Goal: Feedback & Contribution: Contribute content

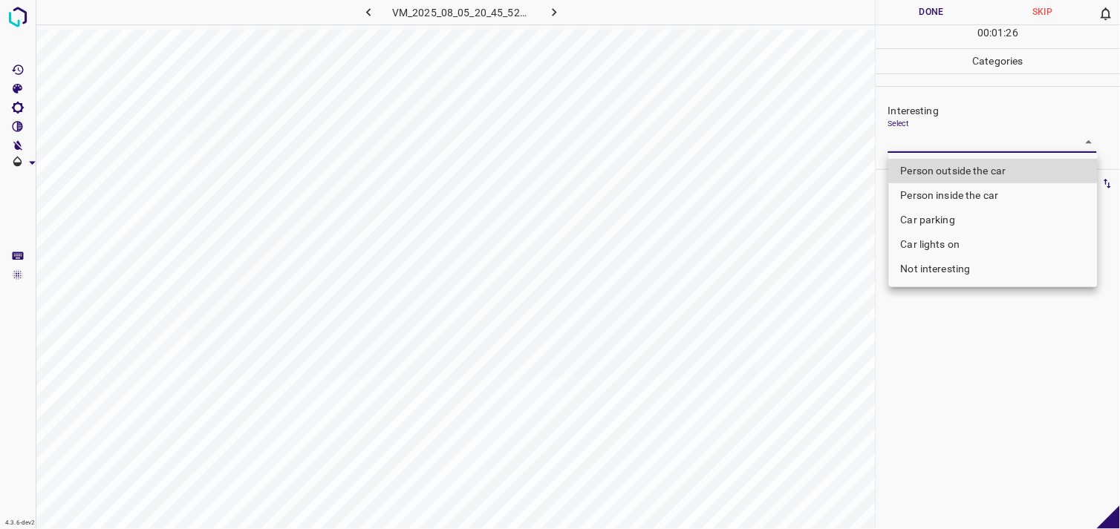
click at [927, 139] on body "4.3.6-dev2 VM_2025_08_05_20_45_52_385_03.gif Done Skip 0 00 : 01 : 26 Categorie…" at bounding box center [560, 264] width 1120 height 529
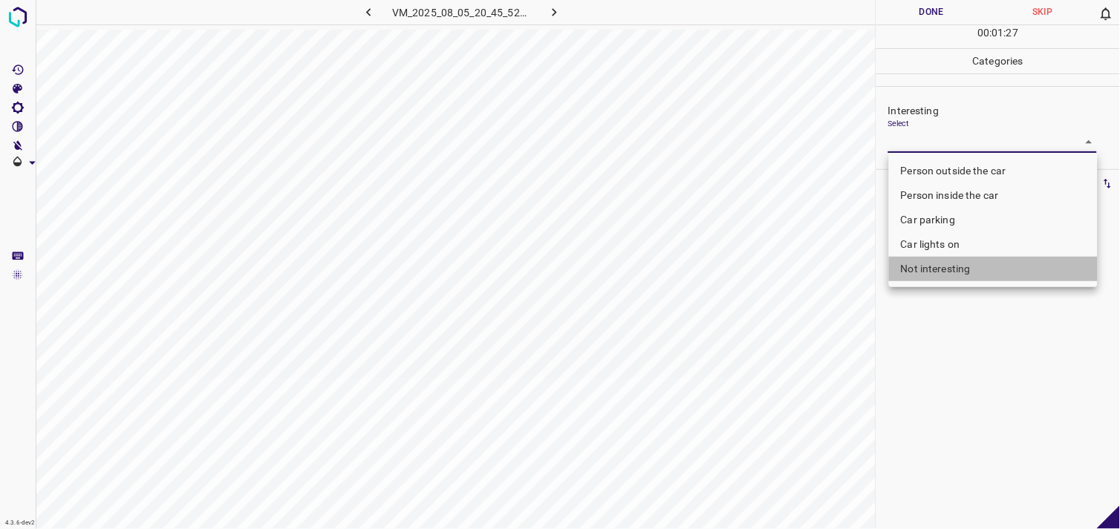
click at [932, 266] on li "Not interesting" at bounding box center [993, 269] width 209 height 25
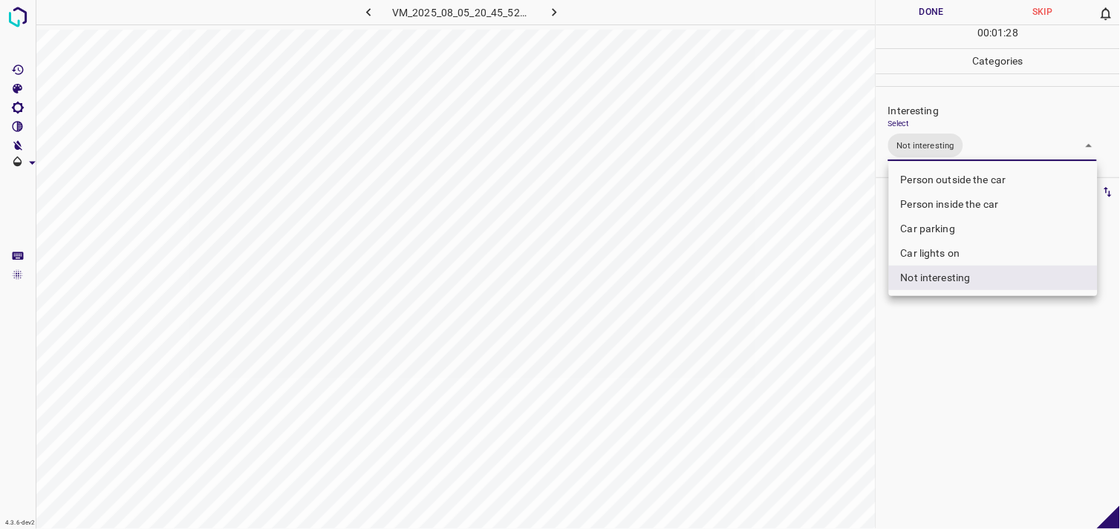
drag, startPoint x: 953, startPoint y: 293, endPoint x: 956, endPoint y: 279, distance: 14.6
click at [953, 293] on ul "Person outside the car Person inside the car Car parking Car lights on Not inte…" at bounding box center [993, 229] width 209 height 134
click at [931, 230] on li "Car parking" at bounding box center [993, 229] width 209 height 25
click at [939, 286] on li "Not interesting" at bounding box center [993, 278] width 209 height 25
type input "Car parking"
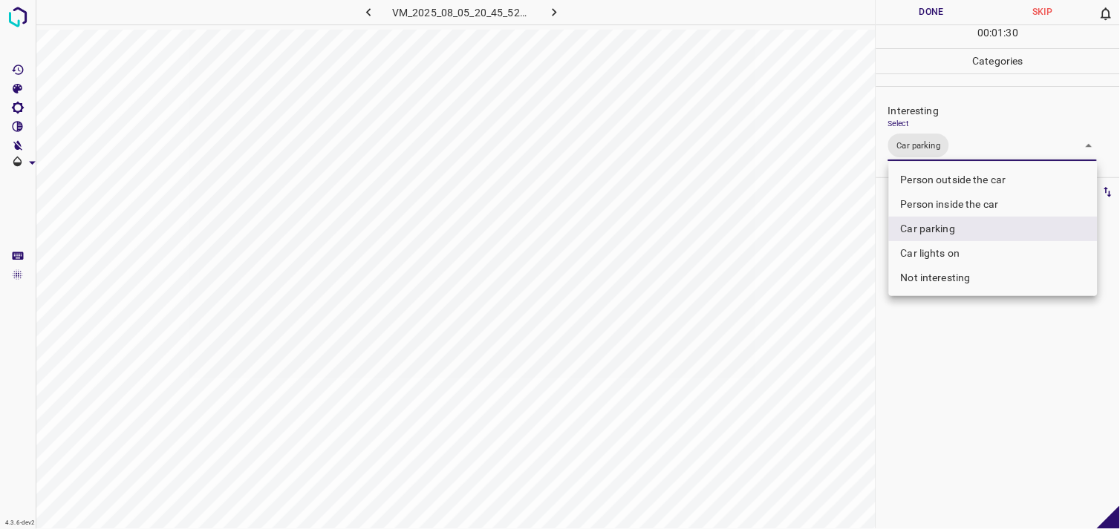
click at [960, 345] on div at bounding box center [560, 264] width 1120 height 529
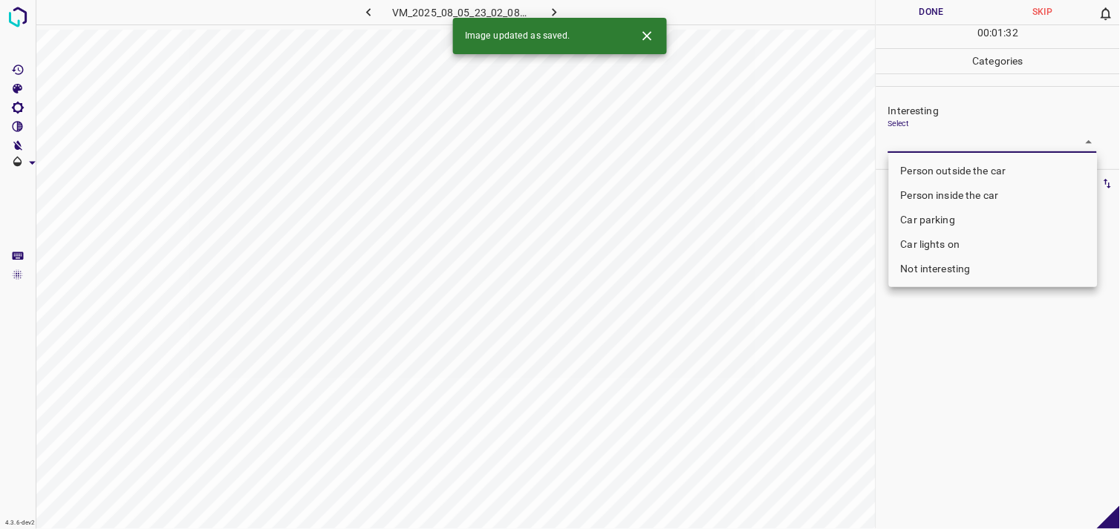
click at [942, 132] on body "4.3.6-dev2 VM_2025_08_05_23_02_08_770_02.gif Done Skip 0 00 : 01 : 32 Categorie…" at bounding box center [560, 264] width 1120 height 529
click at [955, 279] on li "Not interesting" at bounding box center [993, 269] width 209 height 25
type input "Not interesting"
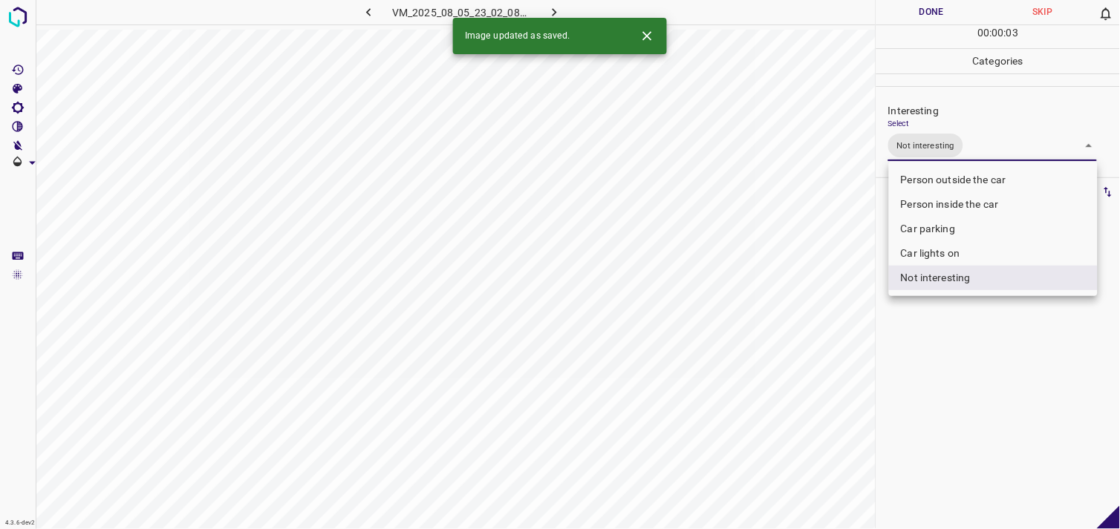
click at [970, 342] on div at bounding box center [560, 264] width 1120 height 529
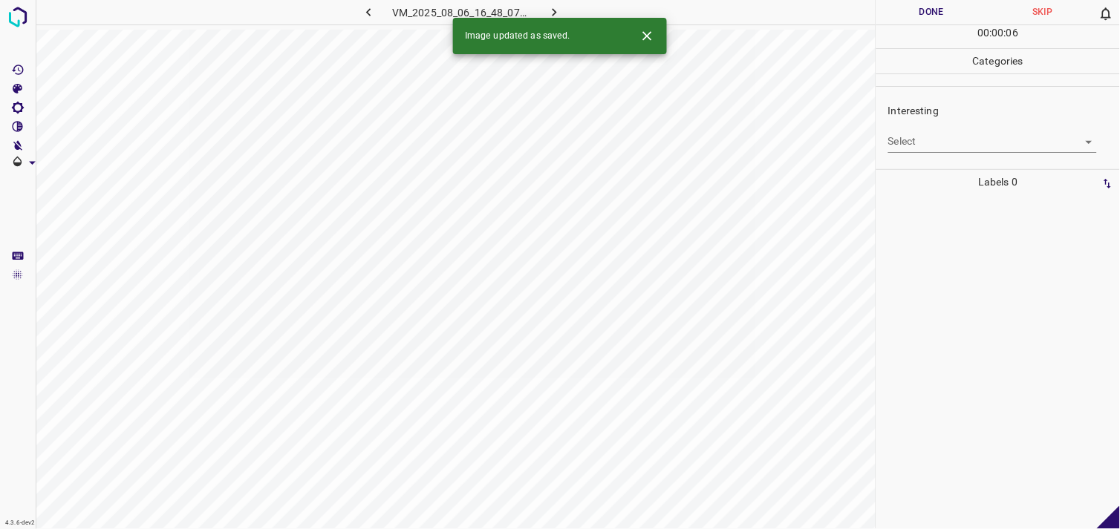
click at [933, 146] on body "4.3.6-dev2 VM_2025_08_06_16_48_07_563_00.gif Done Skip 0 00 : 00 : 06 Categorie…" at bounding box center [560, 264] width 1120 height 529
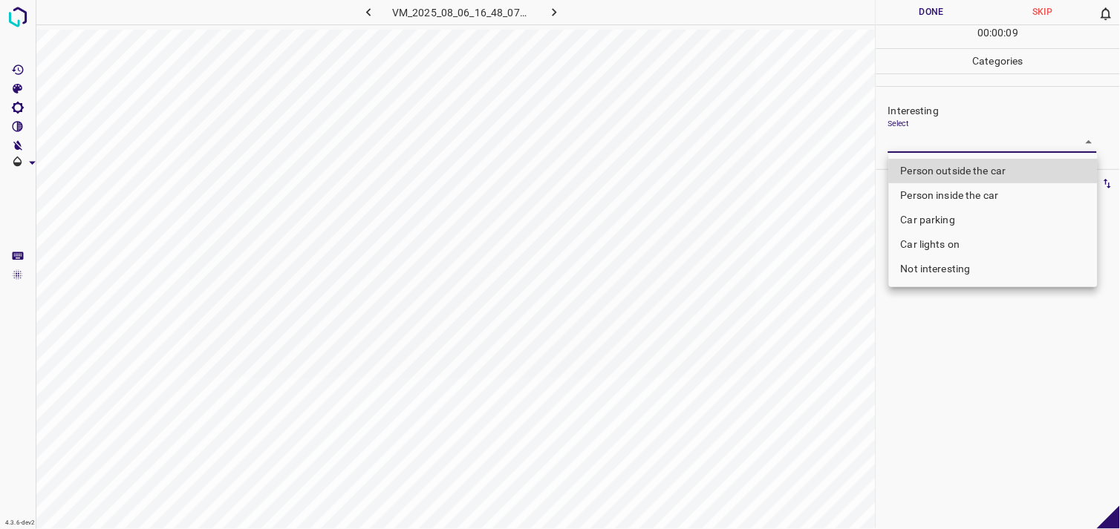
click at [949, 267] on li "Not interesting" at bounding box center [993, 269] width 209 height 25
type input "Not interesting"
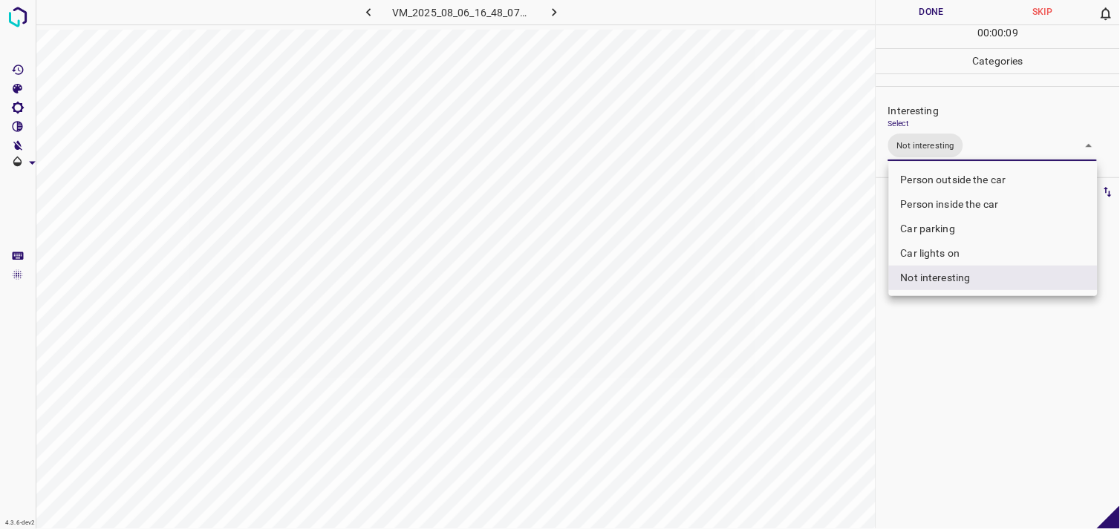
click at [953, 364] on div at bounding box center [560, 264] width 1120 height 529
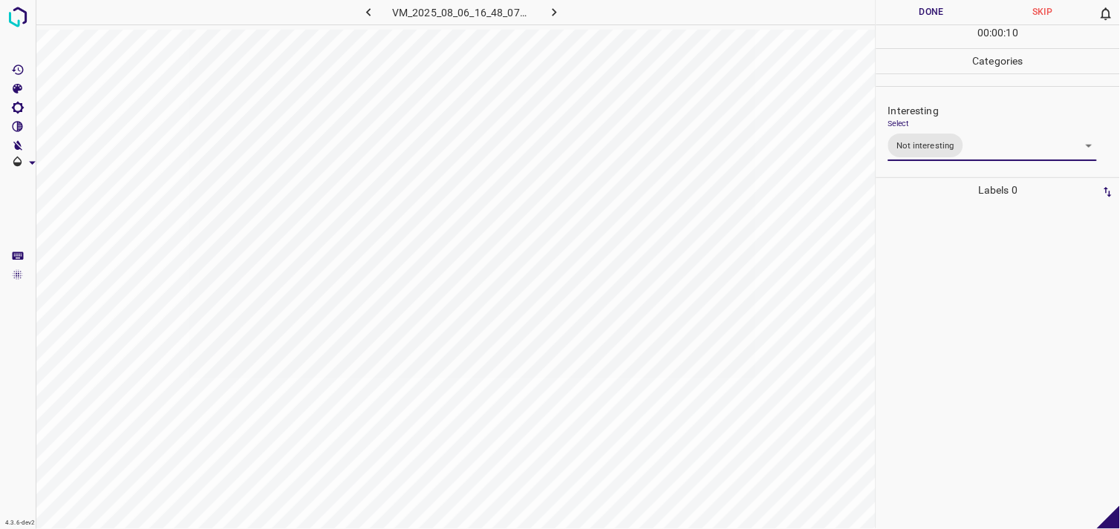
click at [966, 305] on div at bounding box center [998, 366] width 235 height 327
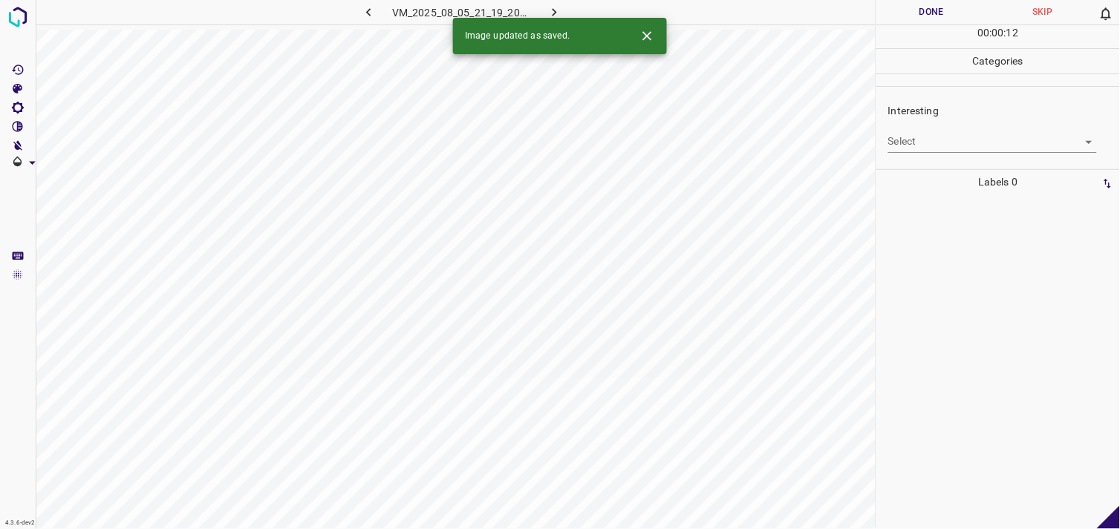
click at [941, 127] on div "Select ​" at bounding box center [992, 135] width 209 height 33
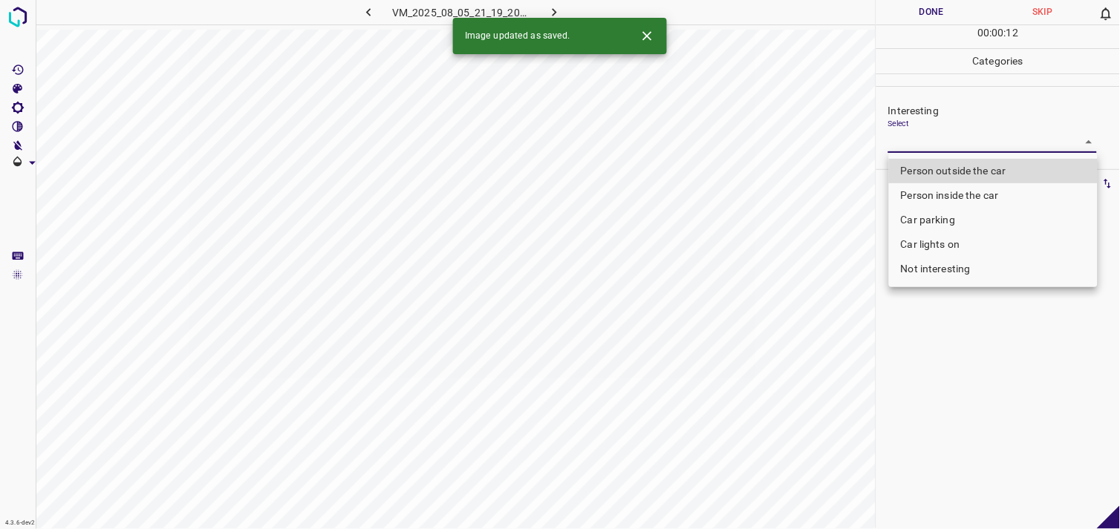
click at [939, 132] on body "4.3.6-dev2 VM_2025_08_05_21_19_20_986_04.gif Done Skip 0 00 : 00 : 12 Categorie…" at bounding box center [560, 264] width 1120 height 529
click at [945, 269] on li "Not interesting" at bounding box center [993, 269] width 209 height 25
type input "Not interesting"
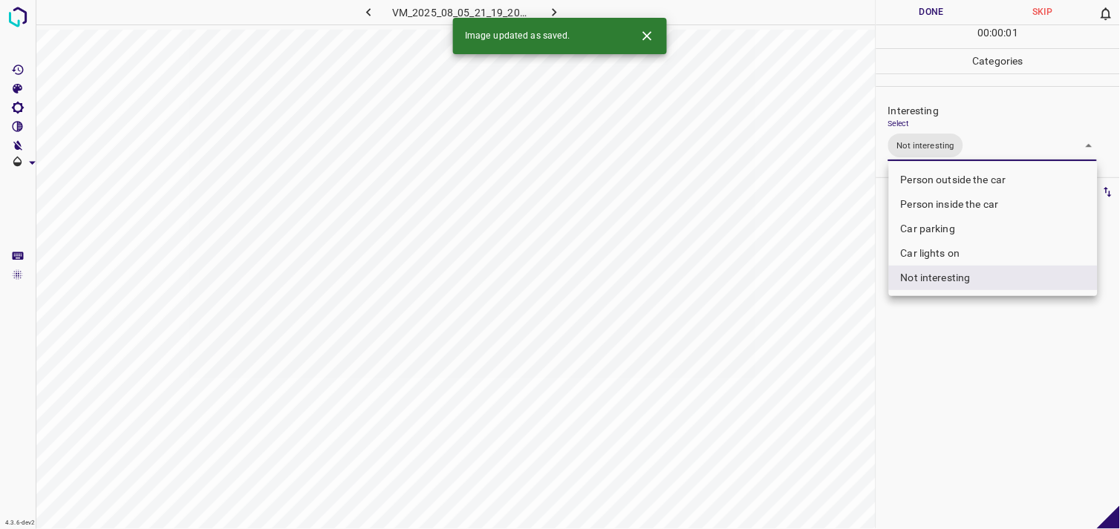
click at [1005, 383] on div at bounding box center [560, 264] width 1120 height 529
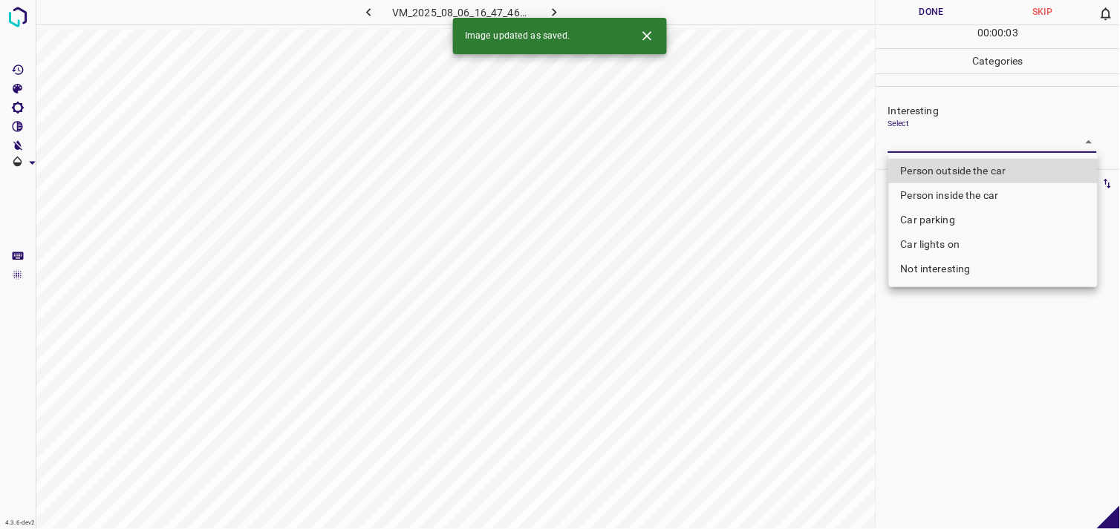
click at [932, 143] on body "4.3.6-dev2 VM_2025_08_06_16_47_46_349_09.gif Done Skip 0 00 : 00 : 03 Categorie…" at bounding box center [560, 264] width 1120 height 529
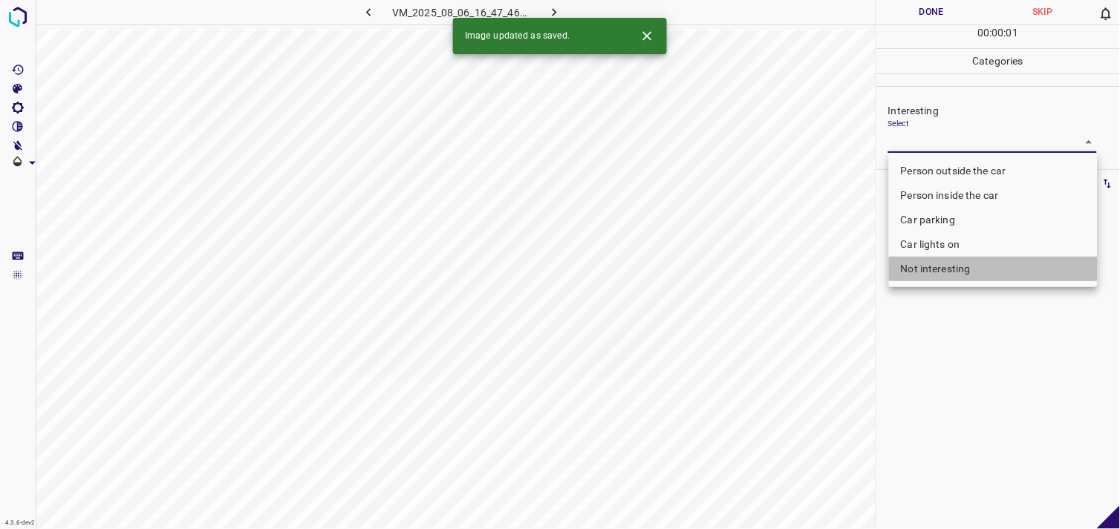
click at [940, 265] on li "Not interesting" at bounding box center [993, 269] width 209 height 25
type input "Not interesting"
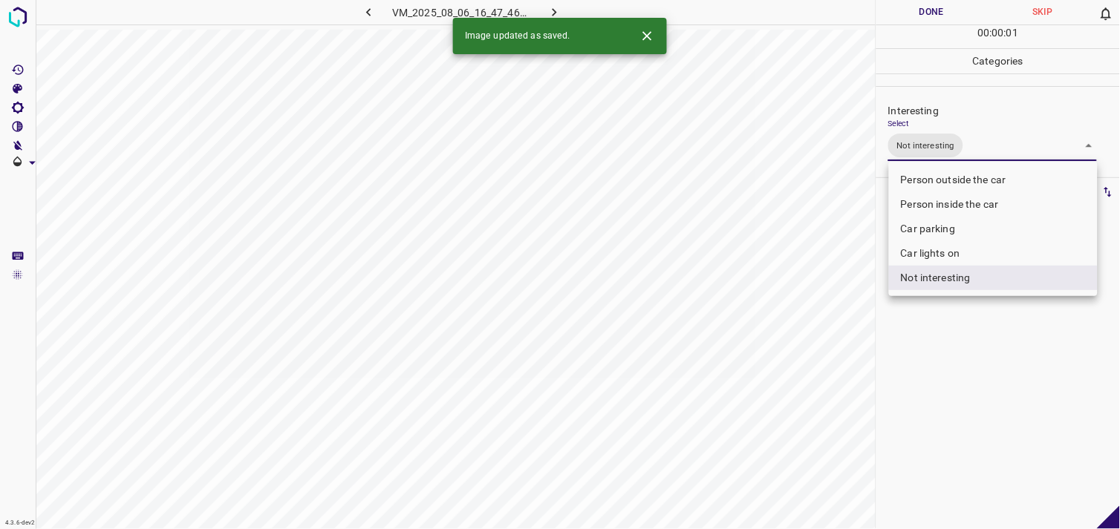
click at [950, 357] on div at bounding box center [560, 264] width 1120 height 529
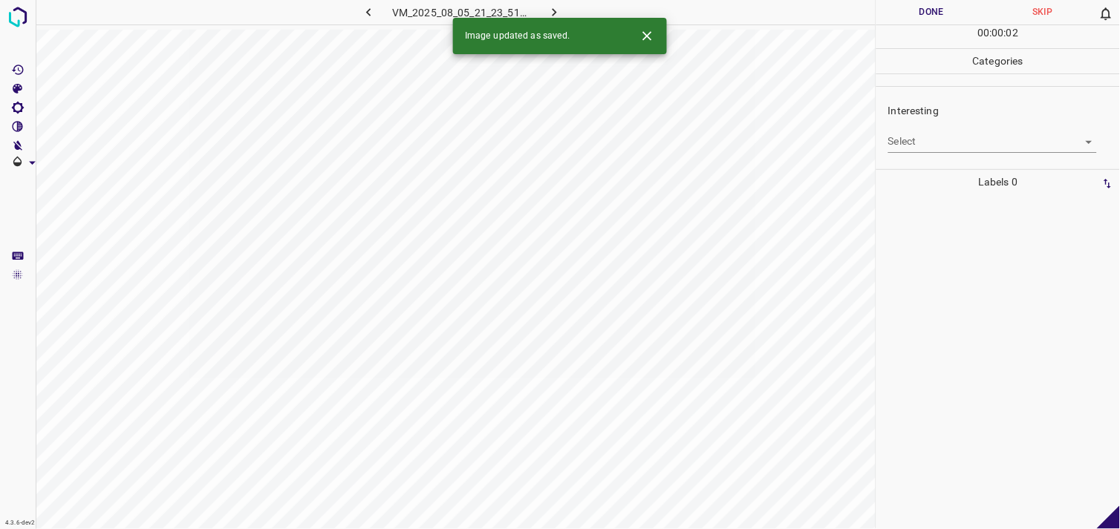
click at [927, 144] on body "4.3.6-dev2 VM_2025_08_05_21_23_51_335_00.gif Done Skip 0 00 : 00 : 02 Categorie…" at bounding box center [560, 264] width 1120 height 529
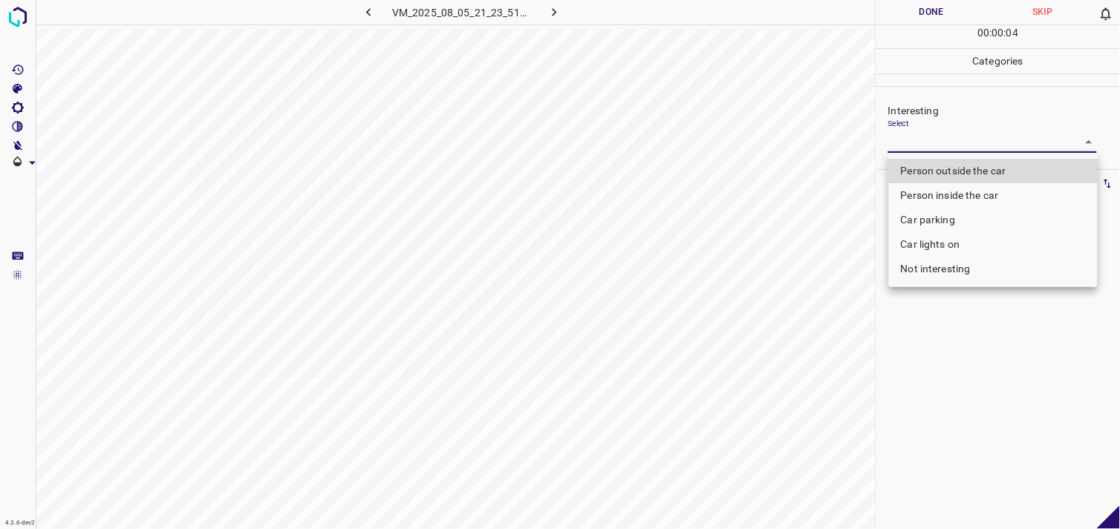
click at [963, 165] on li "Person outside the car" at bounding box center [993, 171] width 209 height 25
type input "Person outside the car"
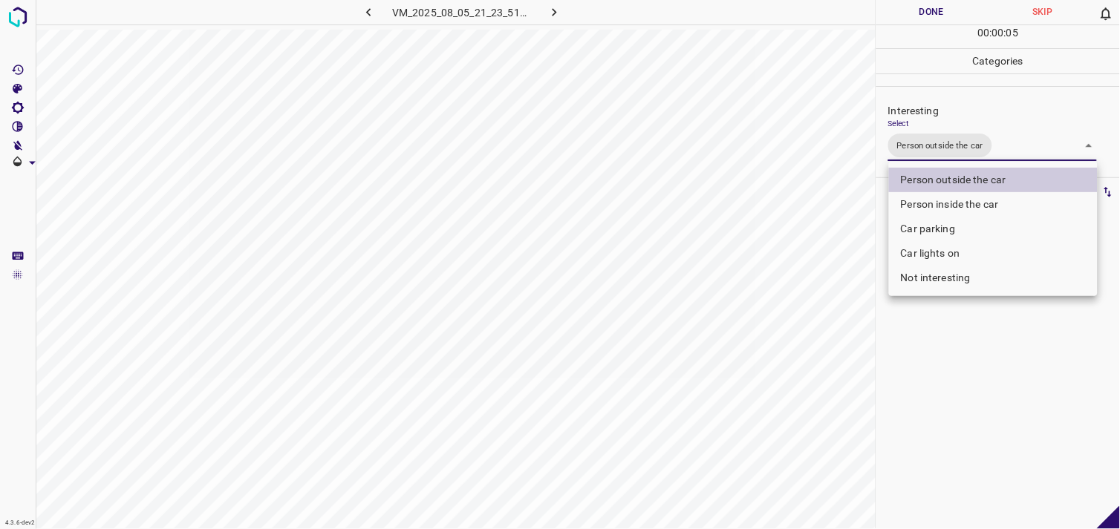
click at [932, 347] on div at bounding box center [560, 264] width 1120 height 529
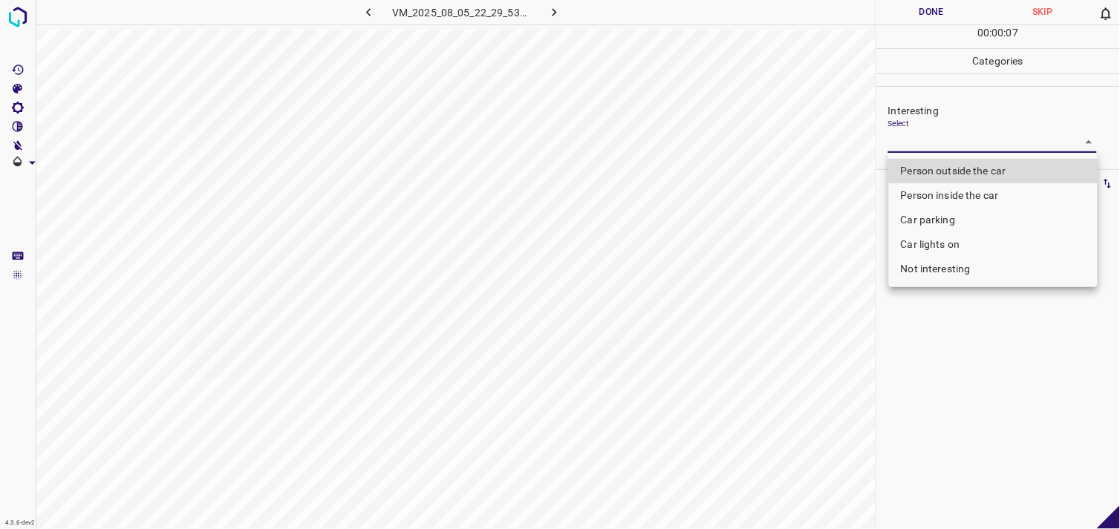
click at [924, 145] on body "4.3.6-dev2 VM_2025_08_05_22_29_53_762_05.gif Done Skip 0 00 : 00 : 07 Categorie…" at bounding box center [560, 264] width 1120 height 529
click at [932, 198] on li "Person inside the car" at bounding box center [993, 195] width 209 height 25
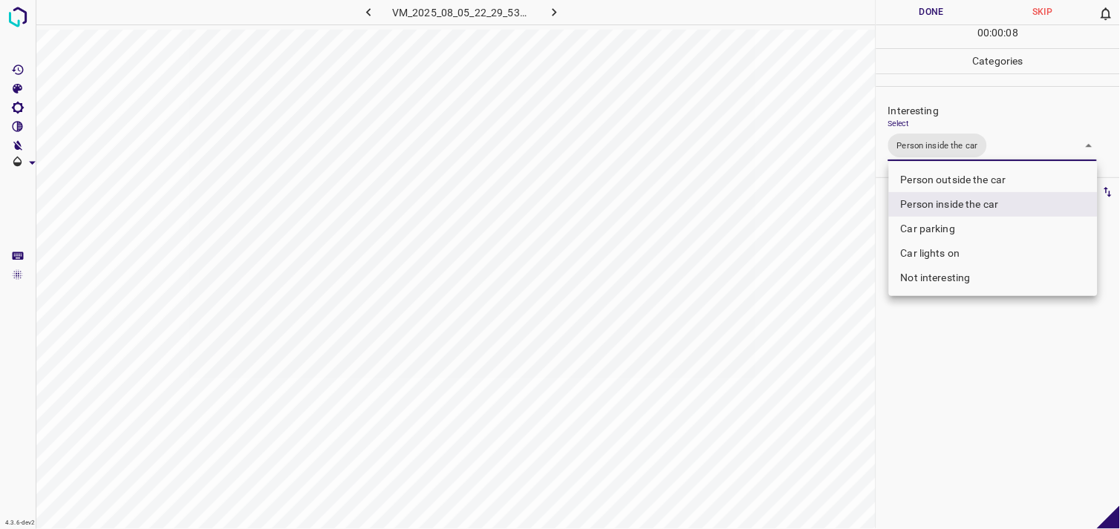
type input "Person inside the car"
drag, startPoint x: 981, startPoint y: 420, endPoint x: 971, endPoint y: 410, distance: 13.7
click at [974, 417] on div at bounding box center [560, 264] width 1120 height 529
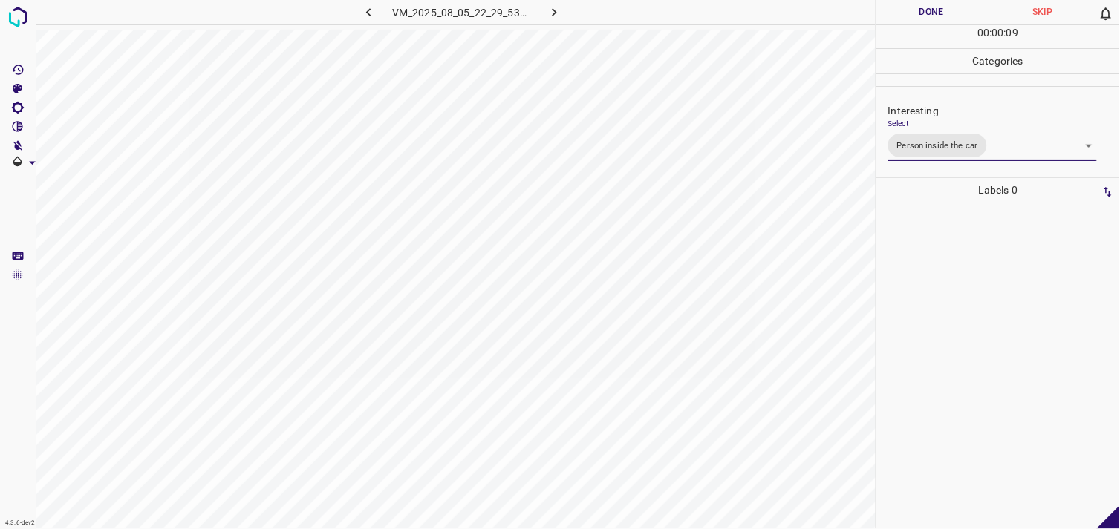
click at [997, 368] on div at bounding box center [998, 366] width 235 height 327
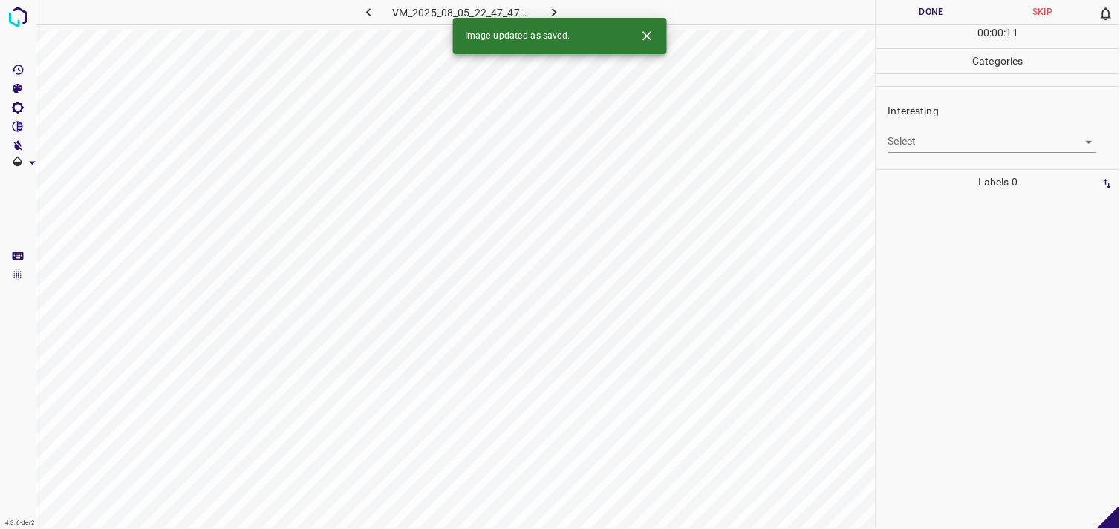
click at [950, 136] on body "4.3.6-dev2 VM_2025_08_05_22_47_47_360_02.gif Done Skip 0 00 : 00 : 11 Categorie…" at bounding box center [560, 264] width 1120 height 529
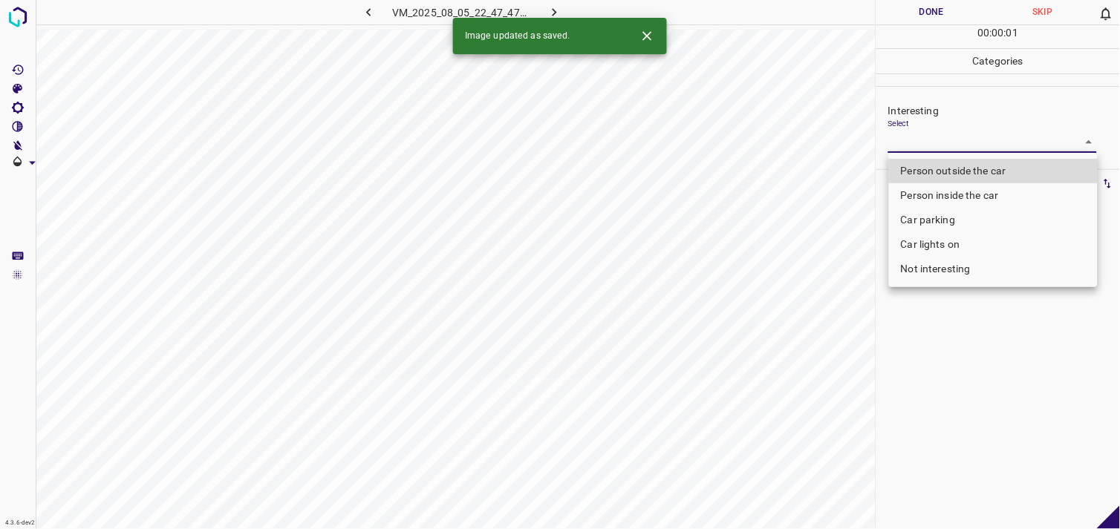
click at [973, 171] on li "Person outside the car" at bounding box center [993, 171] width 209 height 25
type input "Person outside the car"
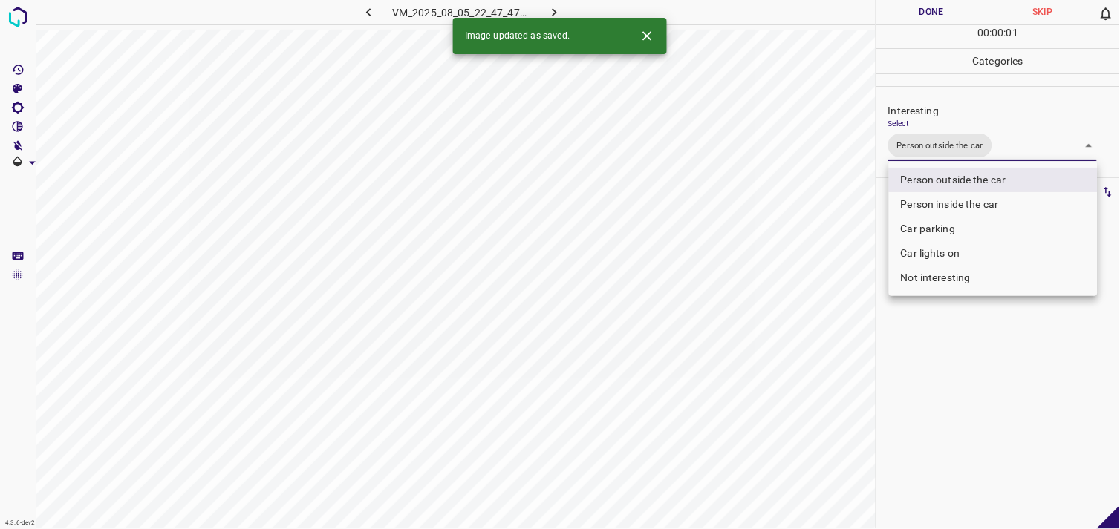
click at [956, 435] on div at bounding box center [560, 264] width 1120 height 529
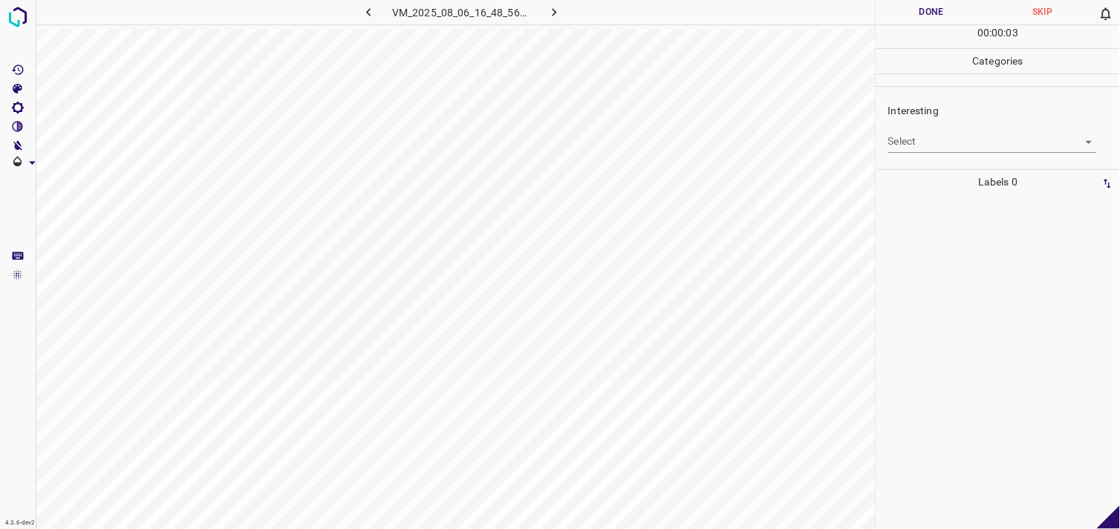
click at [948, 157] on div "Interesting Select ​" at bounding box center [998, 128] width 244 height 70
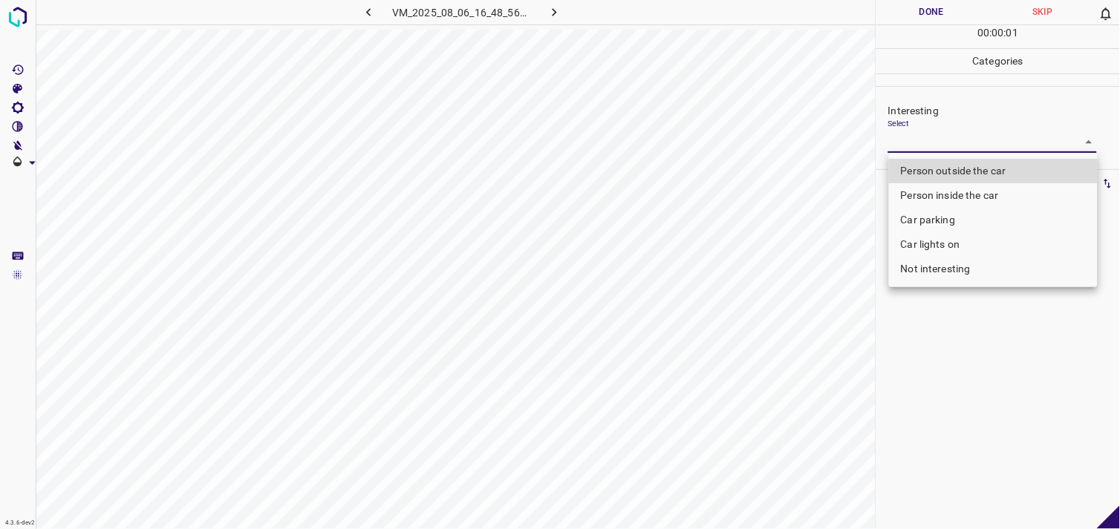
click at [948, 146] on body "4.3.6-dev2 VM_2025_08_06_16_48_56_551_09.gif Done Skip 0 00 : 00 : 01 Categorie…" at bounding box center [560, 264] width 1120 height 529
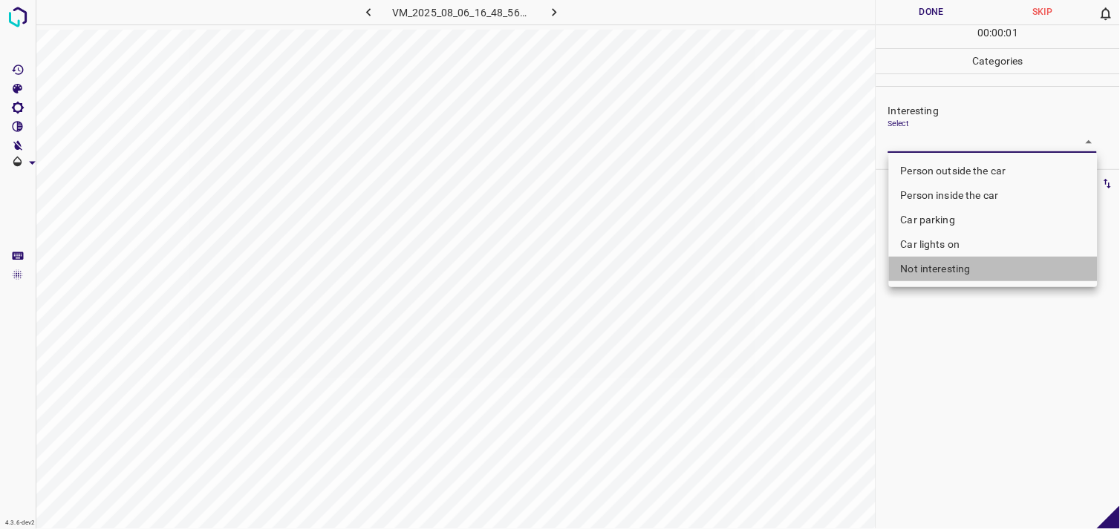
click at [953, 267] on li "Not interesting" at bounding box center [993, 269] width 209 height 25
type input "Not interesting"
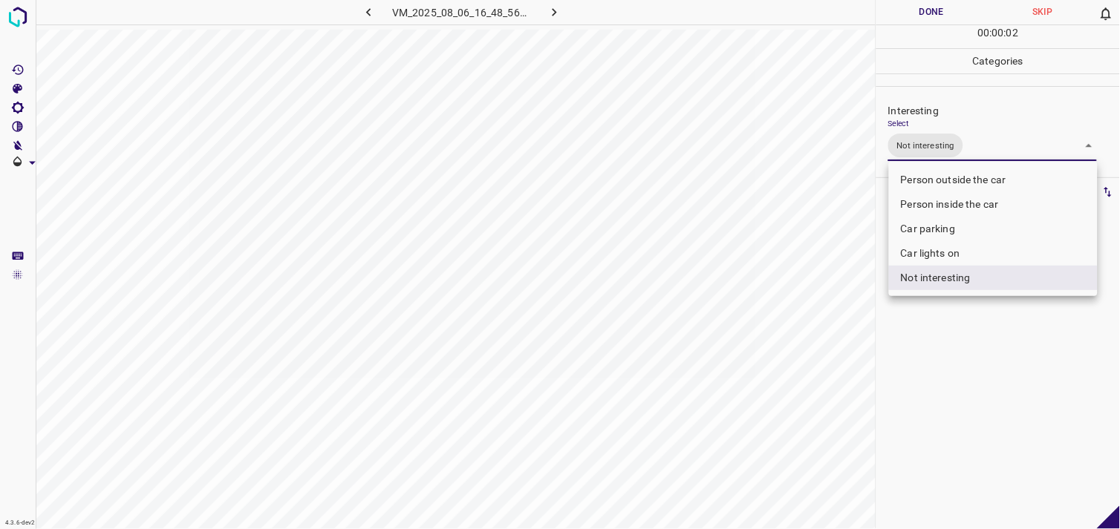
click at [962, 376] on div at bounding box center [560, 264] width 1120 height 529
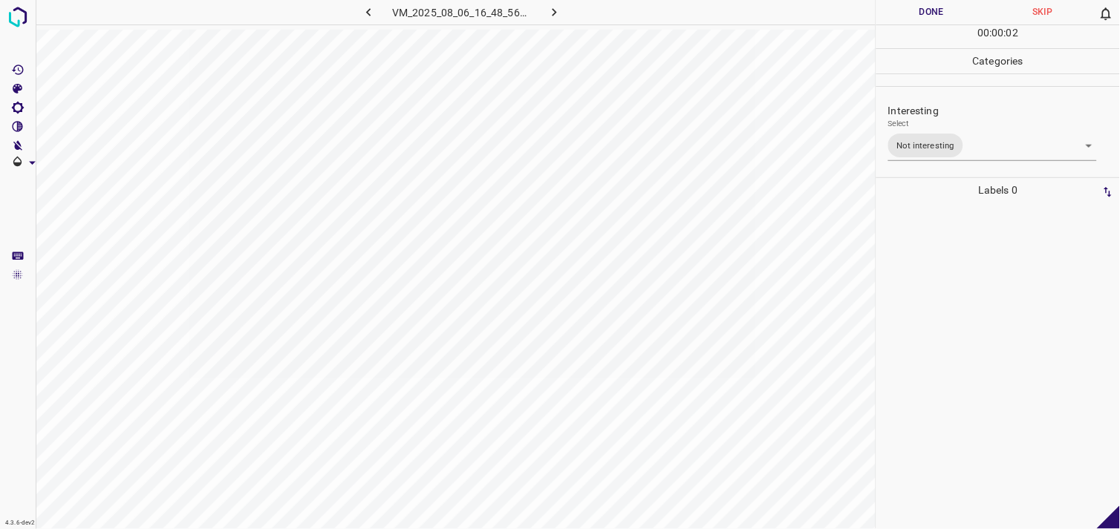
click at [974, 324] on div at bounding box center [998, 366] width 235 height 327
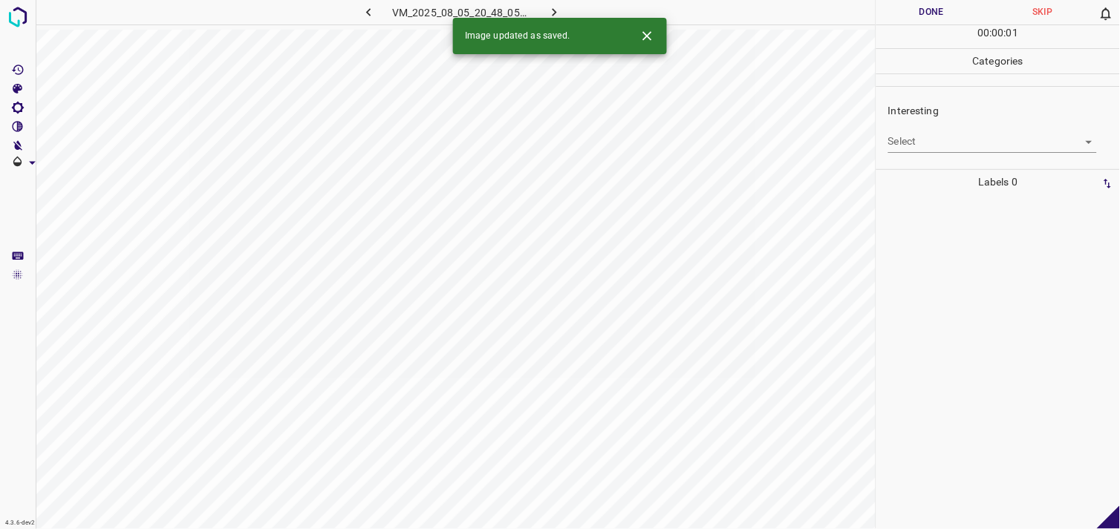
click at [929, 151] on body "4.3.6-dev2 VM_2025_08_05_20_48_05_113_03.gif Done Skip 0 00 : 00 : 01 Categorie…" at bounding box center [560, 264] width 1120 height 529
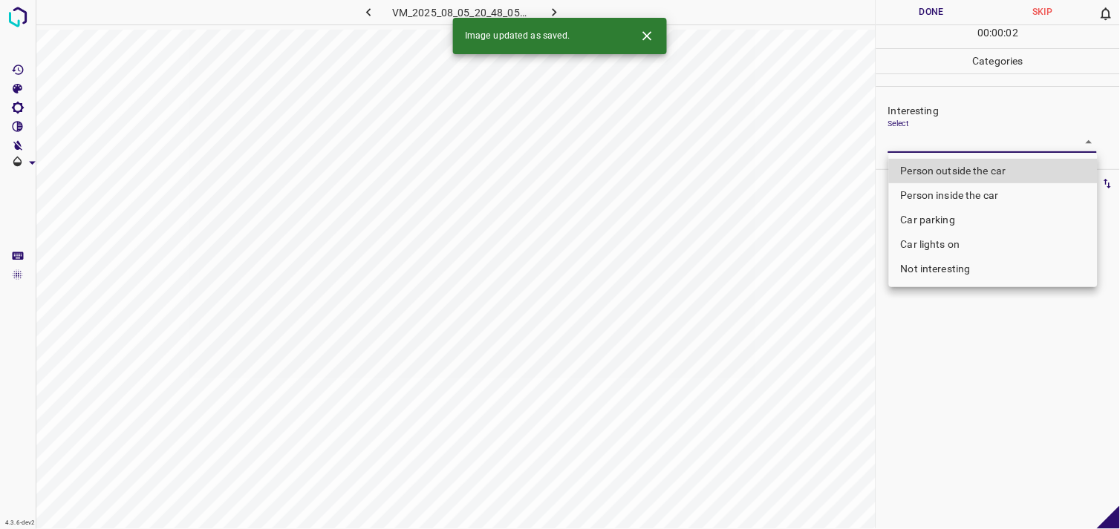
click at [933, 267] on li "Not interesting" at bounding box center [993, 269] width 209 height 25
type input "Not interesting"
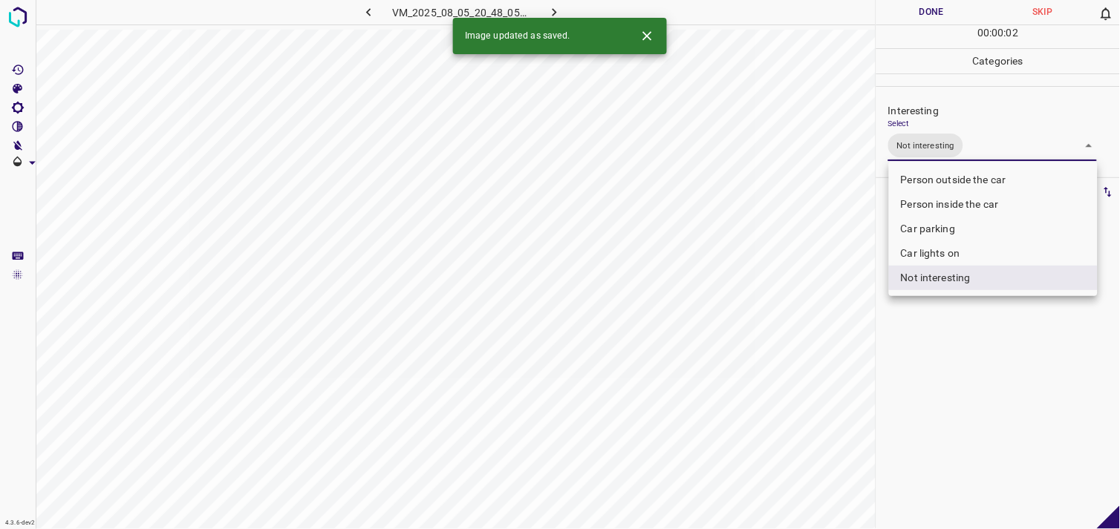
drag, startPoint x: 948, startPoint y: 355, endPoint x: 953, endPoint y: 284, distance: 71.5
click at [948, 353] on div at bounding box center [560, 264] width 1120 height 529
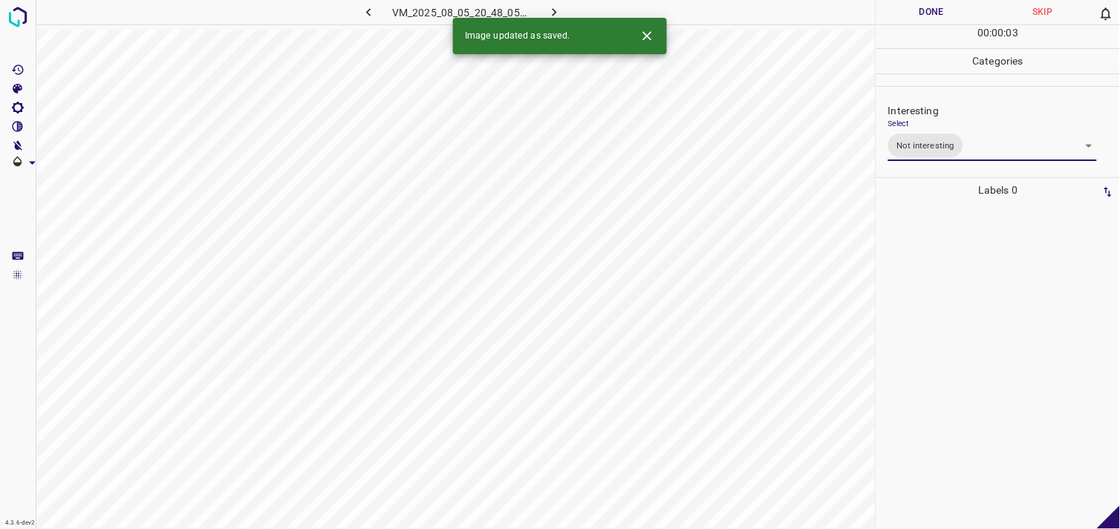
drag, startPoint x: 953, startPoint y: 275, endPoint x: 967, endPoint y: 269, distance: 14.6
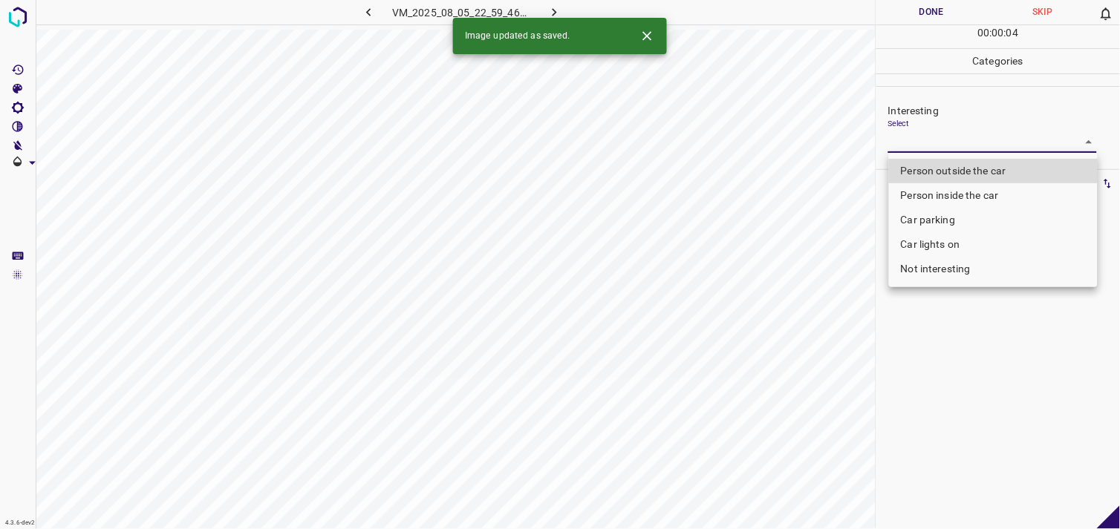
click at [938, 138] on body "4.3.6-dev2 VM_2025_08_05_22_59_46_922_06.gif Done Skip 0 00 : 00 : 04 Categorie…" at bounding box center [560, 264] width 1120 height 529
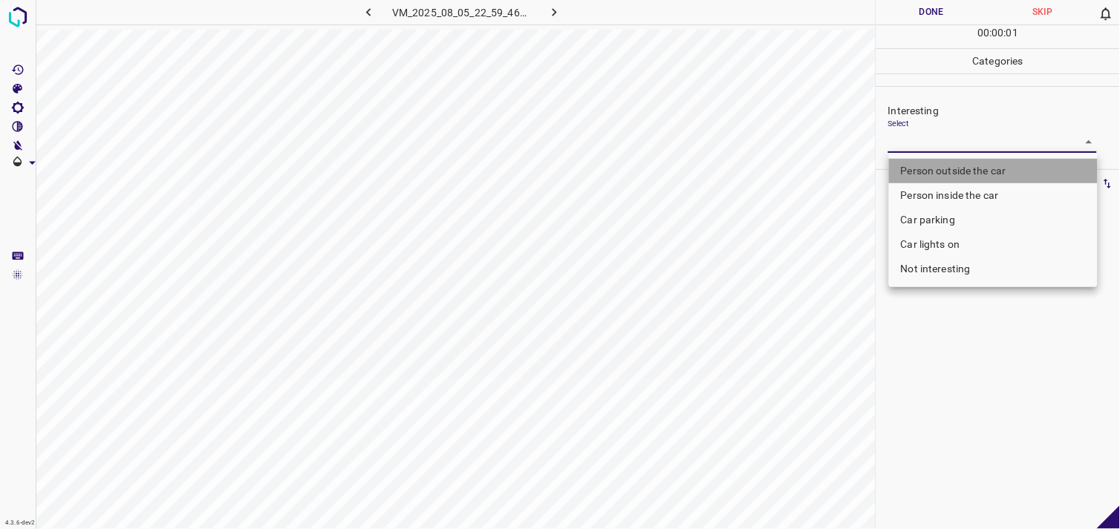
click at [968, 175] on li "Person outside the car" at bounding box center [993, 171] width 209 height 25
type input "Person outside the car"
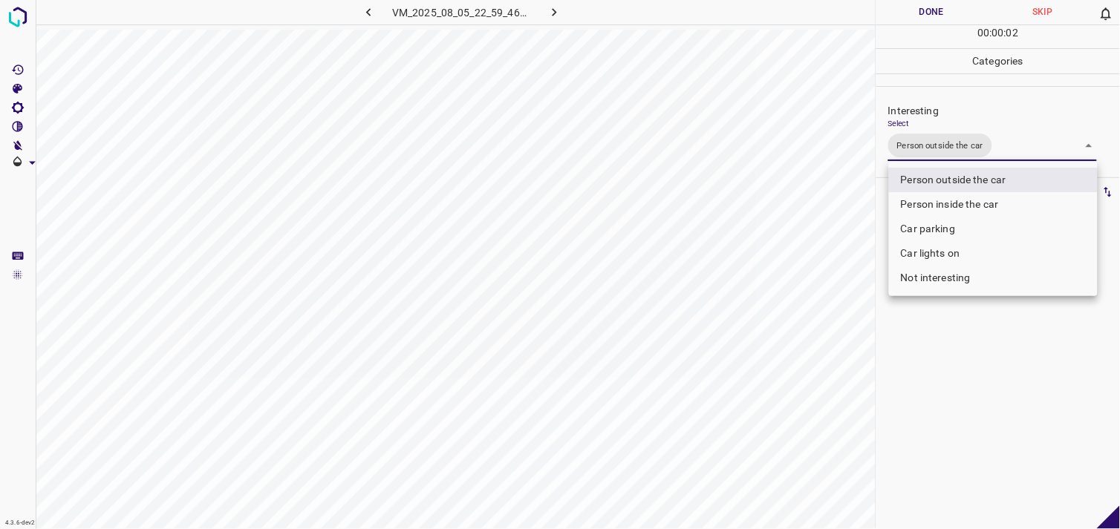
drag, startPoint x: 943, startPoint y: 392, endPoint x: 953, endPoint y: 330, distance: 62.5
click at [945, 391] on div at bounding box center [560, 264] width 1120 height 529
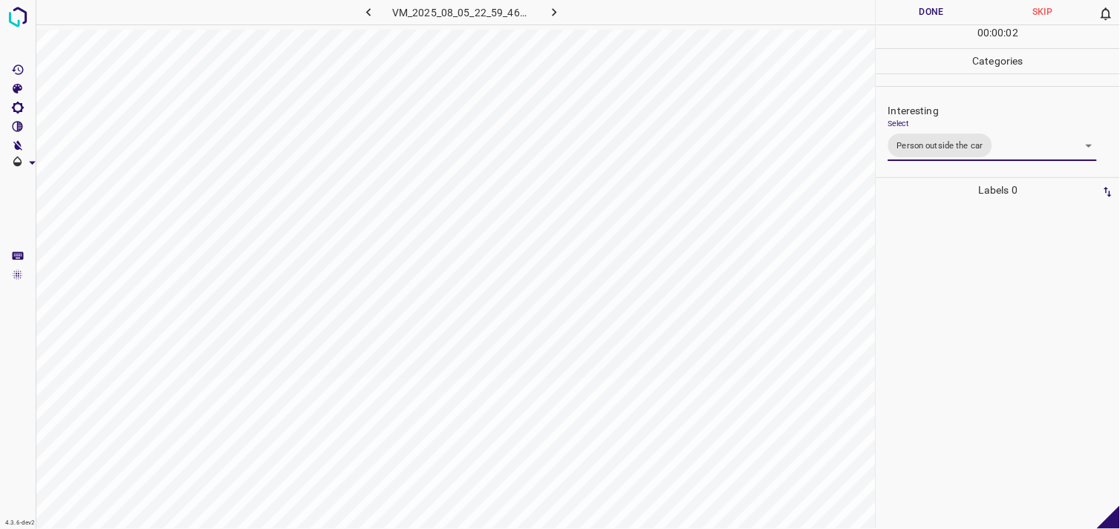
click at [953, 327] on div "Person outside the car Person inside the car Car parking Car lights on Not inte…" at bounding box center [560, 264] width 1120 height 529
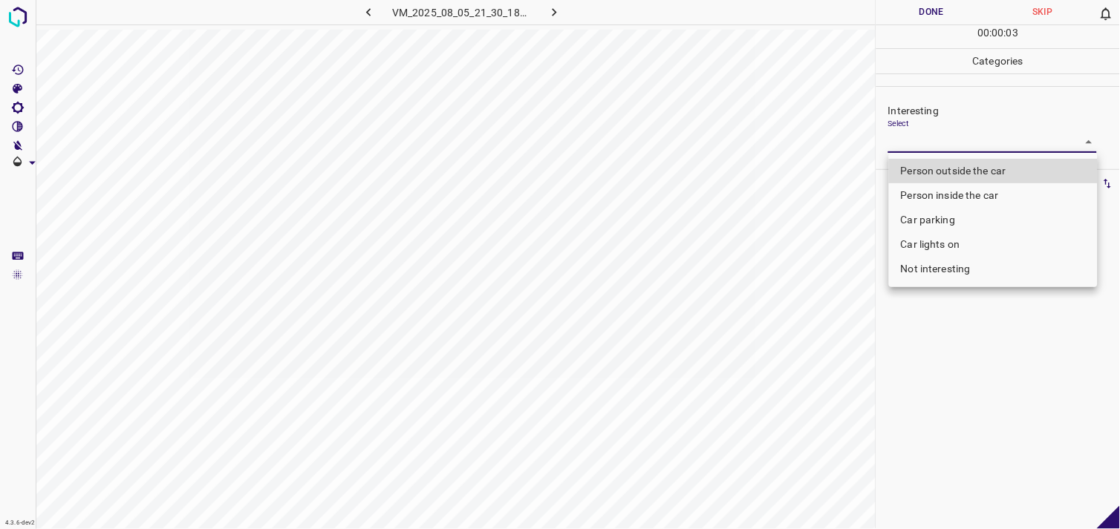
click at [900, 146] on body "4.3.6-dev2 VM_2025_08_05_21_30_18_939_02.gif Done Skip 0 00 : 00 : 03 Categorie…" at bounding box center [560, 264] width 1120 height 529
click at [933, 169] on li "Person outside the car" at bounding box center [993, 171] width 209 height 25
type input "Person outside the car"
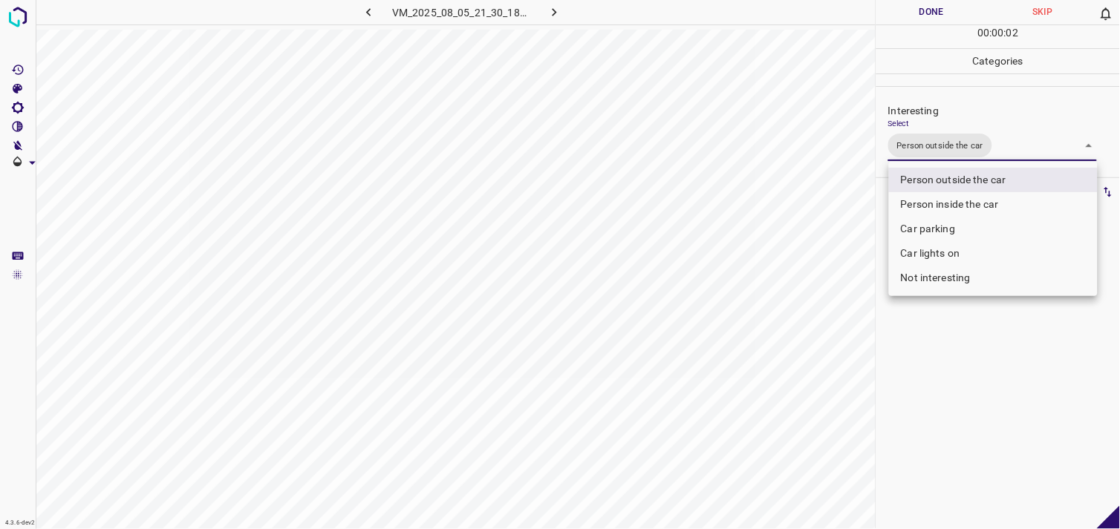
click at [959, 377] on div at bounding box center [560, 264] width 1120 height 529
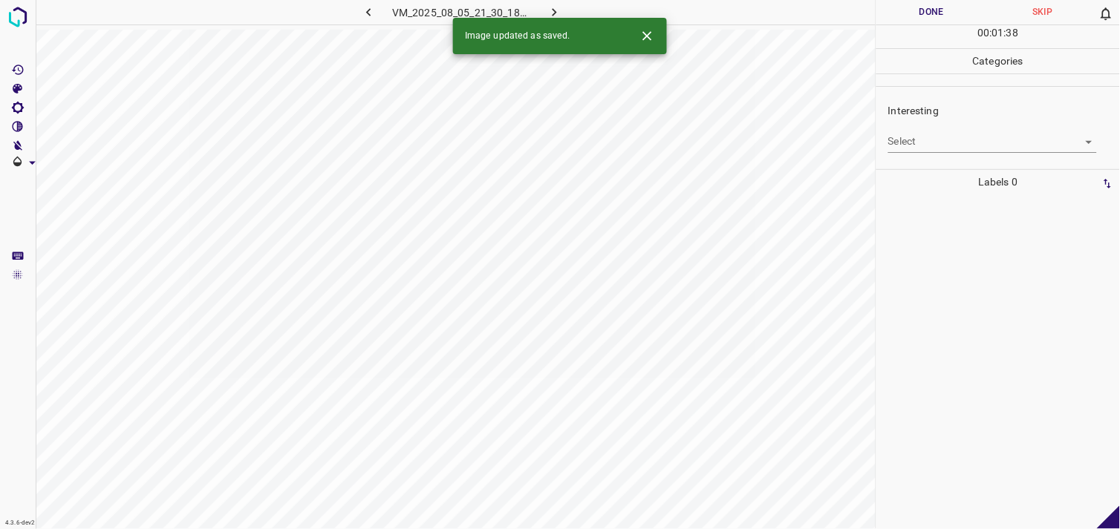
click at [938, 136] on body "4.3.6-dev2 VM_2025_08_05_21_30_18_939_03.gif Done Skip 0 00 : 01 : 38 Categorie…" at bounding box center [560, 264] width 1120 height 529
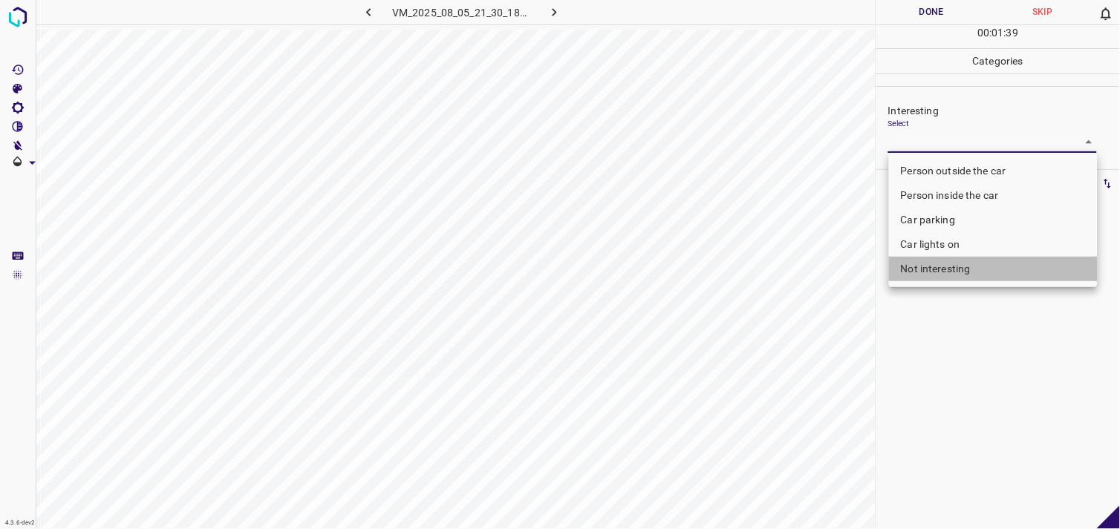
click at [953, 265] on li "Not interesting" at bounding box center [993, 269] width 209 height 25
type input "Not interesting"
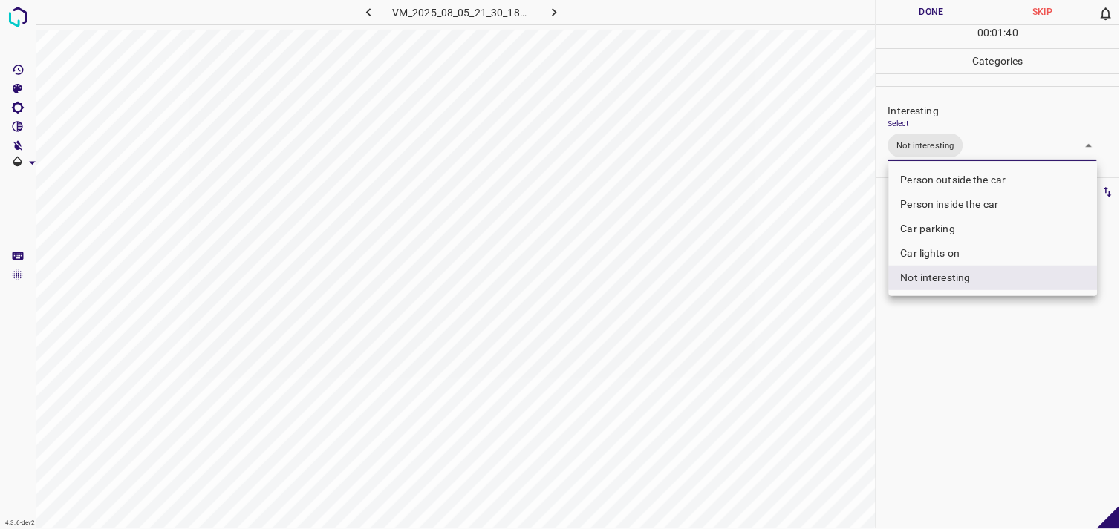
click at [945, 319] on div at bounding box center [560, 264] width 1120 height 529
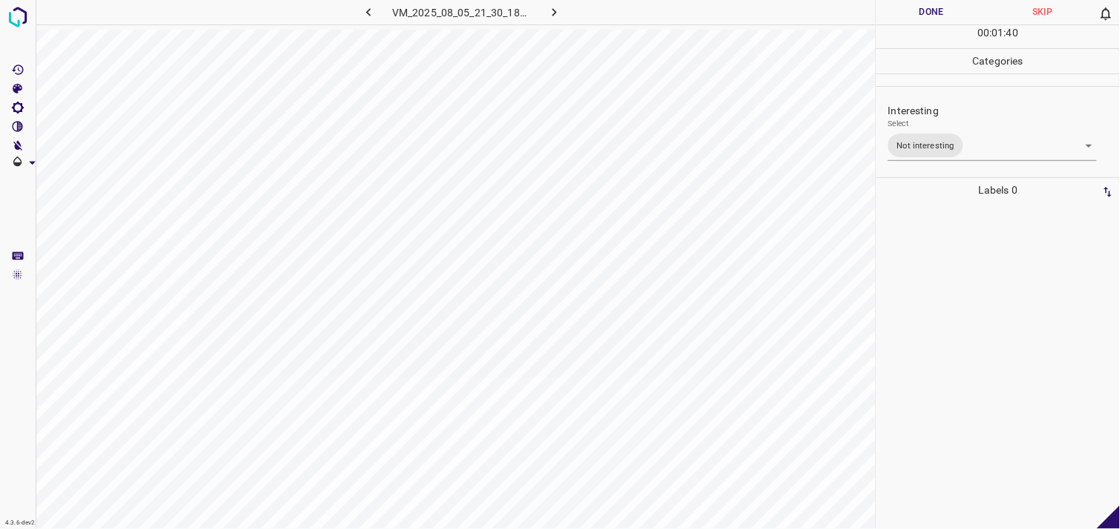
click at [944, 284] on div at bounding box center [998, 366] width 235 height 327
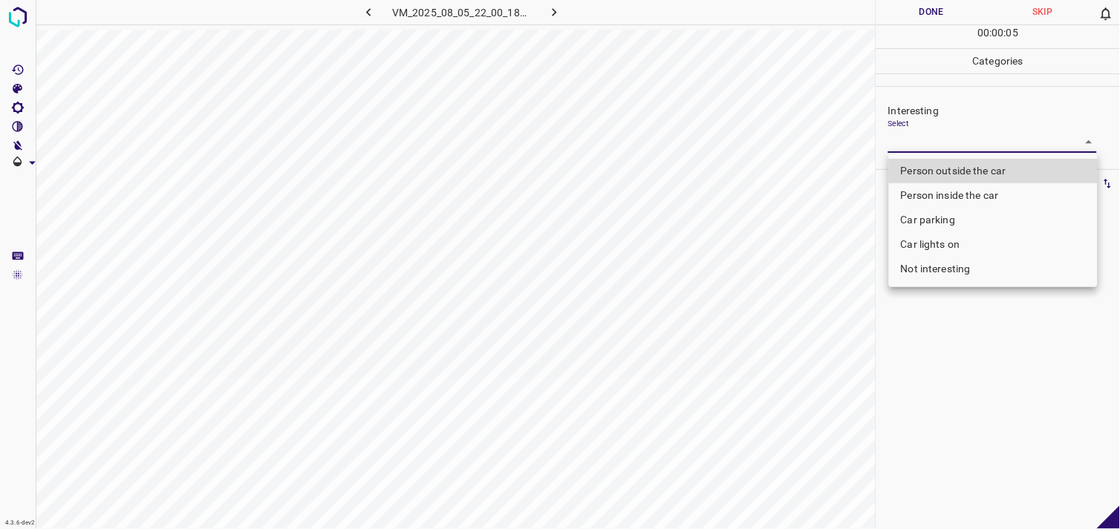
click at [938, 147] on body "4.3.6-dev2 VM_2025_08_05_22_00_18_436_13.gif Done Skip 0 00 : 00 : 05 Categorie…" at bounding box center [560, 264] width 1120 height 529
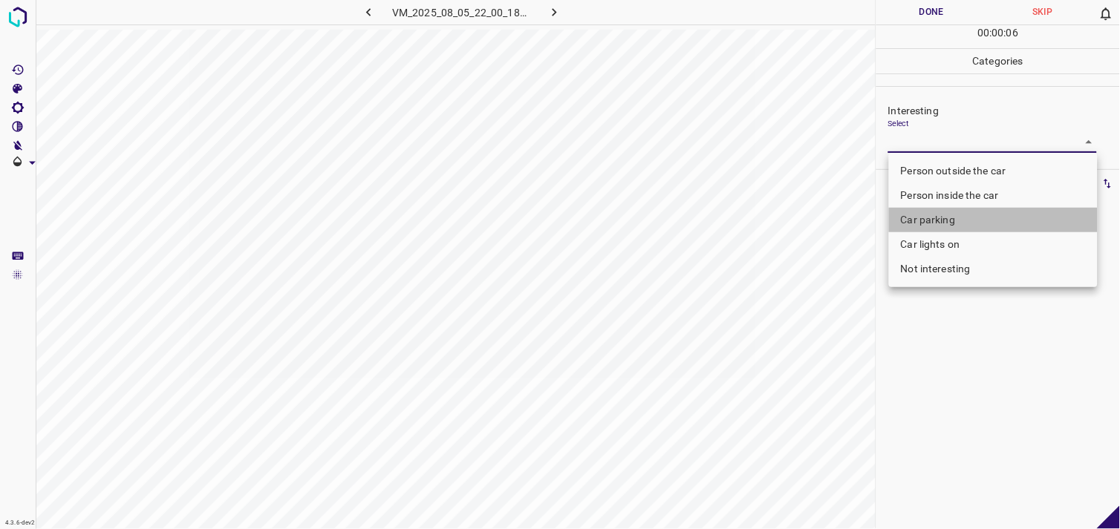
click at [943, 221] on li "Car parking" at bounding box center [993, 220] width 209 height 25
type input "Car parking"
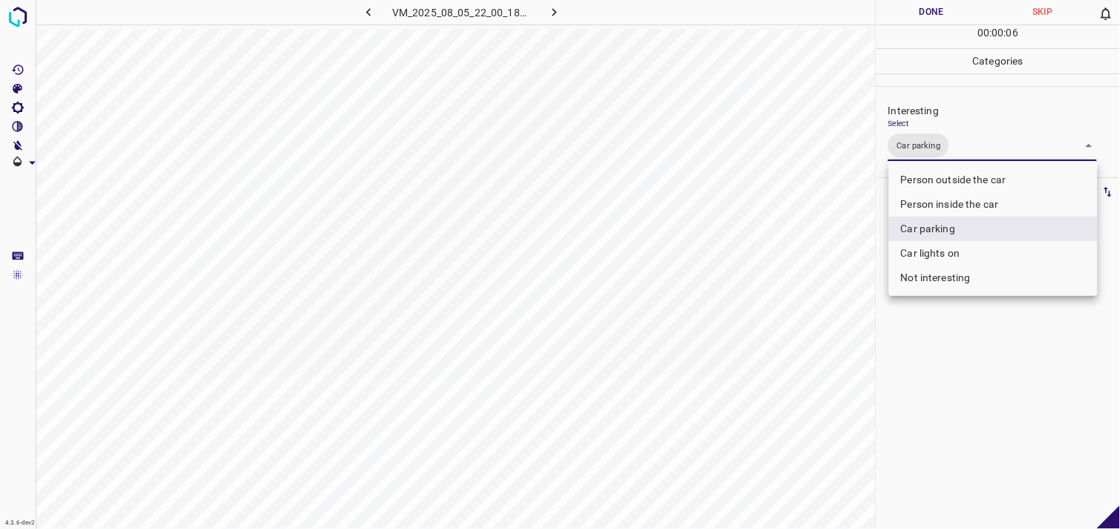
click at [950, 376] on div at bounding box center [560, 264] width 1120 height 529
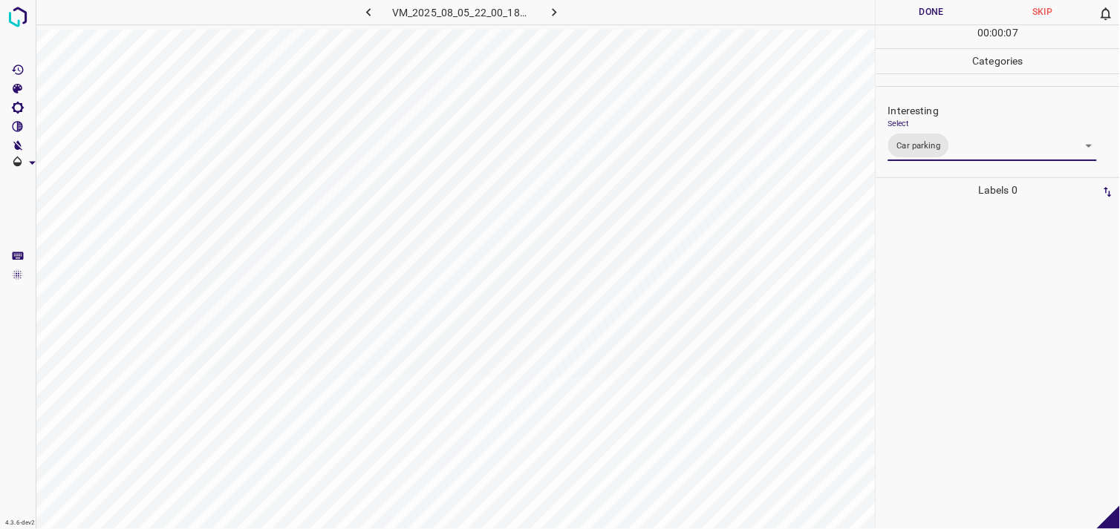
click at [953, 352] on div at bounding box center [998, 366] width 235 height 327
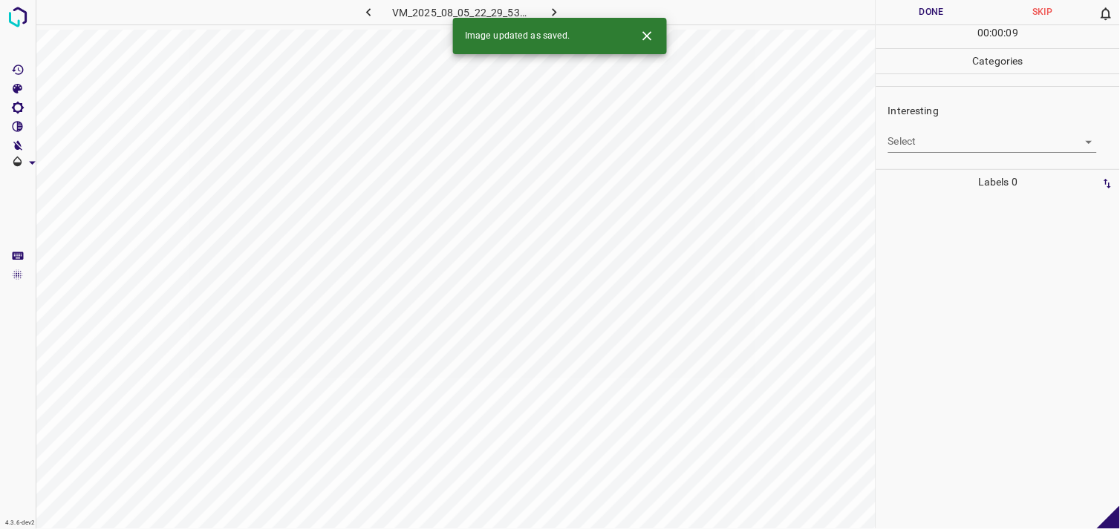
click at [913, 137] on body "4.3.6-dev2 VM_2025_08_05_22_29_53_762_02.gif Done Skip 0 00 : 00 : 09 Categorie…" at bounding box center [560, 264] width 1120 height 529
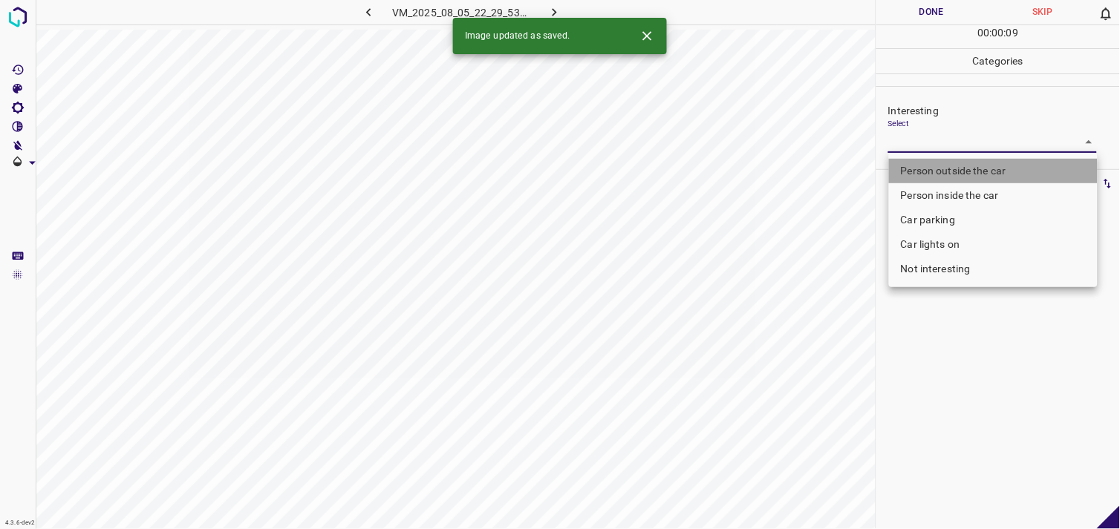
click at [973, 169] on li "Person outside the car" at bounding box center [993, 171] width 209 height 25
type input "Person outside the car"
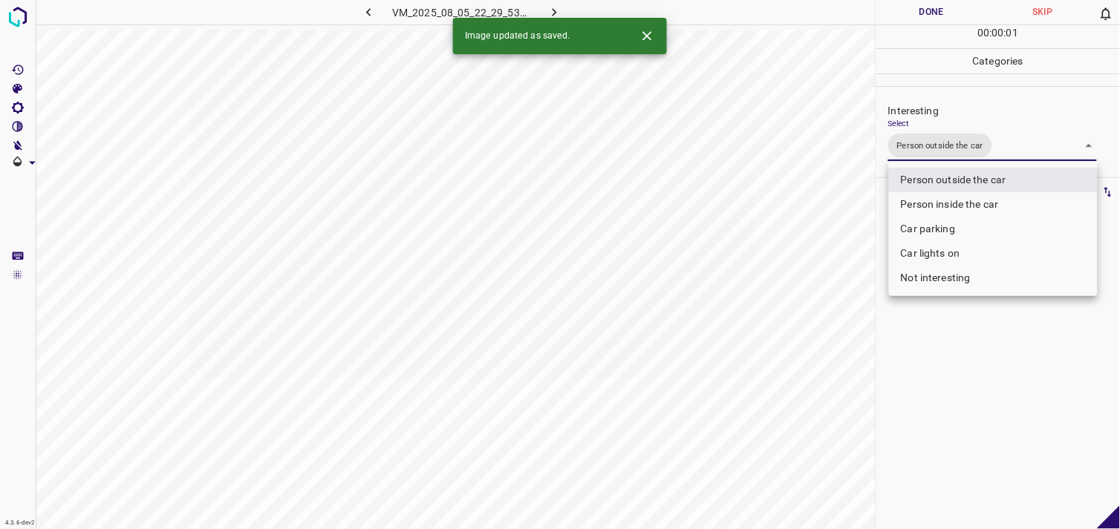
click at [955, 395] on div at bounding box center [560, 264] width 1120 height 529
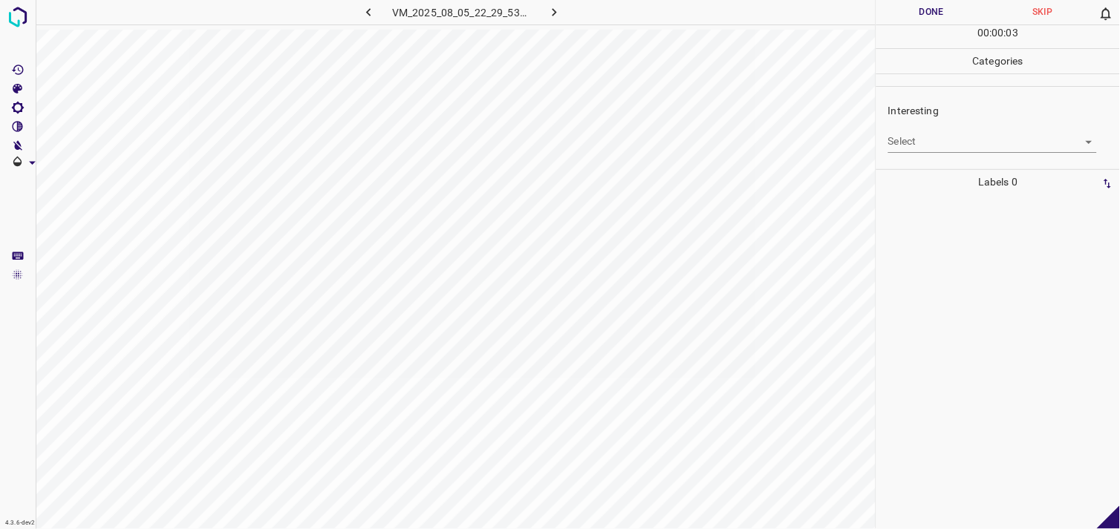
click at [939, 143] on body "4.3.6-dev2 VM_2025_08_05_22_29_53_762_00.gif Done Skip 0 00 : 00 : 03 Categorie…" at bounding box center [560, 264] width 1120 height 529
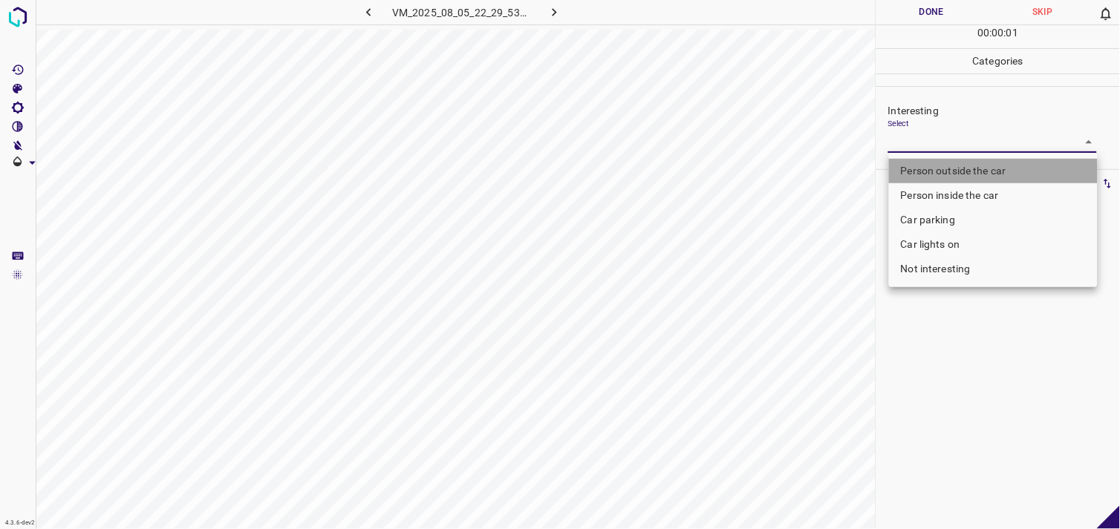
click at [936, 167] on li "Person outside the car" at bounding box center [993, 171] width 209 height 25
type input "Person outside the car"
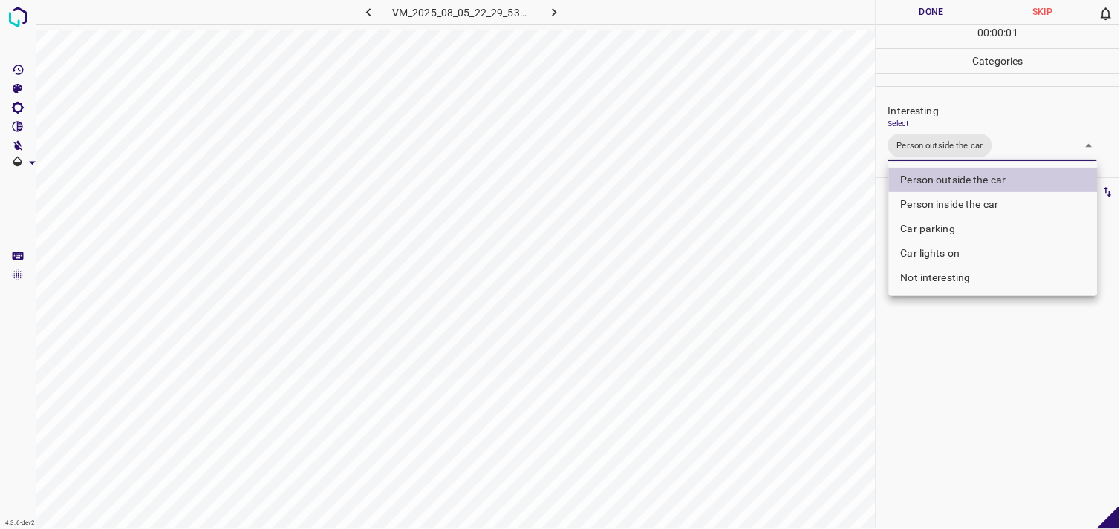
click at [949, 382] on div at bounding box center [560, 264] width 1120 height 529
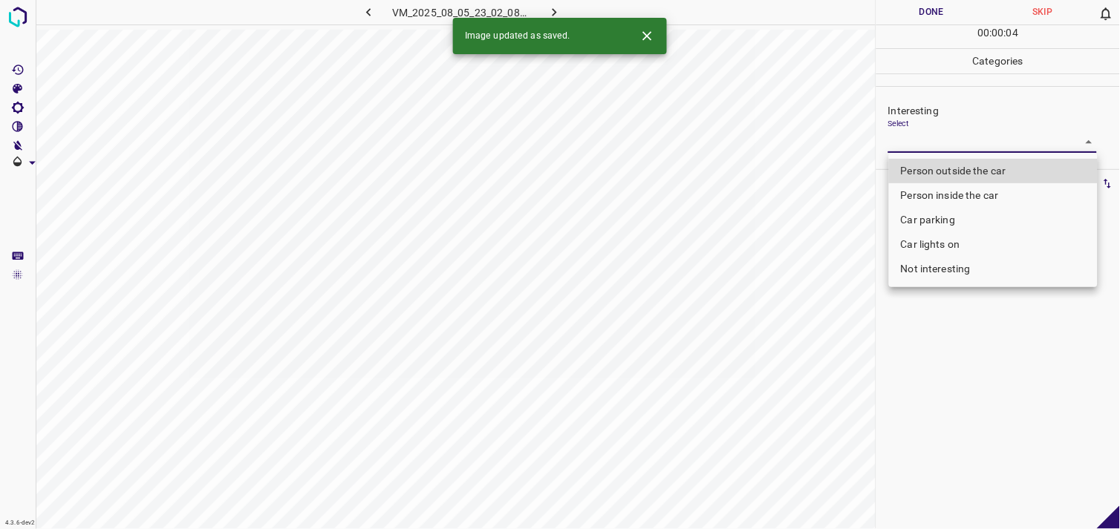
click at [926, 146] on body "4.3.6-dev2 VM_2025_08_05_23_02_08_770_00.gif Done Skip 0 00 : 00 : 04 Categorie…" at bounding box center [560, 264] width 1120 height 529
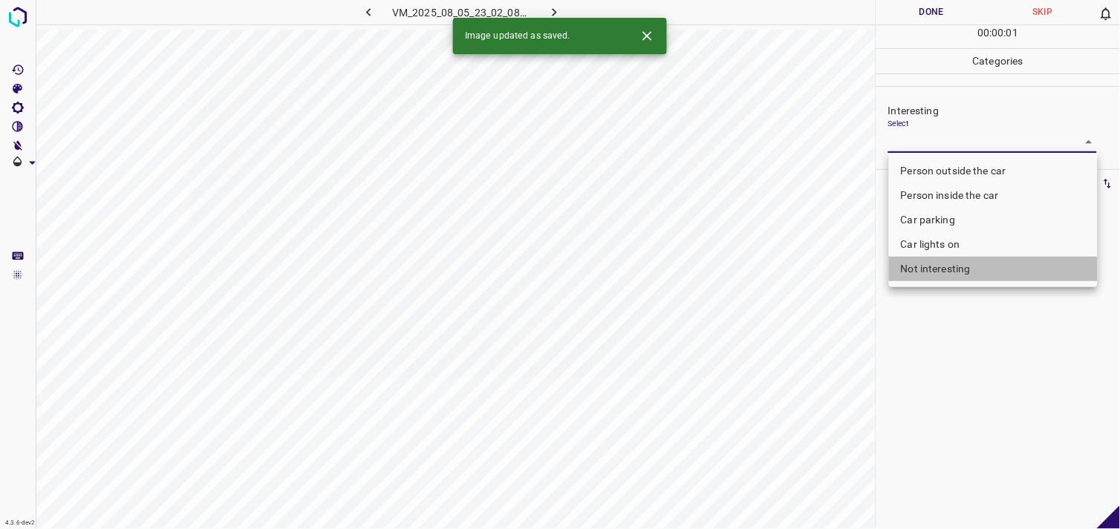
click at [945, 270] on li "Not interesting" at bounding box center [993, 269] width 209 height 25
type input "Not interesting"
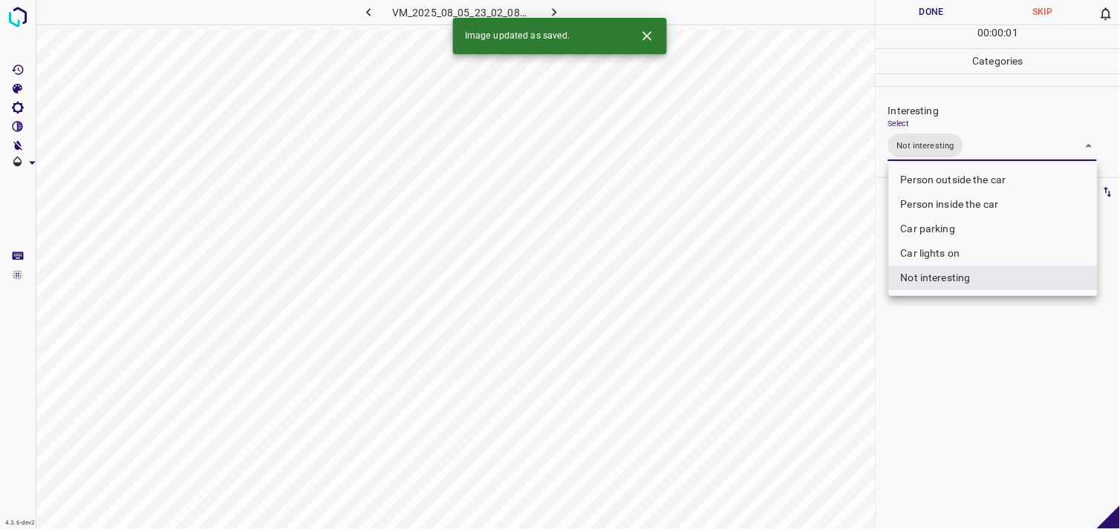
click at [958, 362] on div at bounding box center [560, 264] width 1120 height 529
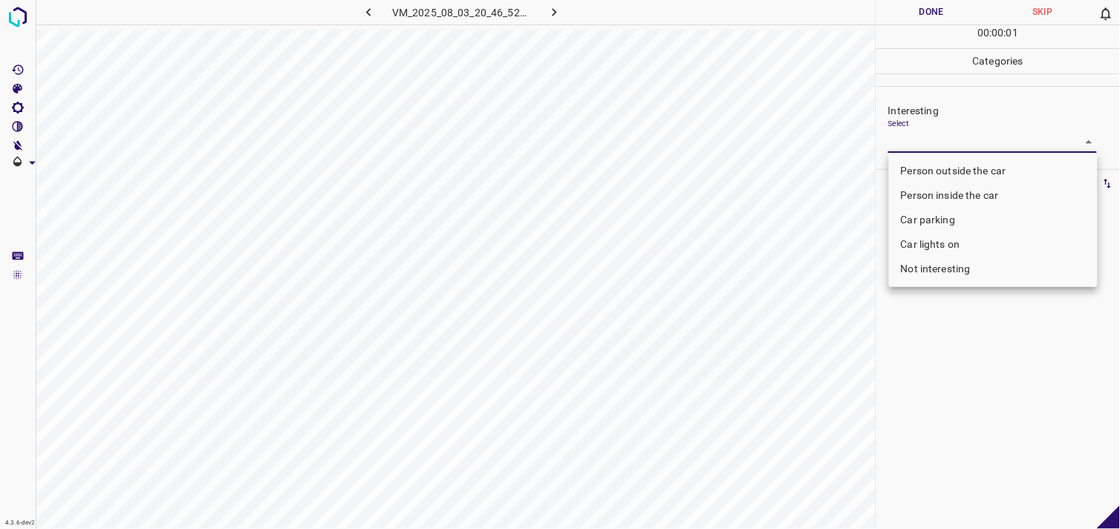
click at [922, 146] on body "4.3.6-dev2 VM_2025_08_03_20_46_52_653_13.gif Done Skip 0 00 : 00 : 01 Categorie…" at bounding box center [560, 264] width 1120 height 529
click at [938, 167] on li "Person outside the car" at bounding box center [993, 171] width 209 height 25
type input "Person outside the car"
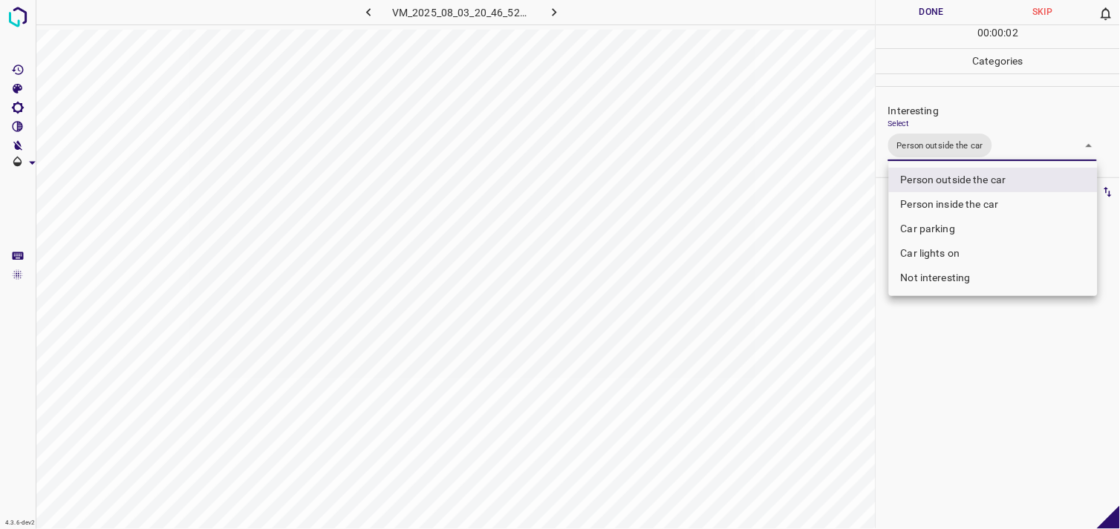
click at [910, 362] on div at bounding box center [560, 264] width 1120 height 529
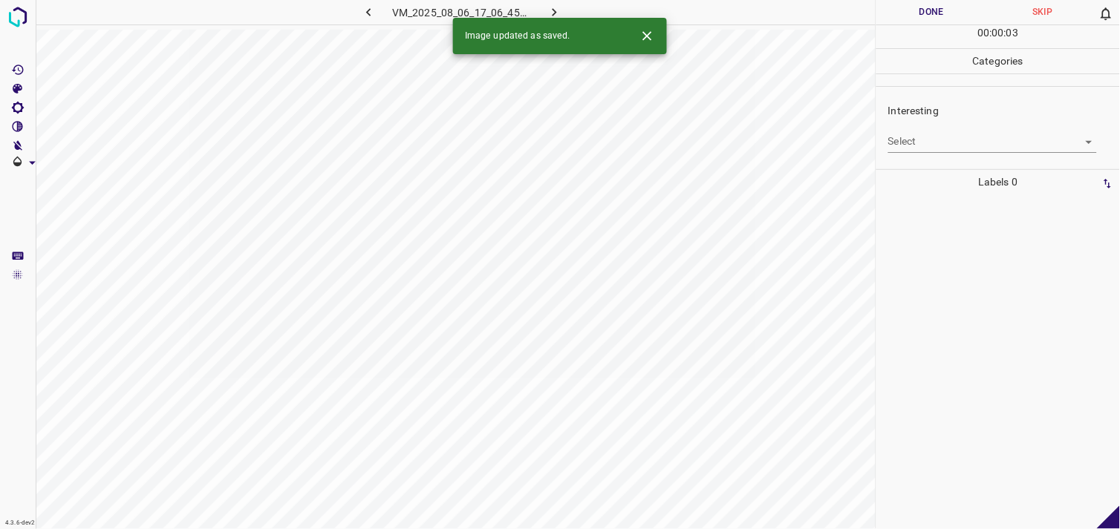
click at [929, 136] on body "4.3.6-dev2 VM_2025_08_06_17_06_45_974_03.gif Done Skip 0 00 : 00 : 03 Categorie…" at bounding box center [560, 264] width 1120 height 529
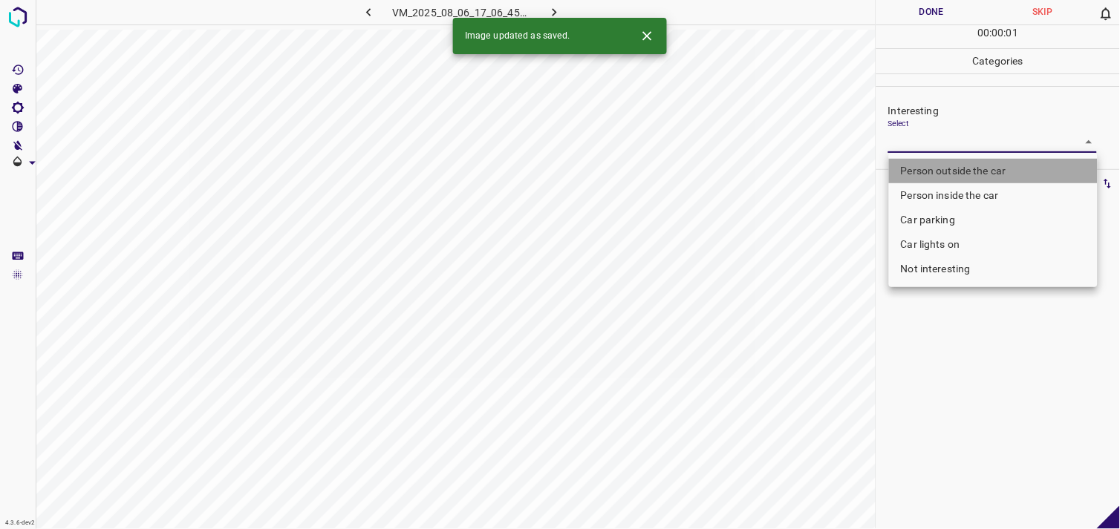
click at [939, 172] on li "Person outside the car" at bounding box center [993, 171] width 209 height 25
type input "Person outside the car"
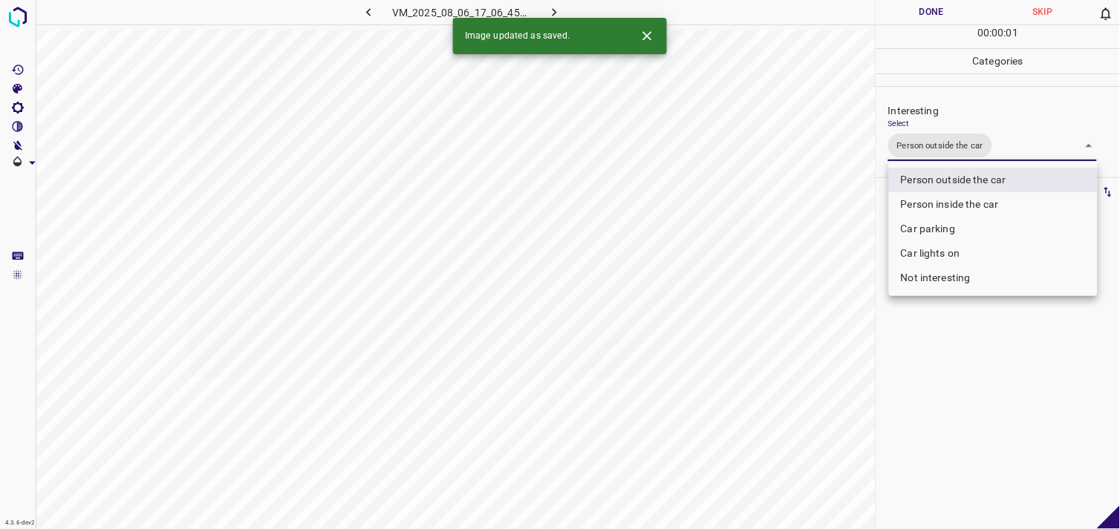
click at [955, 339] on div at bounding box center [560, 264] width 1120 height 529
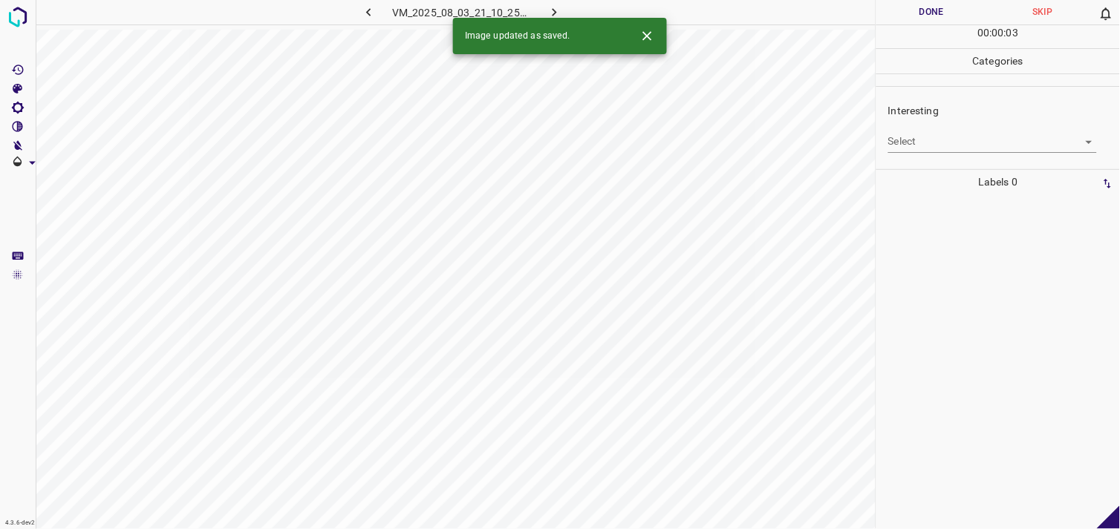
click at [930, 144] on body "4.3.6-dev2 VM_2025_08_03_21_10_25_411_10.gif Done Skip 0 00 : 00 : 03 Categorie…" at bounding box center [560, 264] width 1120 height 529
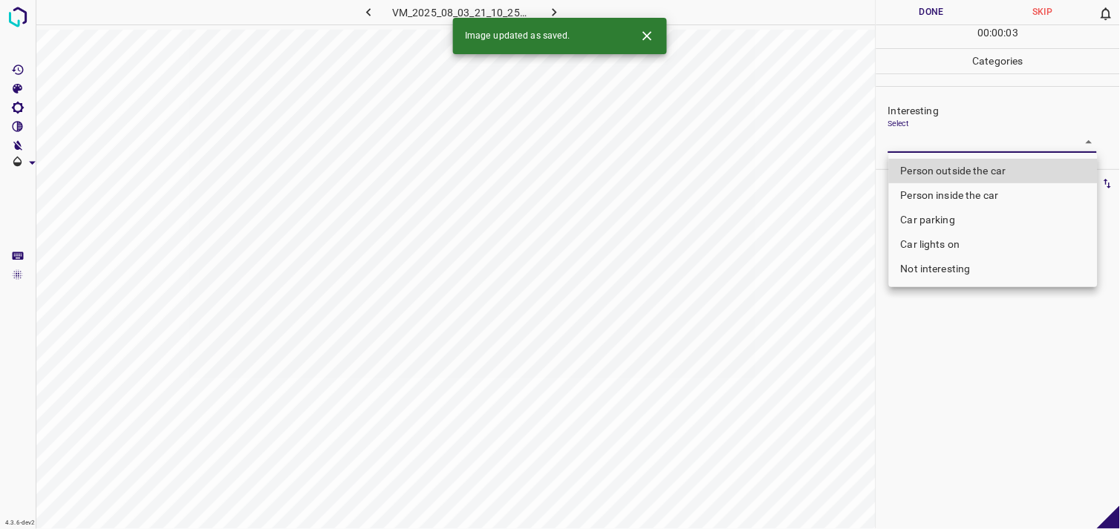
click at [924, 273] on li "Not interesting" at bounding box center [993, 269] width 209 height 25
type input "Not interesting"
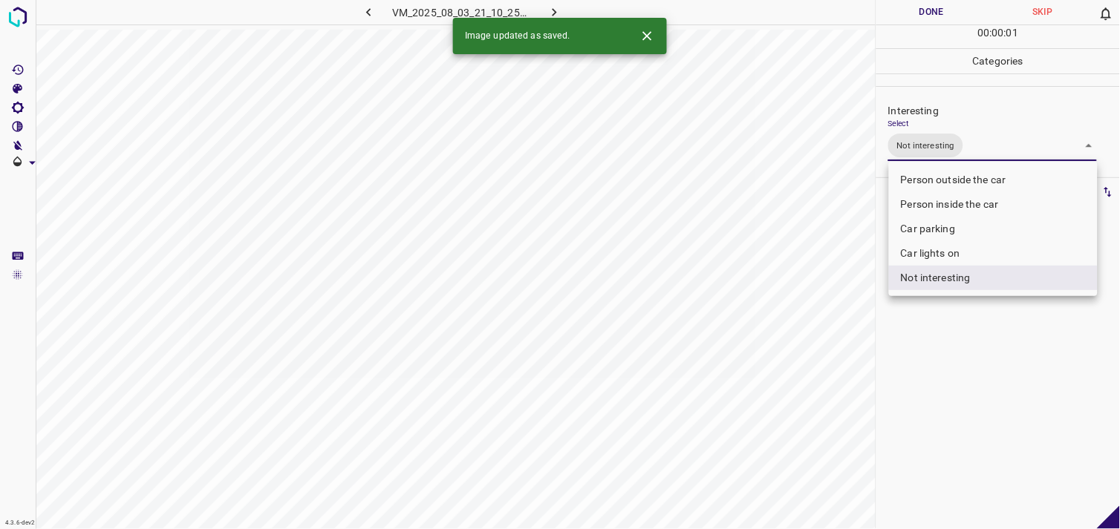
click at [943, 350] on div at bounding box center [560, 264] width 1120 height 529
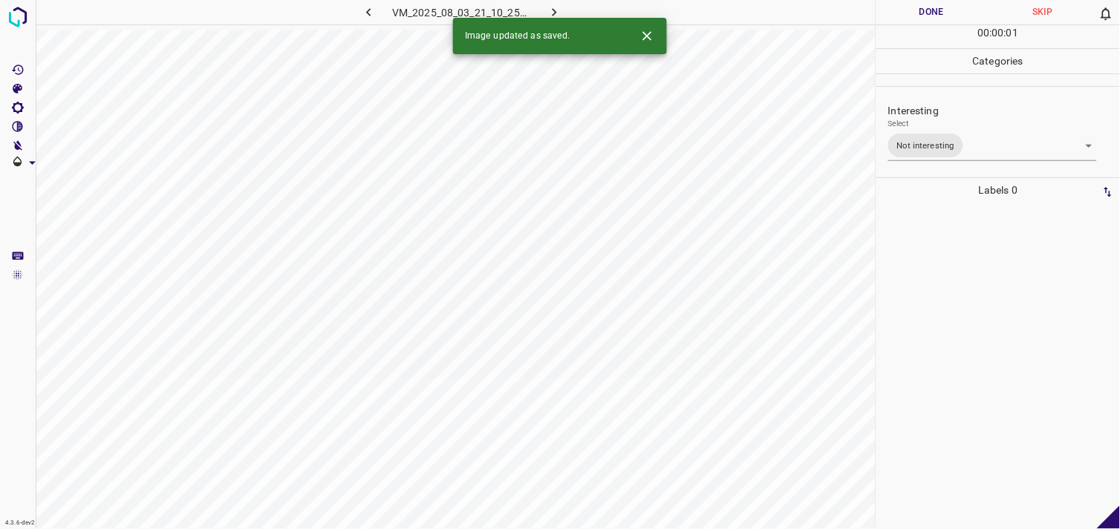
click at [946, 301] on div at bounding box center [998, 366] width 235 height 327
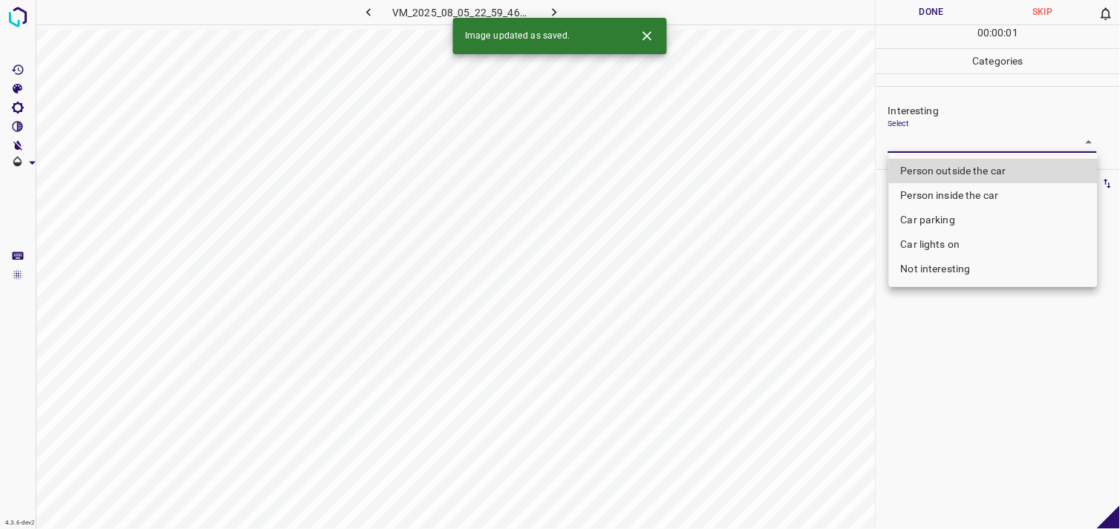
click at [947, 146] on body "4.3.6-dev2 VM_2025_08_05_22_59_46_922_11.gif Done Skip 0 00 : 00 : 01 Categorie…" at bounding box center [560, 264] width 1120 height 529
click at [958, 166] on li "Person outside the car" at bounding box center [993, 171] width 209 height 25
type input "Person outside the car"
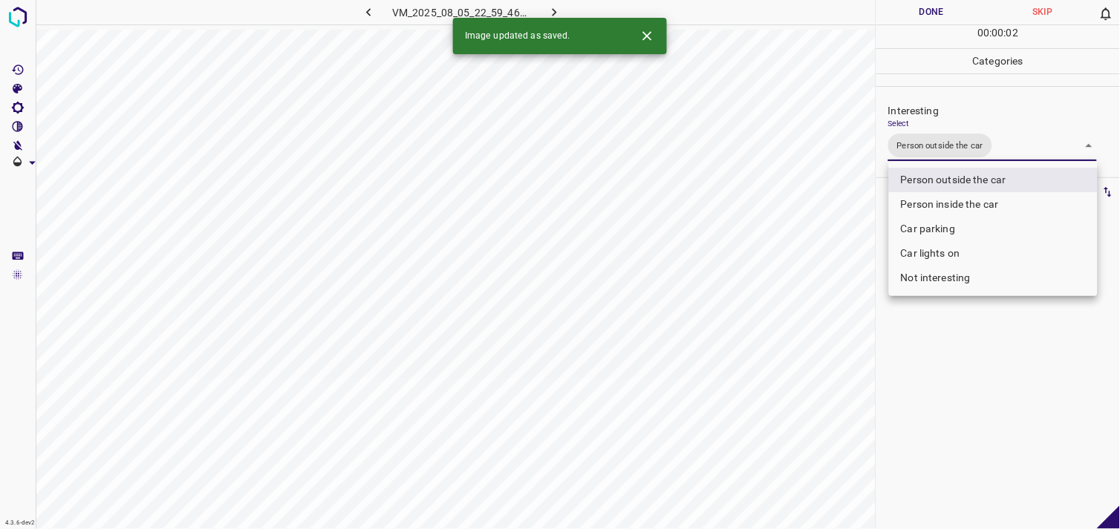
click at [916, 388] on div at bounding box center [560, 264] width 1120 height 529
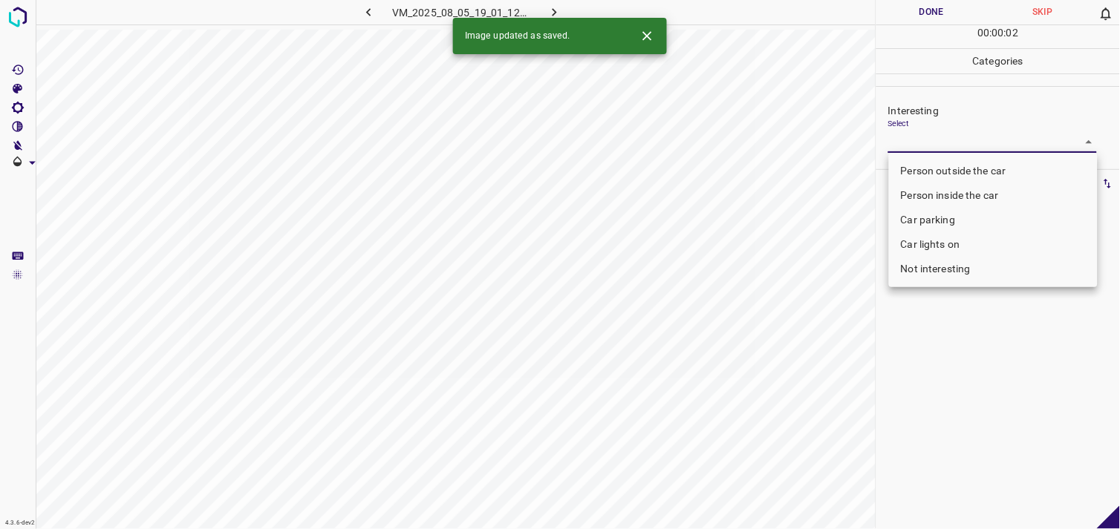
click at [912, 144] on body "4.3.6-dev2 VM_2025_08_05_19_01_12_430_03.gif Done Skip 0 00 : 00 : 02 Categorie…" at bounding box center [560, 264] width 1120 height 529
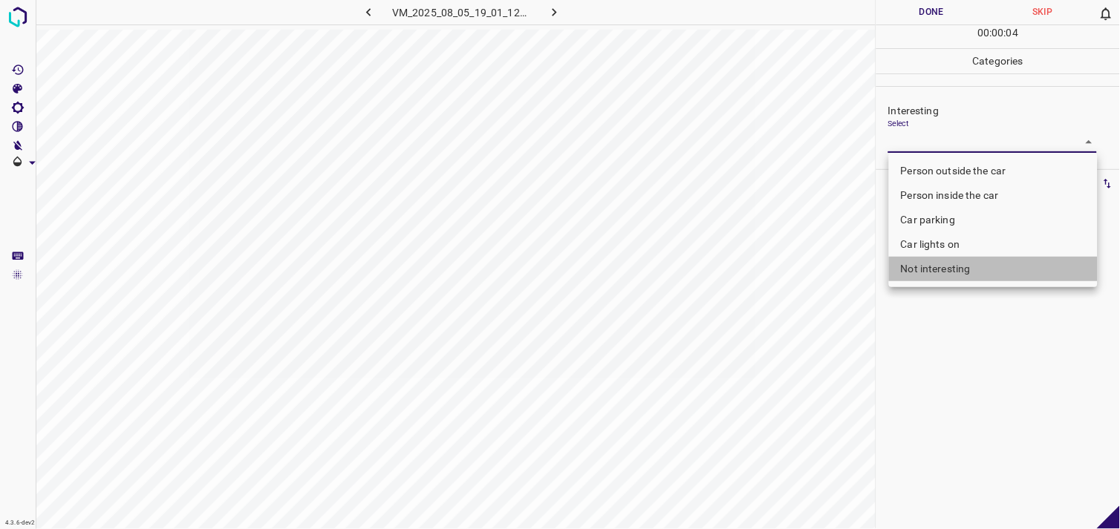
click at [947, 267] on li "Not interesting" at bounding box center [993, 269] width 209 height 25
type input "Not interesting"
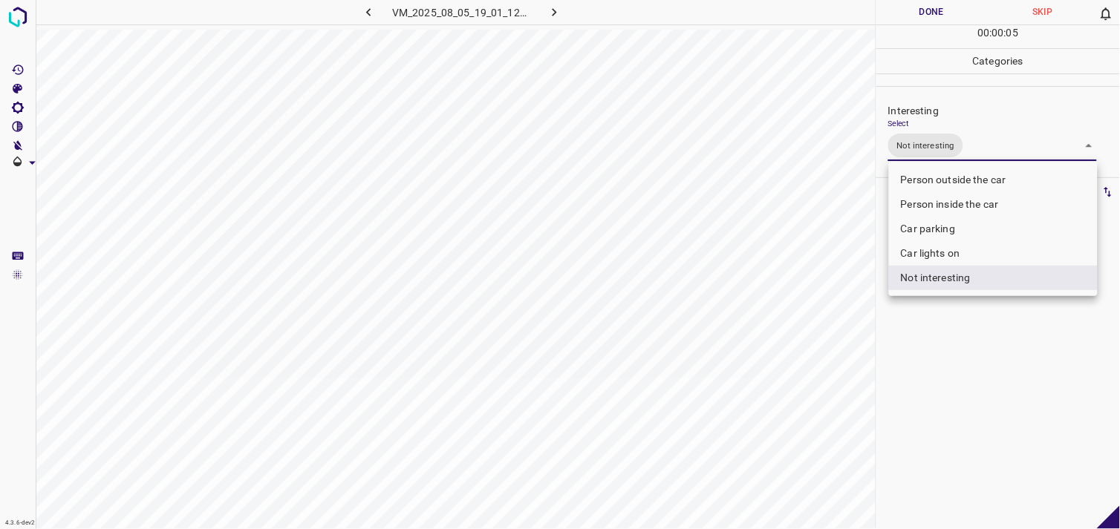
click at [898, 432] on div at bounding box center [560, 264] width 1120 height 529
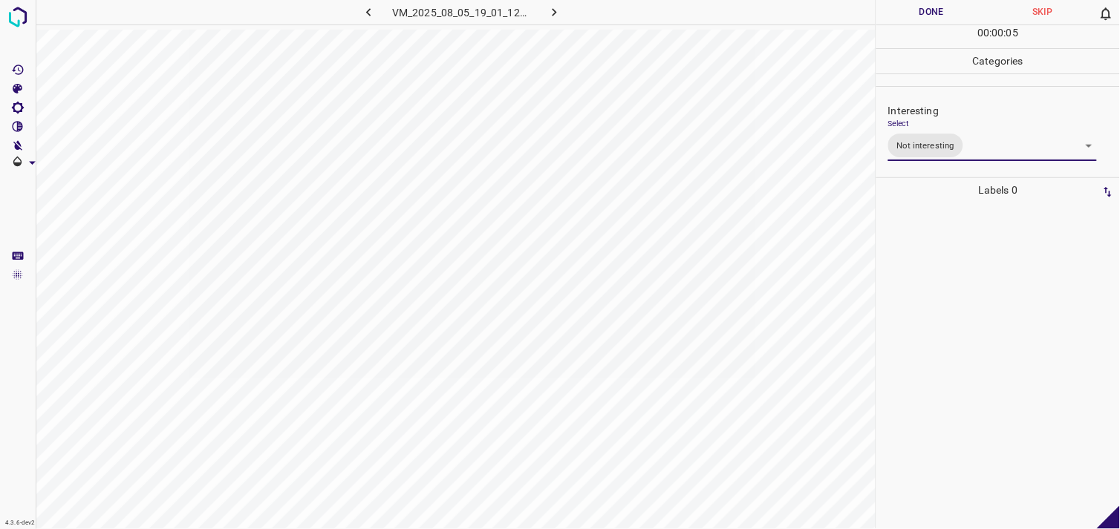
click at [923, 364] on div at bounding box center [998, 366] width 235 height 327
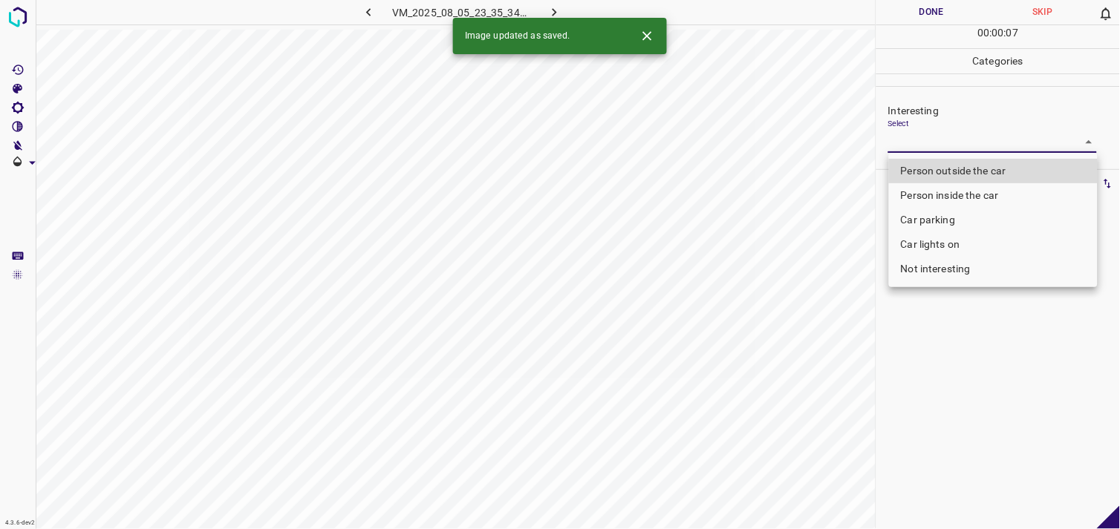
click at [976, 149] on body "4.3.6-dev2 VM_2025_08_05_23_35_34_262_01.gif Done Skip 0 00 : 00 : 07 Categorie…" at bounding box center [560, 264] width 1120 height 529
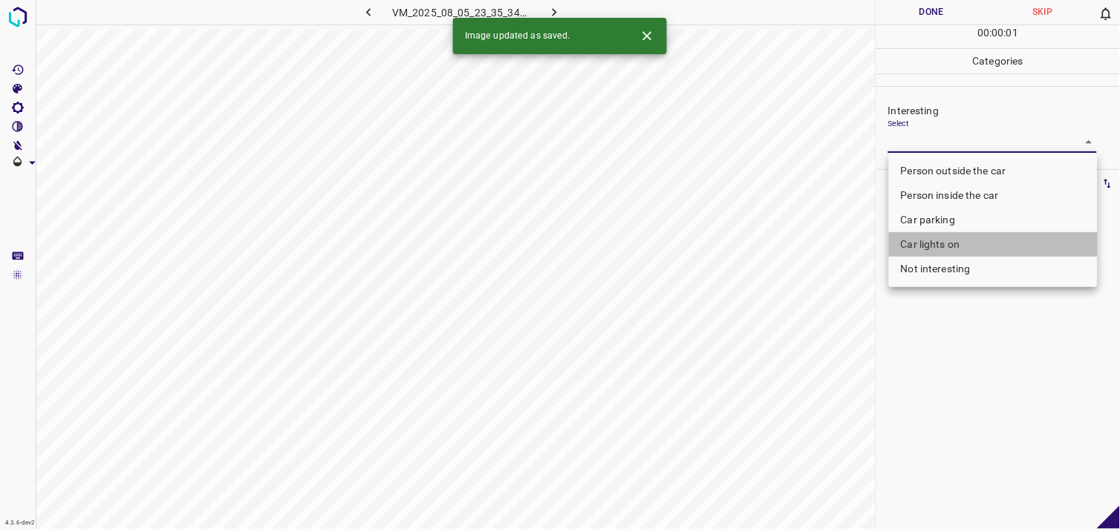
click at [960, 241] on li "Car lights on" at bounding box center [993, 244] width 209 height 25
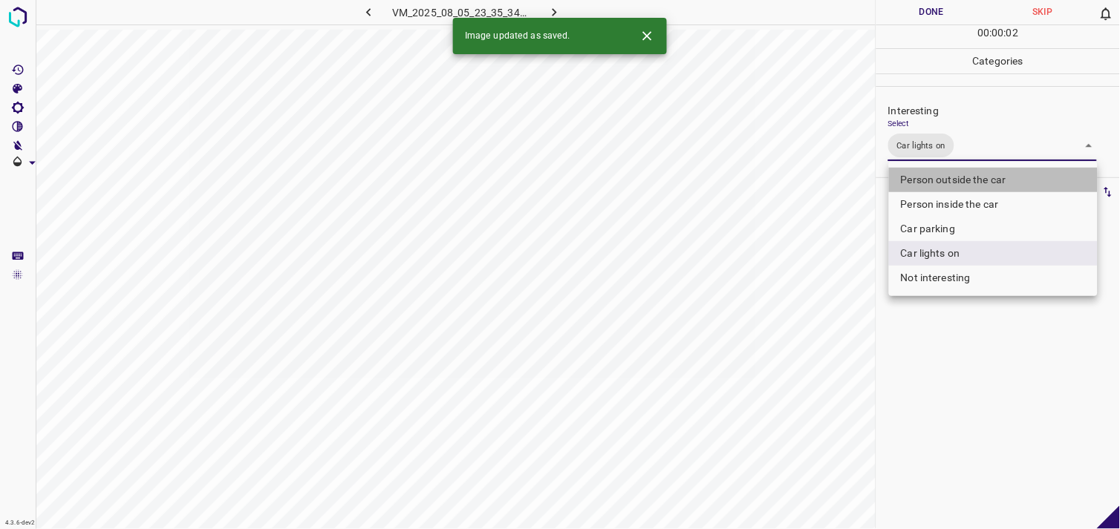
click at [968, 172] on li "Person outside the car" at bounding box center [993, 180] width 209 height 25
type input "Car lights on,Person outside the car"
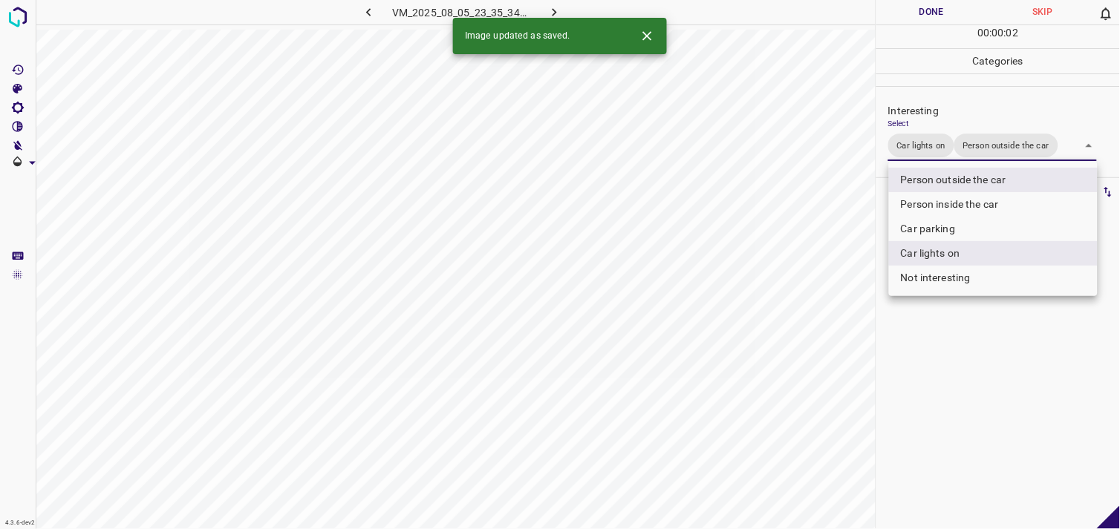
click at [950, 402] on div at bounding box center [560, 264] width 1120 height 529
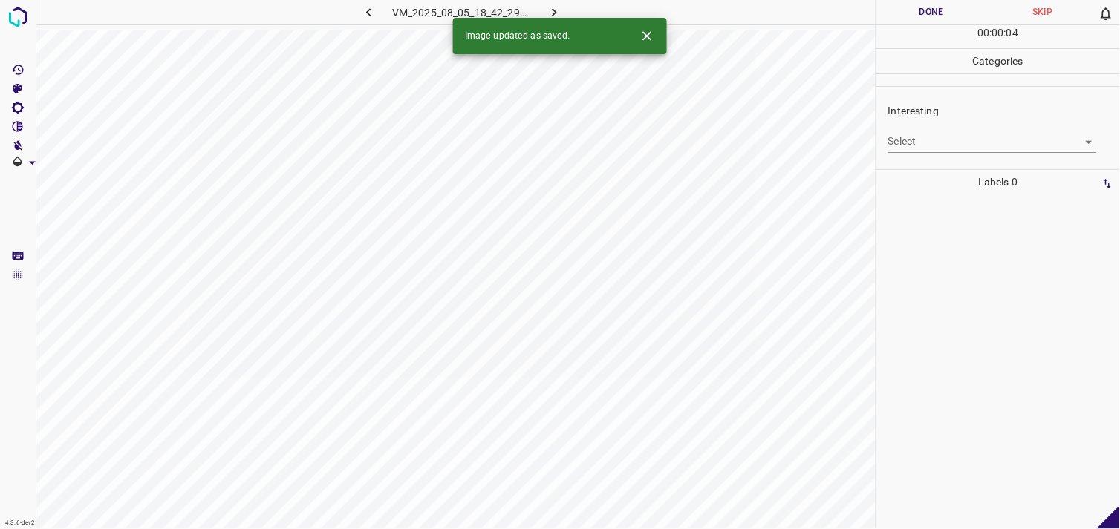
click at [954, 145] on body "4.3.6-dev2 VM_2025_08_05_18_42_29_777_01.gif Done Skip 0 00 : 00 : 04 Categorie…" at bounding box center [560, 264] width 1120 height 529
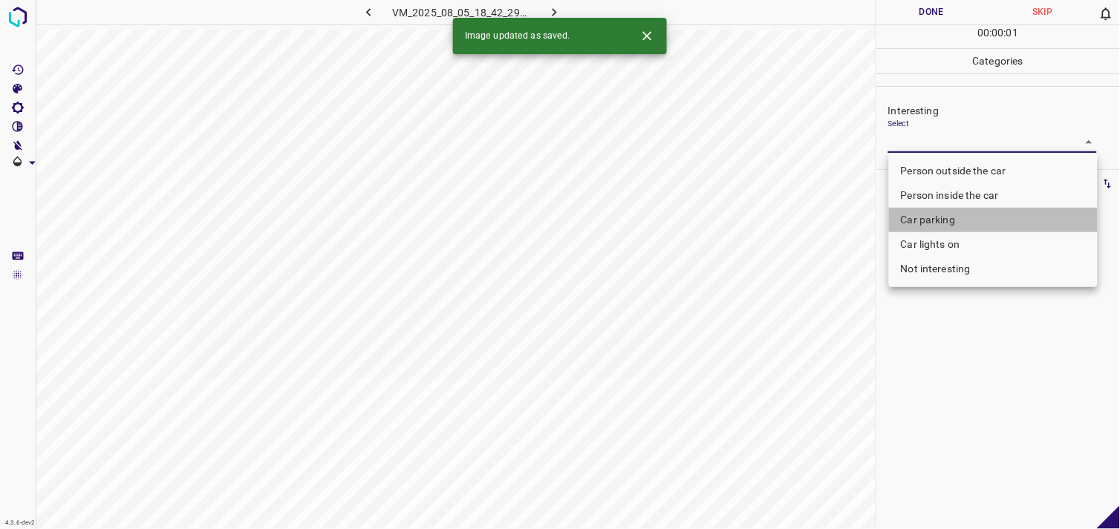
click at [949, 212] on li "Car parking" at bounding box center [993, 220] width 209 height 25
type input "Car parking"
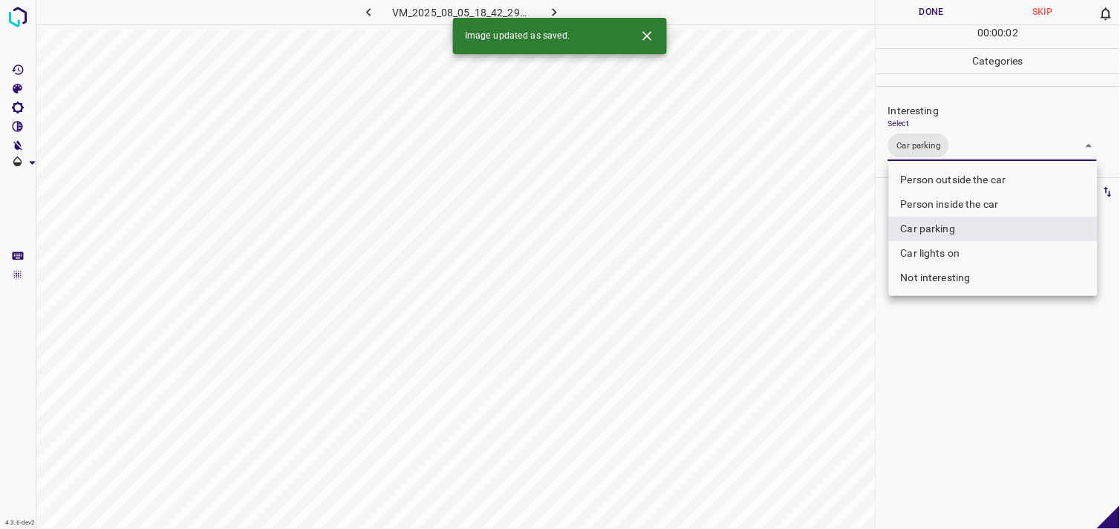
click at [943, 357] on div at bounding box center [560, 264] width 1120 height 529
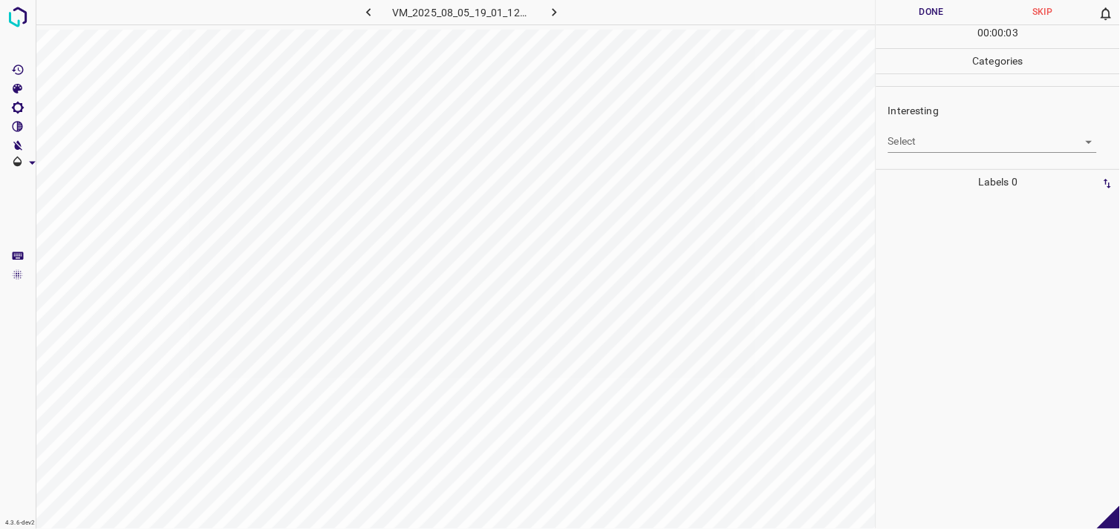
click at [927, 143] on body "4.3.6-dev2 VM_2025_08_05_19_01_12_430_02.gif Done Skip 0 00 : 00 : 03 Categorie…" at bounding box center [560, 264] width 1120 height 529
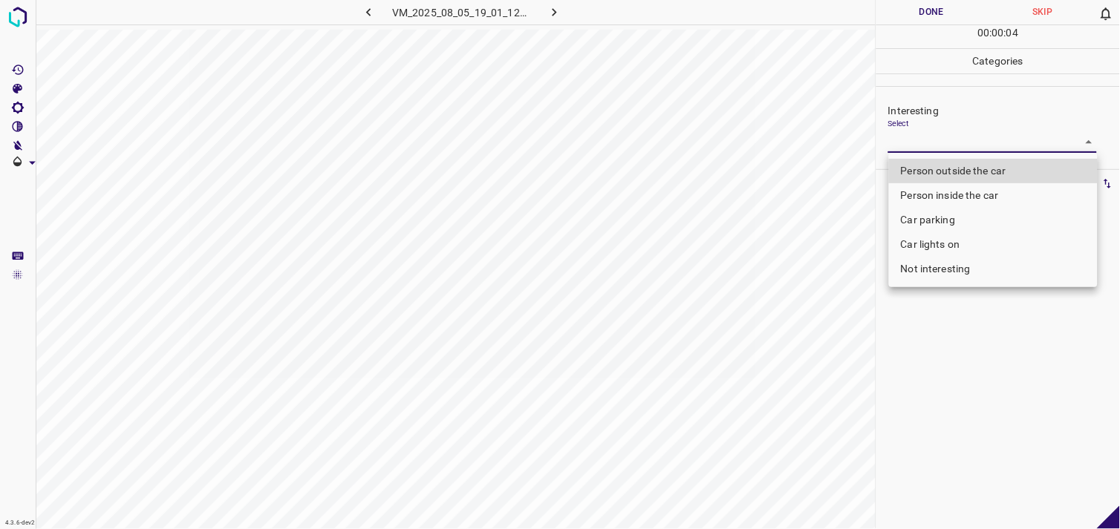
click at [946, 277] on li "Not interesting" at bounding box center [993, 269] width 209 height 25
type input "Not interesting"
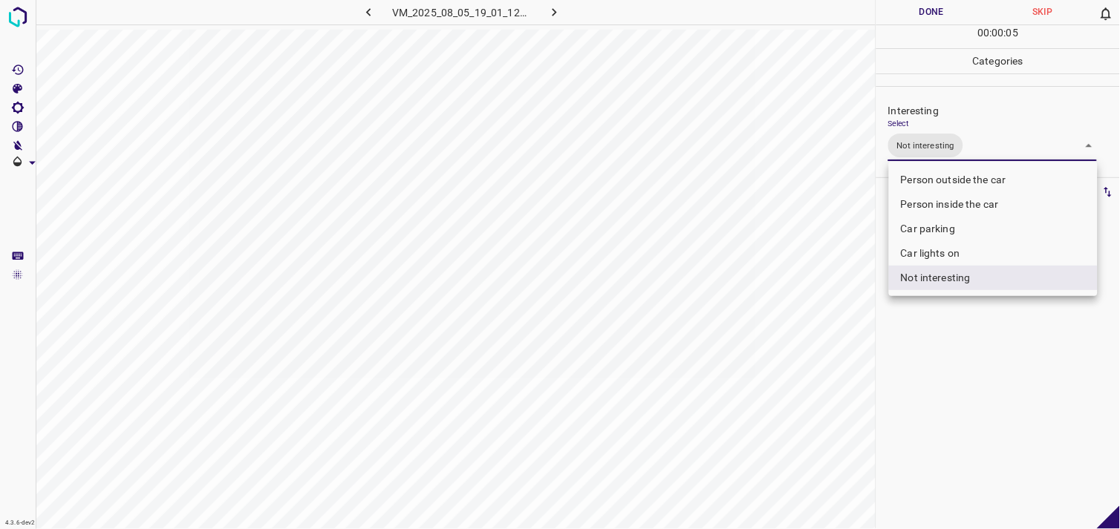
click at [950, 324] on div at bounding box center [560, 264] width 1120 height 529
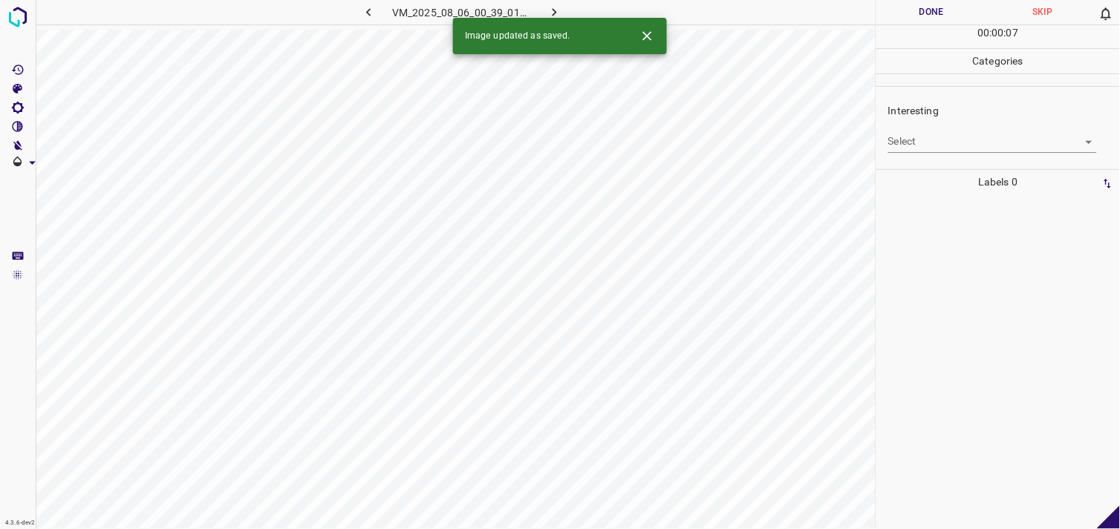
click at [937, 146] on body "4.3.6-dev2 VM_2025_08_06_00_39_01_736_01.gif Done Skip 0 00 : 00 : 07 Categorie…" at bounding box center [560, 264] width 1120 height 529
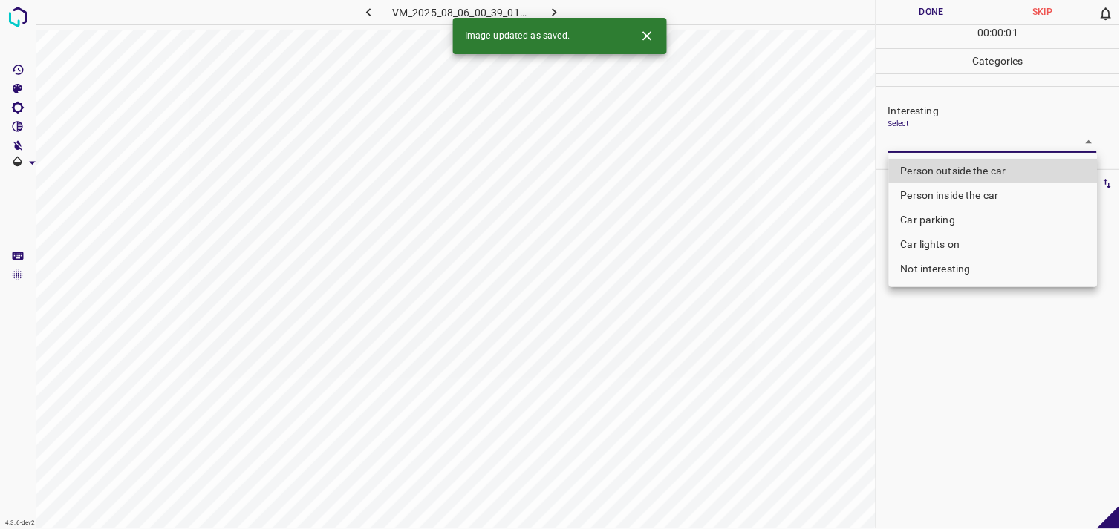
click at [955, 175] on li "Person outside the car" at bounding box center [993, 171] width 209 height 25
type input "Person outside the car"
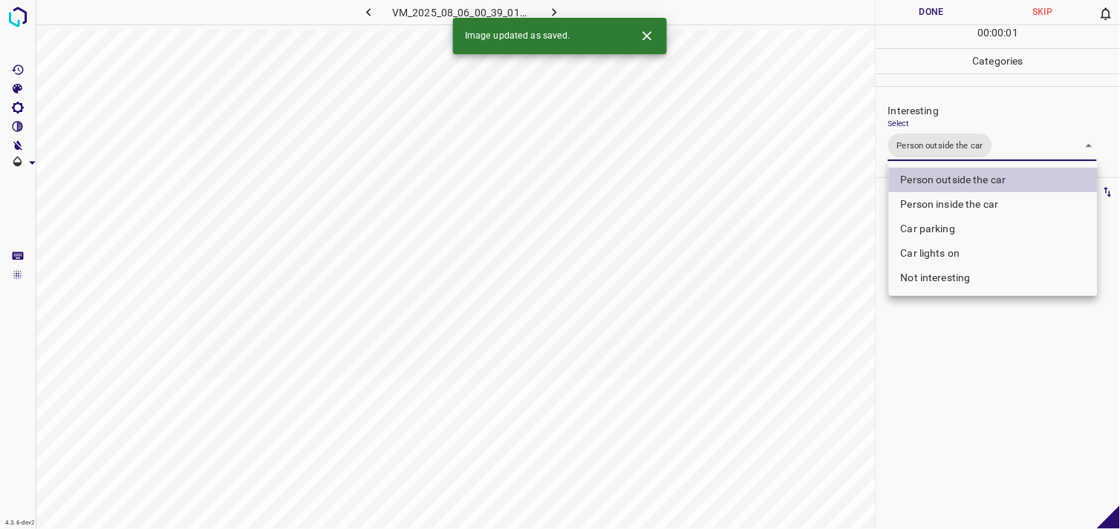
drag, startPoint x: 934, startPoint y: 451, endPoint x: 940, endPoint y: 420, distance: 31.7
click at [934, 448] on div at bounding box center [560, 264] width 1120 height 529
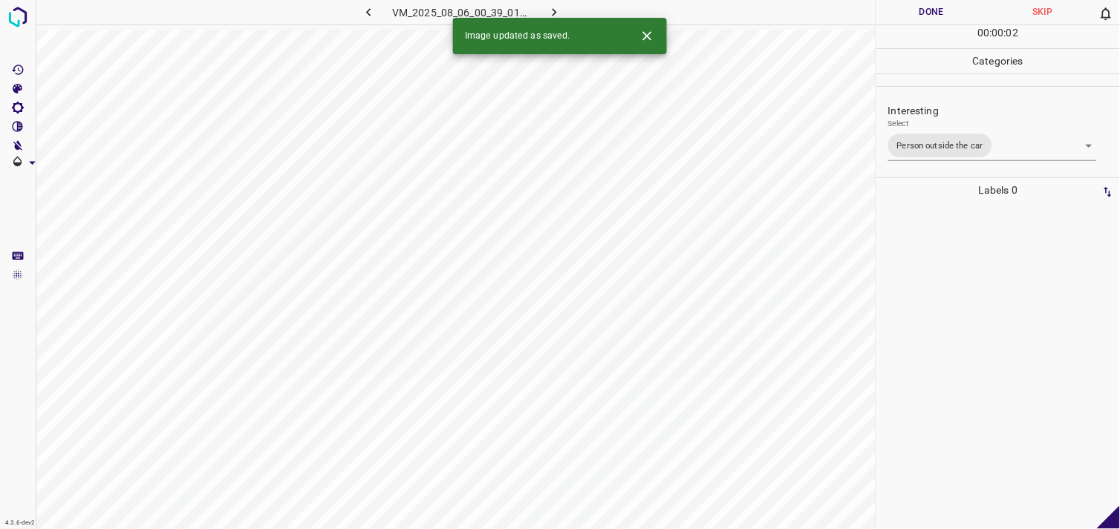
click at [950, 398] on div at bounding box center [998, 366] width 235 height 327
click at [938, 147] on body "4.3.6-dev2 VM_2025_08_05_18_56_23_635_02.gif Done Skip 0 00 : 00 : 01 Categorie…" at bounding box center [560, 264] width 1120 height 529
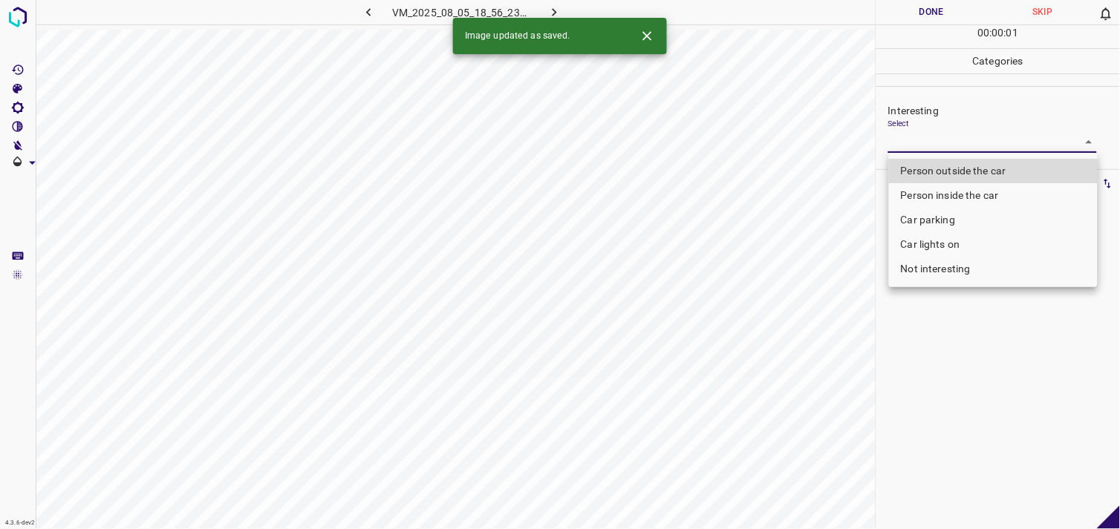
click at [938, 166] on li "Person outside the car" at bounding box center [993, 171] width 209 height 25
type input "Person outside the car"
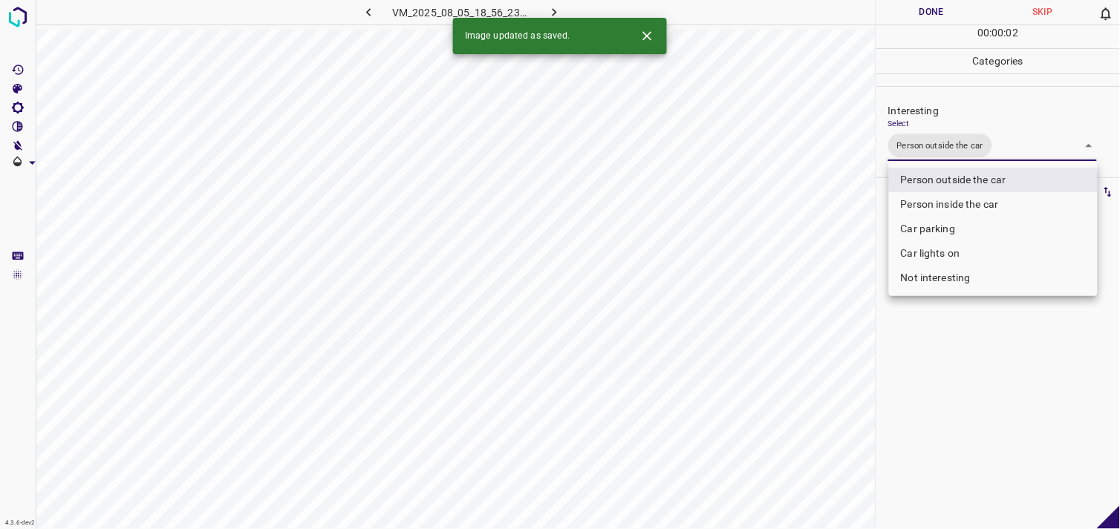
click at [934, 357] on div at bounding box center [560, 264] width 1120 height 529
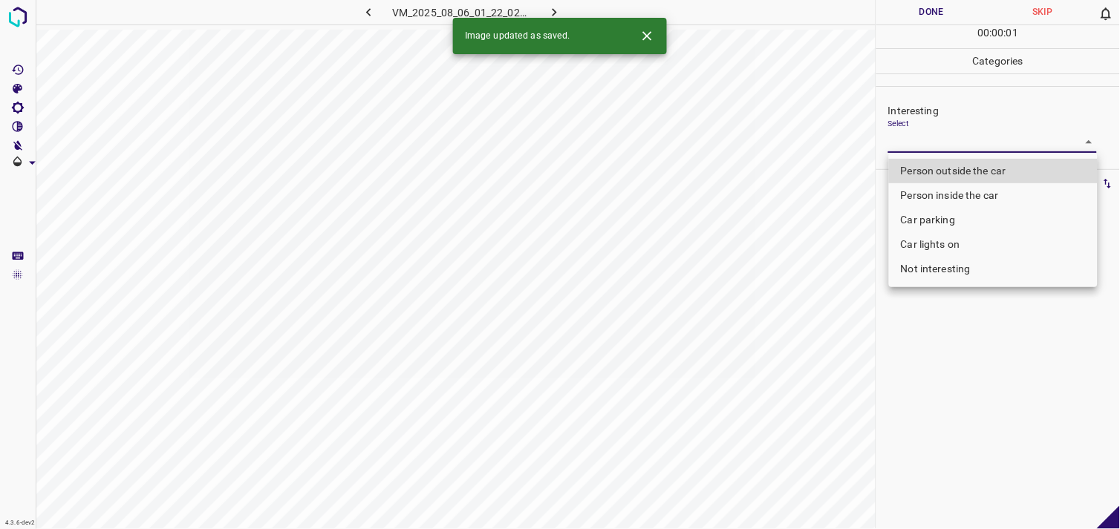
click at [933, 145] on body "4.3.6-dev2 VM_2025_08_06_01_22_02_733_08.gif Done Skip 0 00 : 00 : 01 Categorie…" at bounding box center [560, 264] width 1120 height 529
click at [933, 273] on li "Not interesting" at bounding box center [993, 269] width 209 height 25
type input "Not interesting"
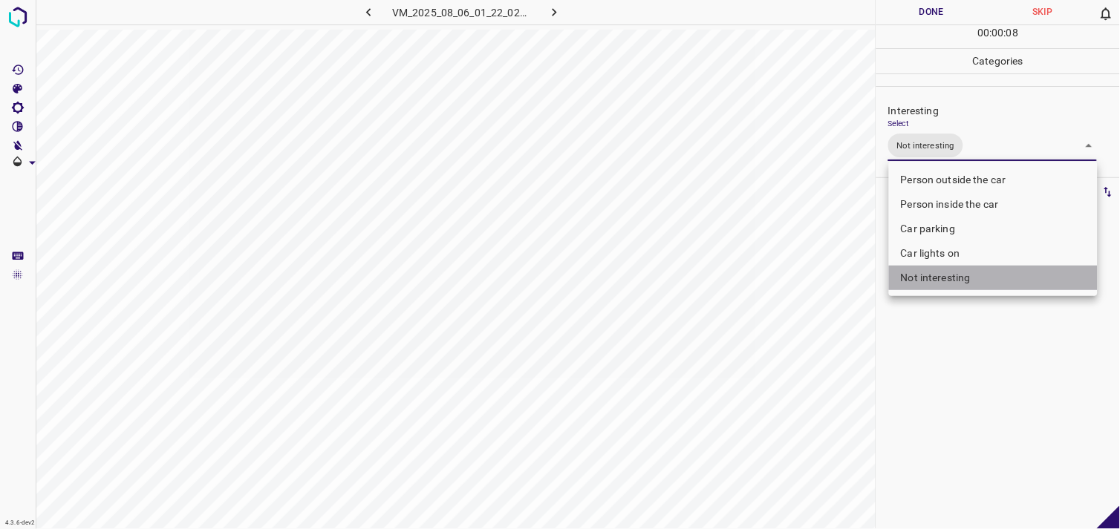
click at [961, 278] on li "Not interesting" at bounding box center [993, 278] width 209 height 25
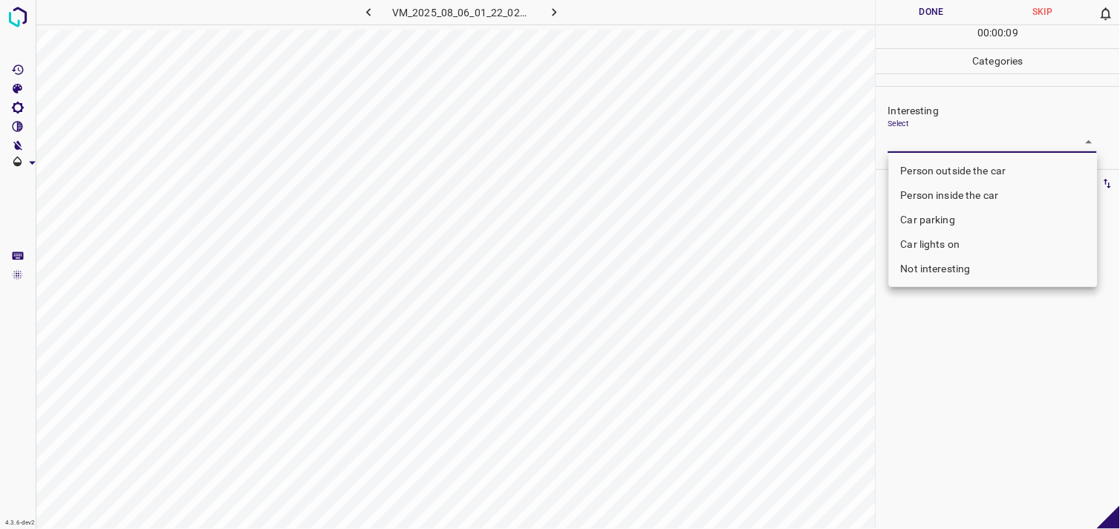
click at [955, 383] on div at bounding box center [560, 264] width 1120 height 529
click at [982, 149] on body "4.3.6-dev2 VM_2025_08_06_01_22_02_733_08.gif Done Skip 0 00 : 00 : 10 Categorie…" at bounding box center [560, 264] width 1120 height 529
click at [963, 269] on li "Not interesting" at bounding box center [993, 269] width 209 height 25
type input "Not interesting"
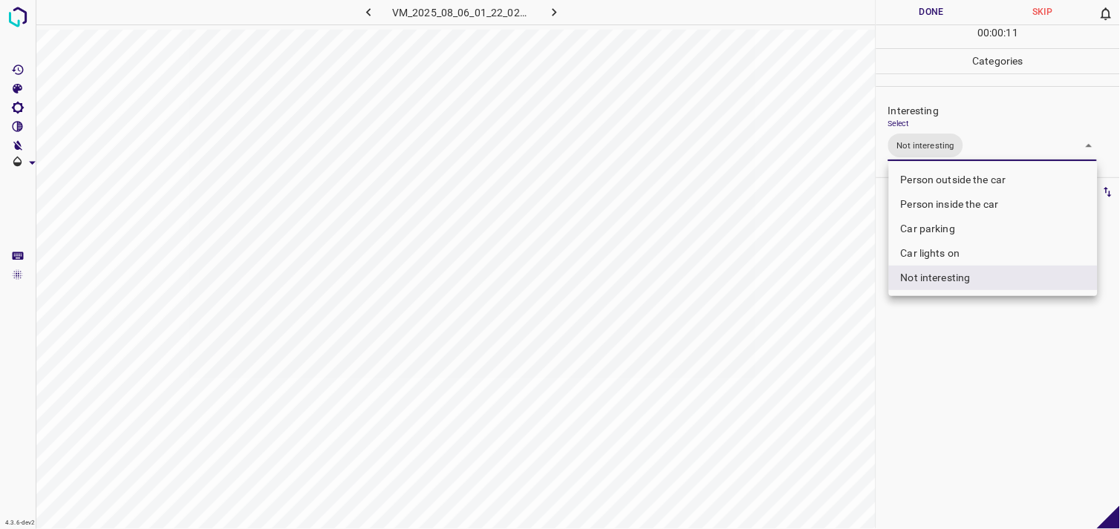
drag, startPoint x: 978, startPoint y: 416, endPoint x: 976, endPoint y: 408, distance: 7.6
click at [976, 413] on div at bounding box center [560, 264] width 1120 height 529
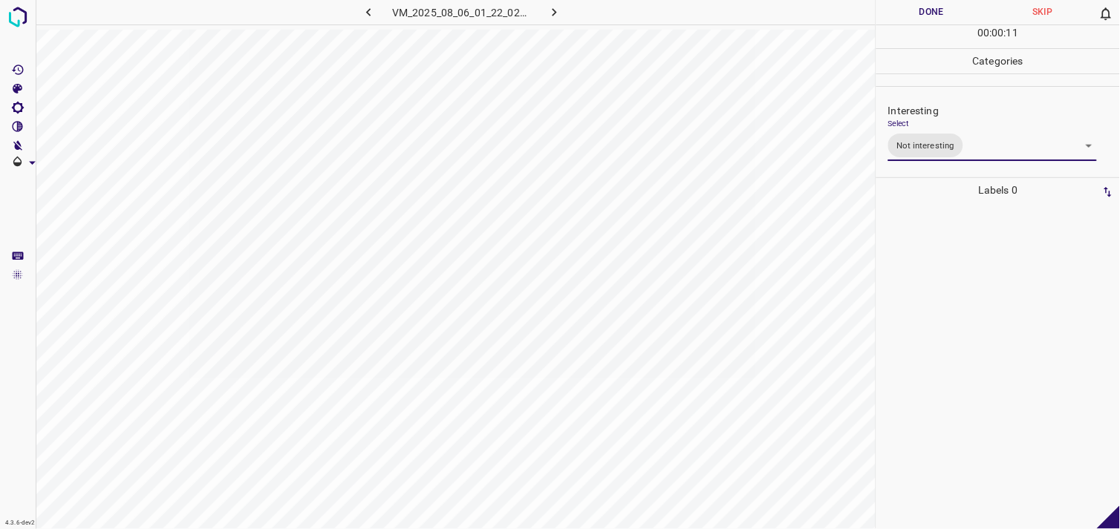
click at [979, 359] on div at bounding box center [998, 366] width 235 height 327
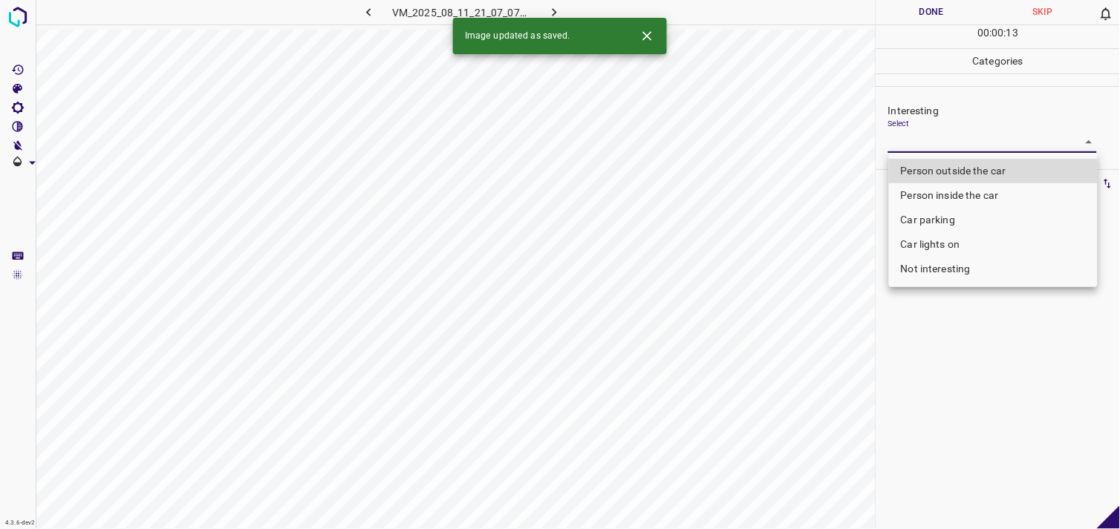
click at [942, 142] on body "4.3.6-dev2 VM_2025_08_11_21_07_07_029_08.gif Done Skip 0 00 : 00 : 13 Categorie…" at bounding box center [560, 264] width 1120 height 529
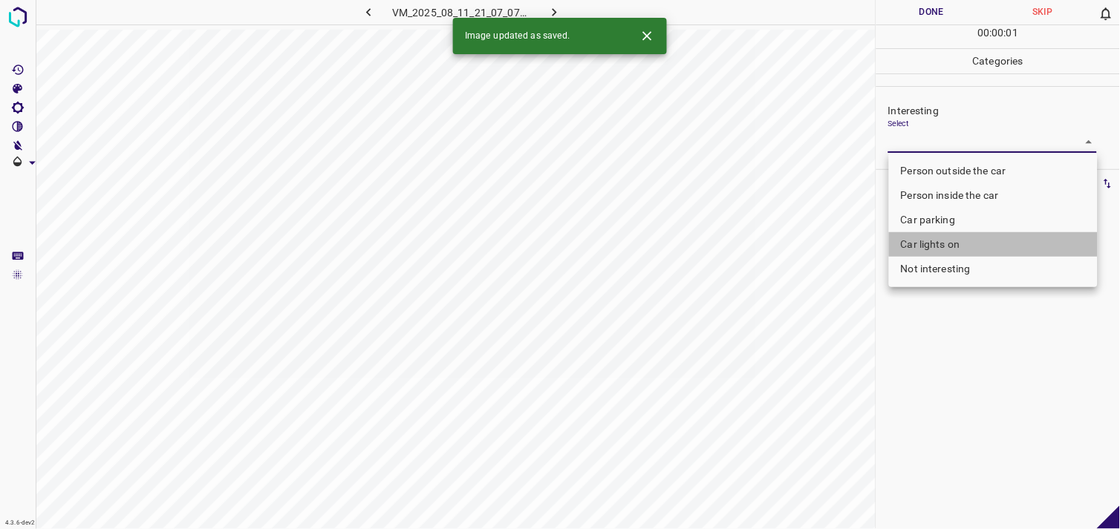
click at [942, 251] on li "Car lights on" at bounding box center [993, 244] width 209 height 25
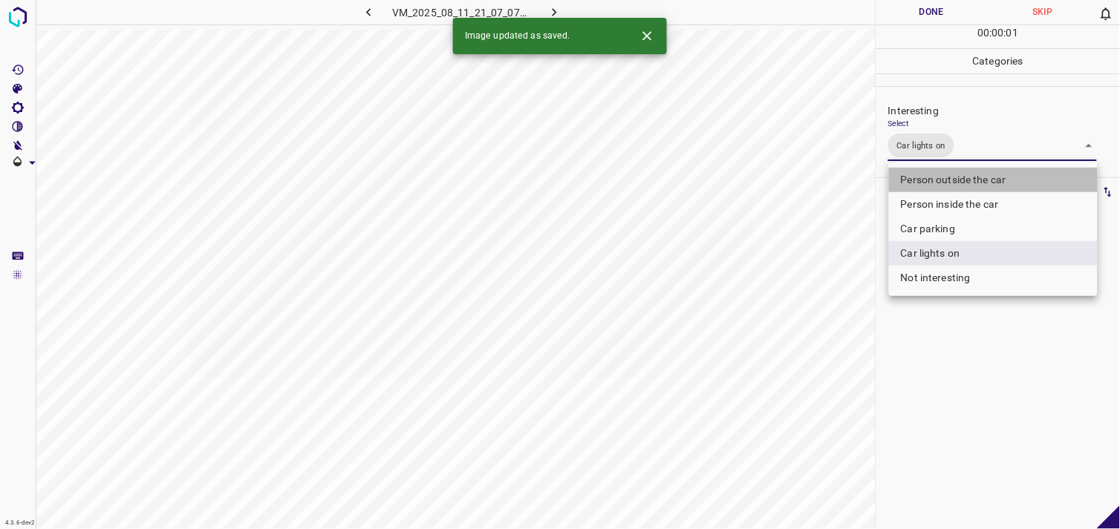
click at [950, 183] on li "Person outside the car" at bounding box center [993, 180] width 209 height 25
type input "Car lights on,Person outside the car"
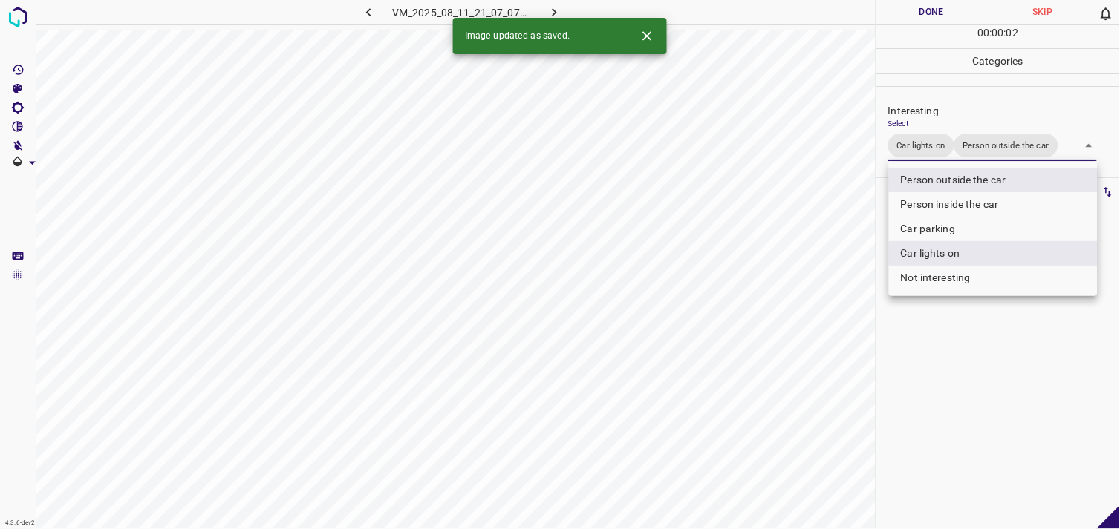
click at [968, 367] on div at bounding box center [560, 264] width 1120 height 529
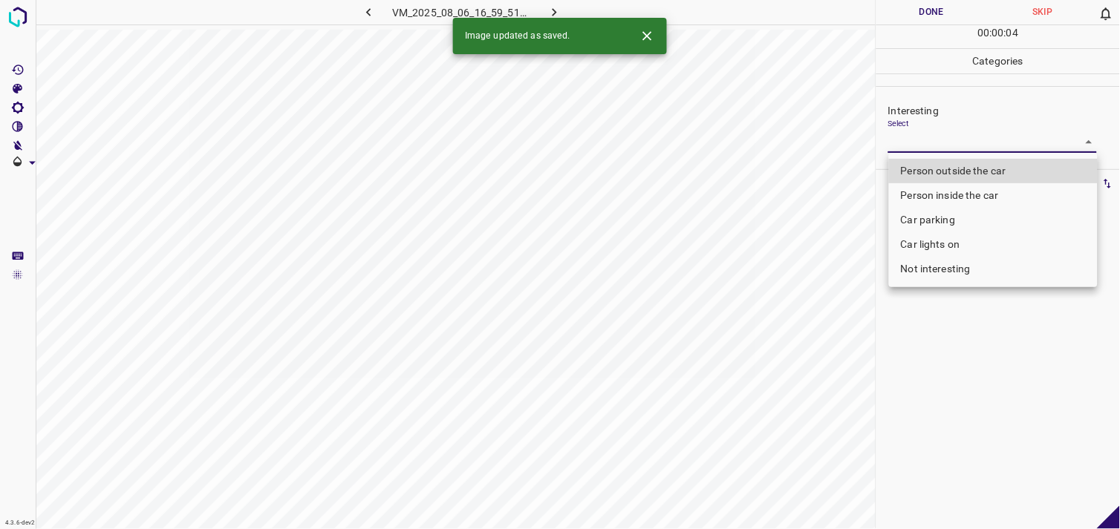
click at [939, 146] on body "4.3.6-dev2 VM_2025_08_06_16_59_51_555_05.gif Done Skip 0 00 : 00 : 04 Categorie…" at bounding box center [560, 264] width 1120 height 529
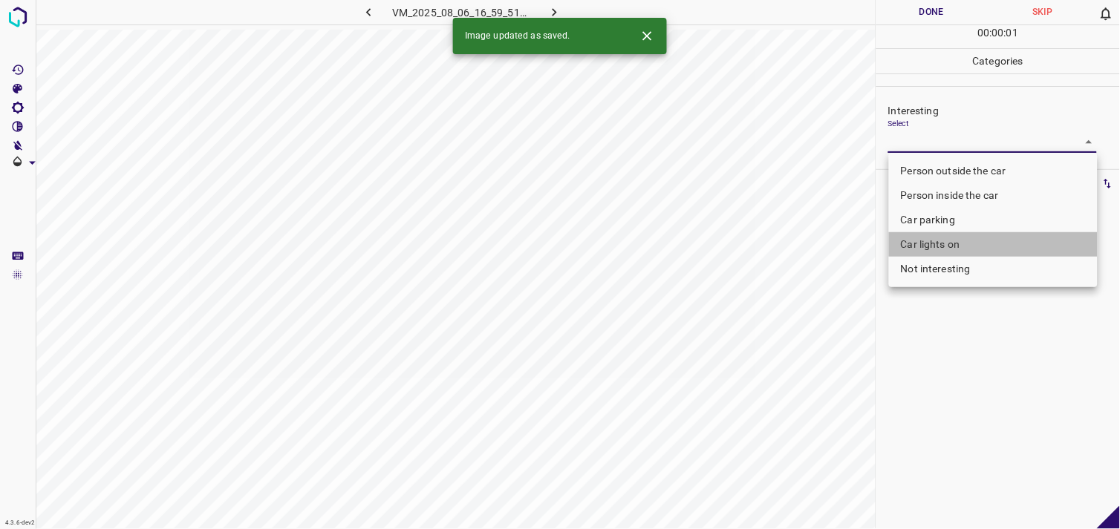
click at [945, 250] on li "Car lights on" at bounding box center [993, 244] width 209 height 25
type input "Car lights on"
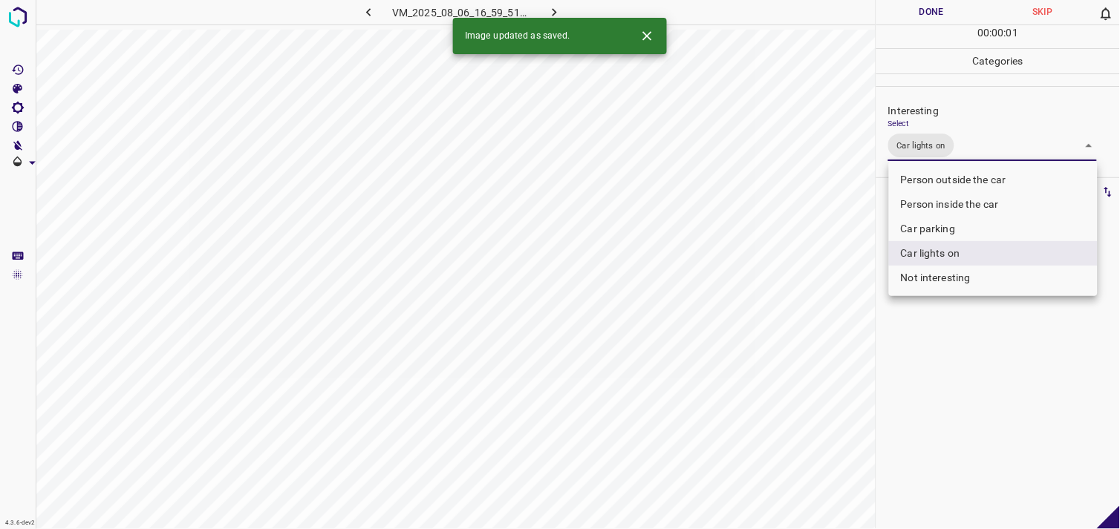
click at [970, 358] on div at bounding box center [560, 264] width 1120 height 529
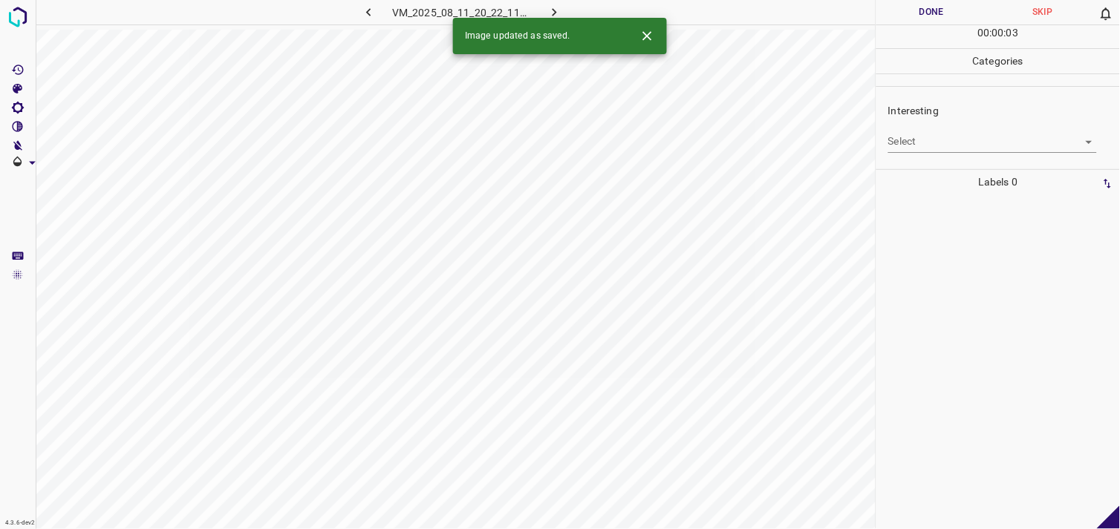
click at [936, 143] on body "4.3.6-dev2 VM_2025_08_11_20_22_11_151_03.gif Done Skip 0 00 : 00 : 03 Categorie…" at bounding box center [560, 264] width 1120 height 529
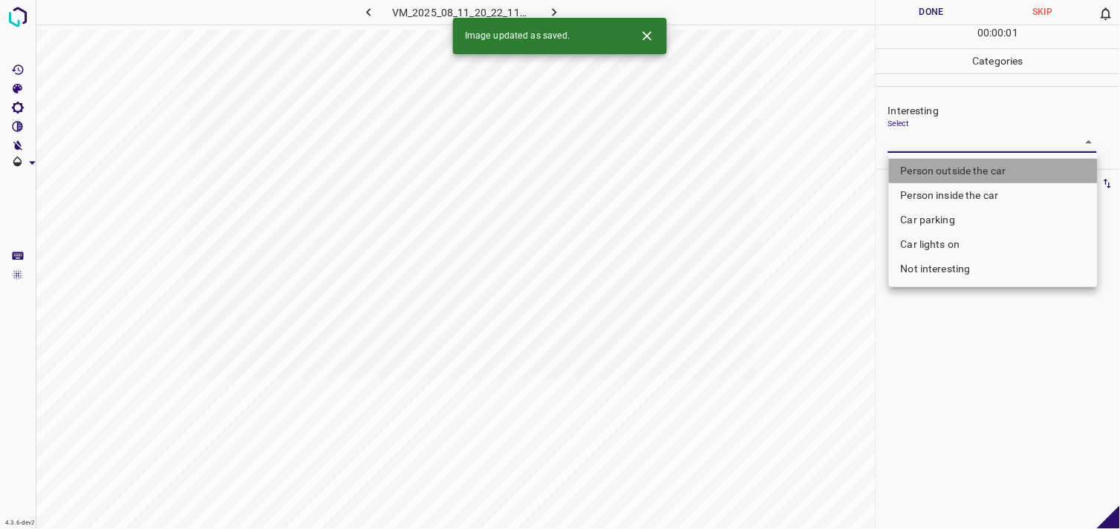
click at [958, 169] on li "Person outside the car" at bounding box center [993, 171] width 209 height 25
type input "Person outside the car"
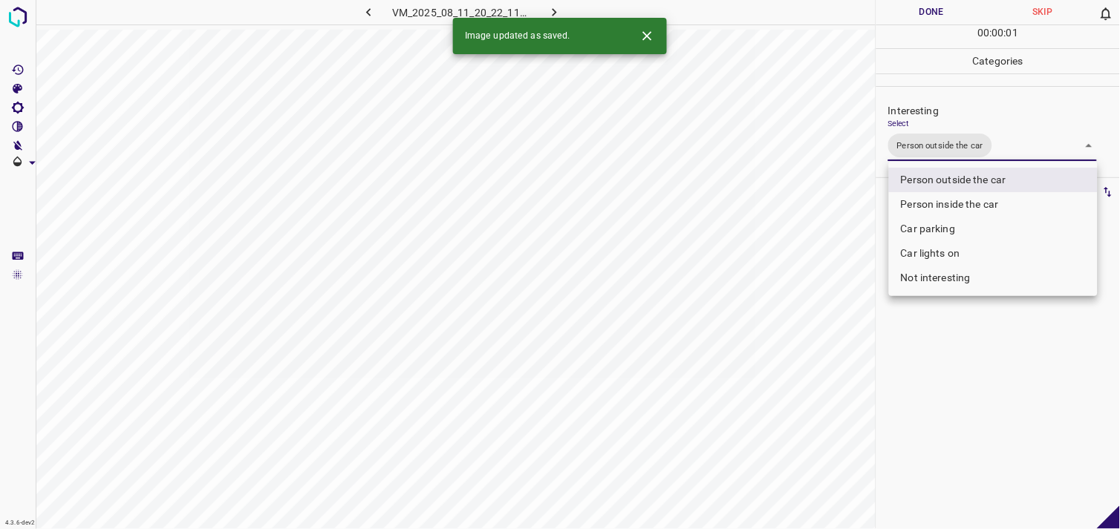
click at [982, 388] on div at bounding box center [560, 264] width 1120 height 529
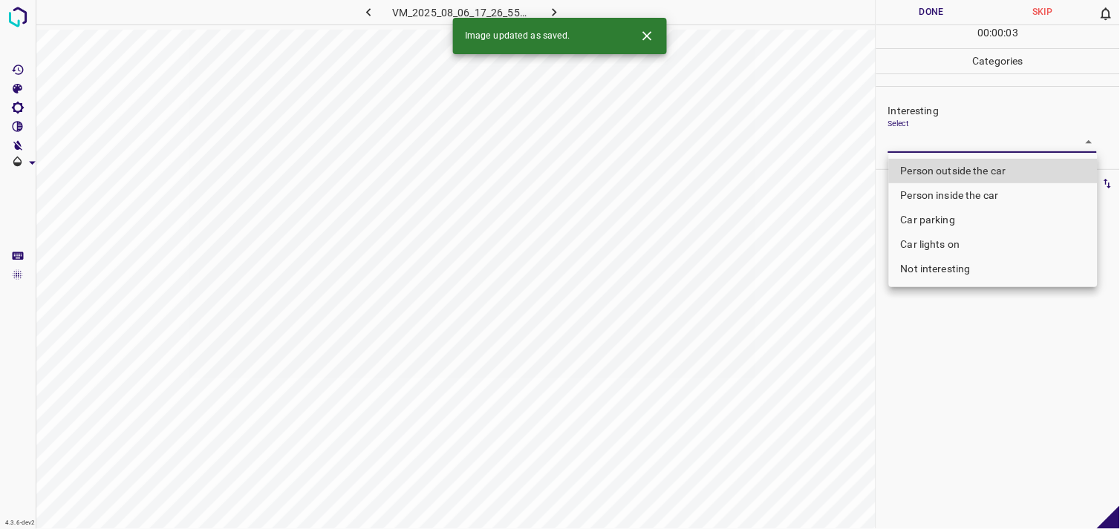
click at [944, 145] on body "4.3.6-dev2 VM_2025_08_06_17_26_55_477_01.gif Done Skip 0 00 : 00 : 03 Categorie…" at bounding box center [560, 264] width 1120 height 529
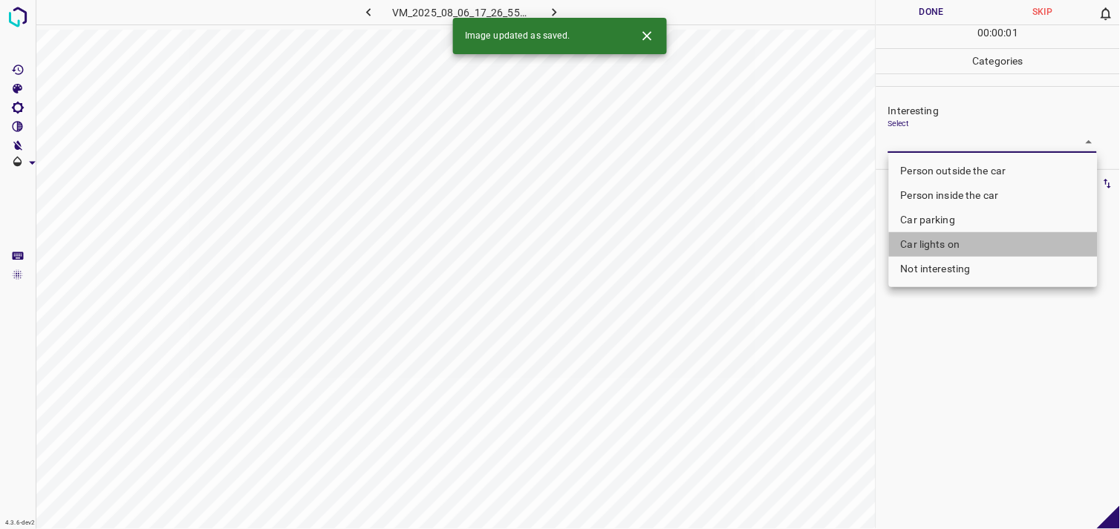
click at [943, 245] on li "Car lights on" at bounding box center [993, 244] width 209 height 25
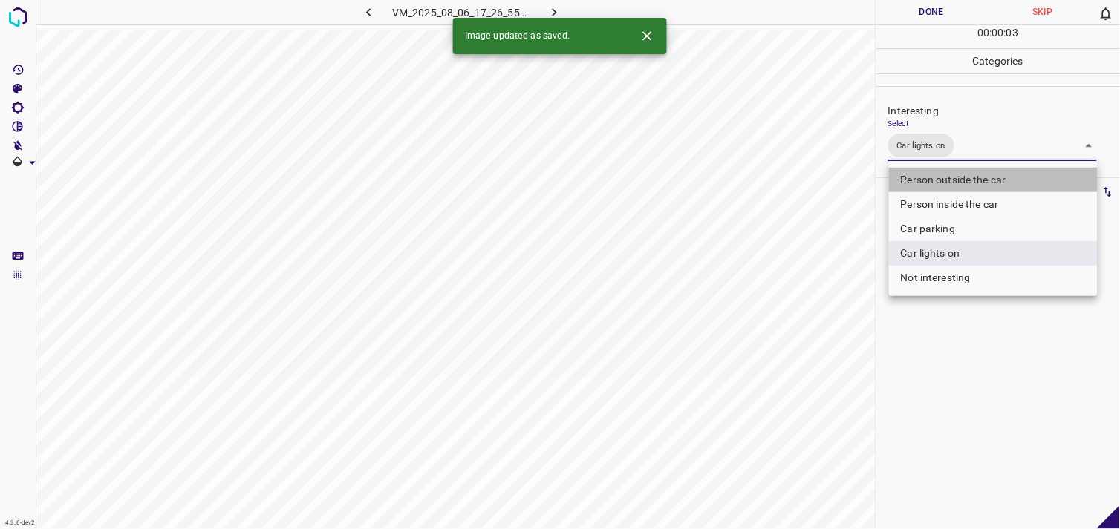
click at [973, 177] on li "Person outside the car" at bounding box center [993, 180] width 209 height 25
type input "Car lights on,Person outside the car"
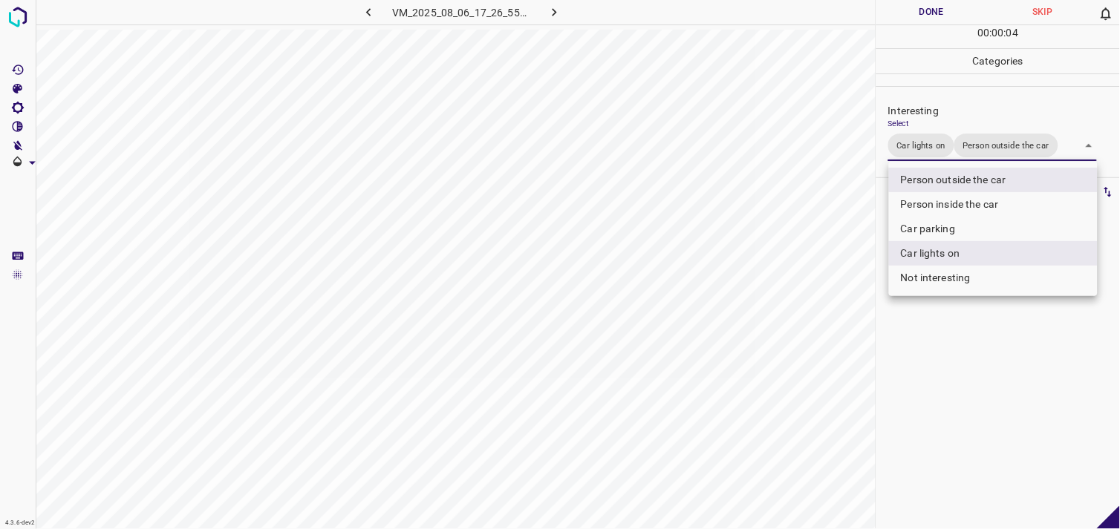
click at [963, 369] on div at bounding box center [560, 264] width 1120 height 529
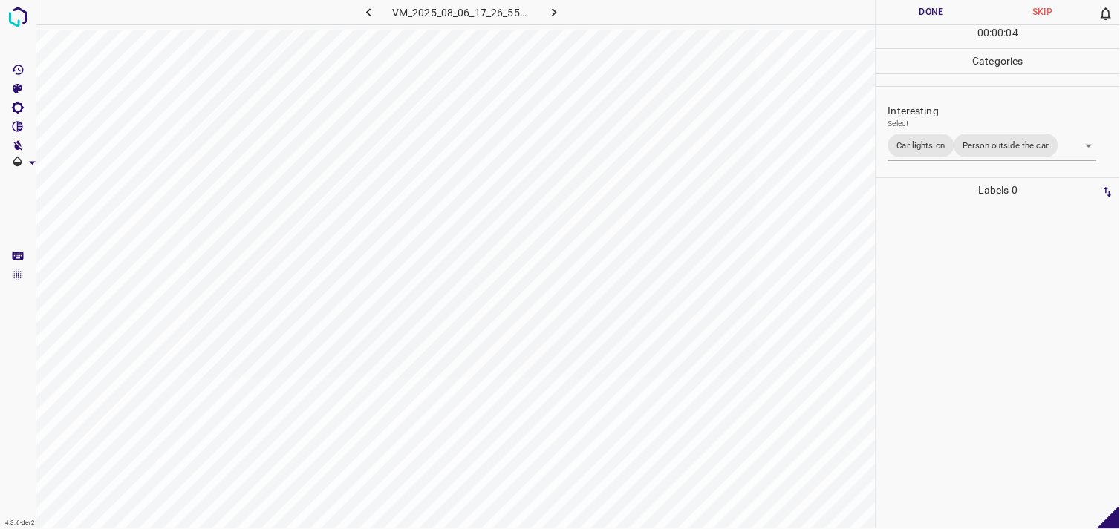
click at [963, 369] on div at bounding box center [998, 366] width 235 height 327
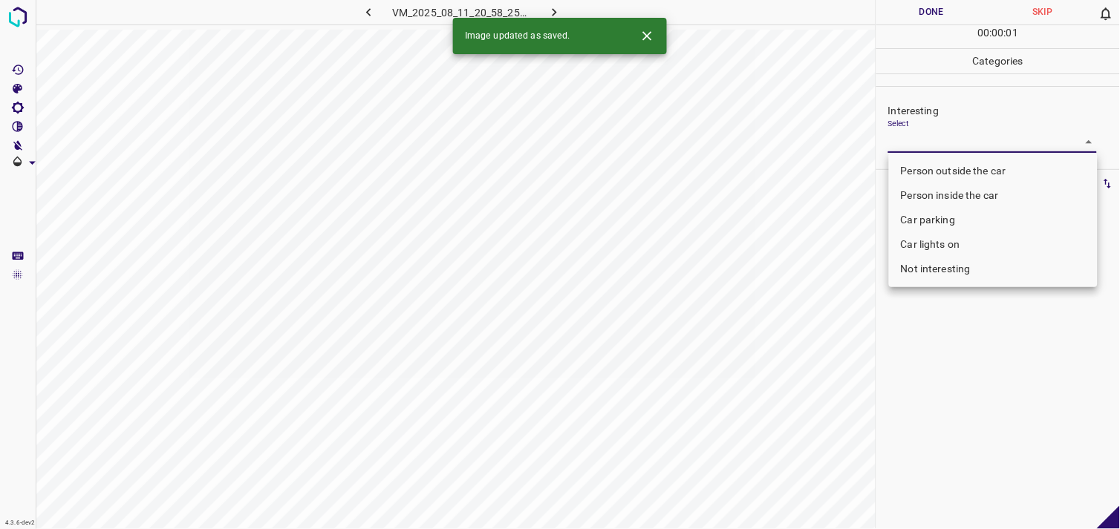
click at [937, 145] on body "4.3.6-dev2 VM_2025_08_11_20_58_25_525_04.gif Done Skip 0 00 : 00 : 01 Categorie…" at bounding box center [560, 264] width 1120 height 529
click at [933, 219] on li "Car parking" at bounding box center [993, 220] width 209 height 25
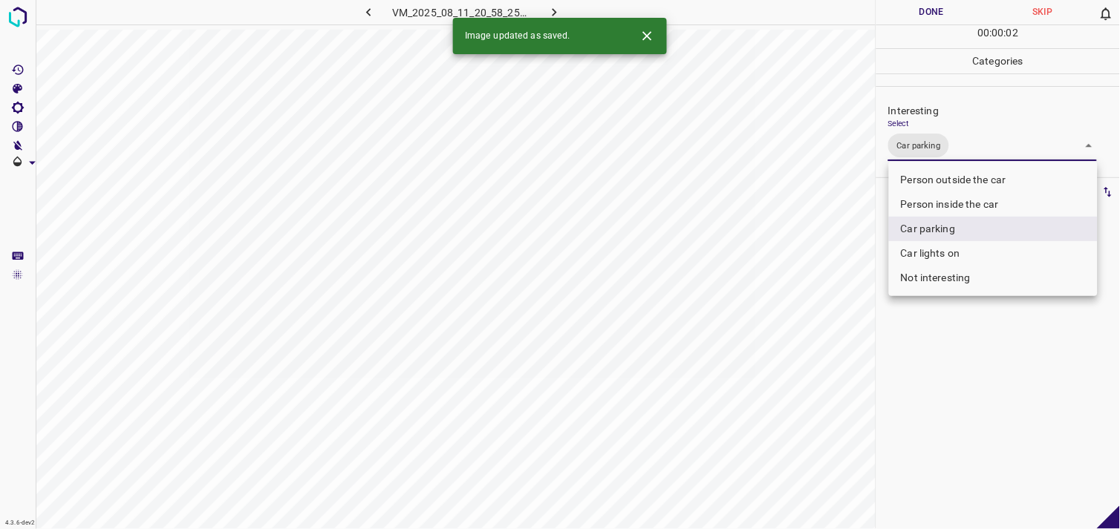
click at [954, 198] on li "Person inside the car" at bounding box center [993, 204] width 209 height 25
type input "Car parking,Person inside the car"
click at [974, 359] on div at bounding box center [560, 264] width 1120 height 529
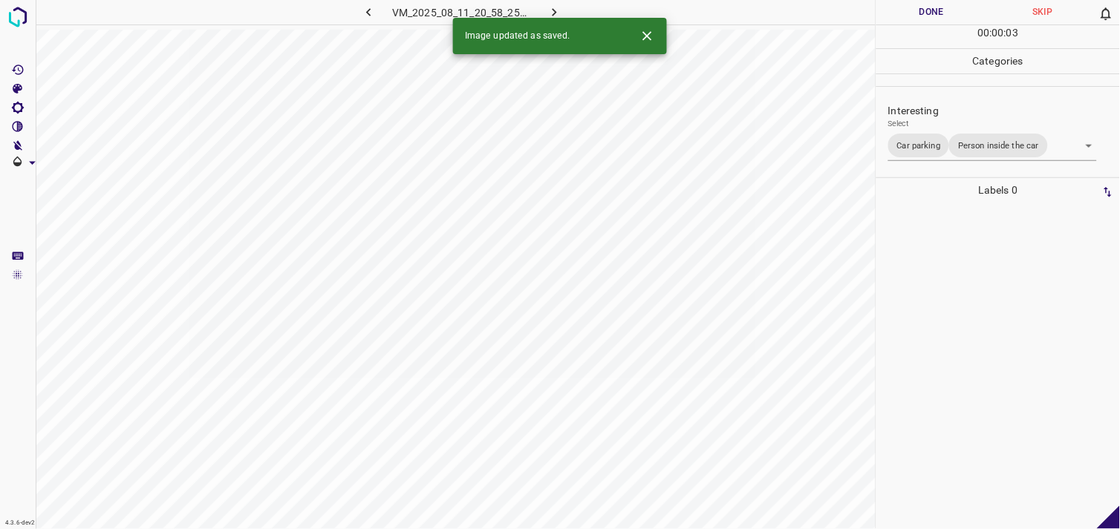
click at [977, 345] on div at bounding box center [998, 366] width 235 height 327
click at [915, 129] on div "Select ​" at bounding box center [992, 135] width 209 height 33
click at [921, 136] on body "4.3.6-dev2 VM_2025_08_06_17_34_42_217_01.gif Done Skip 0 00 : 00 : 20 Categorie…" at bounding box center [560, 264] width 1120 height 529
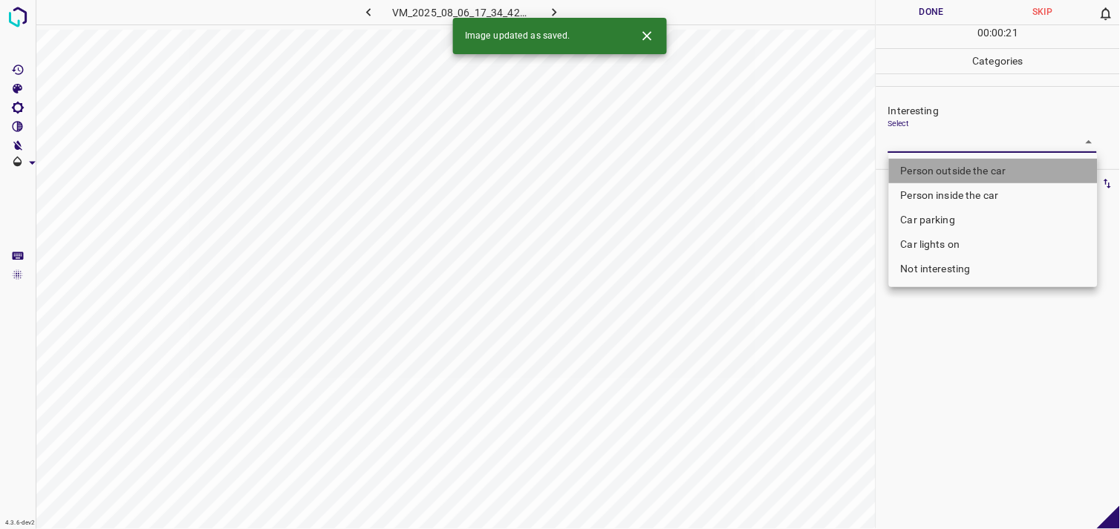
click at [942, 169] on li "Person outside the car" at bounding box center [993, 171] width 209 height 25
type input "Person outside the car"
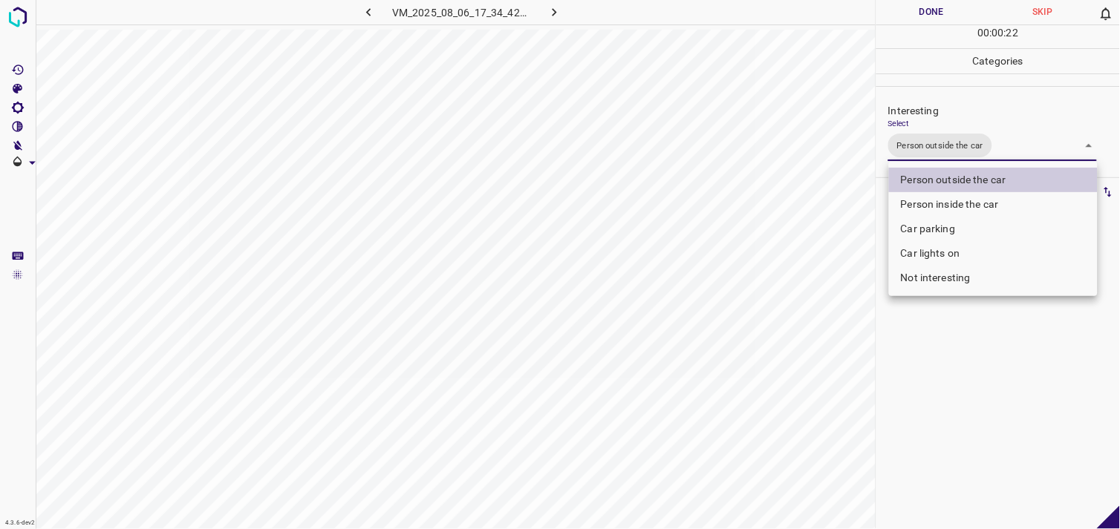
click at [956, 356] on div at bounding box center [560, 264] width 1120 height 529
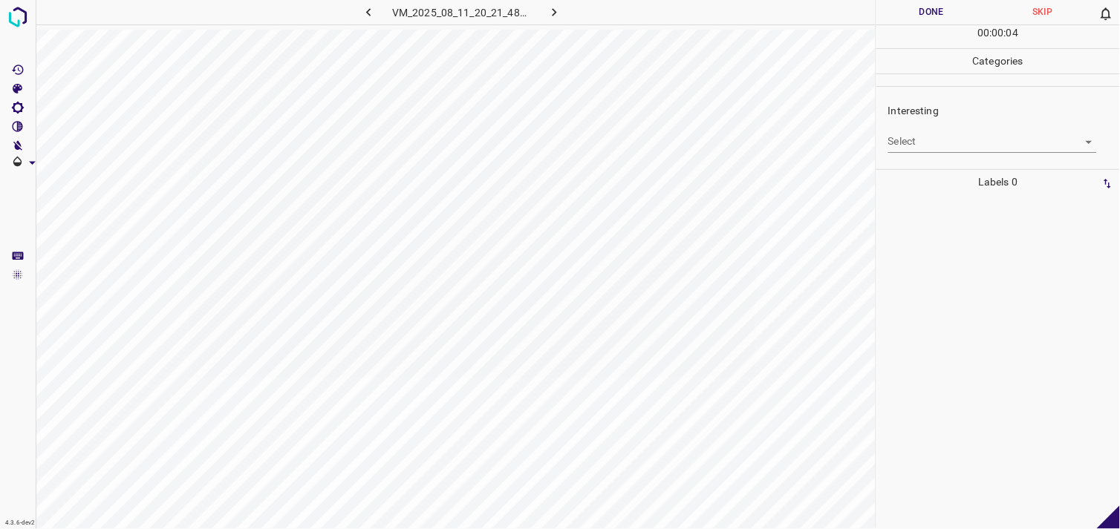
click at [894, 149] on body "4.3.6-dev2 VM_2025_08_11_20_21_48_197_07.gif Done Skip 0 00 : 00 : 04 Categorie…" at bounding box center [560, 264] width 1120 height 529
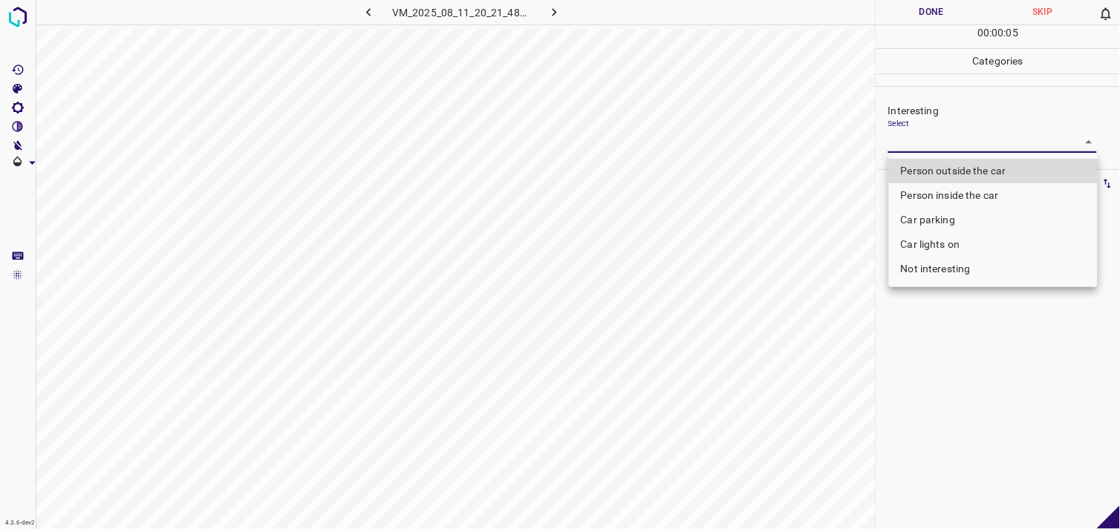
click at [939, 175] on li "Person outside the car" at bounding box center [993, 171] width 209 height 25
type input "Person outside the car"
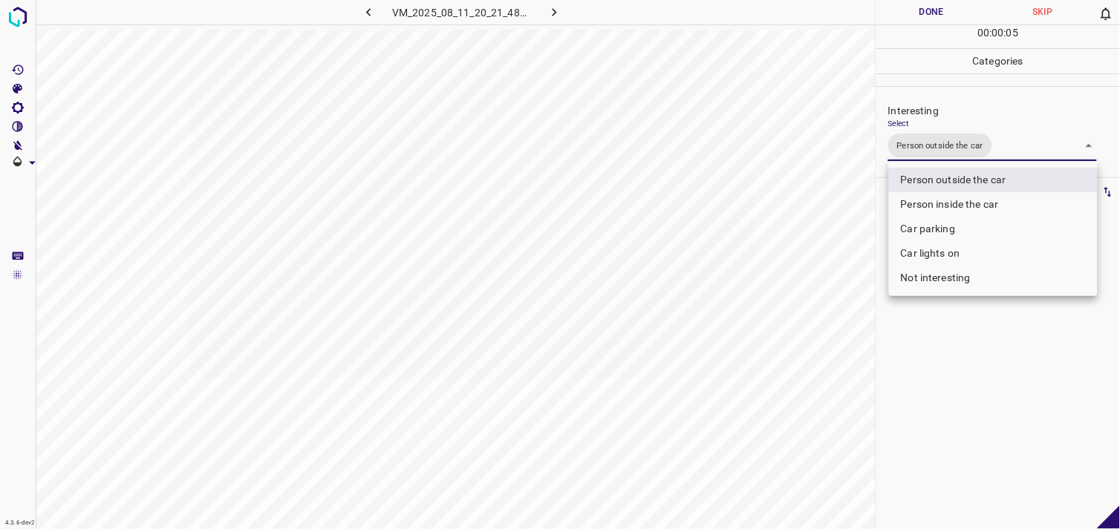
click at [950, 374] on div at bounding box center [560, 264] width 1120 height 529
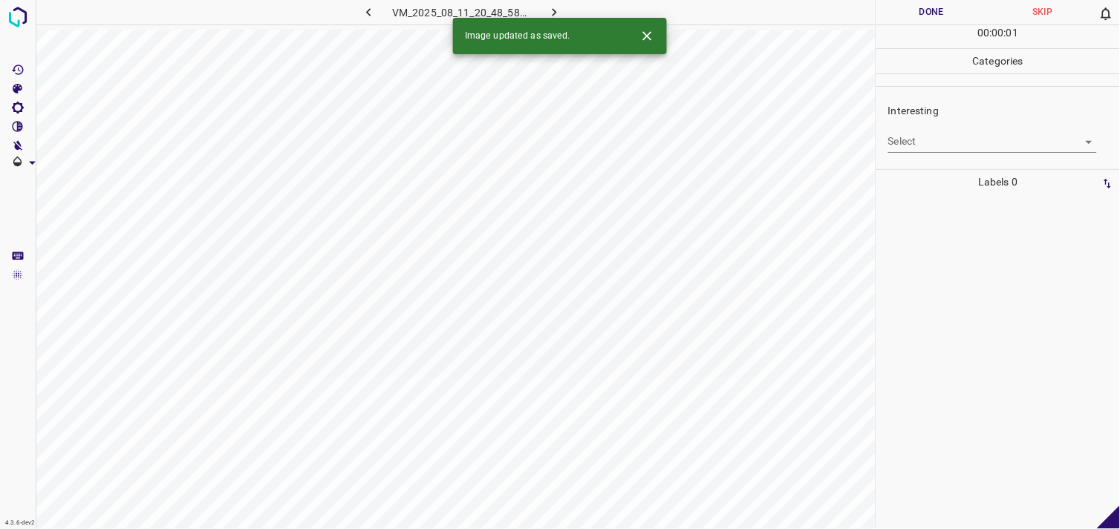
click at [967, 145] on body "4.3.6-dev2 VM_2025_08_11_20_48_58_252_02.gif Done Skip 0 00 : 00 : 01 Categorie…" at bounding box center [560, 264] width 1120 height 529
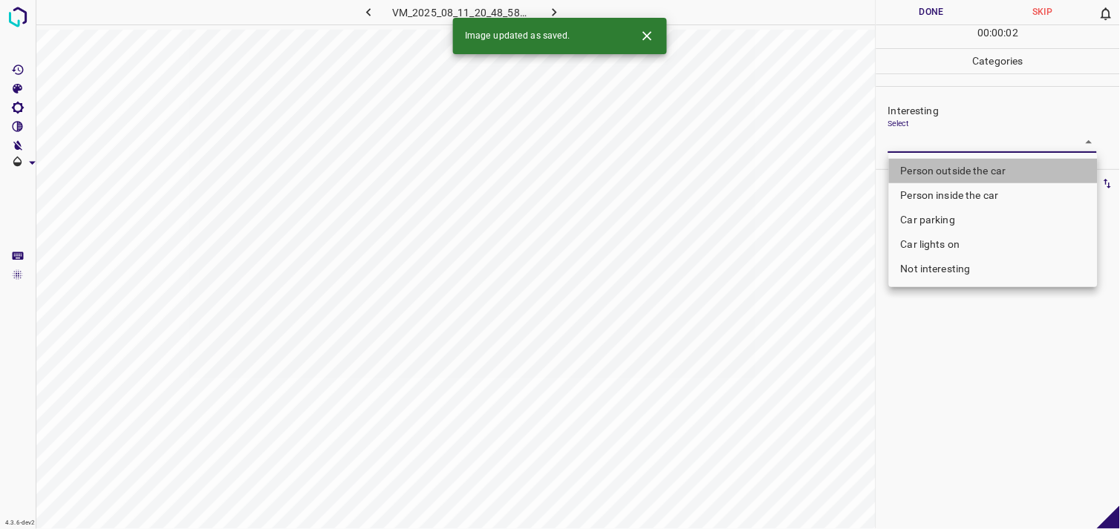
click at [964, 169] on li "Person outside the car" at bounding box center [993, 171] width 209 height 25
type input "Person outside the car"
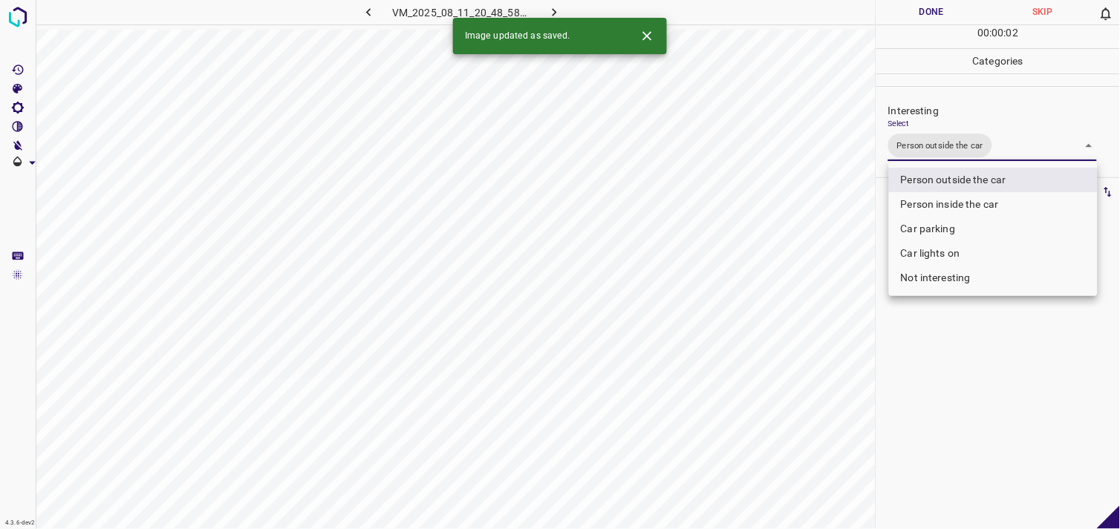
click at [954, 362] on div at bounding box center [560, 264] width 1120 height 529
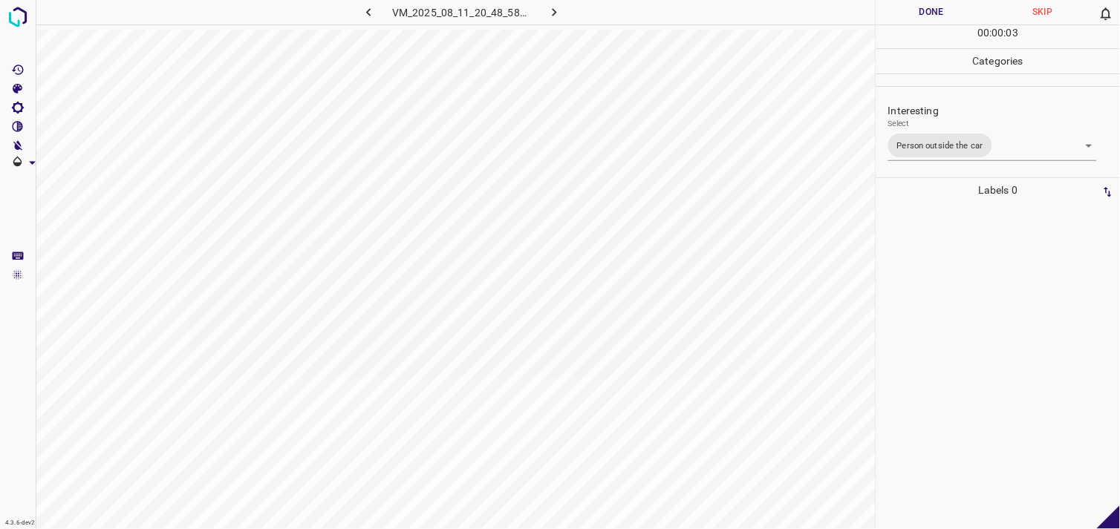
click at [954, 354] on div at bounding box center [998, 366] width 235 height 327
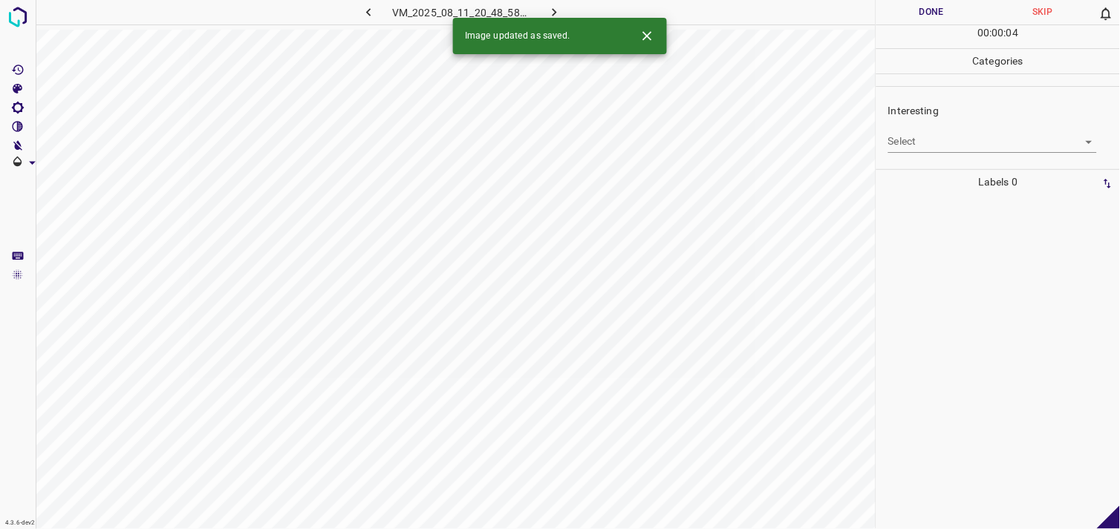
click at [945, 146] on body "4.3.6-dev2 VM_2025_08_11_20_48_58_252_06.gif Done Skip 0 00 : 00 : 04 Categorie…" at bounding box center [560, 264] width 1120 height 529
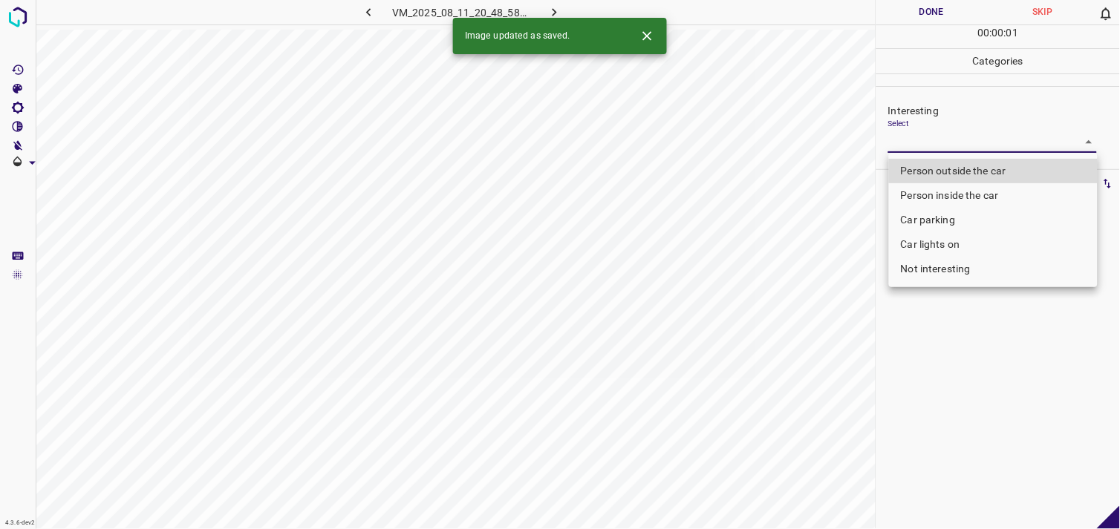
click at [948, 273] on li "Not interesting" at bounding box center [993, 269] width 209 height 25
type input "Not interesting"
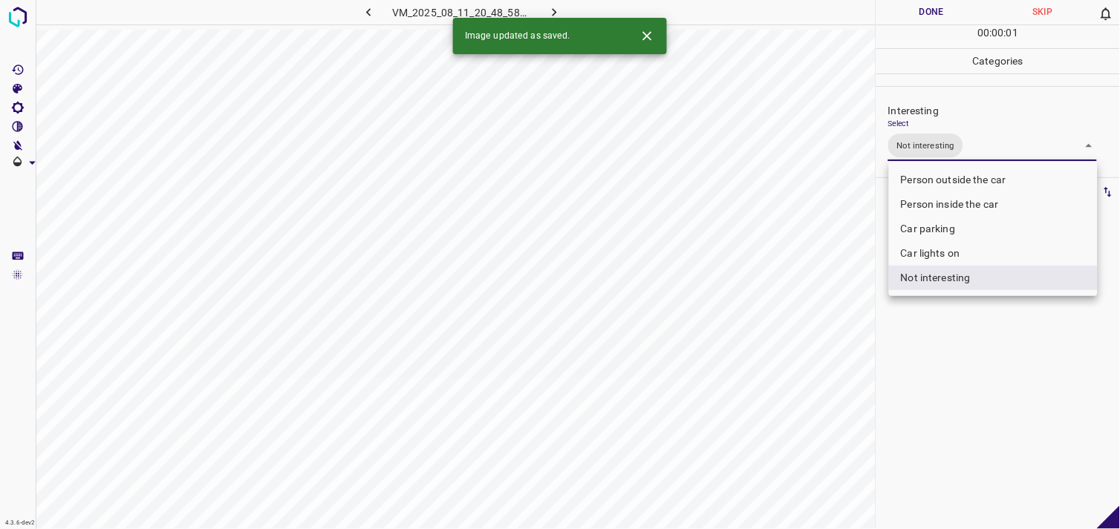
click at [965, 321] on div at bounding box center [560, 264] width 1120 height 529
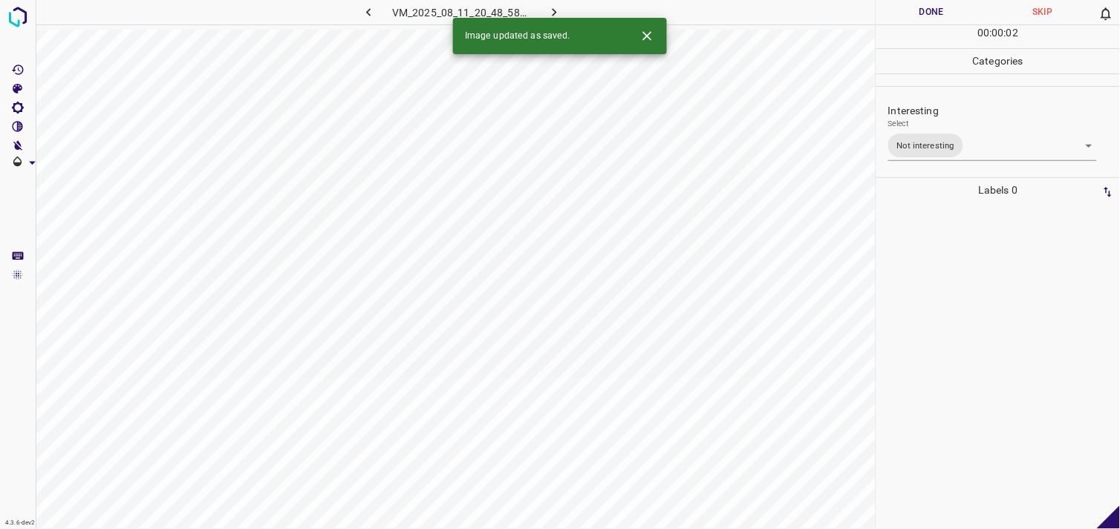
click at [952, 282] on div at bounding box center [998, 366] width 235 height 327
click at [966, 145] on body "4.3.6-dev2 VM_2025_08_05_22_00_18_436_11.gif Done Skip 0 00 : 00 : 01 Categorie…" at bounding box center [560, 264] width 1120 height 529
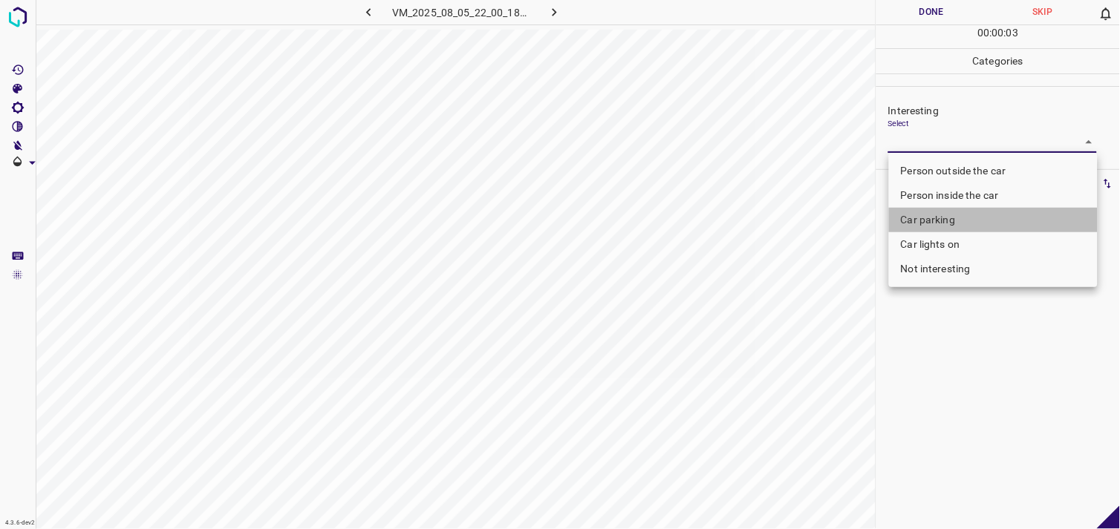
click at [963, 216] on li "Car parking" at bounding box center [993, 220] width 209 height 25
type input "Car parking"
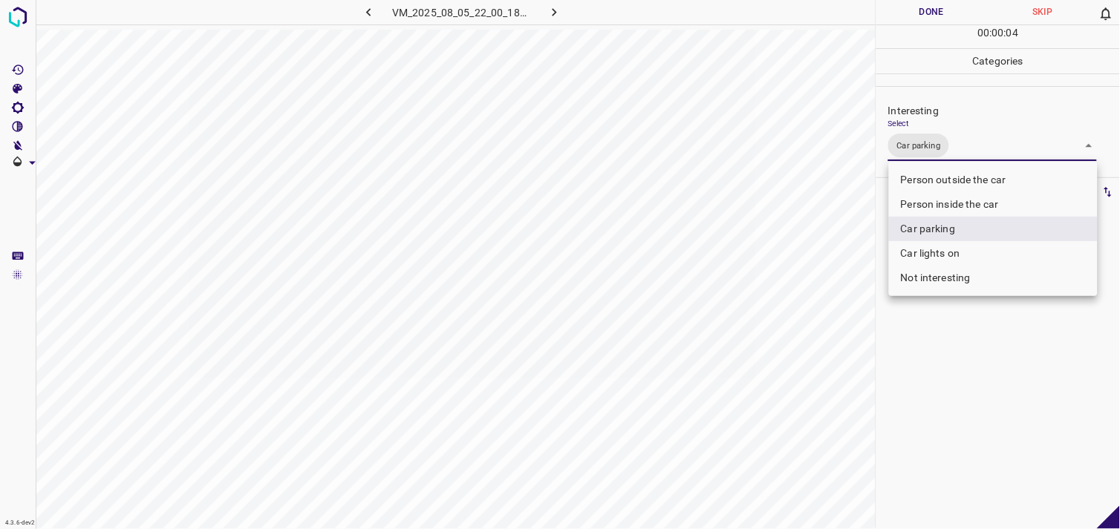
click at [936, 377] on div at bounding box center [560, 264] width 1120 height 529
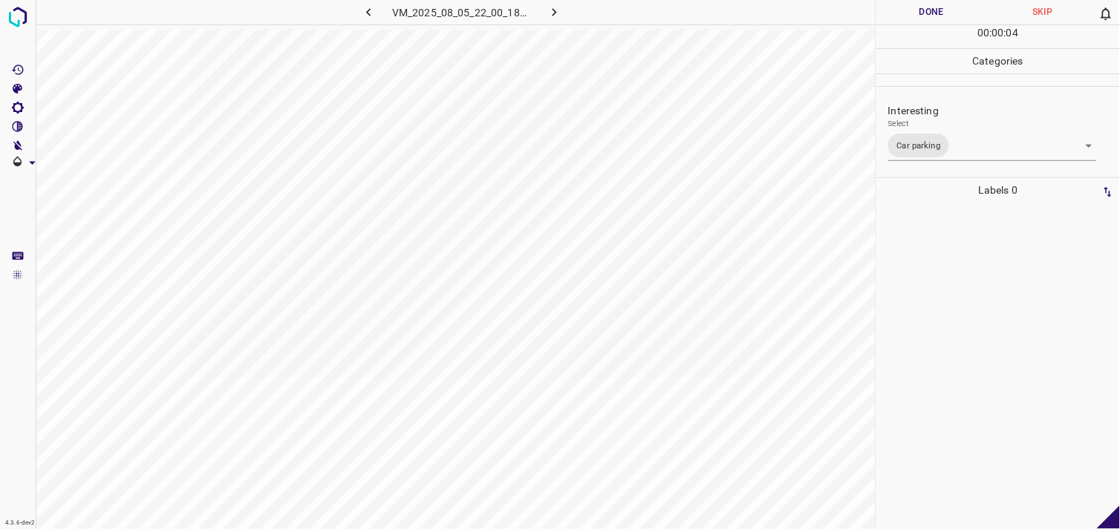
click at [939, 336] on div at bounding box center [998, 366] width 235 height 327
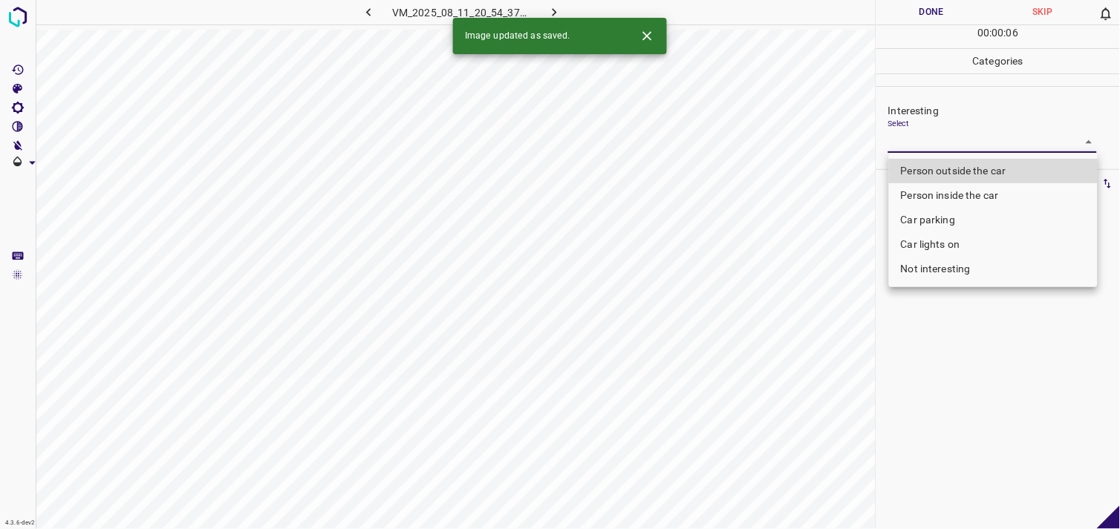
click at [916, 147] on body "4.3.6-dev2 VM_2025_08_11_20_54_37_003_00.gif Done Skip 0 00 : 00 : 06 Categorie…" at bounding box center [560, 264] width 1120 height 529
click at [936, 172] on li "Person outside the car" at bounding box center [993, 171] width 209 height 25
type input "Person outside the car"
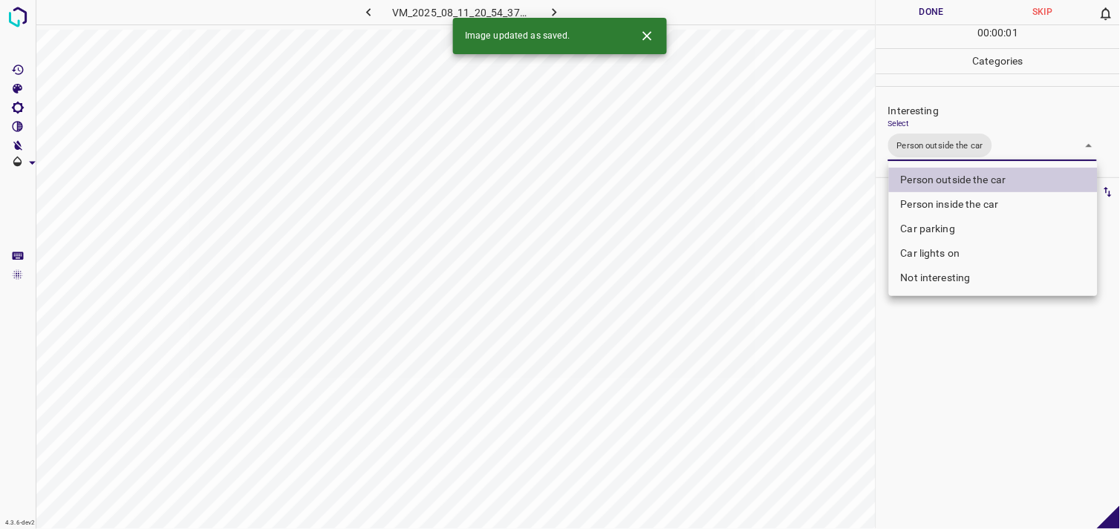
click at [973, 379] on div at bounding box center [560, 264] width 1120 height 529
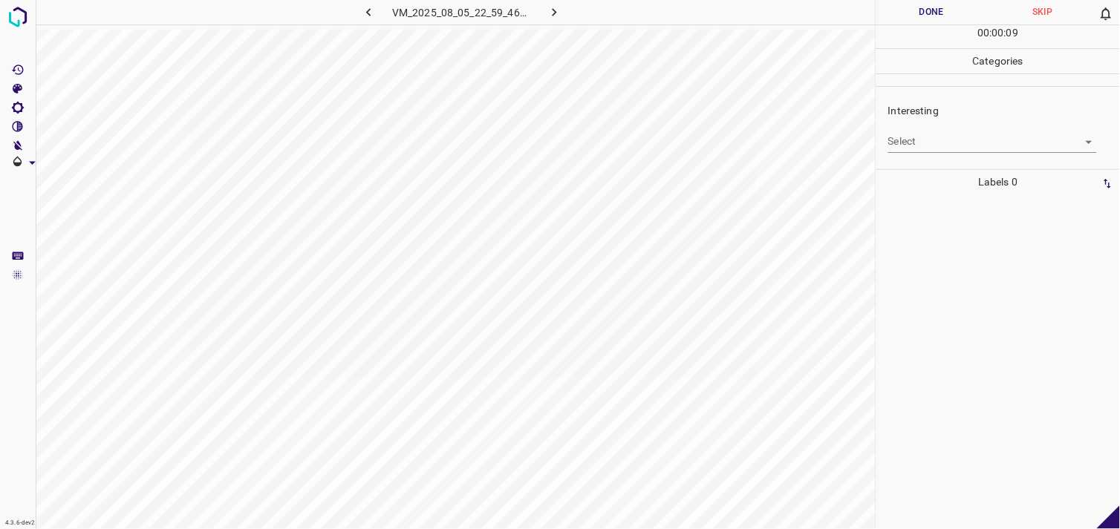
click at [903, 140] on body "4.3.6-dev2 VM_2025_08_05_22_59_46_922_01.gif Done Skip 0 00 : 00 : 09 Categorie…" at bounding box center [560, 264] width 1120 height 529
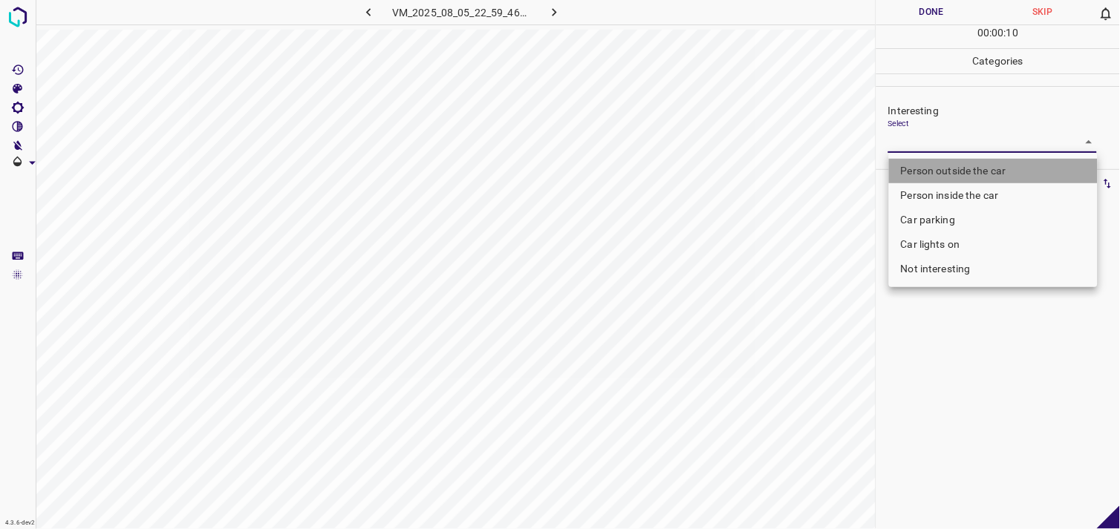
click at [933, 172] on li "Person outside the car" at bounding box center [993, 171] width 209 height 25
type input "Person outside the car"
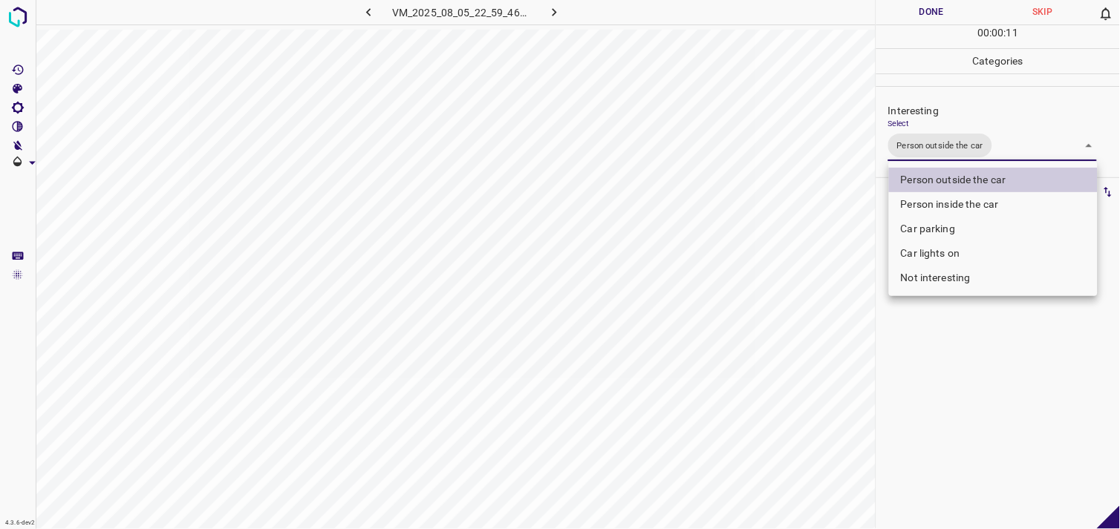
click at [958, 348] on div at bounding box center [560, 264] width 1120 height 529
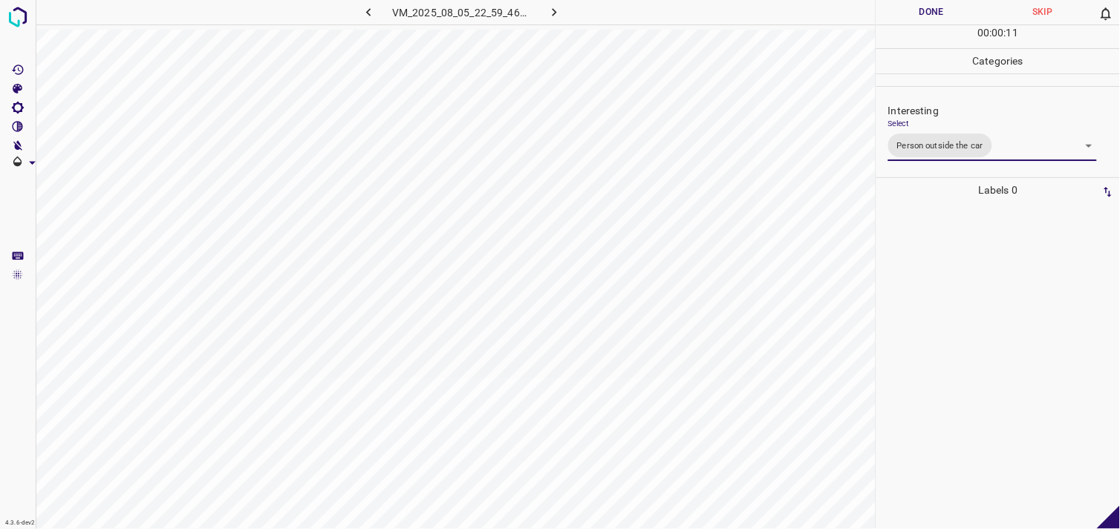
click at [956, 345] on div at bounding box center [998, 366] width 235 height 327
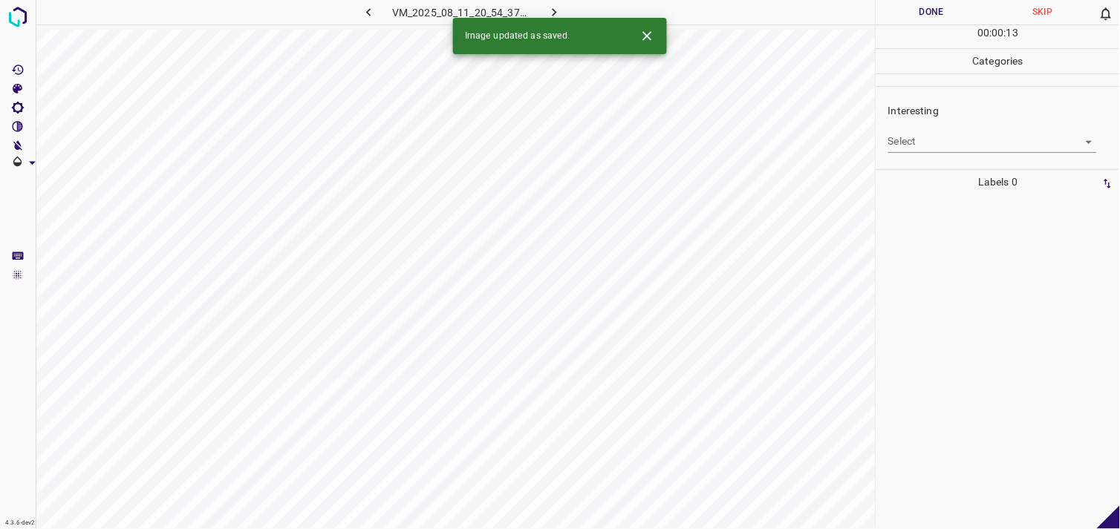
click at [926, 145] on body "4.3.6-dev2 VM_2025_08_11_20_54_37_003_03.gif Done Skip 0 00 : 00 : 13 Categorie…" at bounding box center [560, 264] width 1120 height 529
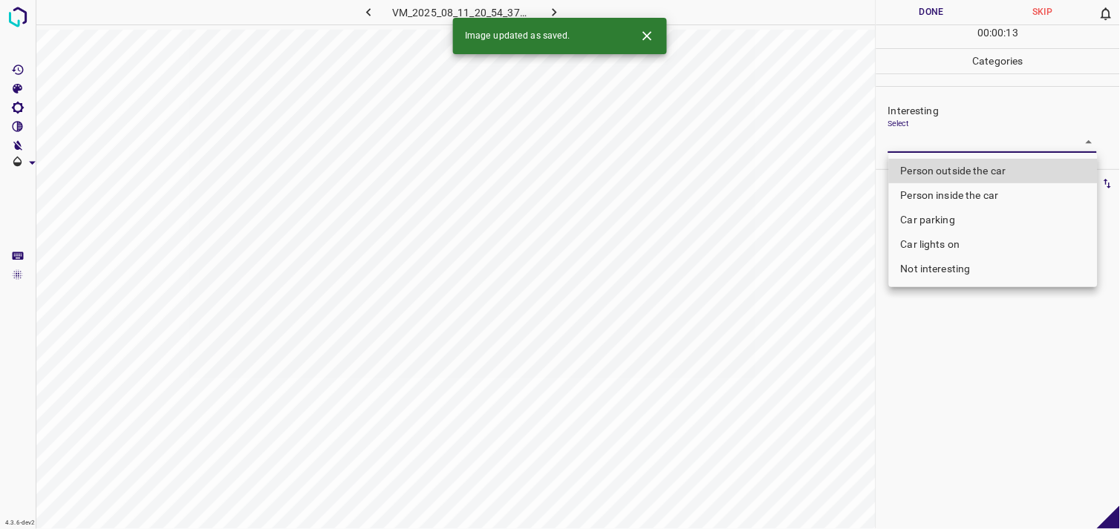
click at [943, 161] on li "Person outside the car" at bounding box center [993, 171] width 209 height 25
type input "Person outside the car"
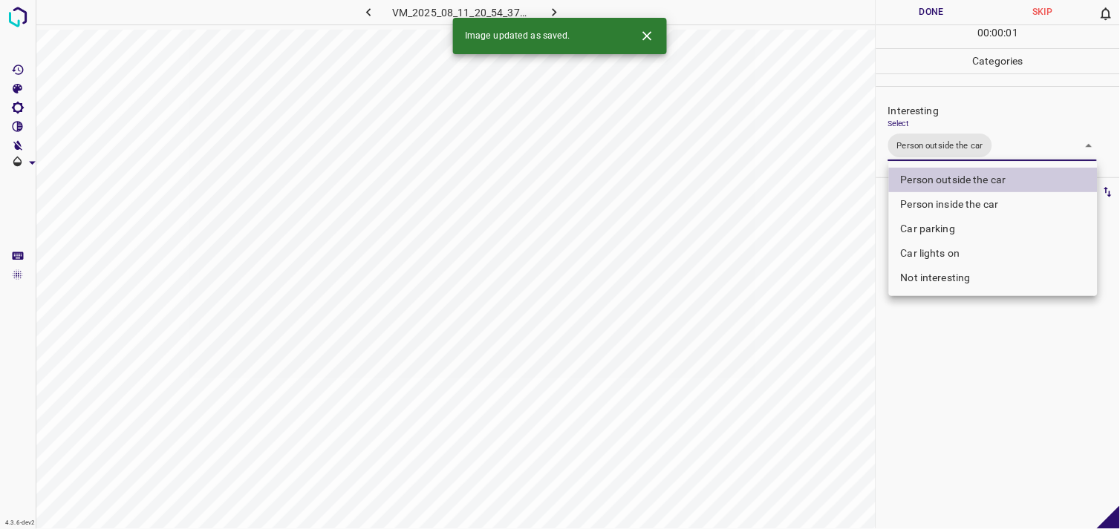
click at [976, 364] on div at bounding box center [560, 264] width 1120 height 529
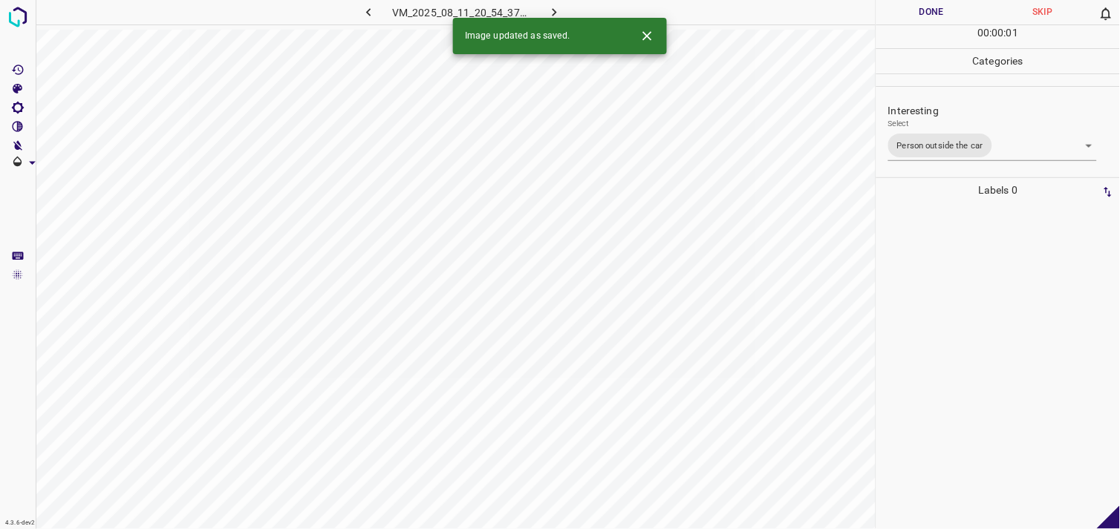
click at [973, 336] on div at bounding box center [998, 366] width 235 height 327
click at [927, 134] on body "4.3.6-dev2 VM_2025_08_05_23_35_34_262_09.gif Done Skip 0 00 : 00 : 01 Categorie…" at bounding box center [560, 264] width 1120 height 529
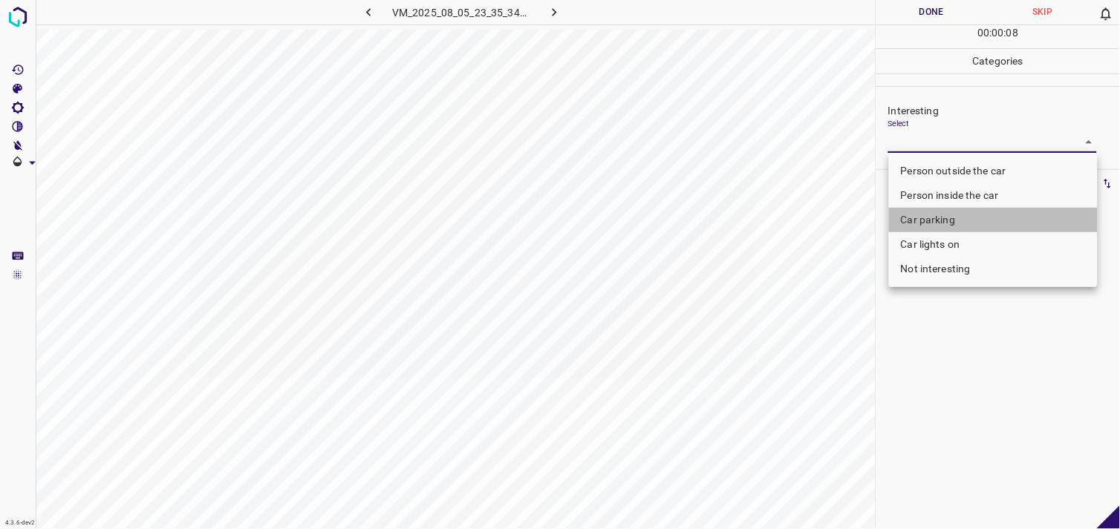
click at [953, 217] on li "Car parking" at bounding box center [993, 220] width 209 height 25
type input "Car parking"
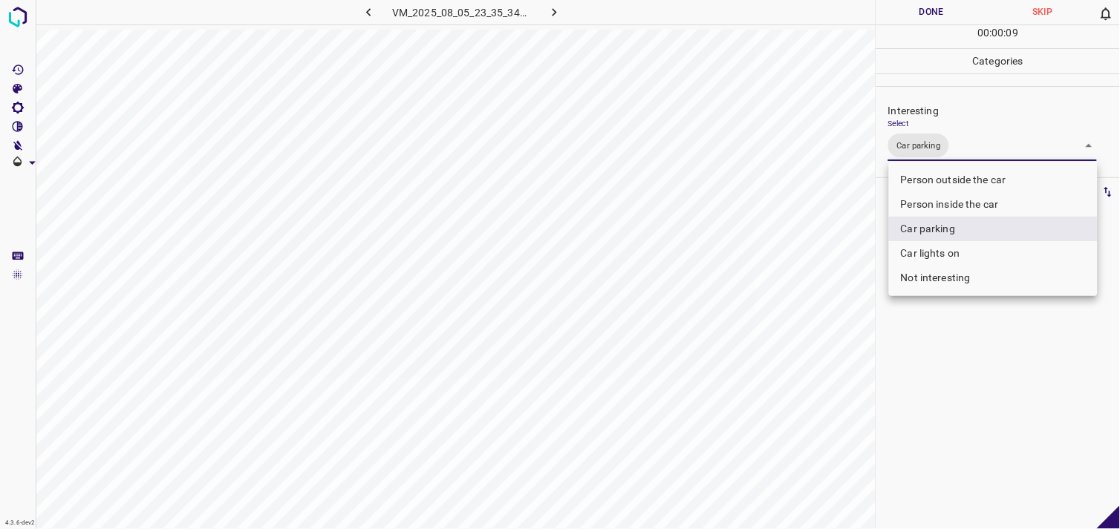
click at [950, 335] on div at bounding box center [560, 264] width 1120 height 529
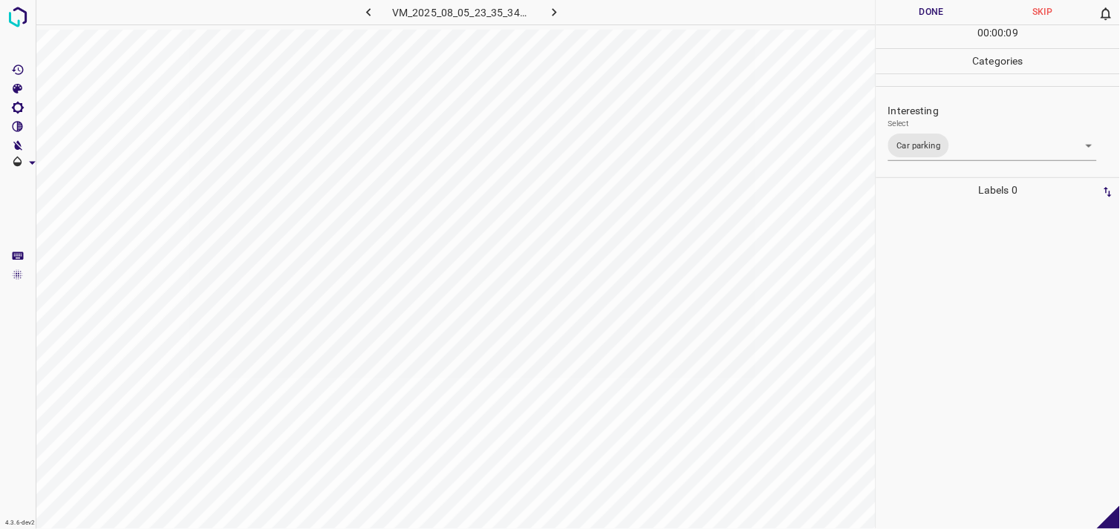
click at [949, 327] on div at bounding box center [998, 366] width 235 height 327
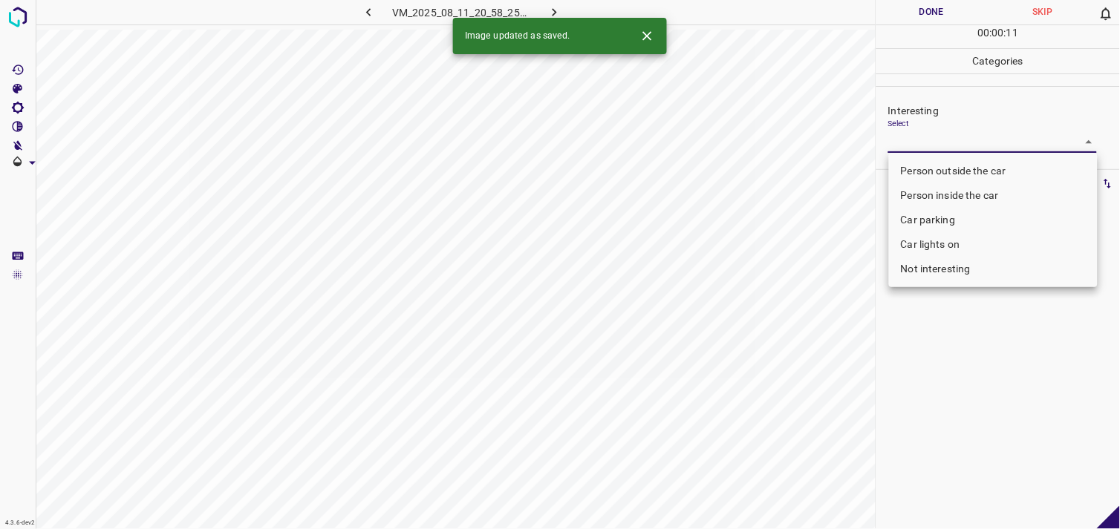
click at [930, 146] on body "4.3.6-dev2 VM_2025_08_11_20_58_25_525_08.gif Done Skip 0 00 : 00 : 11 Categorie…" at bounding box center [560, 264] width 1120 height 529
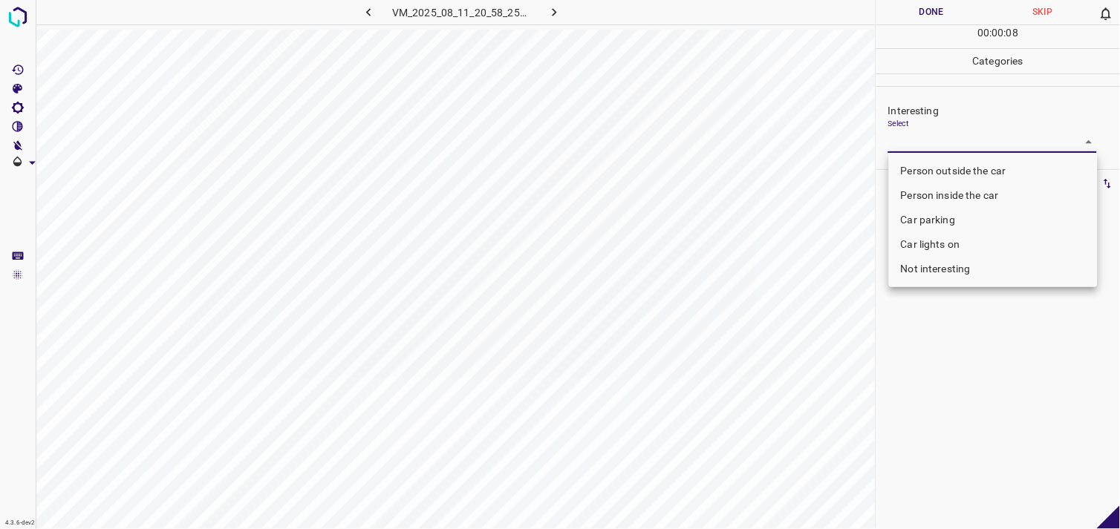
click at [956, 275] on li "Not interesting" at bounding box center [993, 269] width 209 height 25
type input "Not interesting"
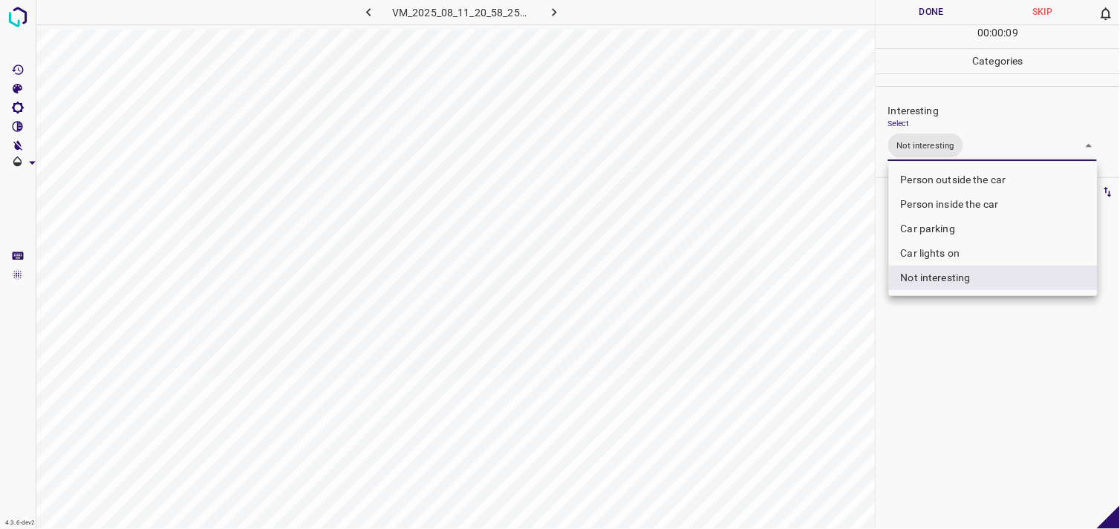
click at [950, 340] on div at bounding box center [560, 264] width 1120 height 529
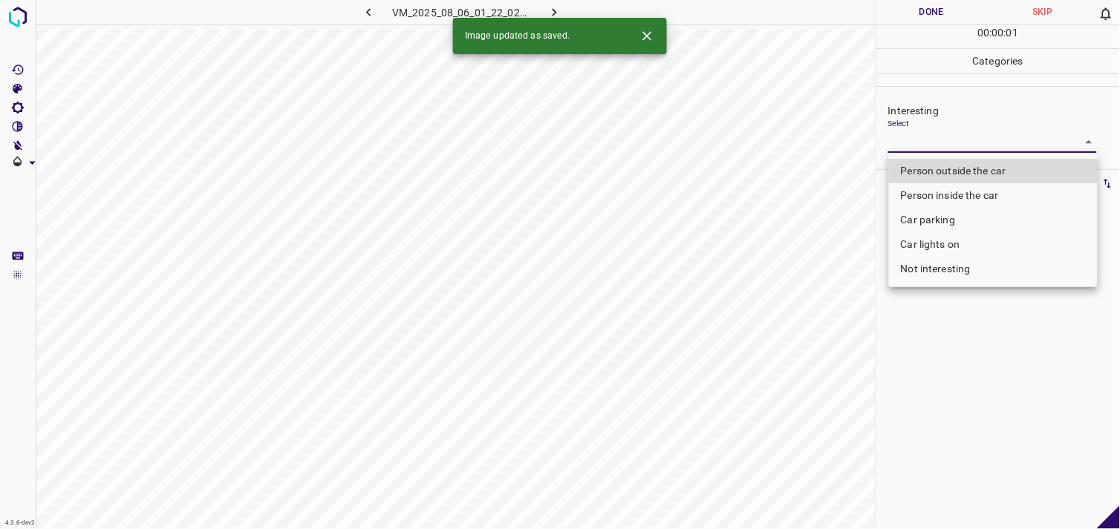
click at [914, 143] on body "4.3.6-dev2 VM_2025_08_06_01_22_02_733_11.gif Done Skip 0 00 : 00 : 01 Categorie…" at bounding box center [560, 264] width 1120 height 529
click at [952, 273] on li "Not interesting" at bounding box center [993, 269] width 209 height 25
type input "Not interesting"
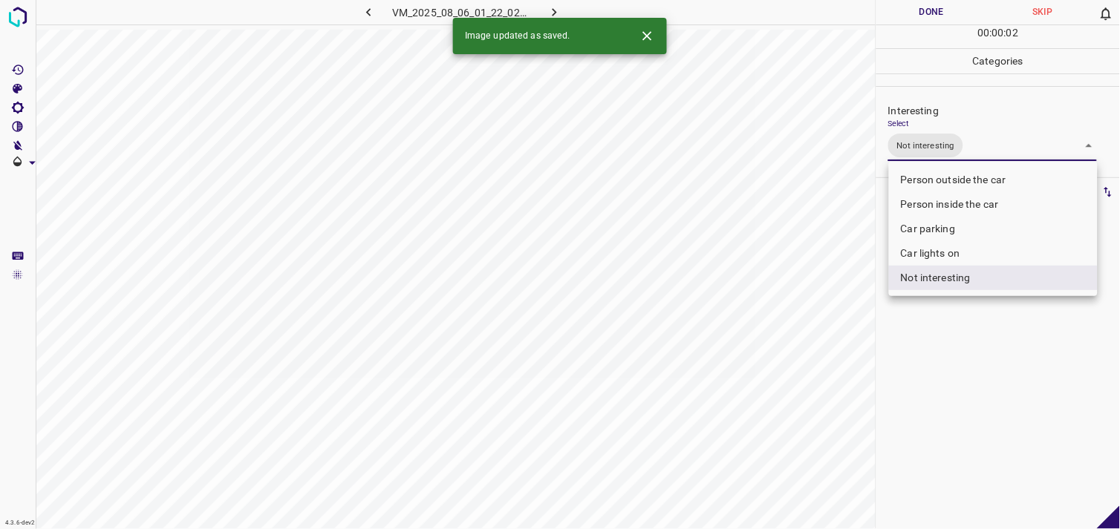
click at [963, 351] on div at bounding box center [560, 264] width 1120 height 529
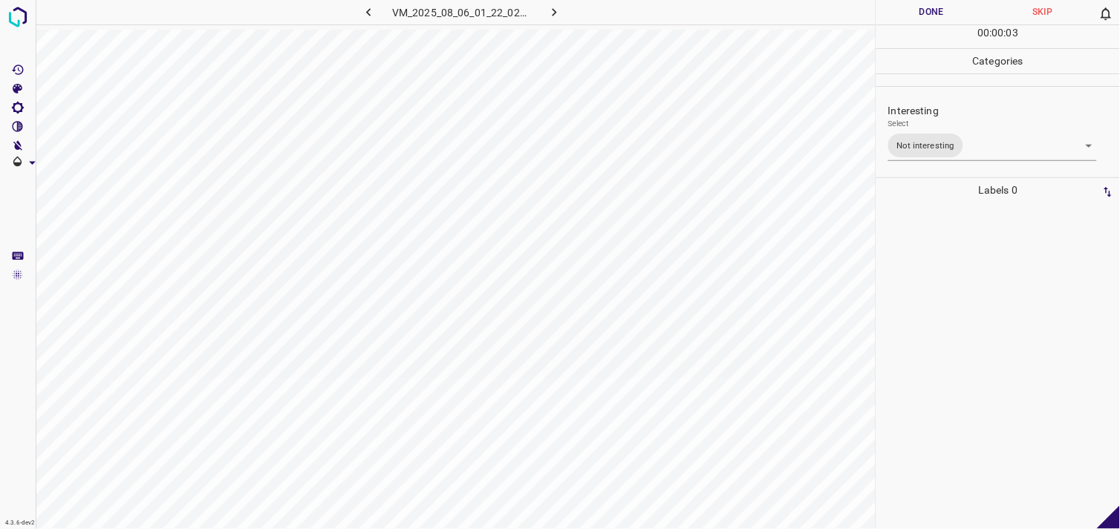
click at [959, 325] on div at bounding box center [998, 366] width 235 height 327
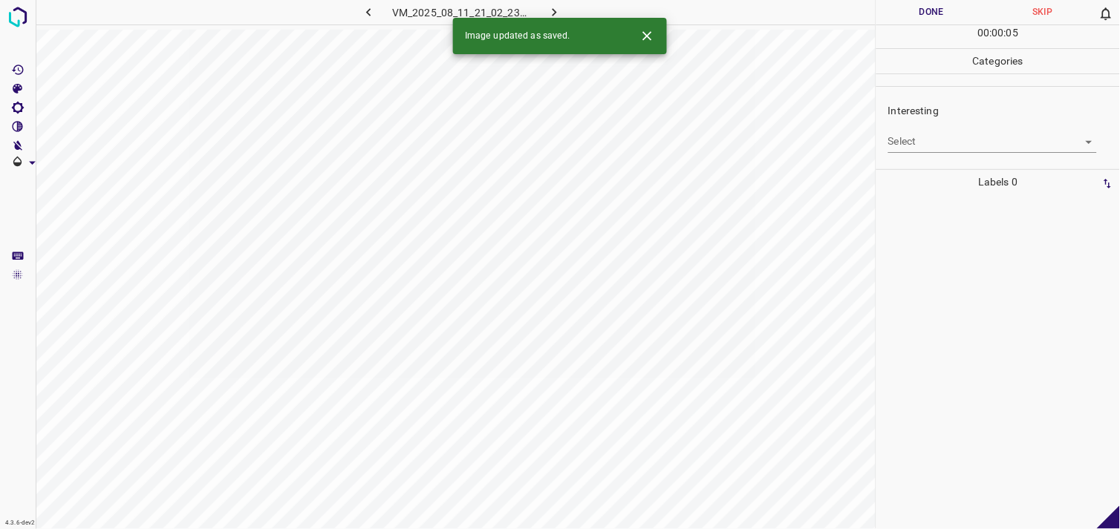
click at [946, 143] on body "4.3.6-dev2 VM_2025_08_11_21_02_23_755_01.gif Done Skip 0 00 : 00 : 05 Categorie…" at bounding box center [560, 264] width 1120 height 529
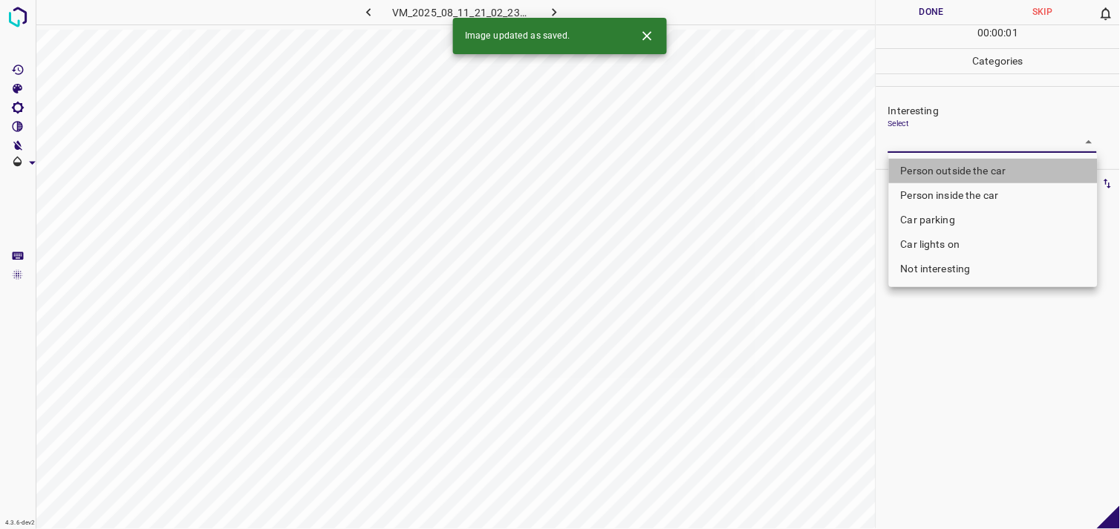
click at [953, 161] on li "Person outside the car" at bounding box center [993, 171] width 209 height 25
type input "Person outside the car"
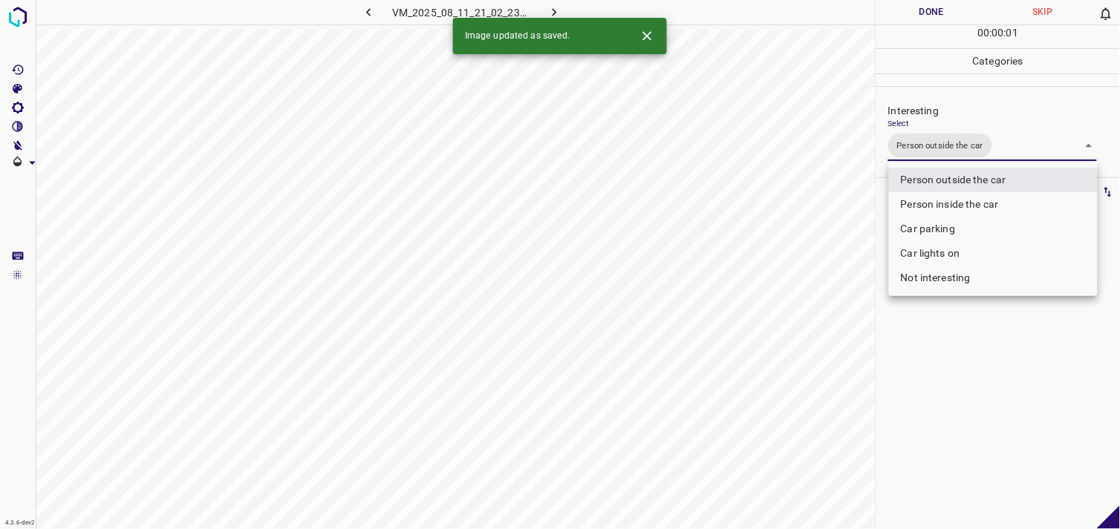
click at [956, 381] on div at bounding box center [560, 264] width 1120 height 529
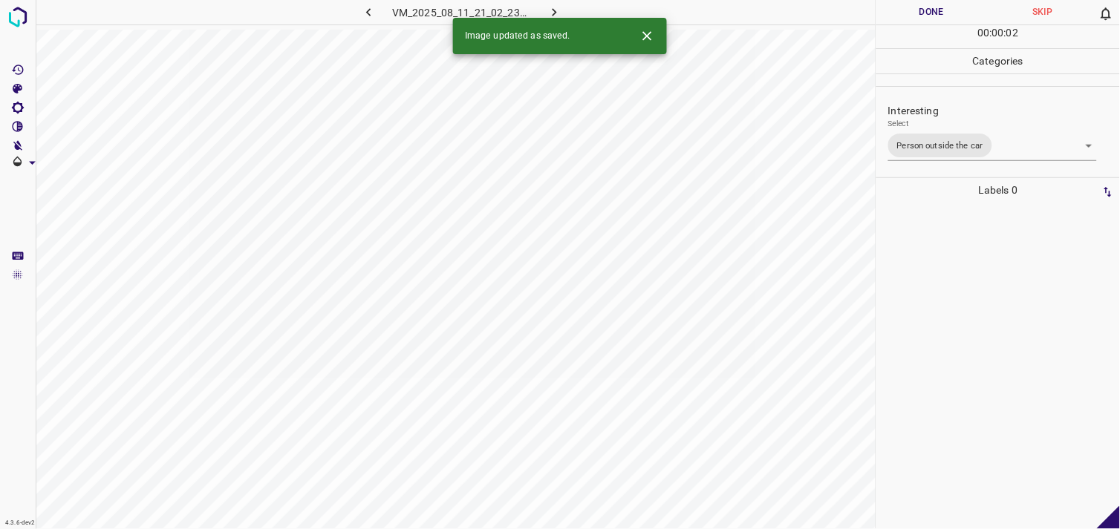
click at [953, 321] on div at bounding box center [998, 366] width 235 height 327
click at [956, 136] on body "4.3.6-dev2 VM_2025_08_06_16_59_51_555_00.gif Done Skip 0 00 : 00 : 04 Categorie…" at bounding box center [560, 264] width 1120 height 529
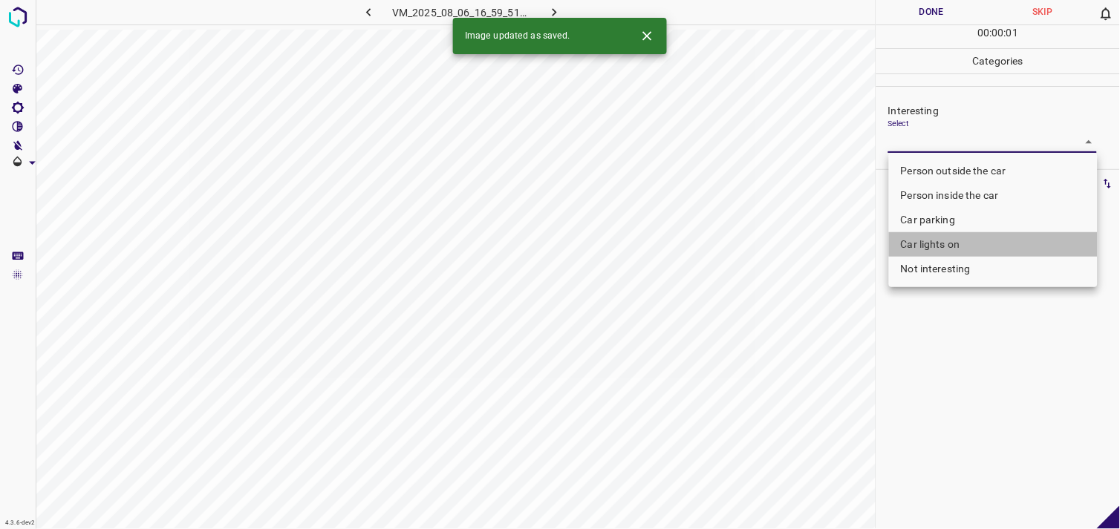
click at [954, 245] on li "Car lights on" at bounding box center [993, 244] width 209 height 25
type input "Car lights on"
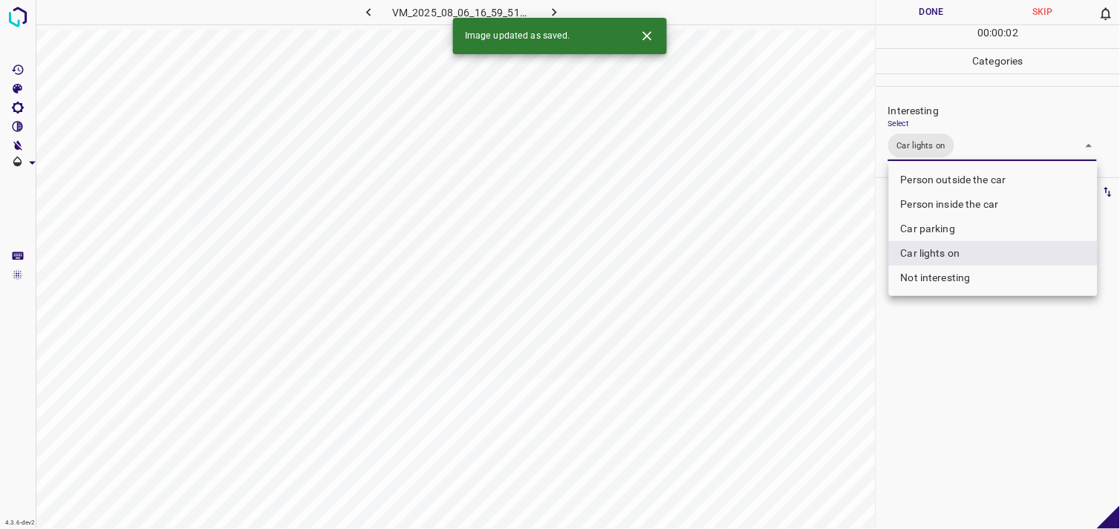
click at [955, 364] on div at bounding box center [560, 264] width 1120 height 529
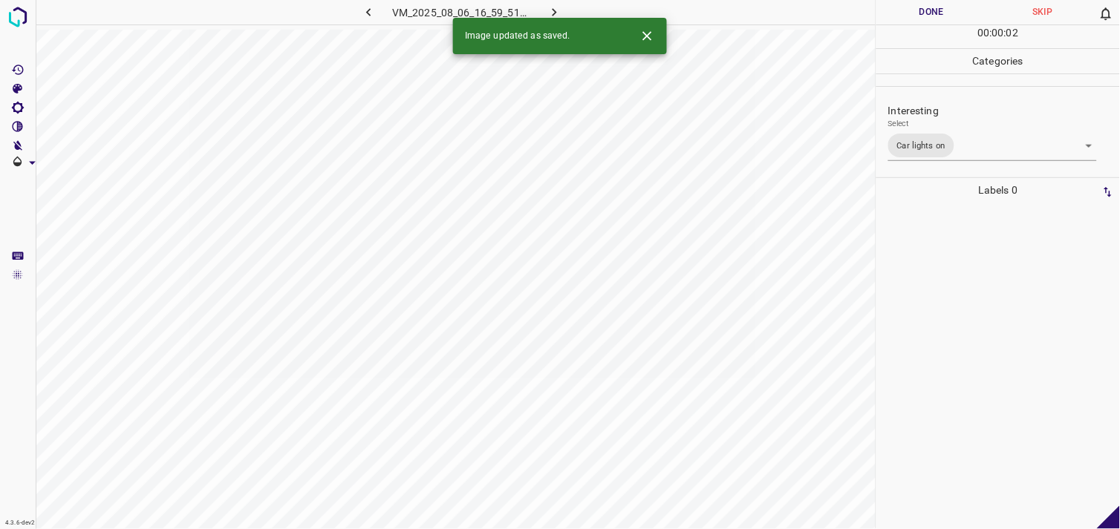
click at [952, 322] on div at bounding box center [998, 366] width 235 height 327
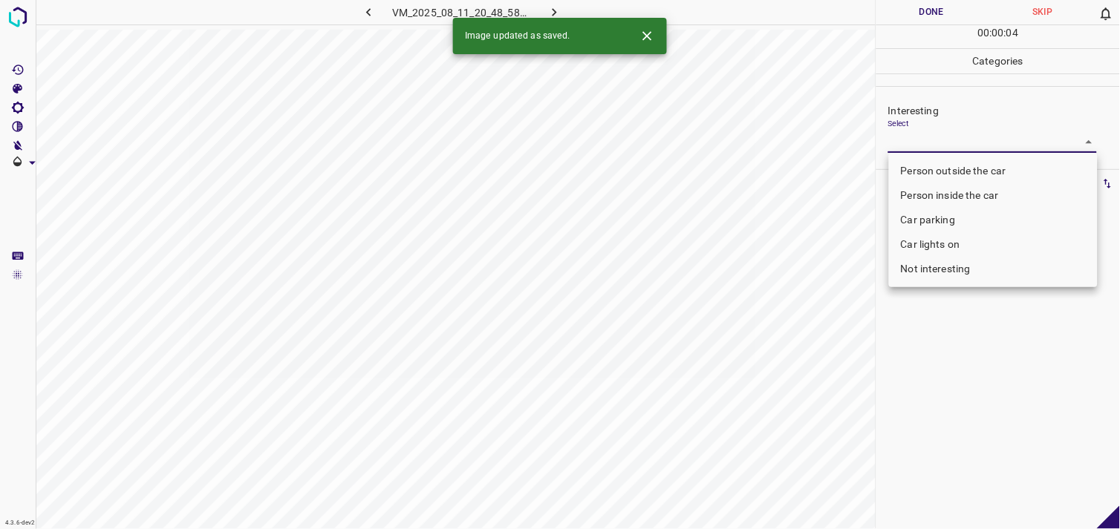
click at [914, 137] on body "4.3.6-dev2 VM_2025_08_11_20_48_58_252_00.gif Done Skip 0 00 : 00 : 04 Categorie…" at bounding box center [560, 264] width 1120 height 529
click at [937, 171] on li "Person outside the car" at bounding box center [993, 171] width 209 height 25
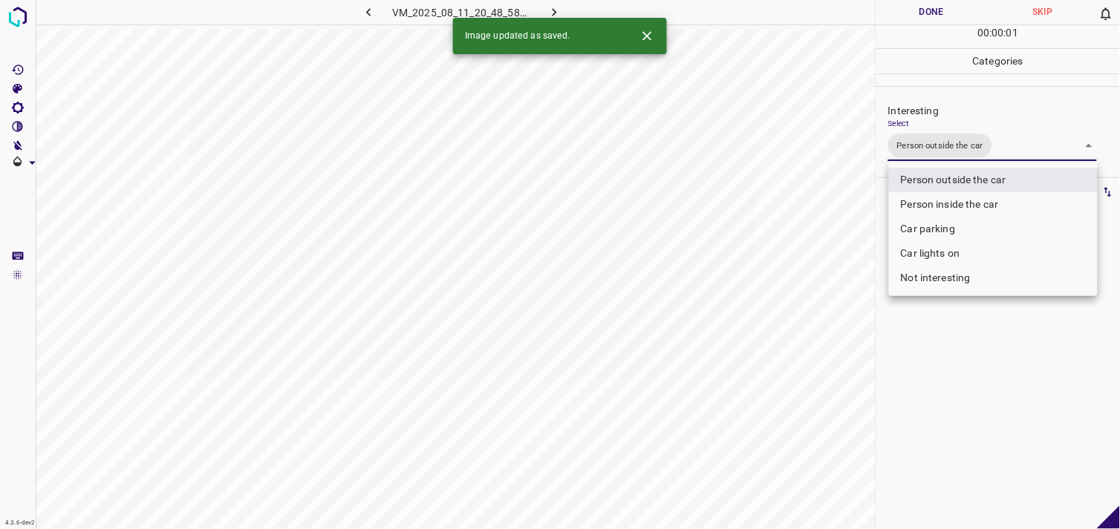
type input "Person outside the car"
click at [947, 383] on div at bounding box center [560, 264] width 1120 height 529
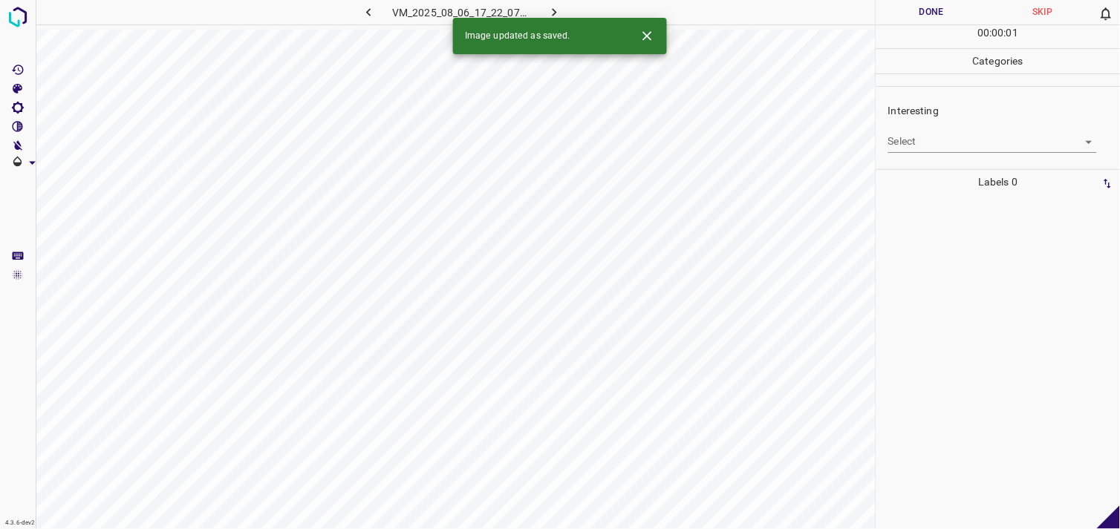
click at [949, 141] on body "4.3.6-dev2 VM_2025_08_06_17_22_07_495_00.gif Done Skip 0 00 : 00 : 01 Categorie…" at bounding box center [560, 264] width 1120 height 529
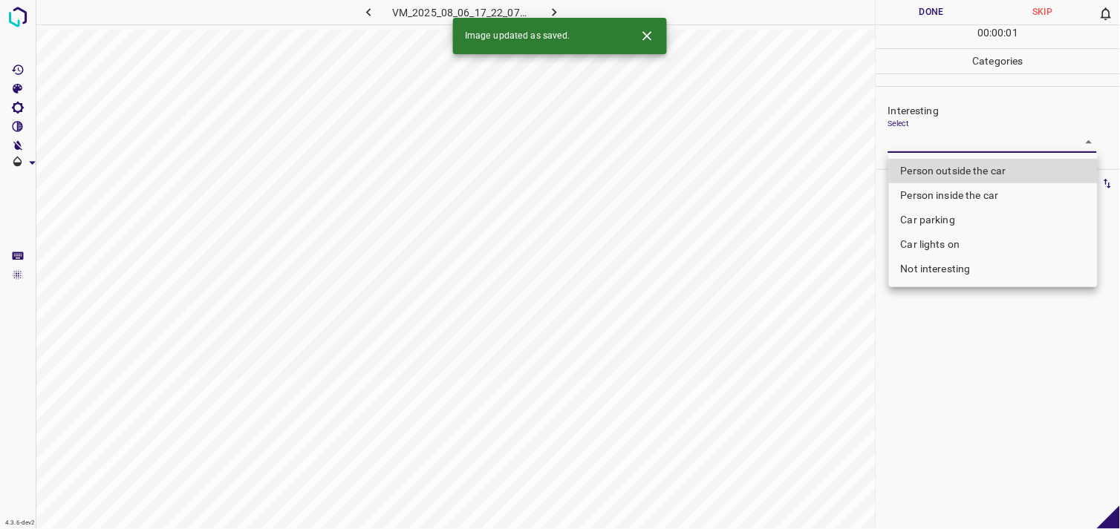
click at [962, 245] on li "Car lights on" at bounding box center [993, 244] width 209 height 25
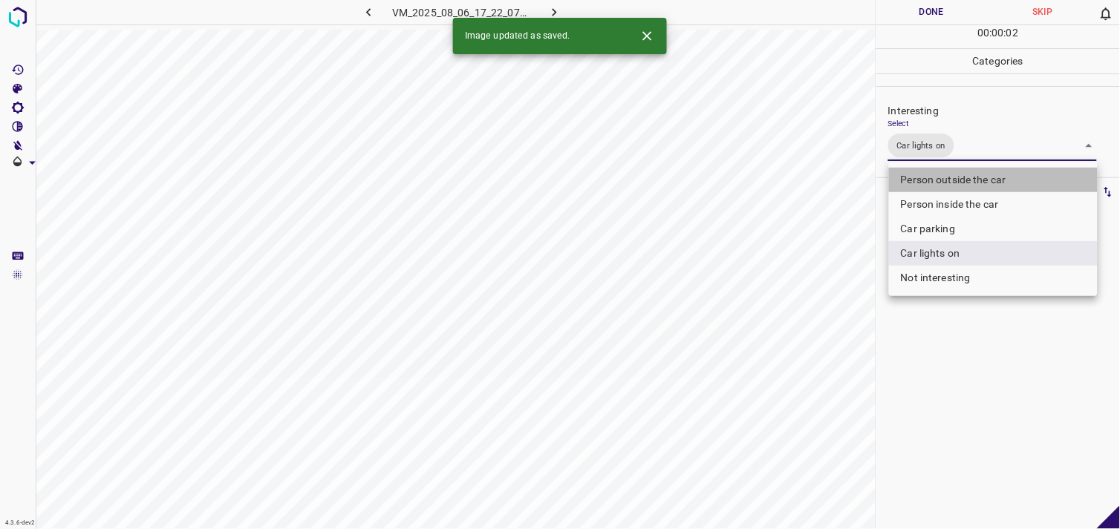
click at [974, 179] on li "Person outside the car" at bounding box center [993, 180] width 209 height 25
type input "Car lights on,Person outside the car"
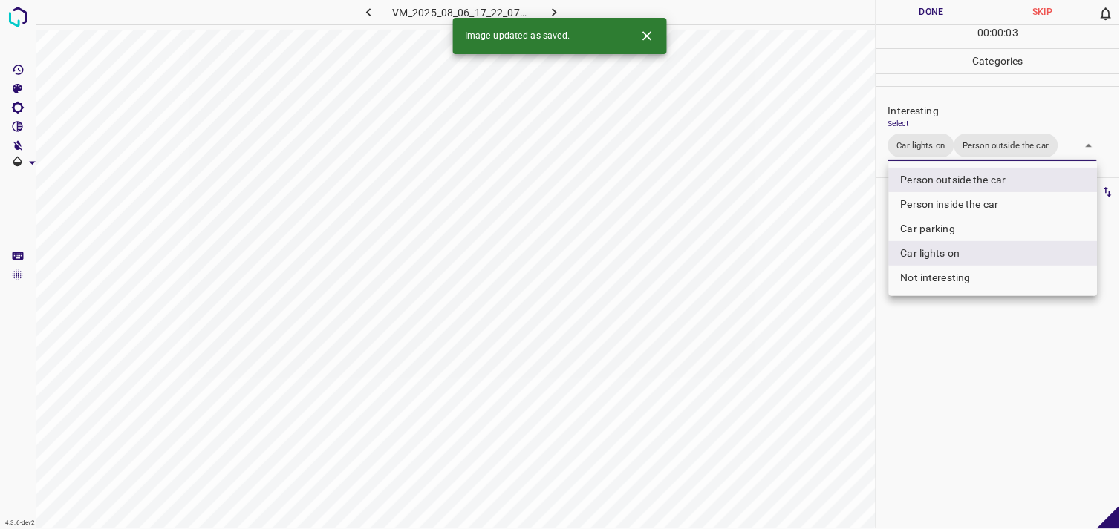
click at [973, 370] on div at bounding box center [560, 264] width 1120 height 529
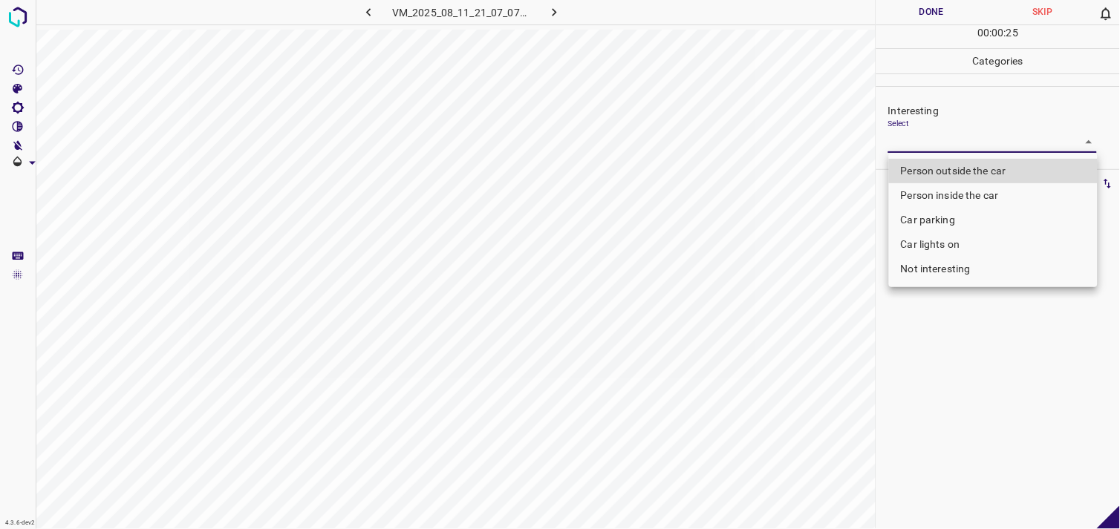
click at [936, 141] on body "4.3.6-dev2 VM_2025_08_11_21_07_07_029_09.gif Done Skip 0 00 : 00 : 25 Categorie…" at bounding box center [560, 264] width 1120 height 529
click at [959, 174] on li "Person outside the car" at bounding box center [993, 171] width 209 height 25
type input "Person outside the car"
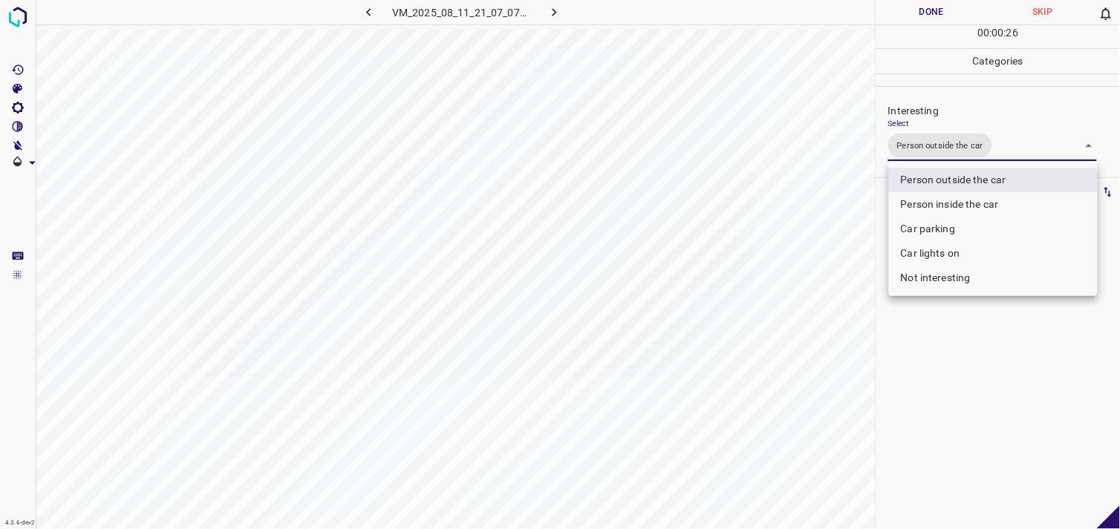
drag, startPoint x: 976, startPoint y: 342, endPoint x: 988, endPoint y: 296, distance: 47.5
click at [976, 340] on div at bounding box center [560, 264] width 1120 height 529
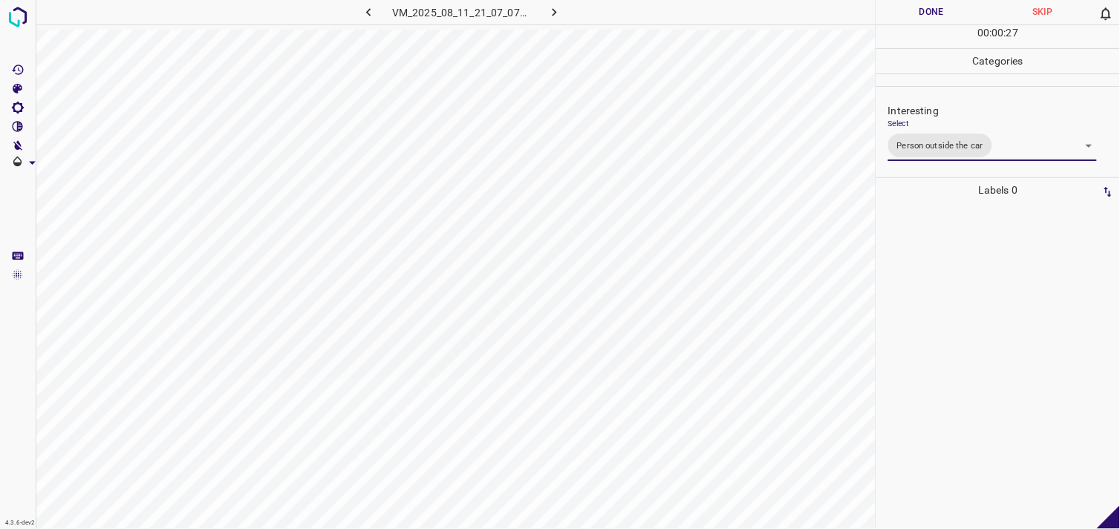
click at [975, 277] on div at bounding box center [998, 366] width 235 height 327
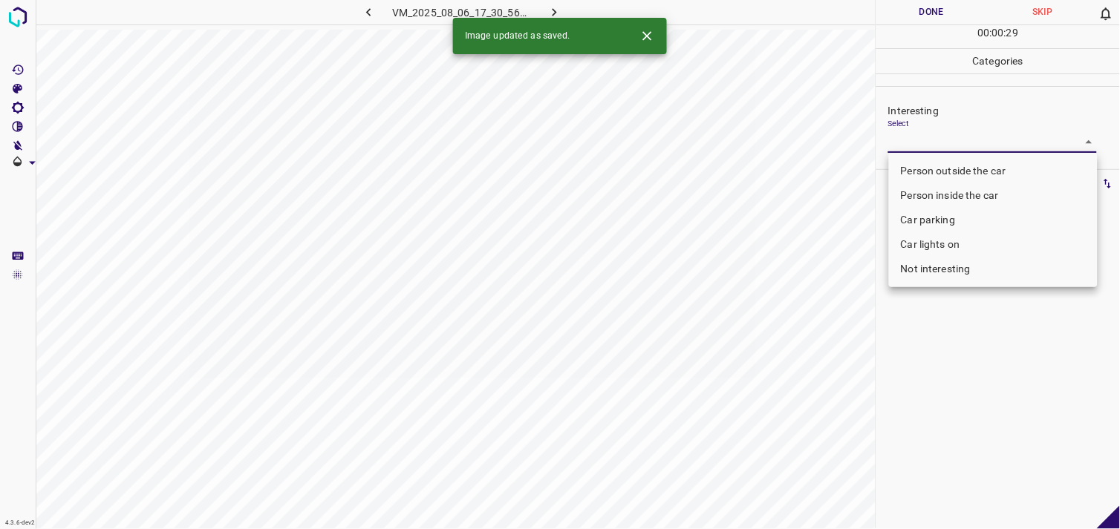
click at [945, 136] on body "4.3.6-dev2 VM_2025_08_06_17_30_56_070_05.gif Done Skip 0 00 : 00 : 29 Categorie…" at bounding box center [560, 264] width 1120 height 529
click at [959, 174] on li "Person outside the car" at bounding box center [993, 171] width 209 height 25
type input "Person outside the car"
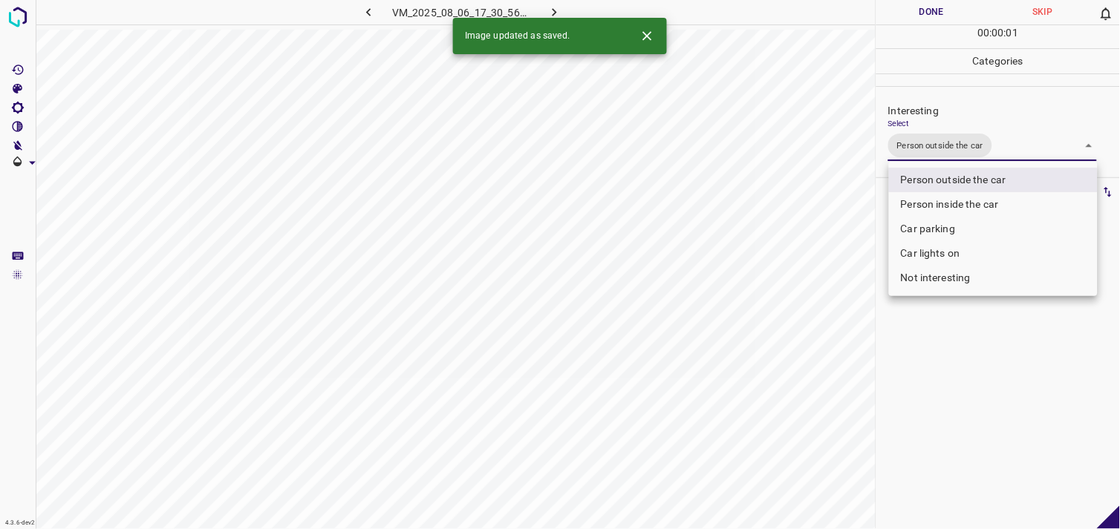
drag, startPoint x: 950, startPoint y: 391, endPoint x: 962, endPoint y: 345, distance: 48.1
click at [952, 391] on div at bounding box center [560, 264] width 1120 height 529
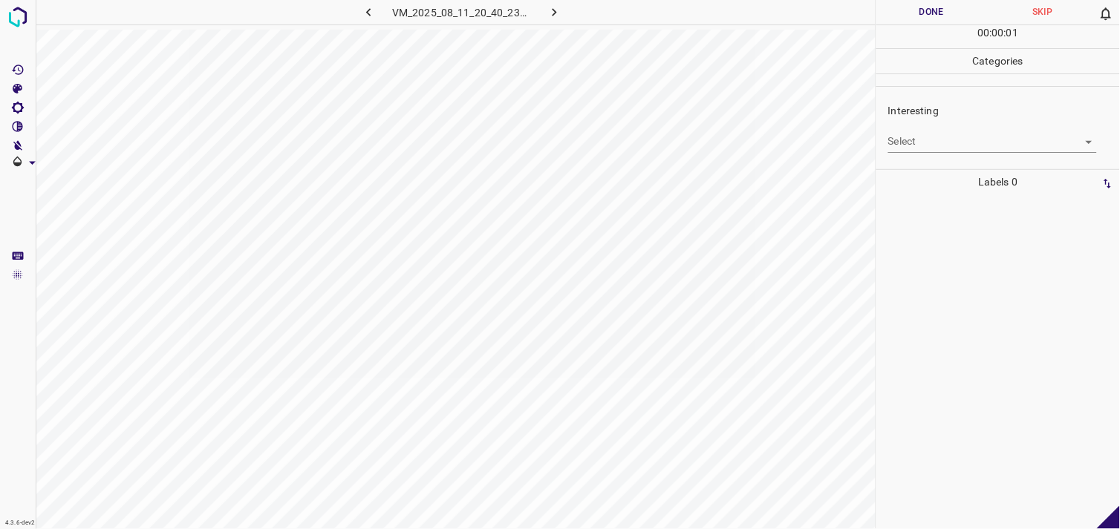
click at [928, 151] on body "4.3.6-dev2 VM_2025_08_11_20_40_23_327_12.gif Done Skip 0 00 : 00 : 01 Categorie…" at bounding box center [560, 264] width 1120 height 529
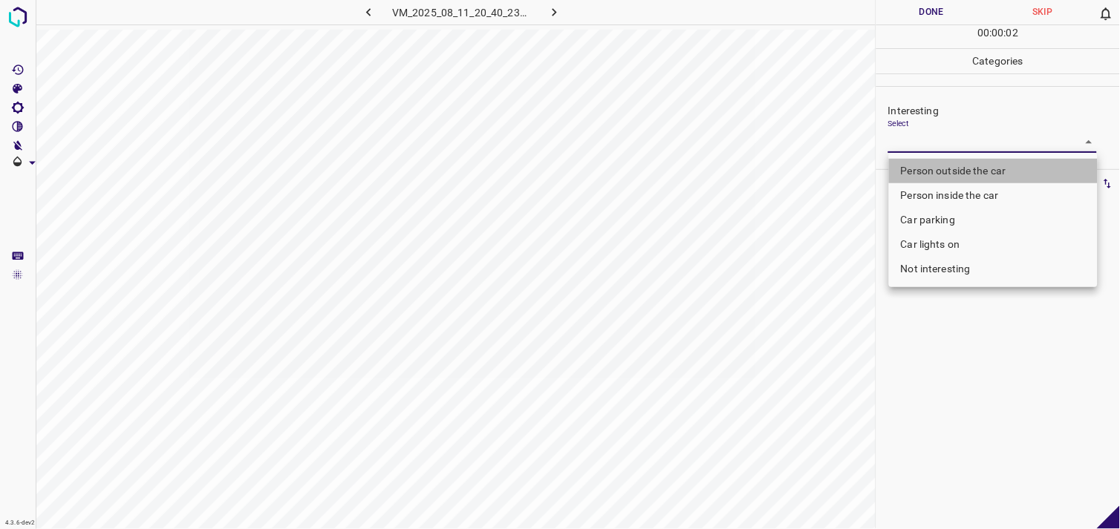
click at [947, 175] on li "Person outside the car" at bounding box center [993, 171] width 209 height 25
type input "Person outside the car"
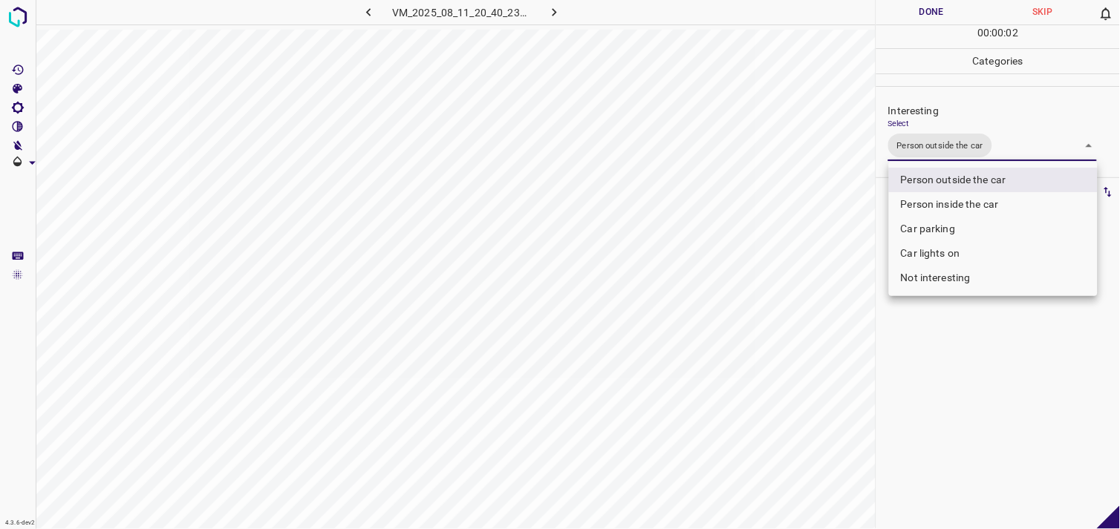
click at [953, 373] on div at bounding box center [560, 264] width 1120 height 529
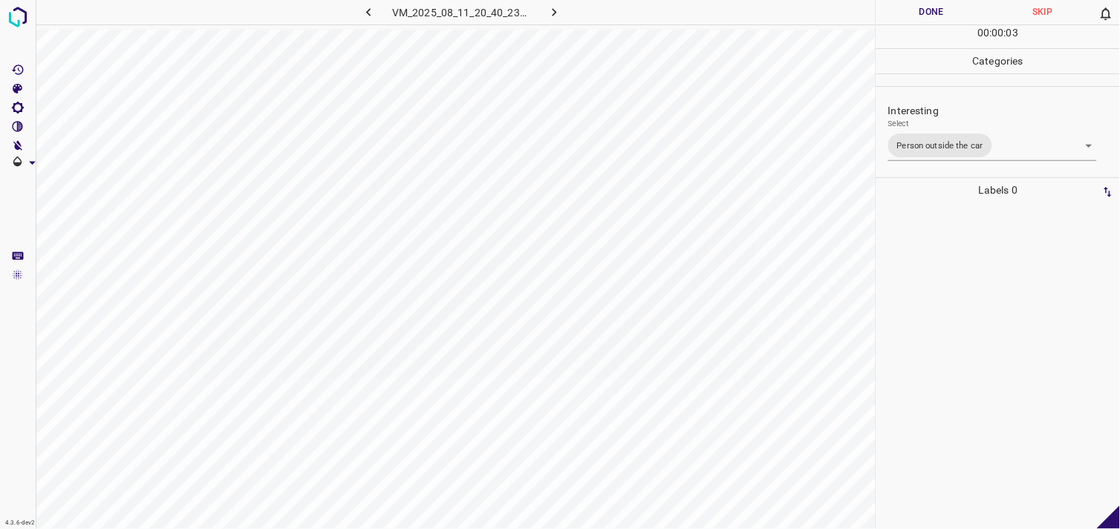
click at [948, 336] on div at bounding box center [998, 366] width 235 height 327
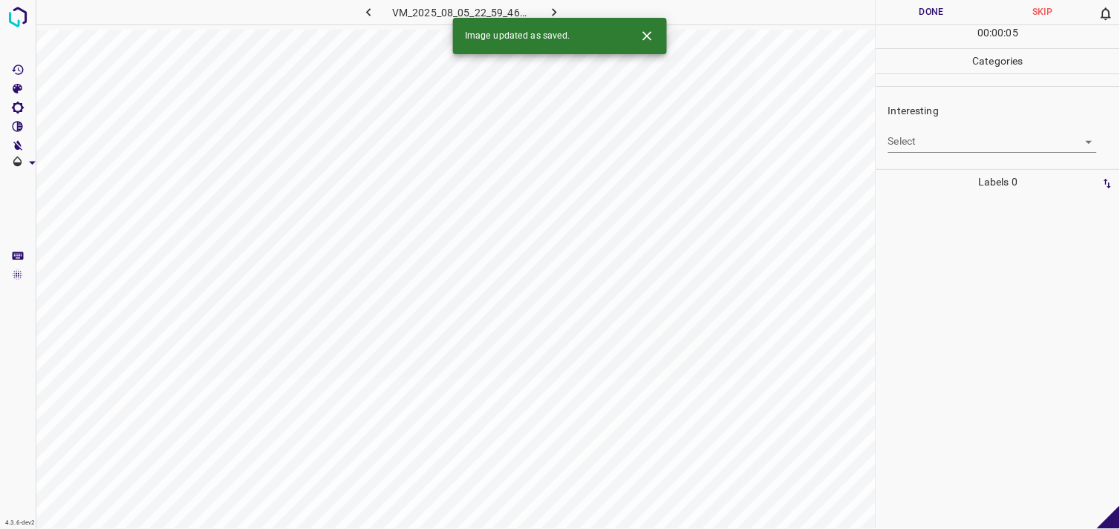
click at [975, 140] on body "4.3.6-dev2 VM_2025_08_05_22_59_46_922_05.gif Done Skip 0 00 : 00 : 05 Categorie…" at bounding box center [560, 264] width 1120 height 529
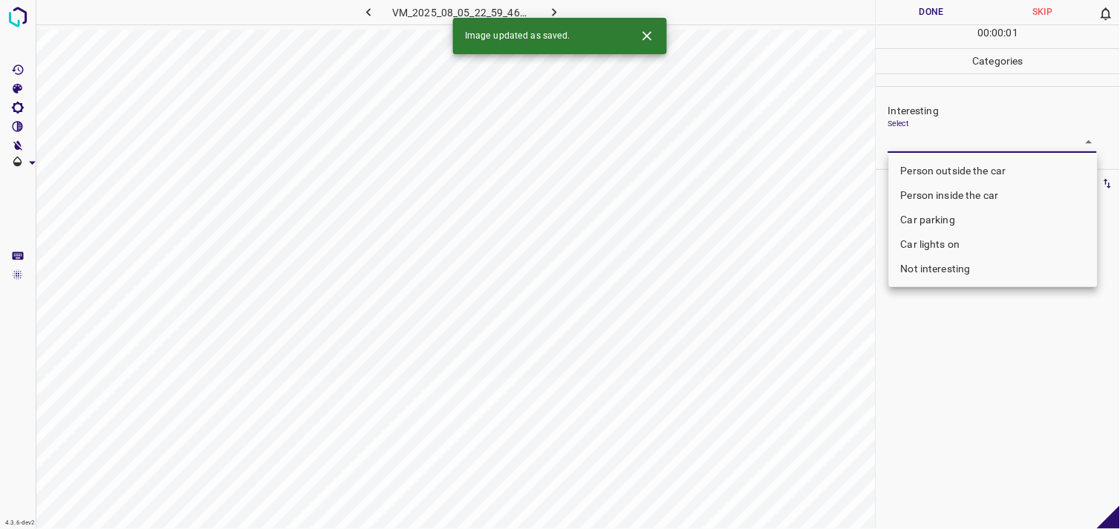
click at [985, 171] on li "Person outside the car" at bounding box center [993, 171] width 209 height 25
type input "Person outside the car"
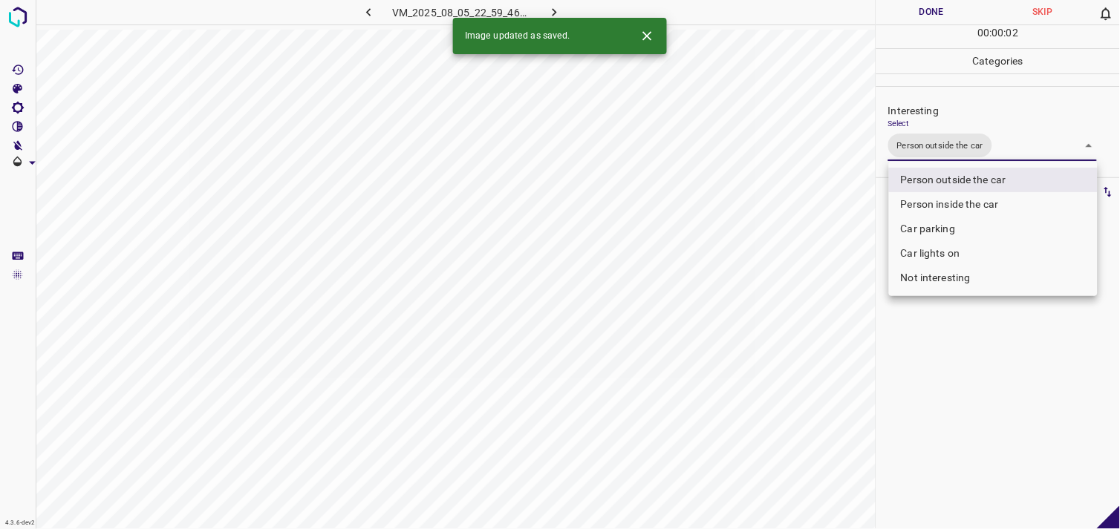
click at [985, 379] on div at bounding box center [560, 264] width 1120 height 529
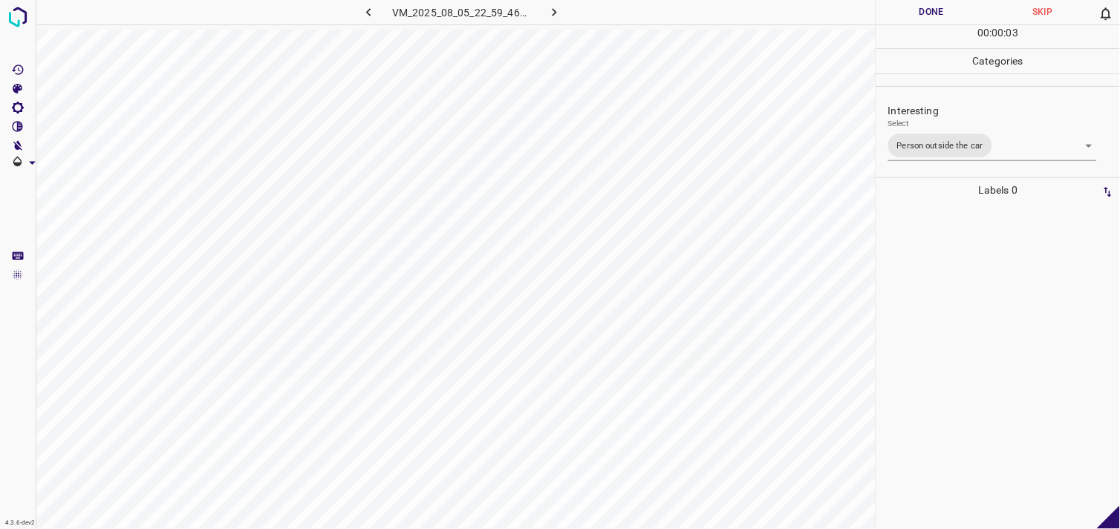
click at [988, 368] on div at bounding box center [998, 366] width 235 height 327
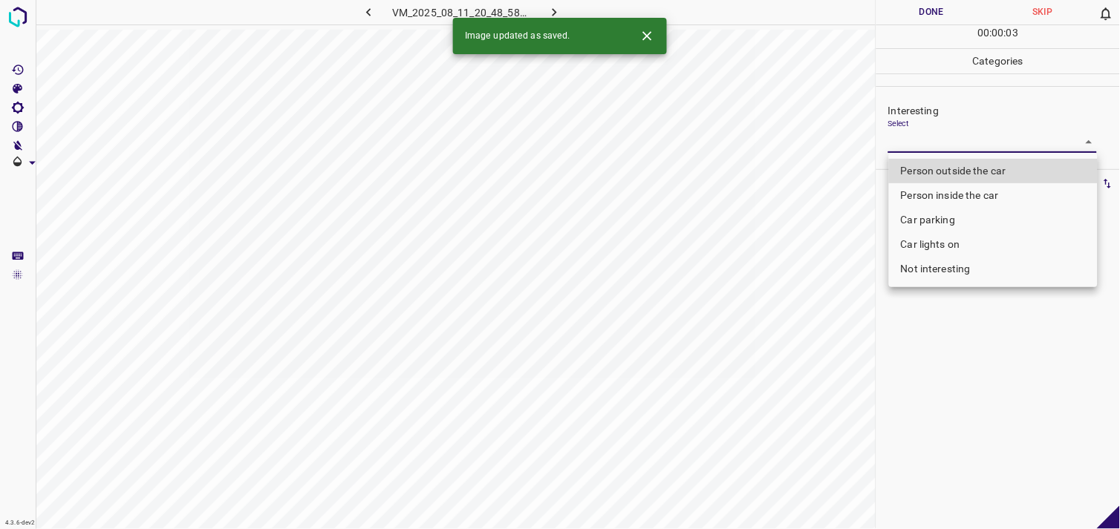
click at [939, 137] on body "4.3.6-dev2 VM_2025_08_11_20_48_58_252_03.gif Done Skip 0 00 : 00 : 03 Categorie…" at bounding box center [560, 264] width 1120 height 529
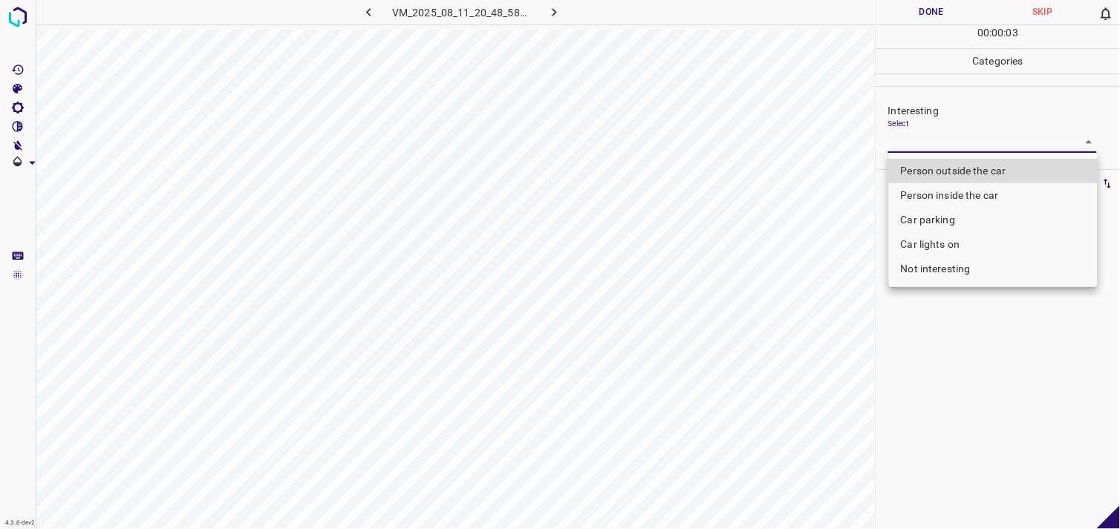
click at [966, 175] on li "Person outside the car" at bounding box center [993, 171] width 209 height 25
type input "Person outside the car"
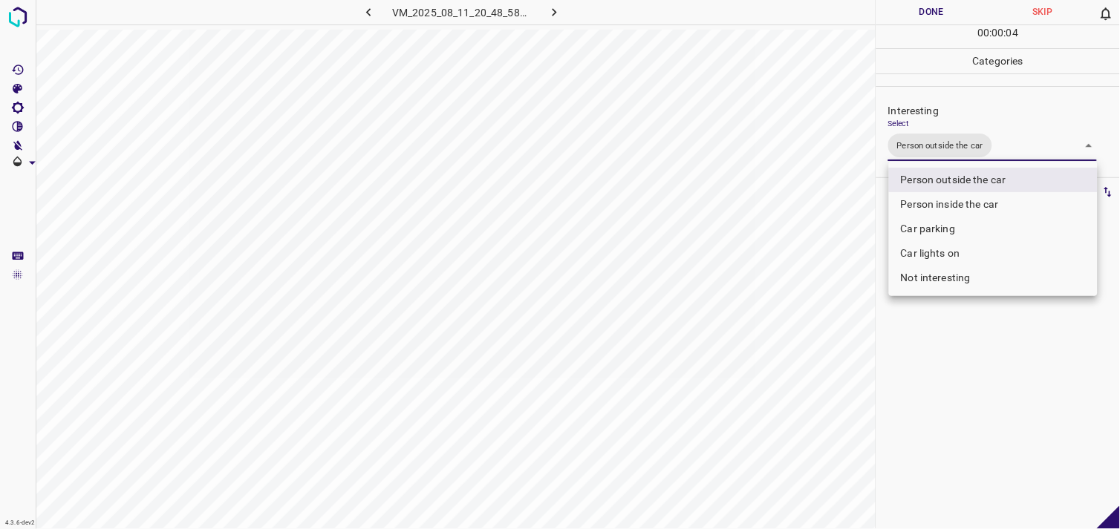
click at [977, 359] on div at bounding box center [560, 264] width 1120 height 529
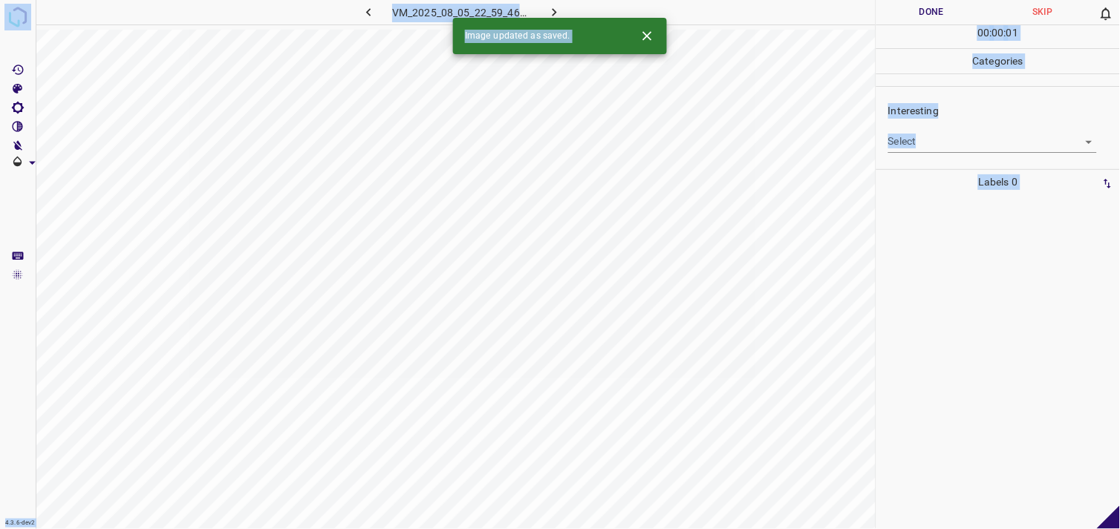
click at [936, 134] on body "4.3.6-dev2 VM_2025_08_05_22_59_46_922_07.gif Done Skip 0 00 : 00 : 01 Categorie…" at bounding box center [560, 264] width 1120 height 529
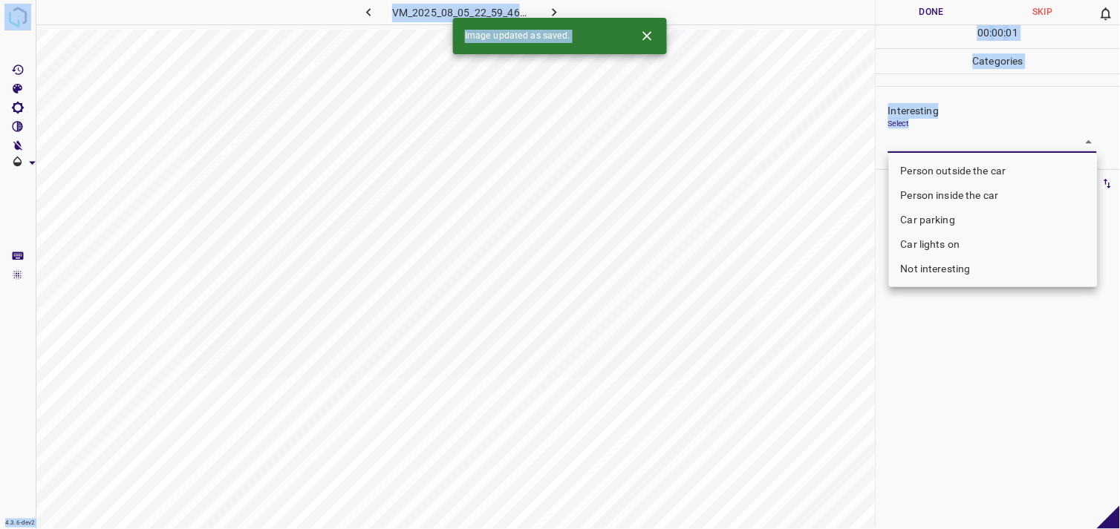
click at [945, 167] on li "Person outside the car" at bounding box center [993, 171] width 209 height 25
type input "Person outside the car"
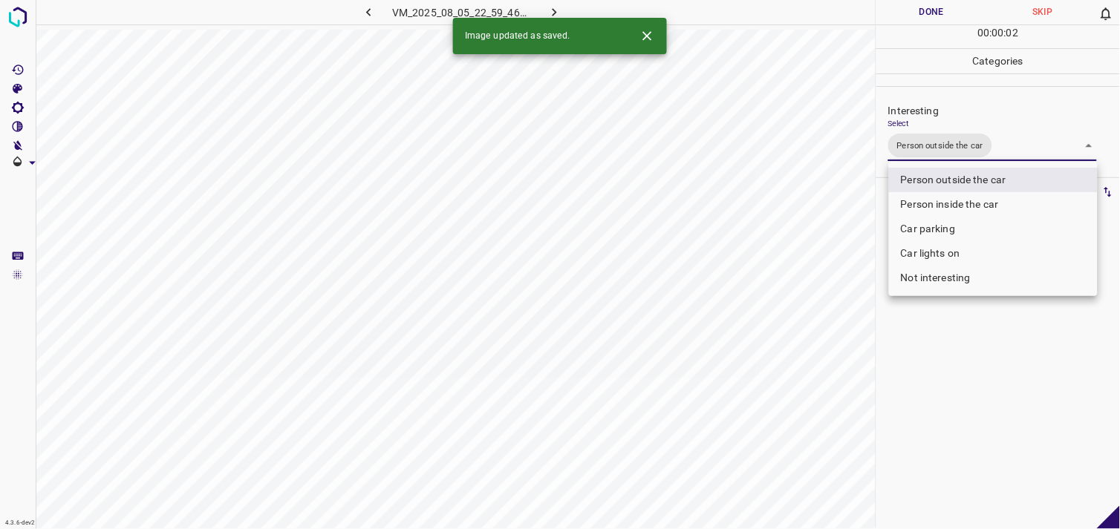
click at [960, 333] on div at bounding box center [560, 264] width 1120 height 529
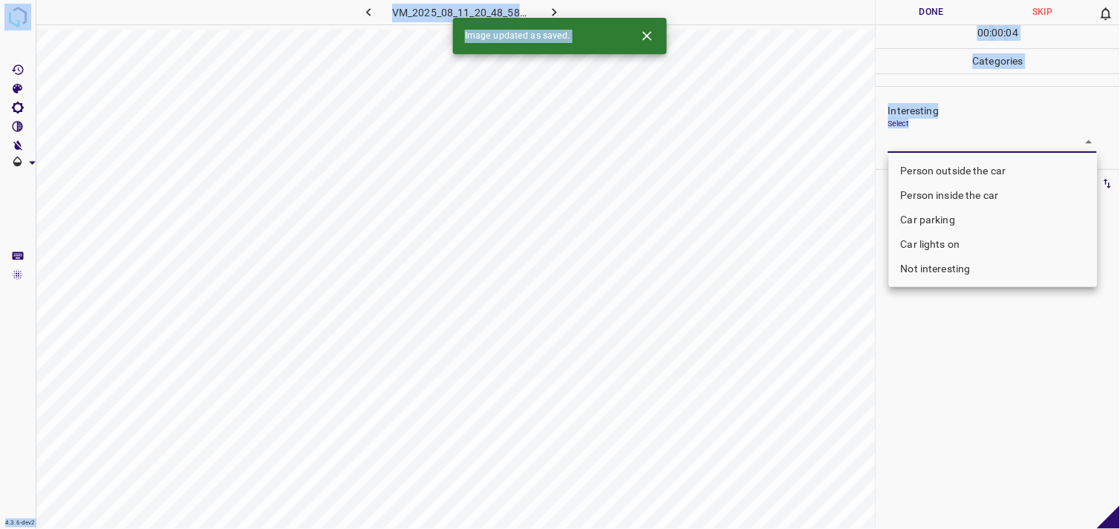
click at [933, 134] on body "4.3.6-dev2 VM_2025_08_11_20_48_58_252_08.gif Done Skip 0 00 : 00 : 04 Categorie…" at bounding box center [560, 264] width 1120 height 529
click at [951, 165] on li "Person outside the car" at bounding box center [993, 171] width 209 height 25
type input "Person outside the car"
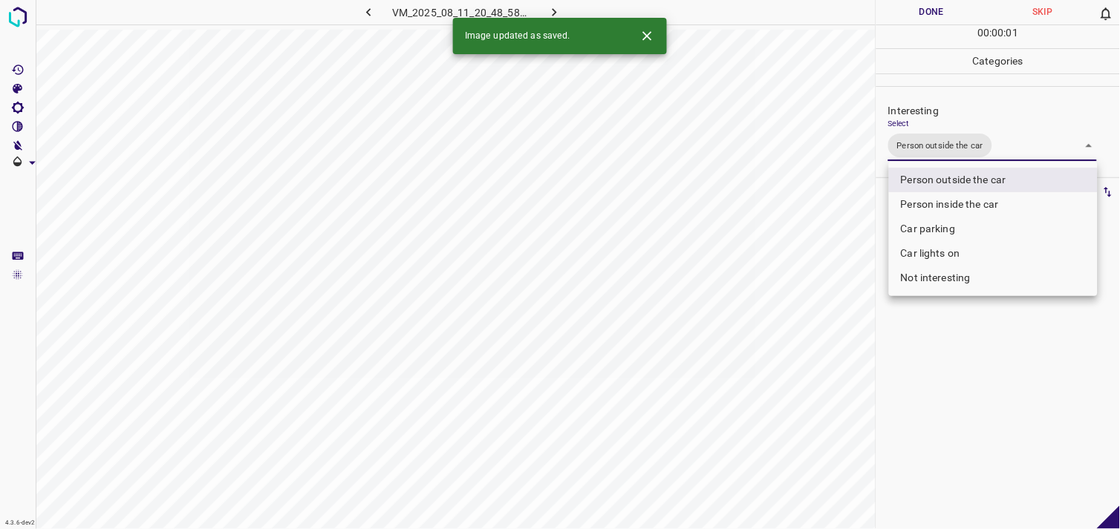
click at [942, 391] on div at bounding box center [560, 264] width 1120 height 529
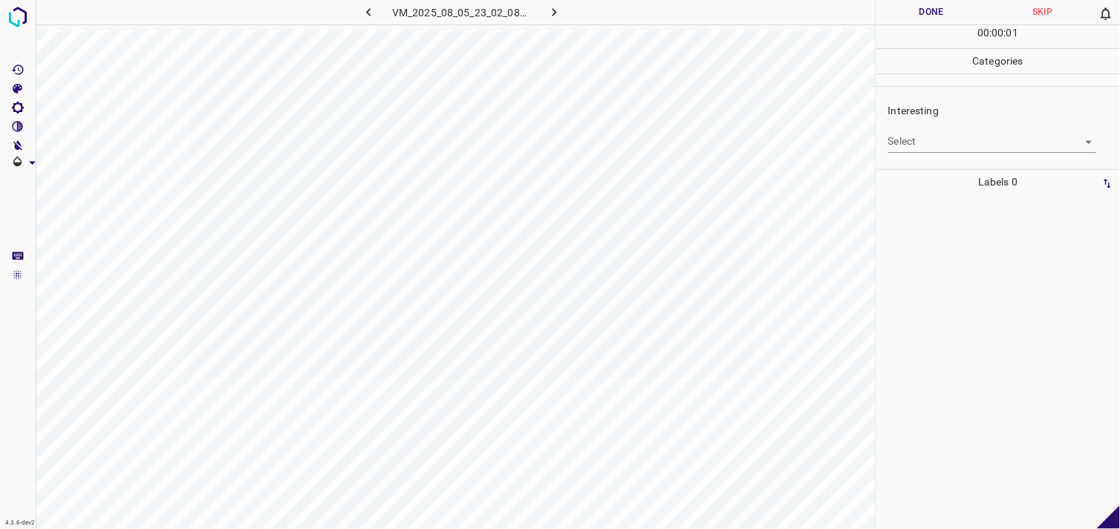
click at [912, 146] on body "4.3.6-dev2 VM_2025_08_05_23_02_08_770_08.gif Done Skip 0 00 : 00 : 01 Categorie…" at bounding box center [560, 264] width 1120 height 529
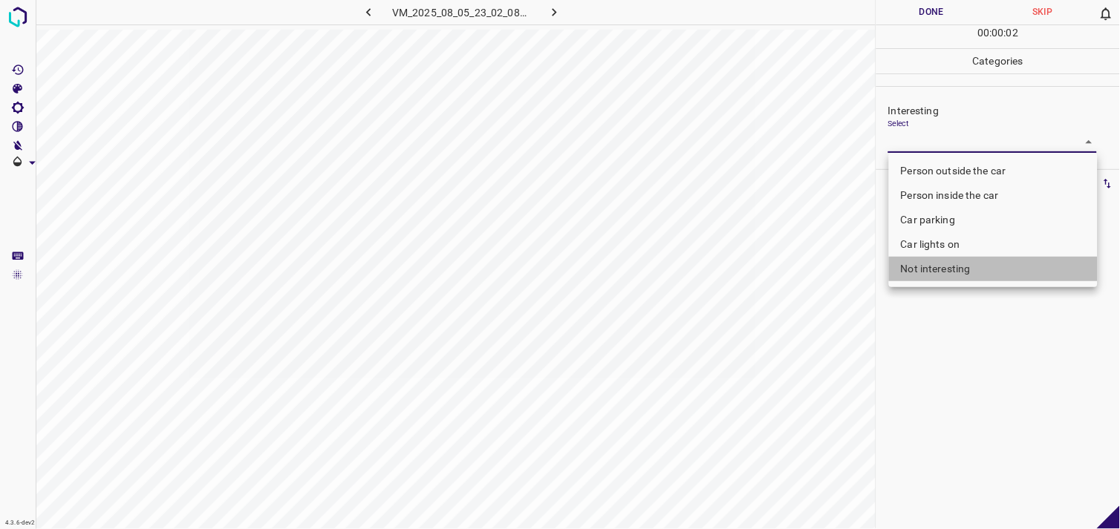
click at [924, 271] on li "Not interesting" at bounding box center [993, 269] width 209 height 25
type input "Not interesting"
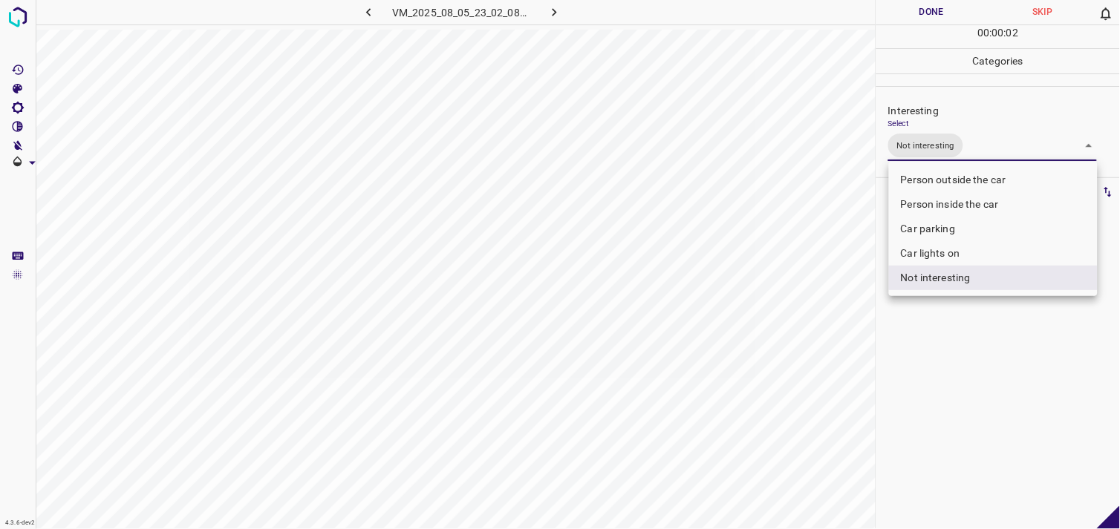
click at [928, 351] on div at bounding box center [560, 264] width 1120 height 529
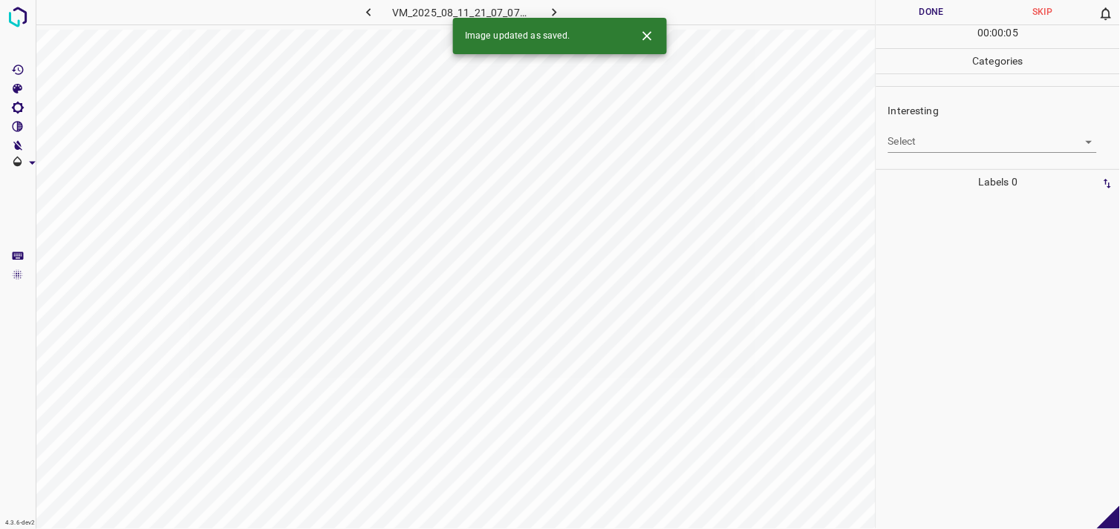
click at [947, 132] on body "4.3.6-dev2 VM_2025_08_11_21_07_07_029_11.gif Done Skip 0 00 : 00 : 05 Categorie…" at bounding box center [560, 264] width 1120 height 529
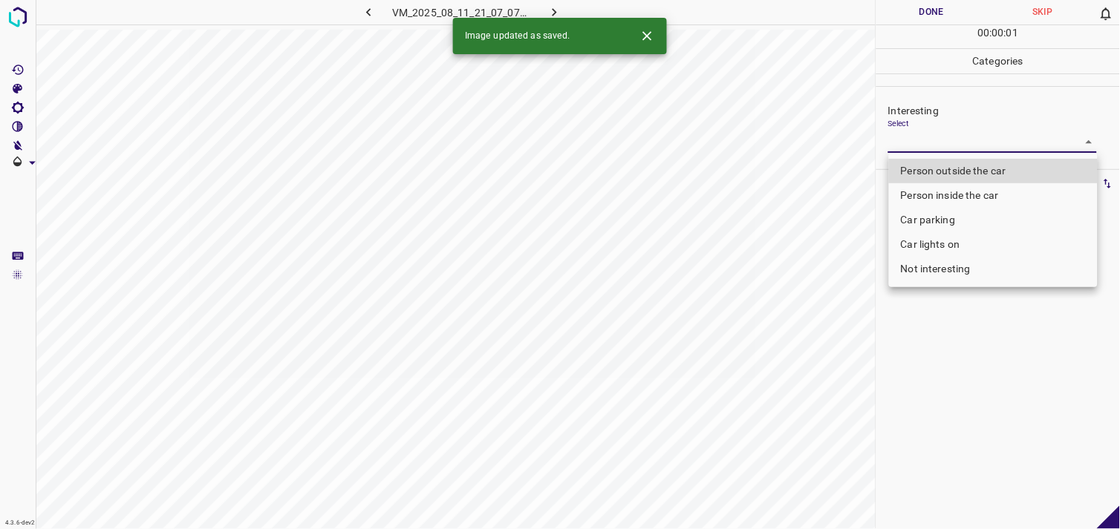
click at [963, 241] on li "Car lights on" at bounding box center [993, 244] width 209 height 25
type input "Car lights on"
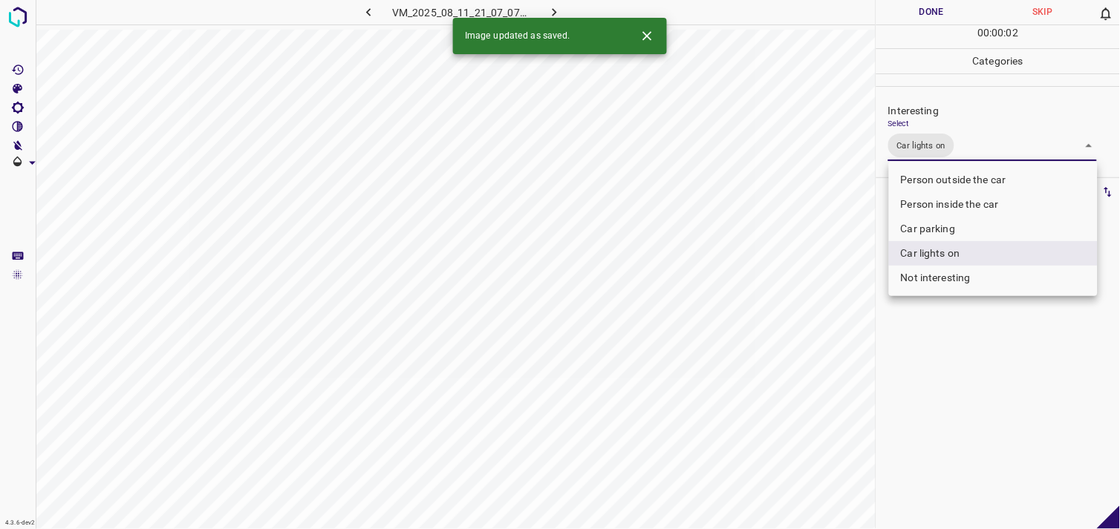
click at [967, 345] on div at bounding box center [560, 264] width 1120 height 529
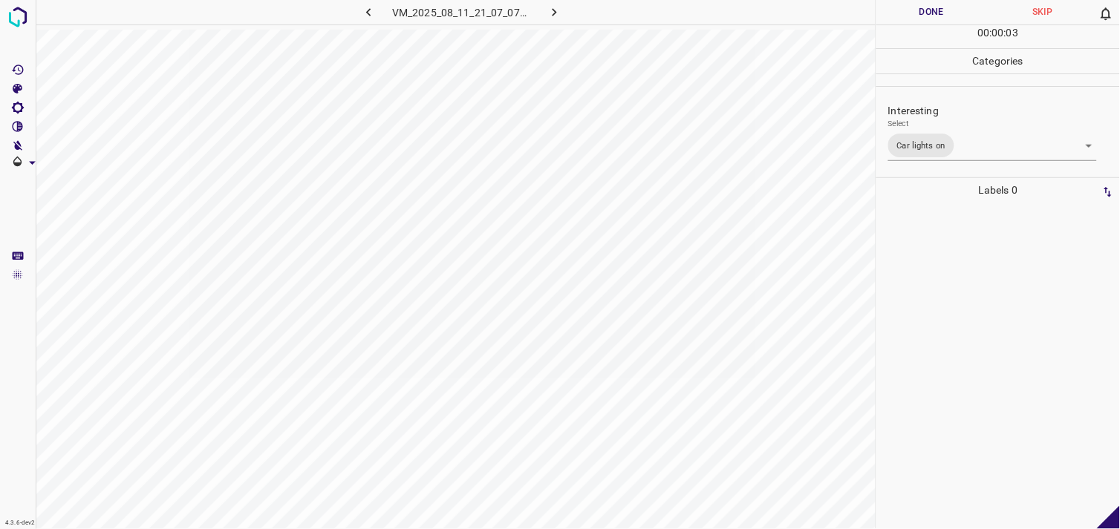
click at [945, 293] on div at bounding box center [998, 366] width 235 height 327
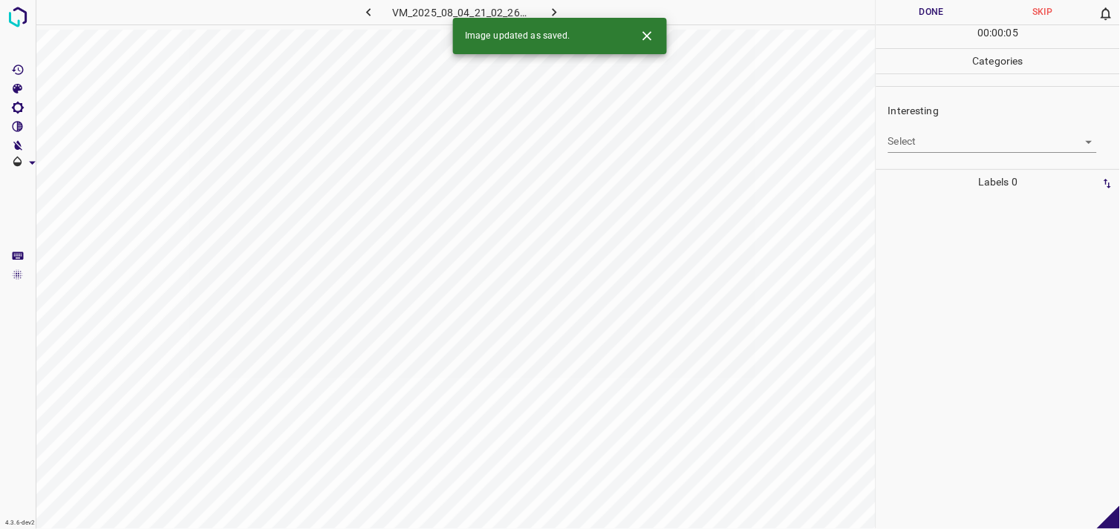
click at [914, 149] on body "4.3.6-dev2 VM_2025_08_04_21_02_26_978_07.gif Done Skip 0 00 : 00 : 05 Categorie…" at bounding box center [560, 264] width 1120 height 529
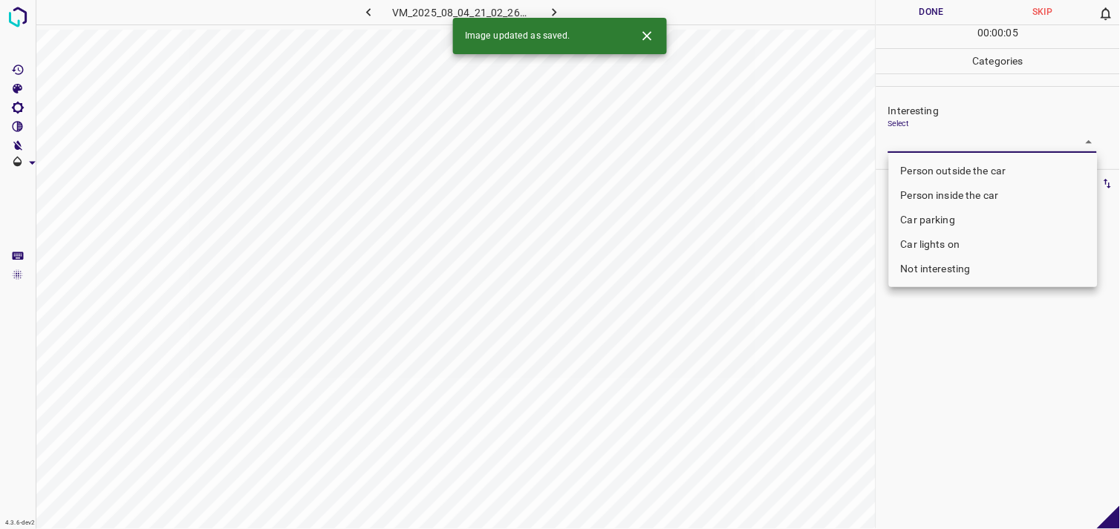
click at [939, 175] on li "Person outside the car" at bounding box center [993, 171] width 209 height 25
type input "Person outside the car"
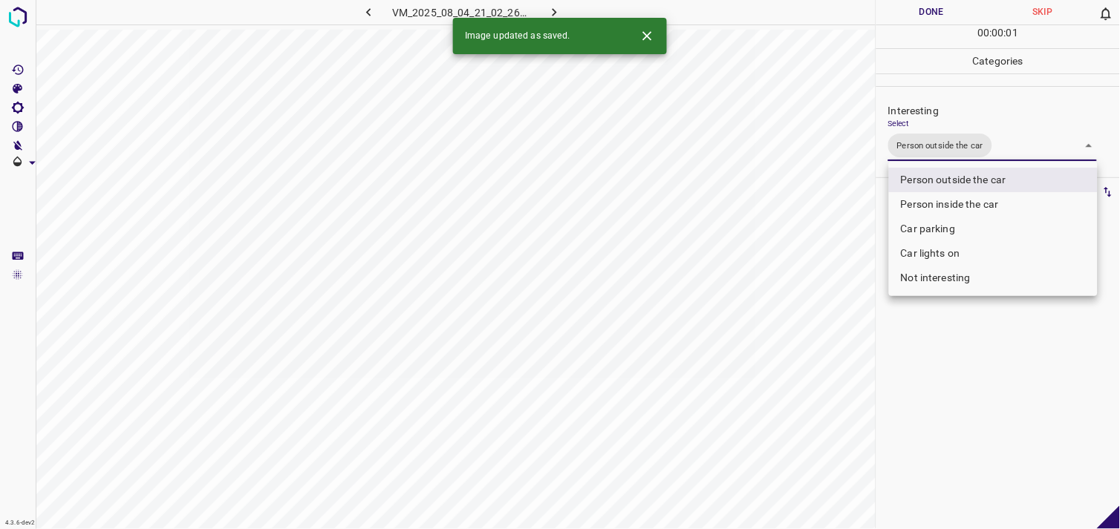
click at [960, 347] on div at bounding box center [560, 264] width 1120 height 529
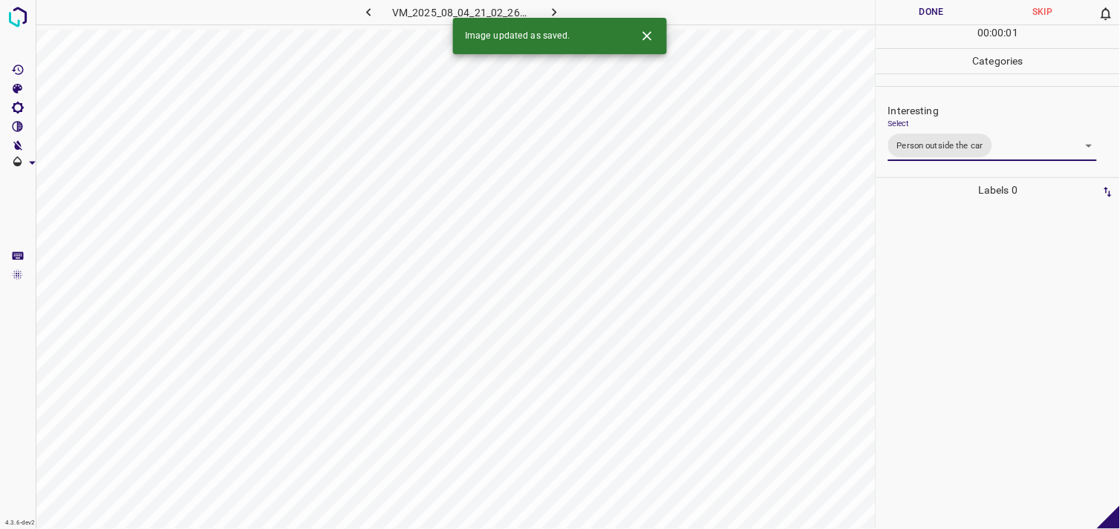
click at [964, 336] on div at bounding box center [998, 366] width 235 height 327
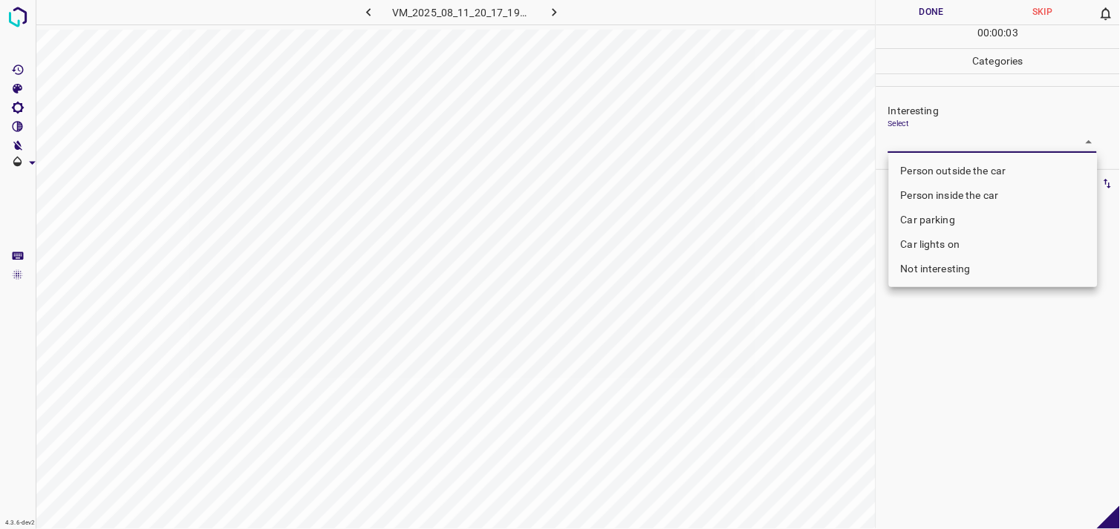
click at [939, 143] on body "4.3.6-dev2 VM_2025_08_11_20_17_19_759_02.gif Done Skip 0 00 : 00 : 03 Categorie…" at bounding box center [560, 264] width 1120 height 529
click at [961, 160] on li "Person outside the car" at bounding box center [993, 171] width 209 height 25
type input "Person outside the car"
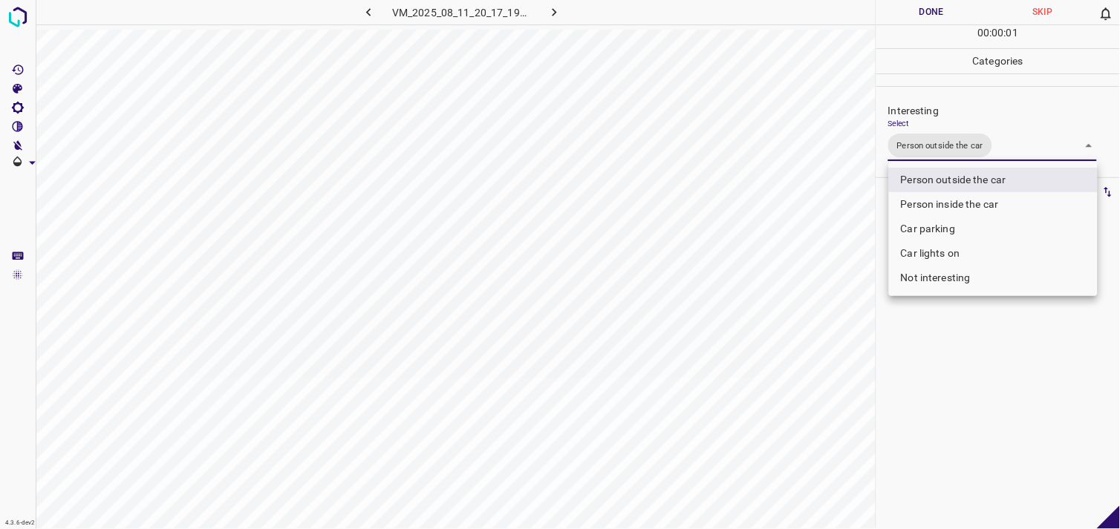
click at [971, 370] on div at bounding box center [560, 264] width 1120 height 529
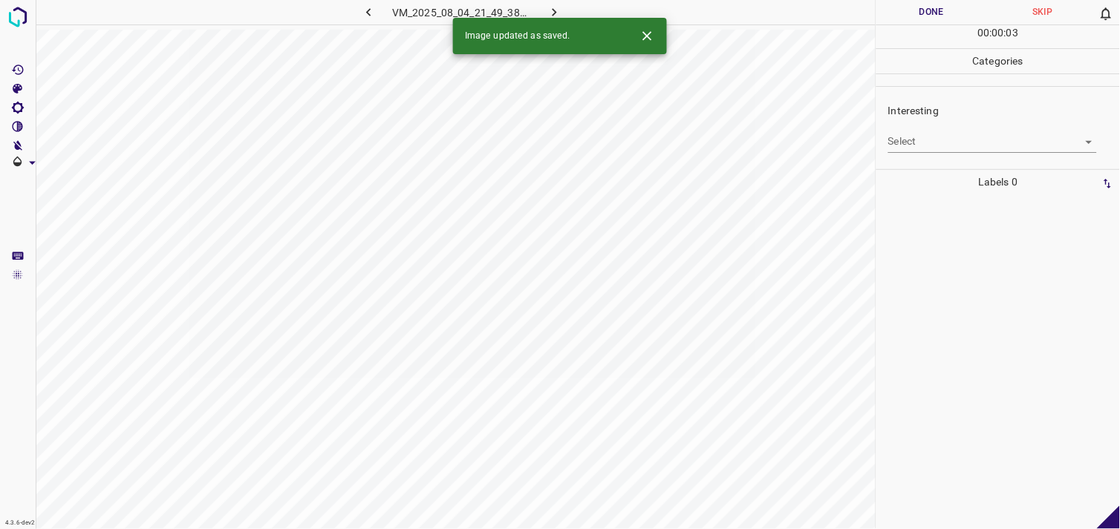
click at [945, 149] on body "4.3.6-dev2 VM_2025_08_04_21_49_38_712_02.gif Done Skip 0 00 : 00 : 03 Categorie…" at bounding box center [560, 264] width 1120 height 529
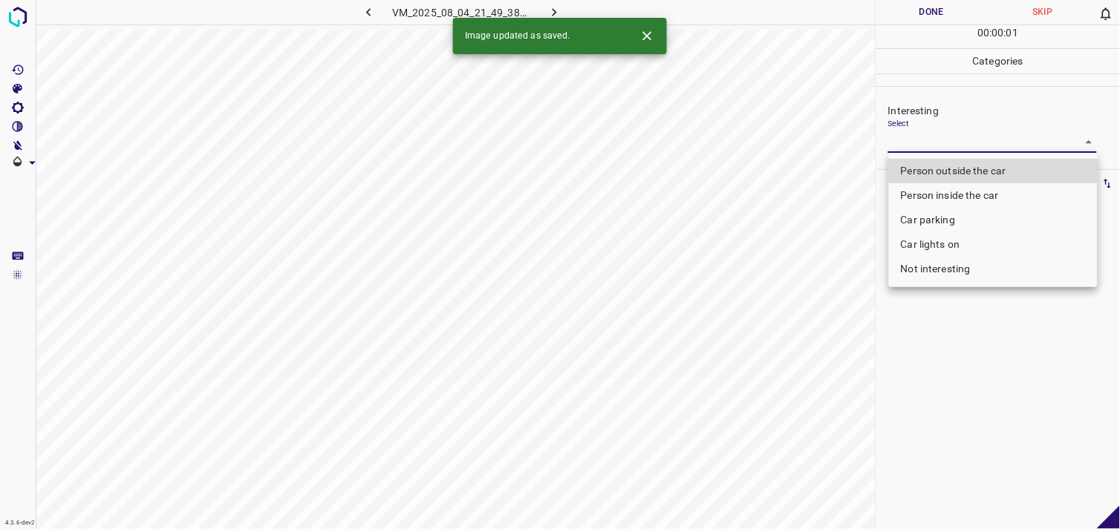
click at [945, 169] on li "Person outside the car" at bounding box center [993, 171] width 209 height 25
type input "Person outside the car"
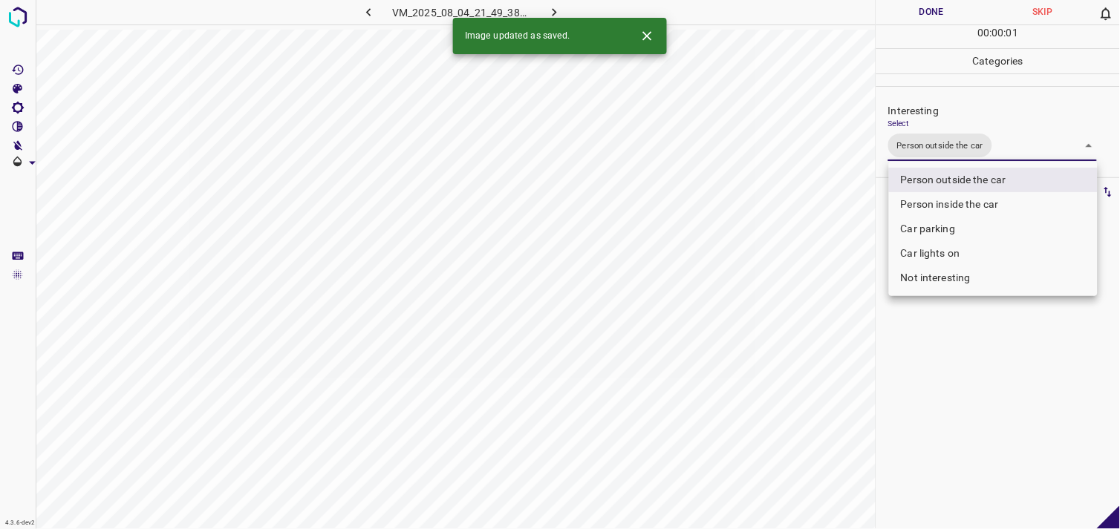
click at [946, 382] on div at bounding box center [560, 264] width 1120 height 529
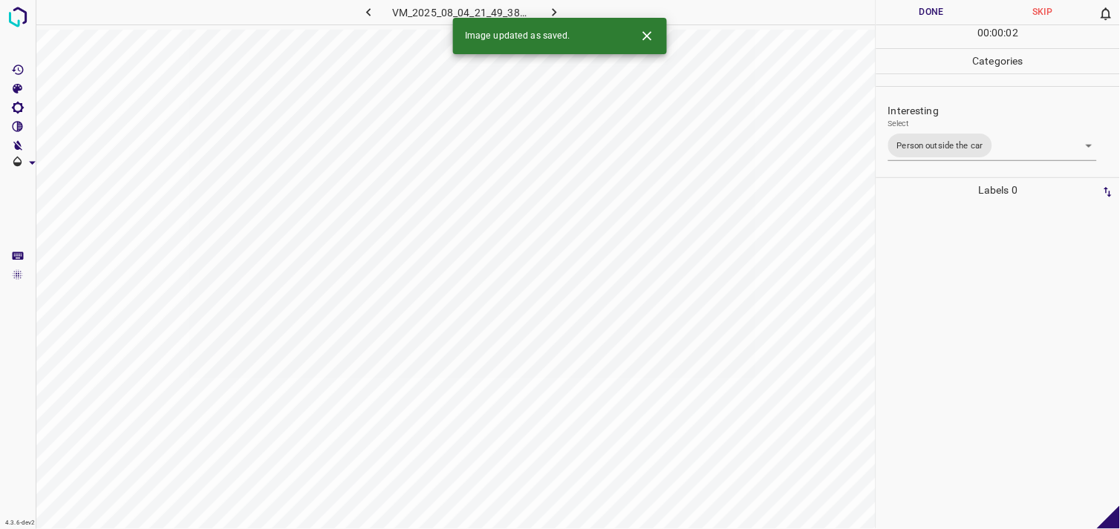
click at [949, 342] on div at bounding box center [998, 366] width 235 height 327
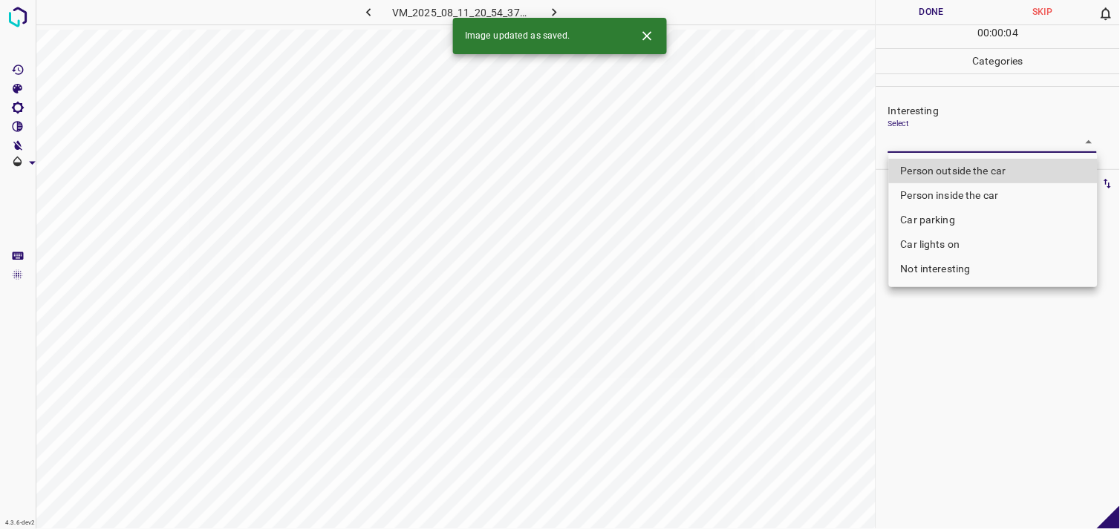
click at [958, 147] on body "4.3.6-dev2 VM_2025_08_11_20_54_37_003_05.gif Done Skip 0 00 : 00 : 04 Categorie…" at bounding box center [560, 264] width 1120 height 529
click at [968, 166] on li "Person outside the car" at bounding box center [993, 171] width 209 height 25
type input "Person outside the car"
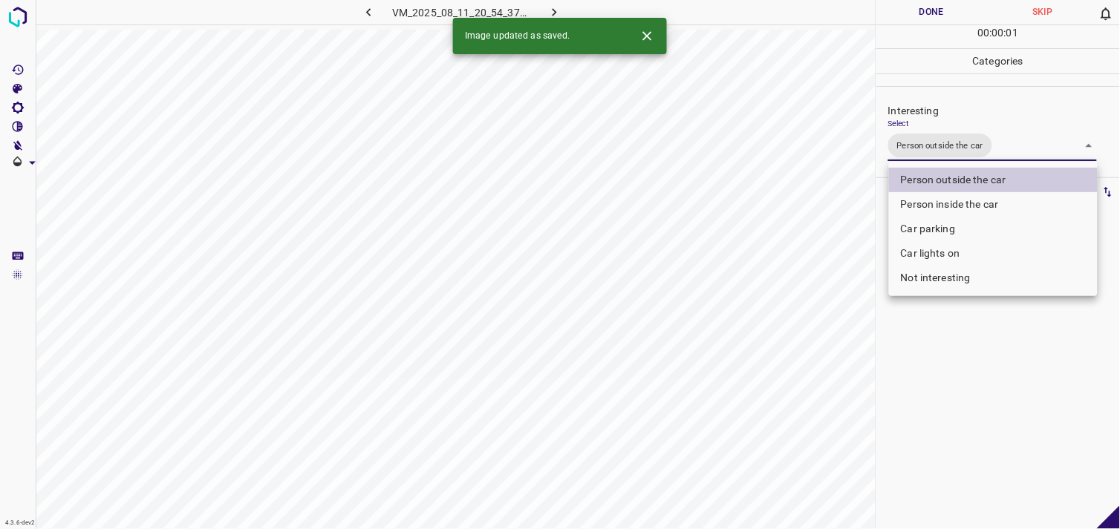
click at [977, 365] on div at bounding box center [560, 264] width 1120 height 529
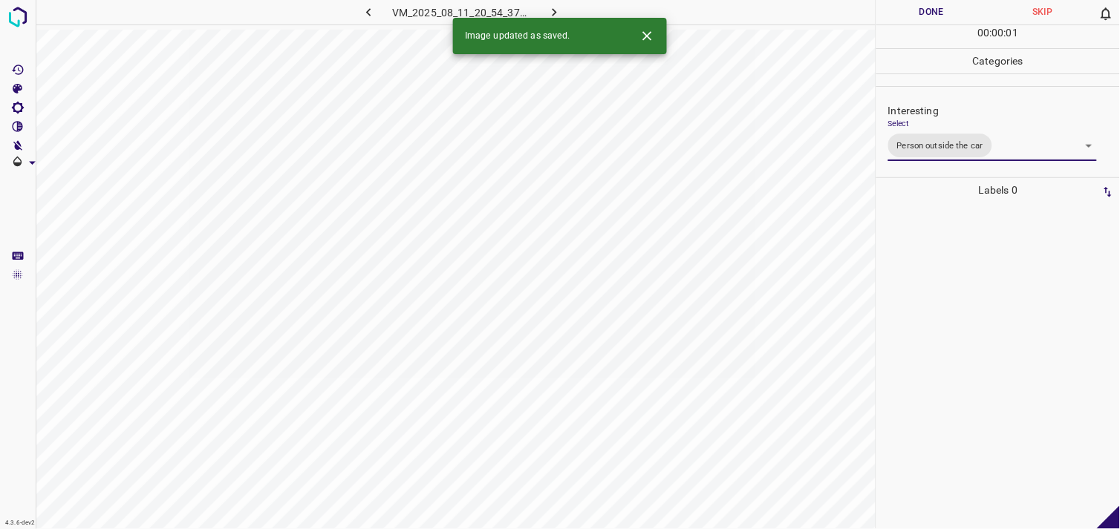
click at [976, 313] on div at bounding box center [998, 366] width 235 height 327
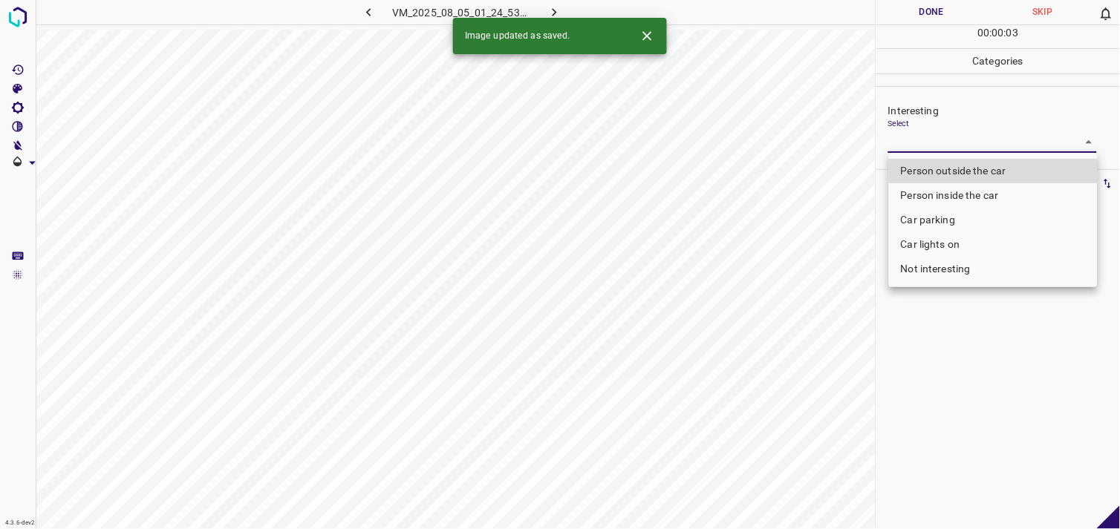
click at [931, 142] on body "4.3.6-dev2 VM_2025_08_05_01_24_53_458_04.gif Done Skip 0 00 : 00 : 03 Categorie…" at bounding box center [560, 264] width 1120 height 529
click at [964, 168] on li "Person outside the car" at bounding box center [993, 171] width 209 height 25
type input "Person outside the car"
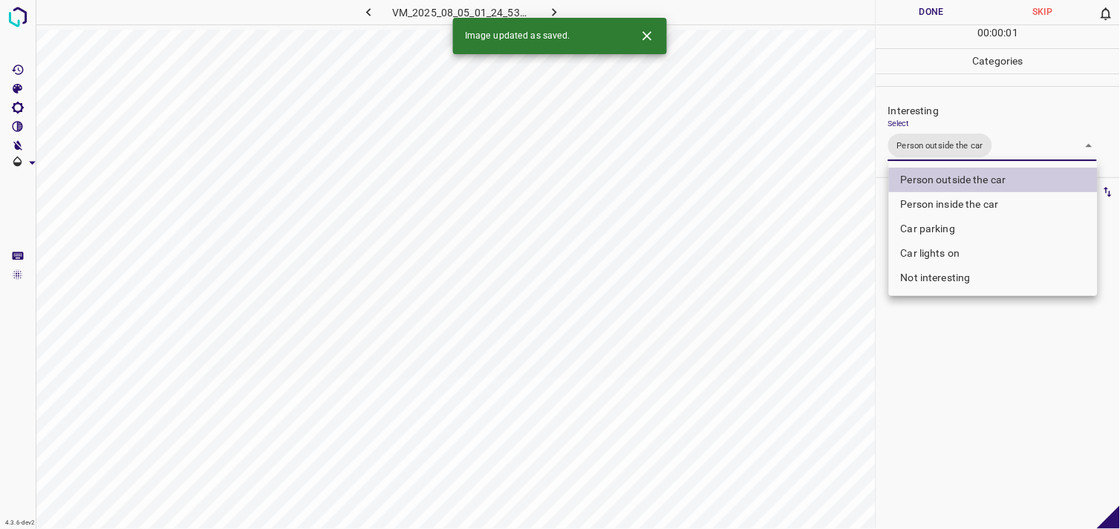
click at [1025, 417] on div at bounding box center [560, 264] width 1120 height 529
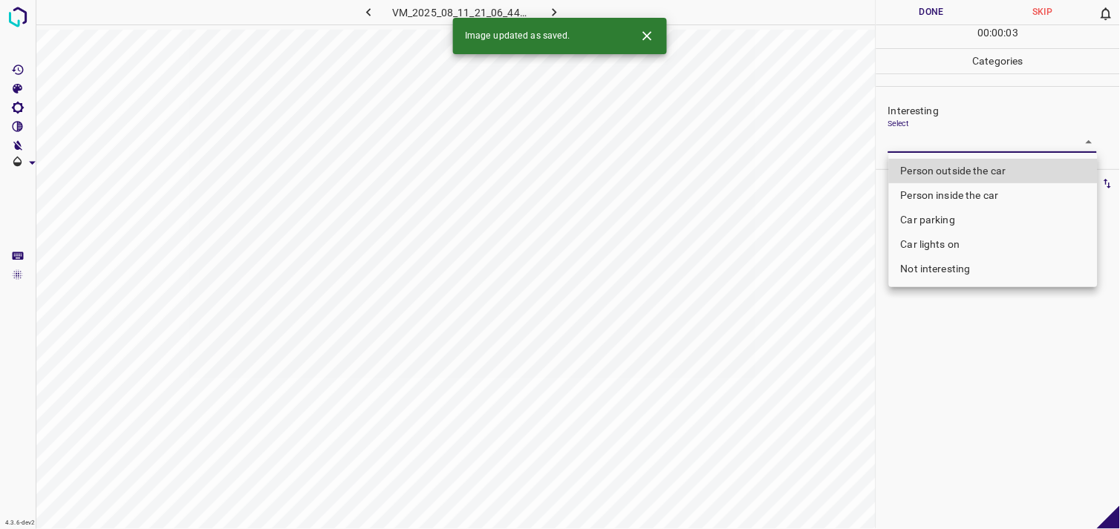
click at [974, 136] on body "4.3.6-dev2 VM_2025_08_11_21_06_44_404_04.gif Done Skip 0 00 : 00 : 03 Categorie…" at bounding box center [560, 264] width 1120 height 529
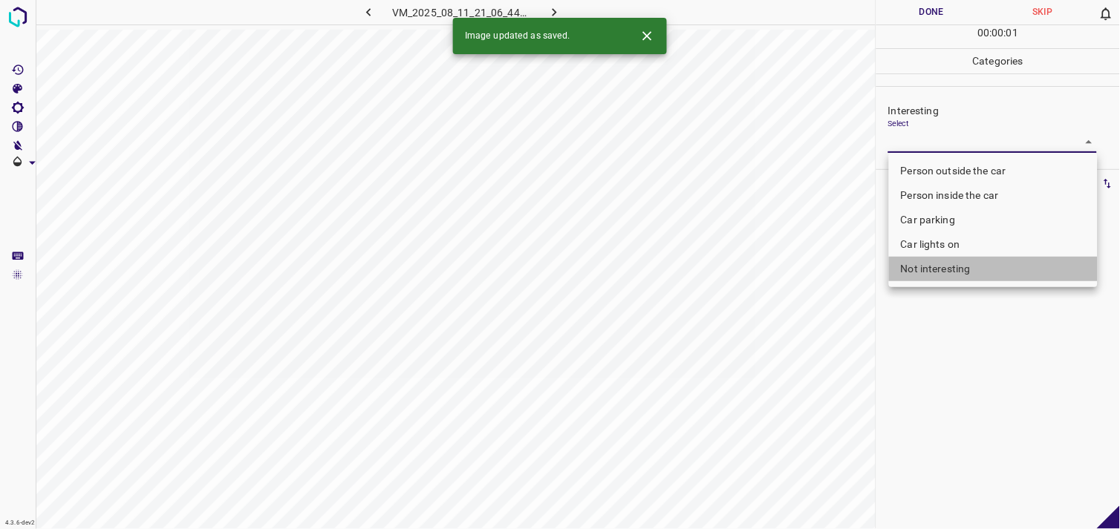
click at [962, 268] on li "Not interesting" at bounding box center [993, 269] width 209 height 25
type input "Not interesting"
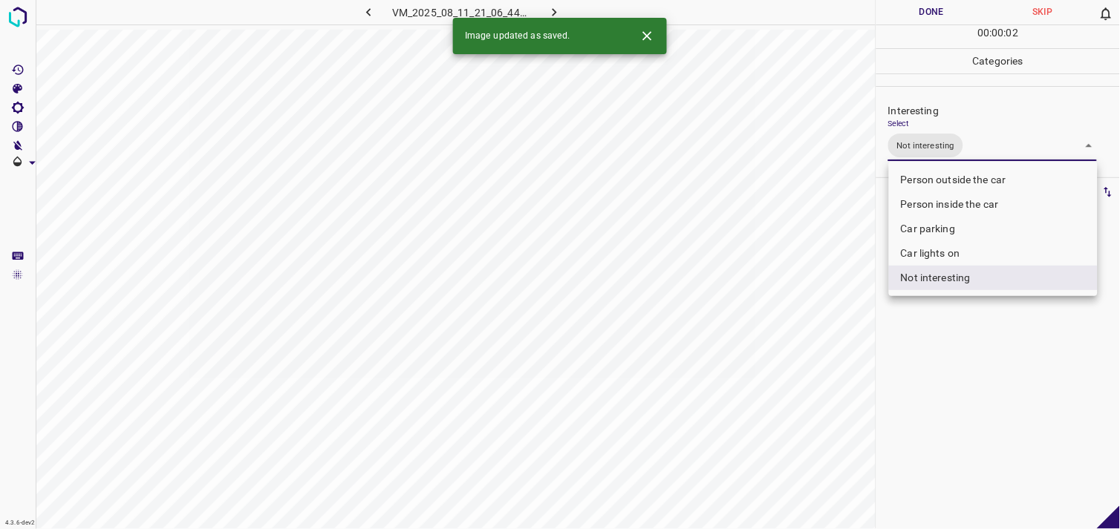
click at [960, 374] on div at bounding box center [560, 264] width 1120 height 529
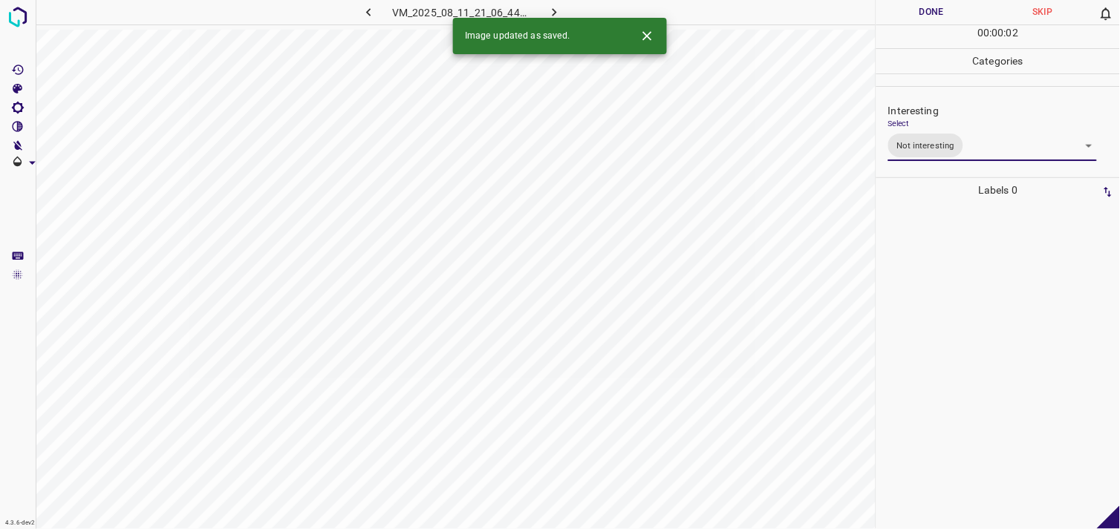
click at [964, 308] on div at bounding box center [998, 366] width 235 height 327
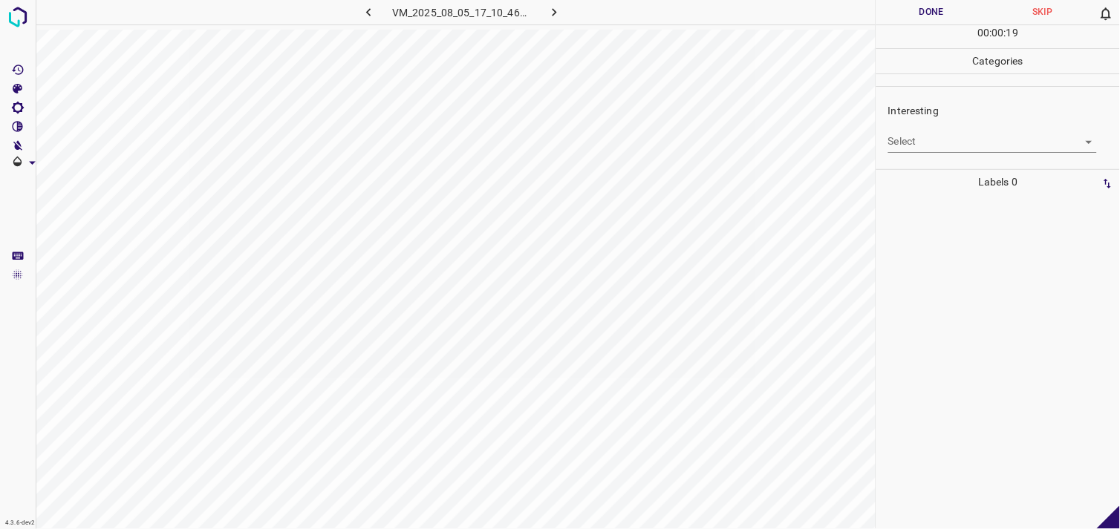
click at [958, 137] on body "4.3.6-dev2 VM_2025_08_05_17_10_46_322_07.gif Done Skip 0 00 : 00 : 19 Categorie…" at bounding box center [560, 264] width 1120 height 529
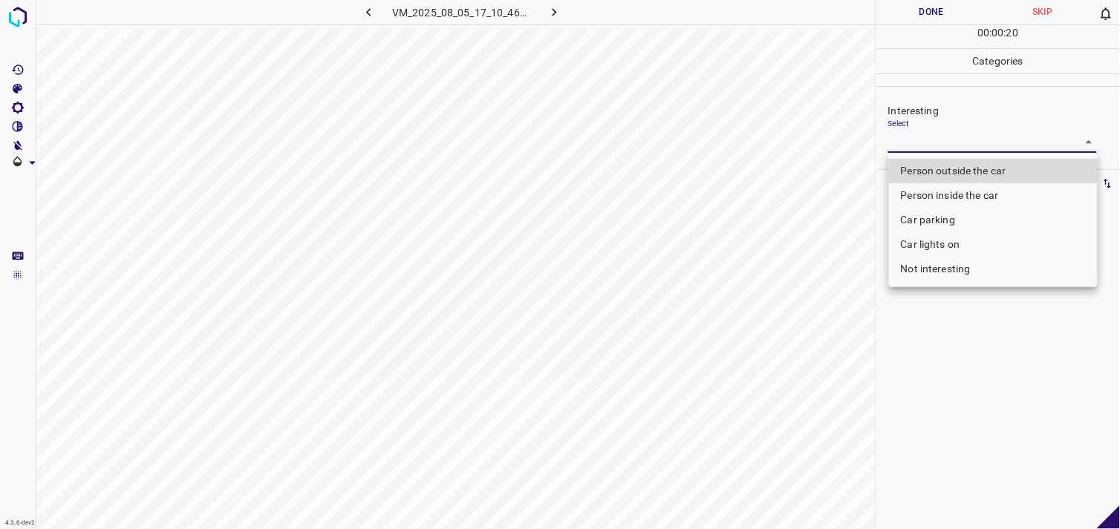
click at [929, 244] on li "Car lights on" at bounding box center [993, 244] width 209 height 25
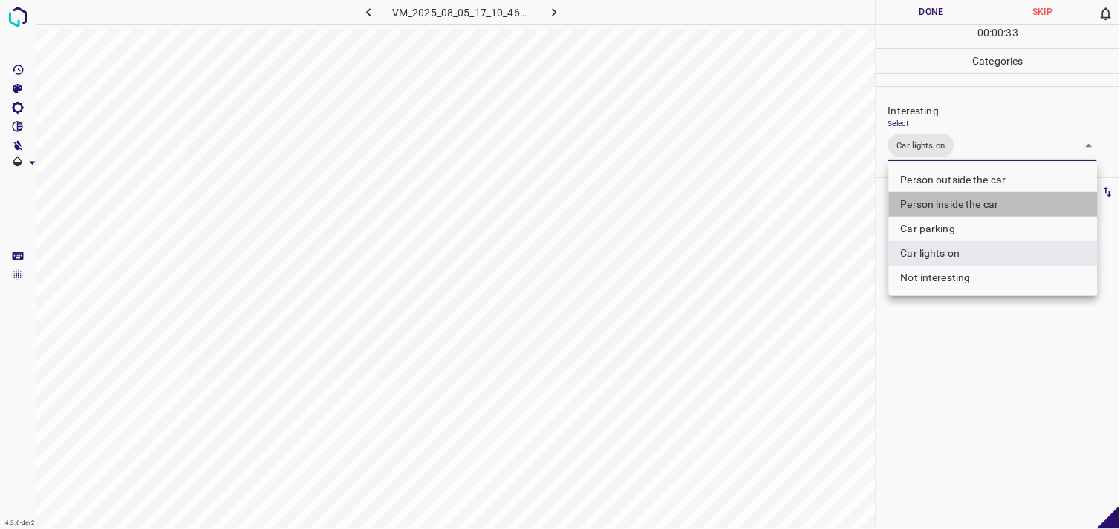
click at [997, 205] on li "Person inside the car" at bounding box center [993, 204] width 209 height 25
type input "Car lights on,Person inside the car"
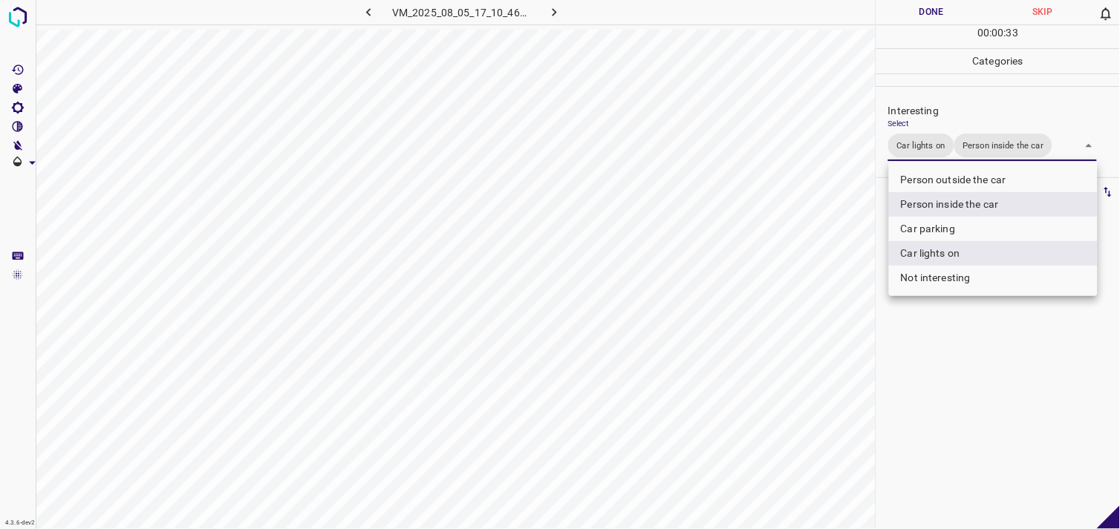
click at [985, 398] on div at bounding box center [560, 264] width 1120 height 529
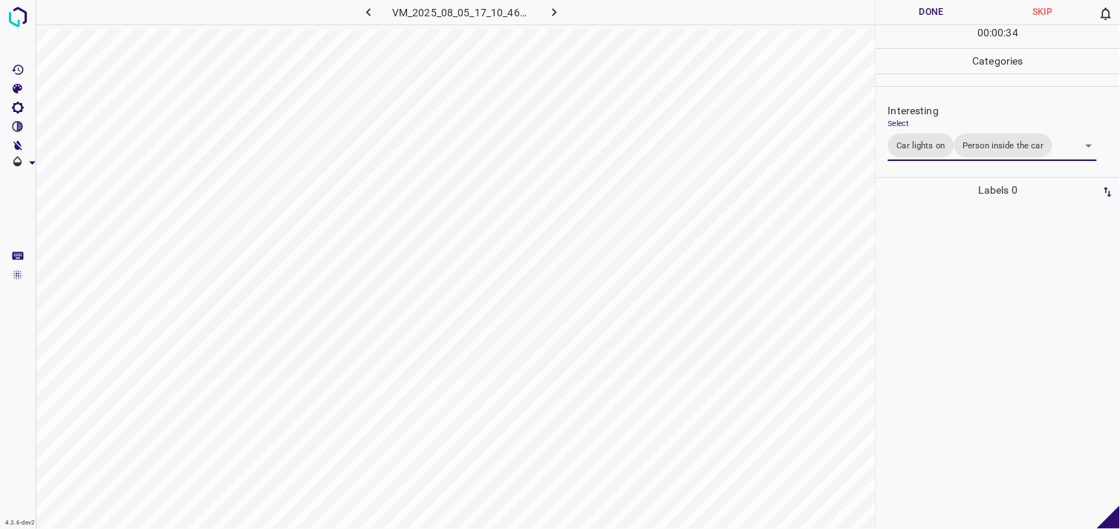
click at [994, 373] on div at bounding box center [998, 366] width 235 height 327
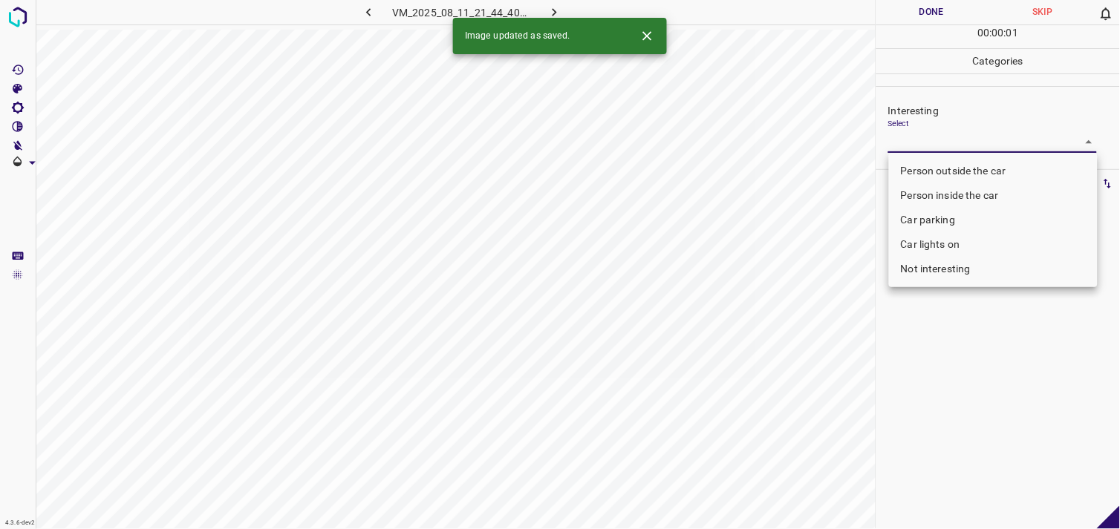
click at [998, 141] on body "4.3.6-dev2 VM_2025_08_11_21_44_40_702_01.gif Done Skip 0 00 : 00 : 01 Categorie…" at bounding box center [560, 264] width 1120 height 529
click at [968, 217] on li "Car parking" at bounding box center [993, 220] width 209 height 25
type input "Car parking"
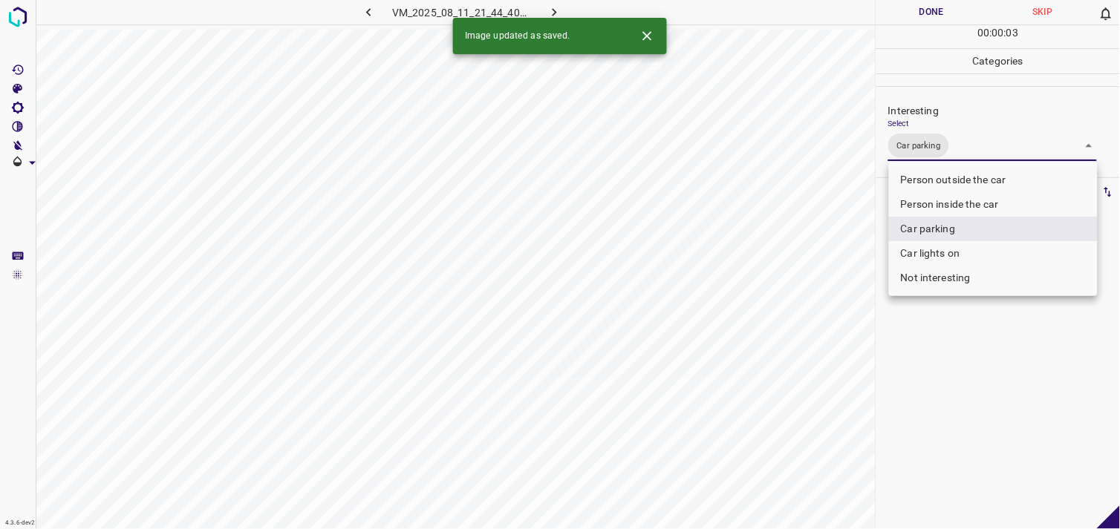
click at [1011, 414] on div at bounding box center [560, 264] width 1120 height 529
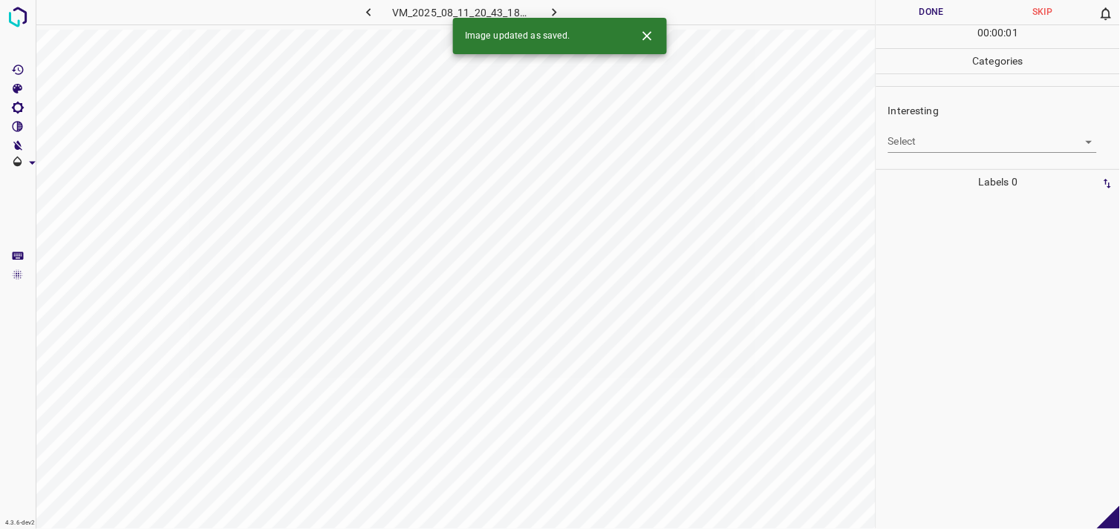
click at [959, 139] on body "4.3.6-dev2 VM_2025_08_11_20_43_18_322_11.gif Done Skip 0 00 : 00 : 01 Categorie…" at bounding box center [560, 264] width 1120 height 529
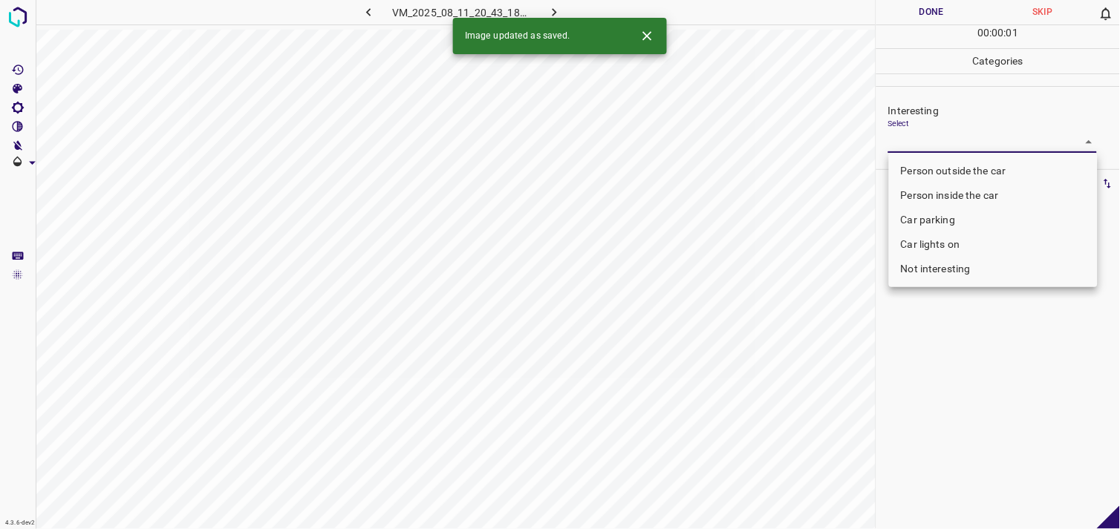
click at [953, 268] on li "Not interesting" at bounding box center [993, 269] width 209 height 25
type input "Not interesting"
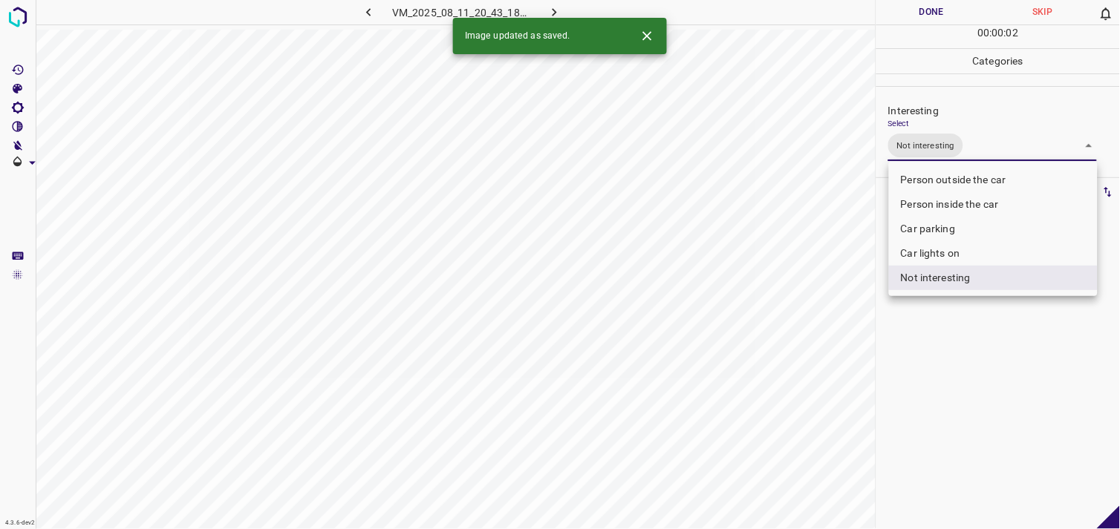
click at [945, 394] on div at bounding box center [560, 264] width 1120 height 529
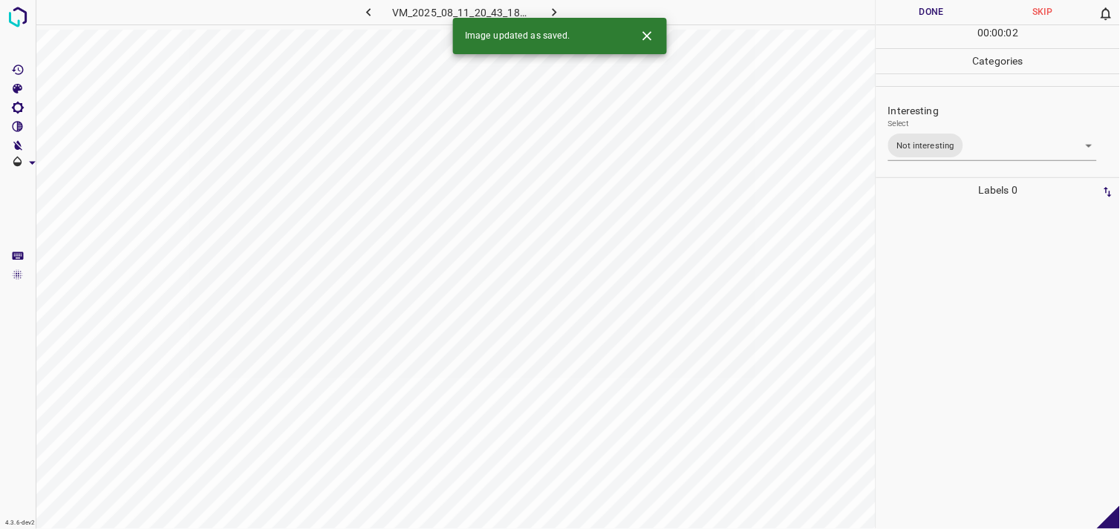
click at [958, 337] on div at bounding box center [998, 366] width 235 height 327
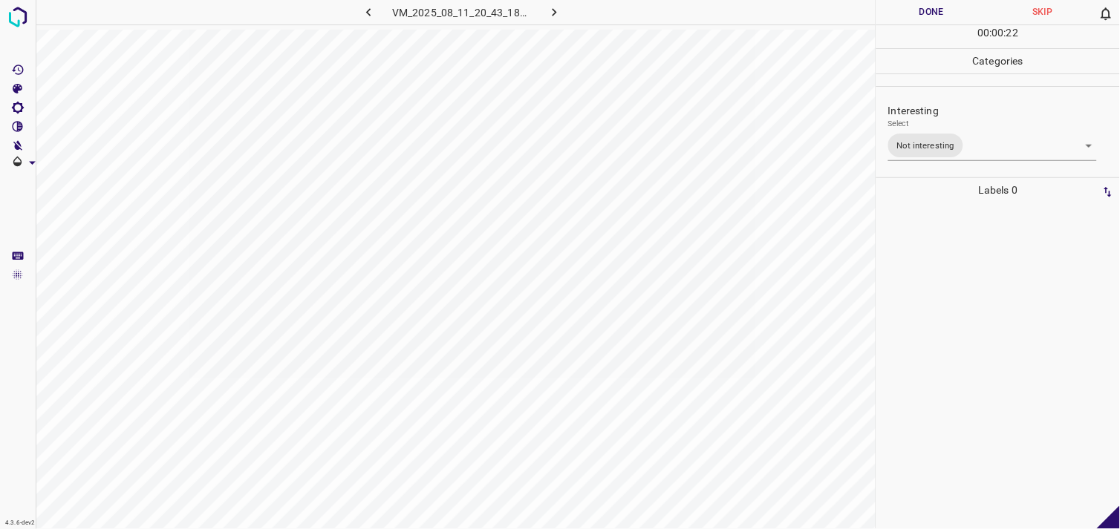
click at [958, 338] on div at bounding box center [998, 366] width 235 height 327
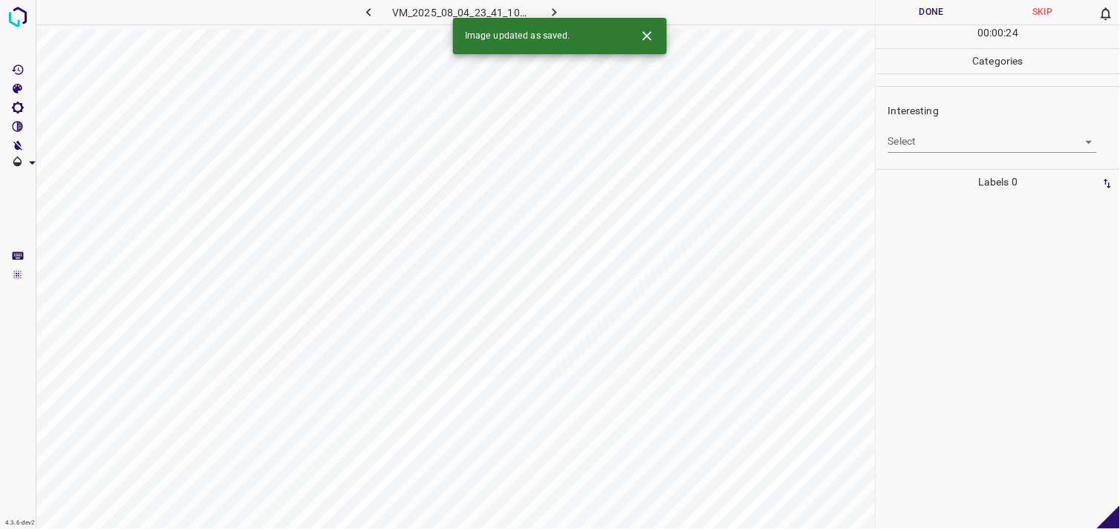
click at [924, 138] on body "4.3.6-dev2 VM_2025_08_04_23_41_10_523_00.gif Done Skip 0 00 : 00 : 24 Categorie…" at bounding box center [560, 264] width 1120 height 529
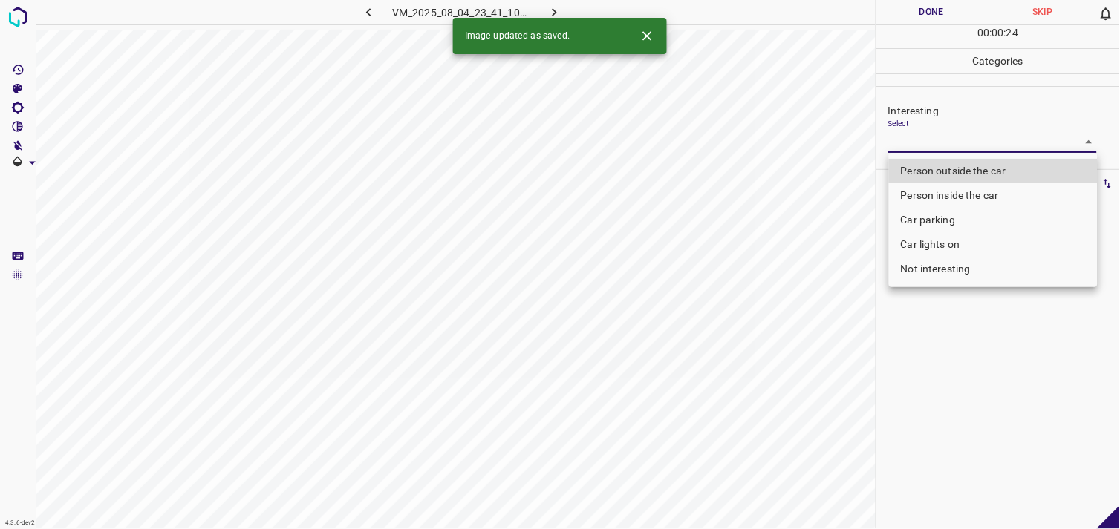
click at [963, 177] on li "Person outside the car" at bounding box center [993, 171] width 209 height 25
type input "Person outside the car"
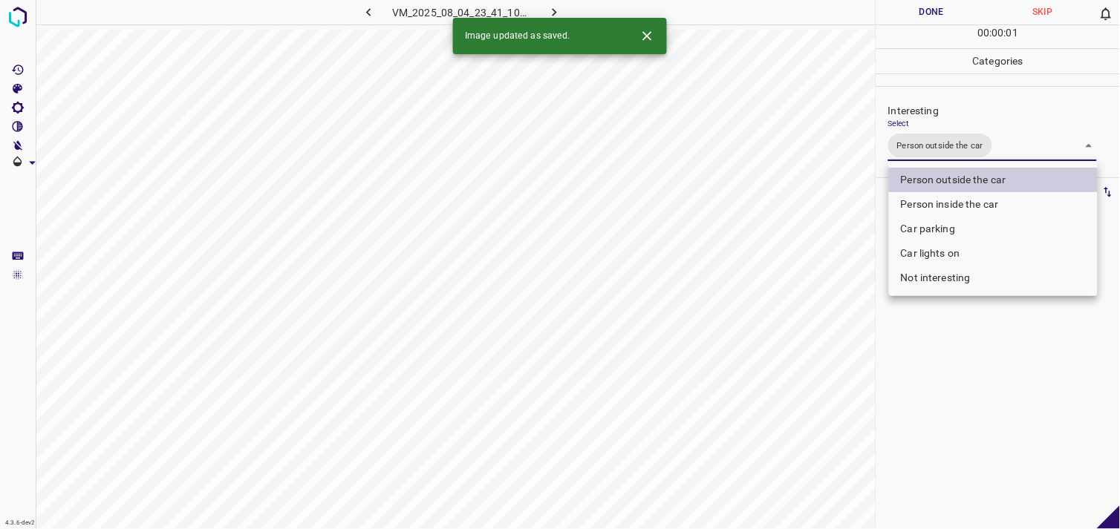
drag, startPoint x: 985, startPoint y: 469, endPoint x: 984, endPoint y: 332, distance: 137.4
click at [991, 450] on div at bounding box center [560, 264] width 1120 height 529
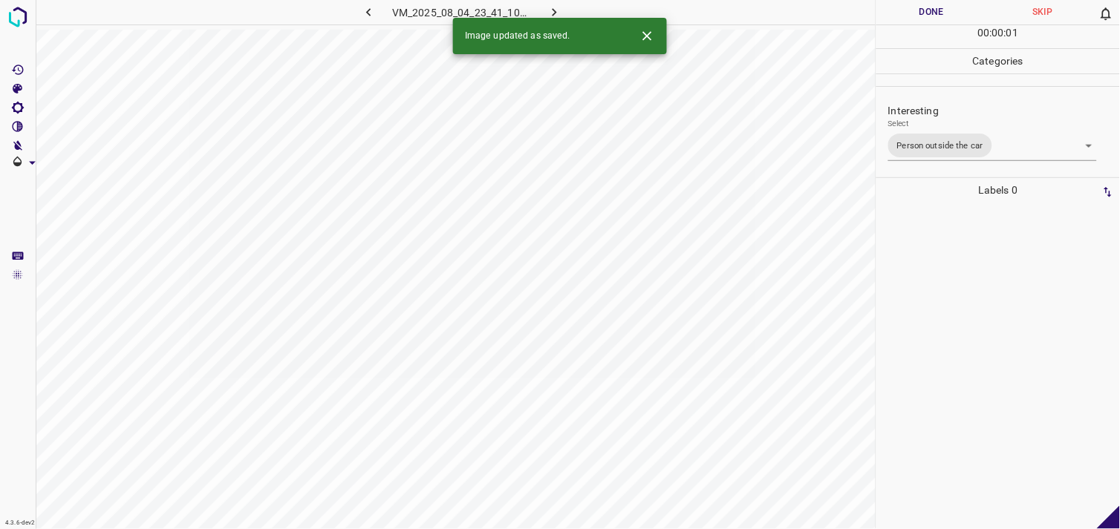
click at [977, 309] on div at bounding box center [998, 366] width 235 height 327
click at [909, 142] on body "4.3.6-dev2 VM_2025_08_11_21_07_07_029_00.gif Done Skip 0 00 : 00 : 04 Categorie…" at bounding box center [560, 264] width 1120 height 529
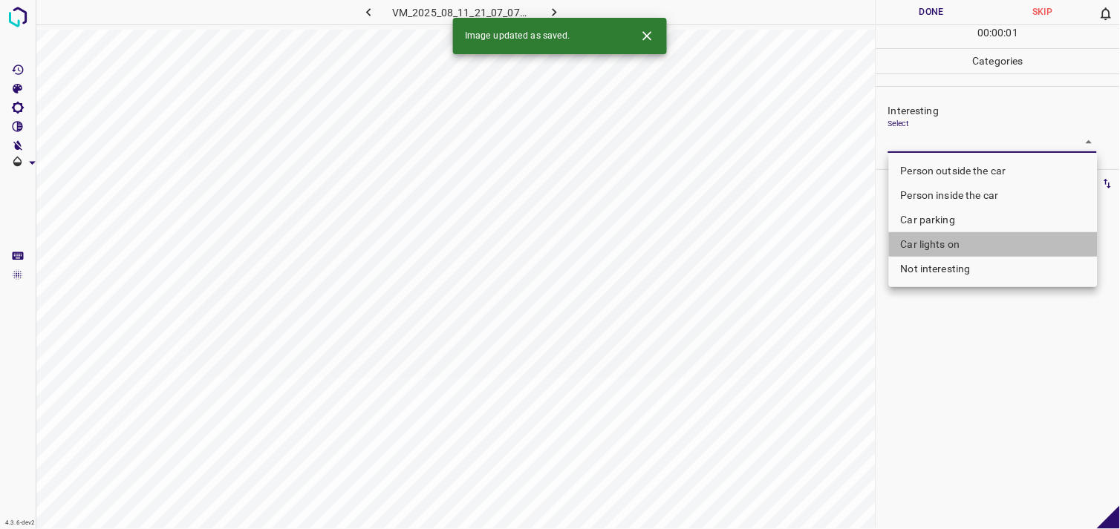
click at [939, 248] on li "Car lights on" at bounding box center [993, 244] width 209 height 25
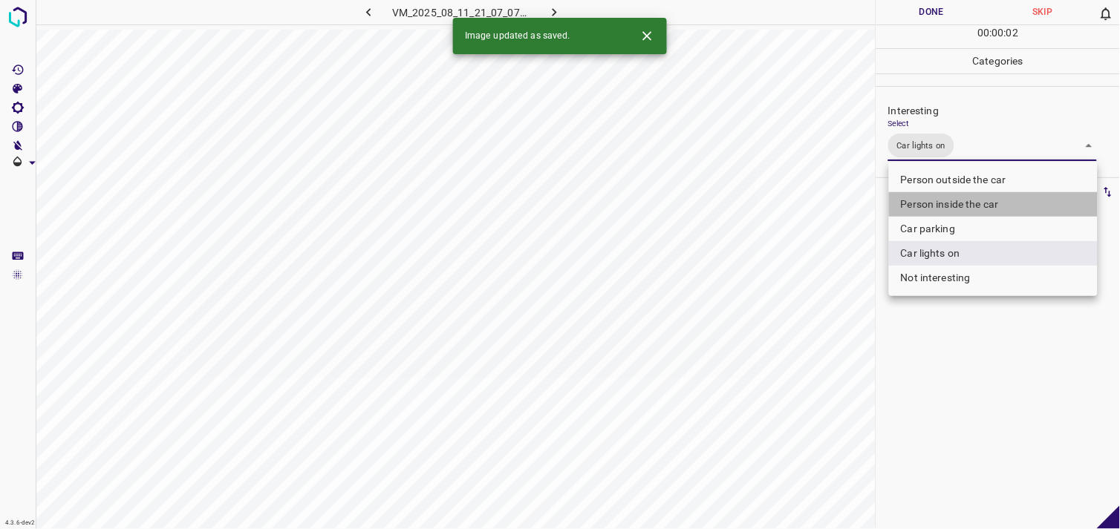
click at [975, 195] on li "Person inside the car" at bounding box center [993, 204] width 209 height 25
type input "Car lights on,Person inside the car"
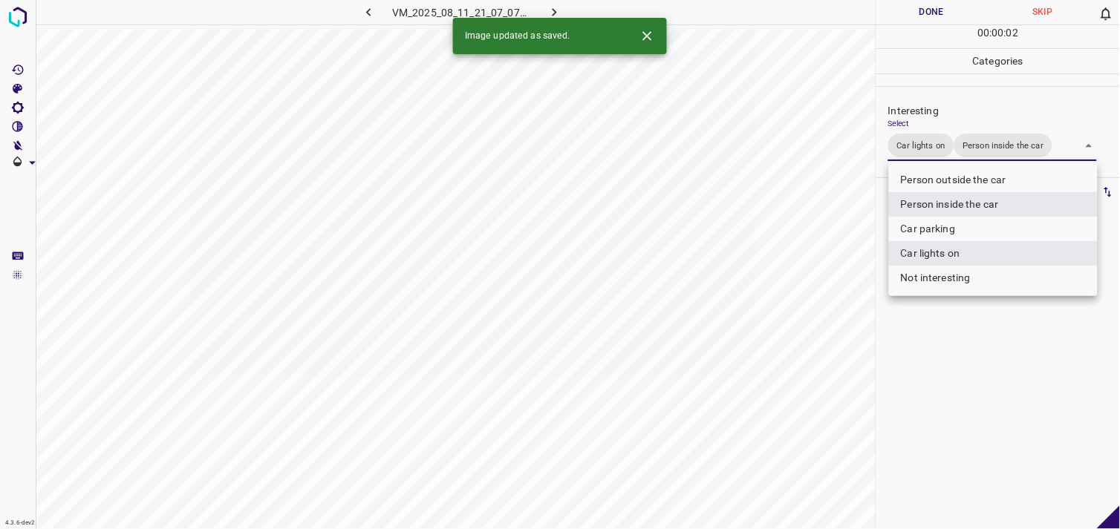
drag, startPoint x: 960, startPoint y: 414, endPoint x: 956, endPoint y: 365, distance: 49.2
click at [961, 413] on div at bounding box center [560, 264] width 1120 height 529
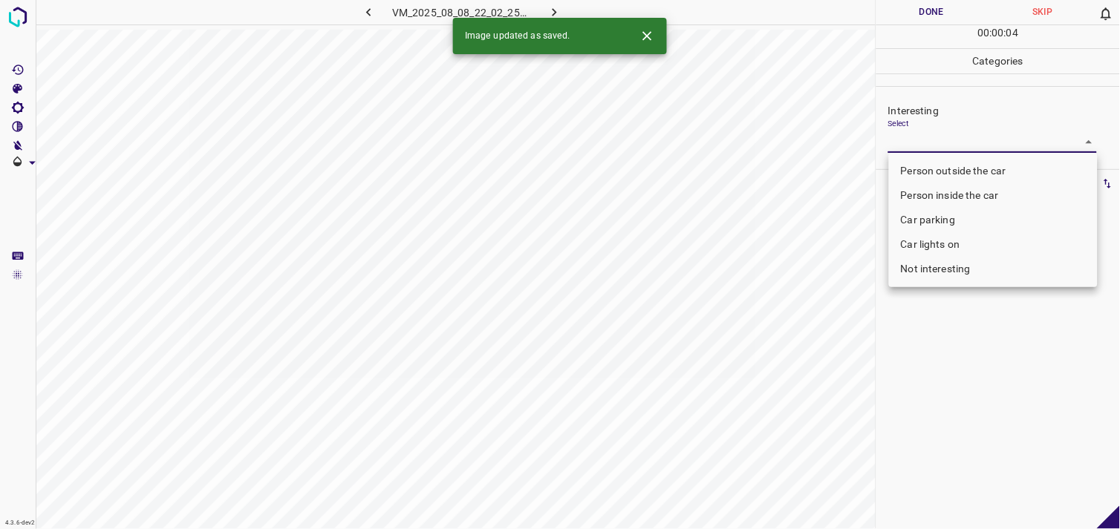
click at [949, 147] on body "4.3.6-dev2 VM_2025_08_08_22_02_25_444_02.gif Done Skip 0 00 : 00 : 04 Categorie…" at bounding box center [560, 264] width 1120 height 529
click at [971, 172] on li "Person outside the car" at bounding box center [993, 171] width 209 height 25
type input "Person outside the car"
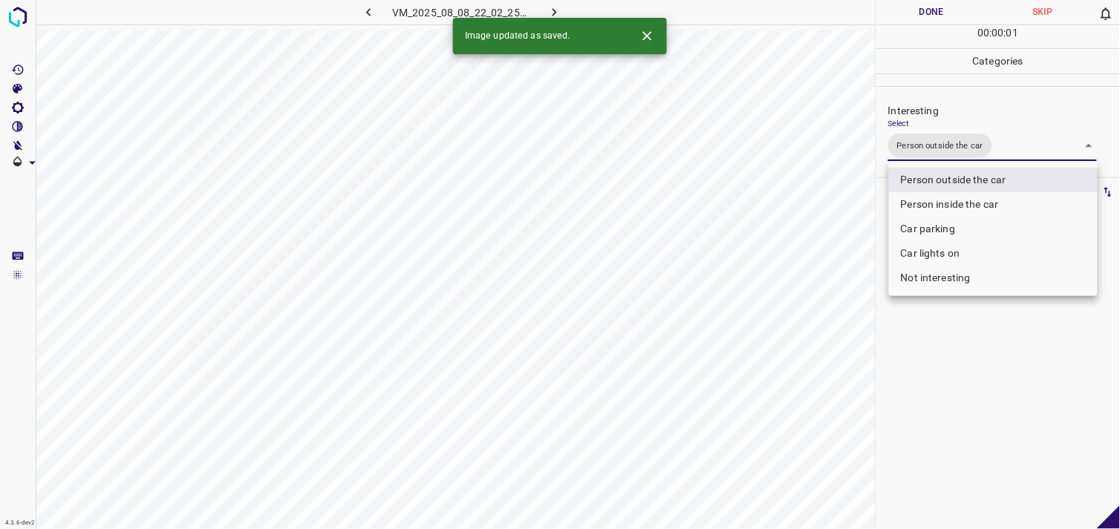
click at [968, 313] on div at bounding box center [560, 264] width 1120 height 529
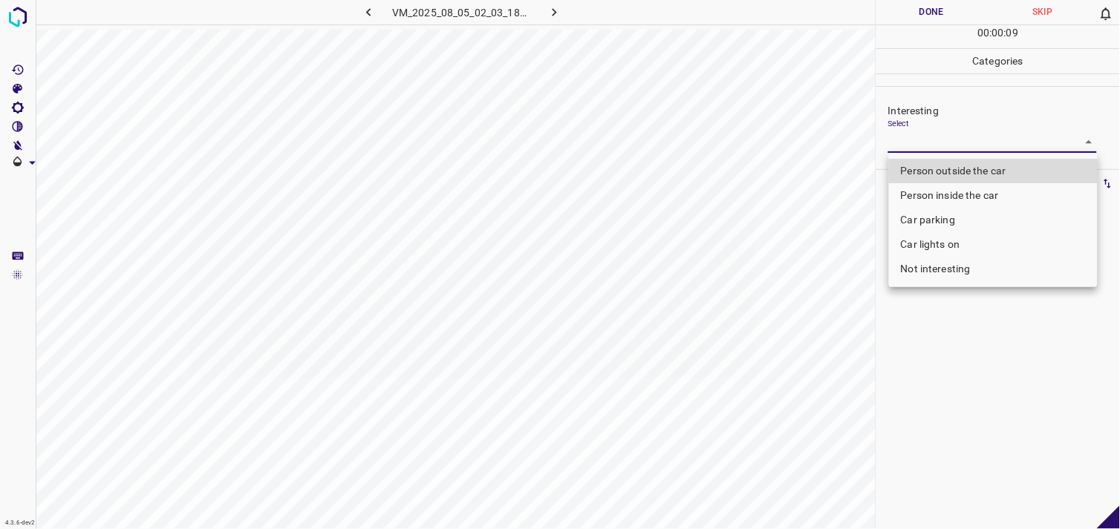
click at [945, 134] on body "4.3.6-dev2 VM_2025_08_05_02_03_18_161_03.gif Done Skip 0 00 : 00 : 09 Categorie…" at bounding box center [560, 264] width 1120 height 529
click at [965, 227] on li "Car parking" at bounding box center [993, 220] width 209 height 25
type input "Car parking"
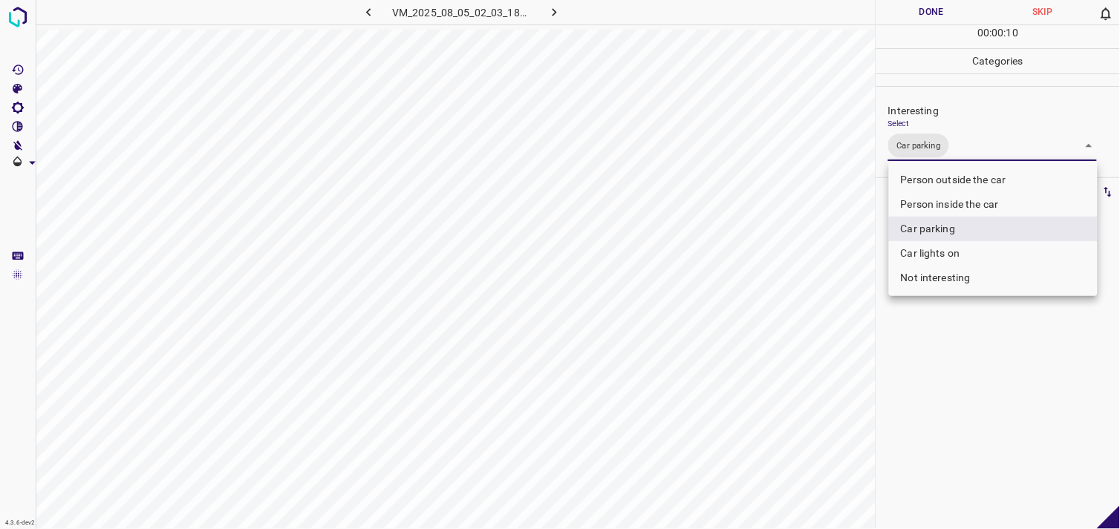
click at [945, 332] on div at bounding box center [560, 264] width 1120 height 529
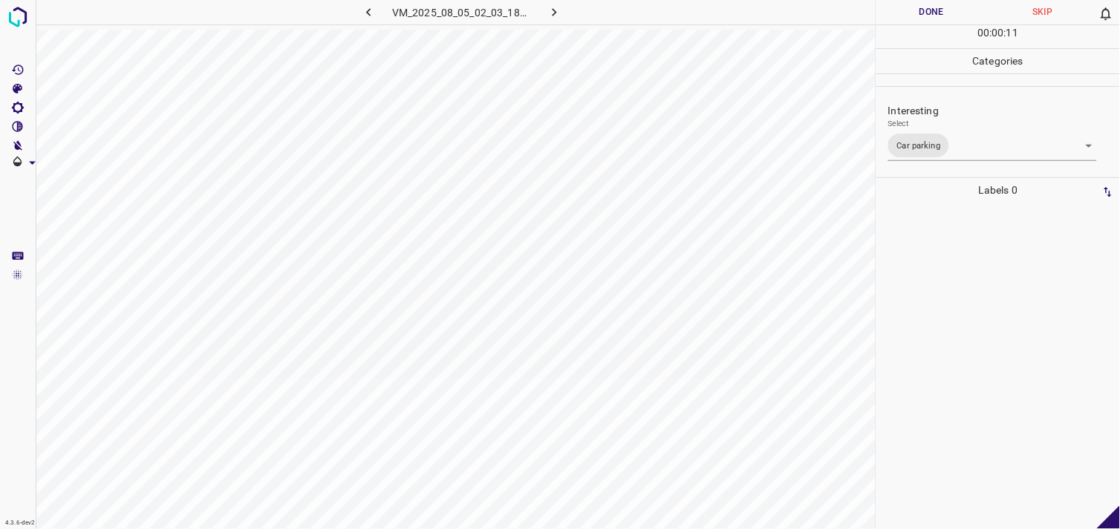
click at [930, 290] on div at bounding box center [998, 366] width 235 height 327
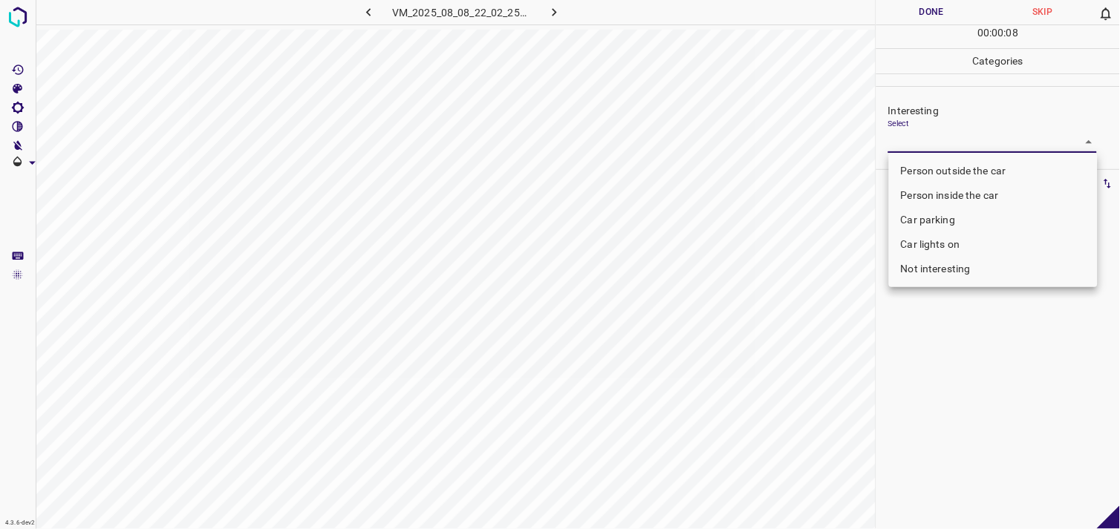
click at [975, 146] on body "4.3.6-dev2 VM_2025_08_08_22_02_25_444_00.gif Done Skip 0 00 : 00 : 08 Categorie…" at bounding box center [560, 264] width 1120 height 529
click at [984, 166] on li "Person outside the car" at bounding box center [993, 171] width 209 height 25
type input "Person outside the car"
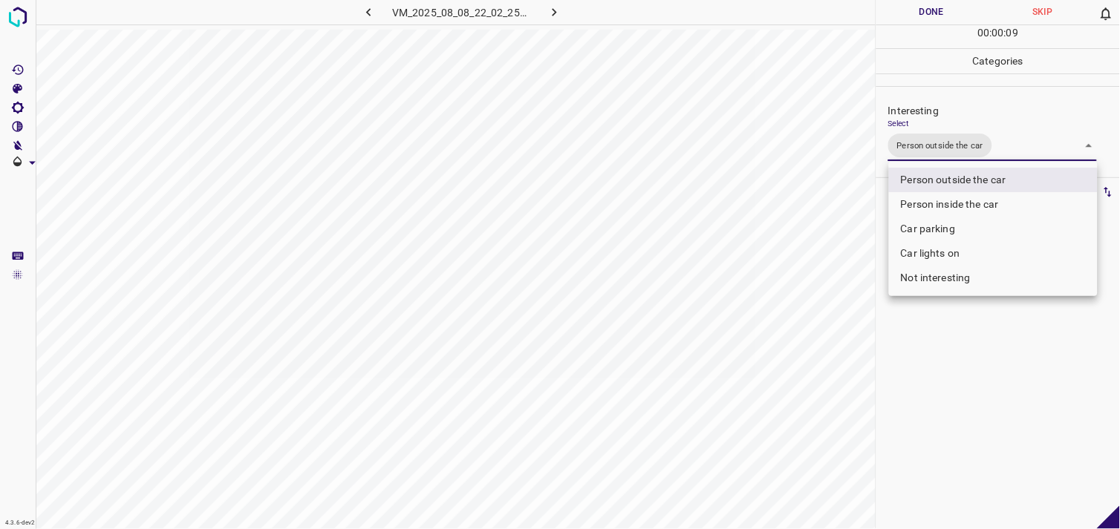
click at [976, 359] on div at bounding box center [560, 264] width 1120 height 529
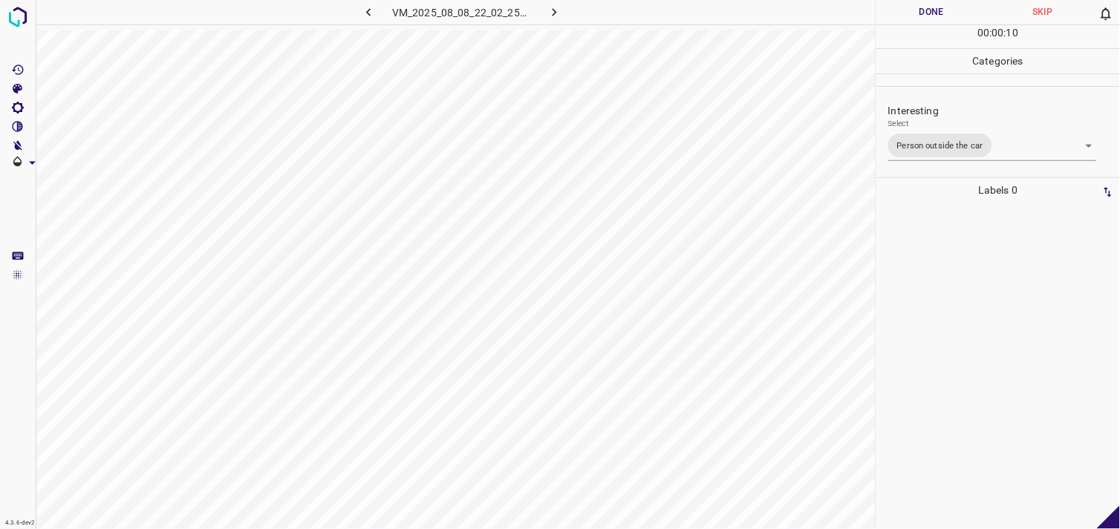
click at [975, 364] on div at bounding box center [998, 366] width 235 height 327
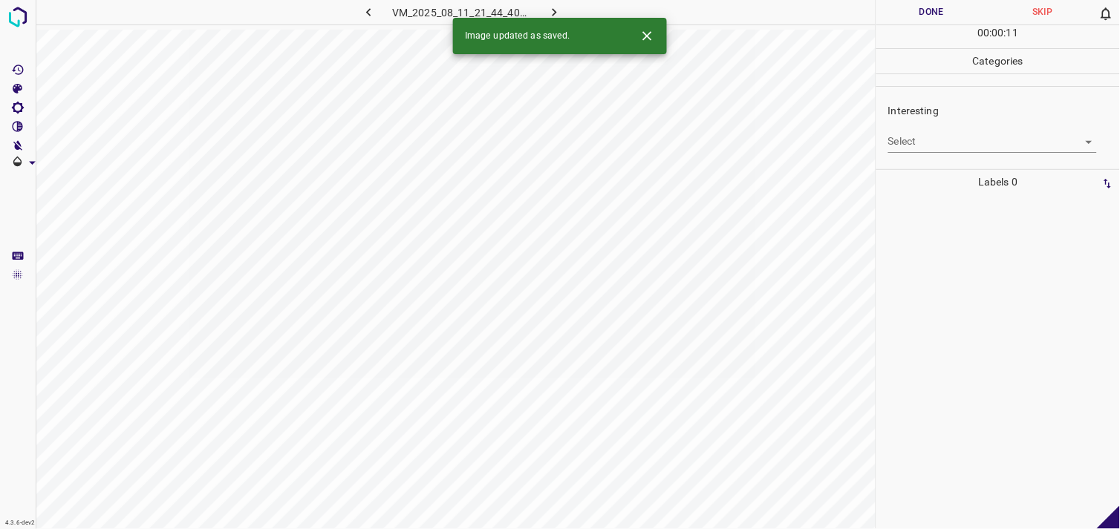
click at [955, 142] on body "4.3.6-dev2 VM_2025_08_11_21_44_40_702_06.gif Done Skip 0 00 : 00 : 11 Categorie…" at bounding box center [560, 264] width 1120 height 529
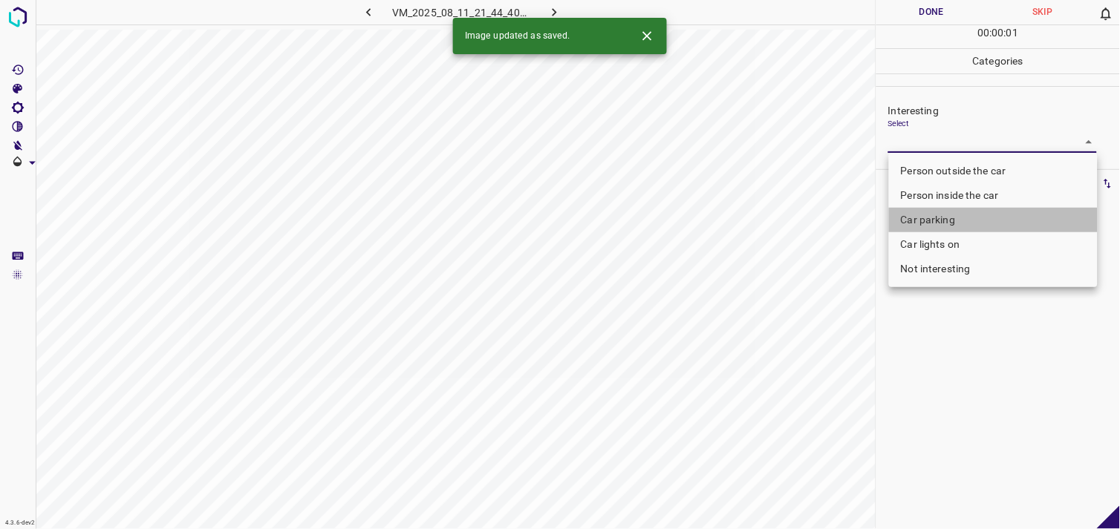
click at [956, 214] on li "Car parking" at bounding box center [993, 220] width 209 height 25
type input "Car parking"
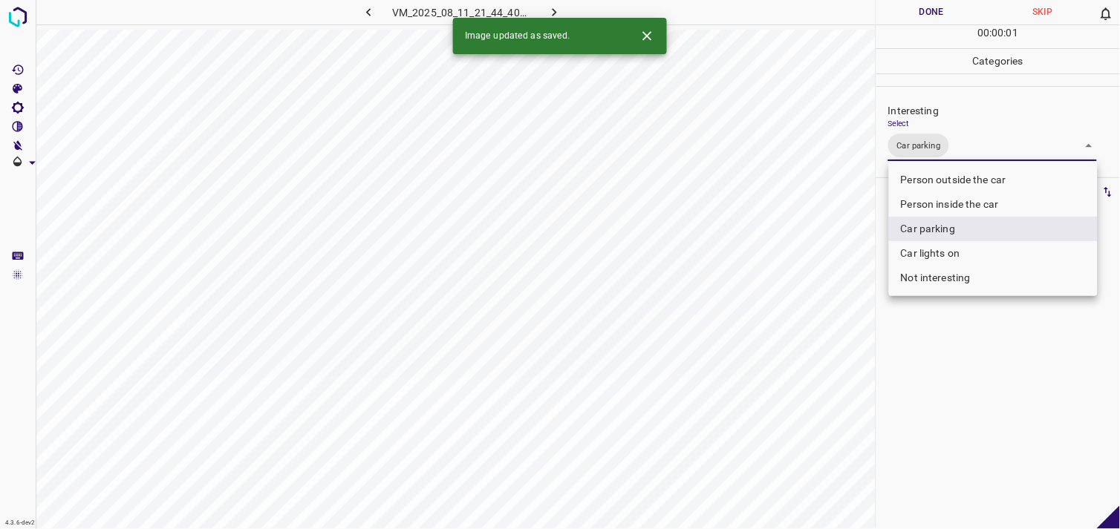
click at [964, 392] on div at bounding box center [560, 264] width 1120 height 529
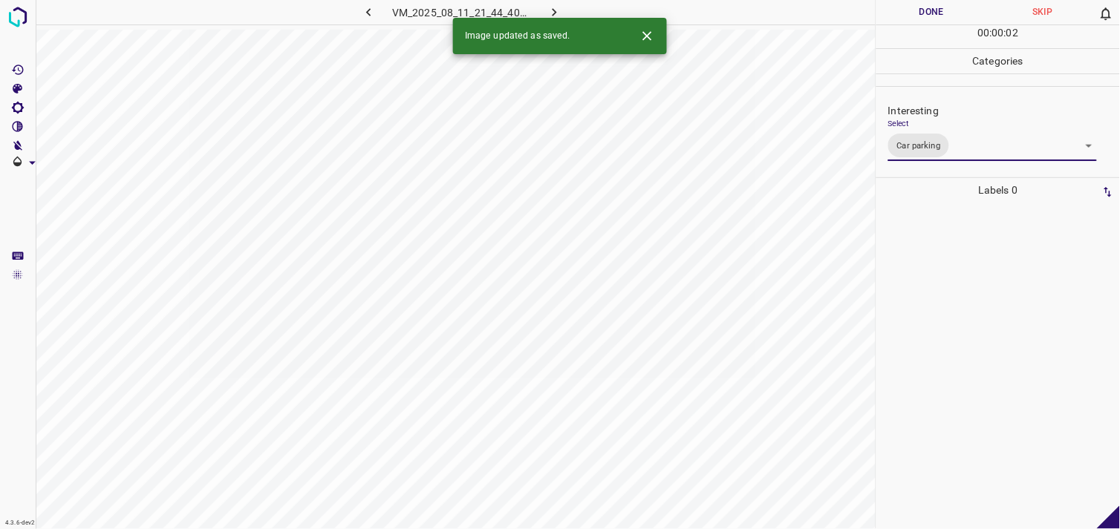
click at [961, 325] on div at bounding box center [998, 366] width 235 height 327
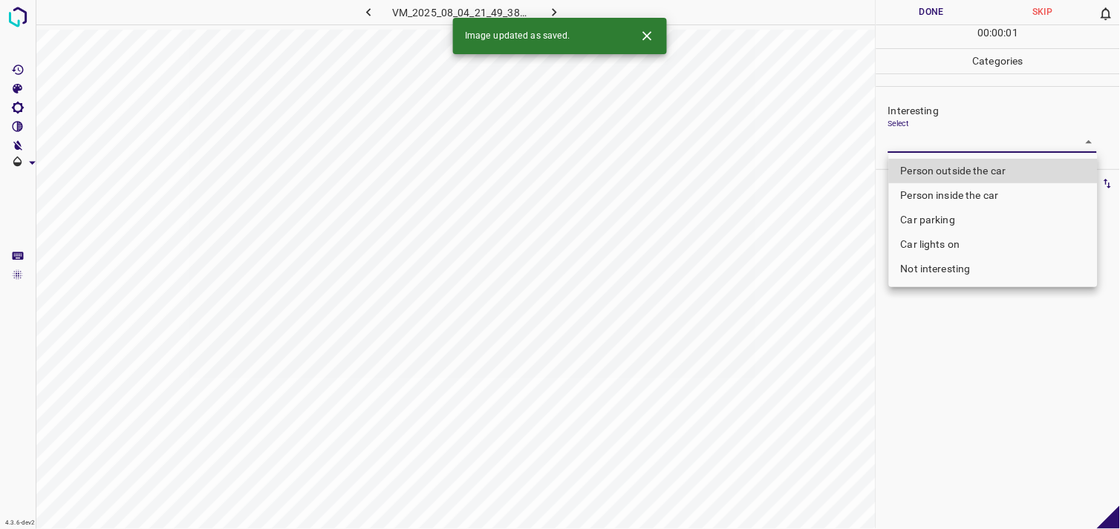
click at [926, 143] on body "4.3.6-dev2 VM_2025_08_04_21_49_38_712_06.gif Done Skip 0 00 : 00 : 01 Categorie…" at bounding box center [560, 264] width 1120 height 529
click at [975, 175] on li "Person outside the car" at bounding box center [993, 171] width 209 height 25
type input "Person outside the car"
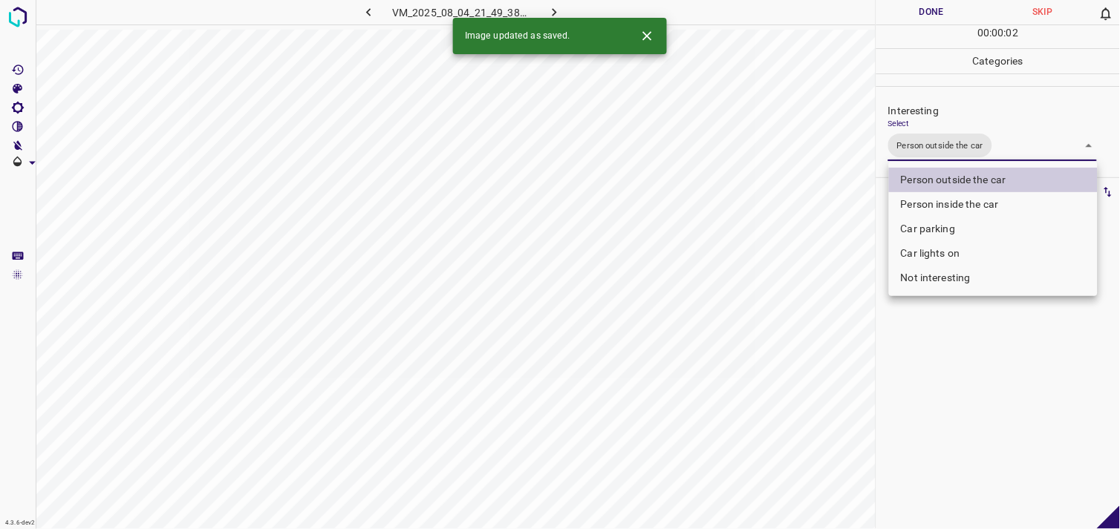
click at [983, 329] on div at bounding box center [560, 264] width 1120 height 529
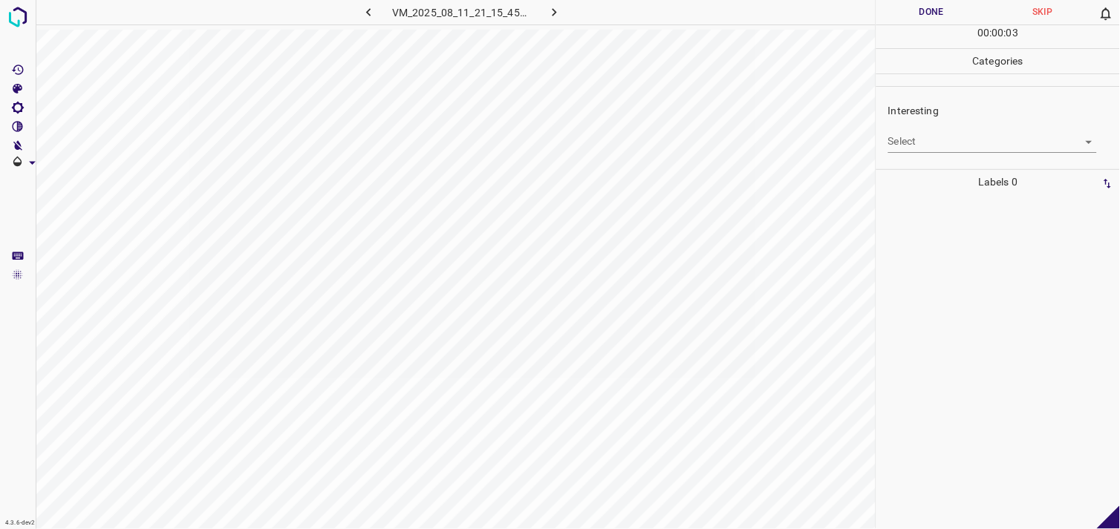
click at [928, 149] on body "4.3.6-dev2 VM_2025_08_11_21_15_45_925_05.gif Done Skip 0 00 : 00 : 03 Categorie…" at bounding box center [560, 264] width 1120 height 529
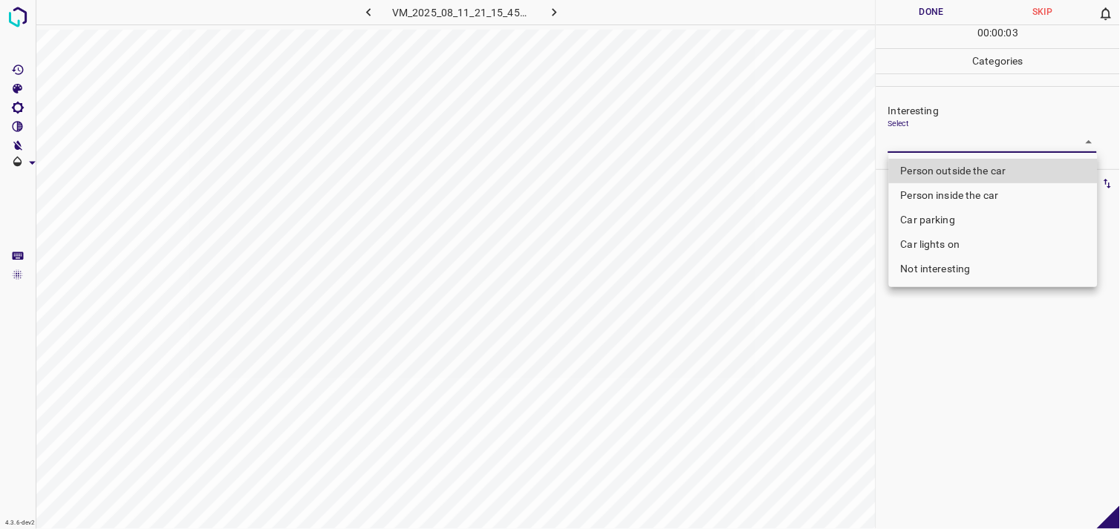
click at [939, 164] on li "Person outside the car" at bounding box center [993, 171] width 209 height 25
type input "Person outside the car"
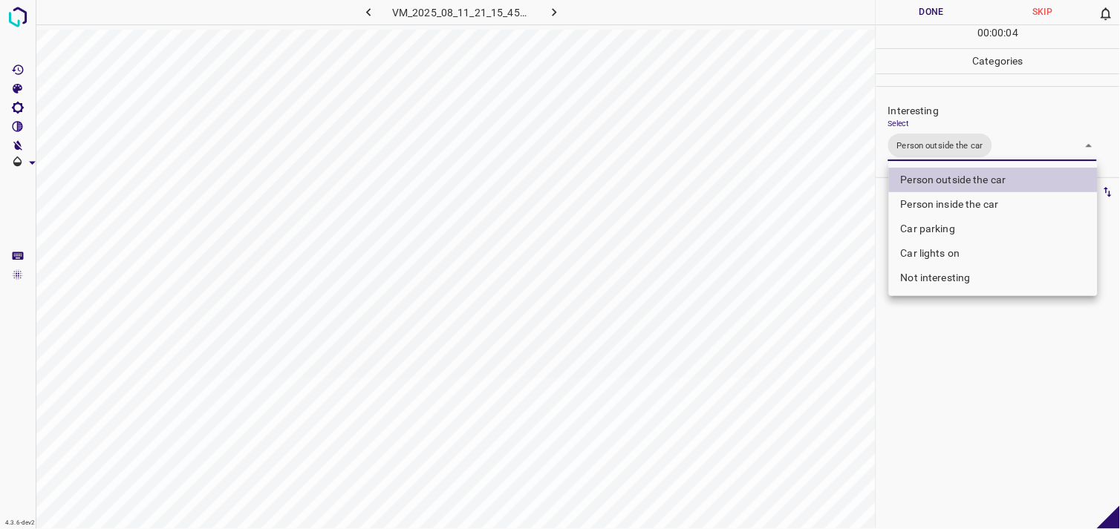
click at [924, 380] on div at bounding box center [560, 264] width 1120 height 529
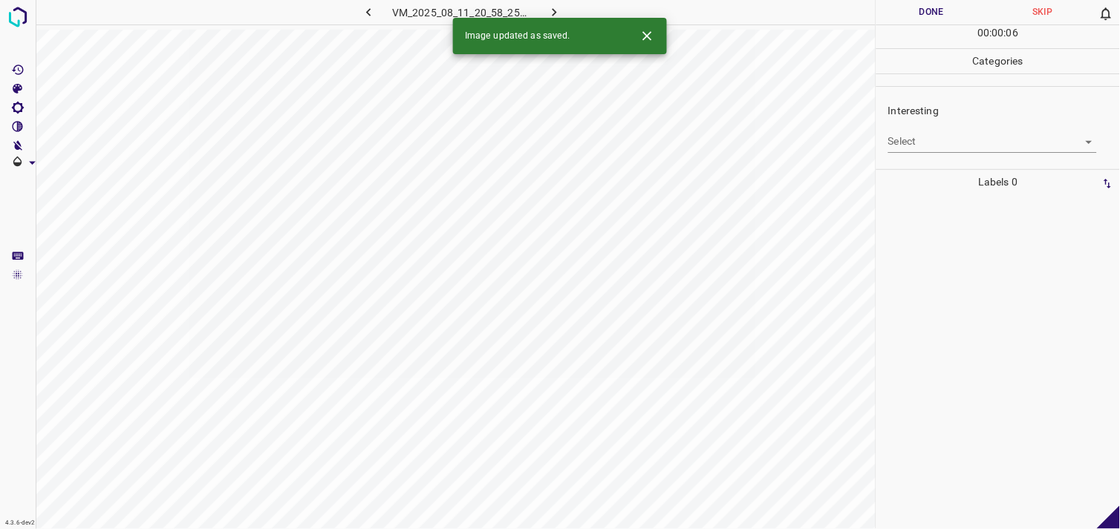
click at [933, 145] on body "4.3.6-dev2 VM_2025_08_11_20_58_25_525_06.gif Done Skip 0 00 : 00 : 06 Categorie…" at bounding box center [560, 264] width 1120 height 529
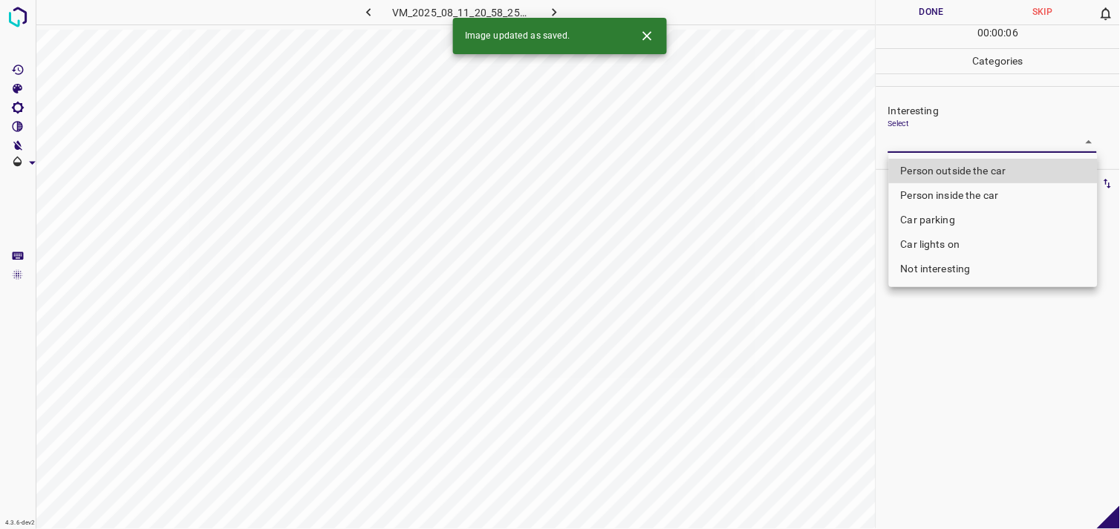
click at [942, 217] on li "Car parking" at bounding box center [993, 220] width 209 height 25
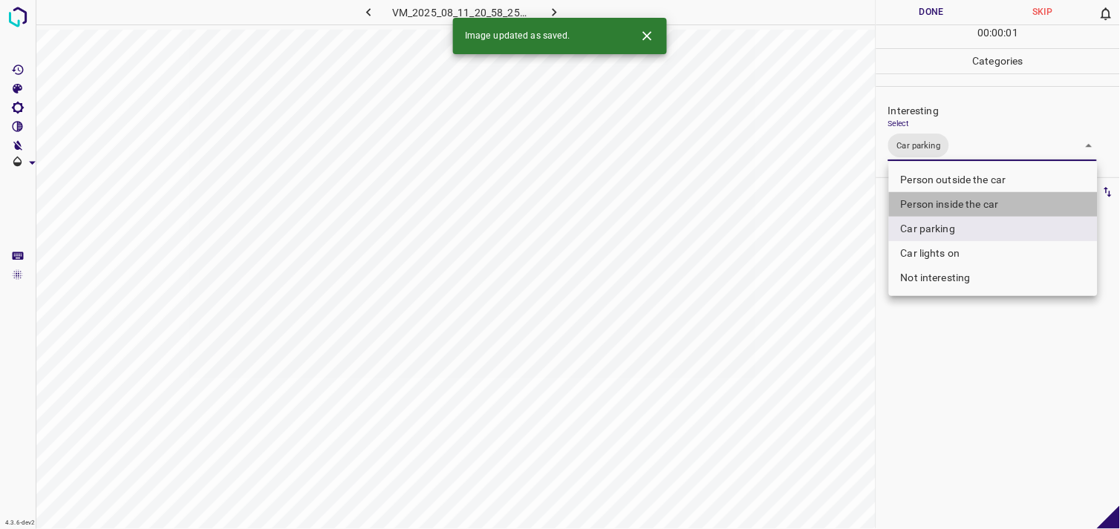
click at [959, 198] on li "Person inside the car" at bounding box center [993, 204] width 209 height 25
type input "Car parking,Person inside the car"
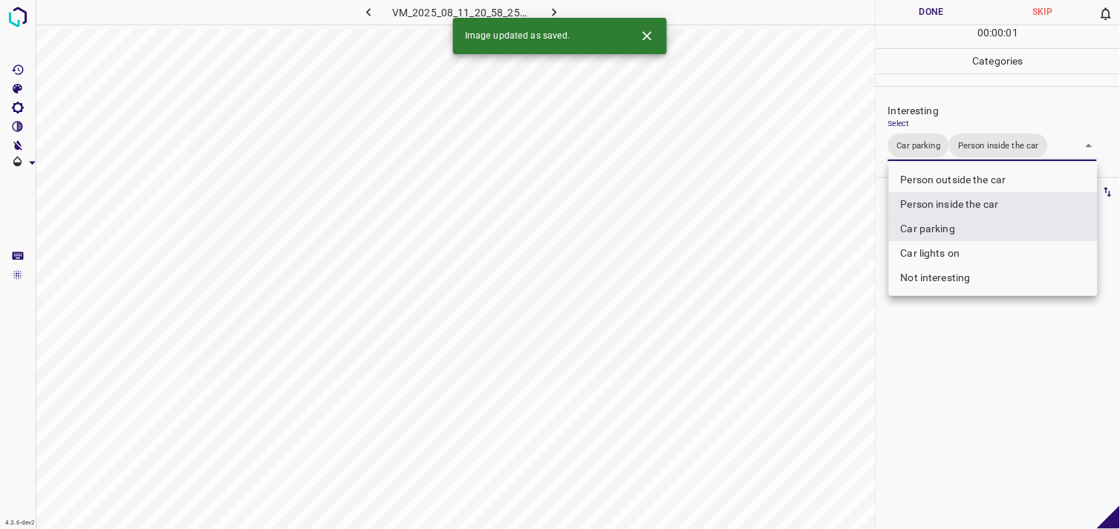
click at [986, 350] on div at bounding box center [560, 264] width 1120 height 529
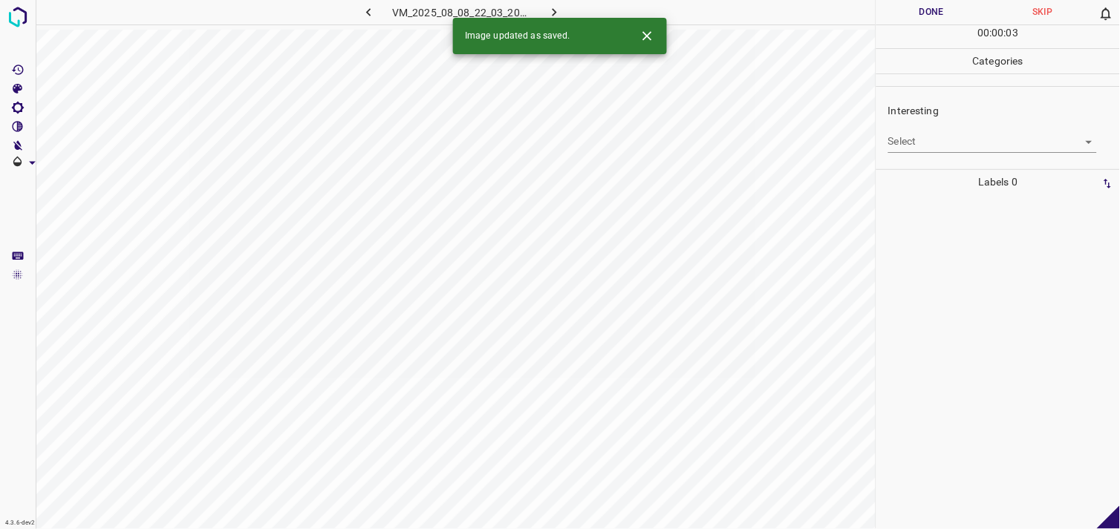
click at [965, 144] on body "4.3.6-dev2 VM_2025_08_08_22_03_20_909_05.gif Done Skip 0 00 : 00 : 03 Categorie…" at bounding box center [560, 264] width 1120 height 529
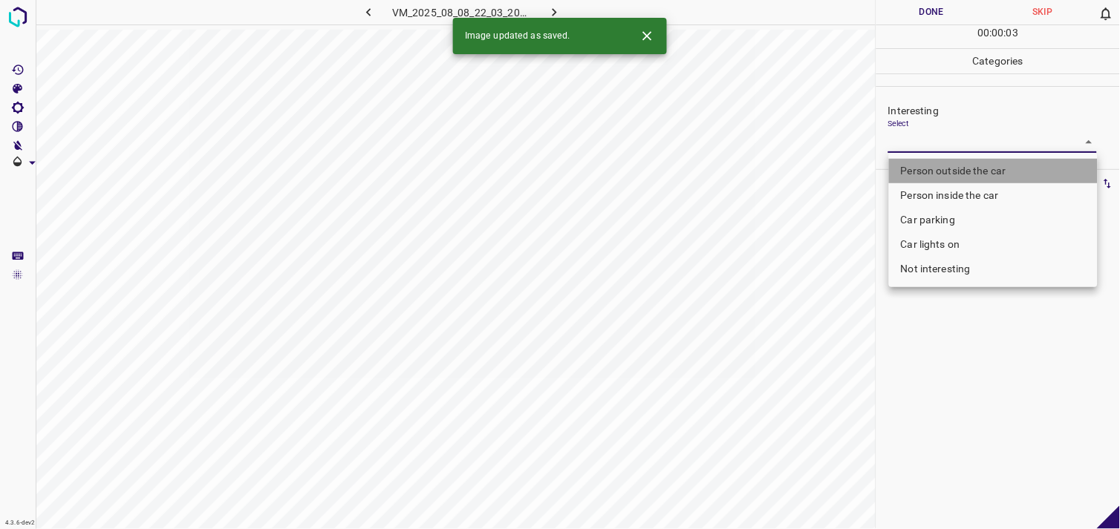
click at [976, 169] on li "Person outside the car" at bounding box center [993, 171] width 209 height 25
type input "Person outside the car"
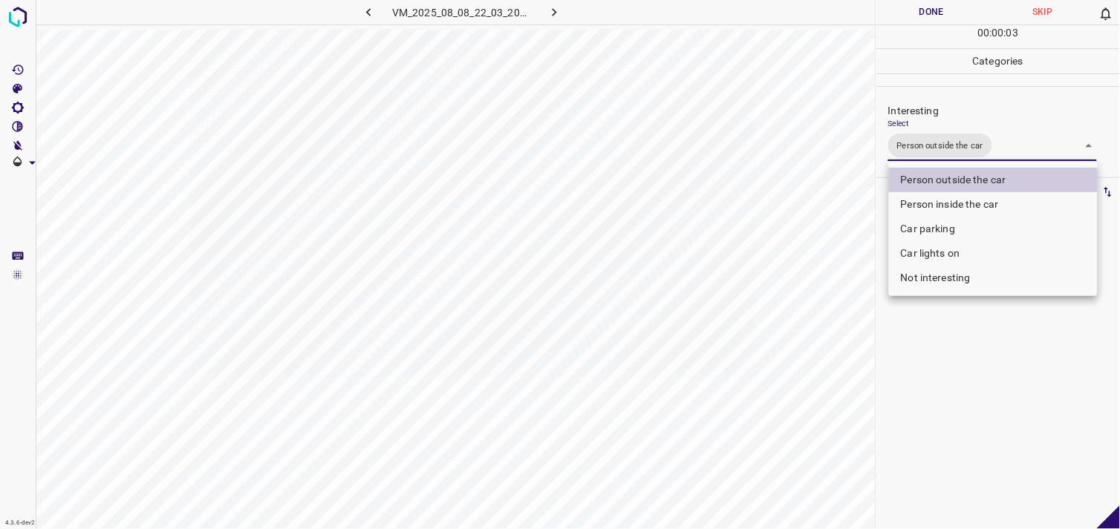
click at [962, 379] on div at bounding box center [560, 264] width 1120 height 529
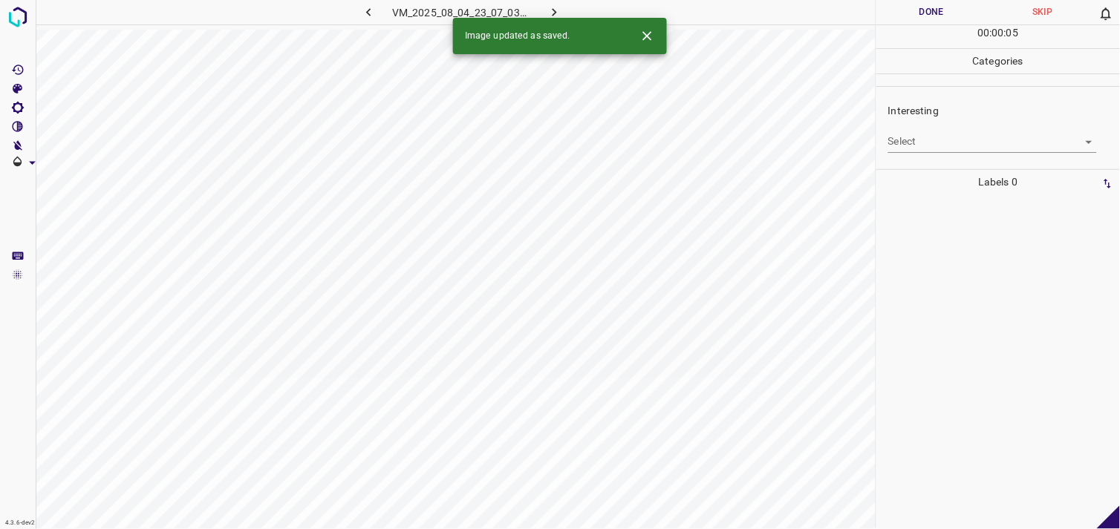
click at [916, 143] on body "4.3.6-dev2 VM_2025_08_04_23_07_03_128_06.gif Done Skip 0 00 : 00 : 05 Categorie…" at bounding box center [560, 264] width 1120 height 529
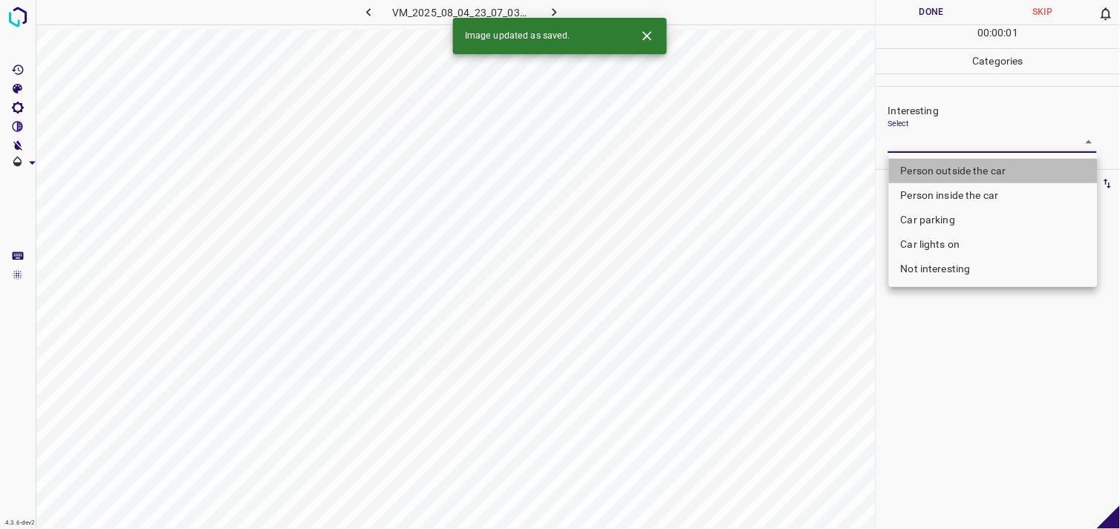
click at [948, 169] on li "Person outside the car" at bounding box center [993, 171] width 209 height 25
type input "Person outside the car"
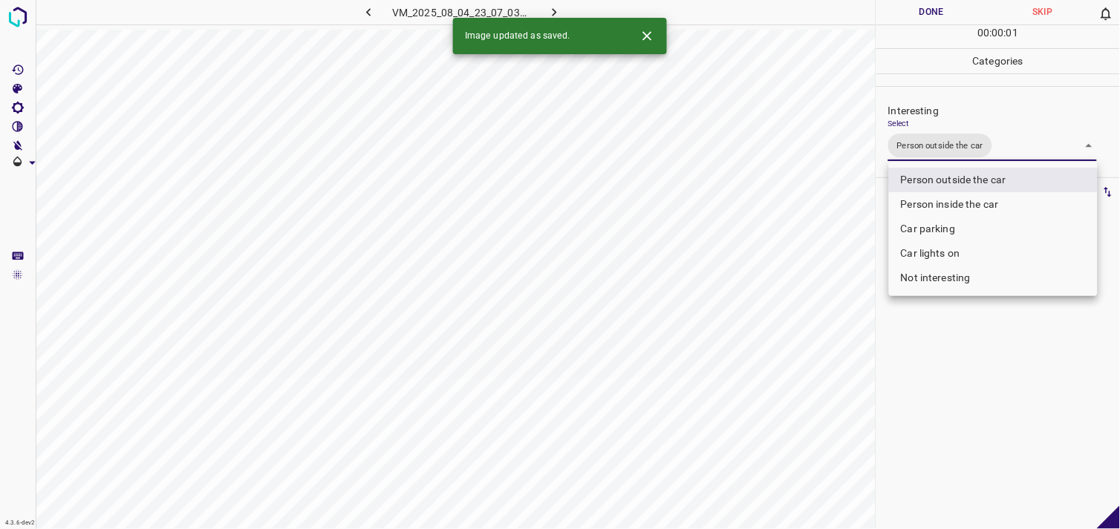
click at [923, 416] on div at bounding box center [560, 264] width 1120 height 529
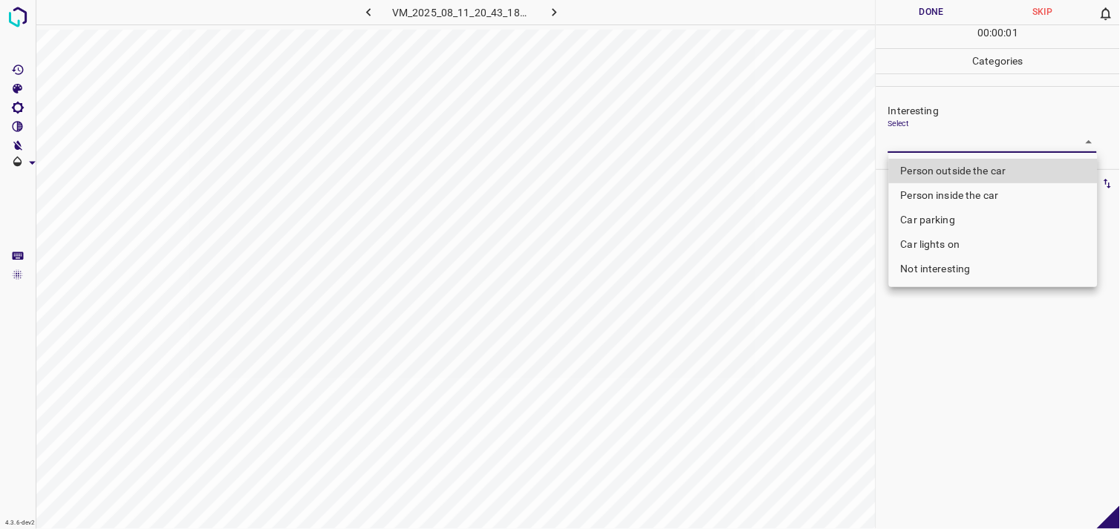
click at [945, 141] on body "4.3.6-dev2 VM_2025_08_11_20_43_18_322_02.gif Done Skip 0 00 : 00 : 01 Categorie…" at bounding box center [560, 264] width 1120 height 529
click at [973, 168] on li "Person outside the car" at bounding box center [993, 171] width 209 height 25
type input "Person outside the car"
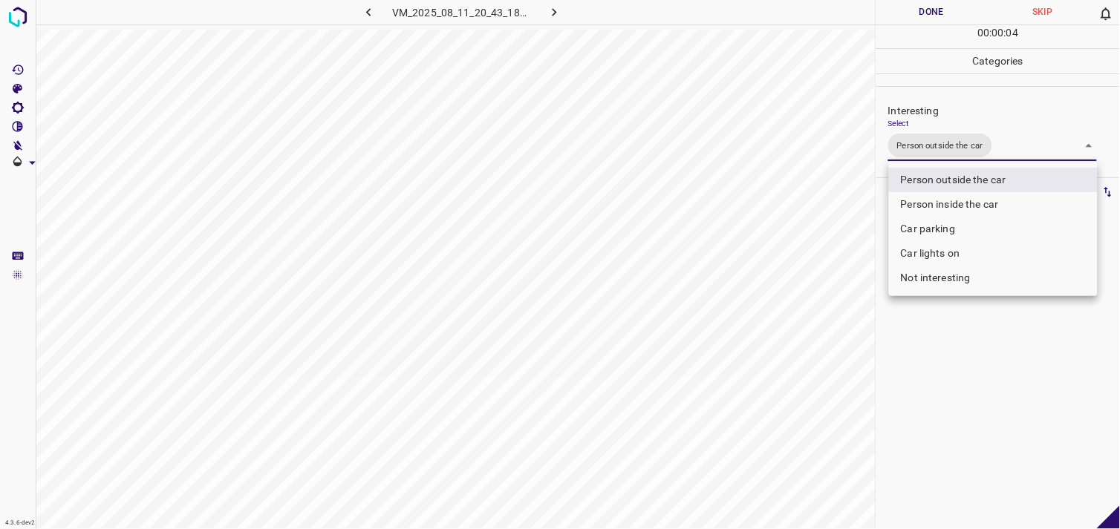
click at [971, 365] on div at bounding box center [560, 264] width 1120 height 529
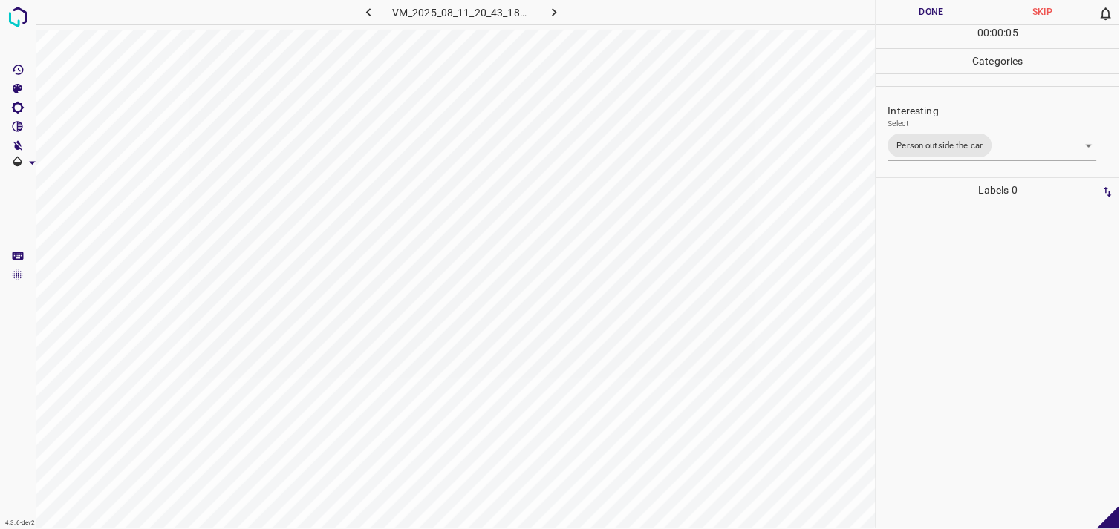
click at [975, 322] on div at bounding box center [998, 366] width 235 height 327
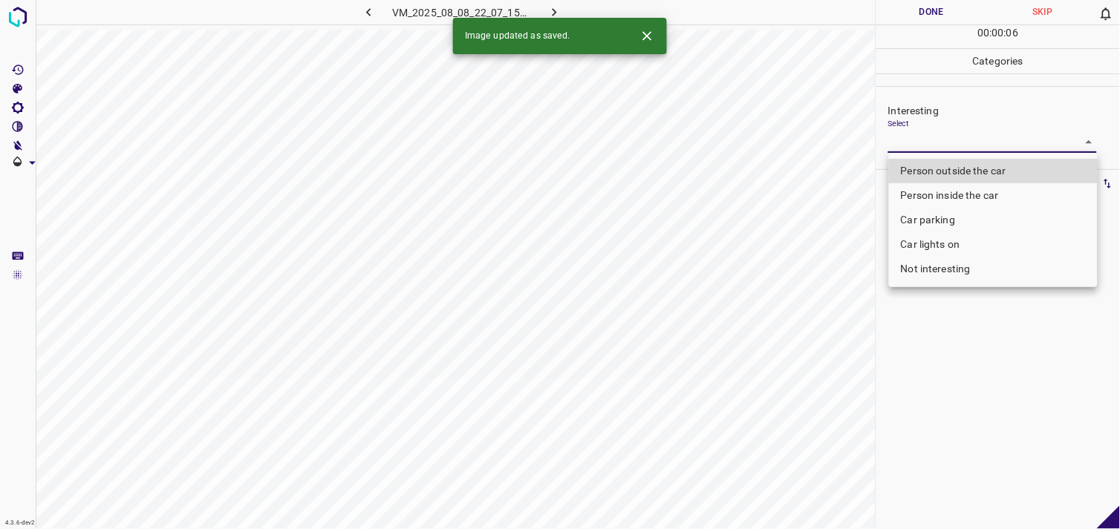
click at [950, 149] on body "4.3.6-dev2 VM_2025_08_08_22_07_15_026_04.gif Done Skip 0 00 : 00 : 06 Categorie…" at bounding box center [560, 264] width 1120 height 529
drag, startPoint x: 976, startPoint y: 172, endPoint x: 965, endPoint y: 191, distance: 21.6
click at [977, 172] on li "Person outside the car" at bounding box center [993, 171] width 209 height 25
type input "Person outside the car"
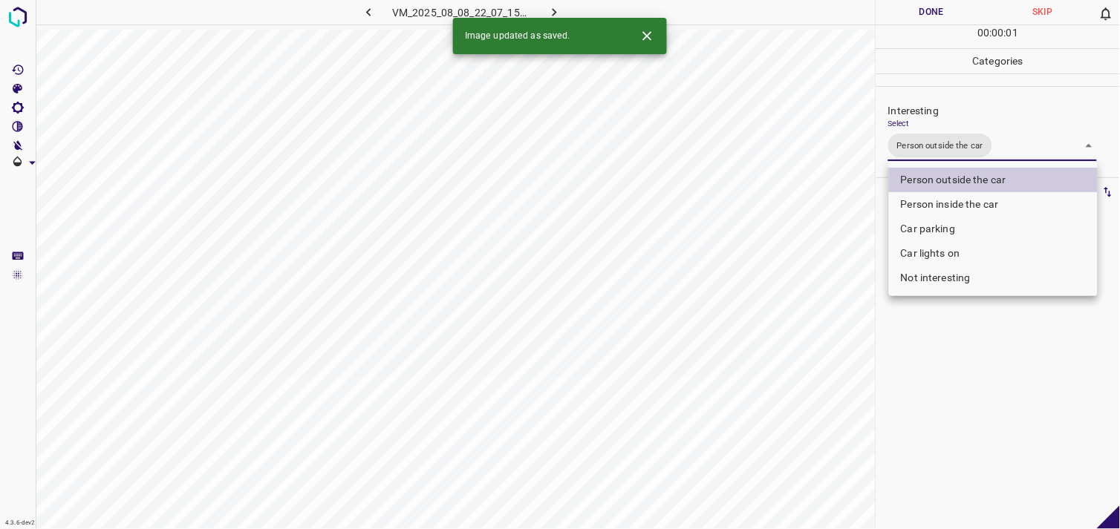
click at [971, 413] on div at bounding box center [560, 264] width 1120 height 529
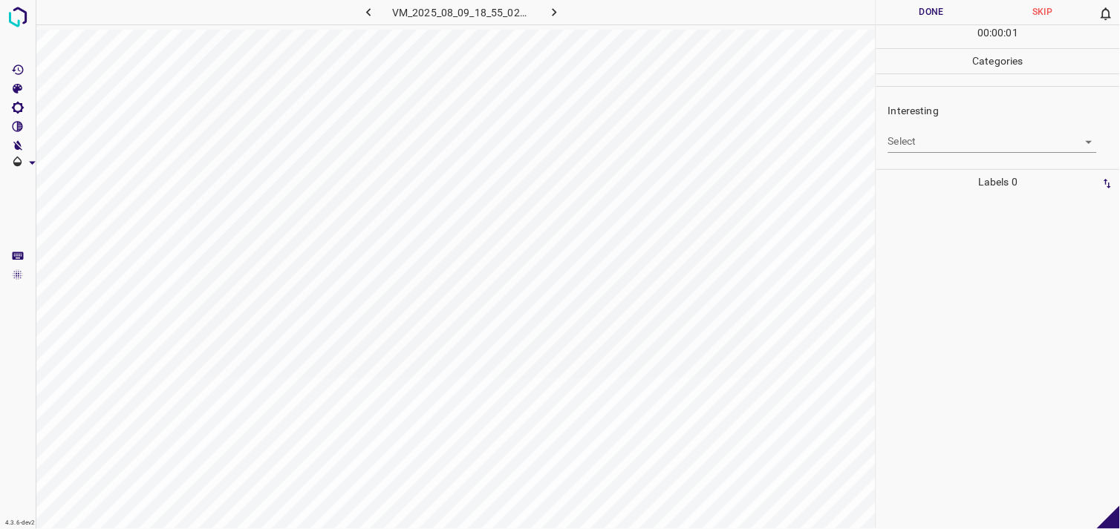
click at [993, 131] on body "4.3.6-dev2 VM_2025_08_09_18_55_02_681_05.gif Done Skip 0 00 : 00 : 01 Categorie…" at bounding box center [560, 264] width 1120 height 529
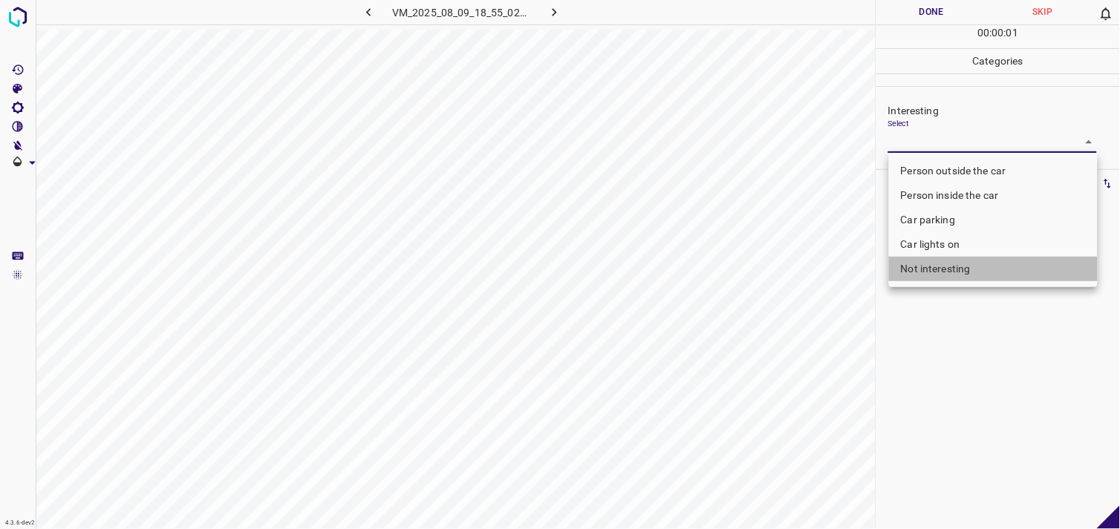
click at [936, 266] on li "Not interesting" at bounding box center [993, 269] width 209 height 25
type input "Not interesting"
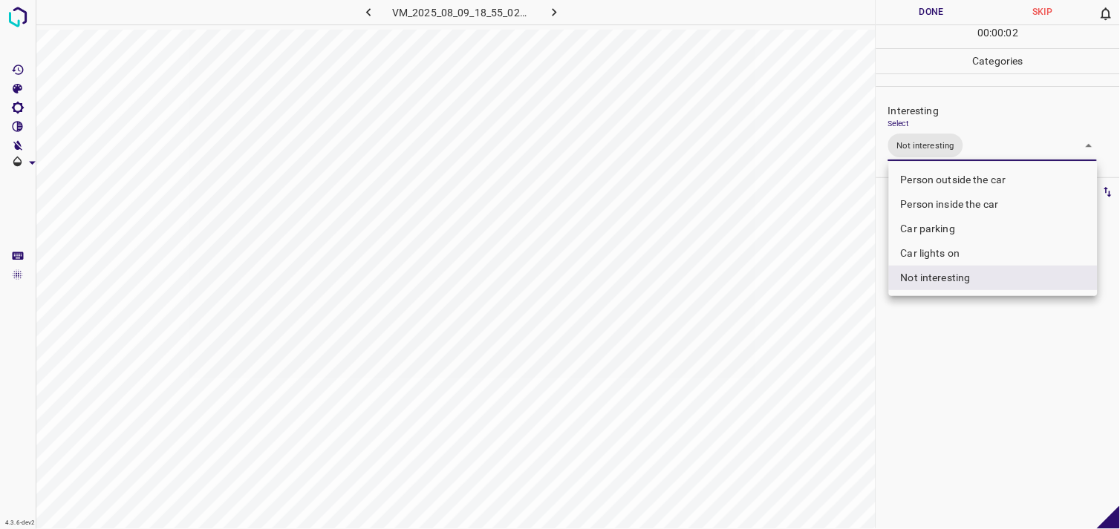
click at [964, 354] on div at bounding box center [560, 264] width 1120 height 529
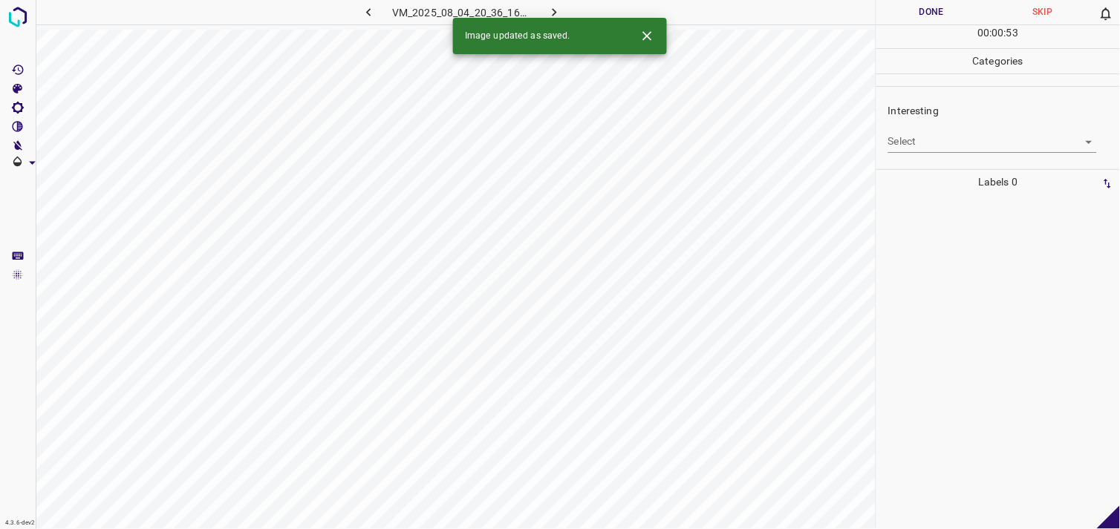
click at [953, 149] on body "4.3.6-dev2 VM_2025_08_04_20_36_16_125_01.gif Done Skip 0 00 : 00 : 53 Categorie…" at bounding box center [560, 264] width 1120 height 529
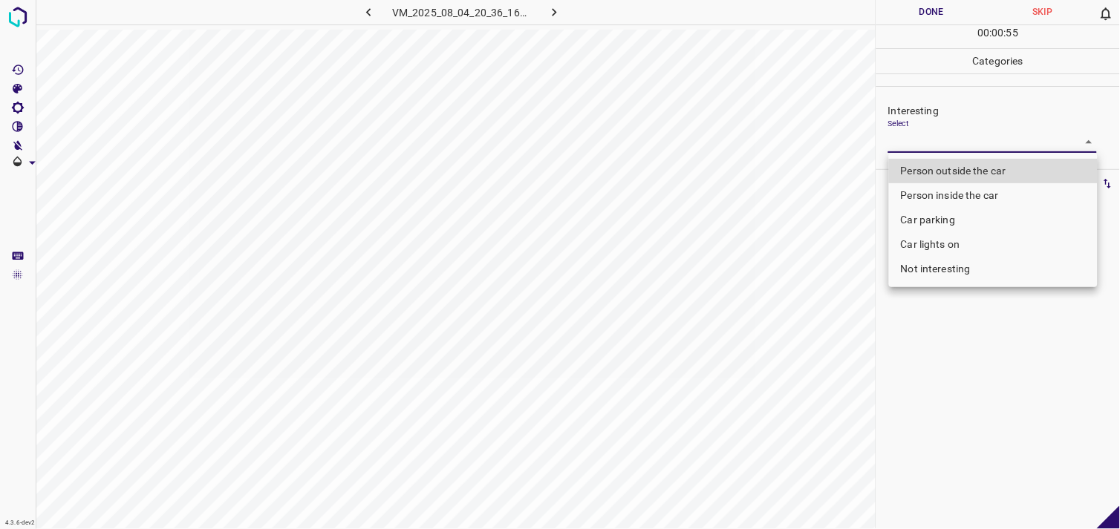
click at [945, 169] on li "Person outside the car" at bounding box center [993, 171] width 209 height 25
type input "Person outside the car"
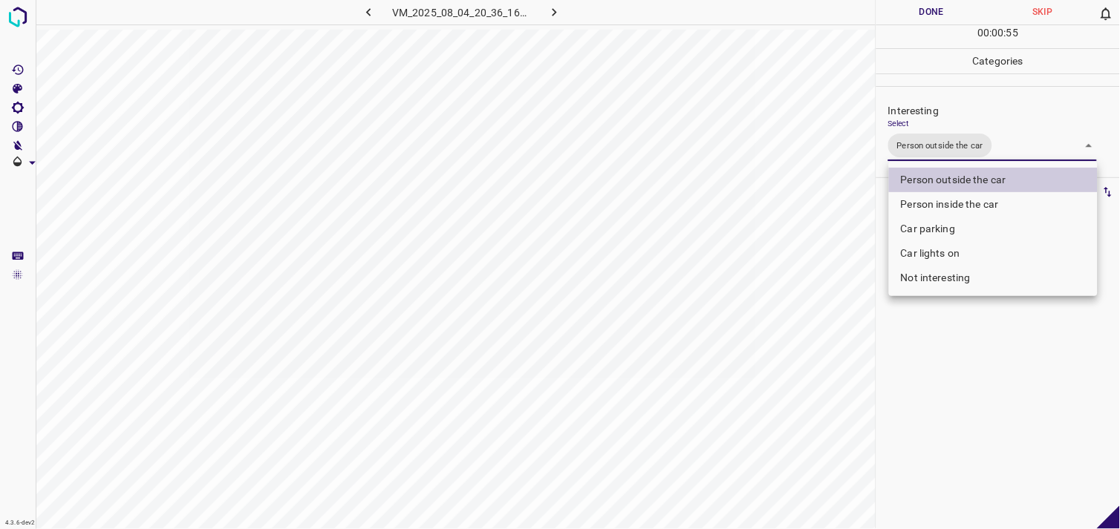
click at [973, 382] on div at bounding box center [560, 264] width 1120 height 529
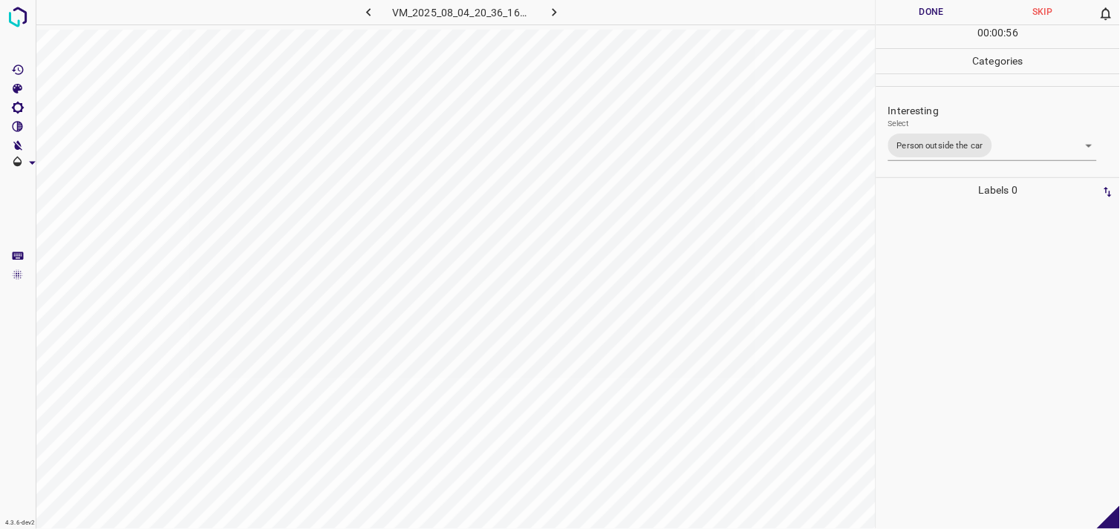
click at [968, 353] on div at bounding box center [998, 366] width 235 height 327
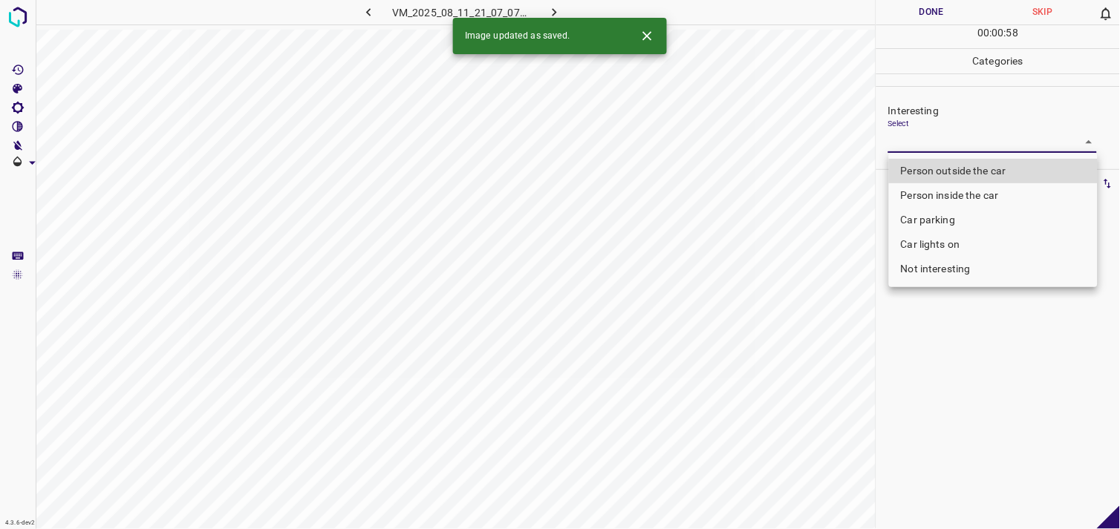
drag, startPoint x: 917, startPoint y: 141, endPoint x: 918, endPoint y: 178, distance: 37.1
click at [917, 145] on body "4.3.6-dev2 VM_2025_08_11_21_07_07_029_05.gif Done Skip 0 00 : 00 : 58 Categorie…" at bounding box center [560, 264] width 1120 height 529
click at [941, 241] on li "Car lights on" at bounding box center [993, 244] width 209 height 25
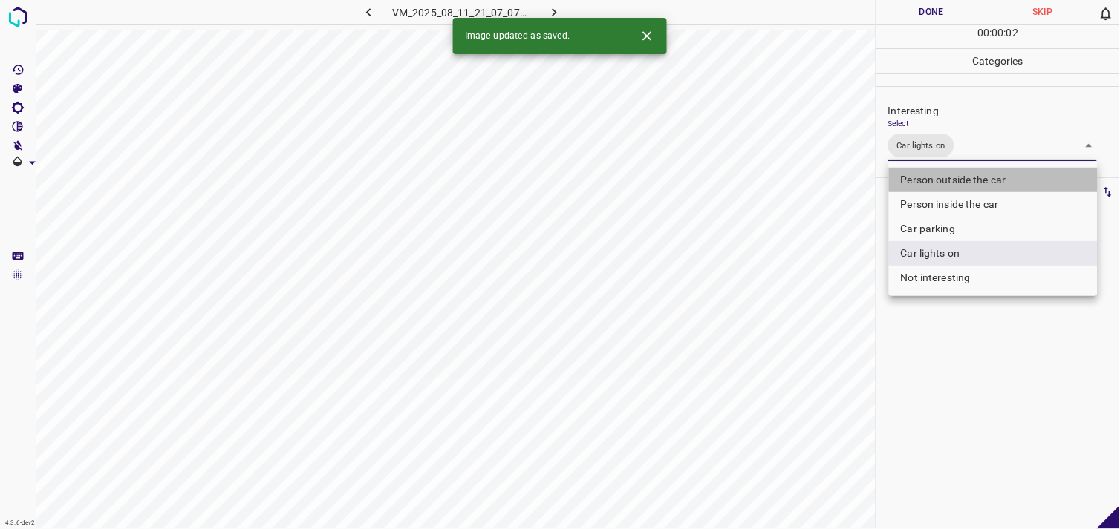
click at [962, 180] on li "Person outside the car" at bounding box center [993, 180] width 209 height 25
type input "Car lights on,Person outside the car"
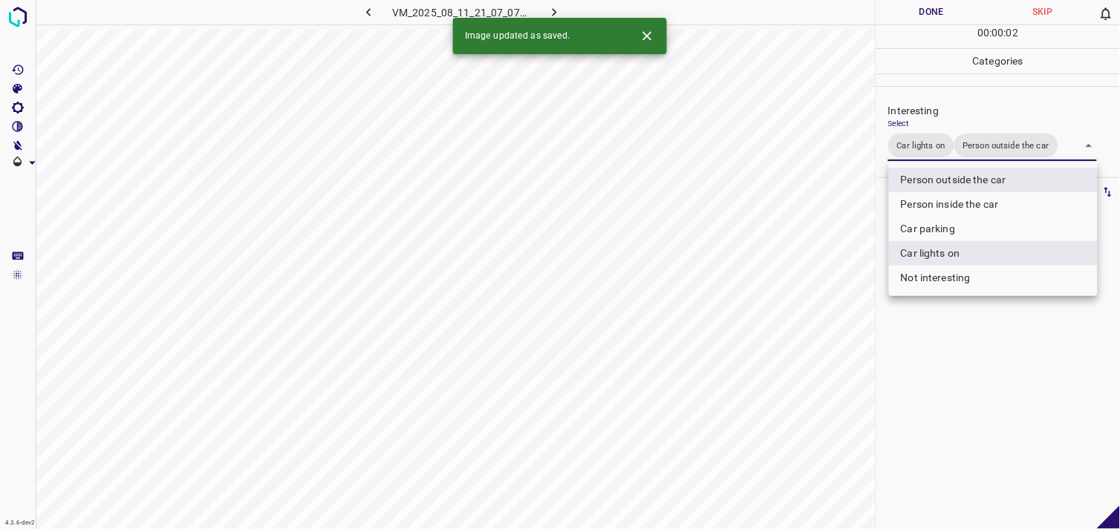
click at [985, 353] on div at bounding box center [560, 264] width 1120 height 529
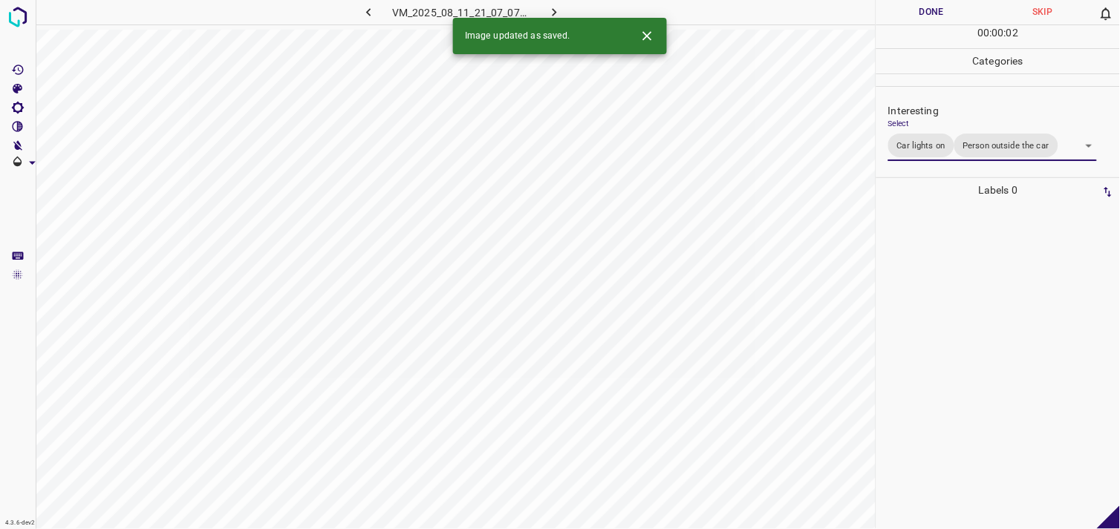
click at [980, 349] on div at bounding box center [998, 366] width 235 height 327
click at [950, 145] on body "4.3.6-dev2 VM_2025_08_11_20_22_11_151_01.gif Done Skip 0 00 : 00 : 04 Categorie…" at bounding box center [560, 264] width 1120 height 529
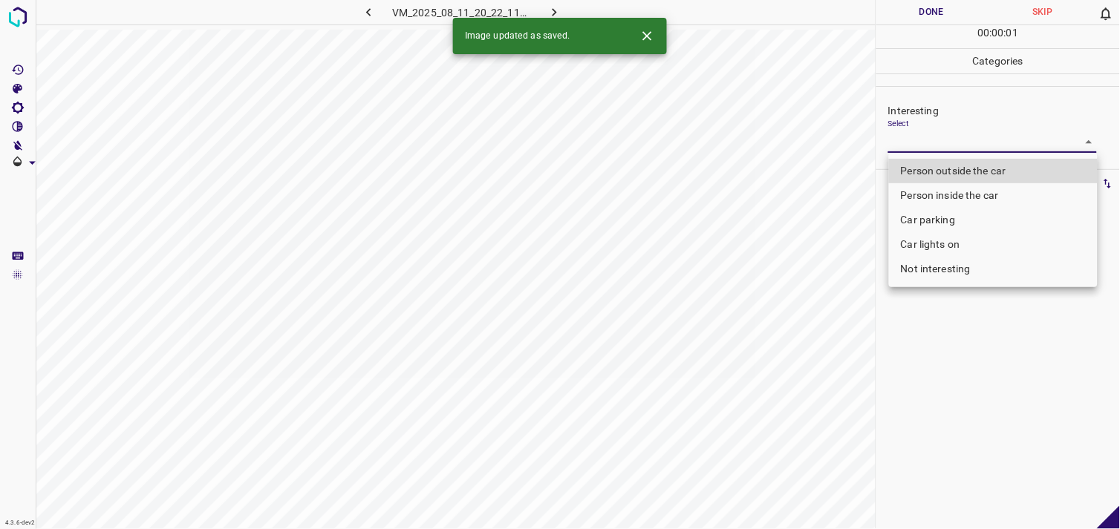
click at [961, 160] on li "Person outside the car" at bounding box center [993, 171] width 209 height 25
type input "Person outside the car"
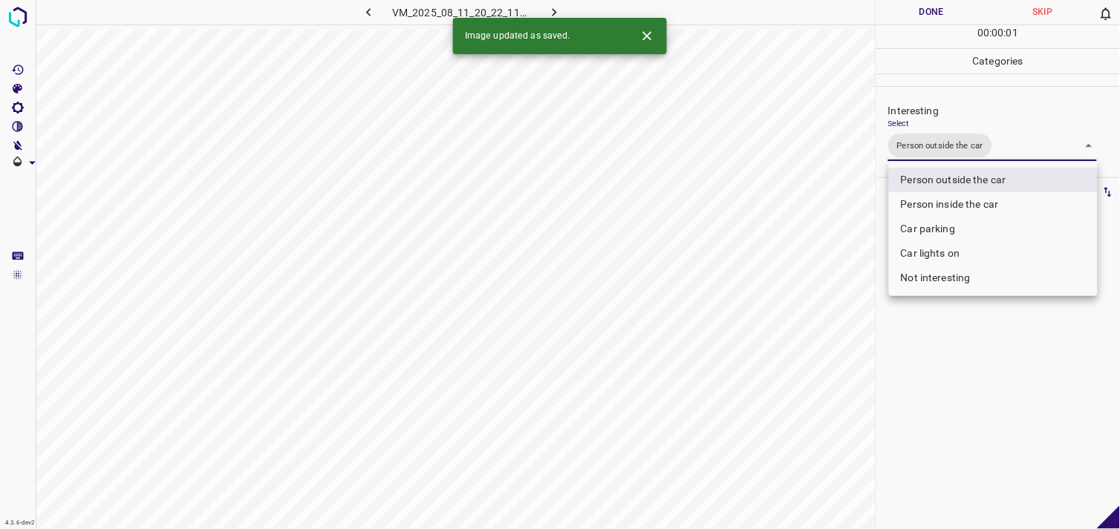
click at [1007, 381] on div at bounding box center [560, 264] width 1120 height 529
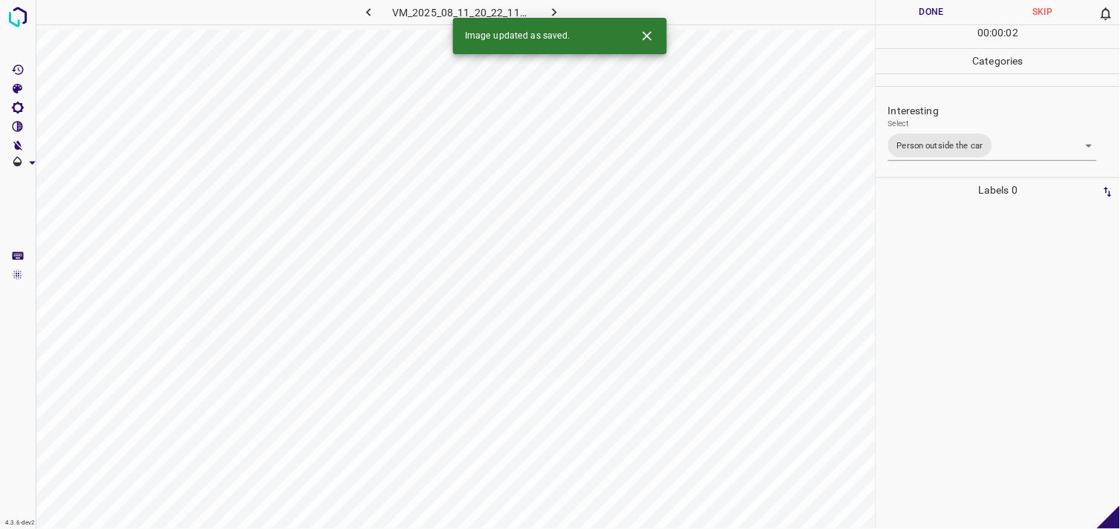
click at [995, 365] on div at bounding box center [998, 366] width 235 height 327
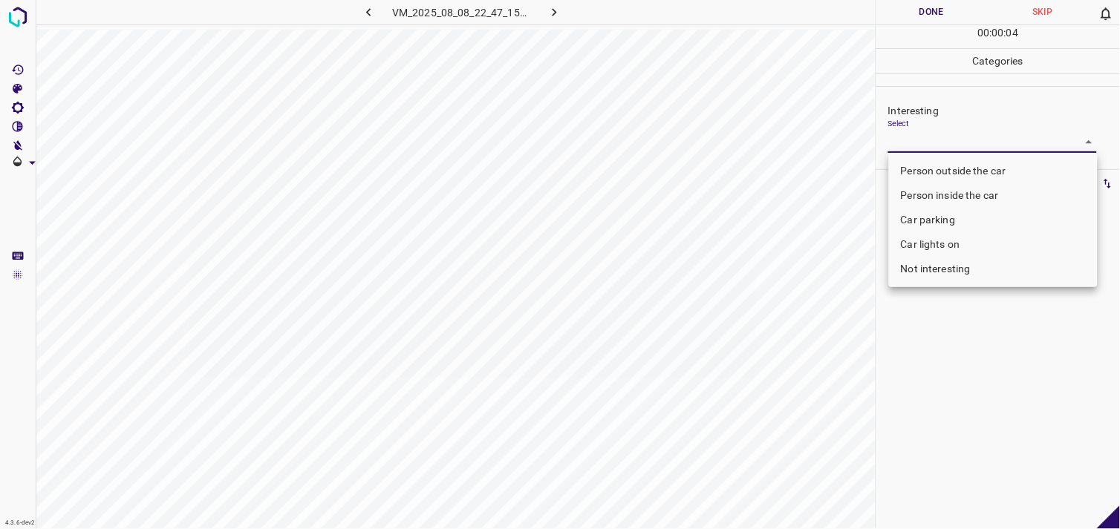
click at [933, 137] on body "4.3.6-dev2 VM_2025_08_08_22_47_15_603_03.gif Done Skip 0 00 : 00 : 04 Categorie…" at bounding box center [560, 264] width 1120 height 529
click at [953, 169] on li "Person outside the car" at bounding box center [993, 171] width 209 height 25
type input "Person outside the car"
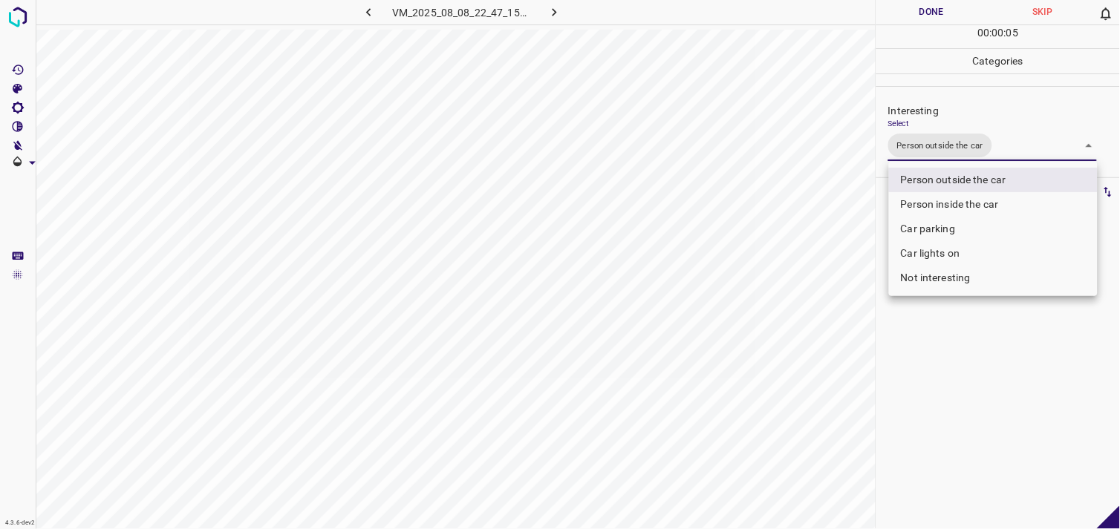
click at [1013, 368] on div at bounding box center [560, 264] width 1120 height 529
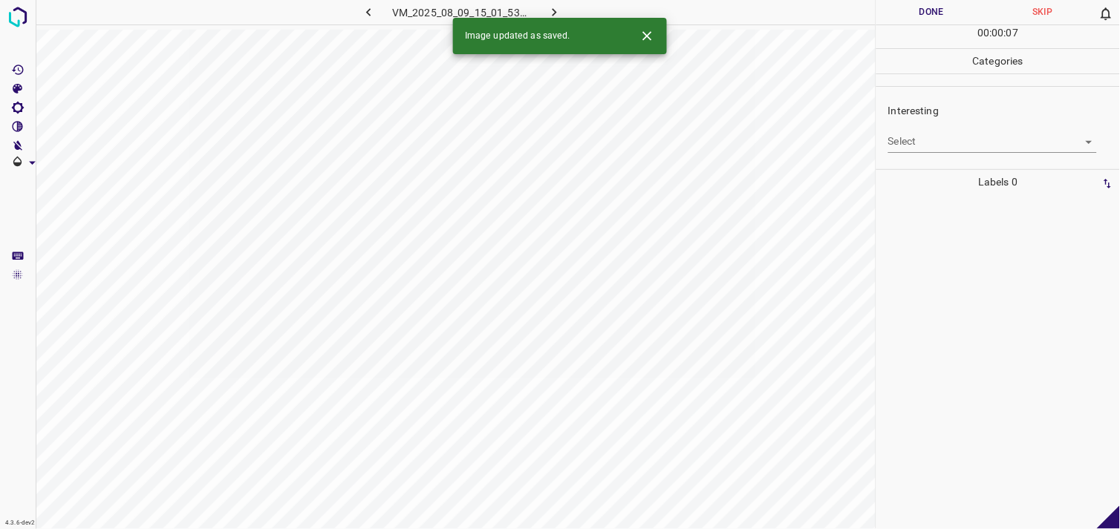
click at [970, 147] on body "4.3.6-dev2 VM_2025_08_09_15_01_53_304_03.gif Done Skip 0 00 : 00 : 07 Categorie…" at bounding box center [560, 264] width 1120 height 529
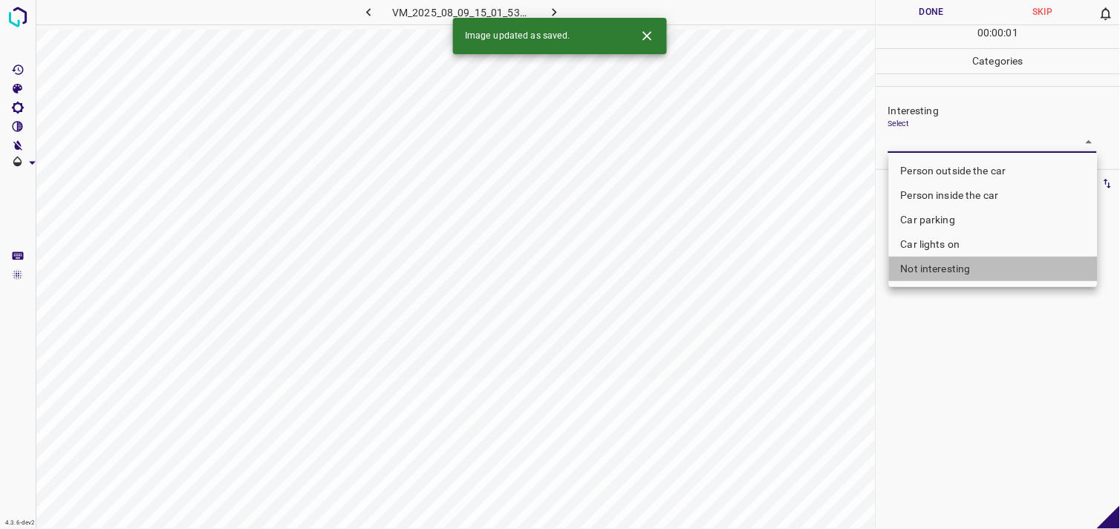
click at [970, 264] on li "Not interesting" at bounding box center [993, 269] width 209 height 25
type input "Not interesting"
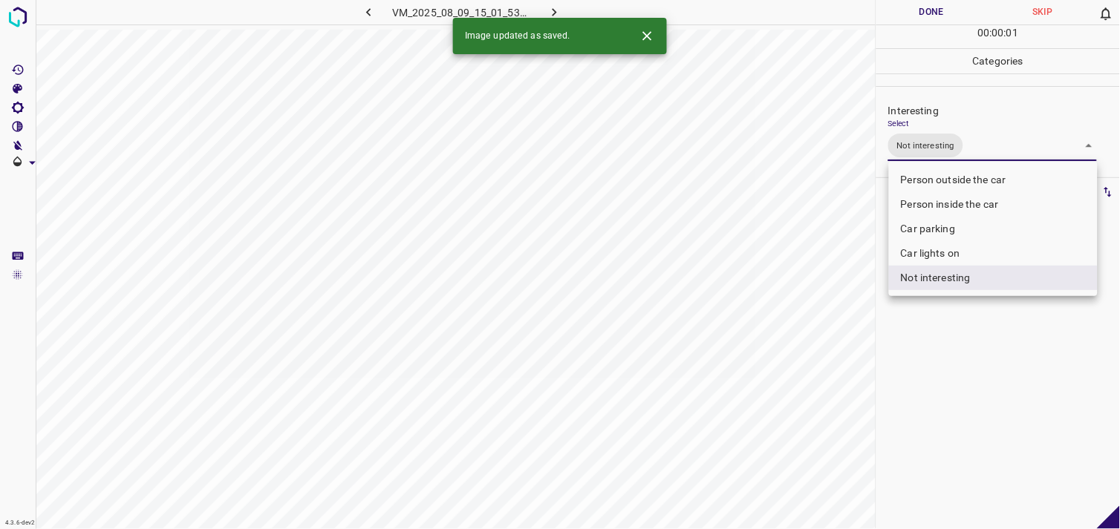
click at [967, 361] on div at bounding box center [560, 264] width 1120 height 529
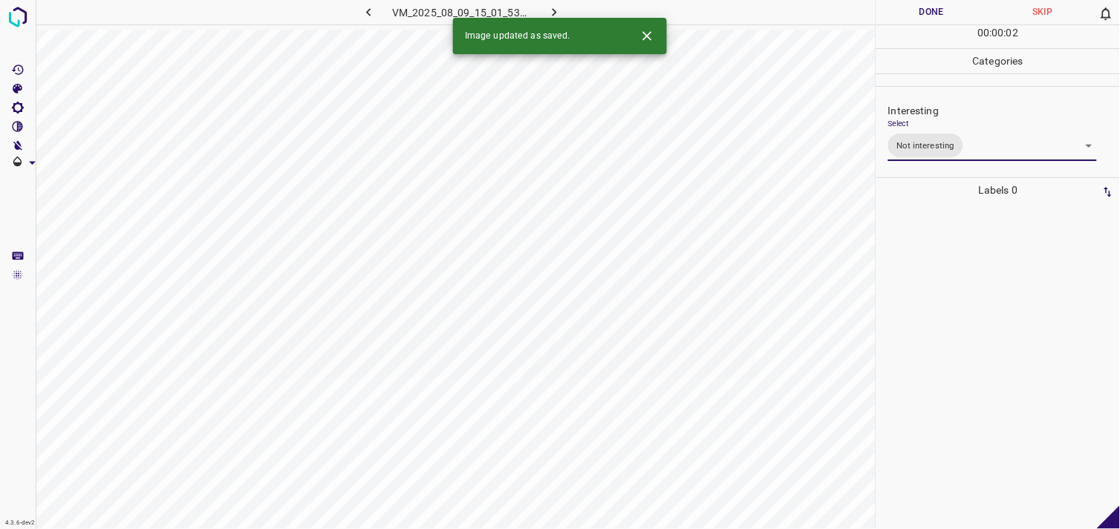
click at [971, 305] on div at bounding box center [998, 366] width 235 height 327
click at [939, 143] on body "4.3.6-dev2 VM_2025_08_11_21_45_53_497_05.gif Done Skip 0 00 : 00 : 04 Categorie…" at bounding box center [560, 264] width 1120 height 529
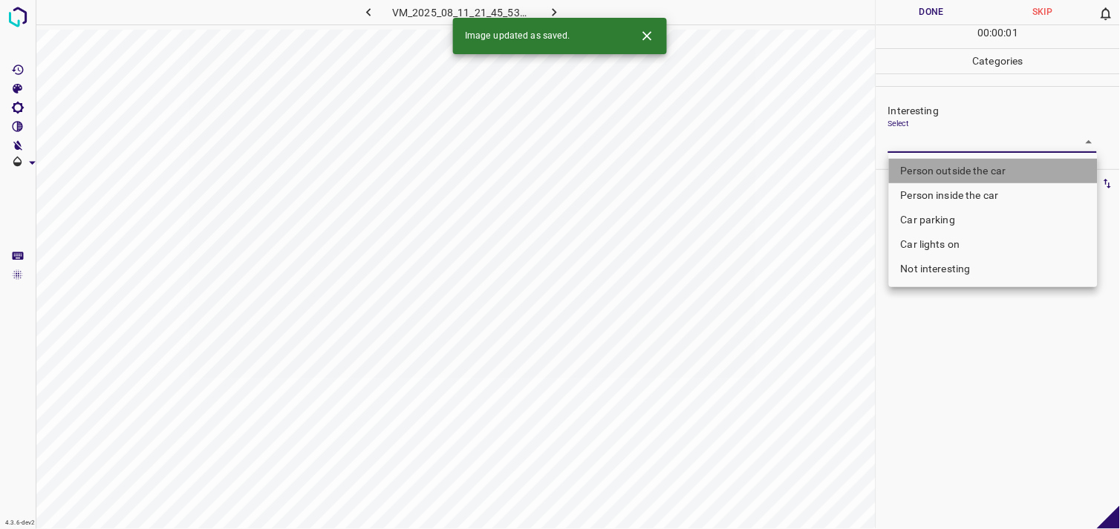
click at [960, 165] on li "Person outside the car" at bounding box center [993, 171] width 209 height 25
type input "Person outside the car"
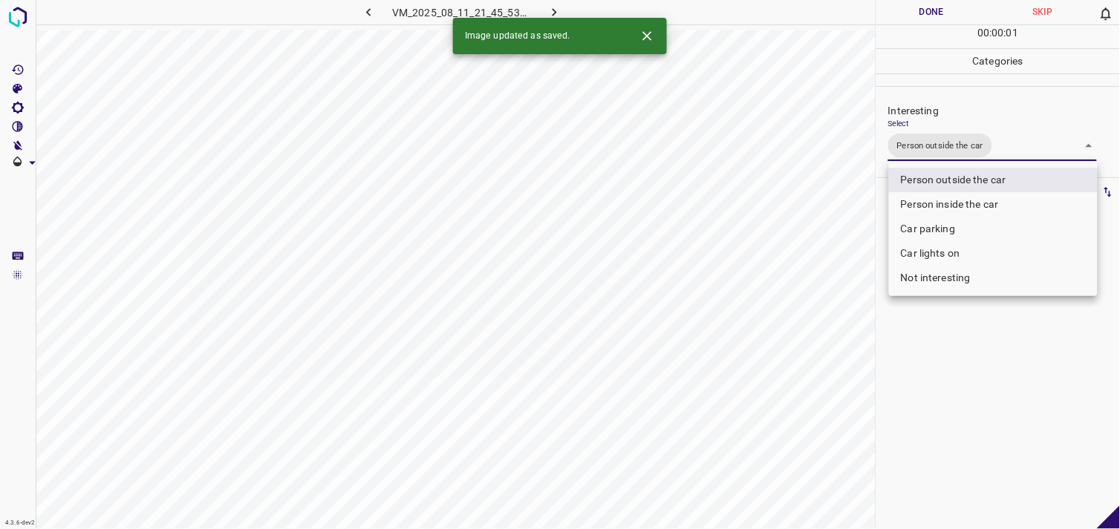
click at [985, 360] on div at bounding box center [560, 264] width 1120 height 529
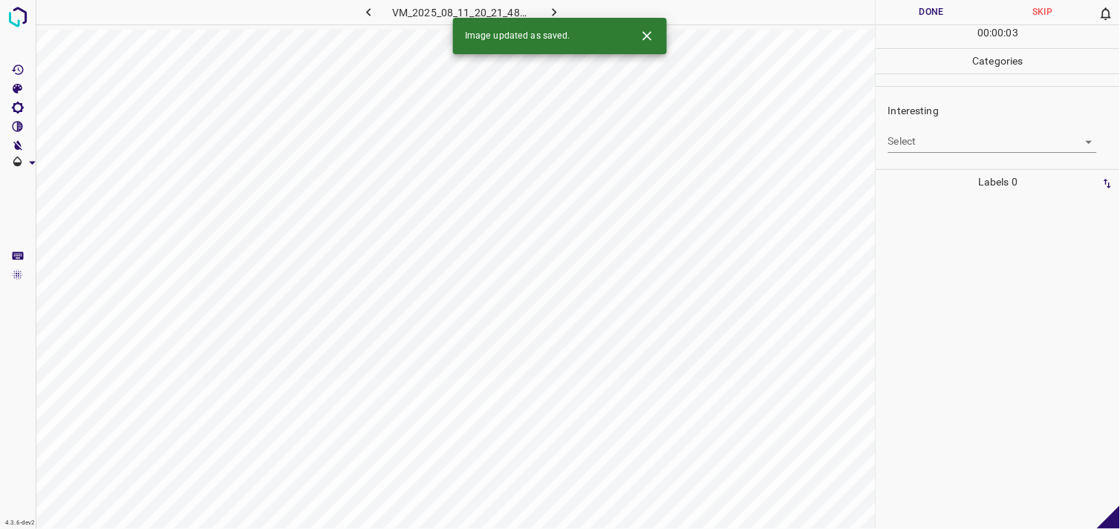
click at [942, 149] on body "4.3.6-dev2 VM_2025_08_11_20_21_48_197_05.gif Done Skip 0 00 : 00 : 03 Categorie…" at bounding box center [560, 264] width 1120 height 529
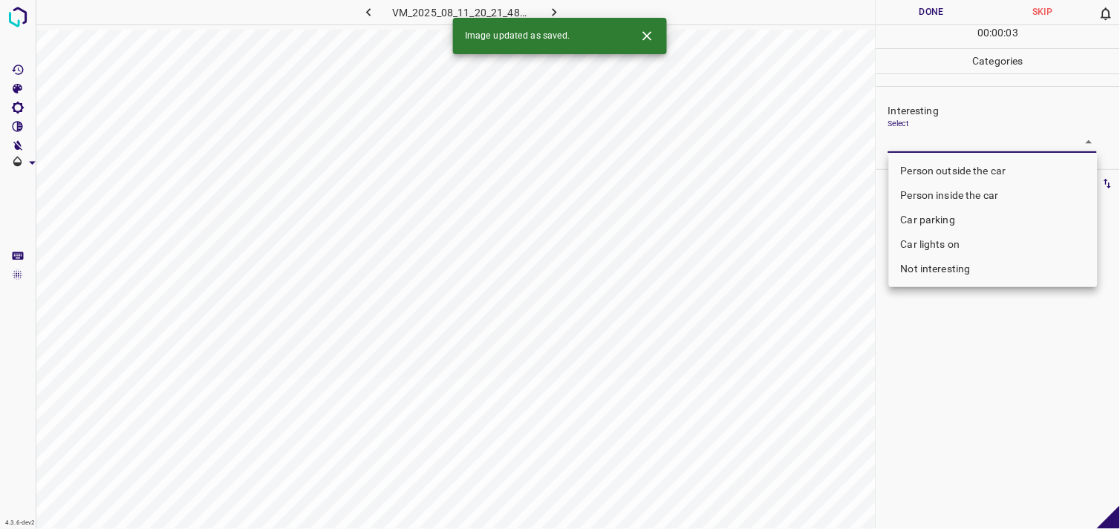
click at [958, 173] on li "Person outside the car" at bounding box center [993, 171] width 209 height 25
type input "Person outside the car"
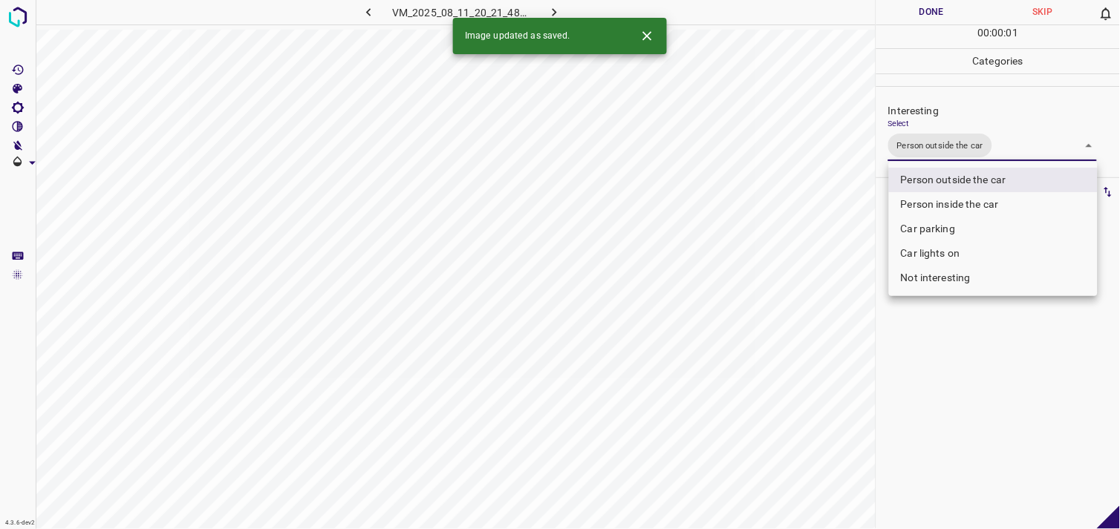
click at [965, 362] on div at bounding box center [560, 264] width 1120 height 529
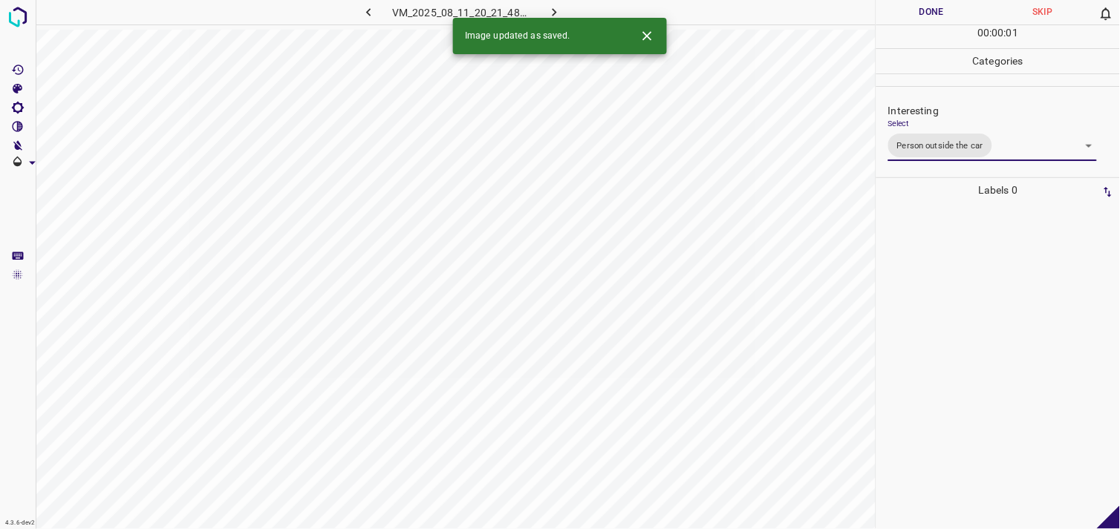
click at [965, 357] on div at bounding box center [998, 366] width 235 height 327
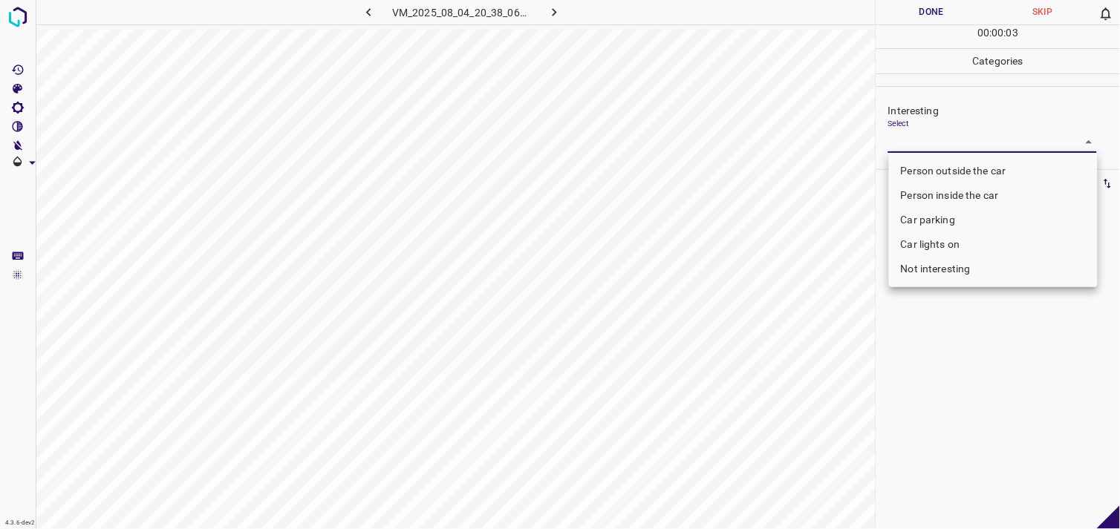
click at [929, 145] on body "4.3.6-dev2 VM_2025_08_04_20_38_06_418_00.gif Done Skip 0 00 : 00 : 03 Categorie…" at bounding box center [560, 264] width 1120 height 529
click at [959, 169] on li "Person outside the car" at bounding box center [993, 171] width 209 height 25
type input "Person outside the car"
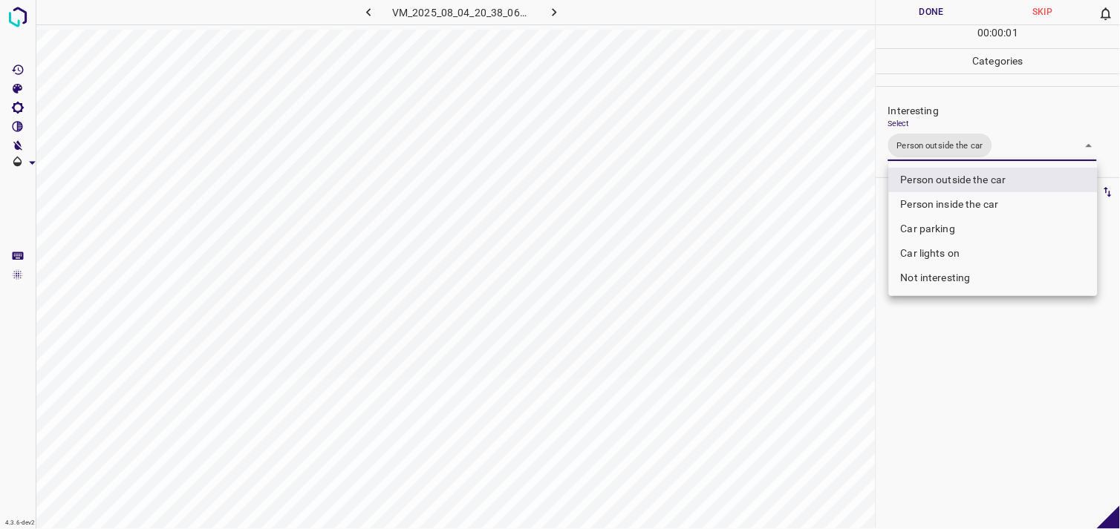
drag, startPoint x: 925, startPoint y: 422, endPoint x: 936, endPoint y: 416, distance: 12.0
click at [925, 423] on div at bounding box center [560, 264] width 1120 height 529
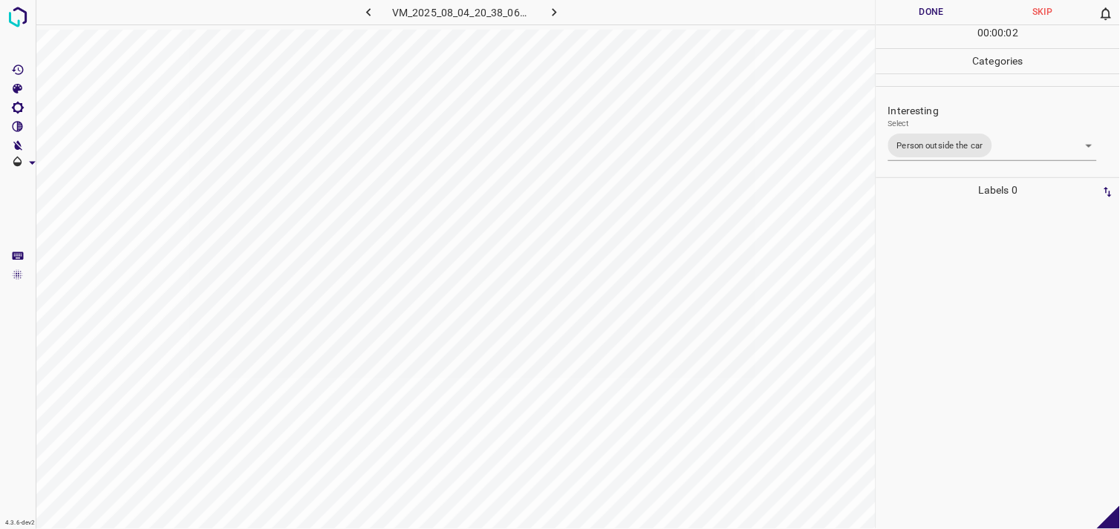
click at [958, 310] on div at bounding box center [998, 366] width 235 height 327
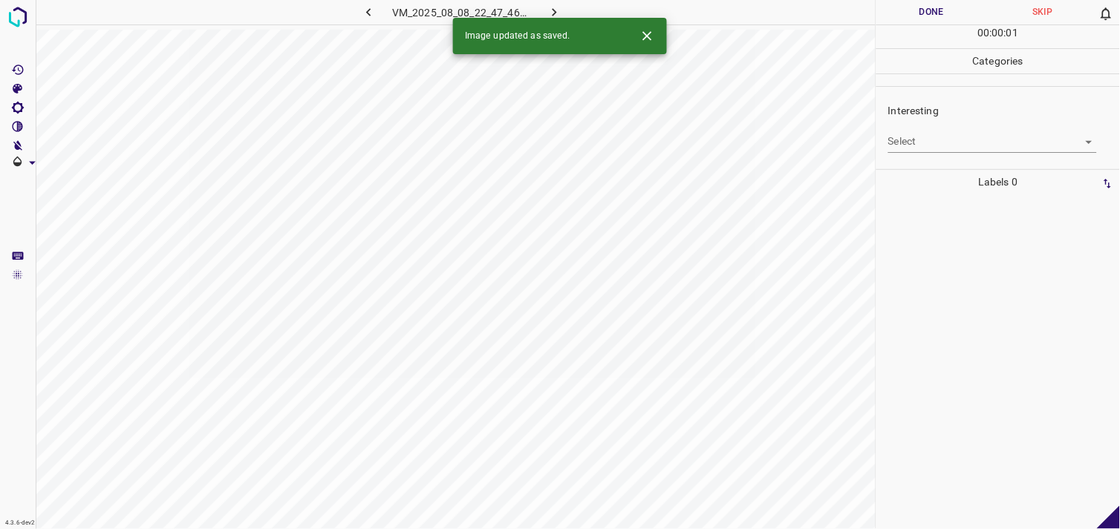
click at [962, 127] on div "Select ​" at bounding box center [992, 135] width 209 height 33
click at [975, 149] on body "4.3.6-dev2 VM_2025_08_08_22_47_46_753_06.gif Done Skip 0 00 : 00 : 01 Categorie…" at bounding box center [560, 264] width 1120 height 529
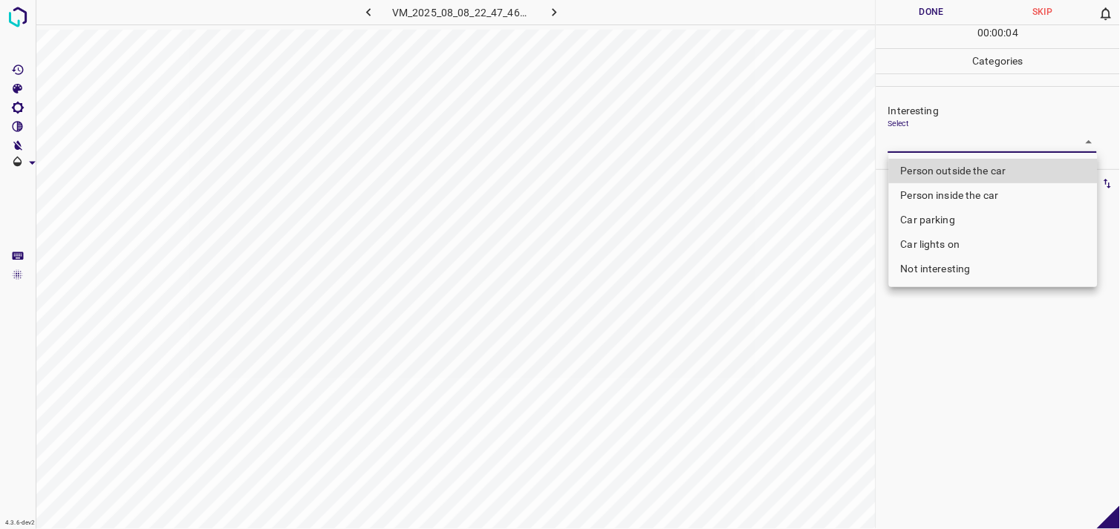
click at [976, 272] on li "Not interesting" at bounding box center [993, 269] width 209 height 25
type input "Not interesting"
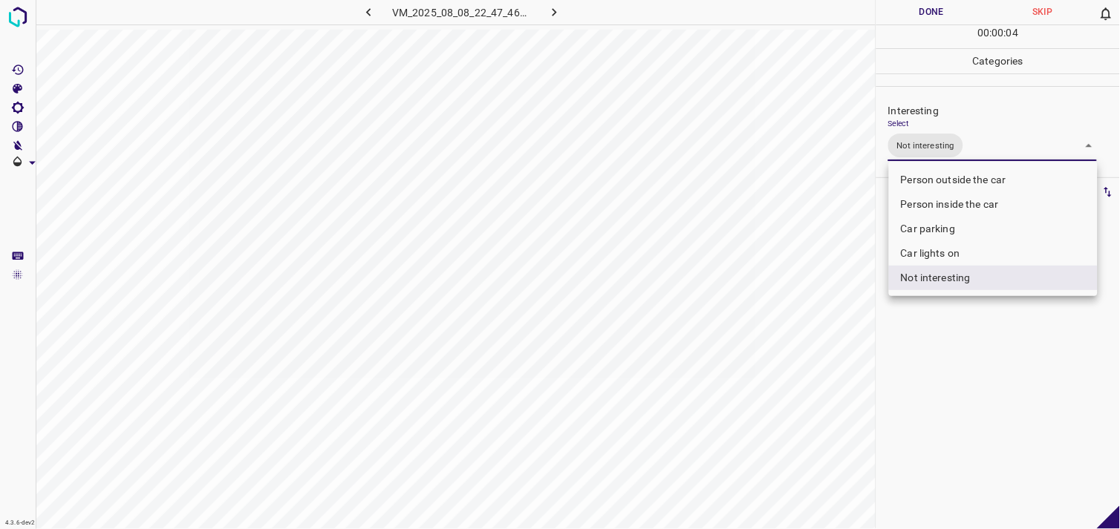
click at [979, 353] on div at bounding box center [560, 264] width 1120 height 529
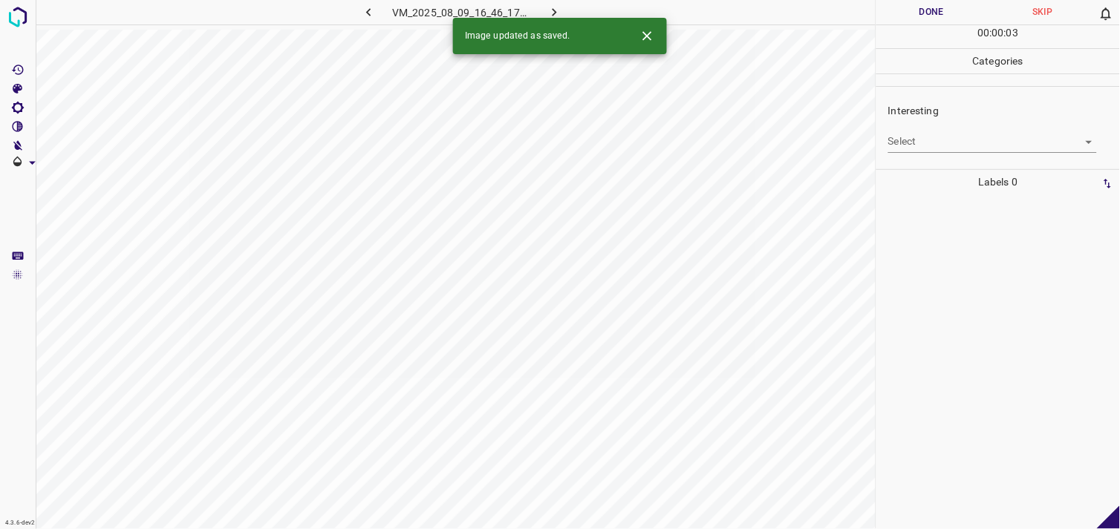
click at [988, 154] on div "Interesting Select ​" at bounding box center [998, 128] width 244 height 70
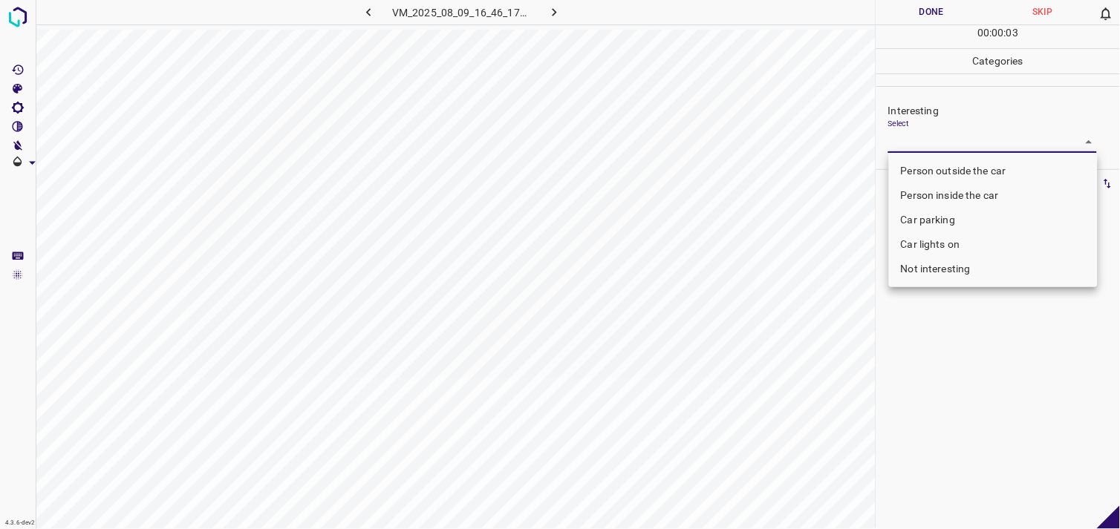
click at [991, 147] on body "4.3.6-dev2 VM_2025_08_09_16_46_17_674_01.gif Done Skip 0 00 : 00 : 03 Categorie…" at bounding box center [560, 264] width 1120 height 529
click at [994, 160] on li "Person outside the car" at bounding box center [993, 171] width 209 height 25
type input "Person outside the car"
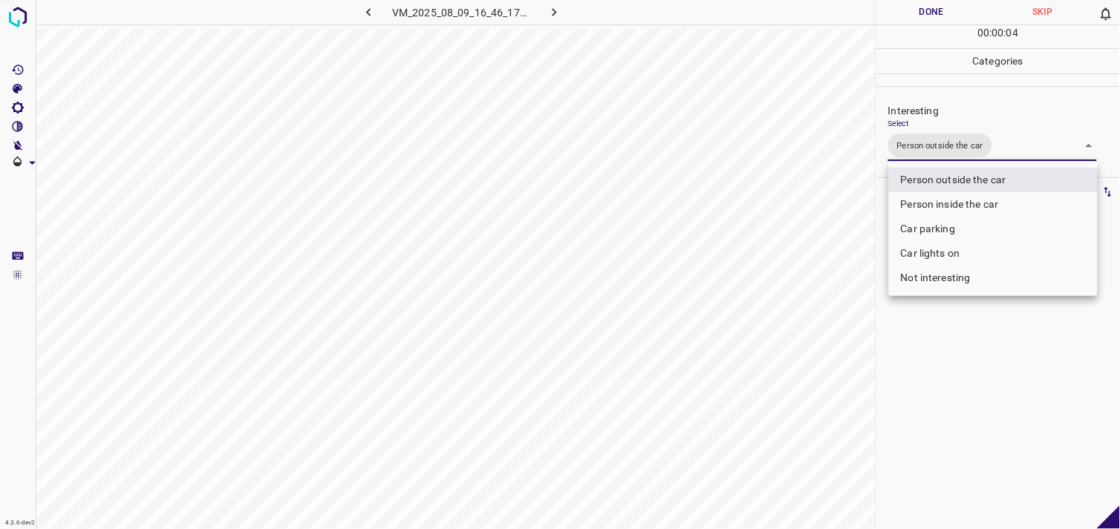
click at [980, 324] on div at bounding box center [560, 264] width 1120 height 529
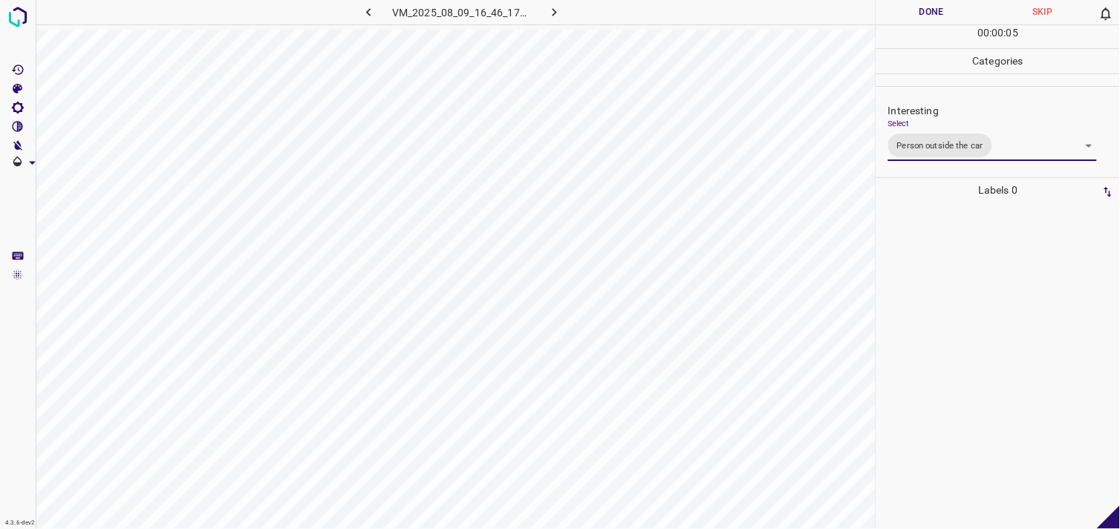
click at [995, 288] on div at bounding box center [998, 366] width 235 height 327
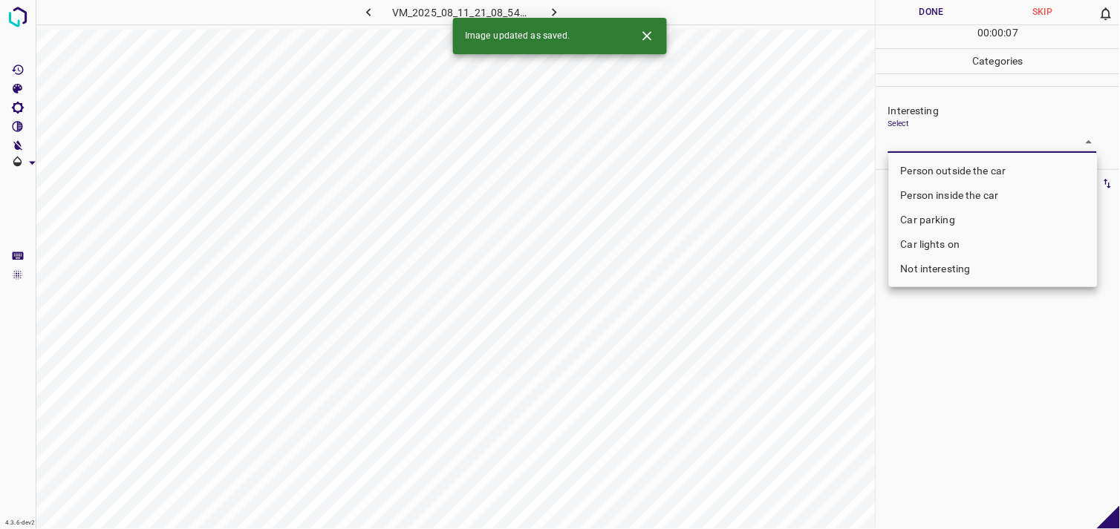
click at [945, 143] on body "4.3.6-dev2 VM_2025_08_11_21_08_54_411_08.gif Done Skip 0 00 : 00 : 07 Categorie…" at bounding box center [560, 264] width 1120 height 529
click at [966, 164] on li "Person outside the car" at bounding box center [993, 171] width 209 height 25
type input "Person outside the car"
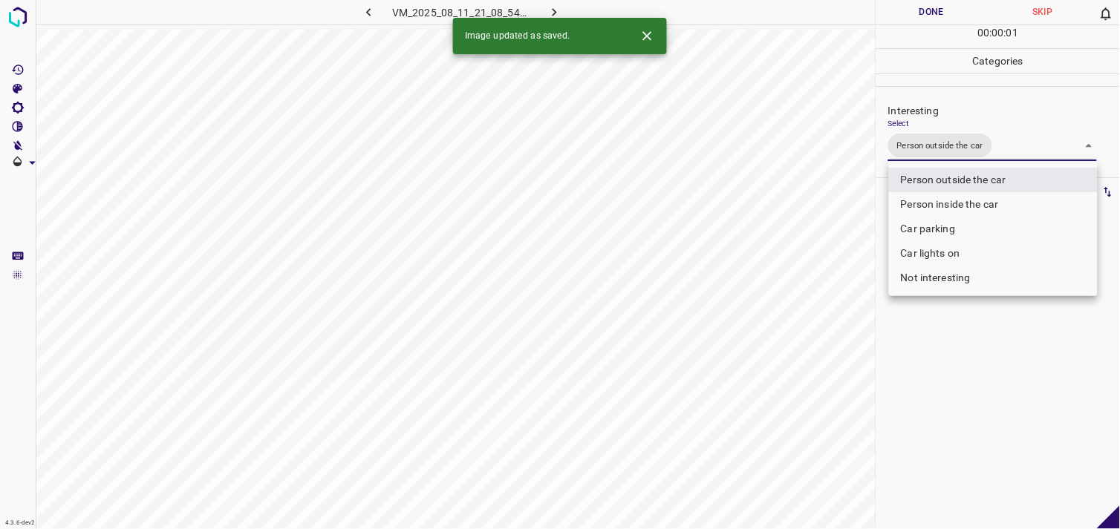
click at [1017, 356] on div at bounding box center [560, 264] width 1120 height 529
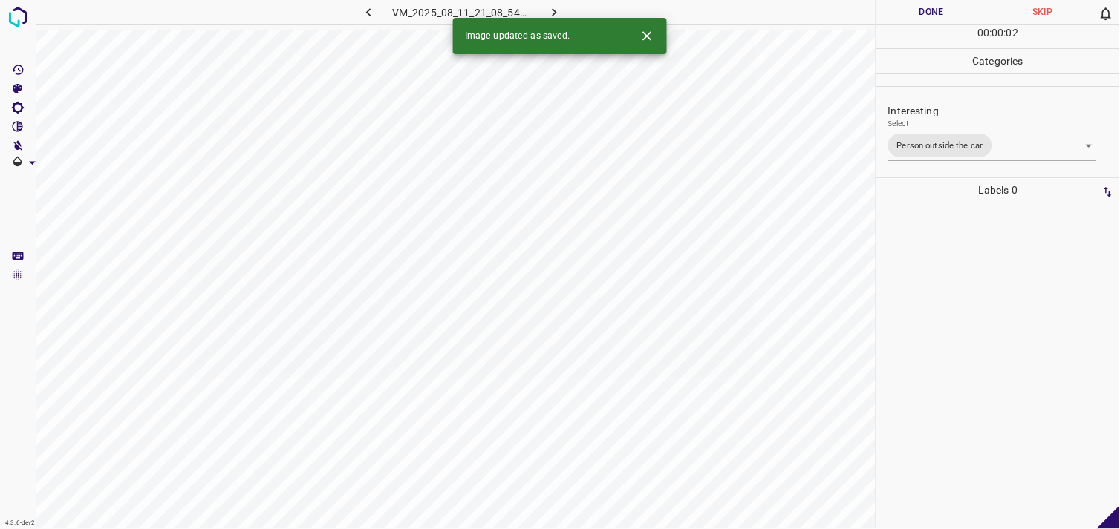
click at [986, 235] on div at bounding box center [998, 366] width 235 height 327
click at [951, 151] on body "4.3.6-dev2 VM_2025_08_04_21_49_38_712_07.gif Done Skip 0 00 : 00 : 04 Categorie…" at bounding box center [560, 264] width 1120 height 529
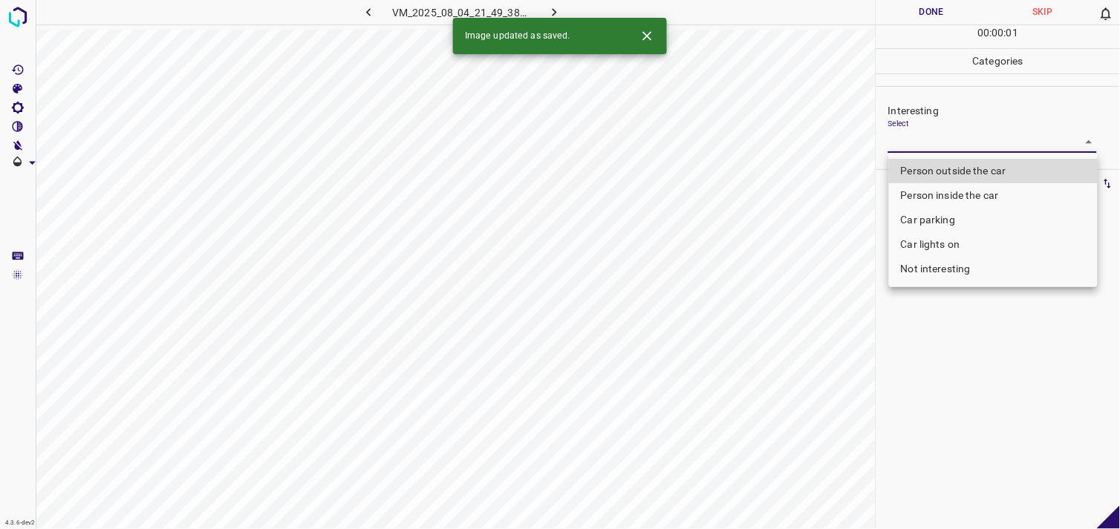
click at [958, 258] on li "Not interesting" at bounding box center [993, 269] width 209 height 25
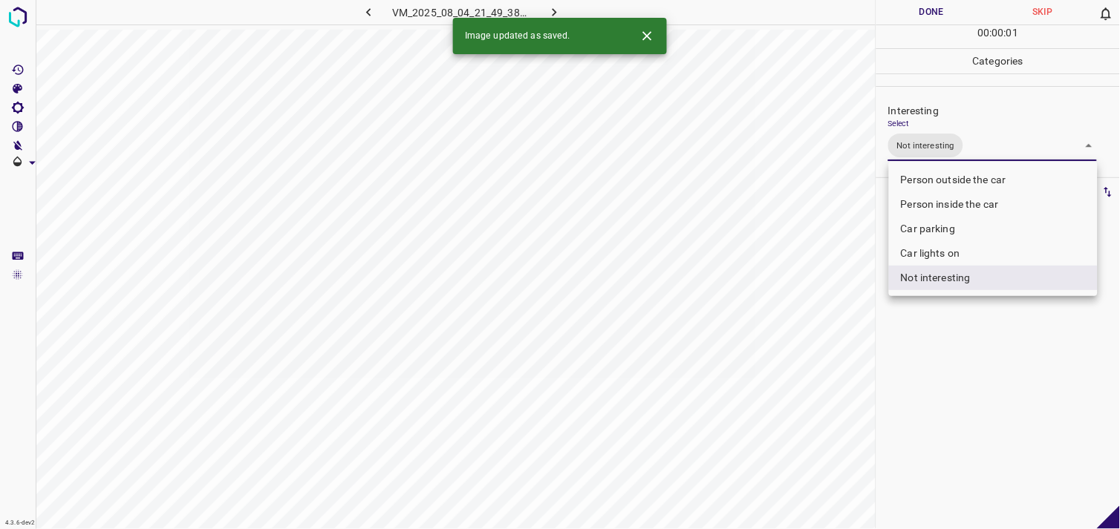
click at [956, 345] on div at bounding box center [560, 264] width 1120 height 529
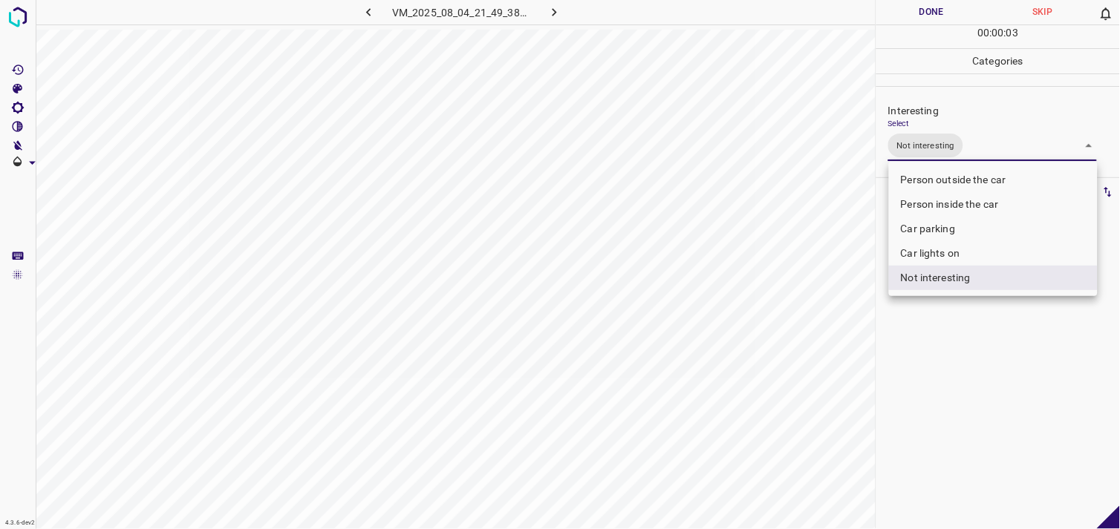
click at [941, 137] on body "4.3.6-dev2 VM_2025_08_04_21_49_38_712_07.gif Done Skip 0 00 : 00 : 03 Categorie…" at bounding box center [560, 264] width 1120 height 529
click at [962, 171] on li "Person outside the car" at bounding box center [993, 180] width 209 height 25
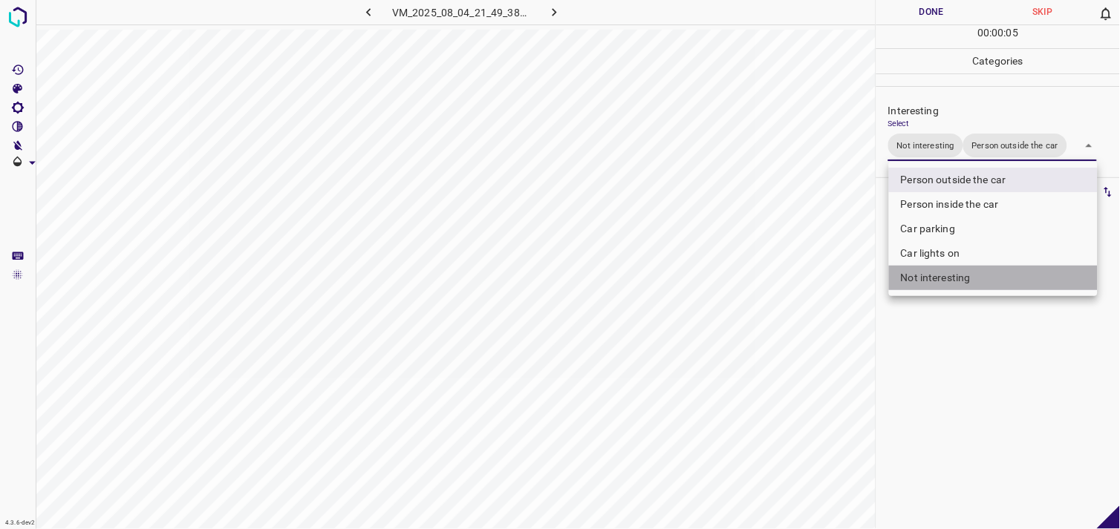
click at [952, 283] on li "Not interesting" at bounding box center [993, 278] width 209 height 25
type input "Person outside the car"
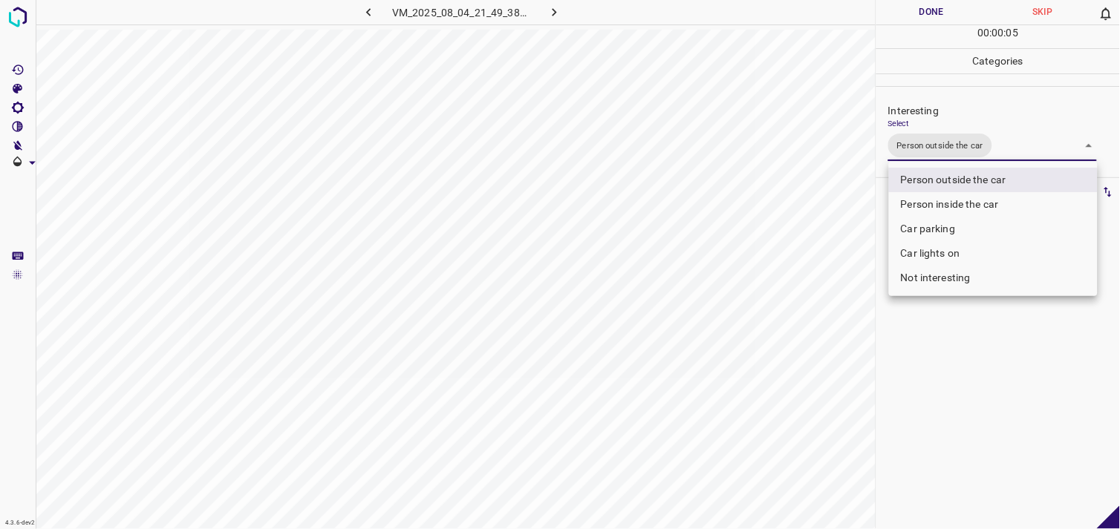
click at [956, 335] on div at bounding box center [560, 264] width 1120 height 529
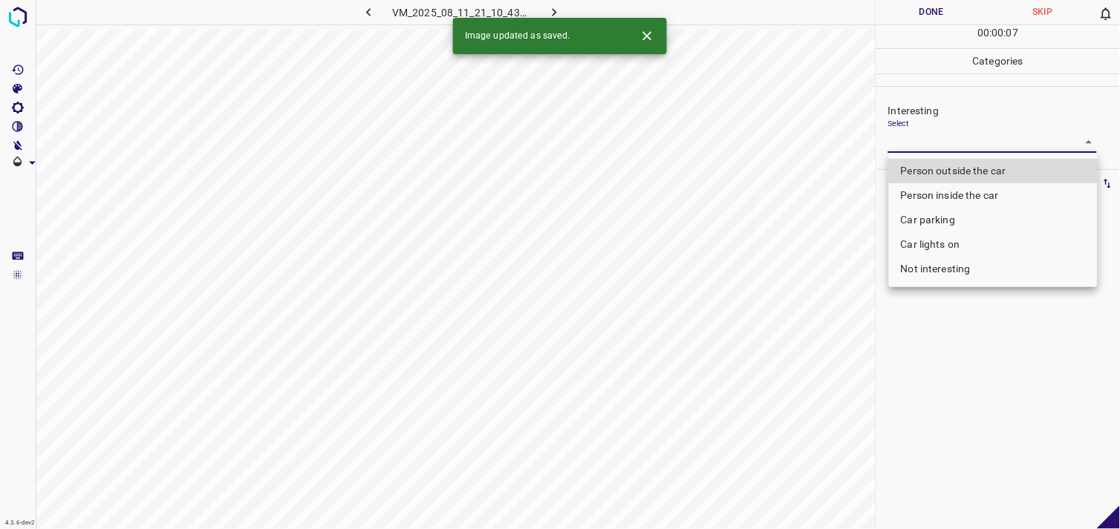
click at [915, 137] on body "4.3.6-dev2 VM_2025_08_11_21_10_43_921_00.gif Done Skip 0 00 : 00 : 07 Categorie…" at bounding box center [560, 264] width 1120 height 529
click at [939, 175] on li "Person outside the car" at bounding box center [993, 171] width 209 height 25
type input "Person outside the car"
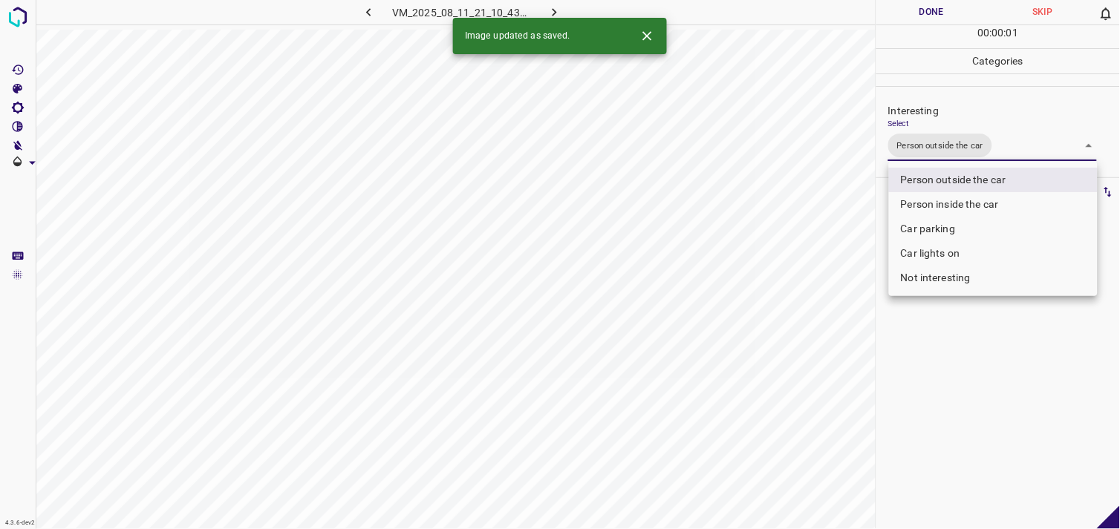
click at [983, 330] on div at bounding box center [560, 264] width 1120 height 529
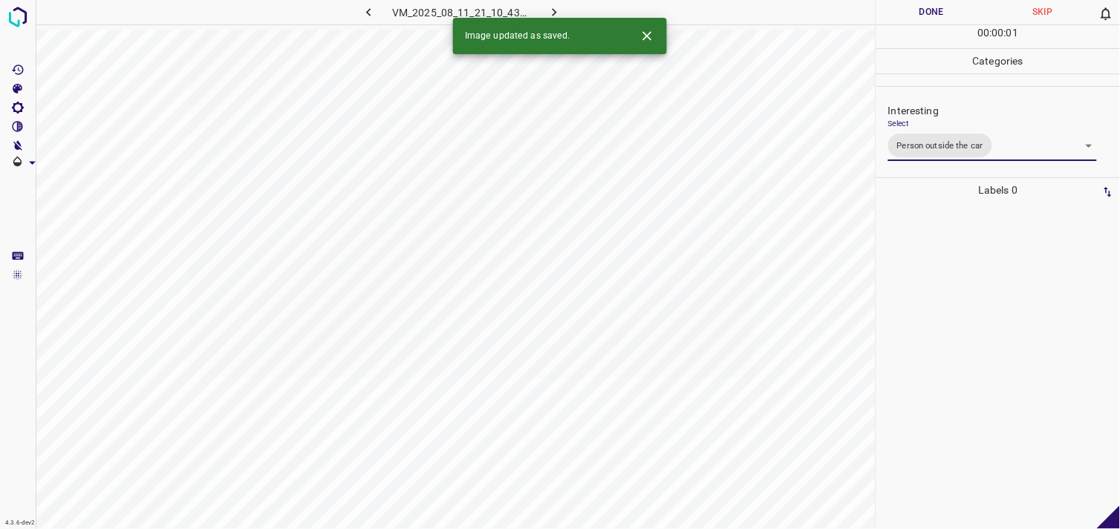
click at [948, 290] on div at bounding box center [998, 366] width 235 height 327
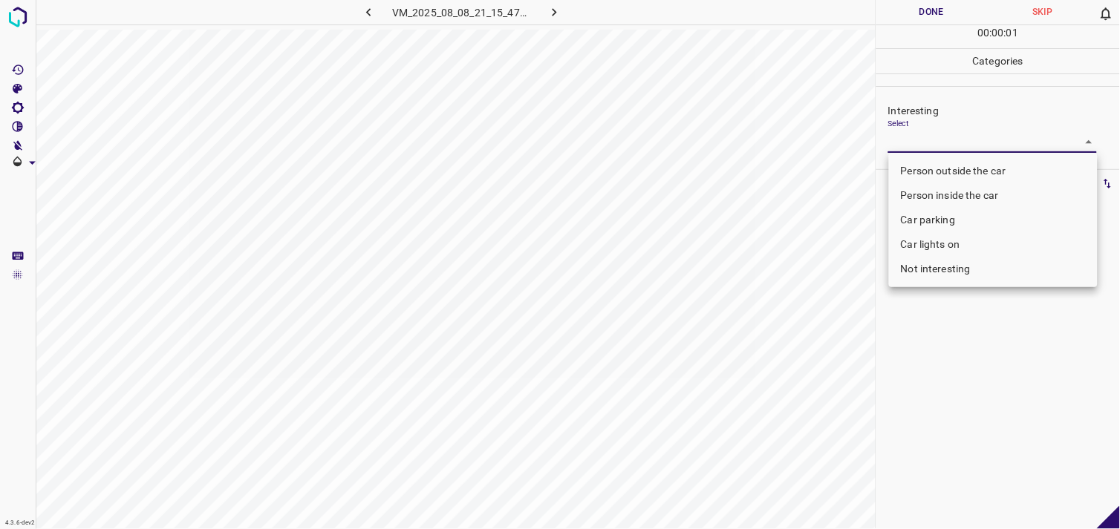
click at [967, 144] on body "4.3.6-dev2 VM_2025_08_08_21_15_47_339_01.gif Done Skip 0 00 : 00 : 01 Categorie…" at bounding box center [560, 264] width 1120 height 529
click at [959, 260] on li "Not interesting" at bounding box center [993, 269] width 209 height 25
type input "Not interesting"
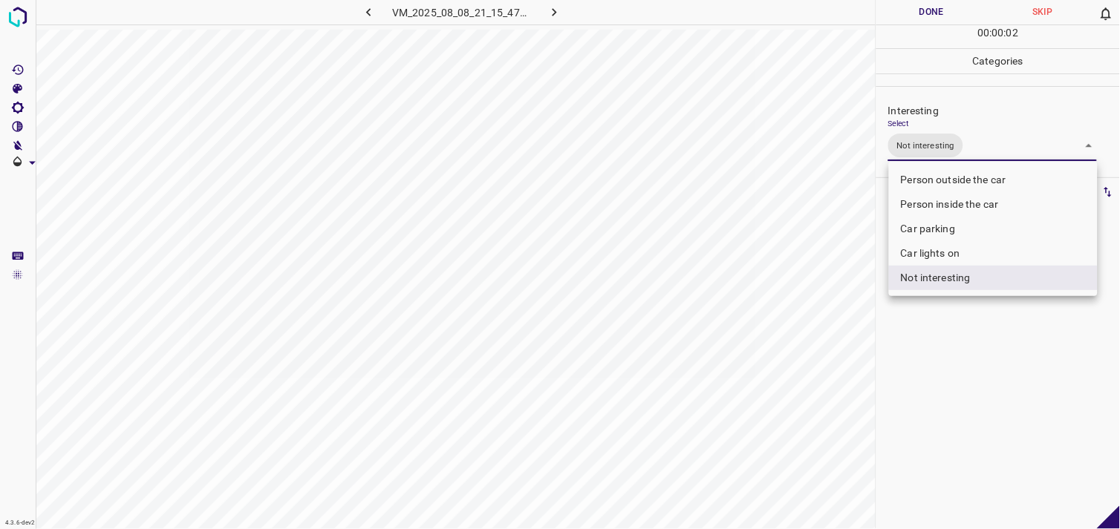
drag, startPoint x: 975, startPoint y: 358, endPoint x: 973, endPoint y: 314, distance: 43.8
click at [976, 357] on div at bounding box center [560, 264] width 1120 height 529
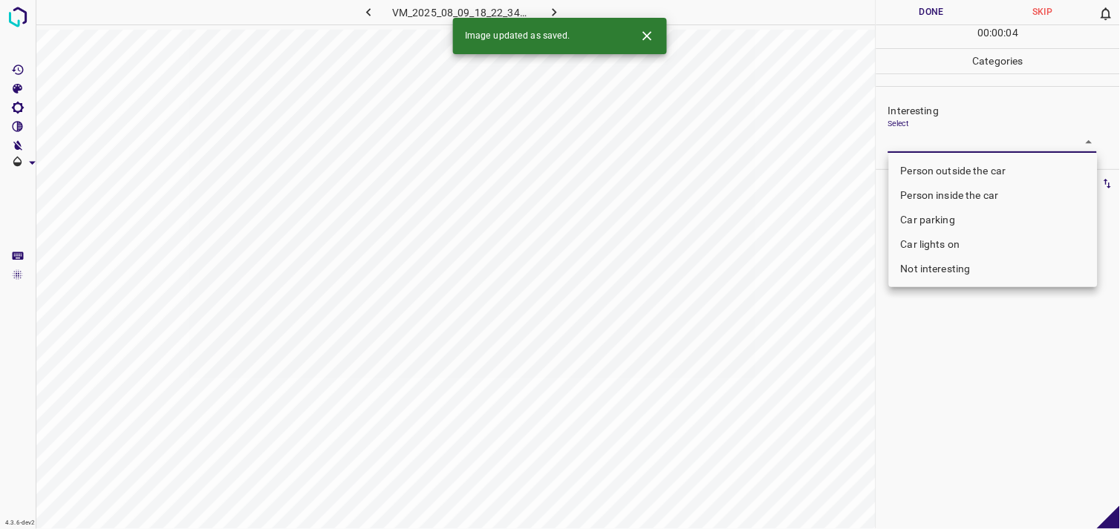
click at [937, 149] on body "4.3.6-dev2 VM_2025_08_09_18_22_34_570_06.gif Done Skip 0 00 : 00 : 04 Categorie…" at bounding box center [560, 264] width 1120 height 529
click at [948, 189] on li "Person inside the car" at bounding box center [993, 195] width 209 height 25
type input "Person inside the car"
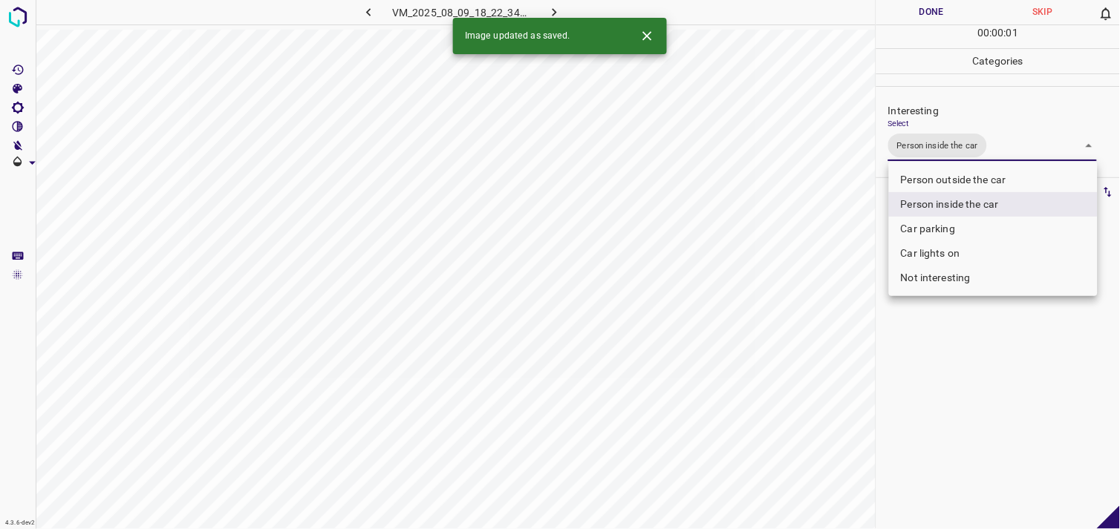
click at [960, 373] on div at bounding box center [560, 264] width 1120 height 529
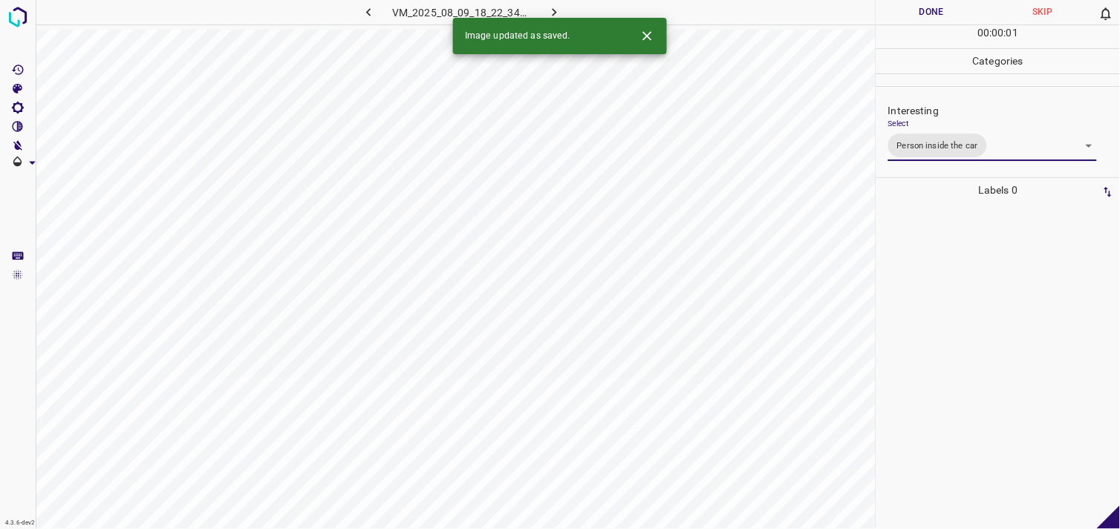
click at [953, 307] on div at bounding box center [998, 366] width 235 height 327
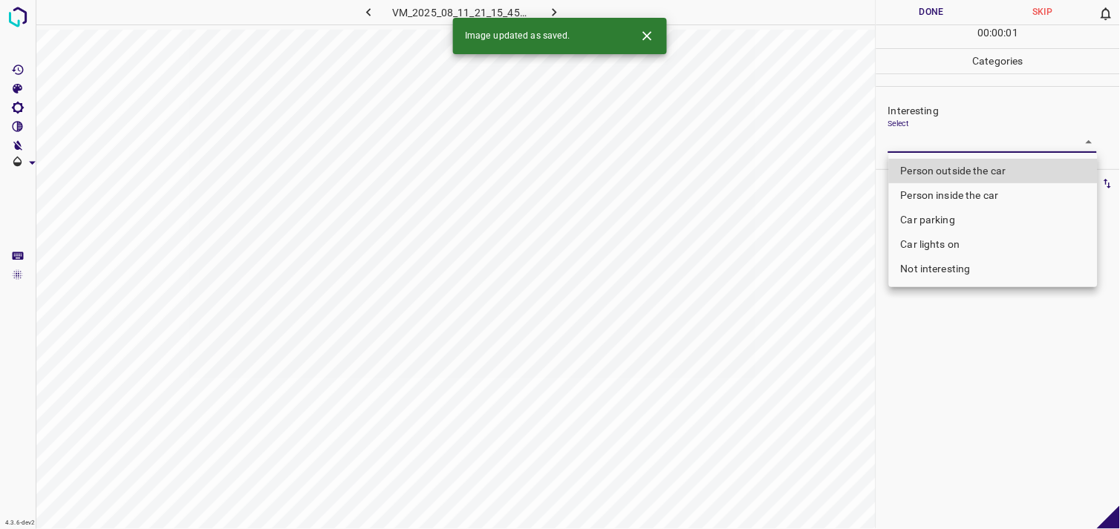
click at [946, 144] on body "4.3.6-dev2 VM_2025_08_11_21_15_45_925_11.gif Done Skip 0 00 : 00 : 01 Categorie…" at bounding box center [560, 264] width 1120 height 529
click at [973, 164] on li "Person outside the car" at bounding box center [993, 171] width 209 height 25
type input "Person outside the car"
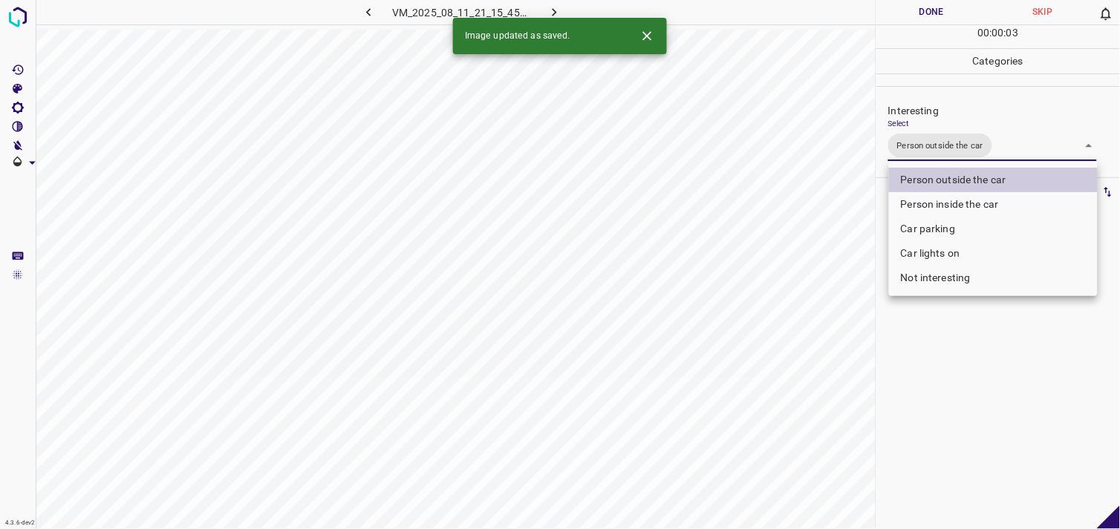
click at [966, 362] on div at bounding box center [560, 264] width 1120 height 529
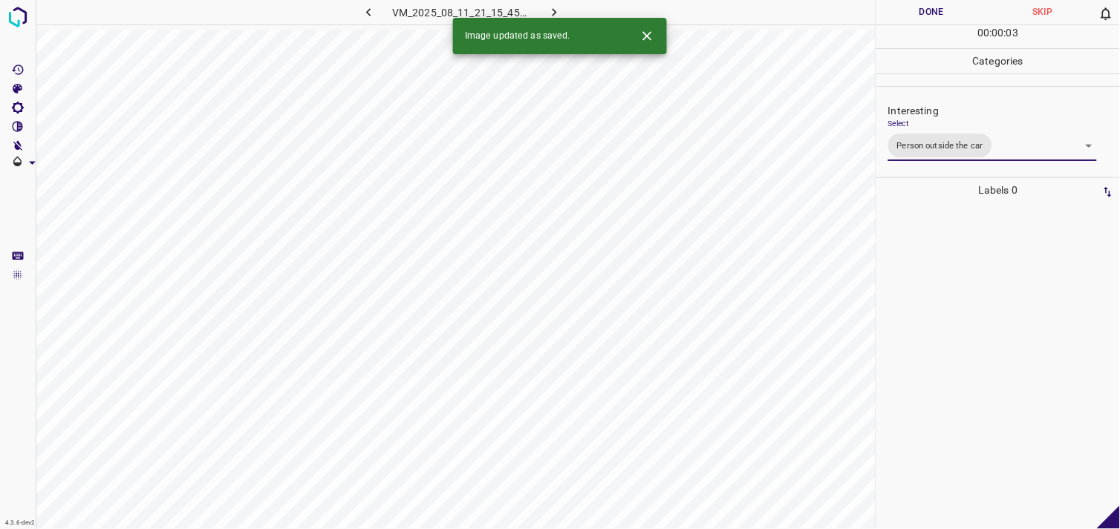
click at [965, 316] on div at bounding box center [998, 366] width 235 height 327
click at [964, 145] on body "4.3.6-dev2 VM_2025_08_11_20_21_48_197_04.gif Done Skip 0 00 : 00 : 05 Categorie…" at bounding box center [560, 264] width 1120 height 529
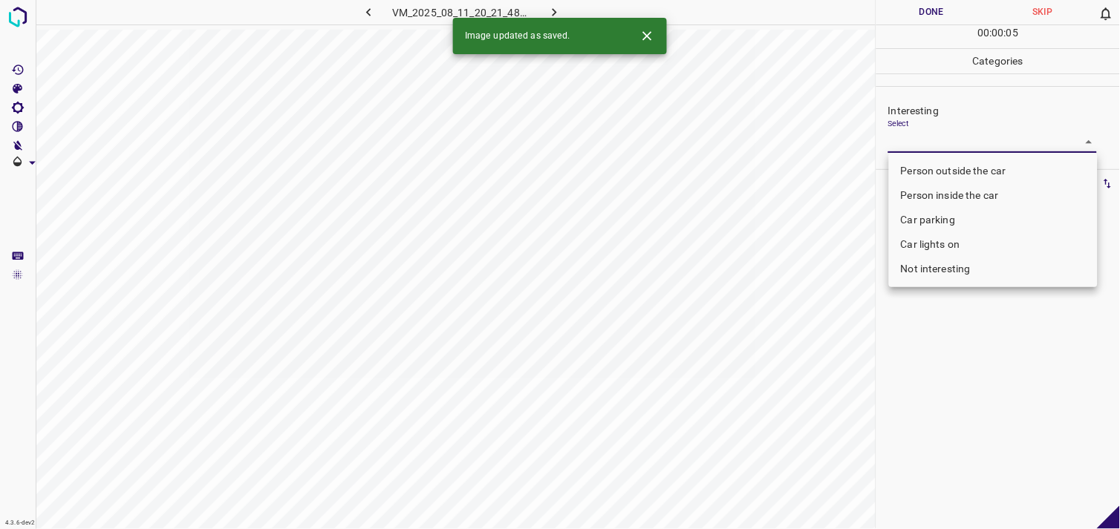
click at [976, 167] on li "Person outside the car" at bounding box center [993, 171] width 209 height 25
type input "Person outside the car"
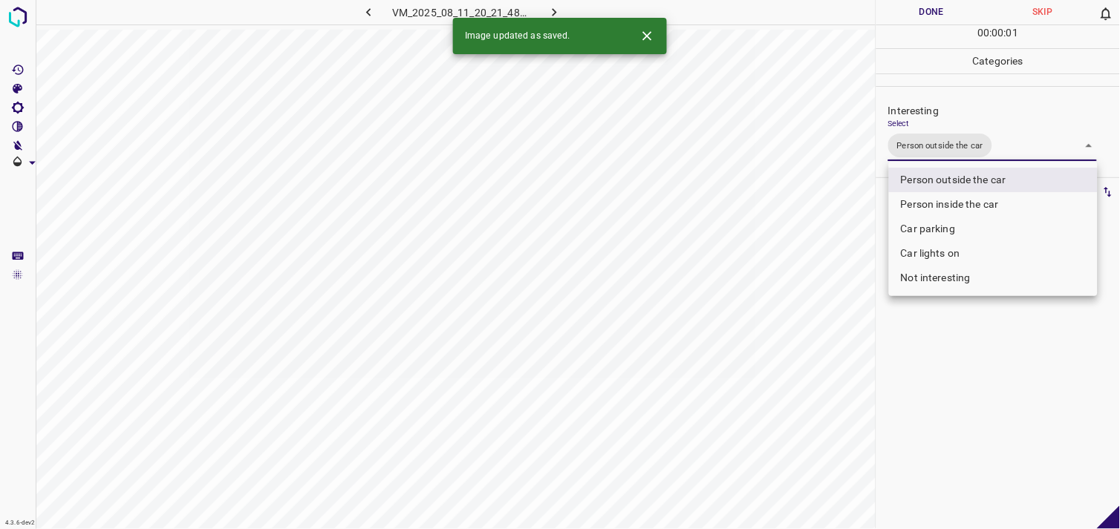
click at [984, 395] on div at bounding box center [560, 264] width 1120 height 529
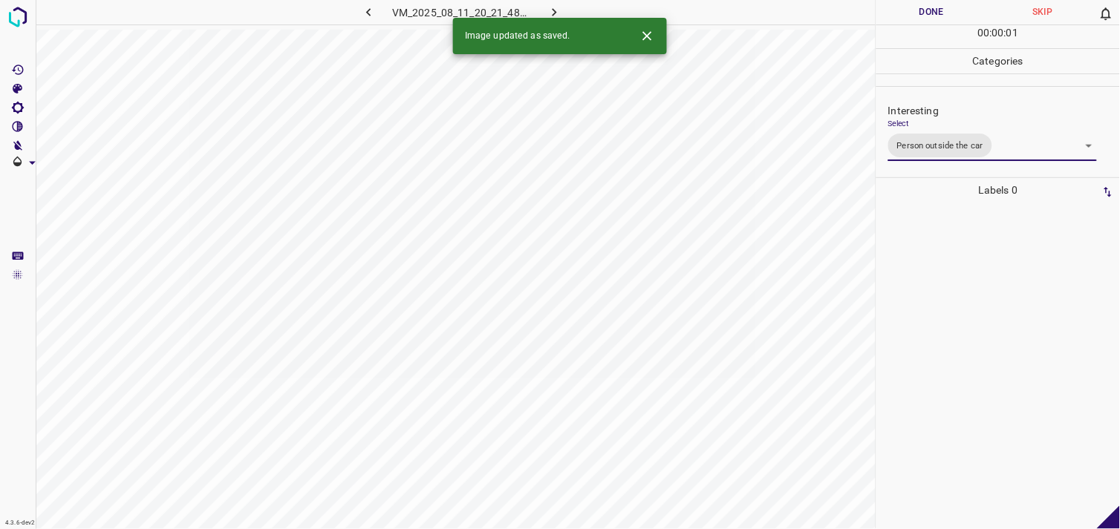
click at [991, 317] on div at bounding box center [998, 366] width 235 height 327
click at [944, 146] on body "4.3.6-dev2 VM_2025_08_08_22_07_52_879_02.gif Done Skip 0 00 : 00 : 03 Categorie…" at bounding box center [560, 264] width 1120 height 529
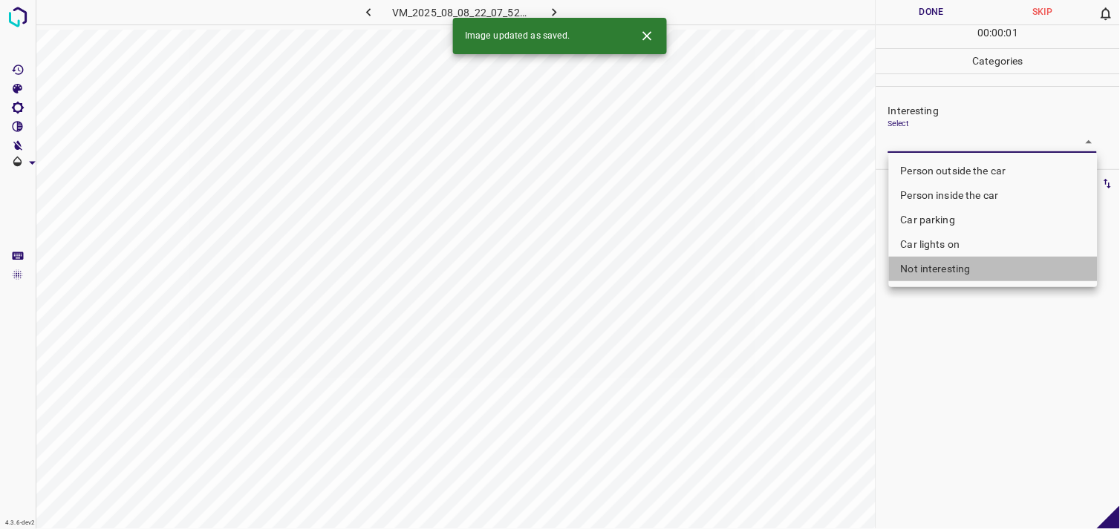
click at [948, 262] on li "Not interesting" at bounding box center [993, 269] width 209 height 25
type input "Not interesting"
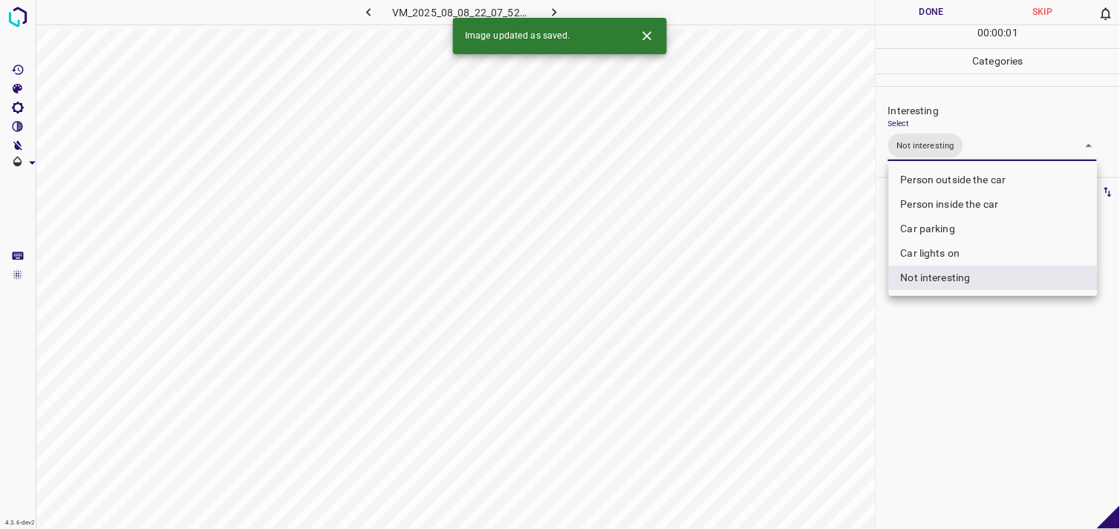
click at [965, 384] on div at bounding box center [560, 264] width 1120 height 529
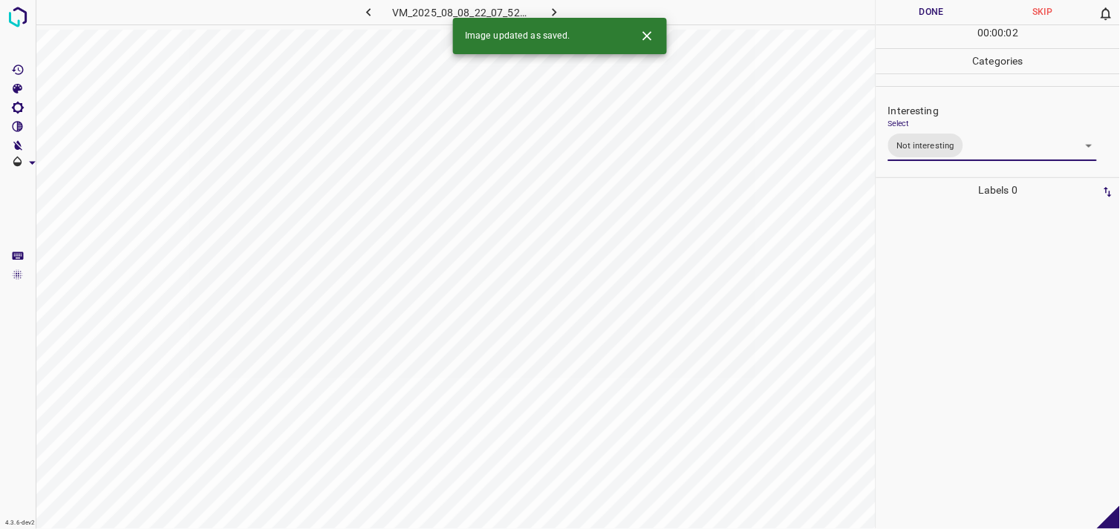
click at [971, 348] on div at bounding box center [998, 366] width 235 height 327
click at [943, 142] on body "4.3.6-dev2 VM_2025_08_11_22_06_30_839_02.gif Done Skip 0 00 : 00 : 03 Categorie…" at bounding box center [560, 264] width 1120 height 529
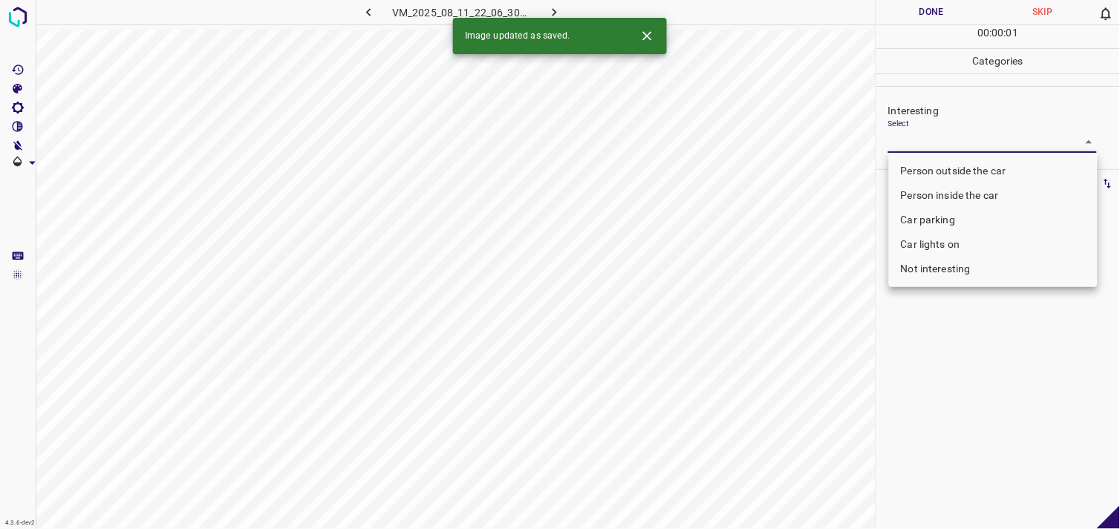
click at [969, 168] on li "Person outside the car" at bounding box center [993, 171] width 209 height 25
type input "Person outside the car"
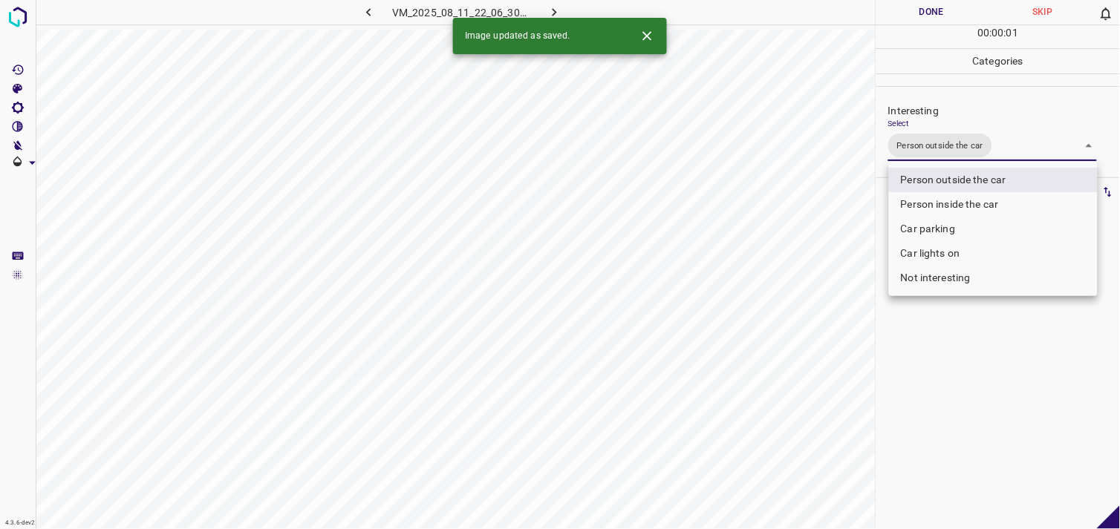
click at [947, 342] on div at bounding box center [560, 264] width 1120 height 529
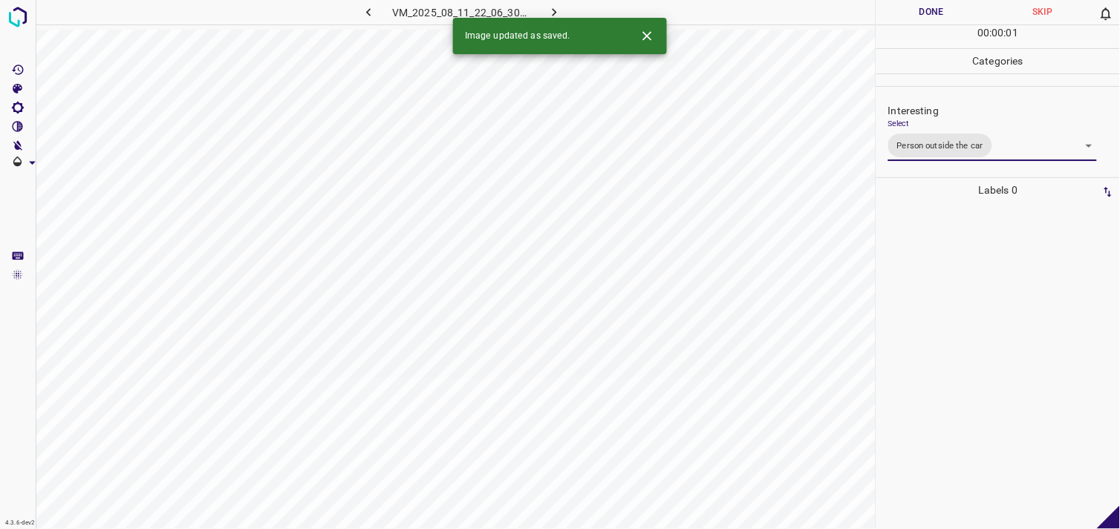
click at [945, 309] on div at bounding box center [998, 366] width 235 height 327
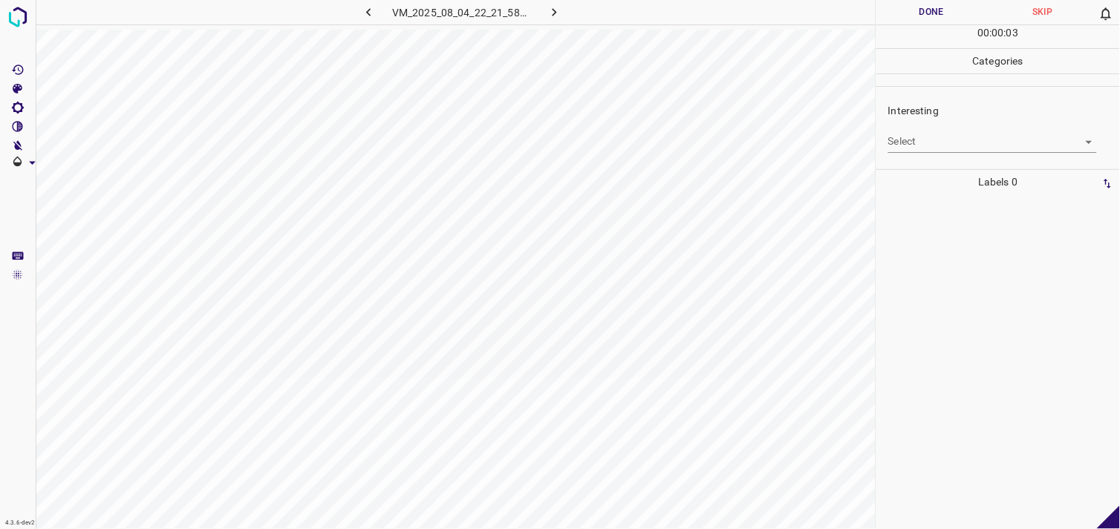
click at [953, 150] on body "4.3.6-dev2 VM_2025_08_04_22_21_58_384_11.gif Done Skip 0 00 : 00 : 03 Categorie…" at bounding box center [560, 264] width 1120 height 529
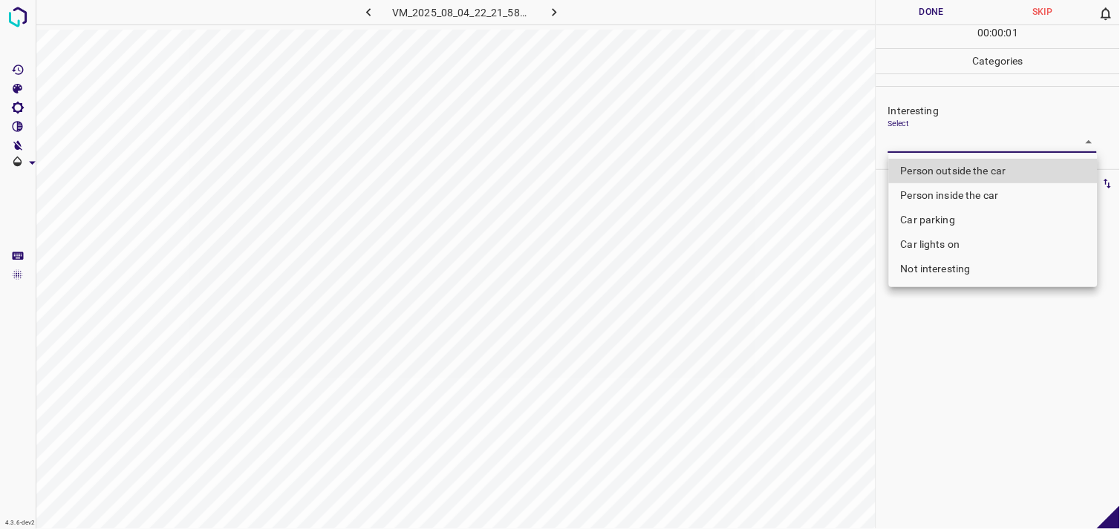
click at [958, 242] on li "Car lights on" at bounding box center [993, 244] width 209 height 25
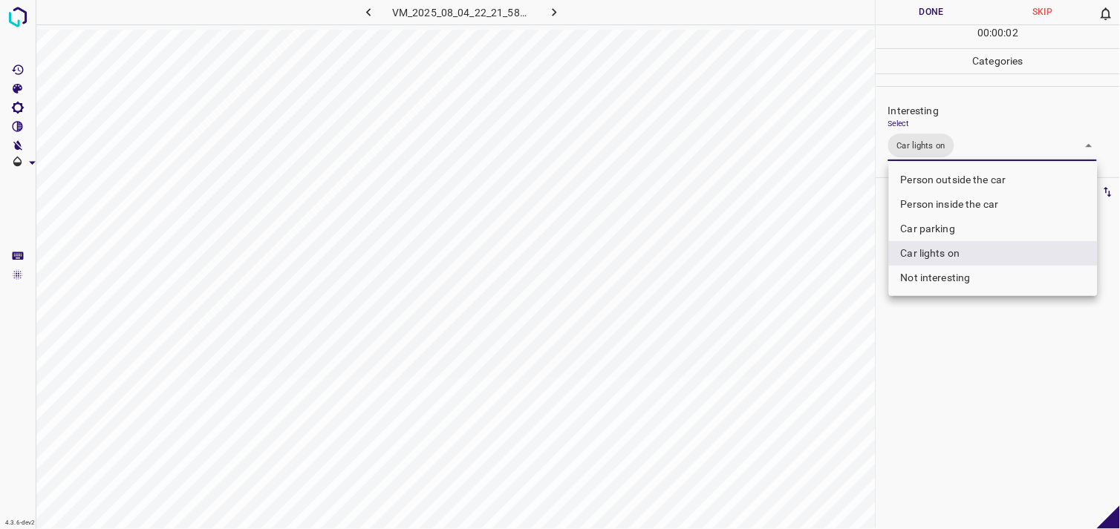
click at [956, 182] on li "Person outside the car" at bounding box center [993, 180] width 209 height 25
type input "Car lights on,Person outside the car"
click at [964, 354] on div at bounding box center [560, 264] width 1120 height 529
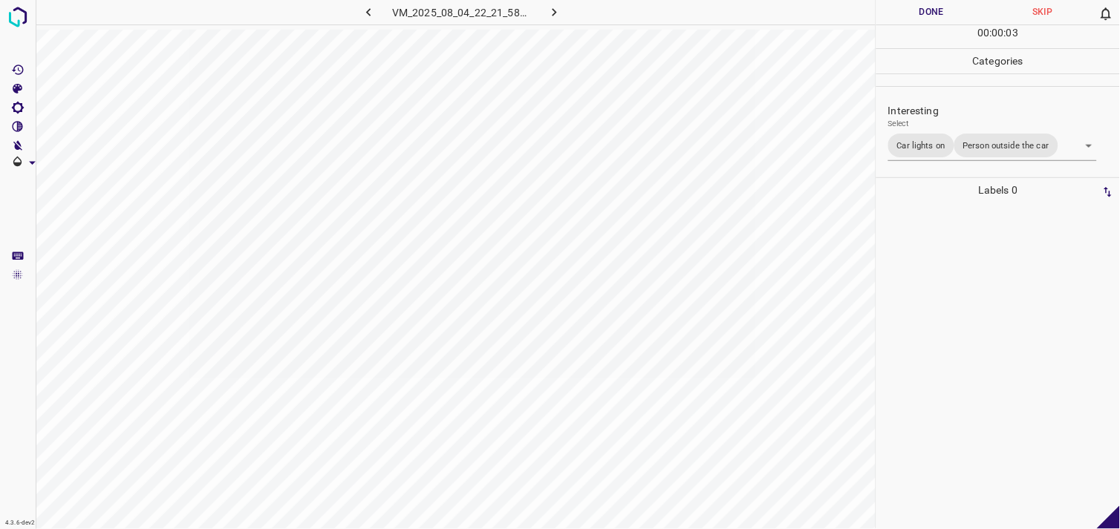
click at [968, 313] on div at bounding box center [998, 366] width 235 height 327
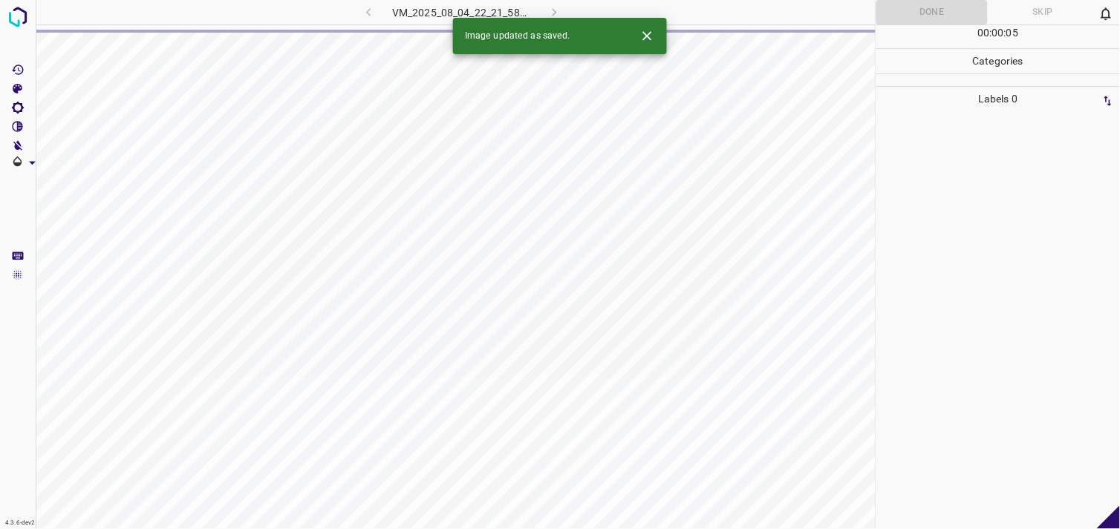
click at [19, 38] on span at bounding box center [18, 45] width 36 height 30
click at [30, 17] on img at bounding box center [17, 17] width 27 height 27
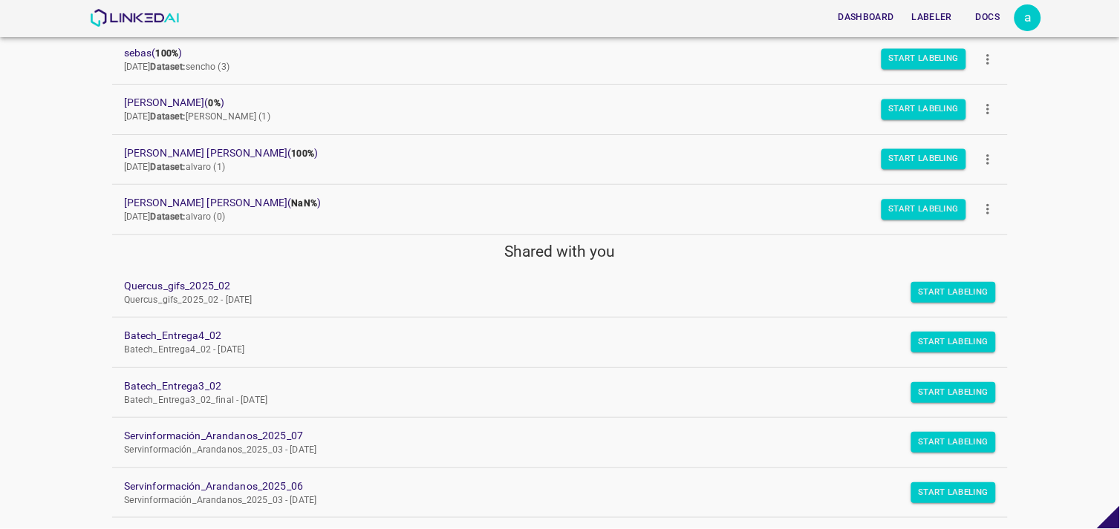
scroll to position [335, 0]
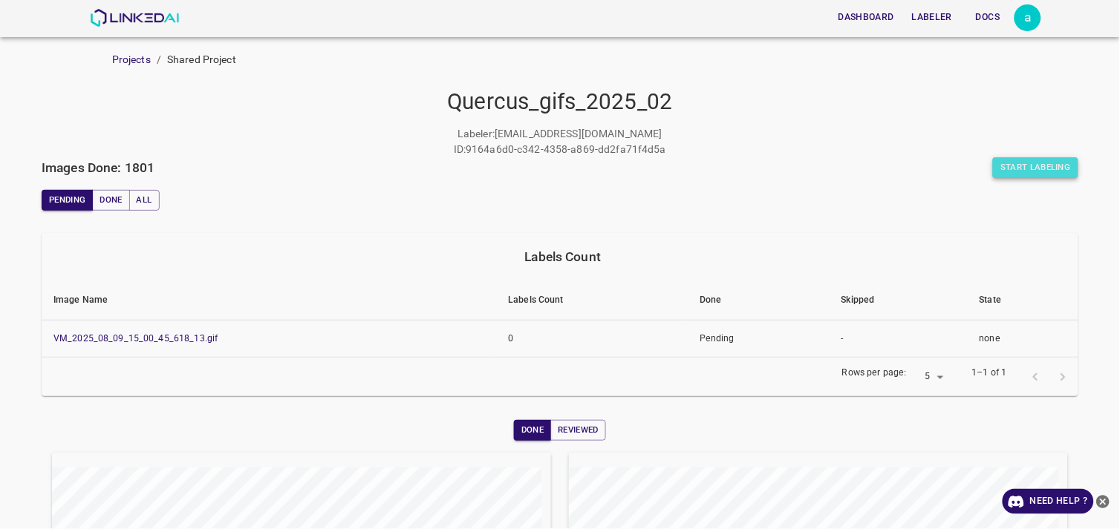
click at [1012, 169] on button "Start Labeling" at bounding box center [1035, 167] width 85 height 21
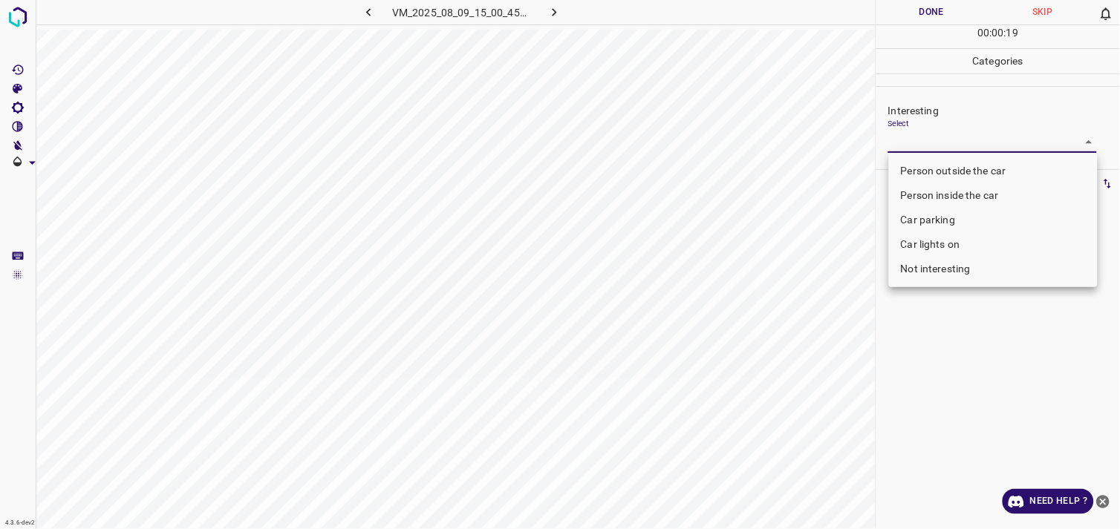
click at [941, 135] on body "4.3.6-dev2 VM_2025_08_09_15_00_45_618_13.gif Done Skip 0 00 : 00 : 19 Categorie…" at bounding box center [560, 264] width 1120 height 529
click at [981, 269] on li "Not interesting" at bounding box center [993, 269] width 209 height 25
type input "Not interesting"
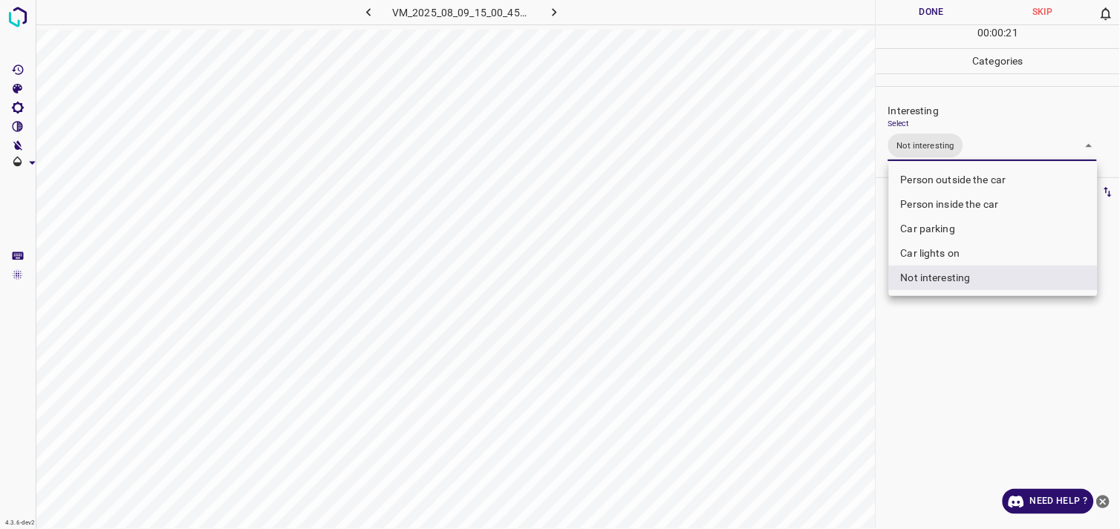
click at [984, 397] on div at bounding box center [560, 264] width 1120 height 529
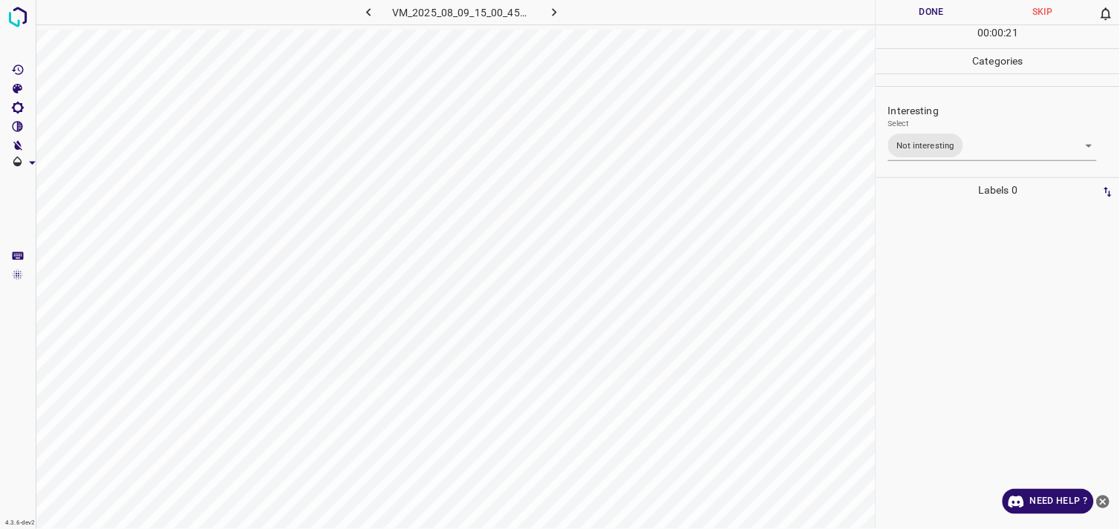
drag, startPoint x: 982, startPoint y: 399, endPoint x: 948, endPoint y: 306, distance: 99.6
click at [948, 306] on div at bounding box center [998, 366] width 235 height 327
click at [948, 139] on body "4.3.6-dev2 VM_2025_08_11_20_40_23_327_10.gif Done Skip 0 00 : 00 : 04 Categorie…" at bounding box center [560, 264] width 1120 height 529
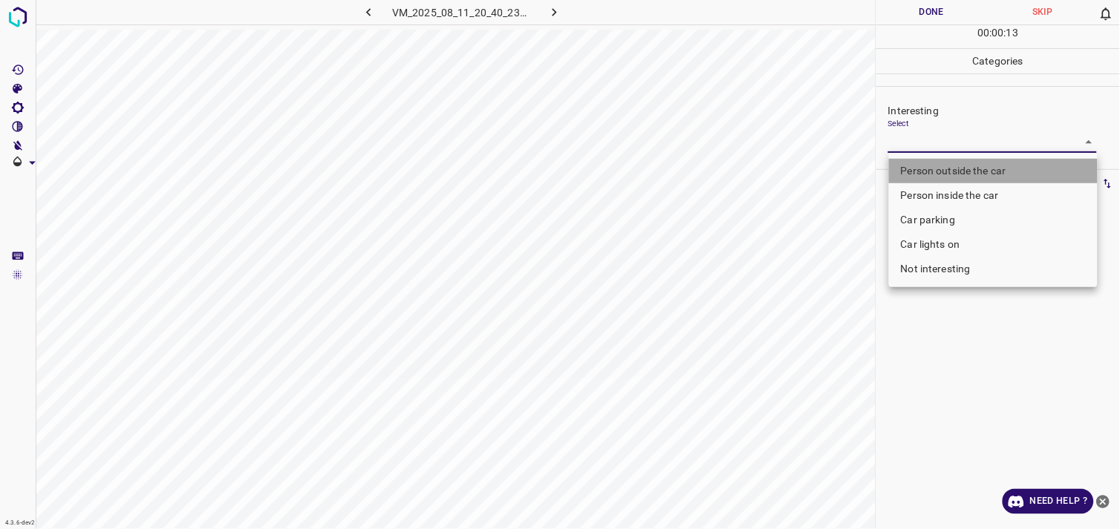
click at [973, 166] on li "Person outside the car" at bounding box center [993, 171] width 209 height 25
type input "Person outside the car"
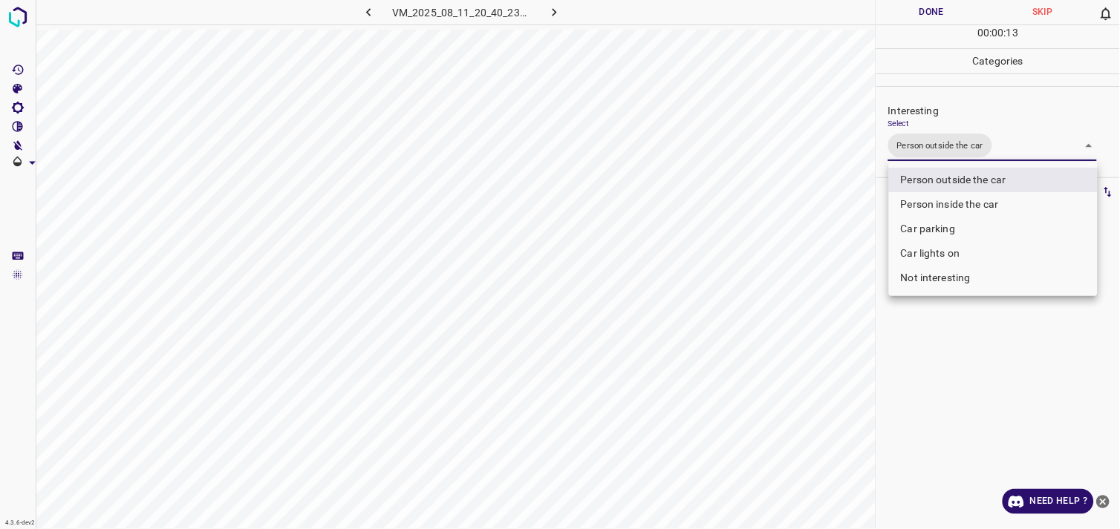
click at [1010, 392] on div at bounding box center [560, 264] width 1120 height 529
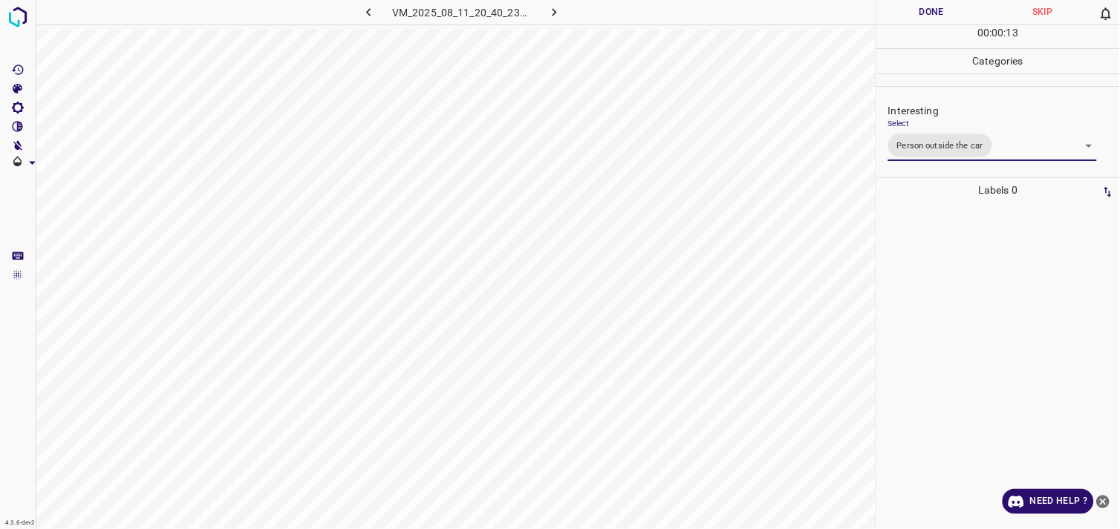
click at [997, 327] on div at bounding box center [998, 366] width 235 height 327
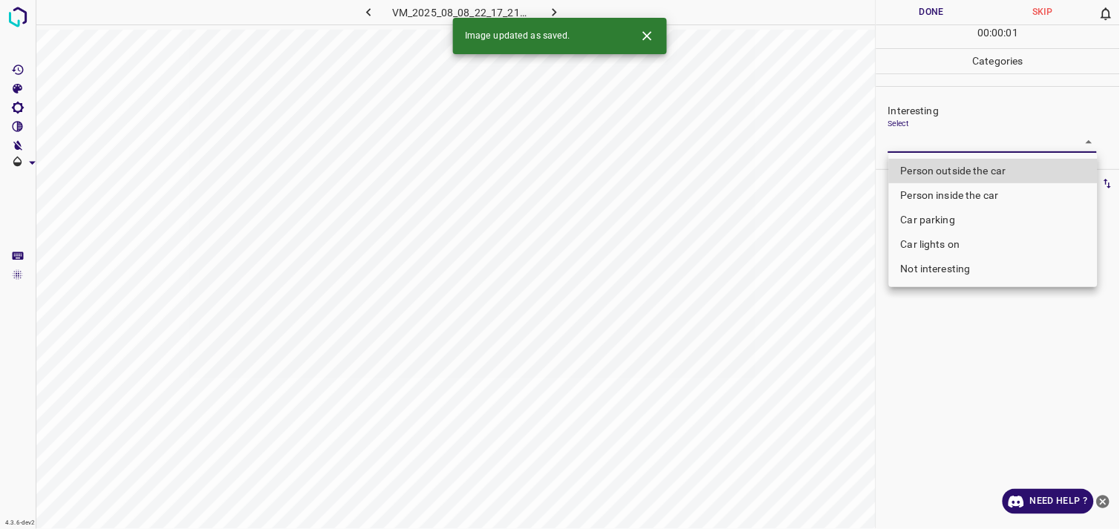
click at [948, 147] on body "4.3.6-dev2 VM_2025_08_08_22_17_21_538_03.gif Done Skip 0 00 : 00 : 01 Categorie…" at bounding box center [560, 264] width 1120 height 529
click at [959, 168] on li "Person outside the car" at bounding box center [993, 171] width 209 height 25
type input "Person outside the car"
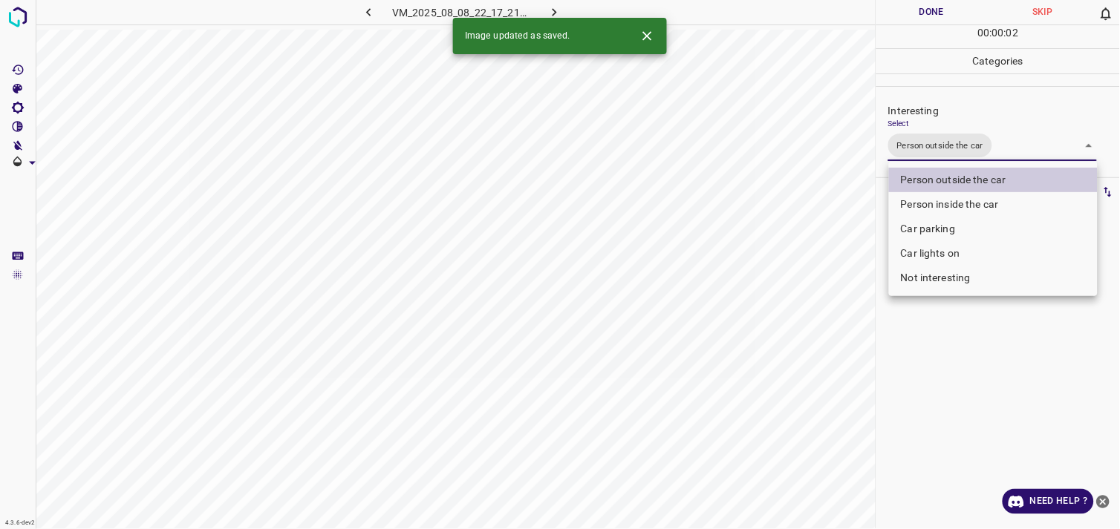
drag, startPoint x: 939, startPoint y: 446, endPoint x: 964, endPoint y: 413, distance: 40.8
click at [945, 444] on div at bounding box center [560, 264] width 1120 height 529
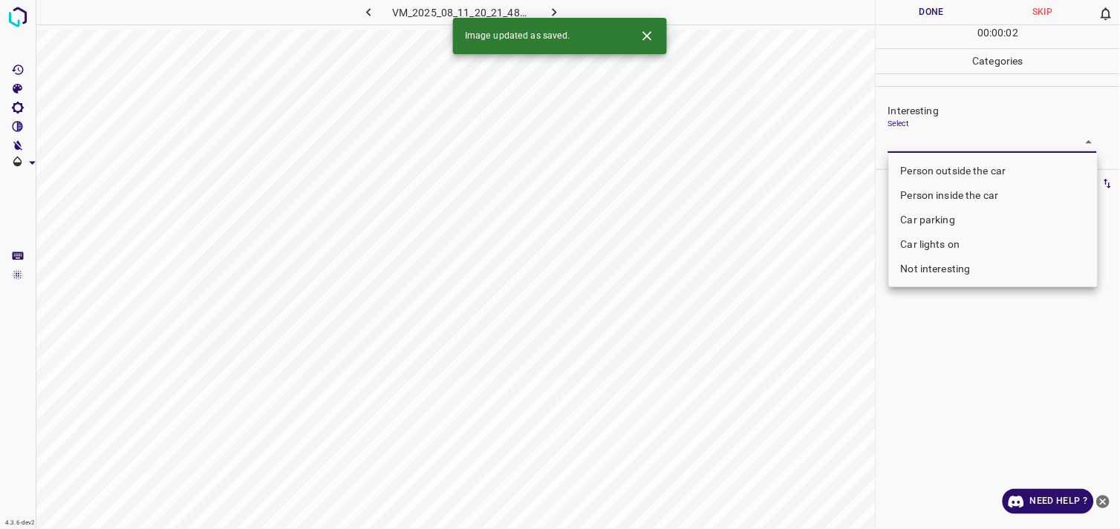
click at [944, 150] on body "4.3.6-dev2 VM_2025_08_11_20_21_48_197_12.gif Done Skip 0 00 : 00 : 02 Categorie…" at bounding box center [560, 264] width 1120 height 529
click at [956, 192] on li "Person inside the car" at bounding box center [993, 195] width 209 height 25
type input "Person inside the car"
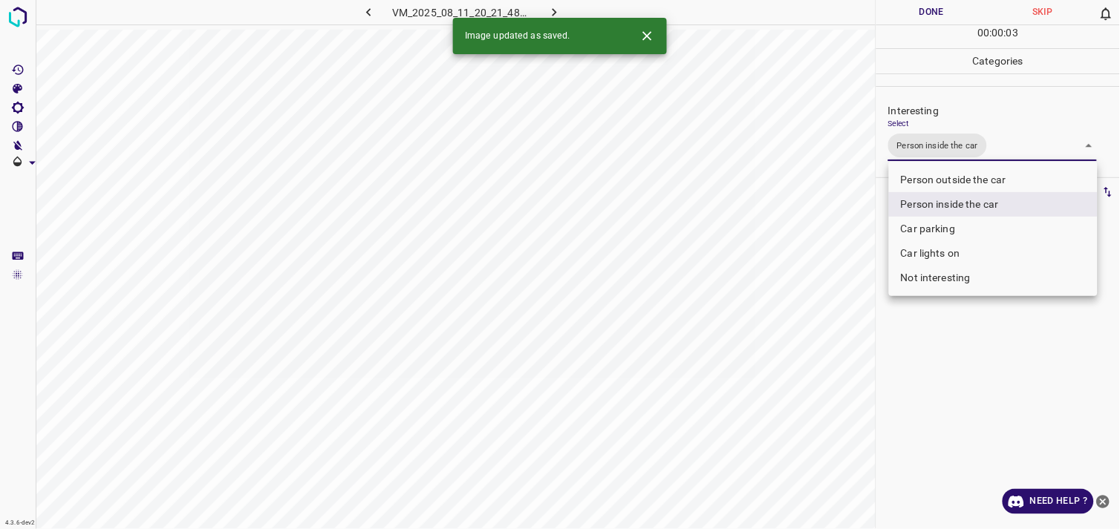
click at [958, 359] on div at bounding box center [560, 264] width 1120 height 529
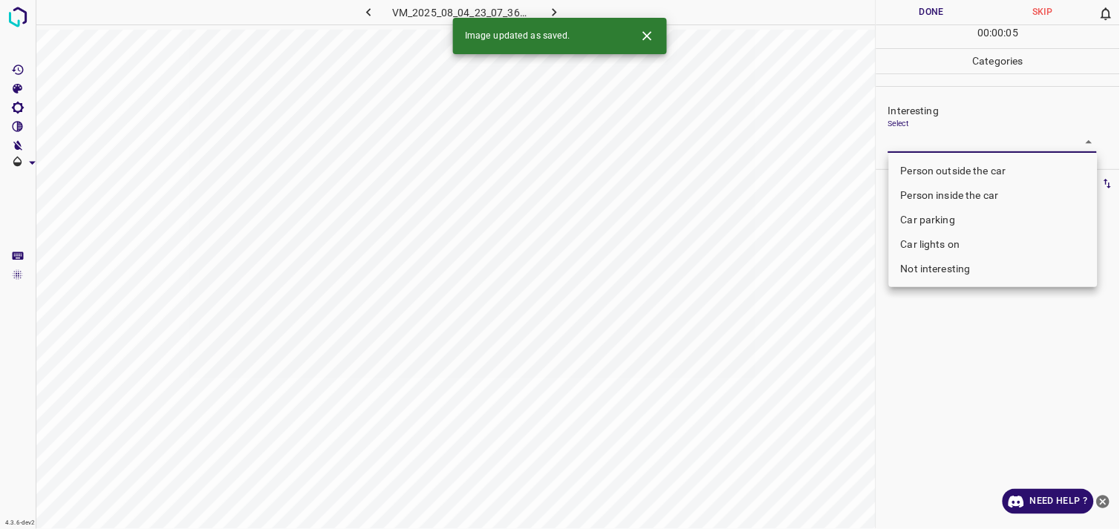
click at [918, 142] on body "4.3.6-dev2 VM_2025_08_04_23_07_36_219_01.gif Done Skip 0 00 : 00 : 05 Categorie…" at bounding box center [560, 264] width 1120 height 529
click at [949, 172] on li "Person outside the car" at bounding box center [993, 171] width 209 height 25
type input "Person outside the car"
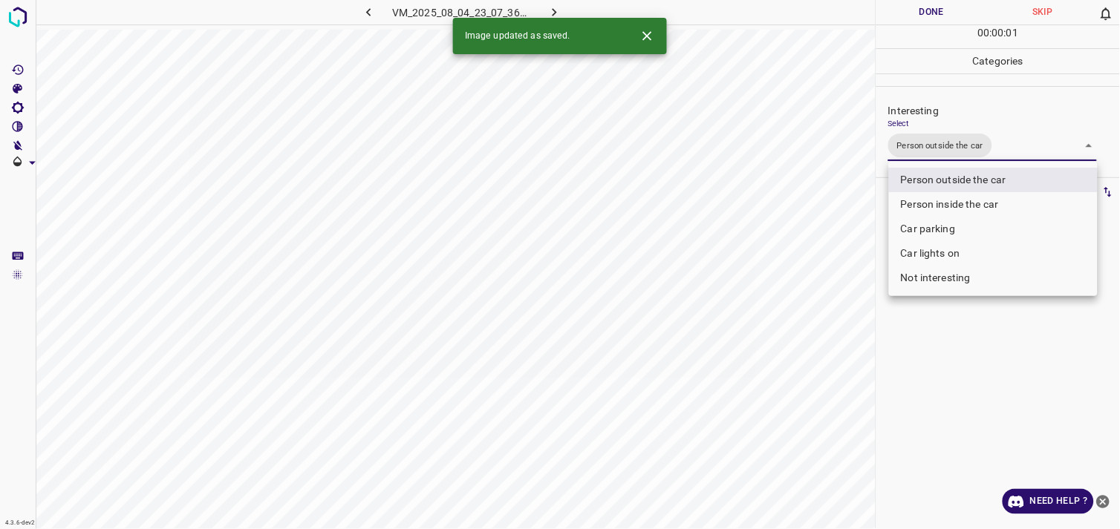
click at [985, 337] on div at bounding box center [560, 264] width 1120 height 529
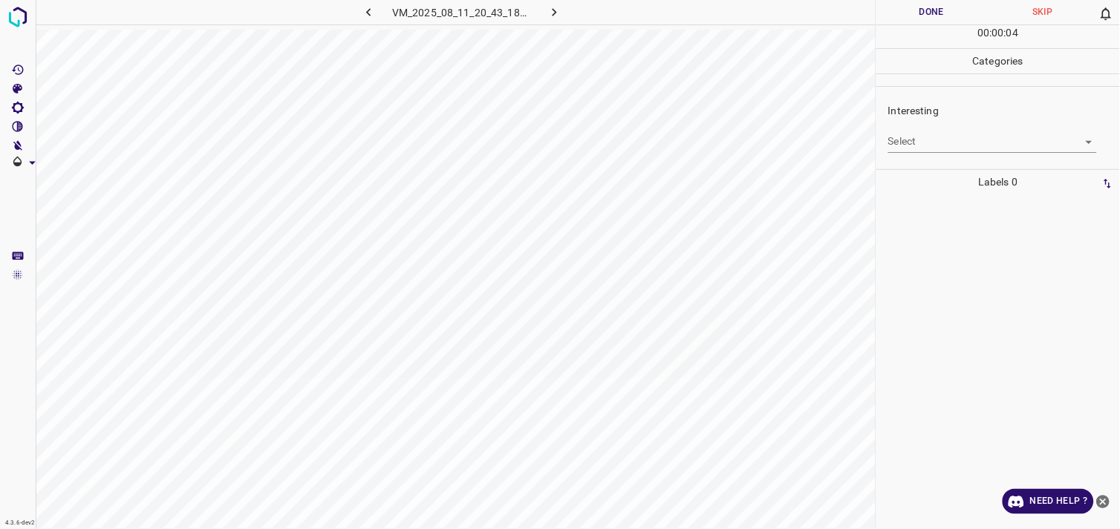
click at [959, 146] on body "4.3.6-dev2 VM_2025_08_11_20_43_18_322_06.gif Done Skip 0 00 : 00 : 04 Categorie…" at bounding box center [560, 264] width 1120 height 529
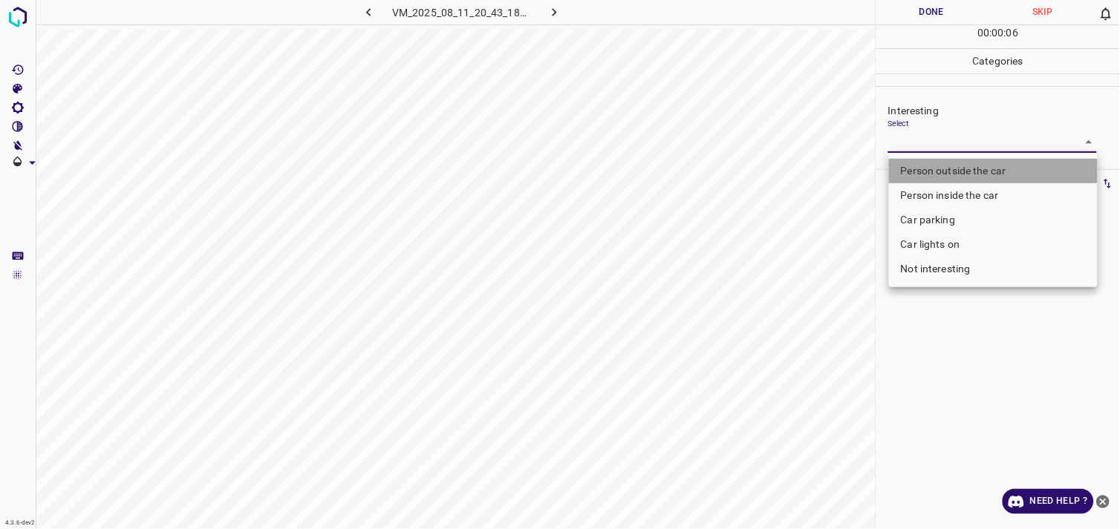
click at [966, 172] on li "Person outside the car" at bounding box center [993, 171] width 209 height 25
type input "Person outside the car"
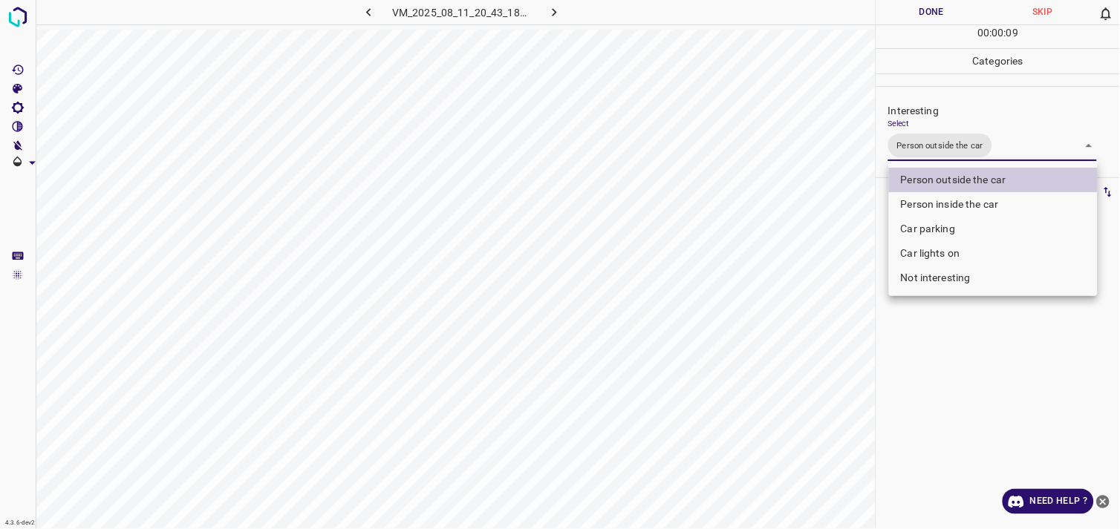
click at [940, 386] on div at bounding box center [560, 264] width 1120 height 529
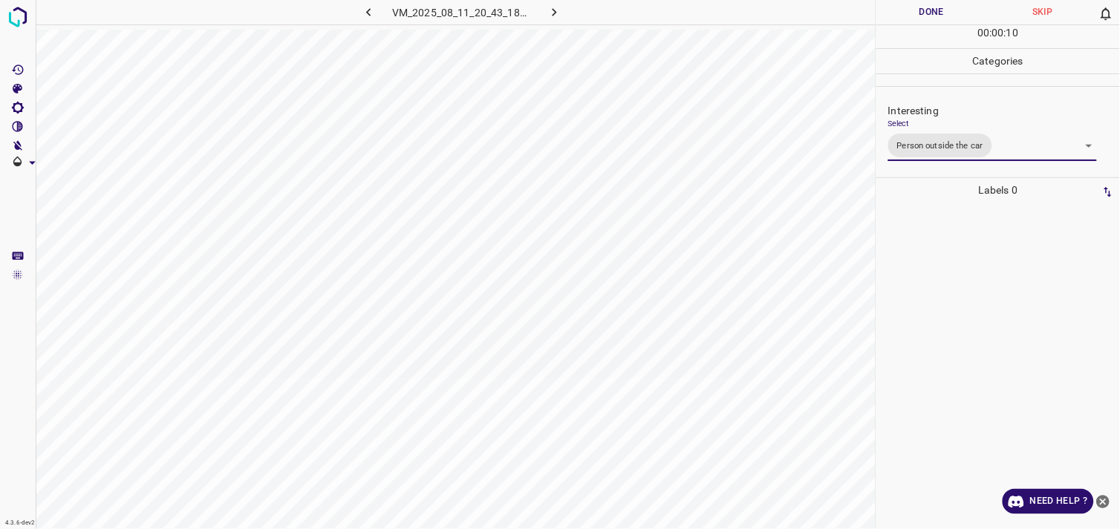
click at [959, 330] on div at bounding box center [998, 366] width 235 height 327
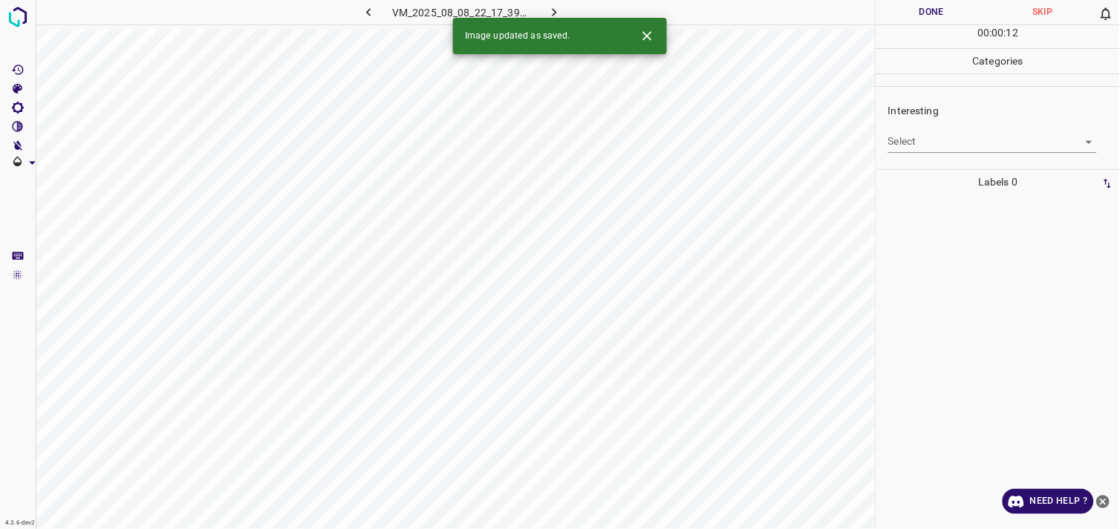
click at [936, 138] on body "4.3.6-dev2 VM_2025_08_08_22_17_39_935_00.gif Done Skip 0 00 : 00 : 12 Categorie…" at bounding box center [560, 264] width 1120 height 529
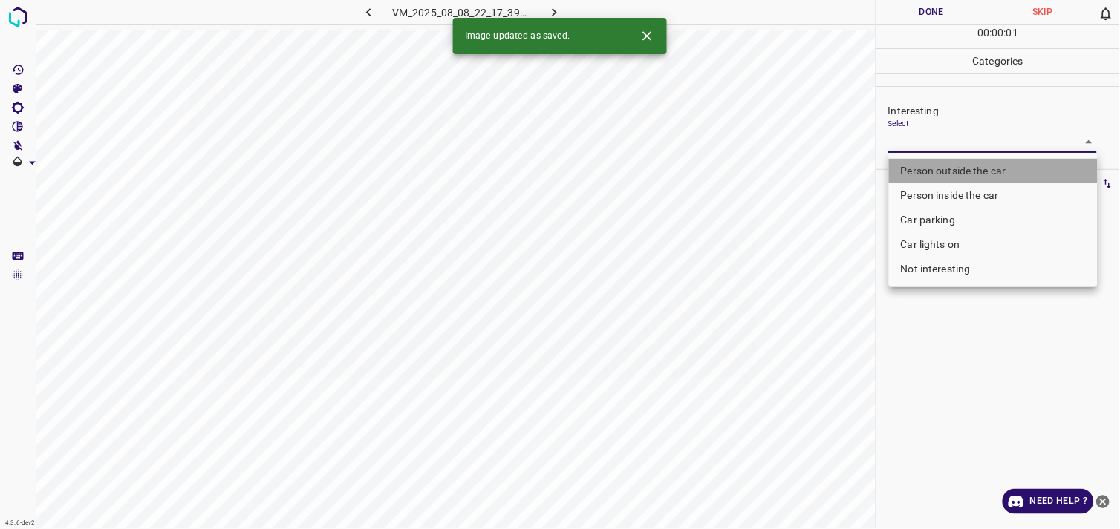
click at [961, 174] on li "Person outside the car" at bounding box center [993, 171] width 209 height 25
type input "Person outside the car"
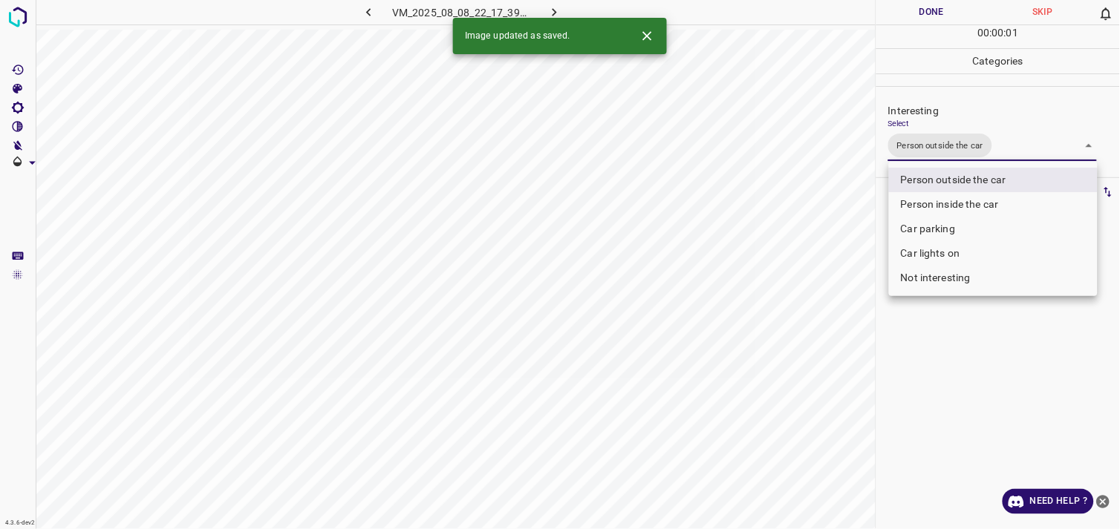
click at [971, 350] on div at bounding box center [560, 264] width 1120 height 529
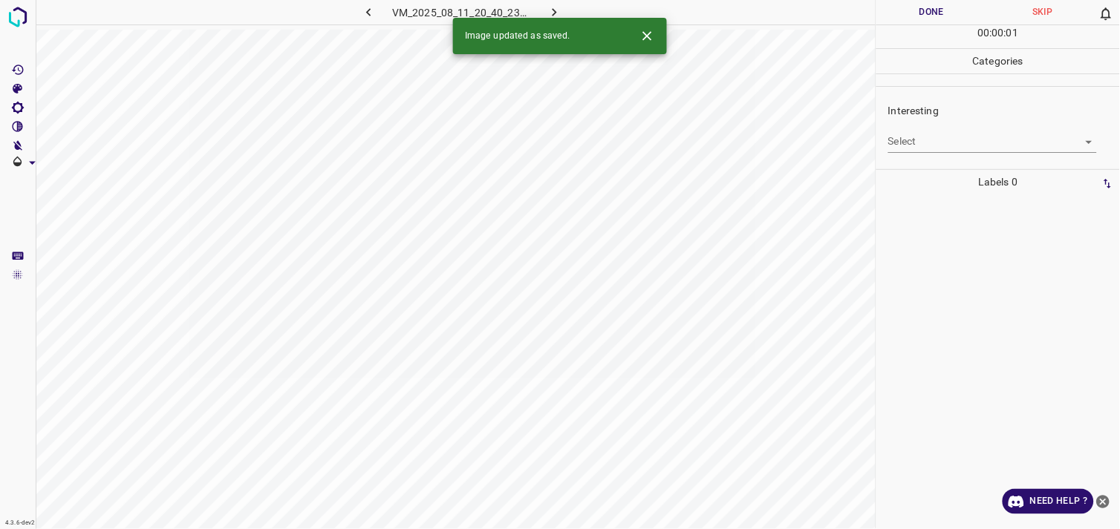
click at [956, 146] on body "4.3.6-dev2 VM_2025_08_11_20_40_23_327_00.gif Done Skip 0 00 : 00 : 01 Categorie…" at bounding box center [560, 264] width 1120 height 529
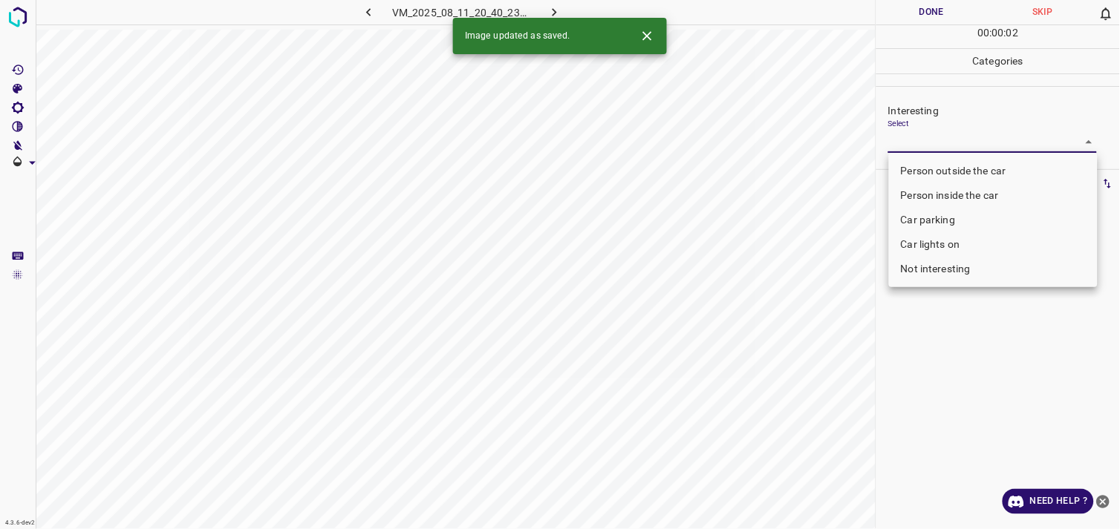
click at [984, 196] on li "Person inside the car" at bounding box center [993, 195] width 209 height 25
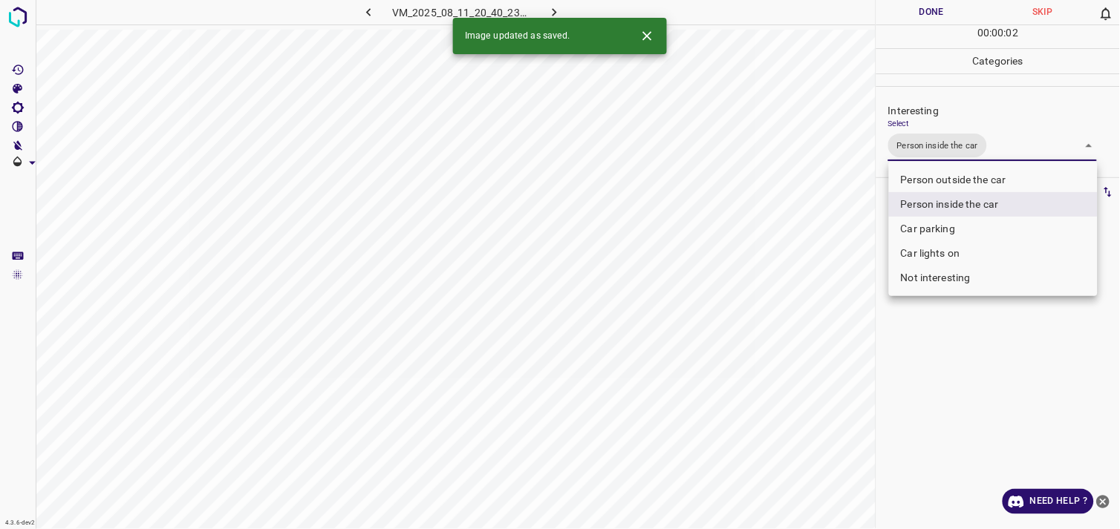
type input "Person inside the car"
click at [973, 358] on div at bounding box center [560, 264] width 1120 height 529
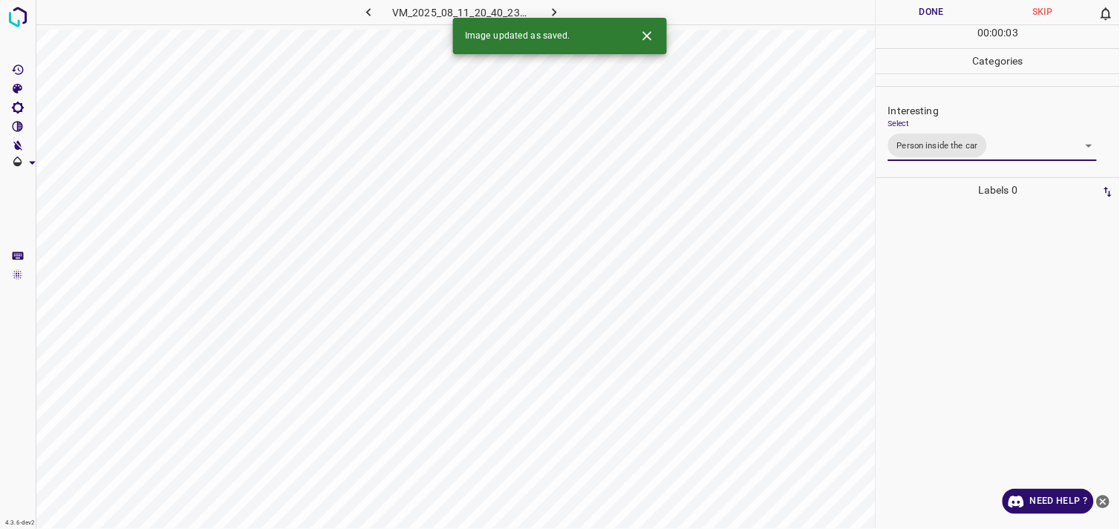
click at [979, 316] on div at bounding box center [998, 366] width 235 height 327
click at [924, 147] on body "4.3.6-dev2 VM_2025_08_09_18_22_04_405_04.gif Done Skip 0 00 : 00 : 03 Categorie…" at bounding box center [560, 264] width 1120 height 529
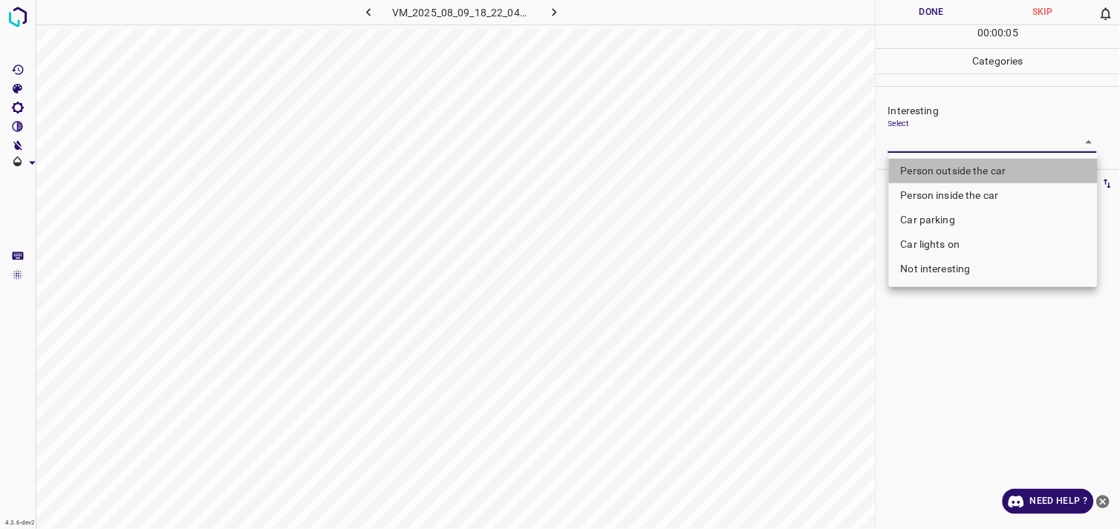
click at [970, 172] on li "Person outside the car" at bounding box center [993, 171] width 209 height 25
type input "Person outside the car"
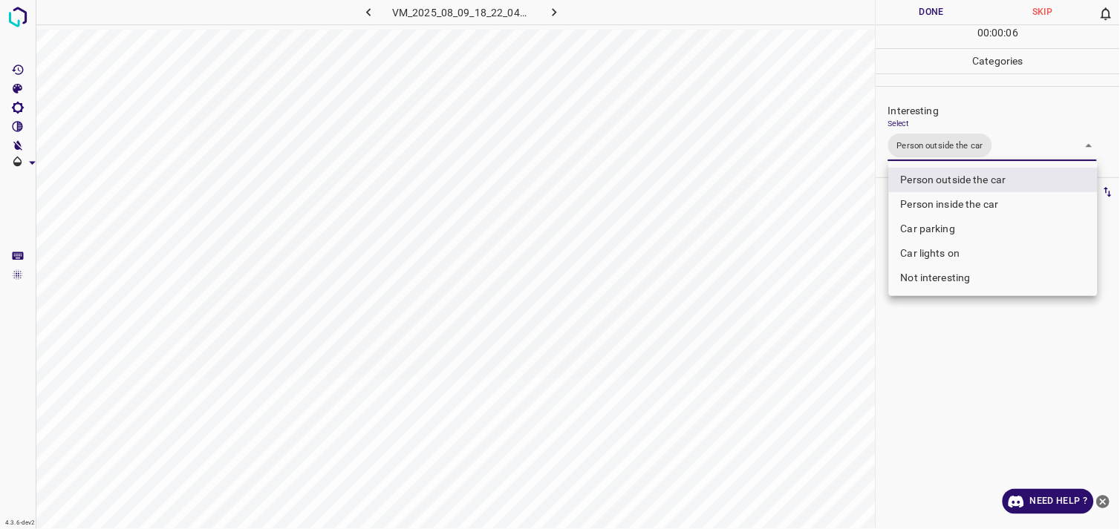
drag, startPoint x: 930, startPoint y: 372, endPoint x: 948, endPoint y: 328, distance: 47.3
click at [932, 367] on div at bounding box center [560, 264] width 1120 height 529
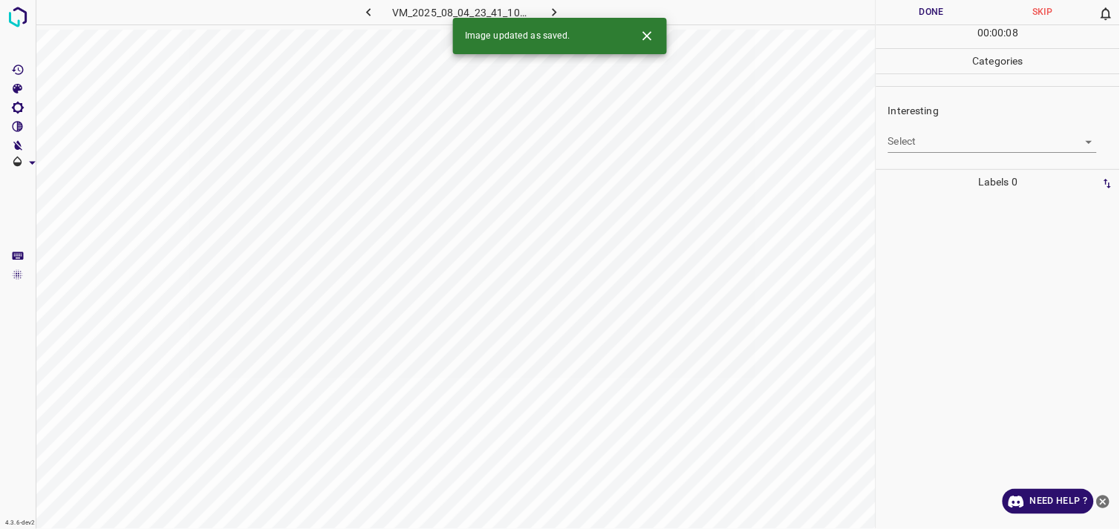
click at [952, 146] on body "4.3.6-dev2 VM_2025_08_04_23_41_10_523_02.gif Done Skip 0 00 : 00 : 08 Categorie…" at bounding box center [560, 264] width 1120 height 529
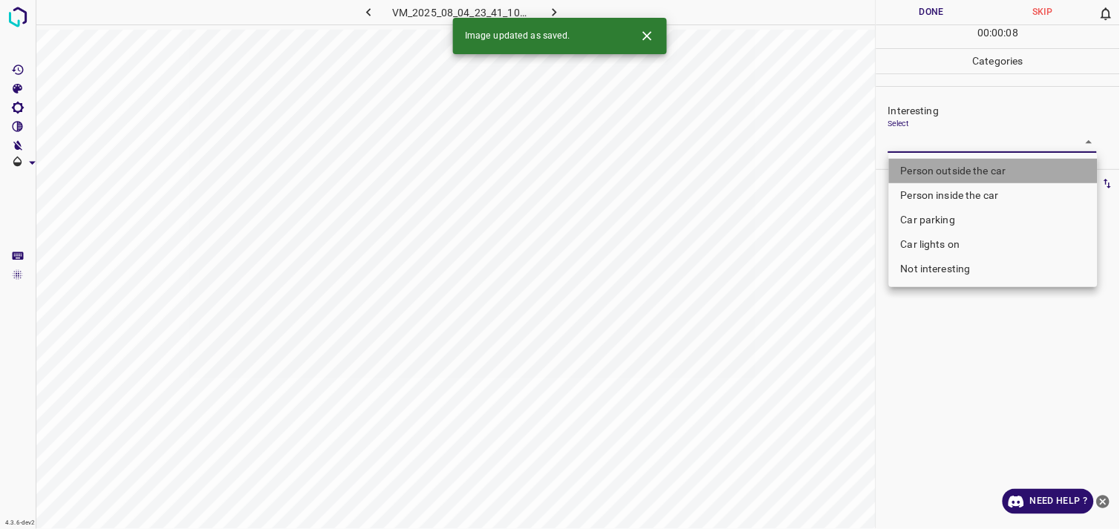
click at [971, 165] on li "Person outside the car" at bounding box center [993, 171] width 209 height 25
type input "Person outside the car"
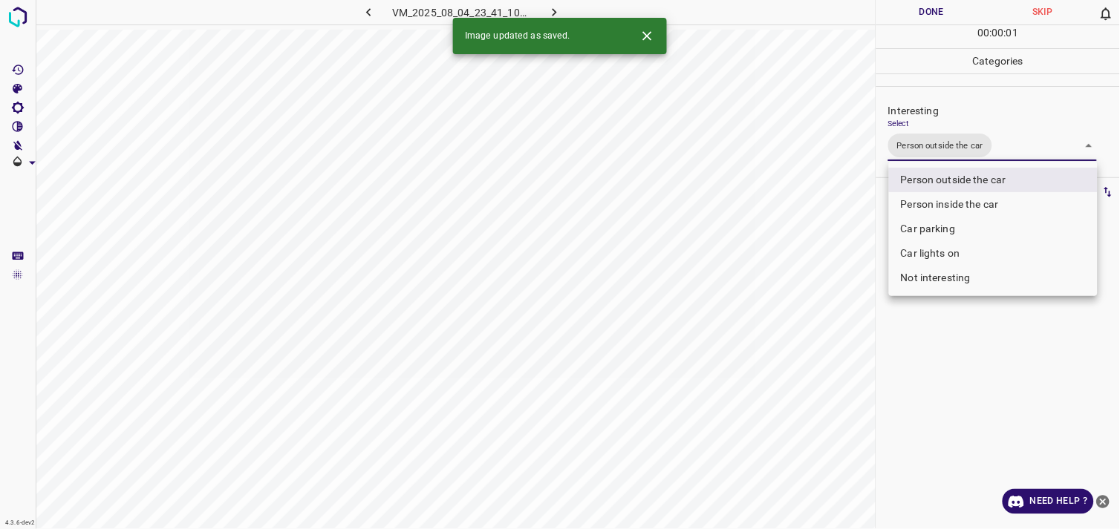
drag, startPoint x: 950, startPoint y: 362, endPoint x: 981, endPoint y: 273, distance: 93.5
click at [950, 359] on div at bounding box center [560, 264] width 1120 height 529
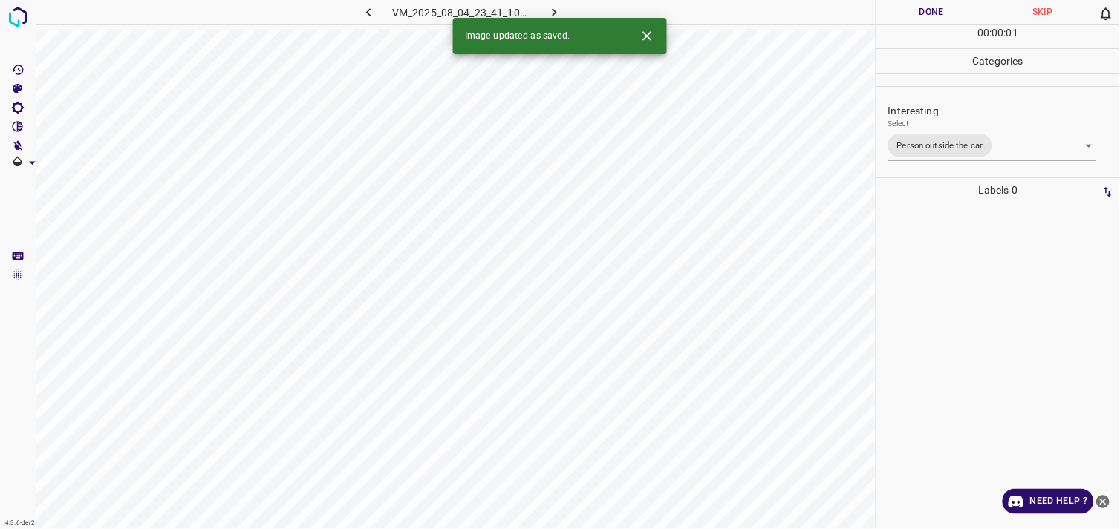
click at [981, 269] on div at bounding box center [998, 366] width 235 height 327
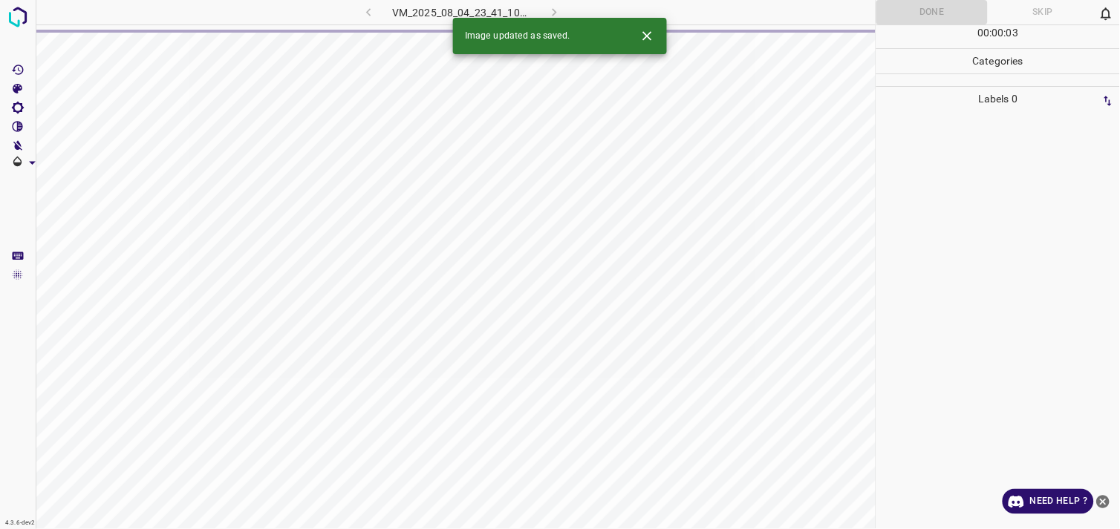
click at [1106, 506] on icon "close-help" at bounding box center [1103, 501] width 13 height 13
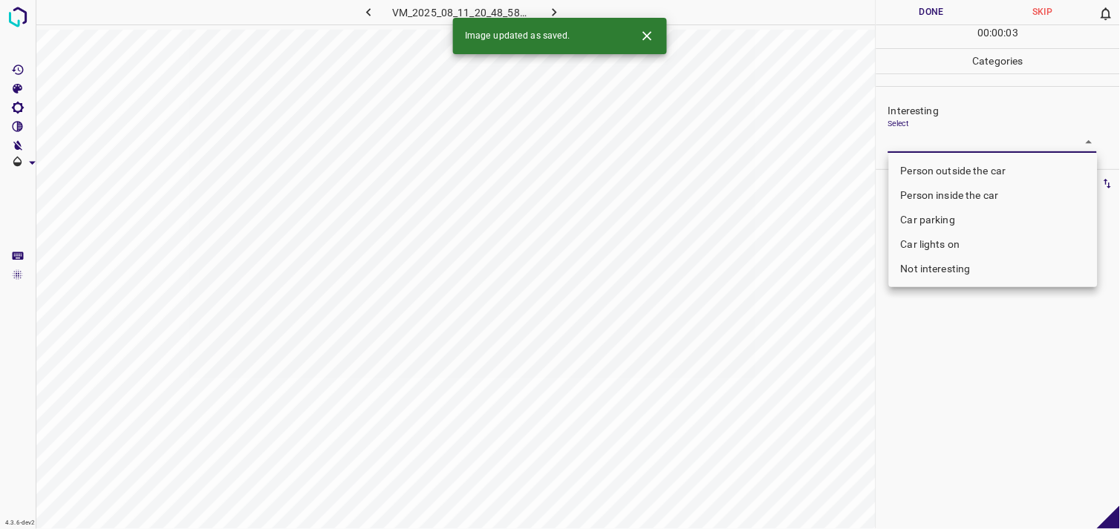
click at [974, 141] on body "4.3.6-dev2 VM_2025_08_11_20_48_58_252_01.gif Done Skip 0 00 : 00 : 03 Categorie…" at bounding box center [560, 264] width 1120 height 529
click at [963, 172] on li "Person outside the car" at bounding box center [993, 171] width 209 height 25
type input "Person outside the car"
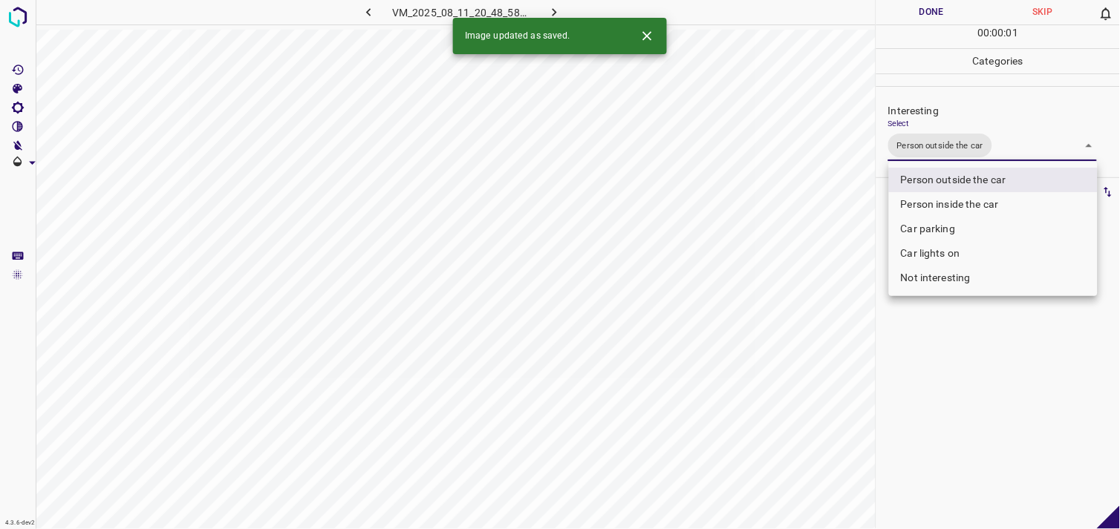
click at [969, 368] on div at bounding box center [560, 264] width 1120 height 529
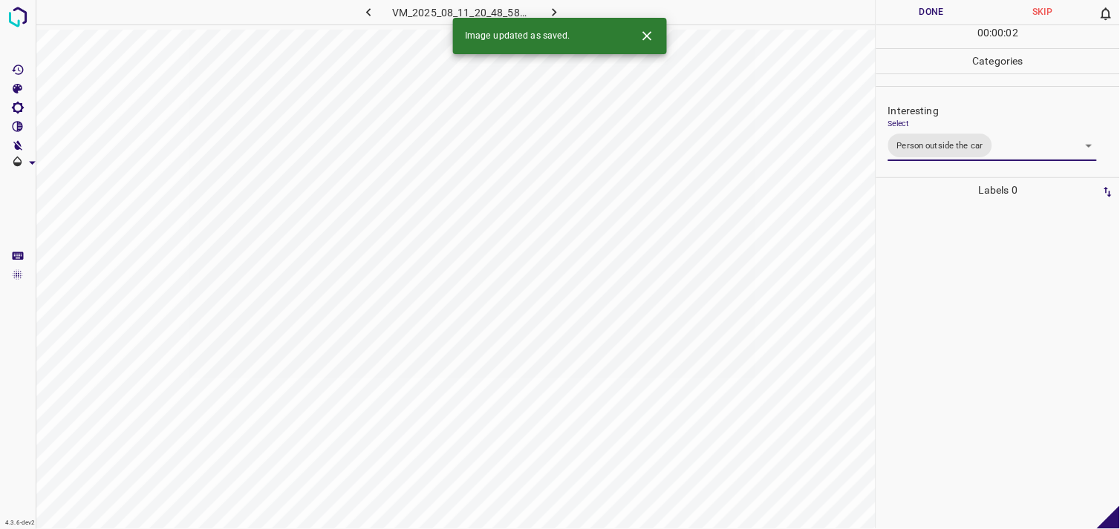
click at [965, 330] on div at bounding box center [998, 366] width 235 height 327
click at [930, 135] on body "4.3.6-dev2 VM_2025_08_08_22_52_48_355_01.gif Done Skip 0 00 : 00 : 04 Categorie…" at bounding box center [560, 264] width 1120 height 529
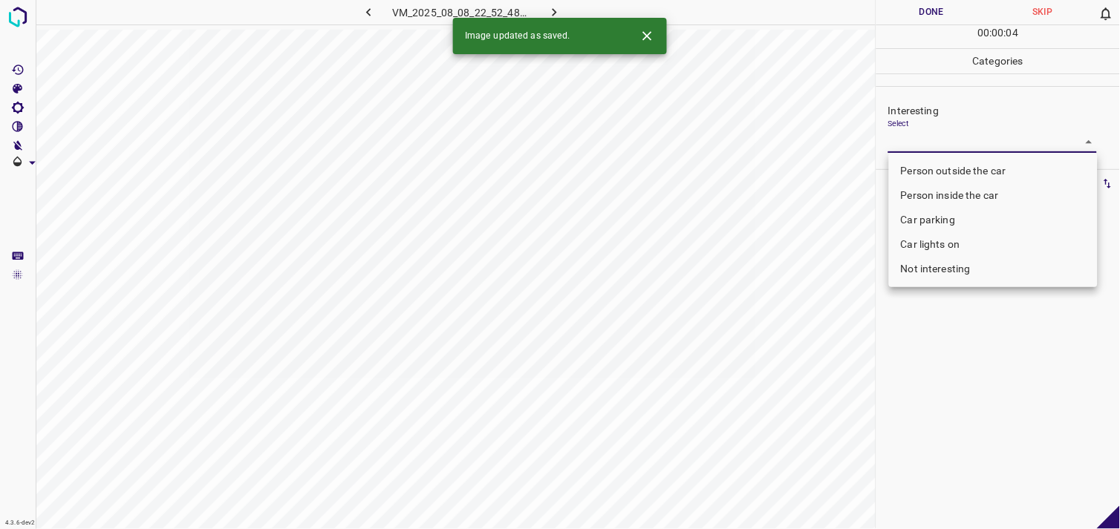
click at [932, 219] on li "Car parking" at bounding box center [993, 220] width 209 height 25
type input "Car parking"
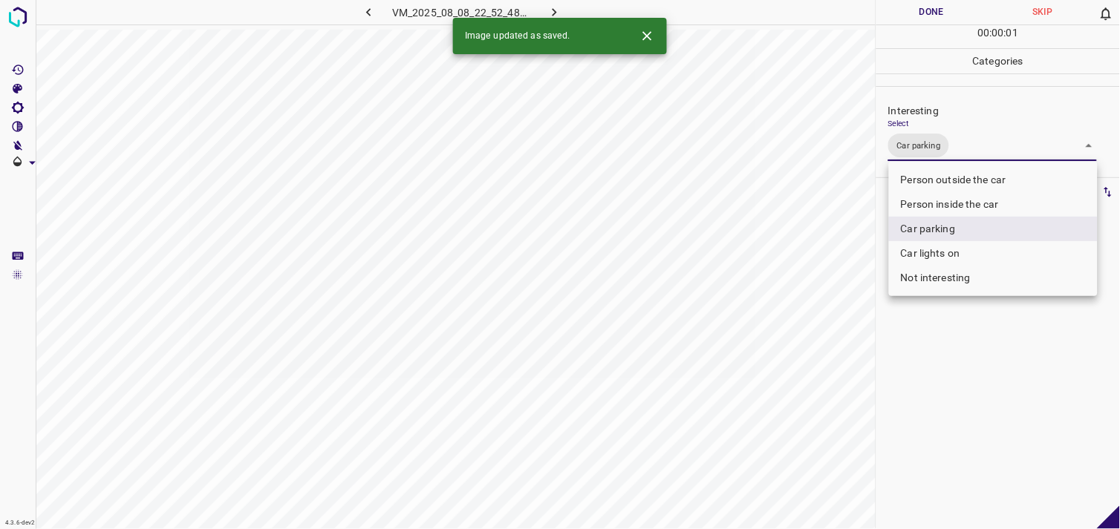
click at [958, 384] on div at bounding box center [560, 264] width 1120 height 529
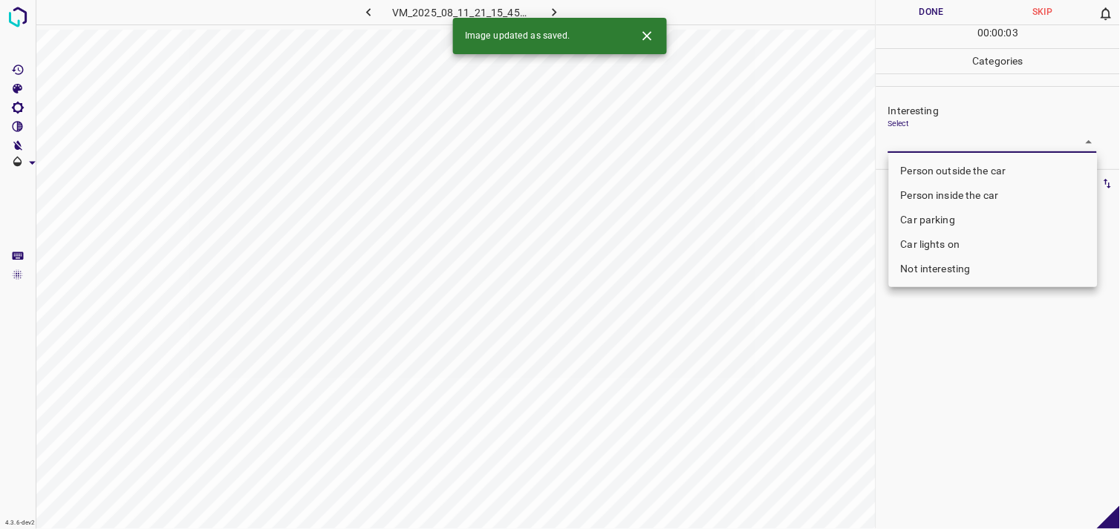
click at [939, 134] on body "4.3.6-dev2 VM_2025_08_11_21_15_45_925_00.gif Done Skip 0 00 : 00 : 03 Categorie…" at bounding box center [560, 264] width 1120 height 529
click at [962, 162] on li "Person outside the car" at bounding box center [993, 171] width 209 height 25
type input "Person outside the car"
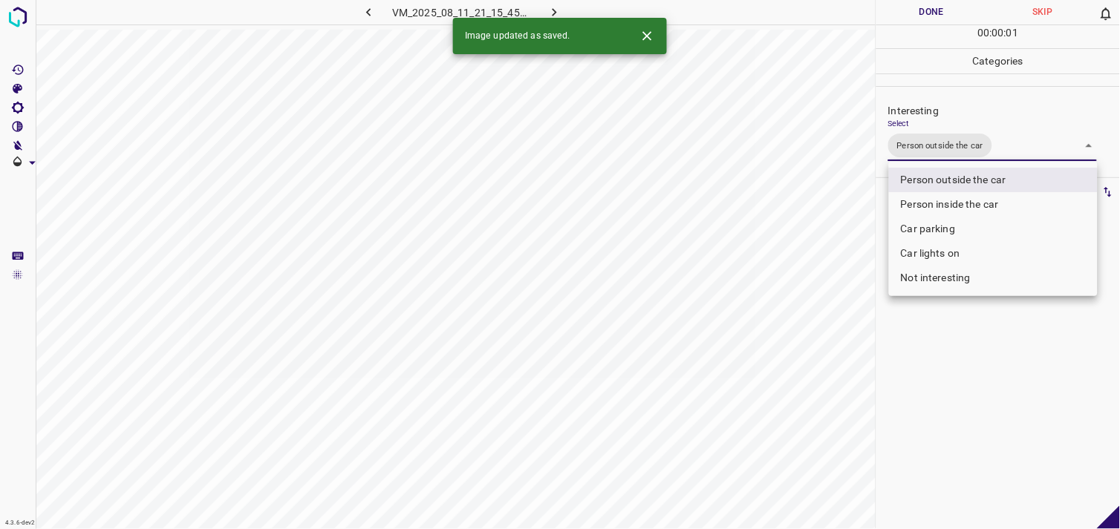
drag, startPoint x: 967, startPoint y: 414, endPoint x: 970, endPoint y: 391, distance: 22.5
click at [967, 412] on div at bounding box center [560, 264] width 1120 height 529
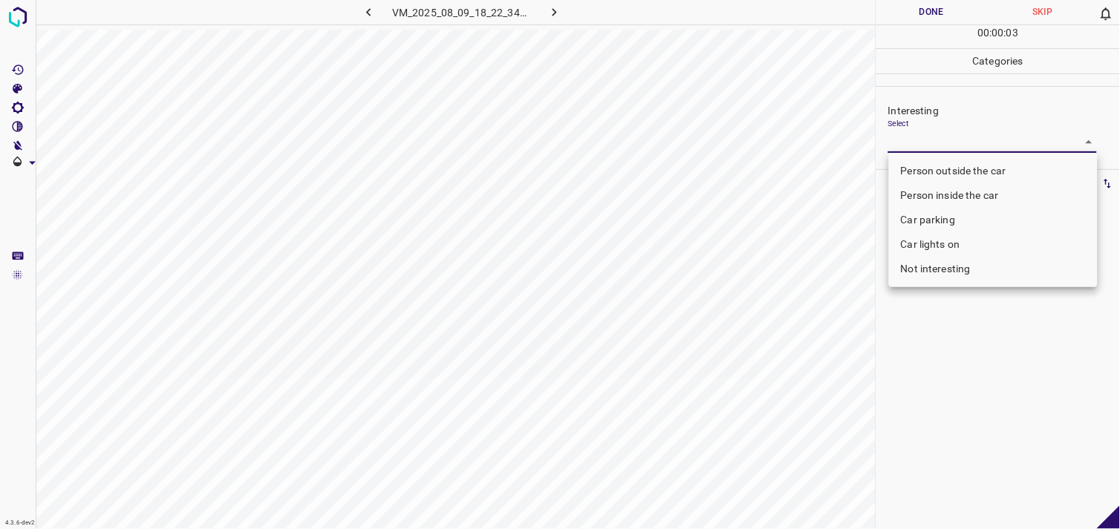
click at [916, 143] on body "4.3.6-dev2 VM_2025_08_09_18_22_34_570_11.gif Done Skip 0 00 : 00 : 03 Categorie…" at bounding box center [560, 264] width 1120 height 529
click at [950, 192] on li "Person inside the car" at bounding box center [993, 195] width 209 height 25
type input "Person inside the car"
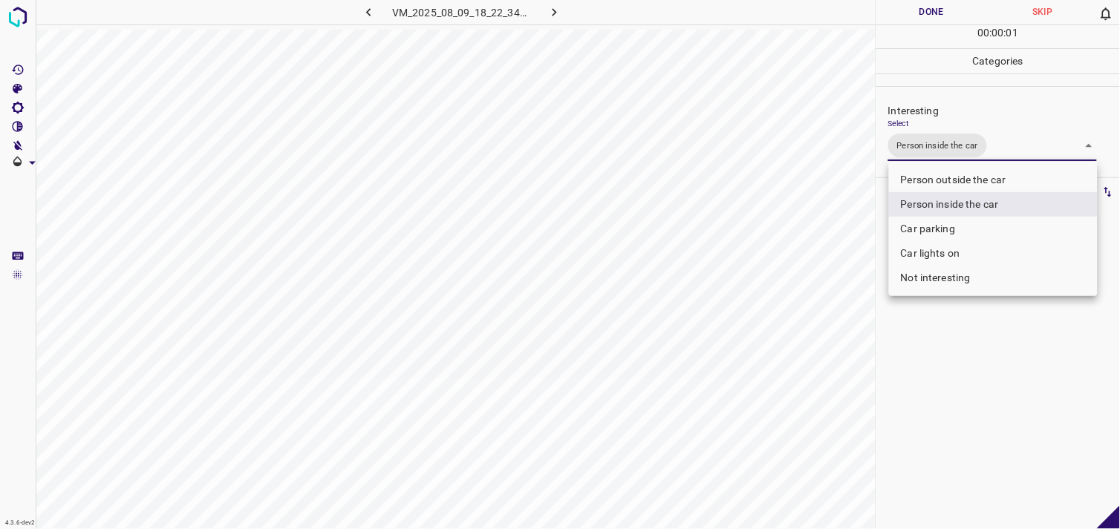
click at [985, 379] on div at bounding box center [560, 264] width 1120 height 529
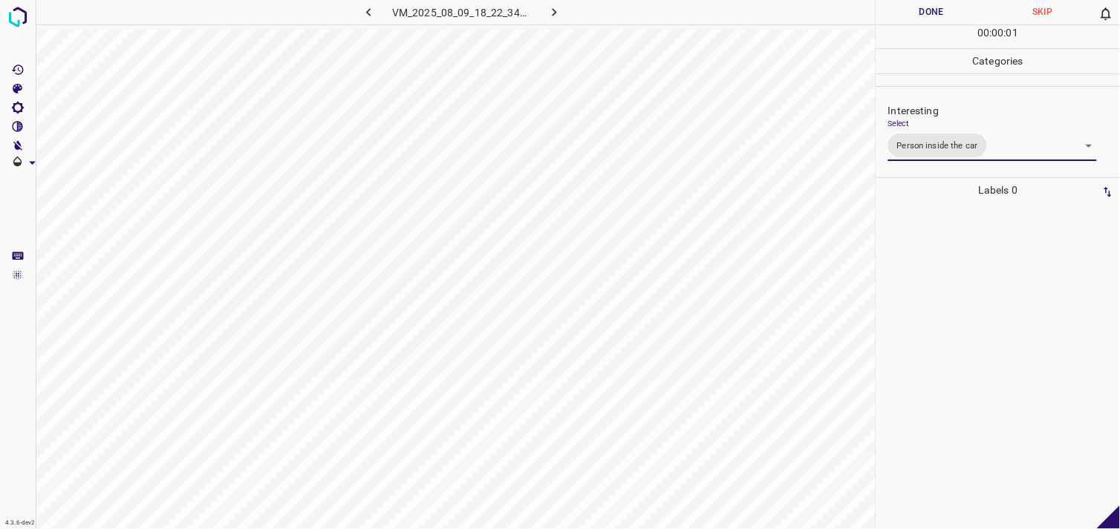
click at [959, 323] on div at bounding box center [998, 366] width 235 height 327
click at [953, 142] on body "4.3.6-dev2 VM_2025_08_05_00_55_04_907_01.gif Done Skip 0 00 : 00 : 04 Categorie…" at bounding box center [560, 264] width 1120 height 529
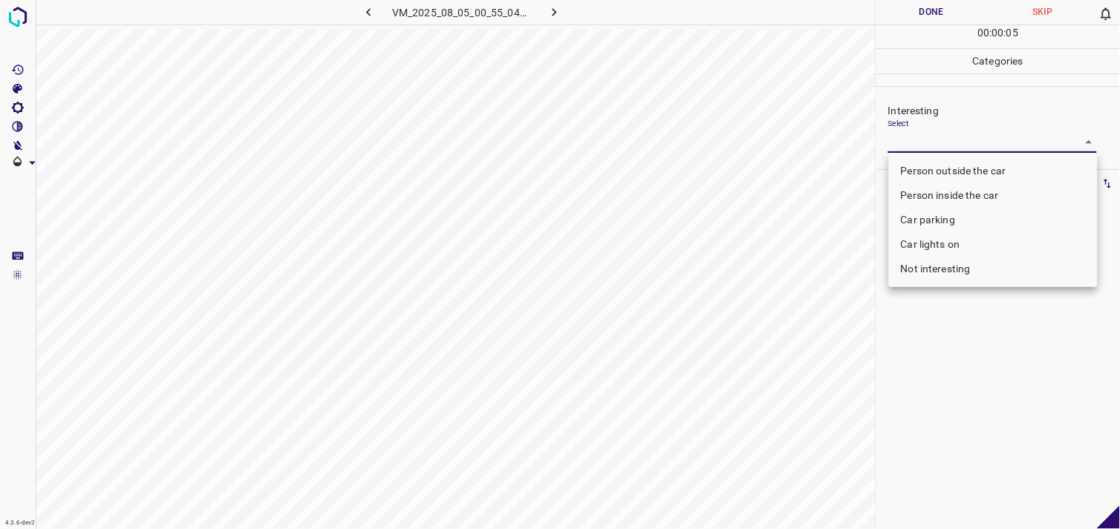
click at [965, 159] on li "Person outside the car" at bounding box center [993, 171] width 209 height 25
type input "Person outside the car"
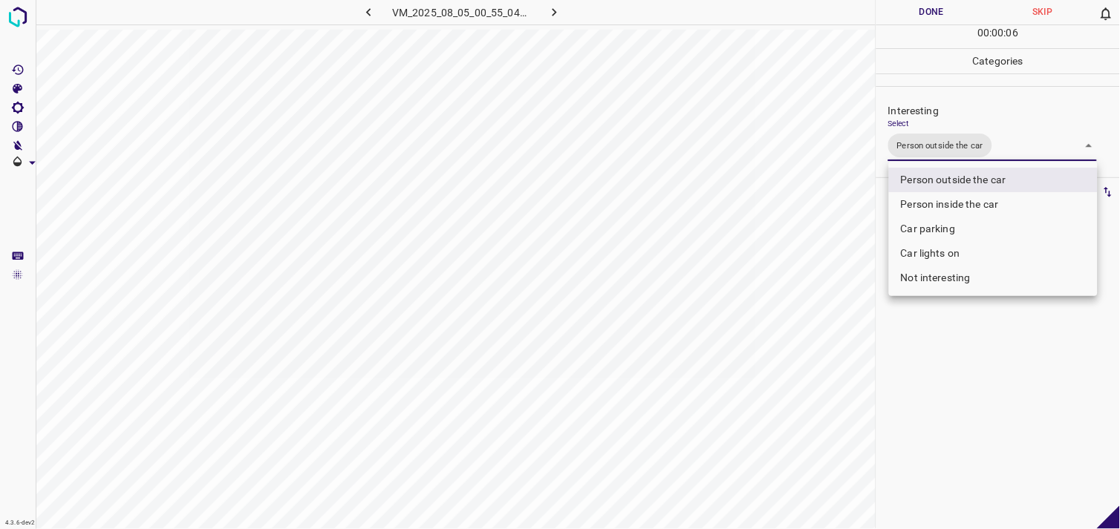
click at [968, 342] on div at bounding box center [560, 264] width 1120 height 529
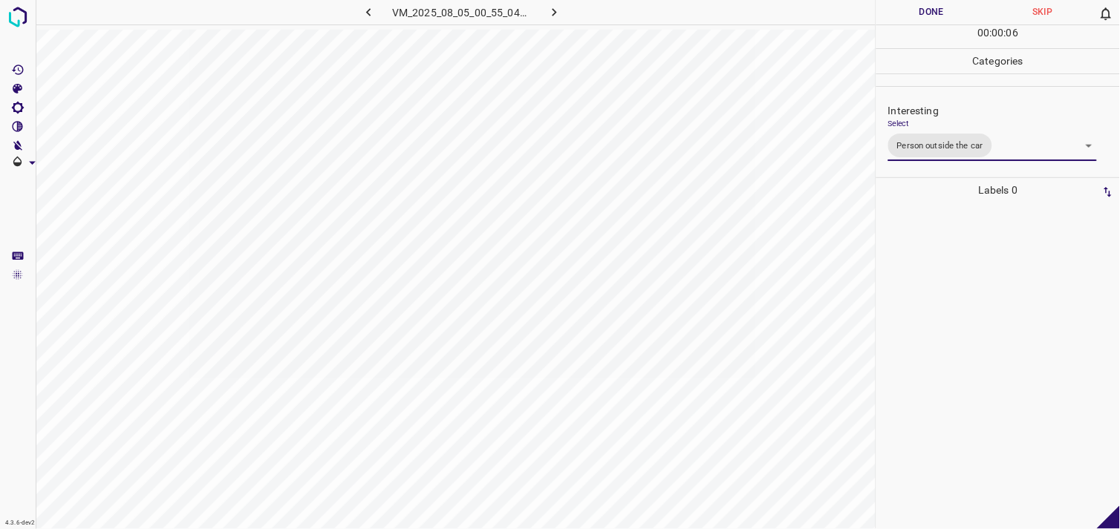
click at [968, 316] on div at bounding box center [998, 366] width 235 height 327
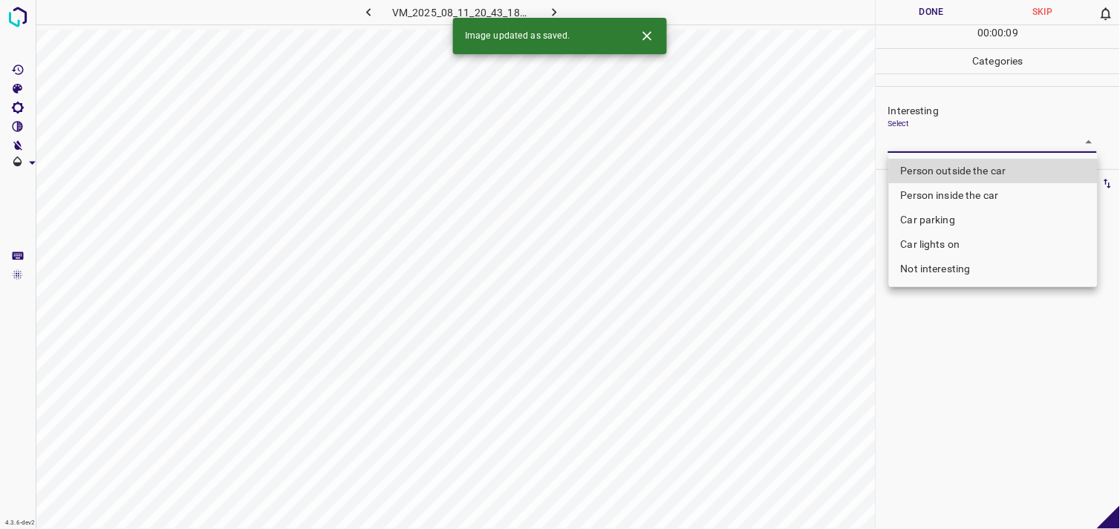
click at [959, 139] on body "4.3.6-dev2 VM_2025_08_11_20_43_18_322_09.gif Done Skip 0 00 : 00 : 09 Categorie…" at bounding box center [560, 264] width 1120 height 529
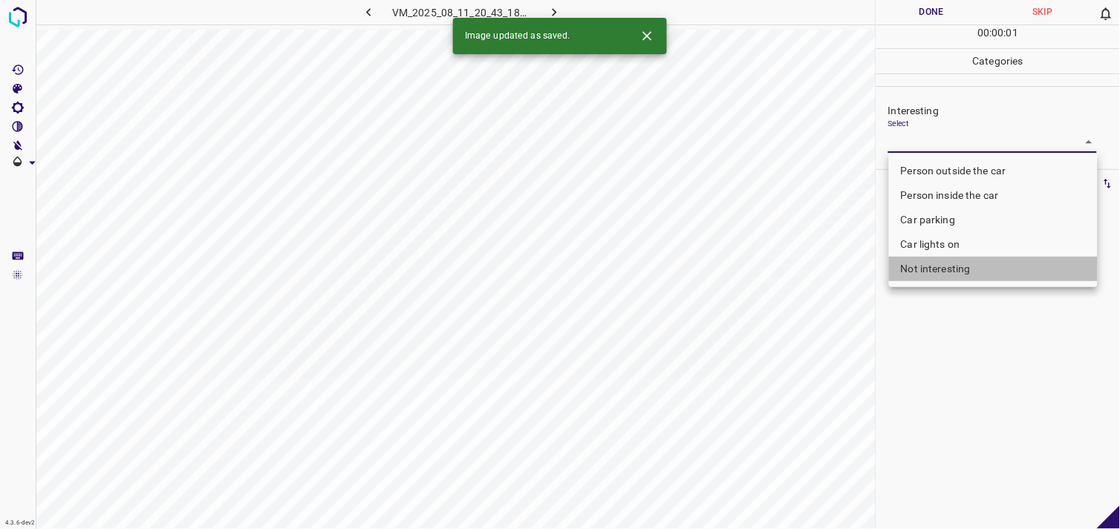
click at [971, 265] on li "Not interesting" at bounding box center [993, 269] width 209 height 25
type input "Not interesting"
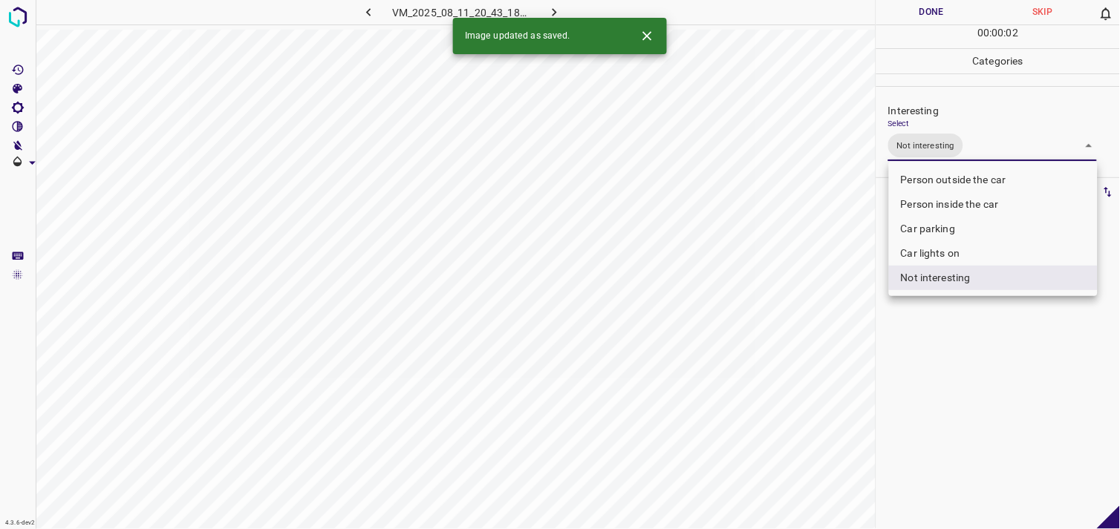
click at [973, 374] on div at bounding box center [560, 264] width 1120 height 529
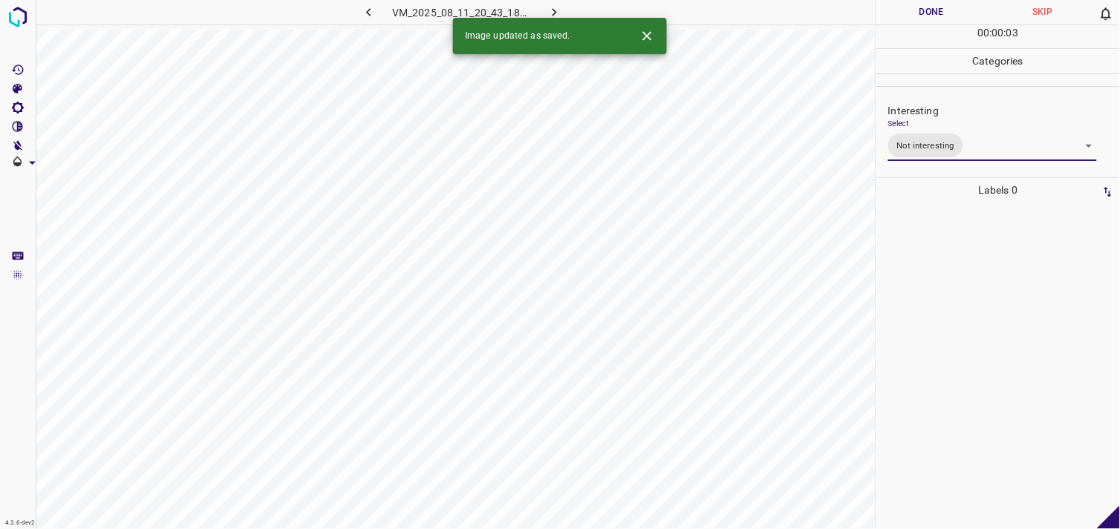
click at [973, 318] on div at bounding box center [998, 366] width 235 height 327
click at [917, 153] on div "Interesting Select ​" at bounding box center [998, 128] width 244 height 70
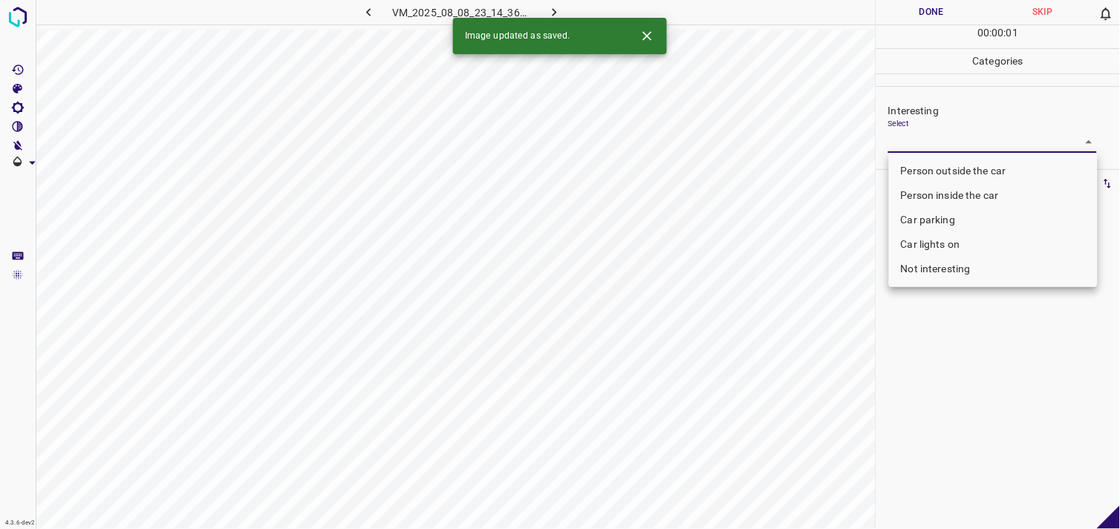
click at [948, 147] on body "4.3.6-dev2 VM_2025_08_08_23_14_36_242_02.gif Done Skip 0 00 : 00 : 01 Categorie…" at bounding box center [560, 264] width 1120 height 529
click at [959, 159] on li "Person outside the car" at bounding box center [993, 171] width 209 height 25
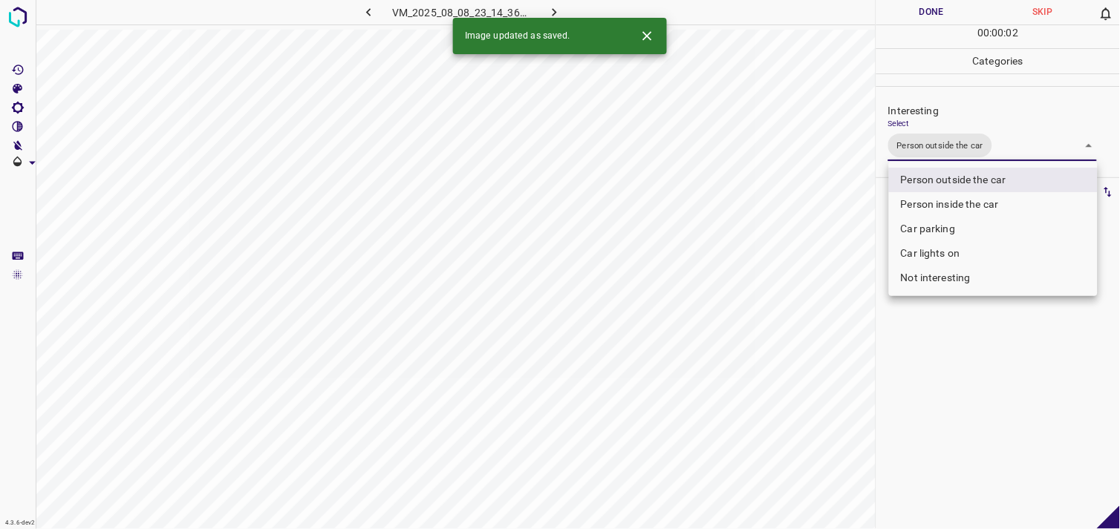
click at [962, 350] on div at bounding box center [560, 264] width 1120 height 529
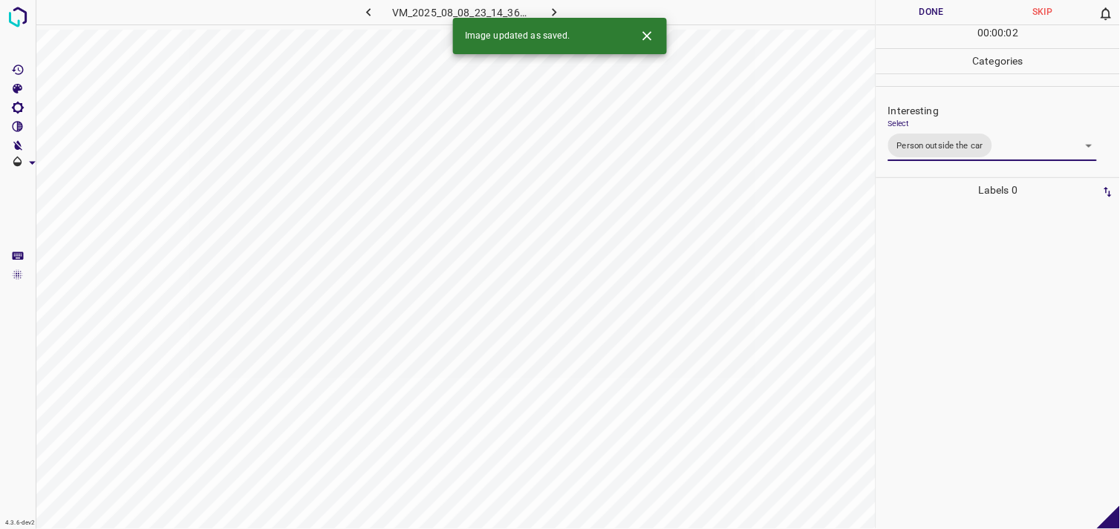
click at [984, 285] on div at bounding box center [998, 366] width 235 height 327
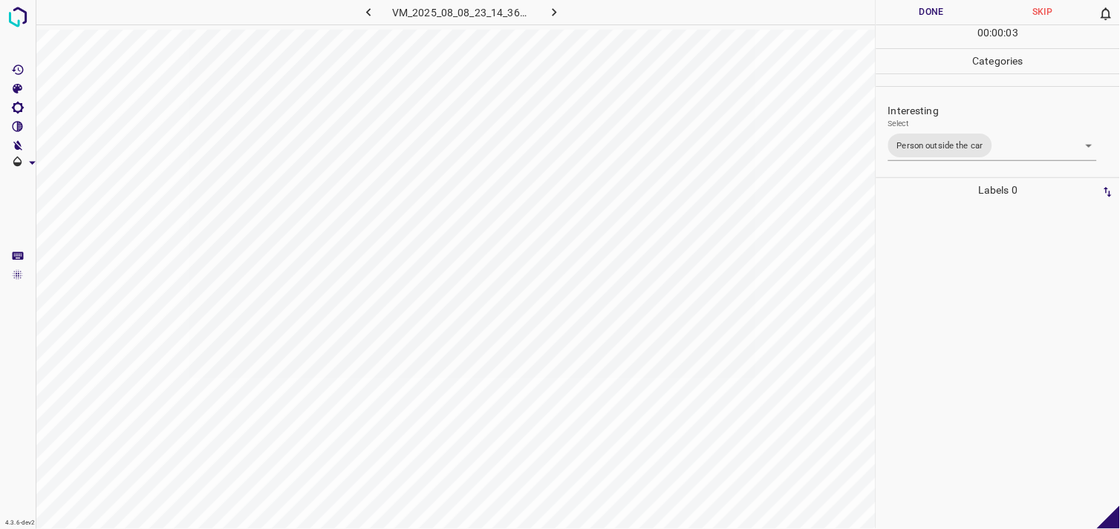
click at [984, 142] on body "4.3.6-dev2 VM_2025_08_08_23_14_36_242_02.gif Done Skip 0 00 : 00 : 03 Categorie…" at bounding box center [560, 264] width 1120 height 529
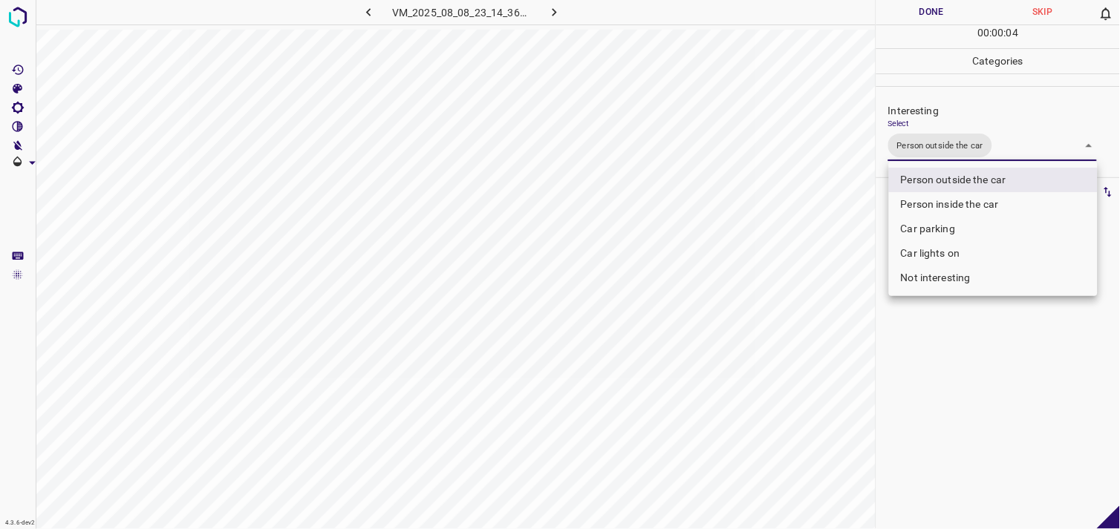
click at [985, 252] on li "Car lights on" at bounding box center [993, 253] width 209 height 25
type input "Person outside the car,Car lights on"
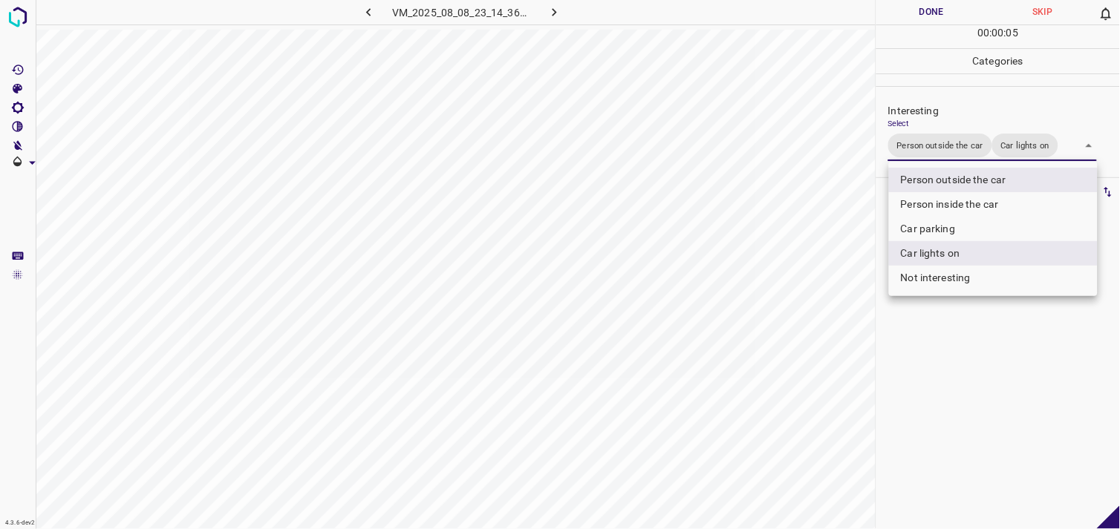
click at [981, 379] on div at bounding box center [560, 264] width 1120 height 529
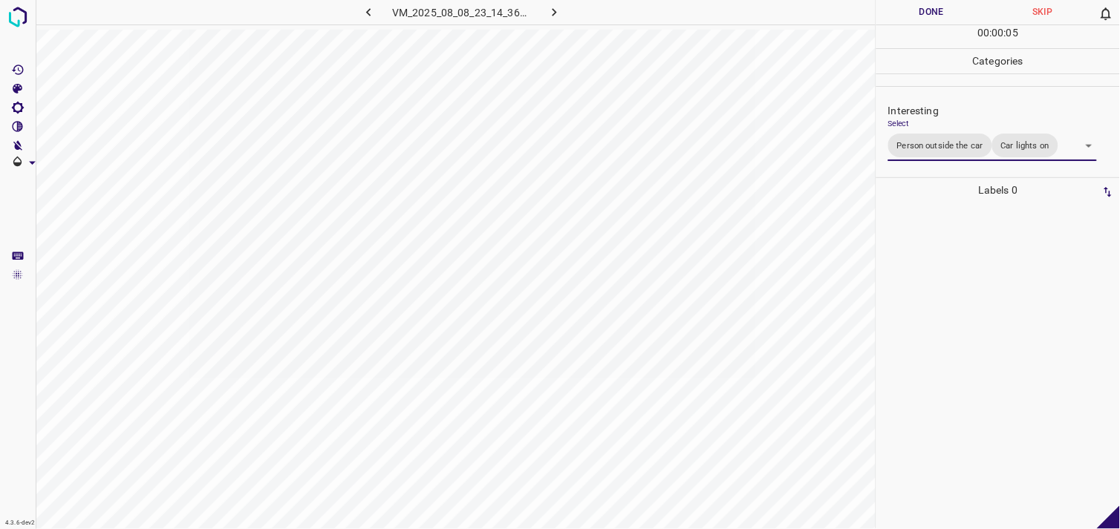
click at [979, 329] on div at bounding box center [998, 366] width 235 height 327
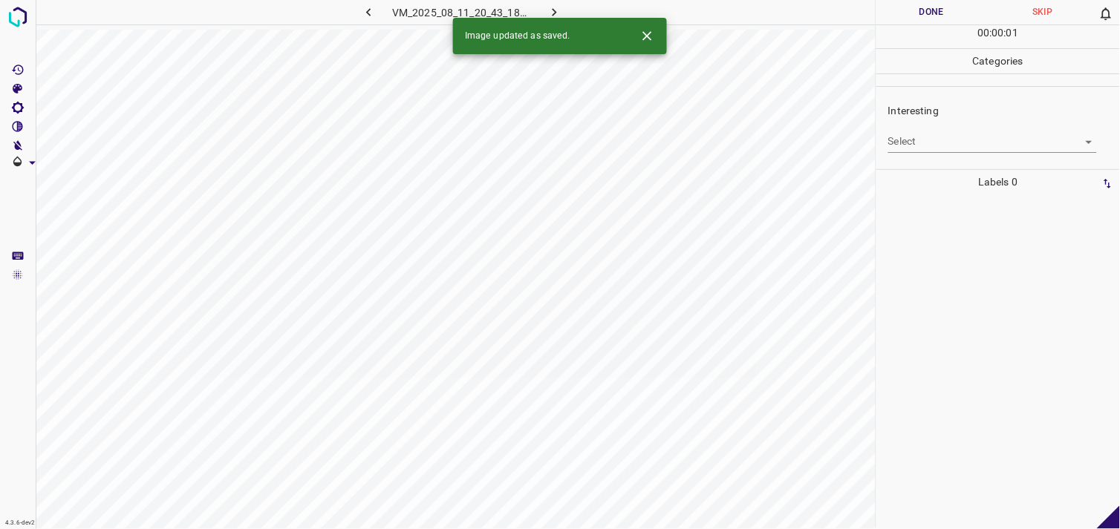
click at [947, 134] on body "4.3.6-dev2 VM_2025_08_11_20_43_18_322_10.gif Done Skip 0 00 : 00 : 01 Categorie…" at bounding box center [560, 264] width 1120 height 529
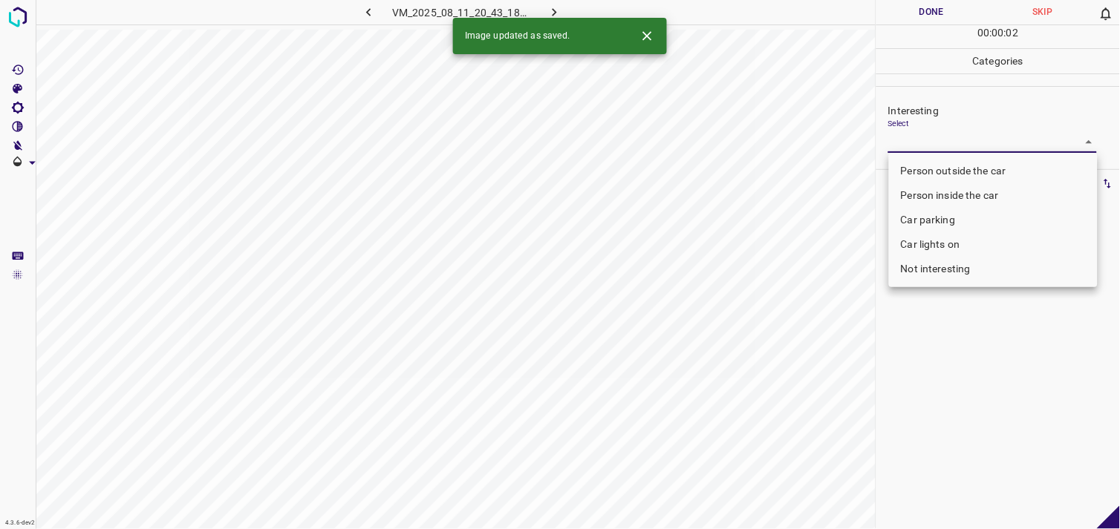
click at [968, 258] on li "Not interesting" at bounding box center [993, 269] width 209 height 25
type input "Not interesting"
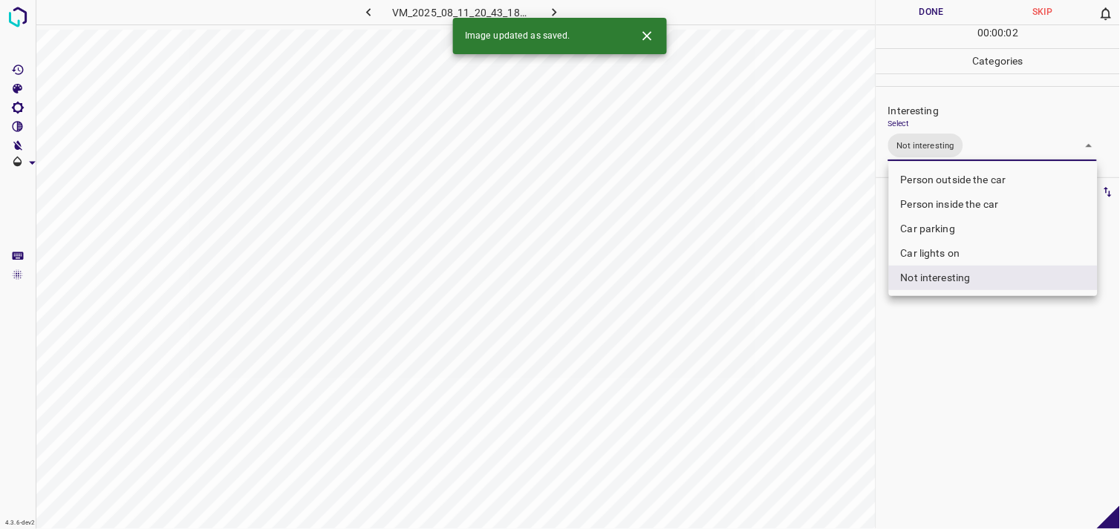
click at [968, 348] on div at bounding box center [560, 264] width 1120 height 529
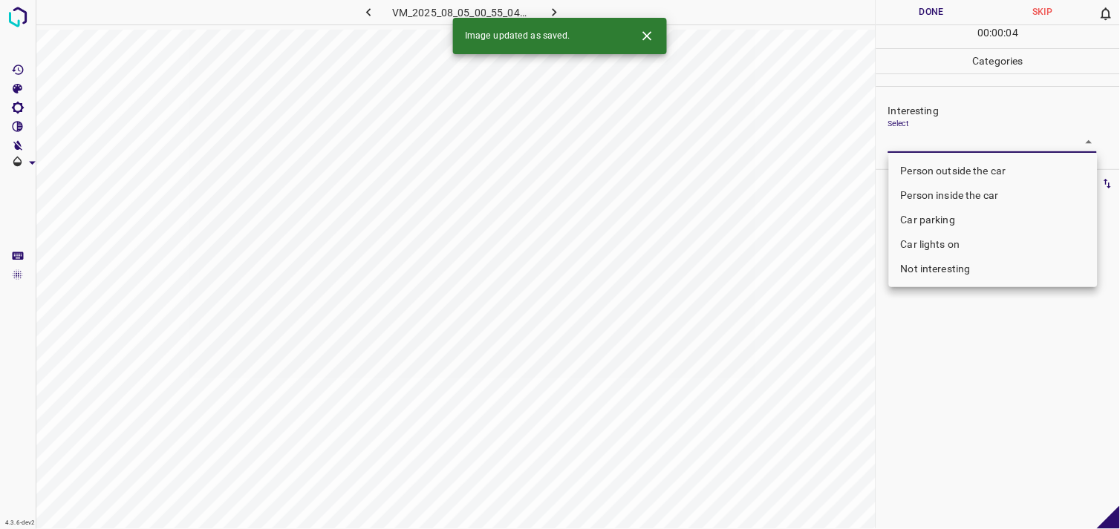
click at [936, 140] on body "4.3.6-dev2 VM_2025_08_05_00_55_04_907_03.gif Done Skip 0 00 : 00 : 04 Categorie…" at bounding box center [560, 264] width 1120 height 529
click at [956, 168] on li "Person outside the car" at bounding box center [993, 171] width 209 height 25
type input "Person outside the car"
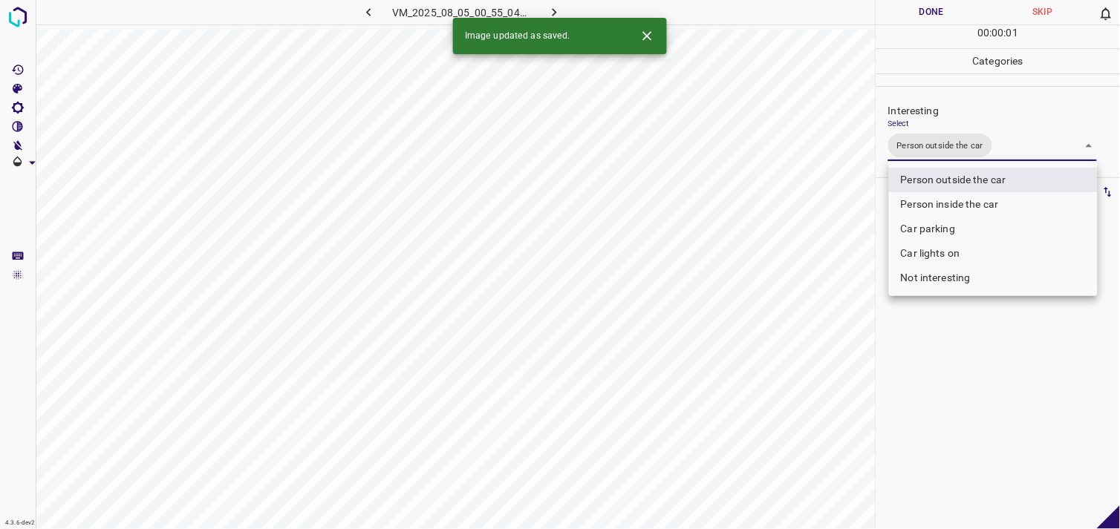
click at [991, 394] on div at bounding box center [560, 264] width 1120 height 529
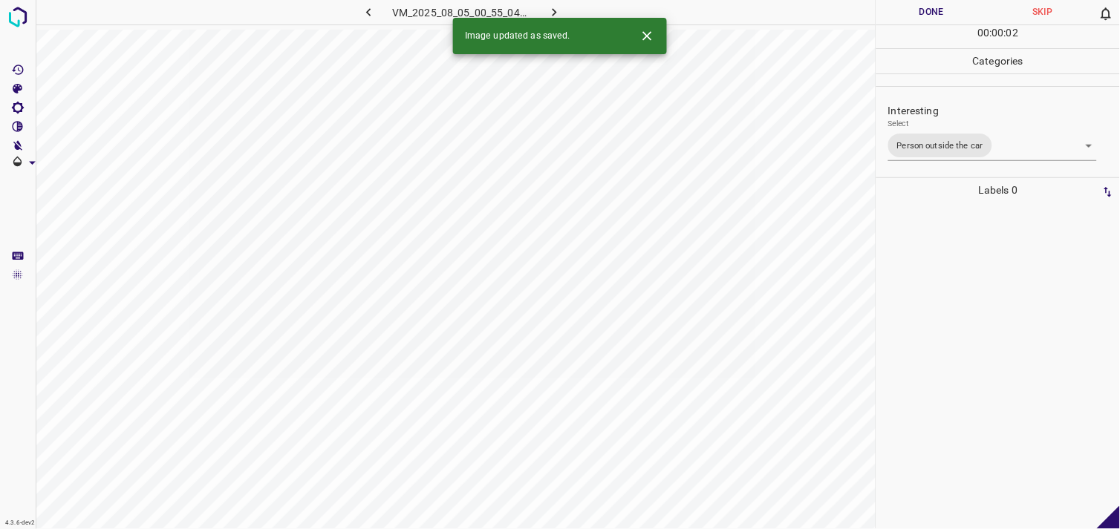
click at [967, 303] on div at bounding box center [998, 366] width 235 height 327
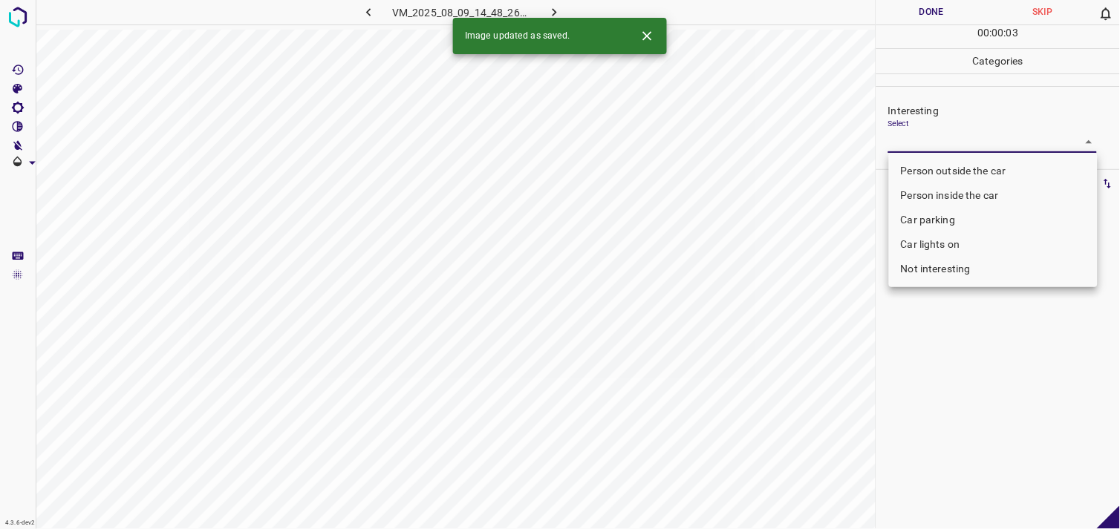
click at [962, 141] on body "4.3.6-dev2 VM_2025_08_09_14_48_26_164_11.gif Done Skip 0 00 : 00 : 03 Categorie…" at bounding box center [560, 264] width 1120 height 529
click at [959, 178] on li "Person outside the car" at bounding box center [993, 171] width 209 height 25
type input "Person outside the car"
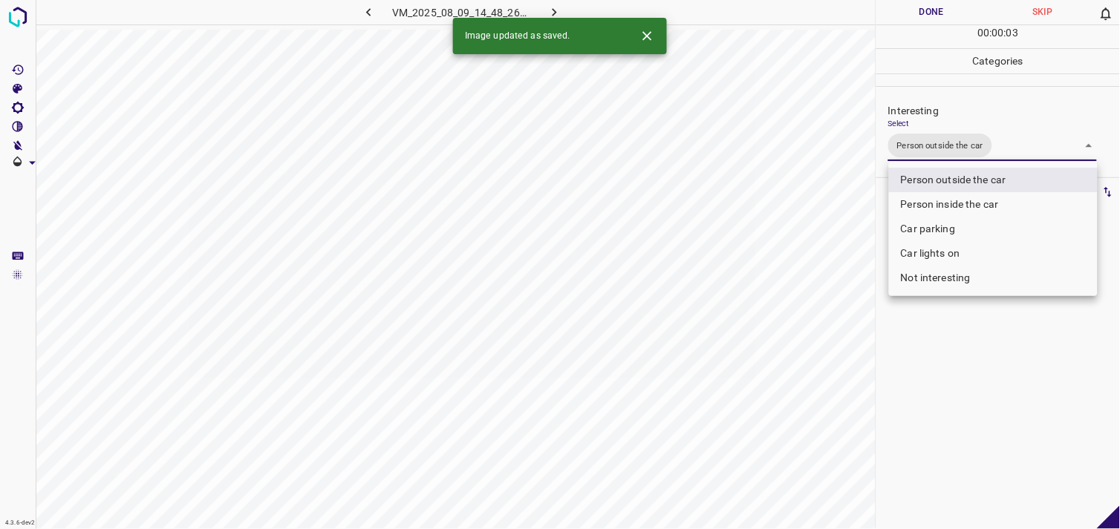
click at [974, 374] on div at bounding box center [560, 264] width 1120 height 529
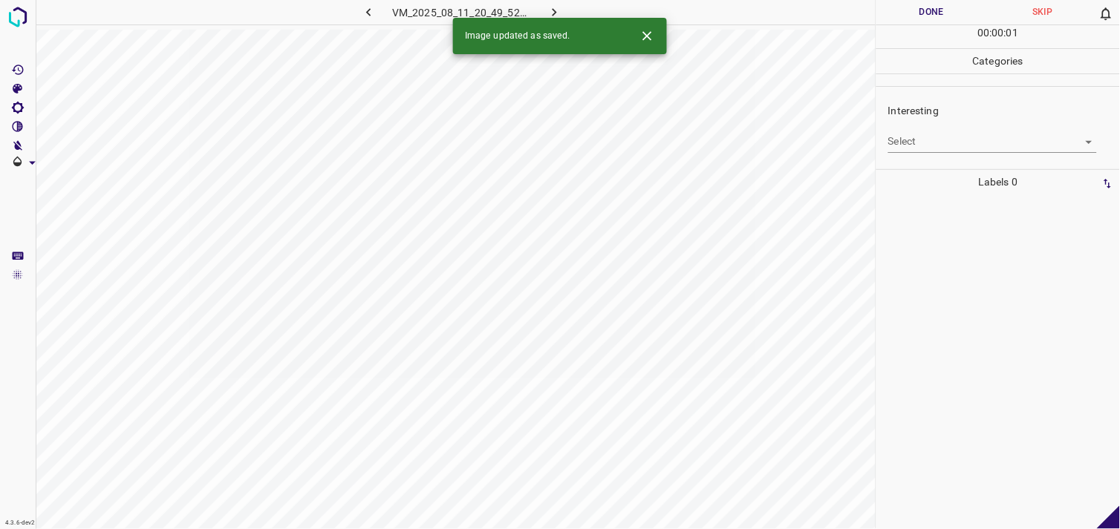
click at [982, 147] on body "4.3.6-dev2 VM_2025_08_11_20_49_52_268_02.gif Done Skip 0 00 : 00 : 01 Categorie…" at bounding box center [560, 264] width 1120 height 529
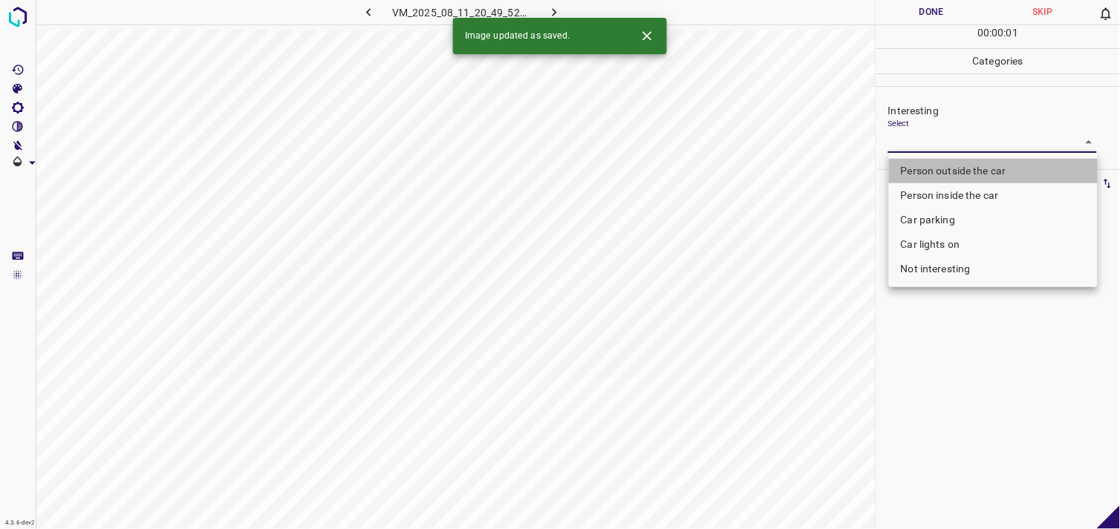
click at [983, 167] on li "Person outside the car" at bounding box center [993, 171] width 209 height 25
type input "Person outside the car"
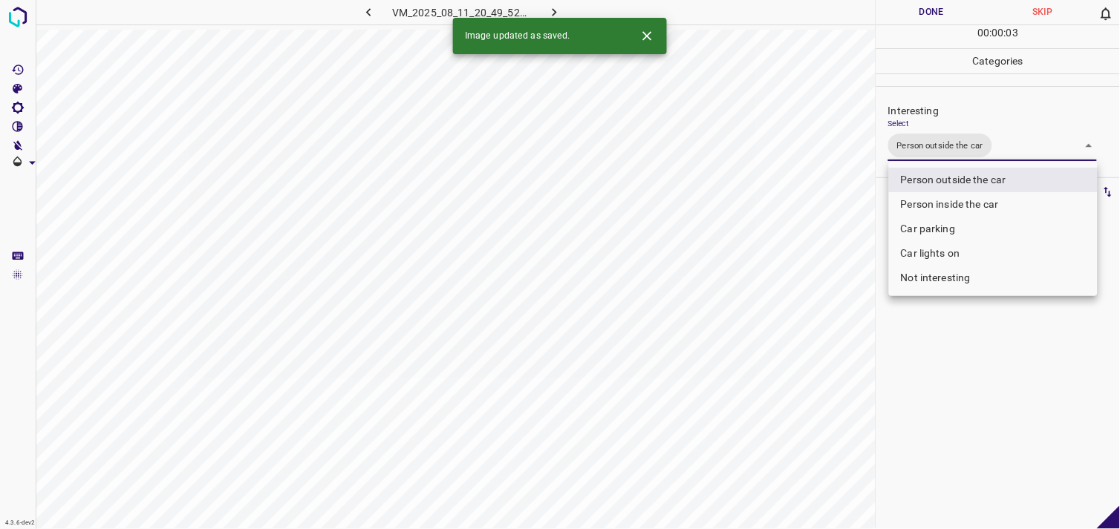
click at [959, 181] on li "Person outside the car" at bounding box center [993, 180] width 209 height 25
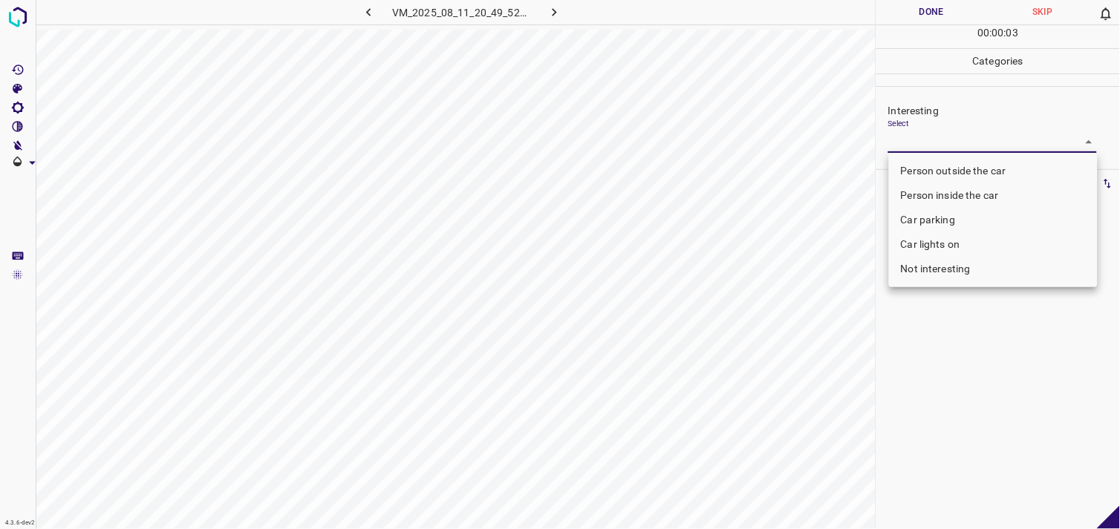
click at [966, 375] on div at bounding box center [560, 264] width 1120 height 529
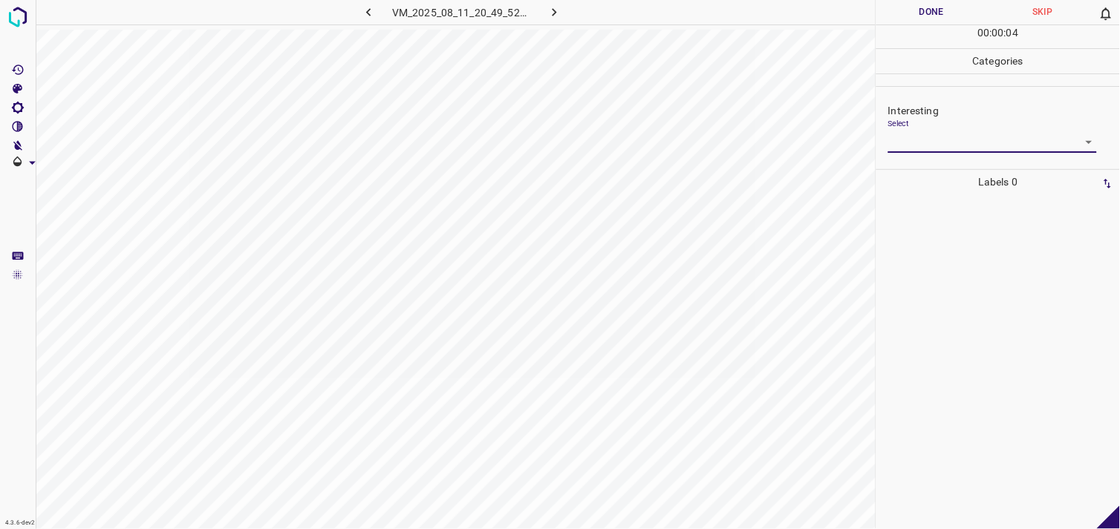
click at [945, 143] on body "4.3.6-dev2 VM_2025_08_11_20_49_52_268_02.gif Done Skip 0 00 : 00 : 04 Categorie…" at bounding box center [560, 264] width 1120 height 529
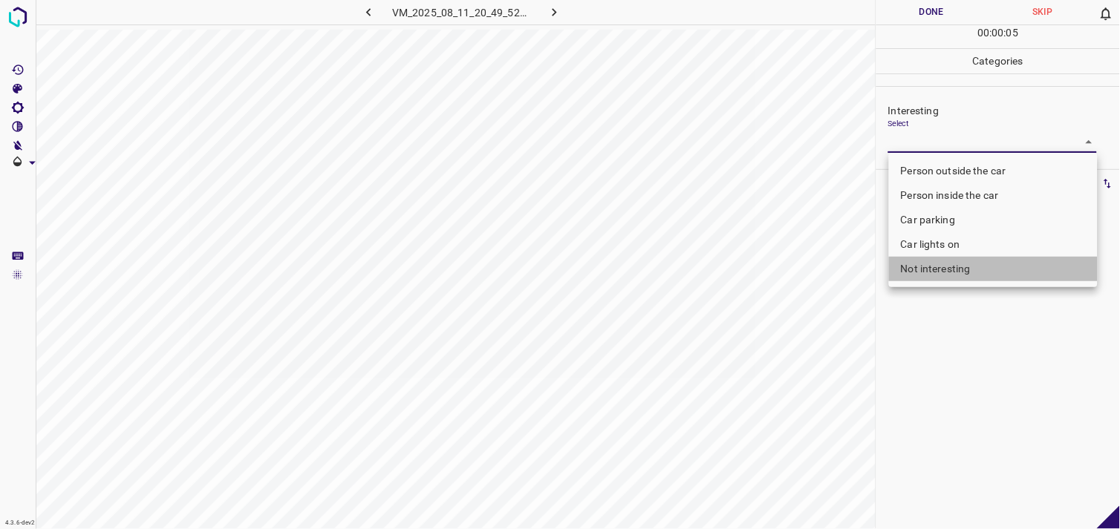
click at [933, 273] on li "Not interesting" at bounding box center [993, 269] width 209 height 25
type input "Not interesting"
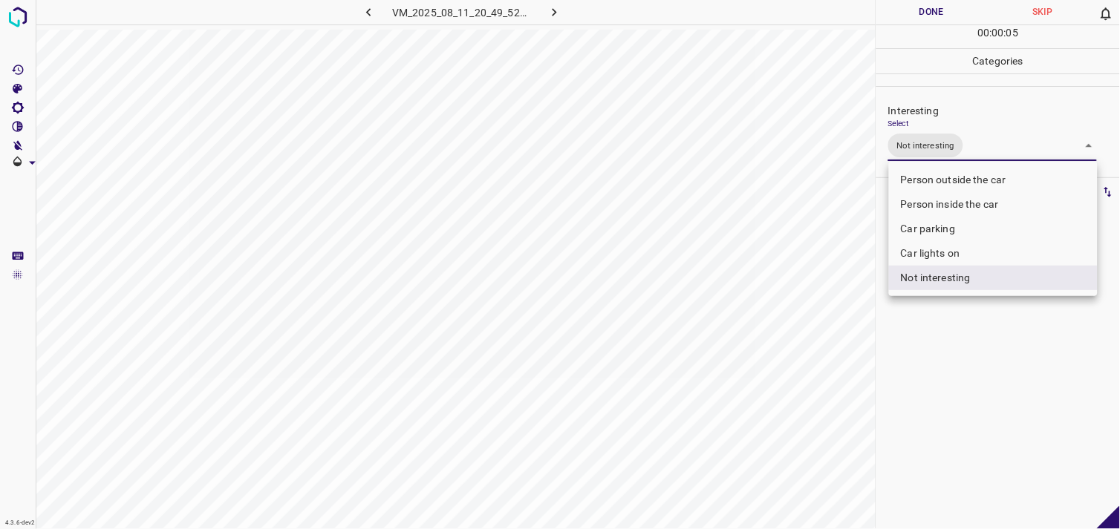
click at [981, 362] on div at bounding box center [560, 264] width 1120 height 529
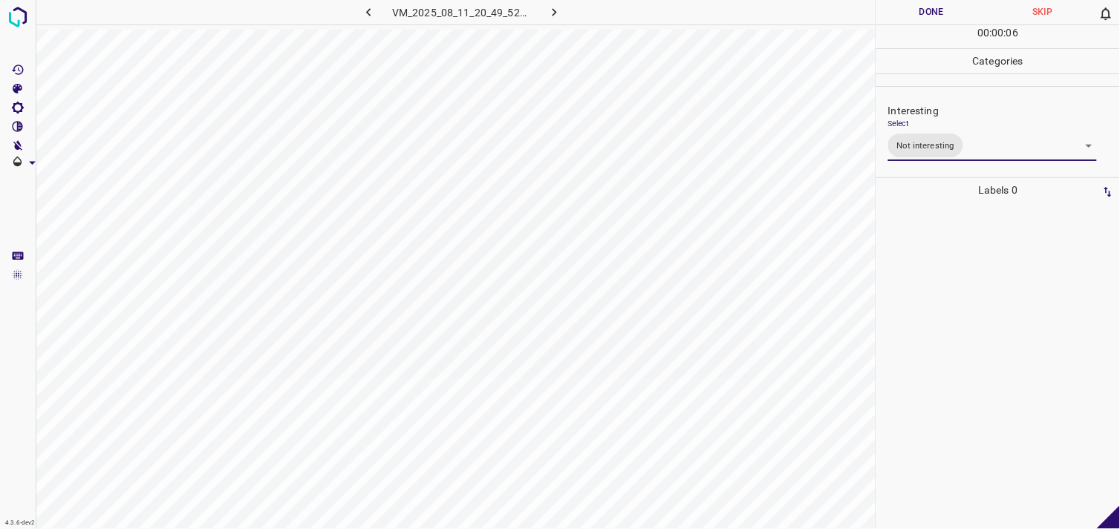
click at [975, 307] on div at bounding box center [998, 366] width 235 height 327
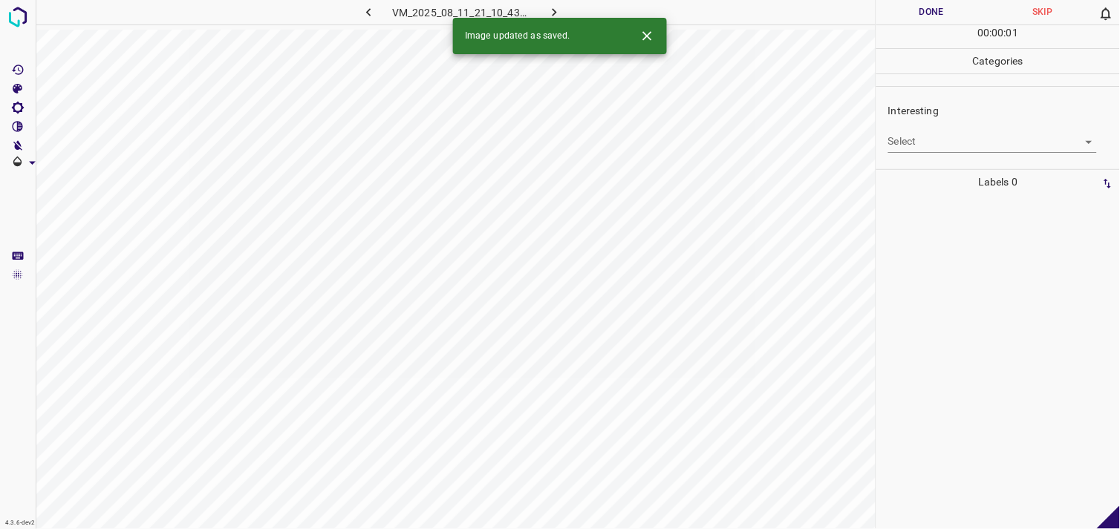
click at [963, 139] on body "4.3.6-dev2 VM_2025_08_11_21_10_43_921_05.gif Done Skip 0 00 : 00 : 01 Categorie…" at bounding box center [560, 264] width 1120 height 529
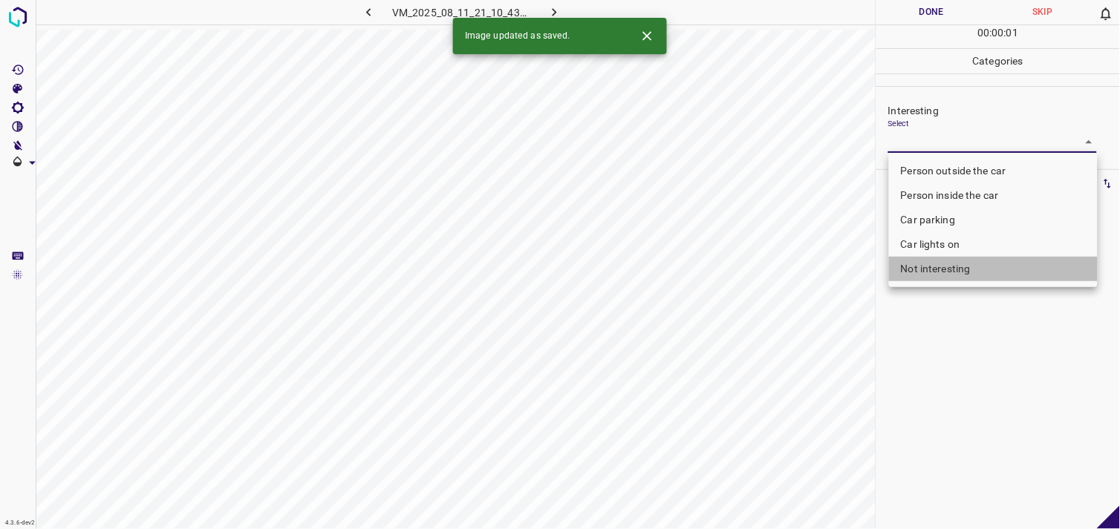
click at [962, 268] on li "Not interesting" at bounding box center [993, 269] width 209 height 25
type input "Not interesting"
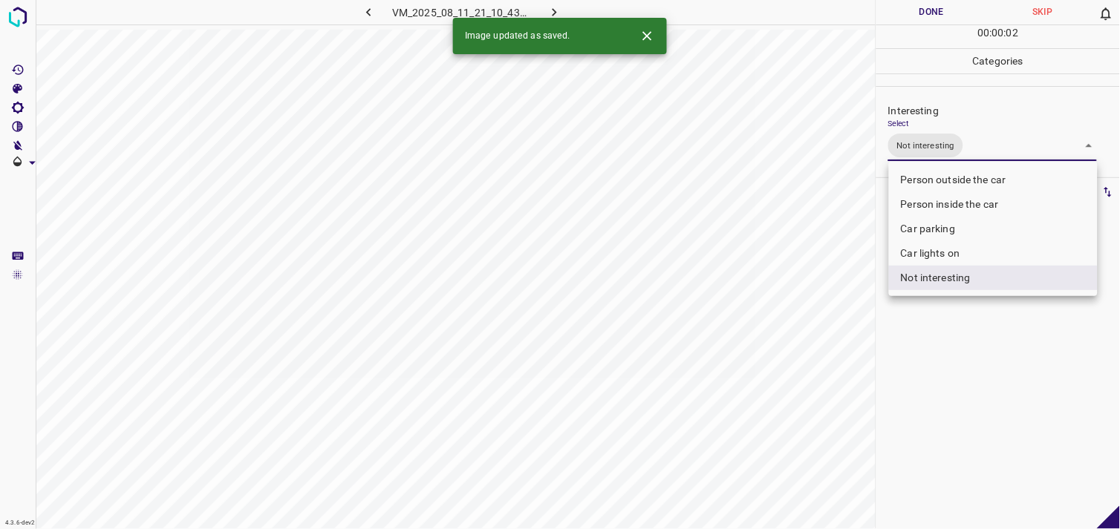
click at [977, 350] on div at bounding box center [560, 264] width 1120 height 529
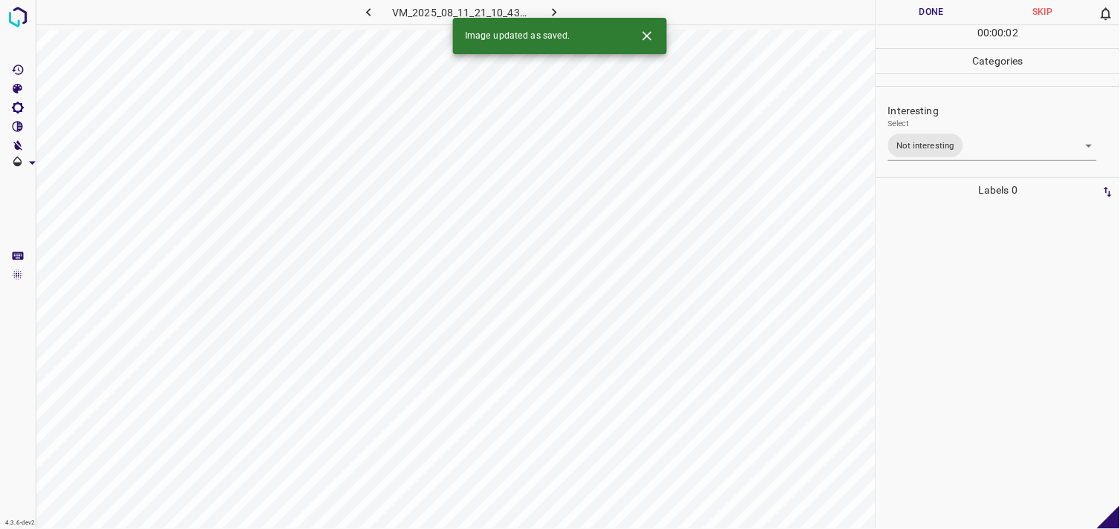
click at [988, 287] on div at bounding box center [998, 366] width 235 height 327
click at [923, 144] on body "4.3.6-dev2 VM_2025_08_05_00_55_04_907_08.gif Done Skip 0 00 : 00 : 06 Categorie…" at bounding box center [560, 264] width 1120 height 529
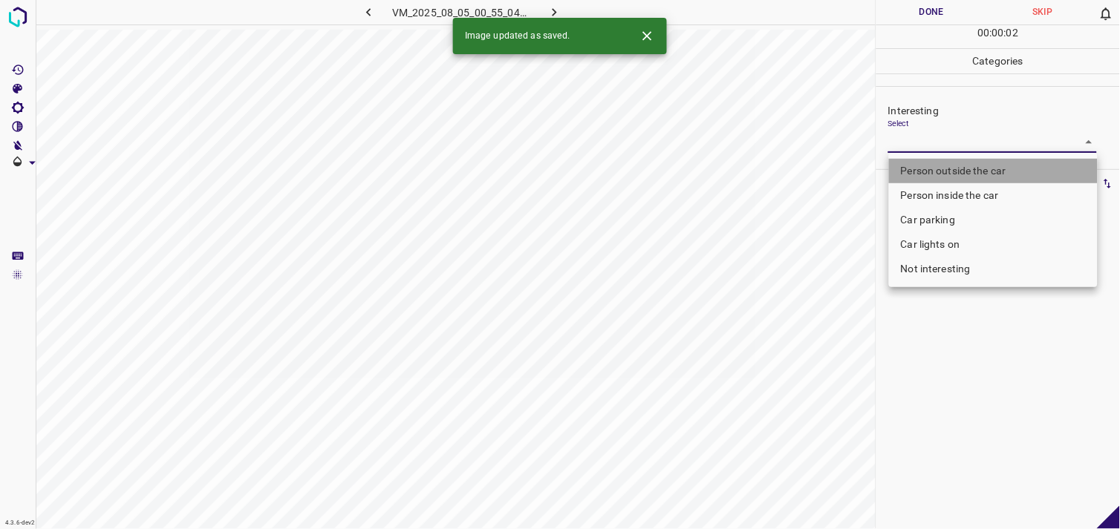
click at [961, 175] on li "Person outside the car" at bounding box center [993, 171] width 209 height 25
type input "Person outside the car"
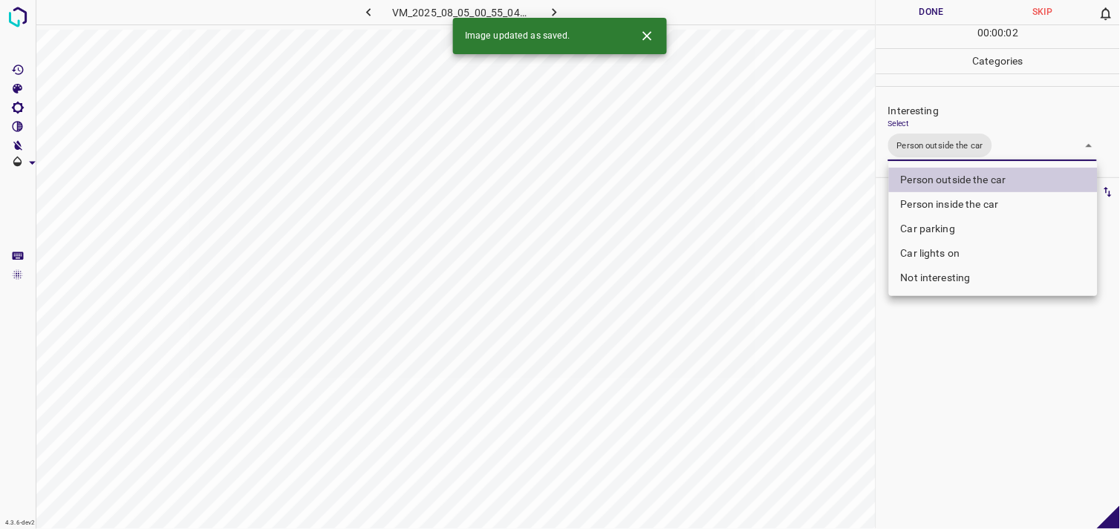
click at [982, 382] on div at bounding box center [560, 264] width 1120 height 529
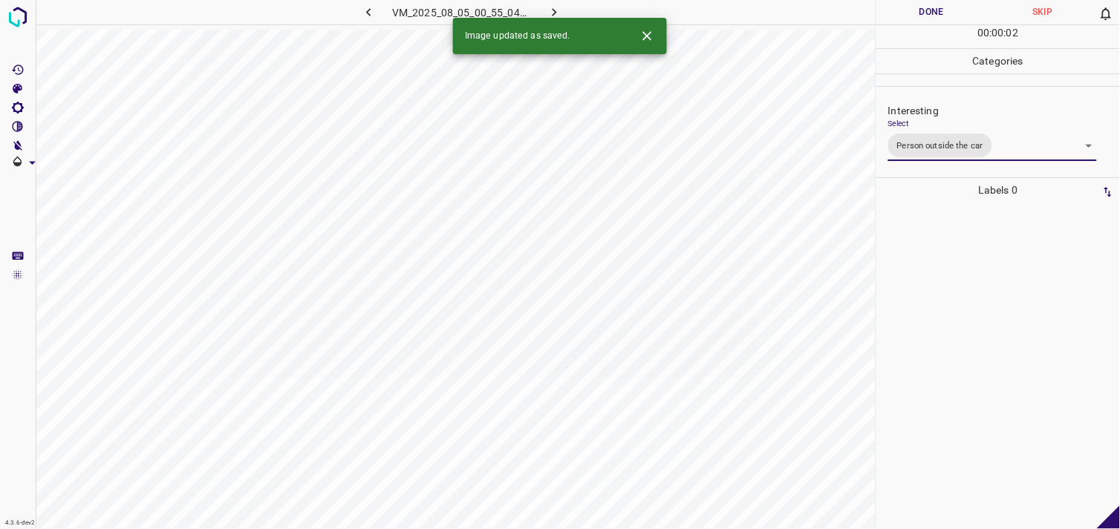
click at [989, 313] on div at bounding box center [998, 366] width 235 height 327
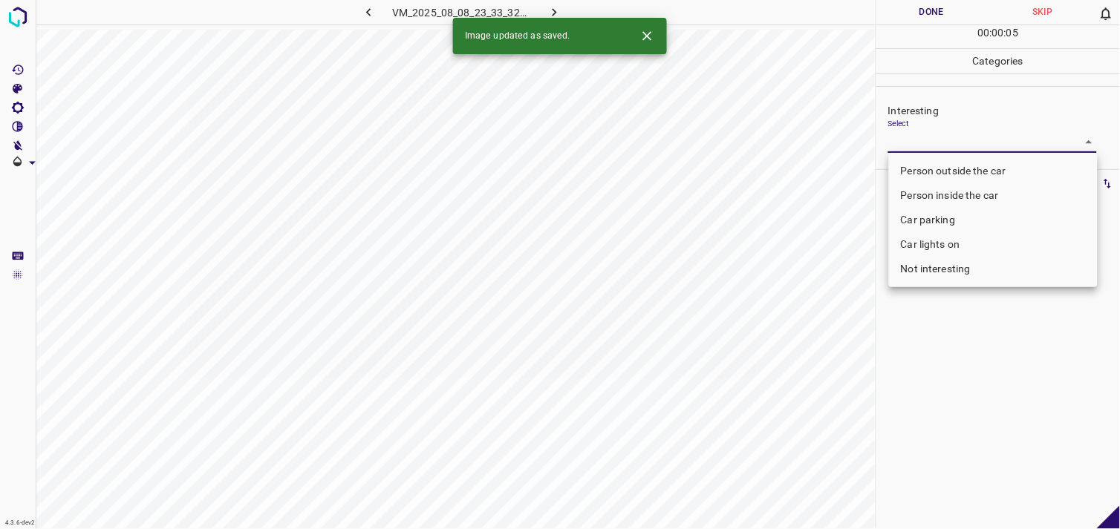
click at [938, 150] on body "4.3.6-dev2 VM_2025_08_08_23_33_32_224_04.gif Done Skip 0 00 : 00 : 05 Categorie…" at bounding box center [560, 264] width 1120 height 529
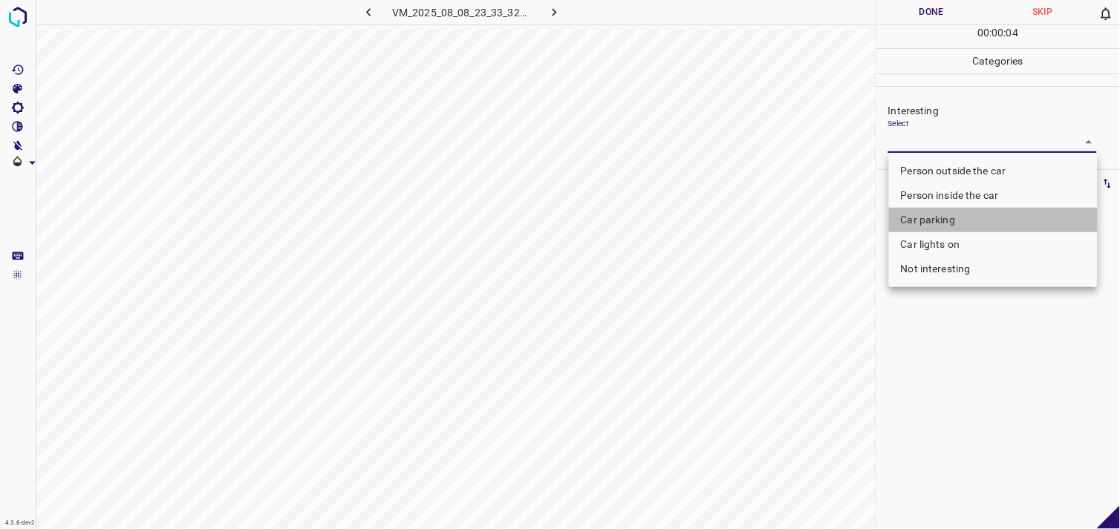
click at [945, 218] on li "Car parking" at bounding box center [993, 220] width 209 height 25
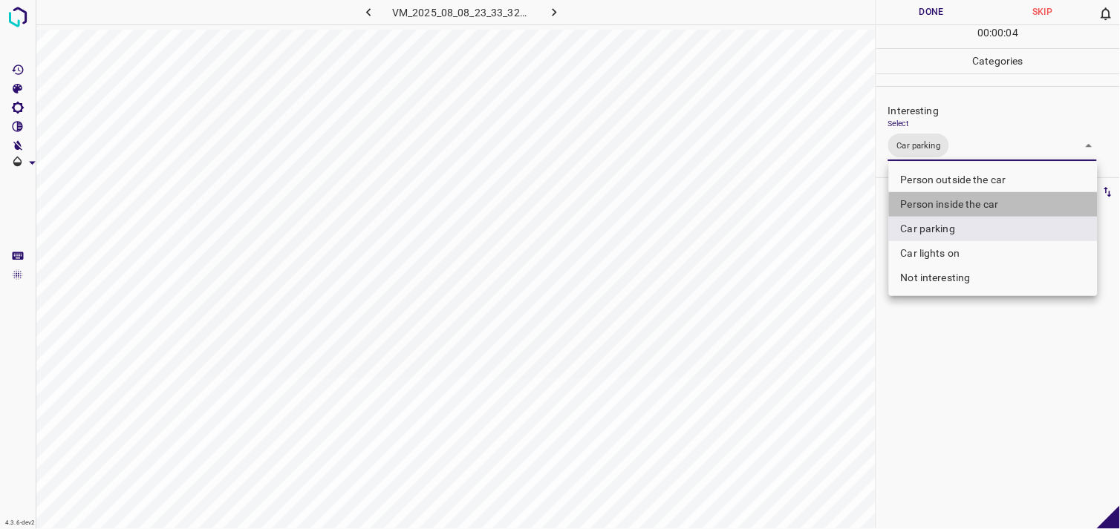
click at [950, 205] on li "Person inside the car" at bounding box center [993, 204] width 209 height 25
type input "Car parking,Person inside the car"
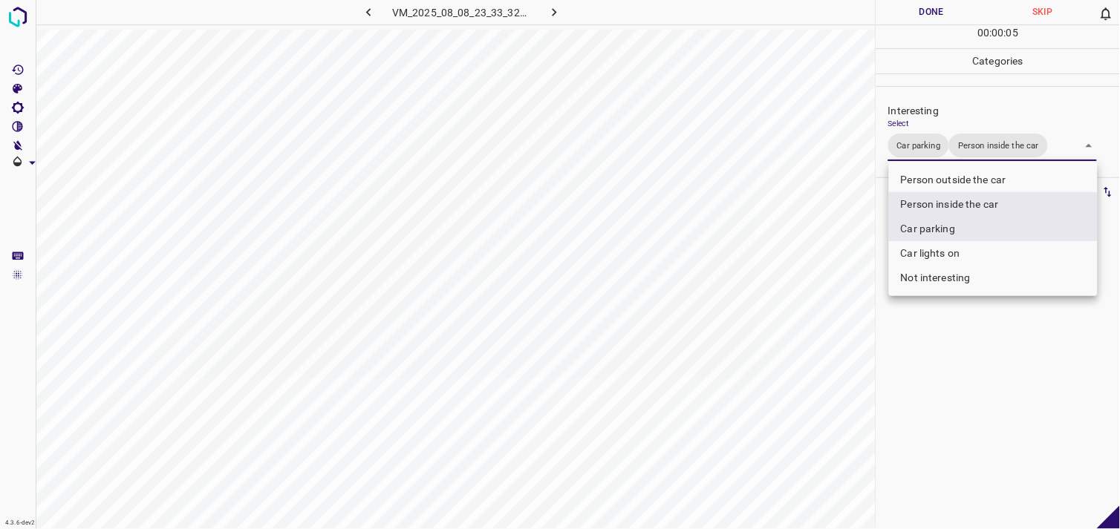
click at [951, 359] on div at bounding box center [560, 264] width 1120 height 529
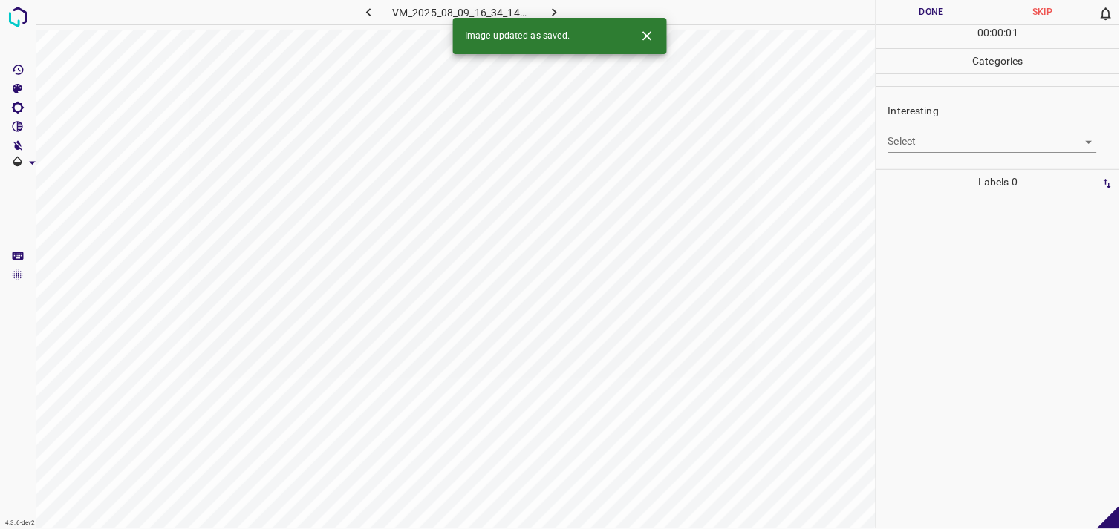
click at [961, 143] on body "4.3.6-dev2 VM_2025_08_09_16_34_14_164_08.gif Done Skip 0 00 : 00 : 01 Categorie…" at bounding box center [560, 264] width 1120 height 529
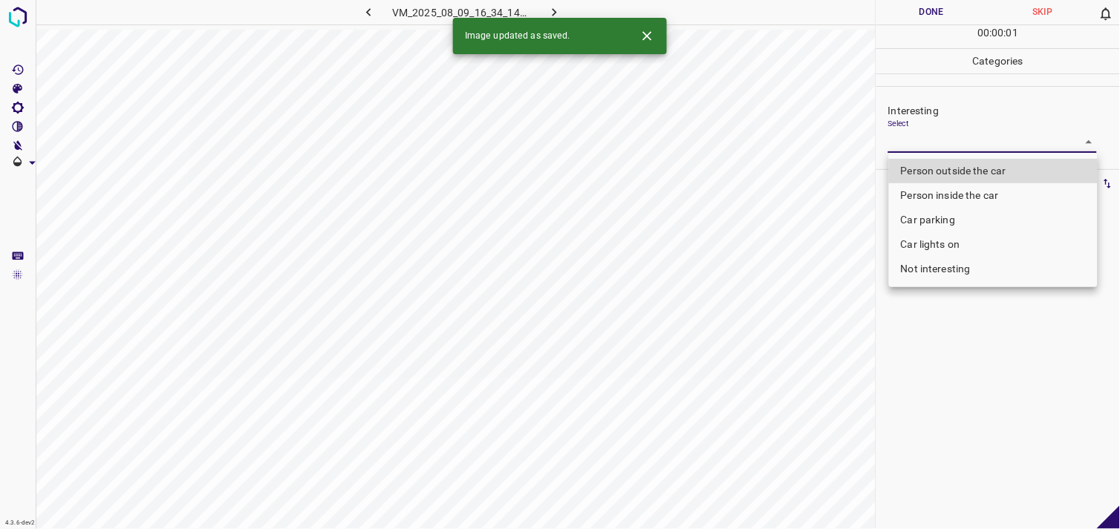
click at [953, 271] on li "Not interesting" at bounding box center [993, 269] width 209 height 25
type input "Not interesting"
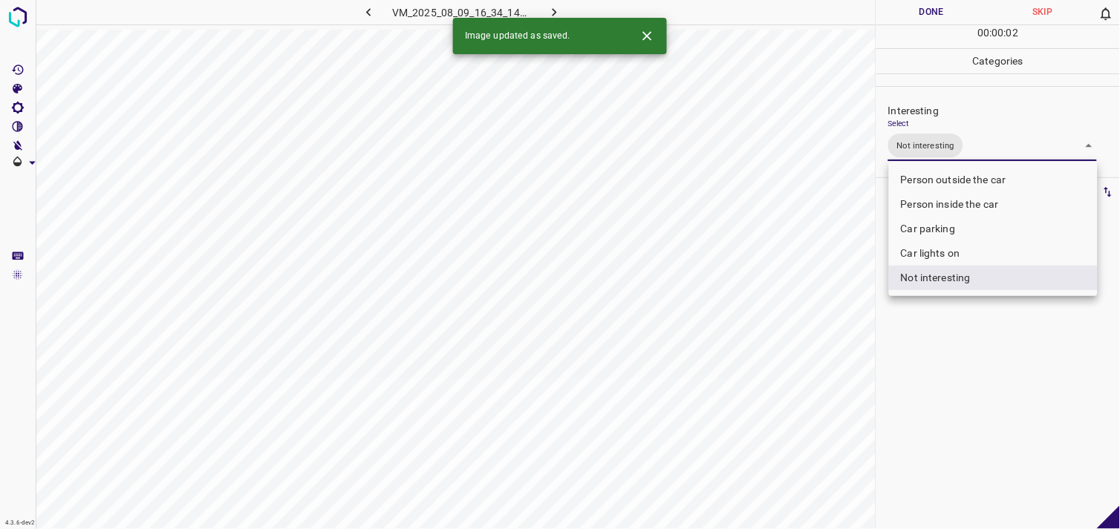
drag, startPoint x: 974, startPoint y: 360, endPoint x: 971, endPoint y: 336, distance: 23.9
click at [975, 359] on div at bounding box center [560, 264] width 1120 height 529
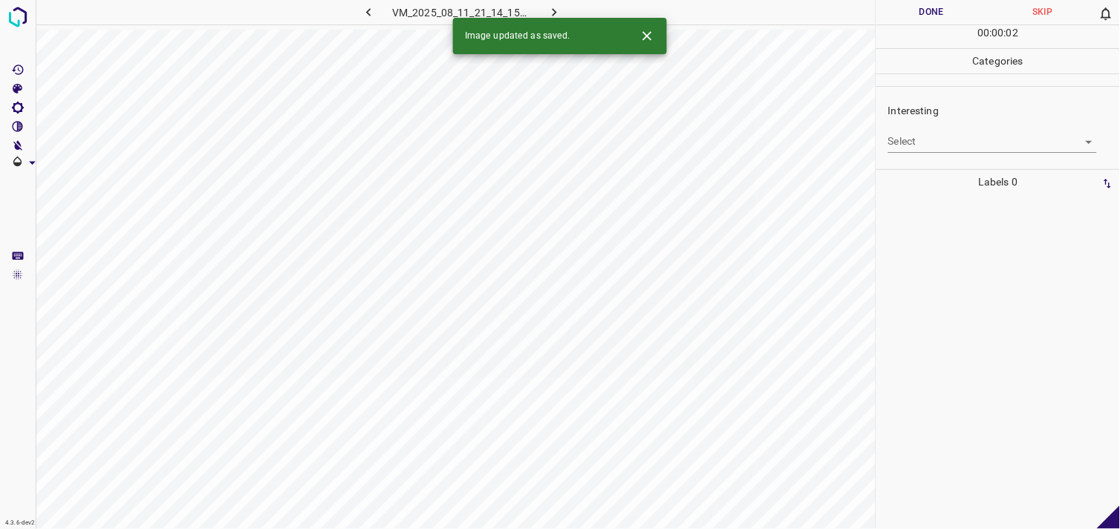
click at [939, 142] on body "4.3.6-dev2 VM_2025_08_11_21_14_15_815_01.gif Done Skip 0 00 : 00 : 02 Categorie…" at bounding box center [560, 264] width 1120 height 529
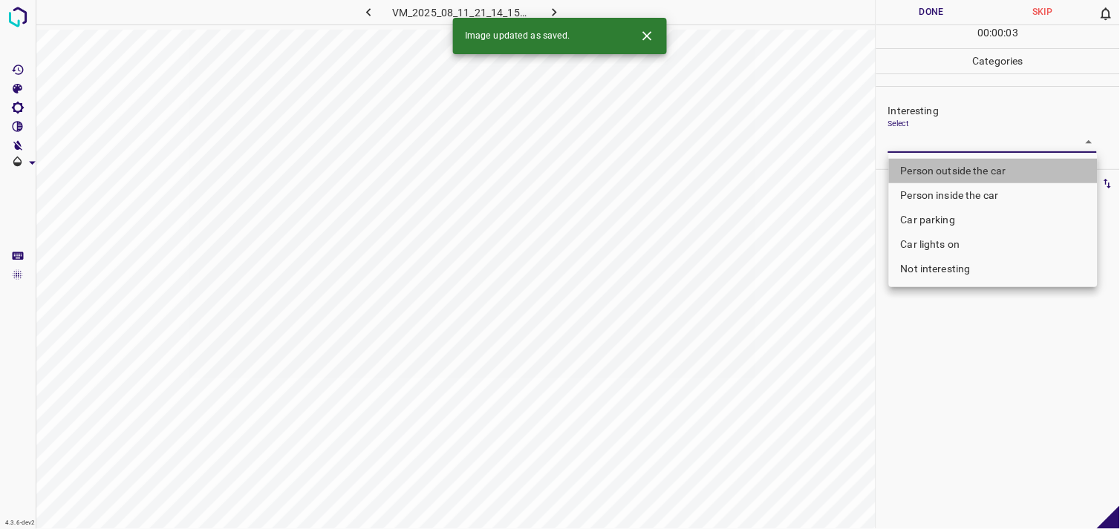
click at [950, 165] on li "Person outside the car" at bounding box center [993, 171] width 209 height 25
type input "Person outside the car"
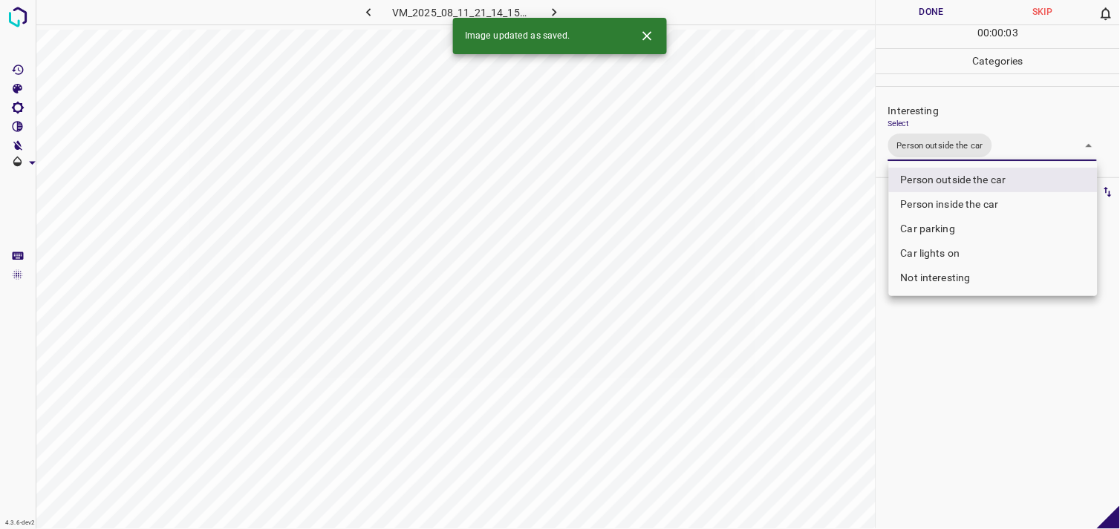
click at [998, 418] on div at bounding box center [560, 264] width 1120 height 529
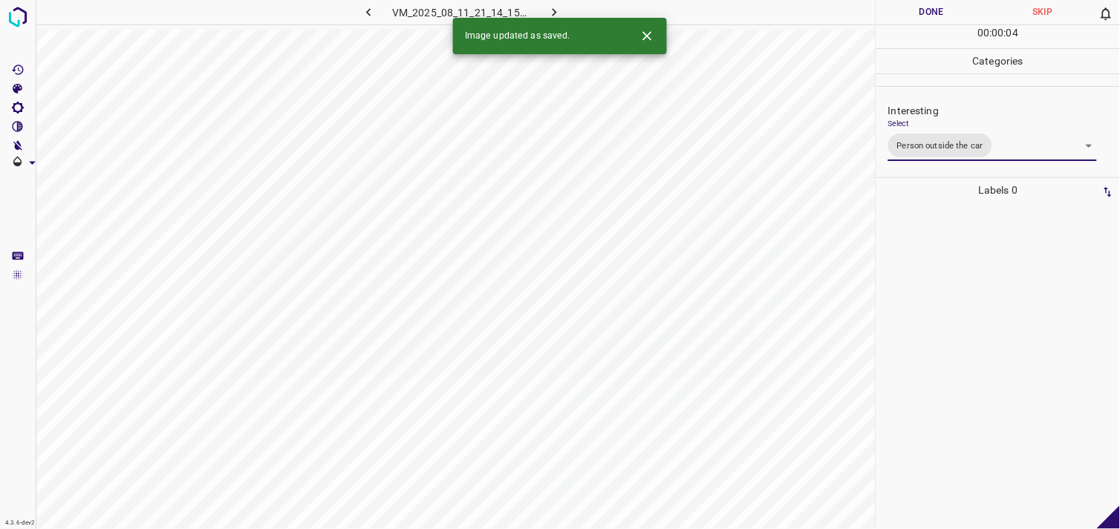
click at [980, 299] on div at bounding box center [998, 366] width 235 height 327
click at [907, 141] on body "4.3.6-dev2 VM_2025_08_05_01_24_53_458_05.gif Done Skip 0 00 : 00 : 06 Categorie…" at bounding box center [560, 264] width 1120 height 529
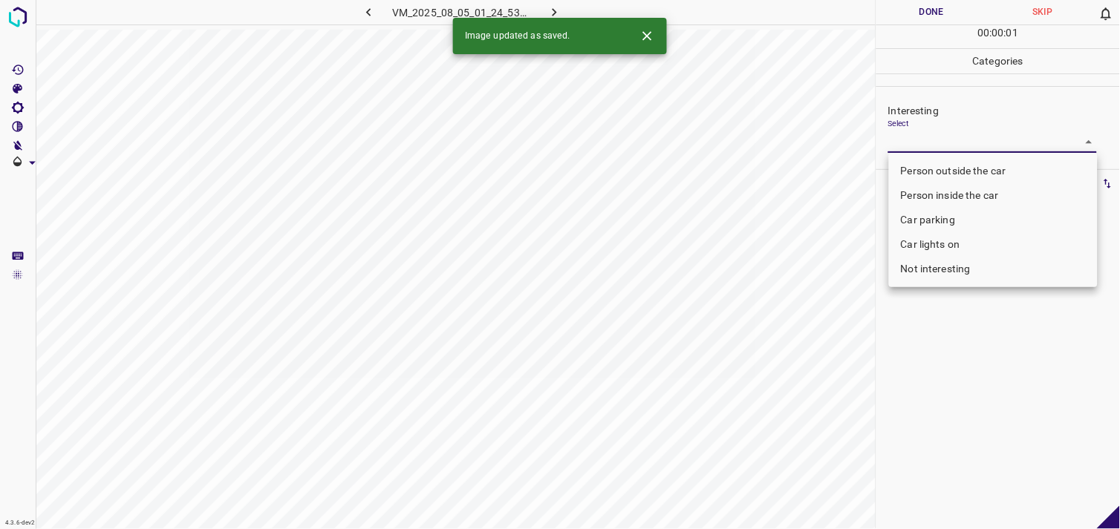
click at [933, 166] on li "Person outside the car" at bounding box center [993, 171] width 209 height 25
type input "Person outside the car"
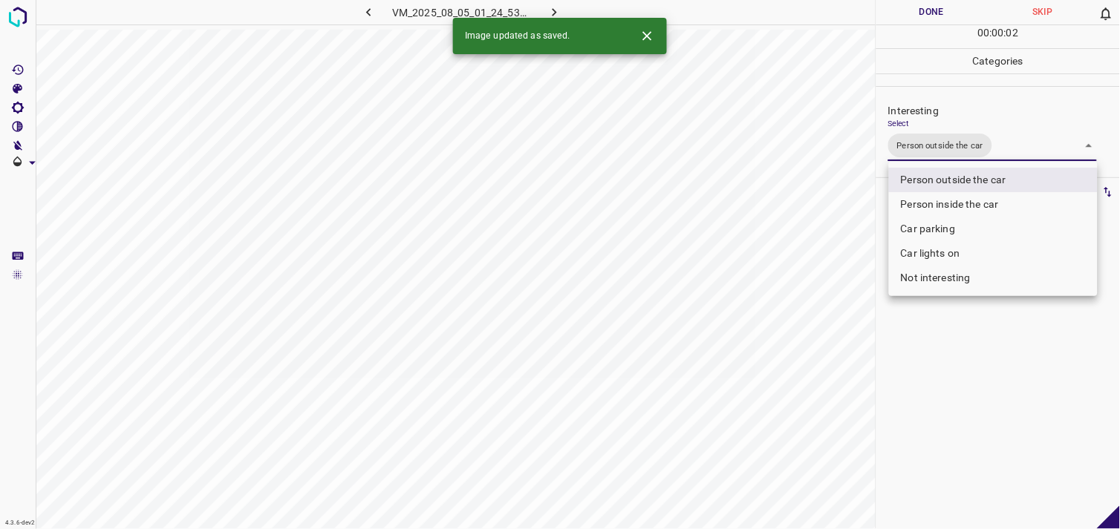
click at [1006, 383] on div at bounding box center [560, 264] width 1120 height 529
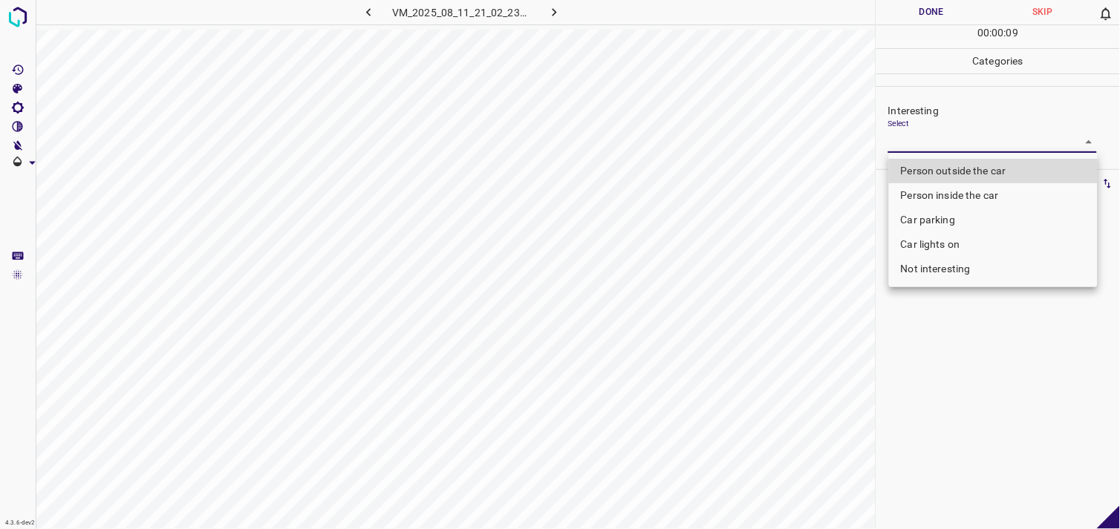
click at [934, 138] on body "4.3.6-dev2 VM_2025_08_11_21_02_23_755_04.gif Done Skip 0 00 : 00 : 09 Categorie…" at bounding box center [560, 264] width 1120 height 529
click at [965, 169] on li "Person outside the car" at bounding box center [993, 171] width 209 height 25
type input "Person outside the car"
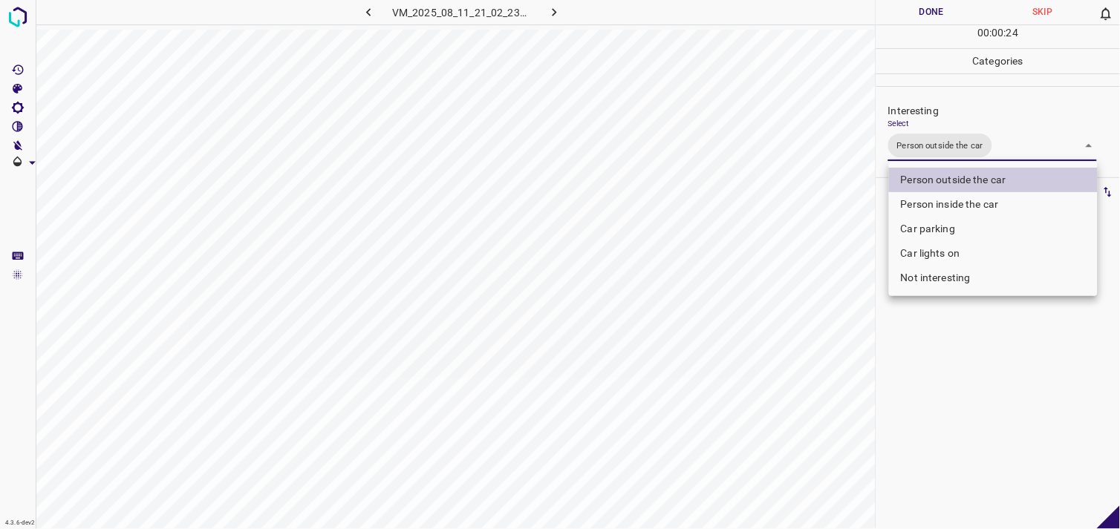
click at [1012, 373] on div at bounding box center [560, 264] width 1120 height 529
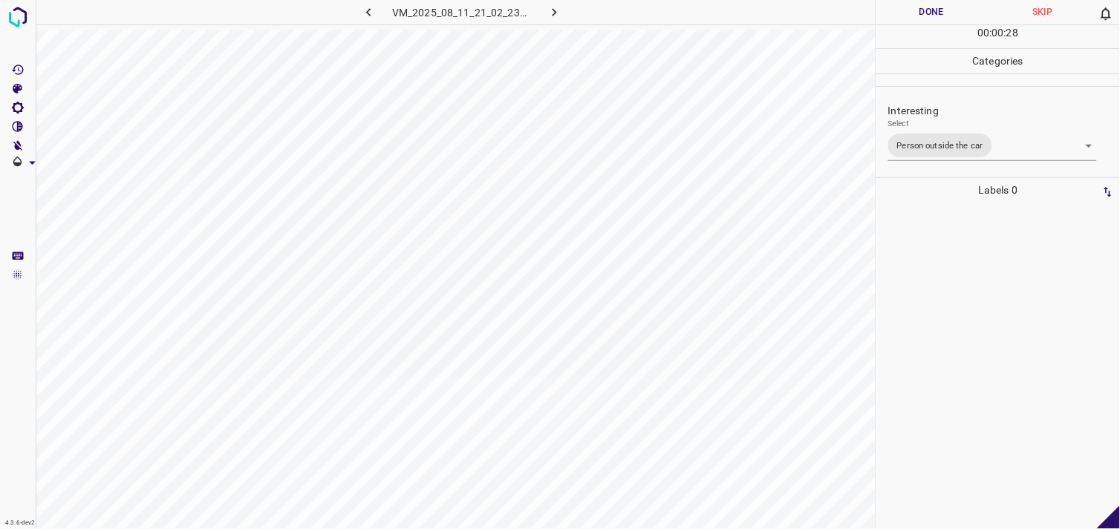
click at [980, 264] on div at bounding box center [998, 366] width 235 height 327
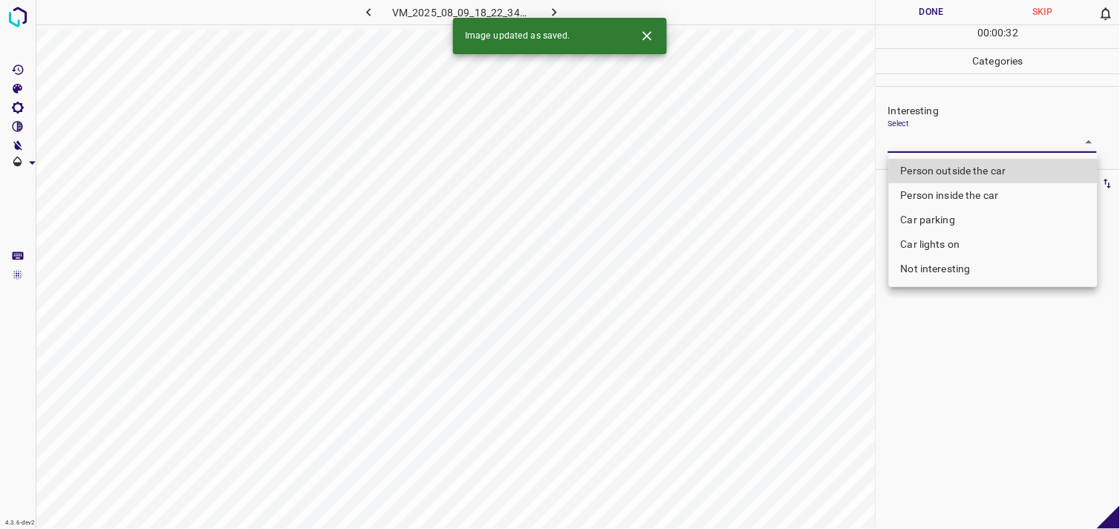
click at [930, 140] on body "4.3.6-dev2 VM_2025_08_09_18_22_34_570_14.gif Done Skip 0 00 : 00 : 32 Categorie…" at bounding box center [560, 264] width 1120 height 529
click at [956, 196] on li "Person inside the car" at bounding box center [993, 195] width 209 height 25
type input "Person inside the car"
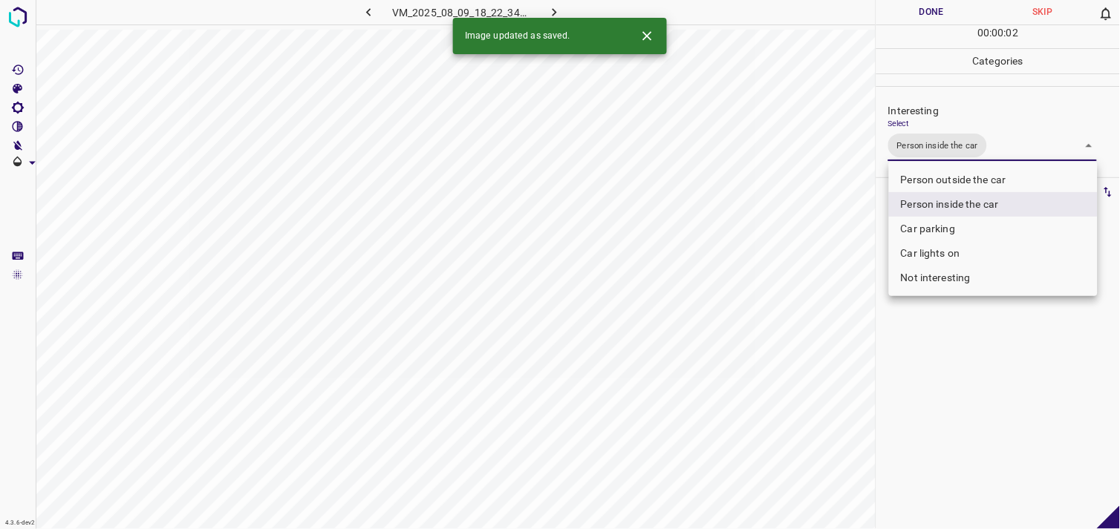
click at [1038, 360] on div at bounding box center [560, 264] width 1120 height 529
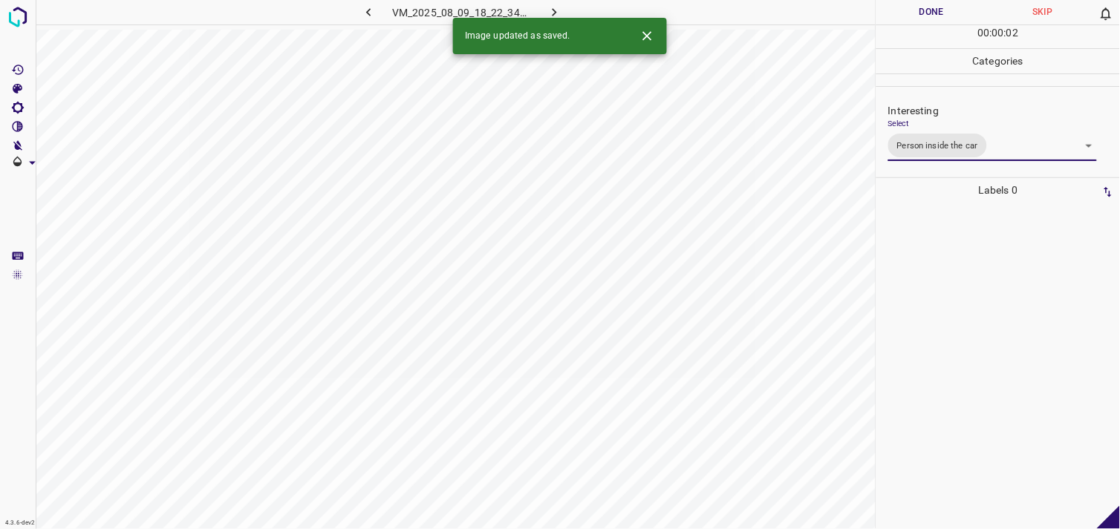
click at [1007, 284] on div at bounding box center [998, 366] width 235 height 327
click at [953, 145] on body "4.3.6-dev2 VM_2025_08_09_00_55_49_864_02.gif Done Skip 0 00 : 00 : 05 Categorie…" at bounding box center [560, 264] width 1120 height 529
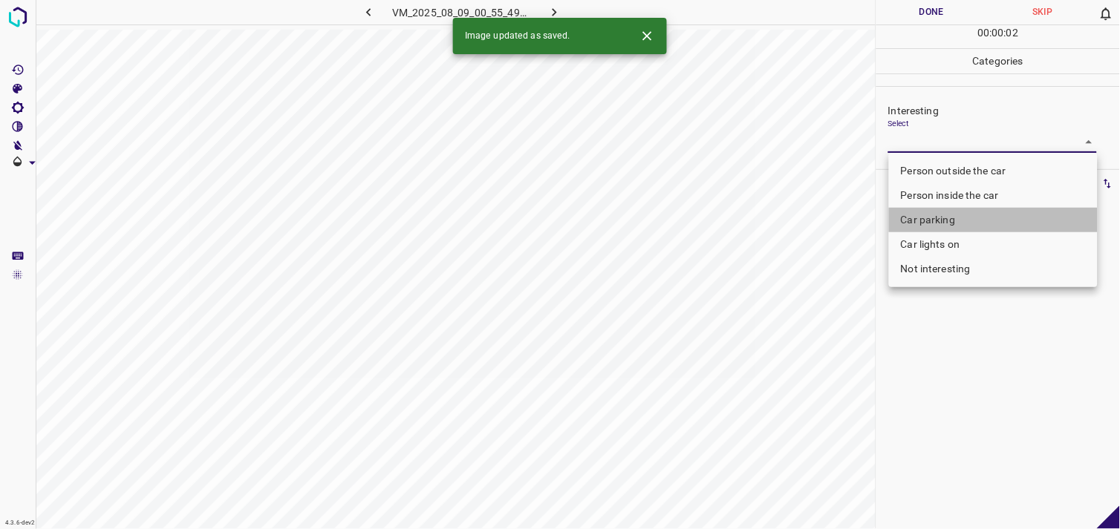
click at [967, 213] on li "Car parking" at bounding box center [993, 220] width 209 height 25
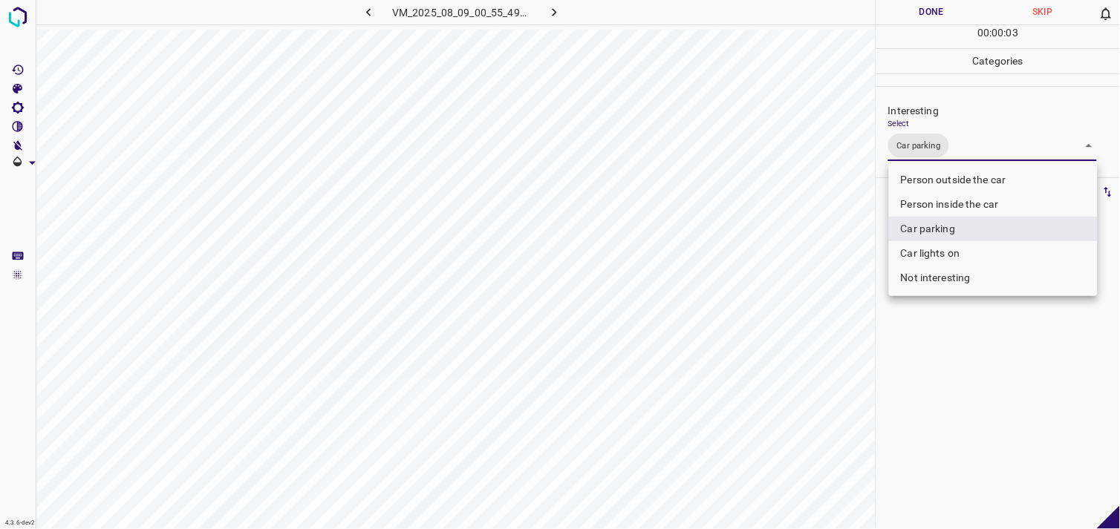
click at [965, 198] on li "Person inside the car" at bounding box center [993, 204] width 209 height 25
type input "Car parking,Person inside the car"
click at [971, 354] on div at bounding box center [560, 264] width 1120 height 529
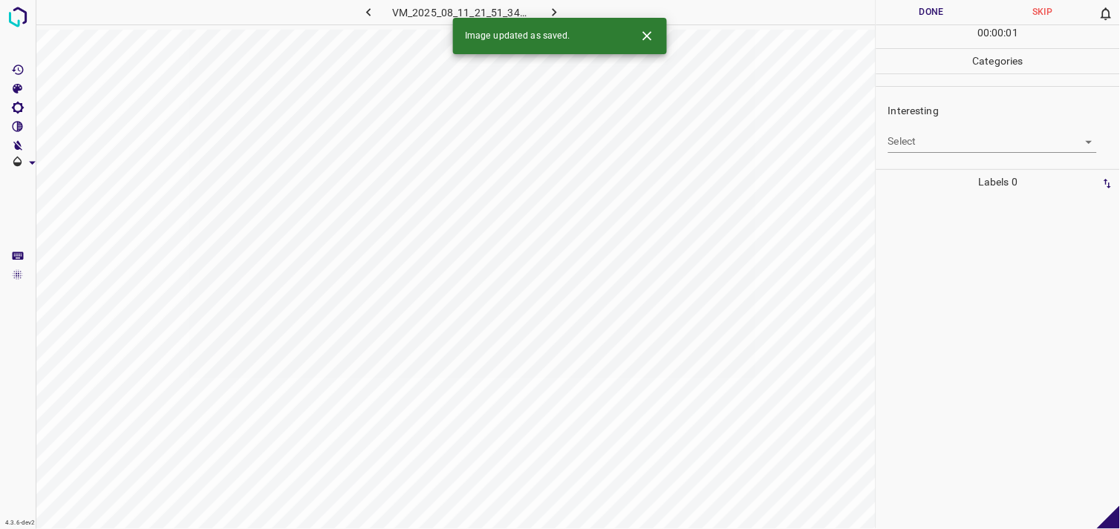
click at [948, 146] on body "4.3.6-dev2 VM_2025_08_11_21_51_34_375_10.gif Done Skip 0 00 : 00 : 01 Categorie…" at bounding box center [560, 264] width 1120 height 529
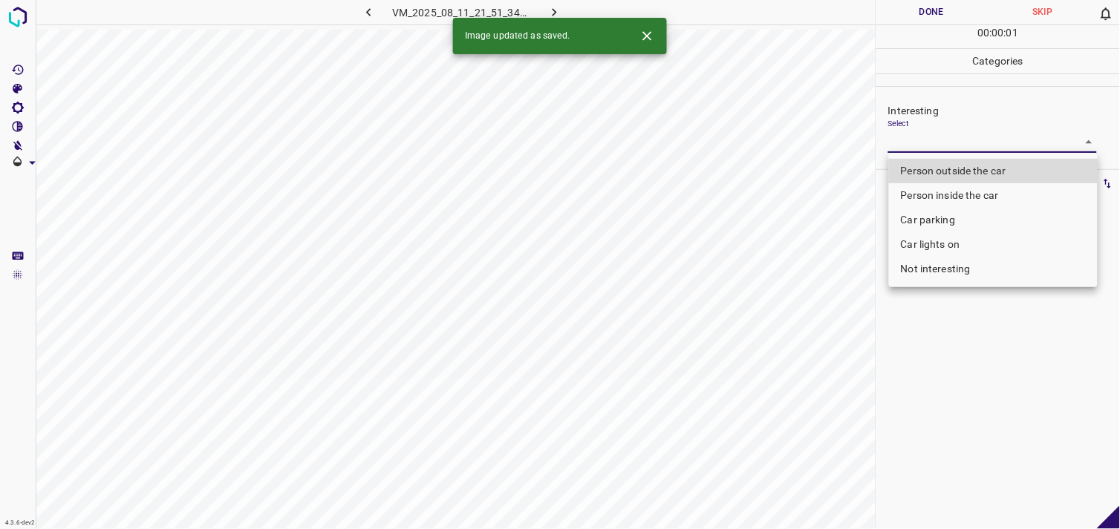
click at [975, 172] on li "Person outside the car" at bounding box center [993, 171] width 209 height 25
type input "Person outside the car"
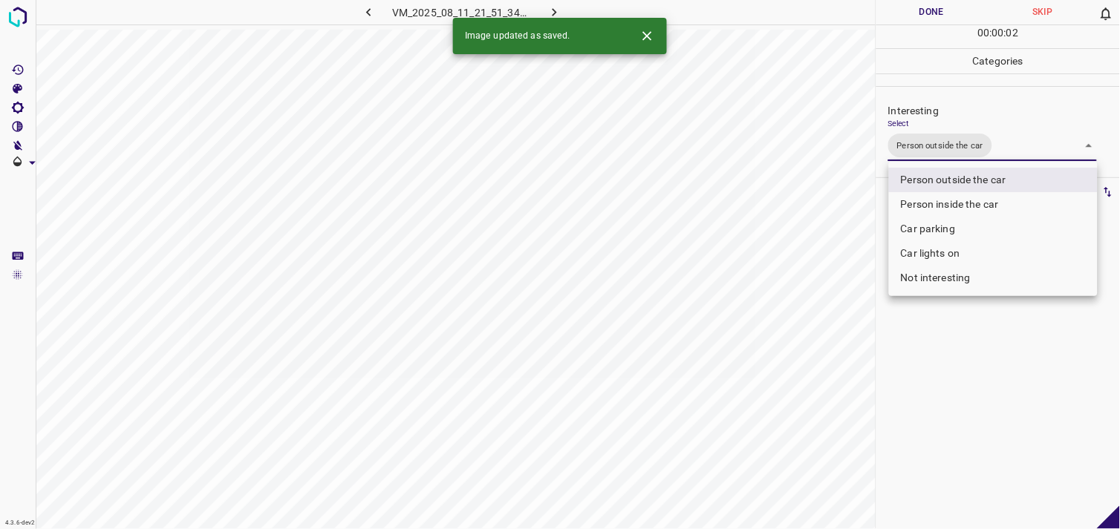
click at [975, 395] on div at bounding box center [560, 264] width 1120 height 529
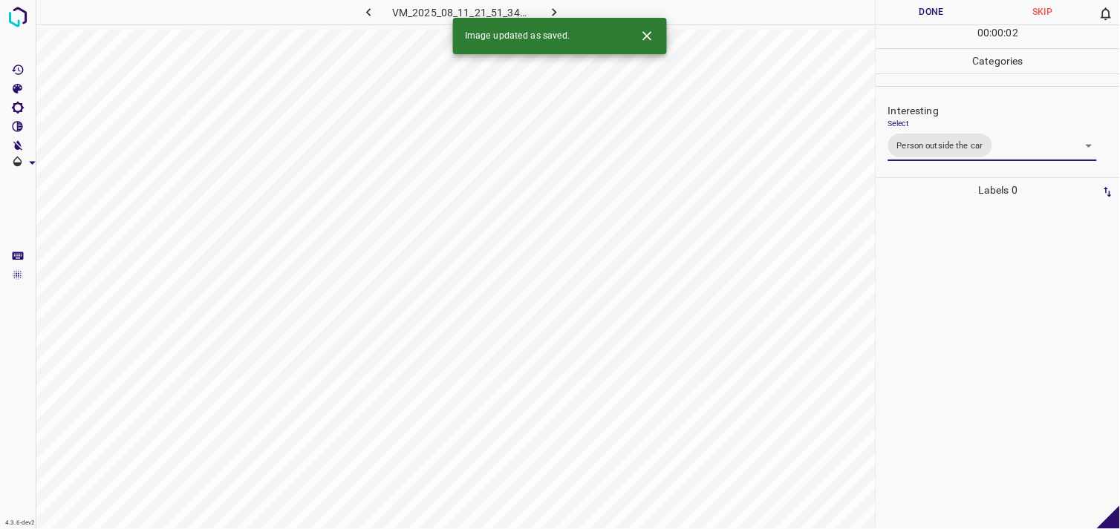
click at [963, 322] on div at bounding box center [998, 366] width 235 height 327
click at [941, 144] on body "4.3.6-dev2 VM_2025_08_05_17_07_27_529_04.gif Done Skip 0 00 : 00 : 04 Categorie…" at bounding box center [560, 264] width 1120 height 529
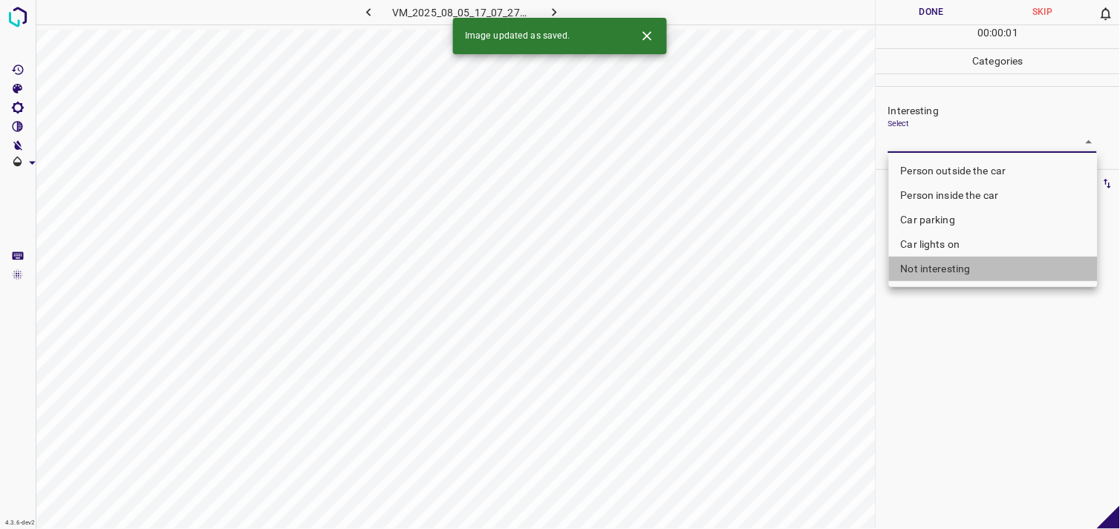
click at [944, 260] on li "Not interesting" at bounding box center [993, 269] width 209 height 25
type input "Not interesting"
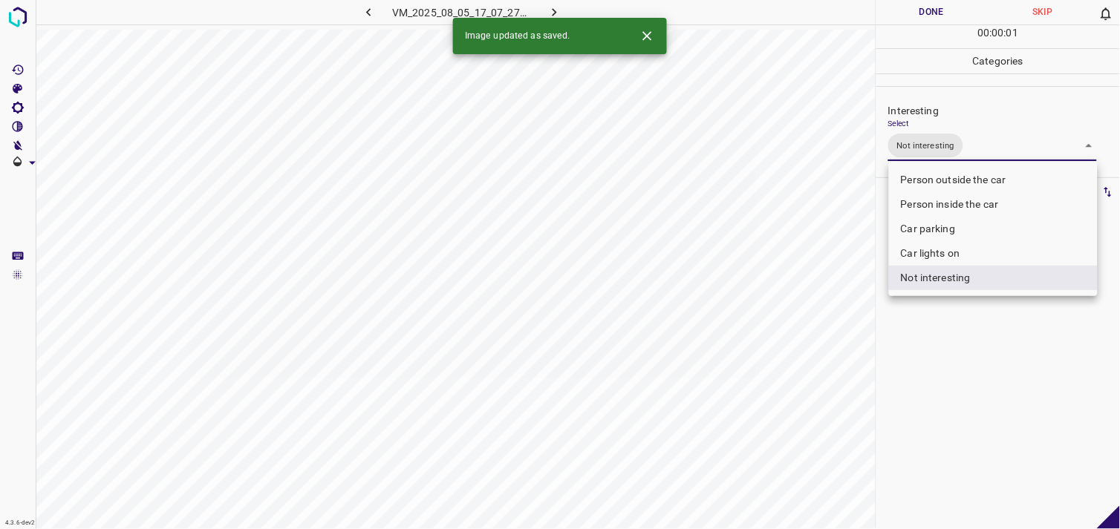
click at [959, 320] on div at bounding box center [560, 264] width 1120 height 529
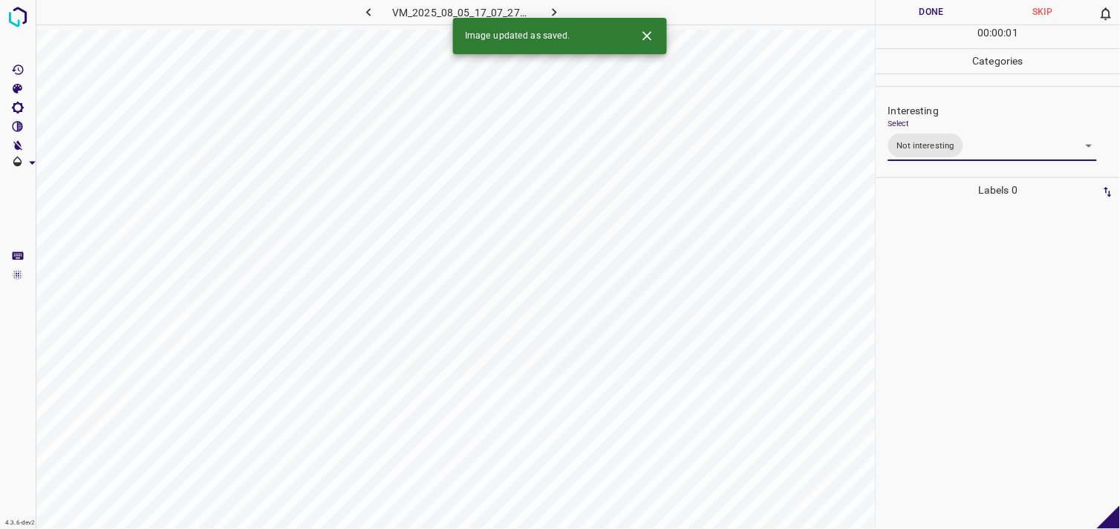
click at [947, 290] on div at bounding box center [998, 366] width 235 height 327
click at [932, 150] on body "4.3.6-dev2 VM_2025_08_11_20_21_48_197_01.gif Done Skip 0 00 : 00 : 03 Categorie…" at bounding box center [560, 264] width 1120 height 529
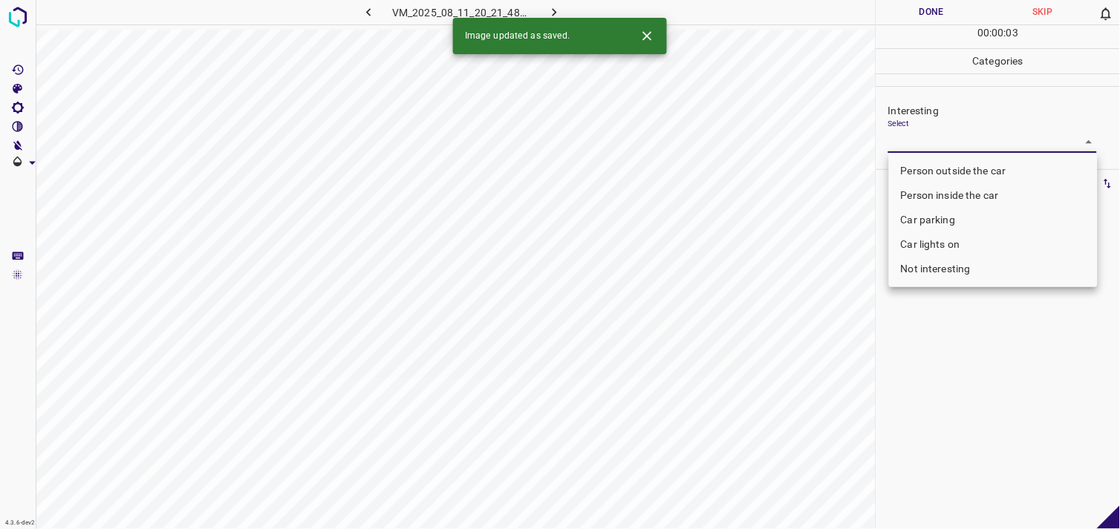
click at [954, 163] on li "Person outside the car" at bounding box center [993, 171] width 209 height 25
type input "Person outside the car"
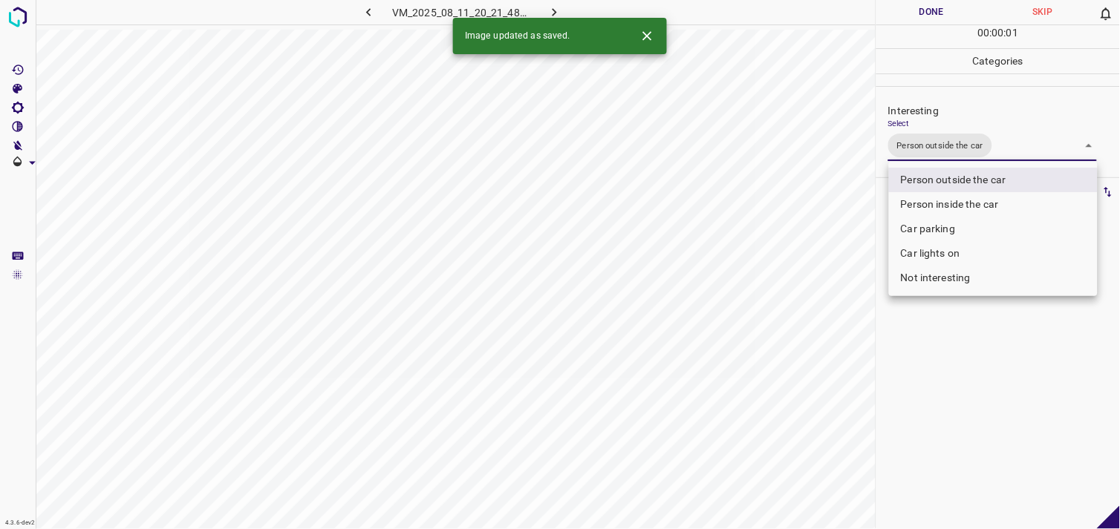
click at [1034, 421] on div at bounding box center [560, 264] width 1120 height 529
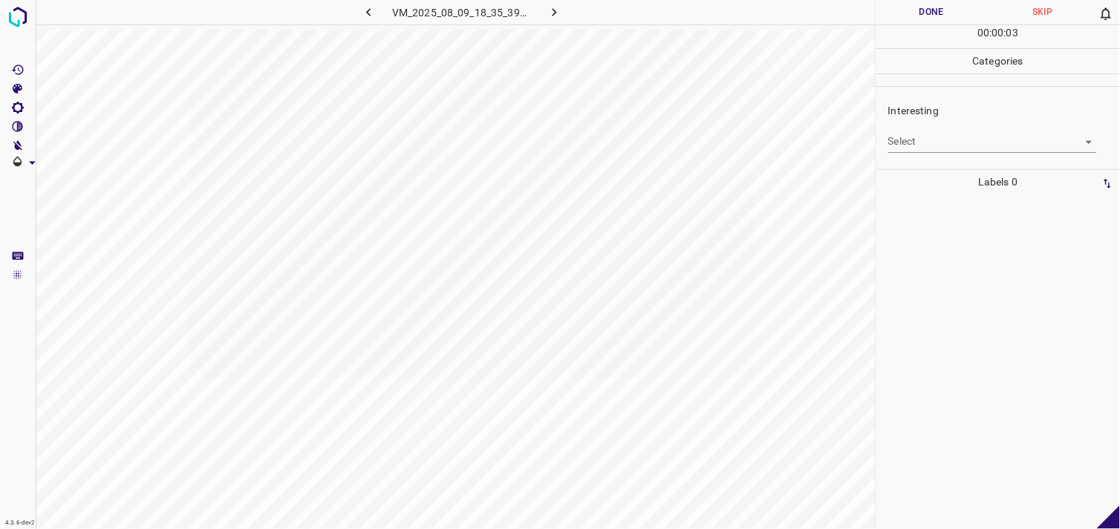
click at [949, 143] on body "4.3.6-dev2 VM_2025_08_09_18_35_39_731_06.gif Done Skip 0 00 : 00 : 03 Categorie…" at bounding box center [560, 264] width 1120 height 529
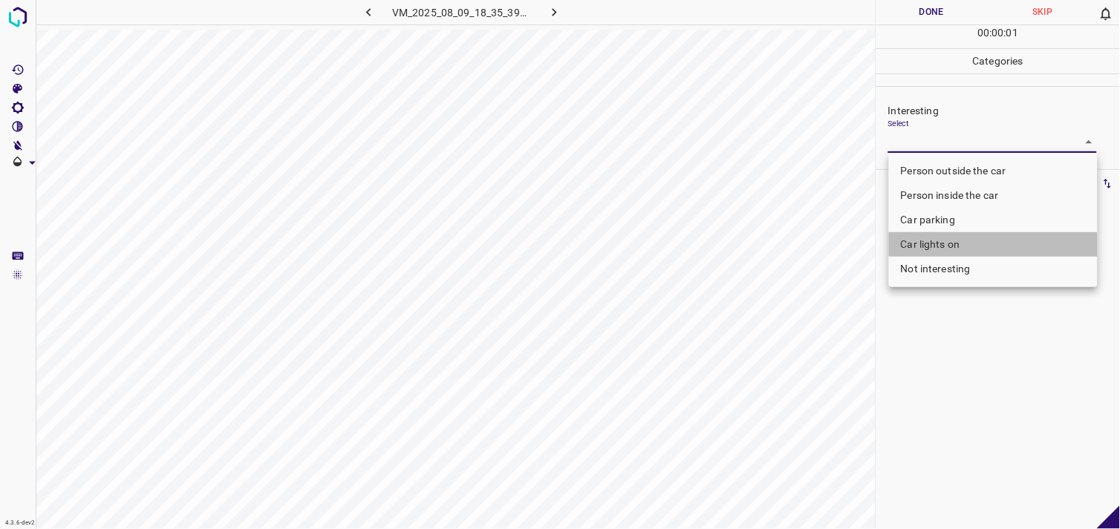
click at [952, 241] on li "Car lights on" at bounding box center [993, 244] width 209 height 25
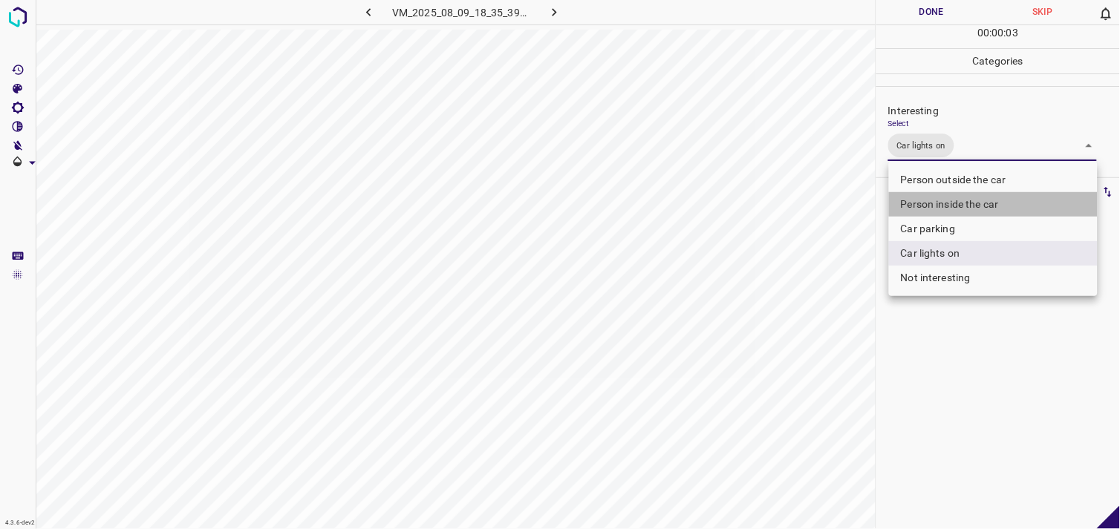
click at [977, 203] on li "Person inside the car" at bounding box center [993, 204] width 209 height 25
type input "Car lights on,Person inside the car"
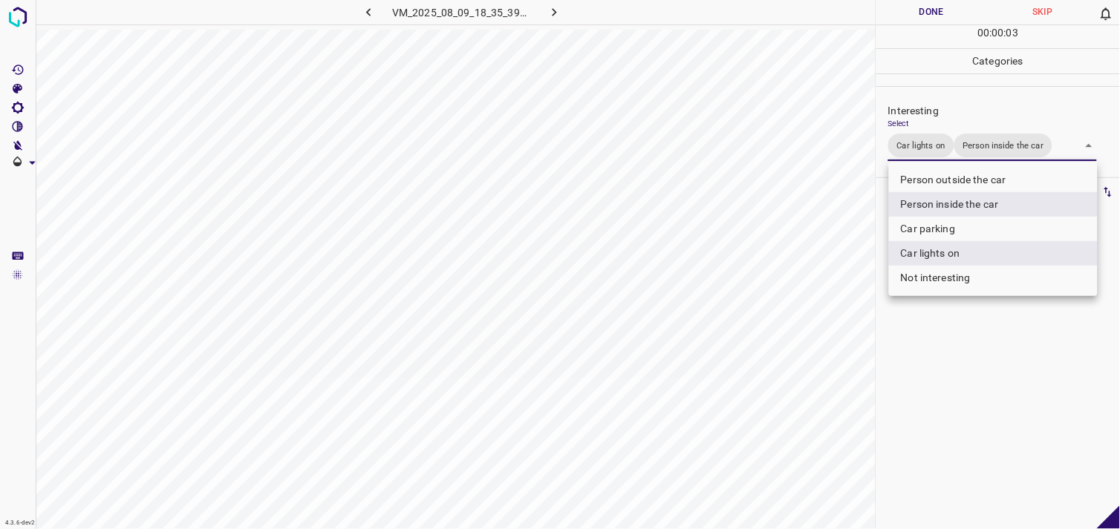
click at [969, 398] on div at bounding box center [560, 264] width 1120 height 529
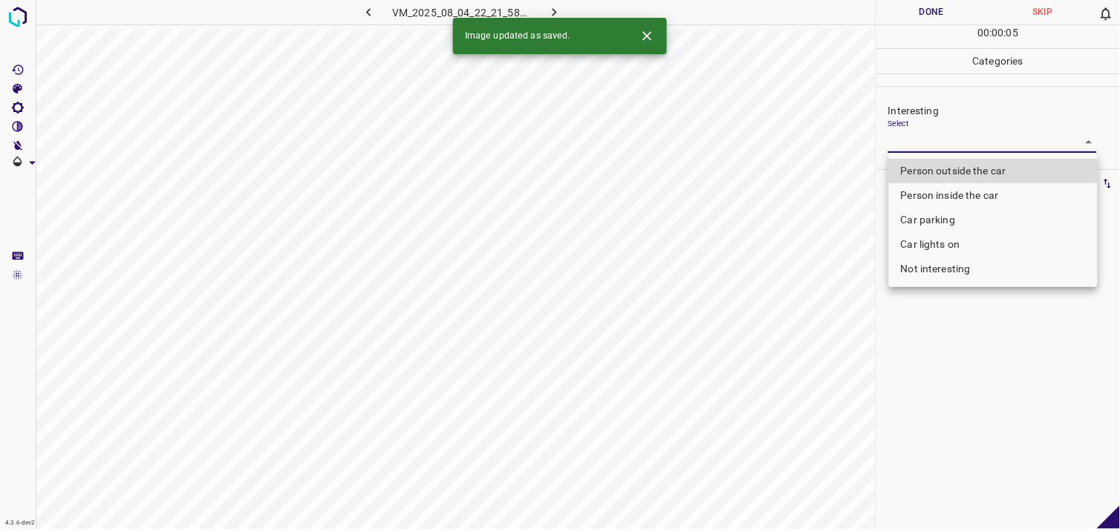
click at [945, 149] on body "4.3.6-dev2 VM_2025_08_04_22_21_58_384_07.gif Done Skip 0 00 : 00 : 05 Categorie…" at bounding box center [560, 264] width 1120 height 529
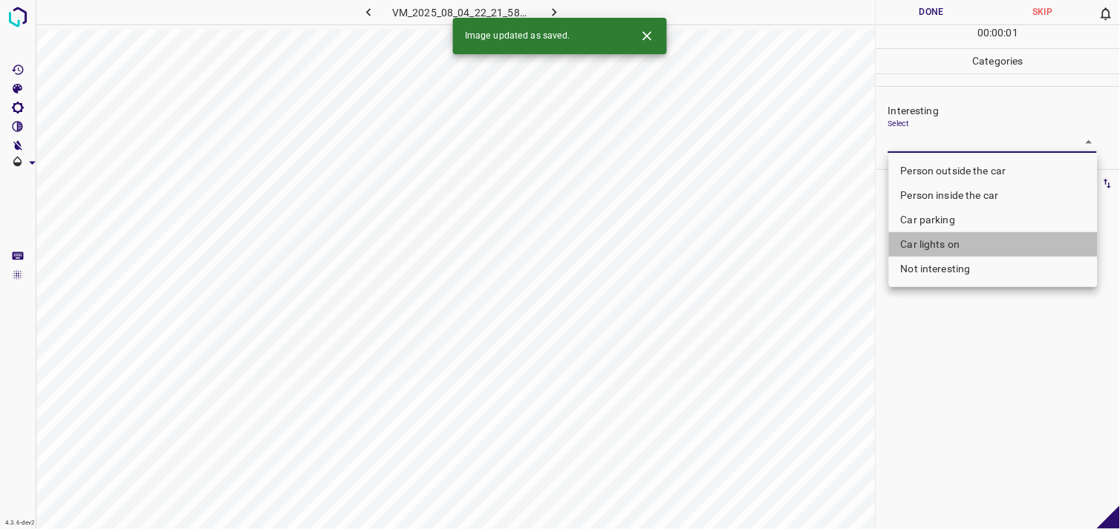
click at [959, 247] on li "Car lights on" at bounding box center [993, 244] width 209 height 25
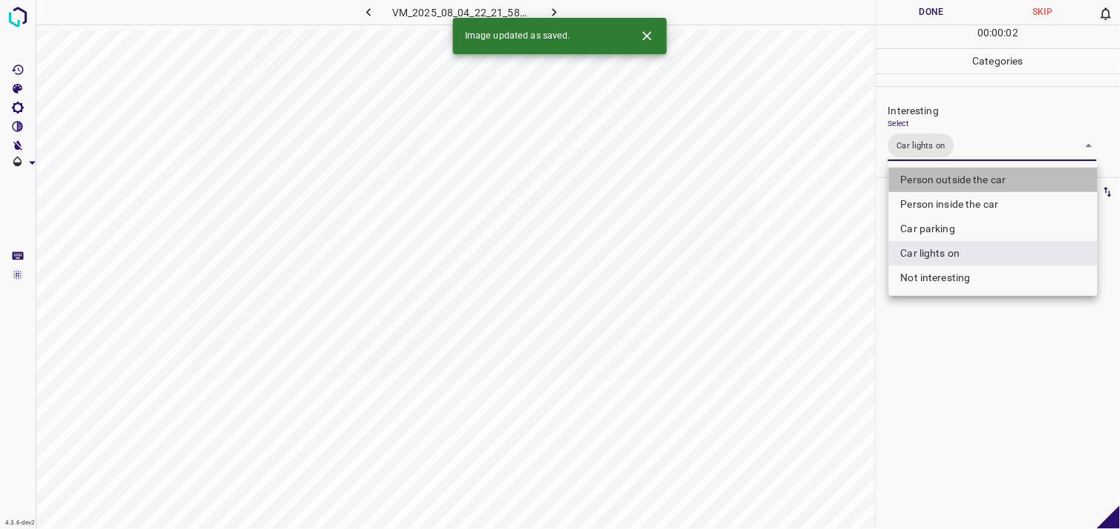
click at [981, 175] on li "Person outside the car" at bounding box center [993, 180] width 209 height 25
type input "Car lights on,Person outside the car"
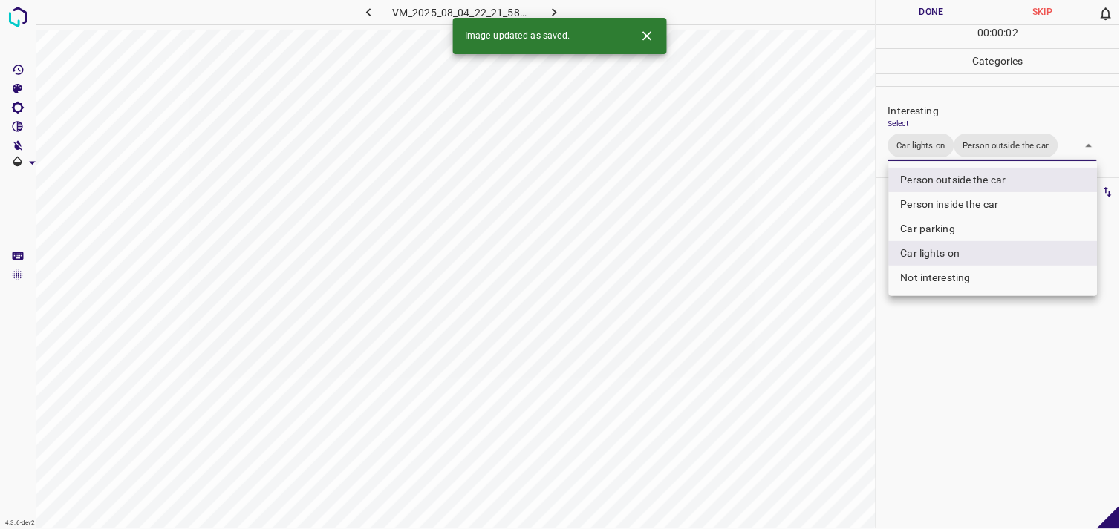
click at [973, 373] on div at bounding box center [560, 264] width 1120 height 529
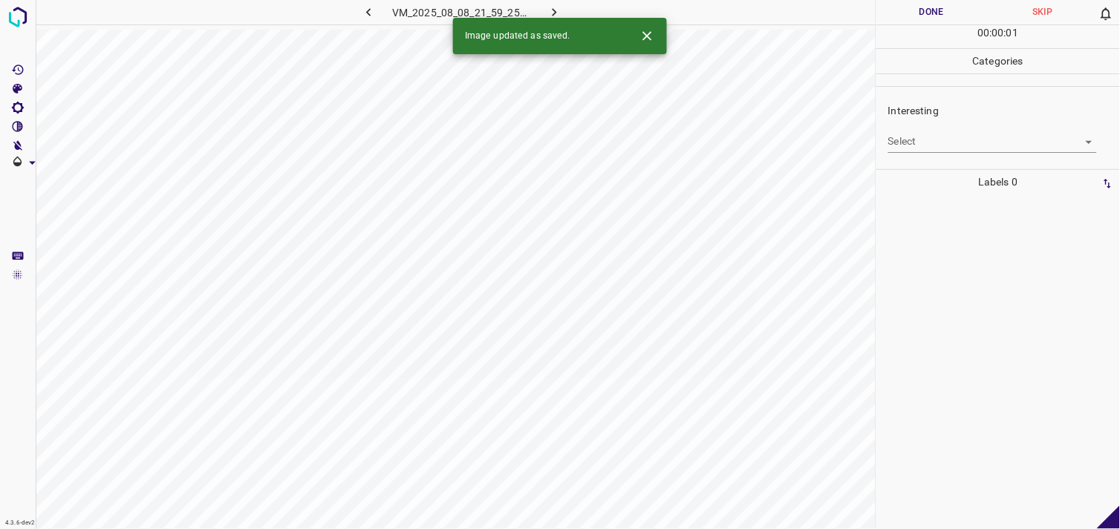
click at [959, 149] on body "4.3.6-dev2 VM_2025_08_08_21_59_25_668_02.gif Done Skip 0 00 : 00 : 01 Categorie…" at bounding box center [560, 264] width 1120 height 529
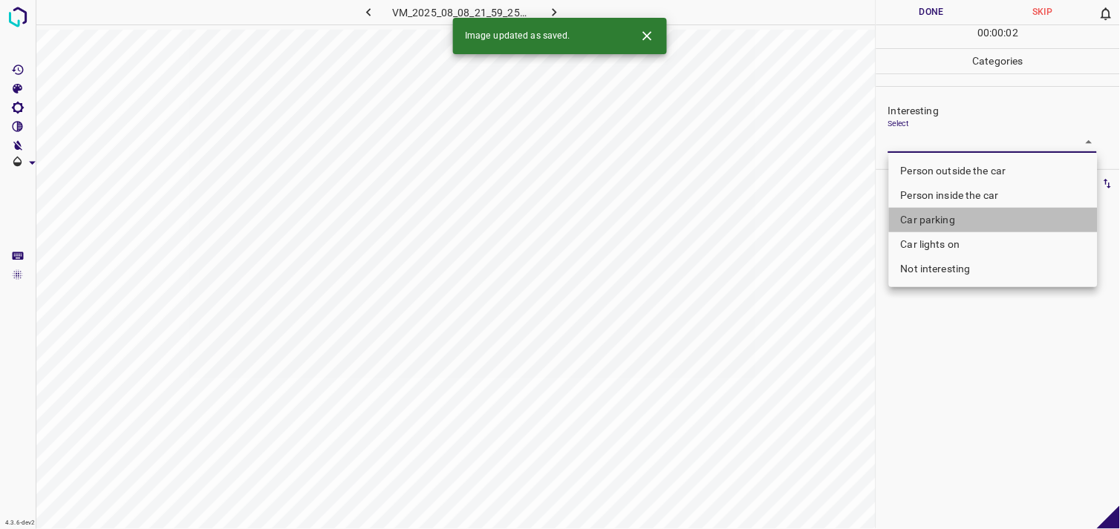
click at [954, 208] on li "Car parking" at bounding box center [993, 220] width 209 height 25
type input "Car parking"
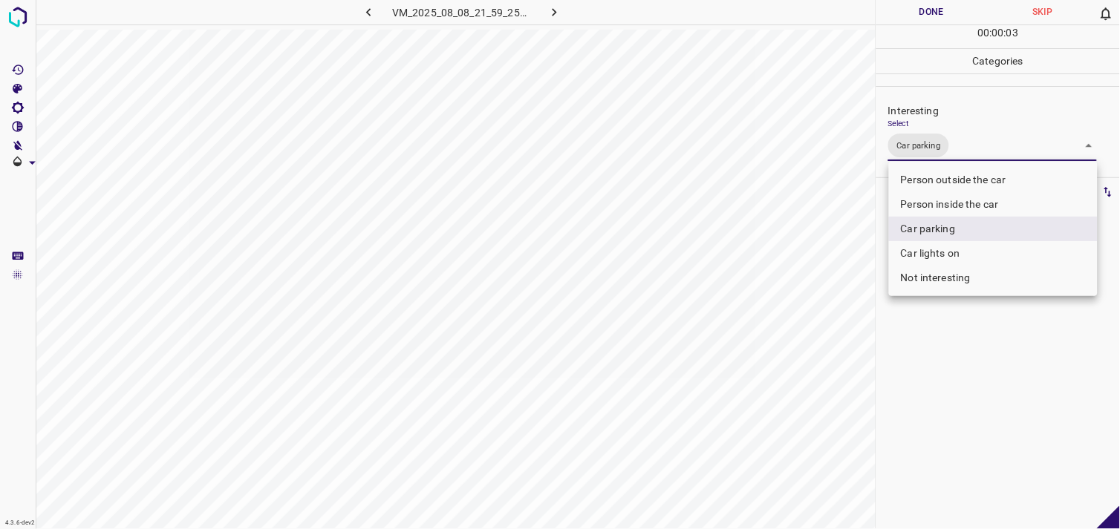
click at [962, 392] on div at bounding box center [560, 264] width 1120 height 529
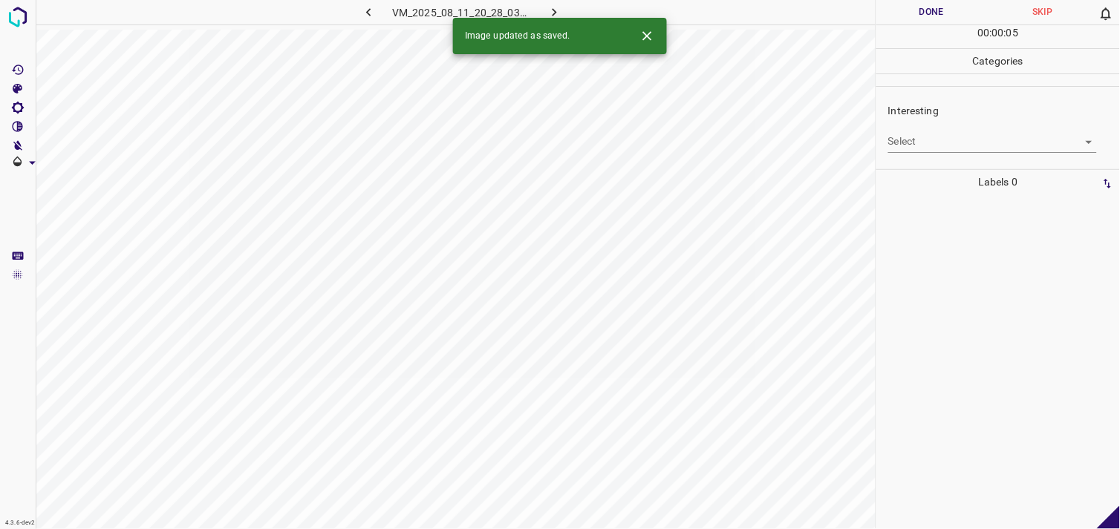
click at [962, 143] on body "4.3.6-dev2 VM_2025_08_11_20_28_03_105_02.gif Done Skip 0 00 : 00 : 05 Categorie…" at bounding box center [560, 264] width 1120 height 529
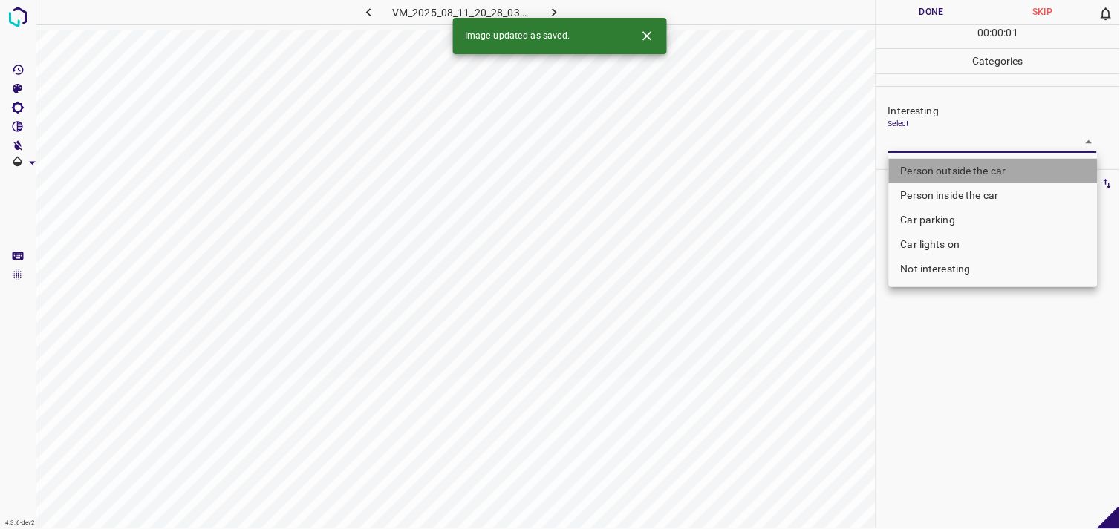
click at [973, 163] on li "Person outside the car" at bounding box center [993, 171] width 209 height 25
type input "Person outside the car"
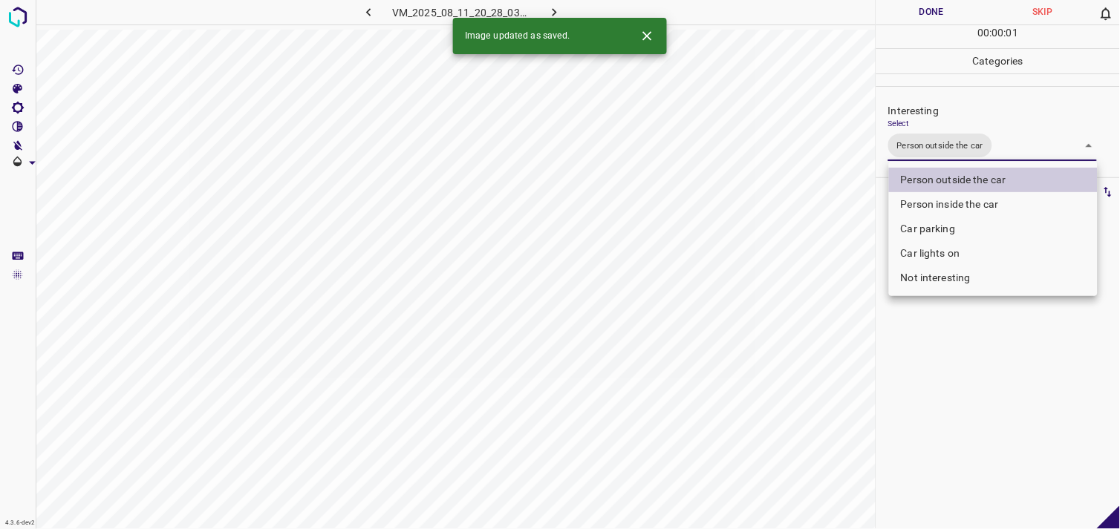
click at [970, 318] on div at bounding box center [560, 264] width 1120 height 529
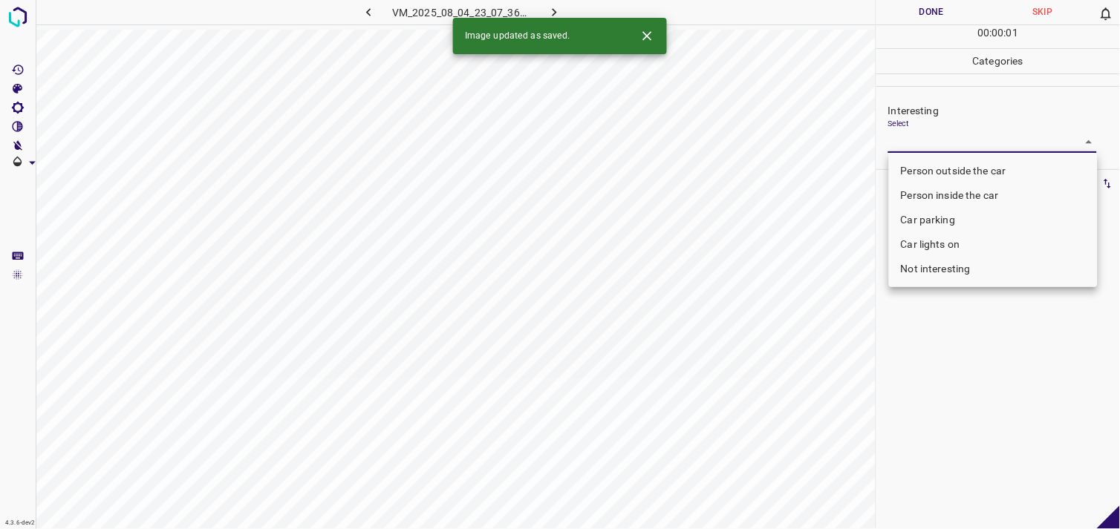
click at [902, 143] on body "4.3.6-dev2 VM_2025_08_04_23_07_36_219_13.gif Done Skip 0 00 : 00 : 01 Categorie…" at bounding box center [560, 264] width 1120 height 529
click at [943, 235] on li "Car lights on" at bounding box center [993, 244] width 209 height 25
type input "Car lights on"
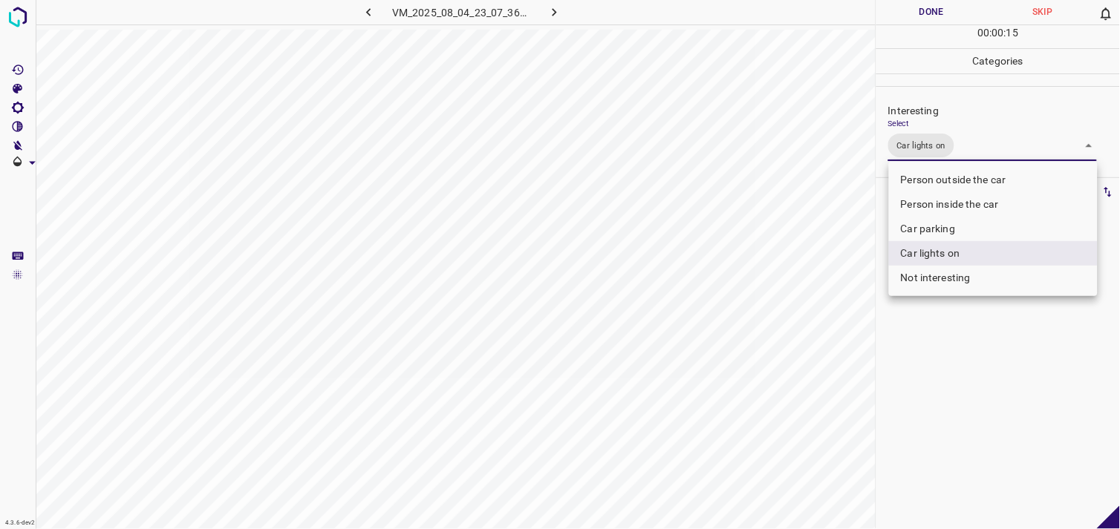
click at [982, 252] on li "Car lights on" at bounding box center [993, 253] width 209 height 25
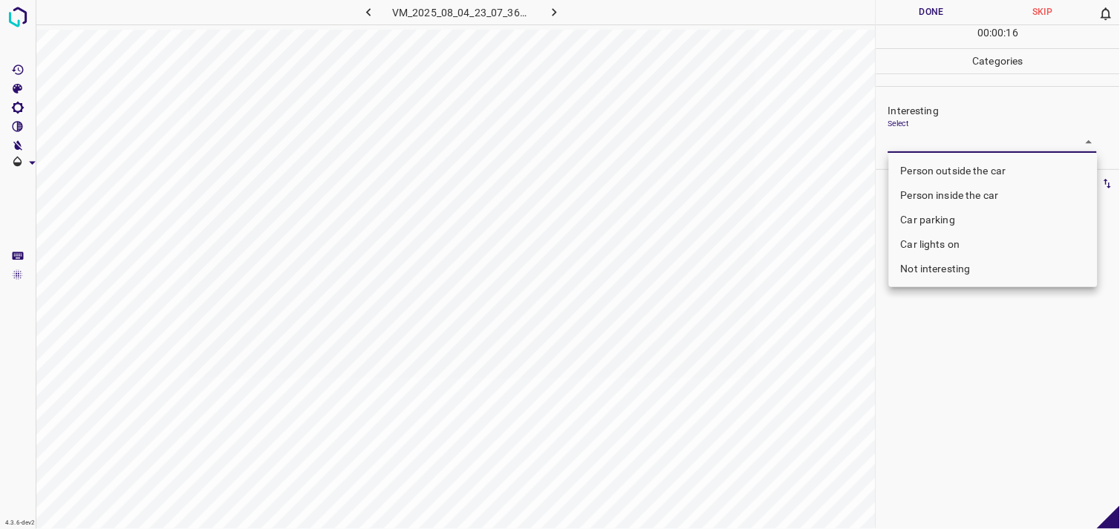
click at [978, 238] on li "Car lights on" at bounding box center [993, 244] width 209 height 25
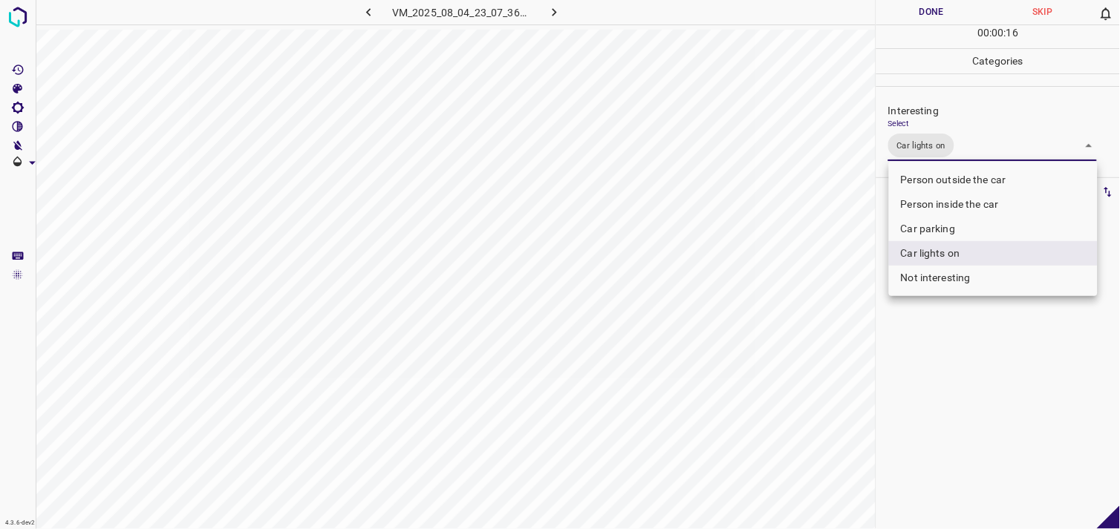
click at [969, 198] on li "Person inside the car" at bounding box center [993, 204] width 209 height 25
type input "Car lights on,Person inside the car"
click at [979, 365] on div at bounding box center [560, 264] width 1120 height 529
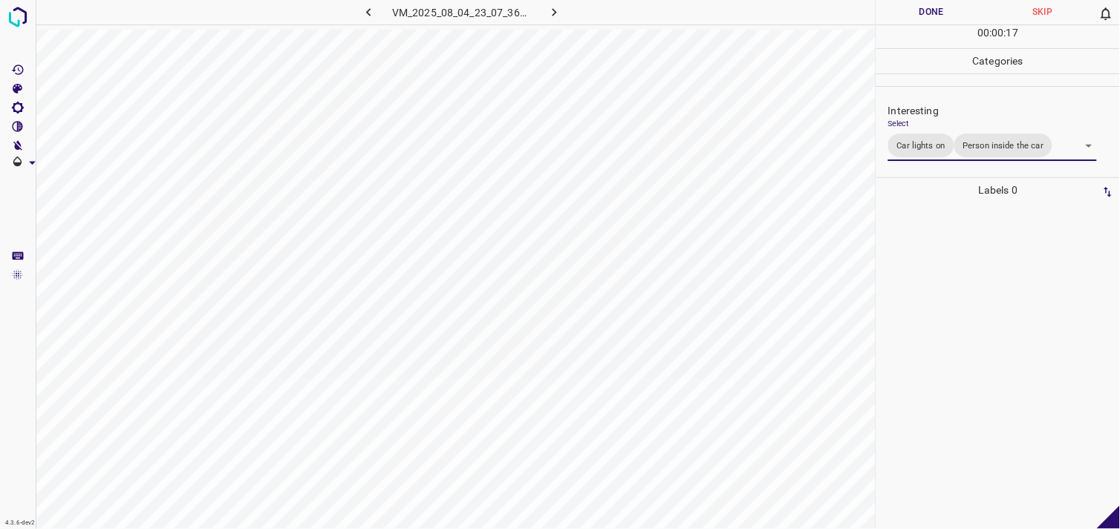
click at [989, 327] on div at bounding box center [998, 366] width 235 height 327
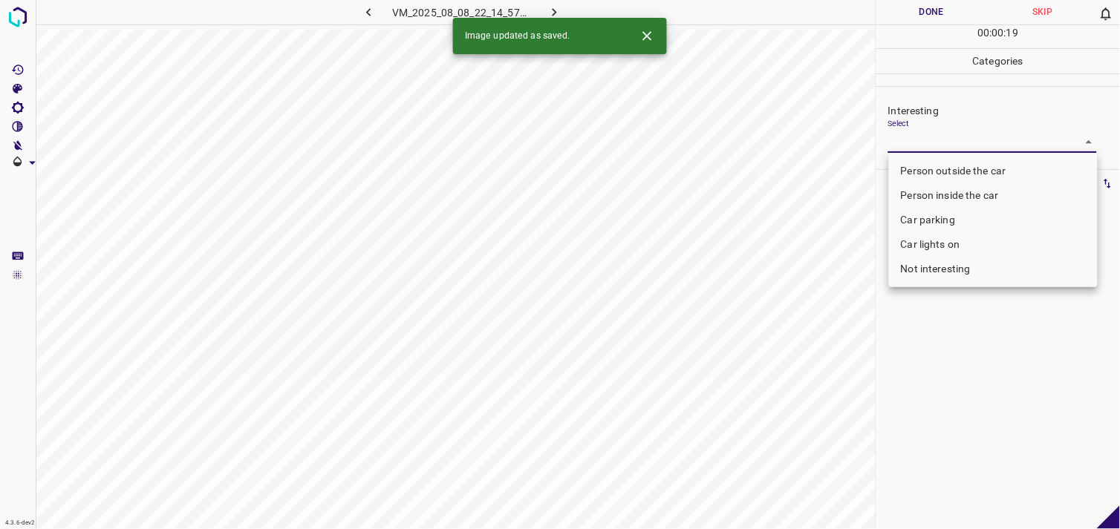
click at [956, 146] on body "4.3.6-dev2 VM_2025_08_08_22_14_57_426_00.gif Done Skip 0 00 : 00 : 19 Categorie…" at bounding box center [560, 264] width 1120 height 529
click at [958, 209] on li "Car parking" at bounding box center [993, 220] width 209 height 25
type input "Car parking"
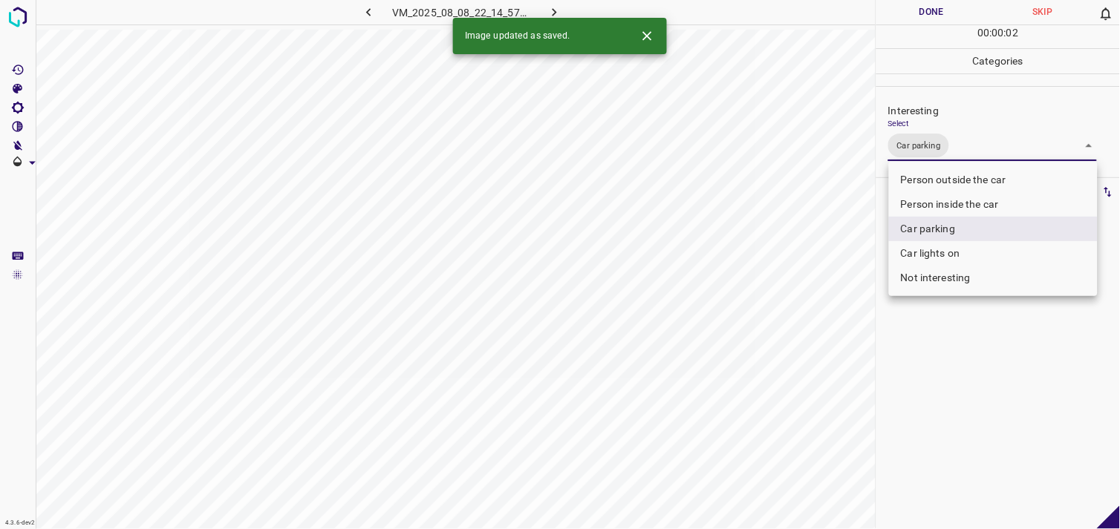
click at [970, 394] on div at bounding box center [560, 264] width 1120 height 529
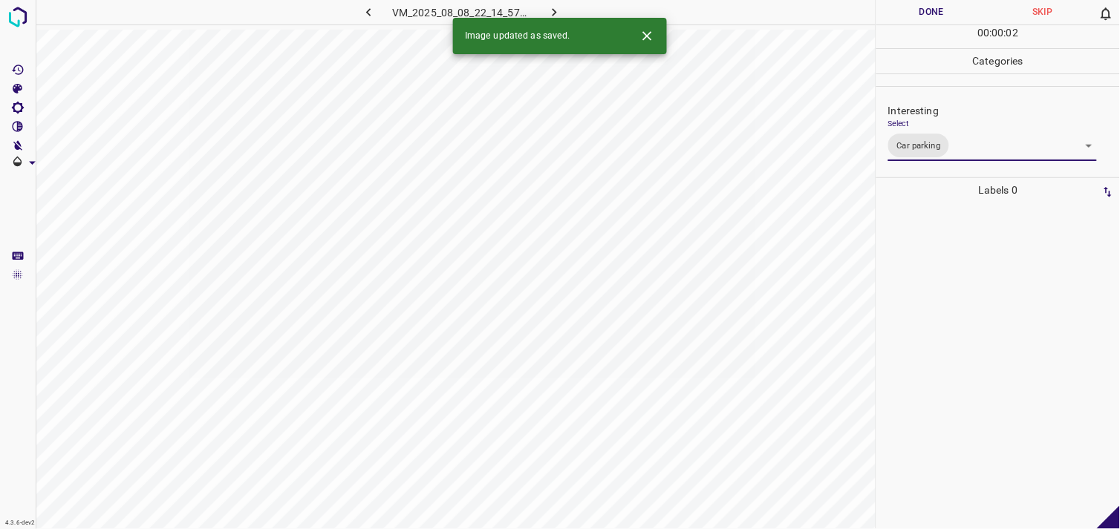
click at [973, 350] on div at bounding box center [998, 366] width 235 height 327
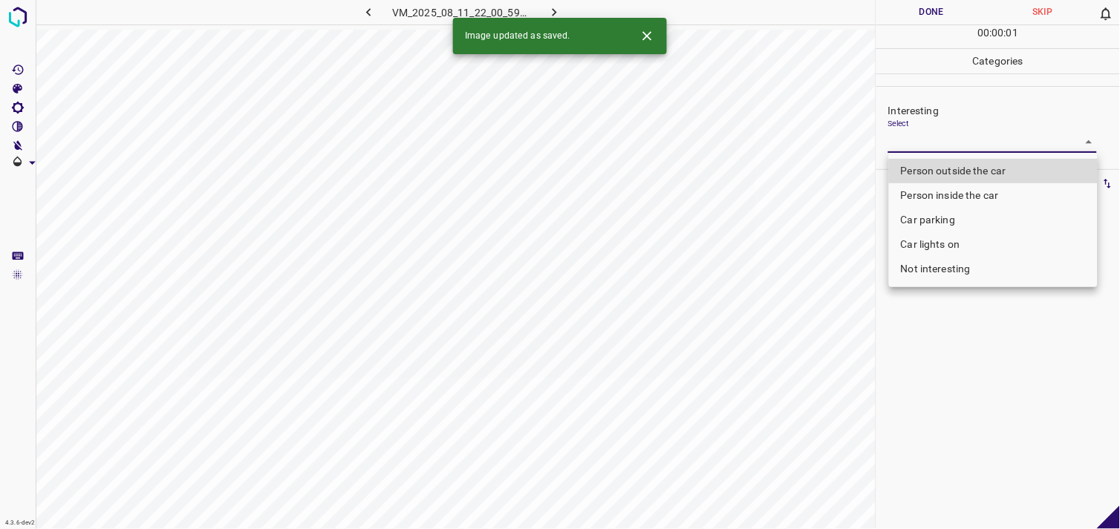
click at [974, 149] on body "4.3.6-dev2 VM_2025_08_11_22_00_59_750_07.gif Done Skip 0 00 : 00 : 01 Categorie…" at bounding box center [560, 264] width 1120 height 529
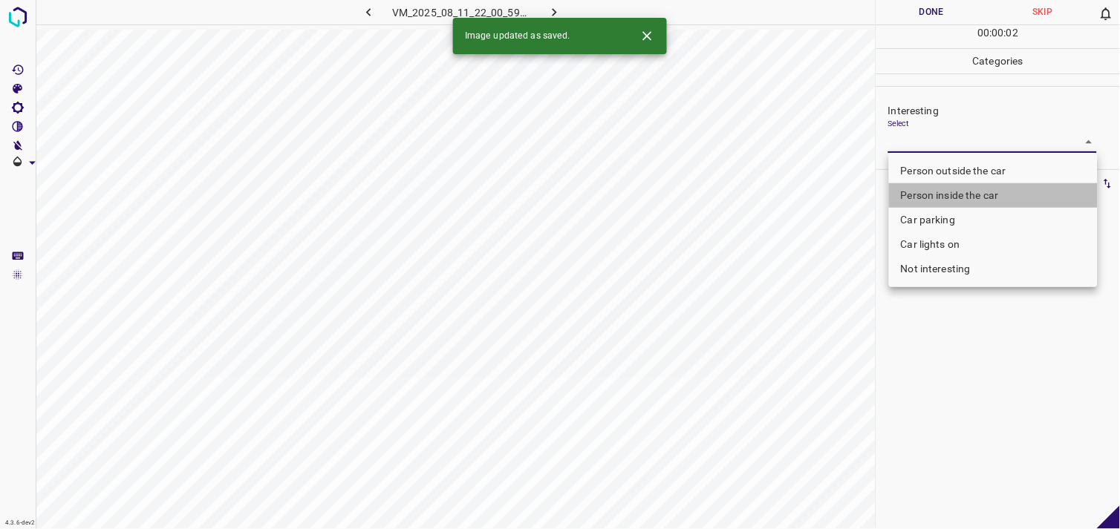
click at [979, 198] on li "Person inside the car" at bounding box center [993, 195] width 209 height 25
type input "Person inside the car"
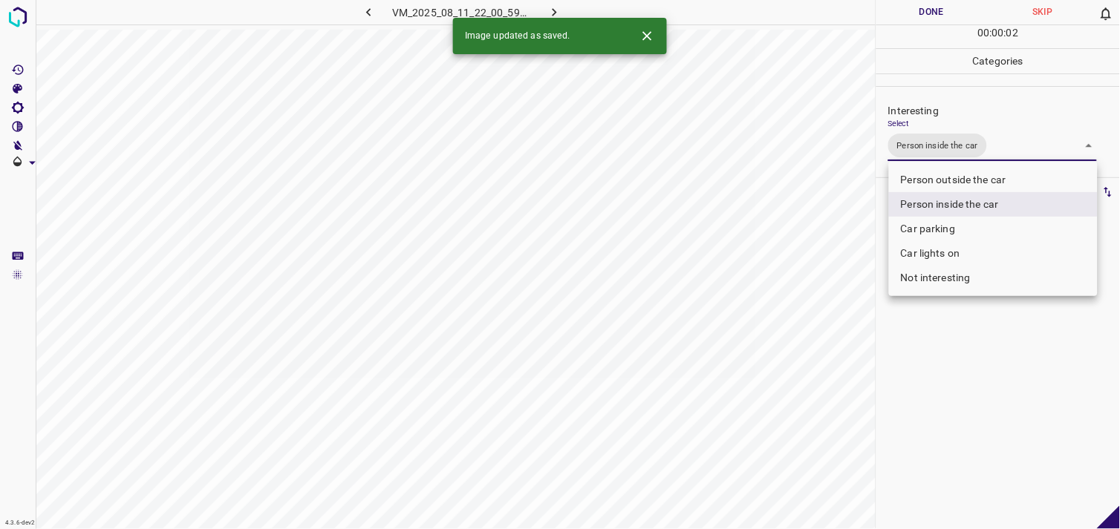
click at [966, 335] on div at bounding box center [560, 264] width 1120 height 529
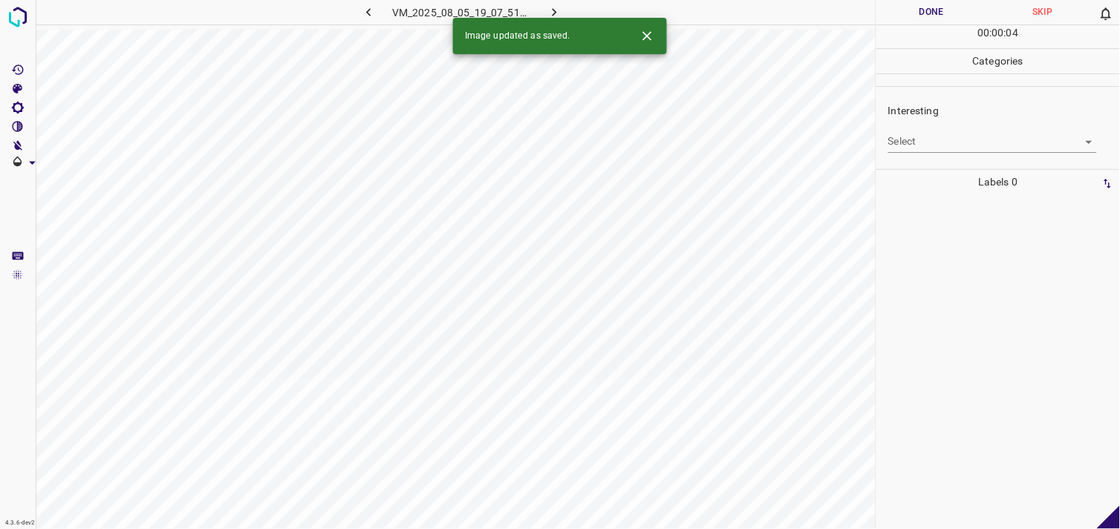
click at [934, 134] on body "4.3.6-dev2 VM_2025_08_05_19_07_51_870_00.gif Done Skip 0 00 : 00 : 04 Categorie…" at bounding box center [560, 264] width 1120 height 529
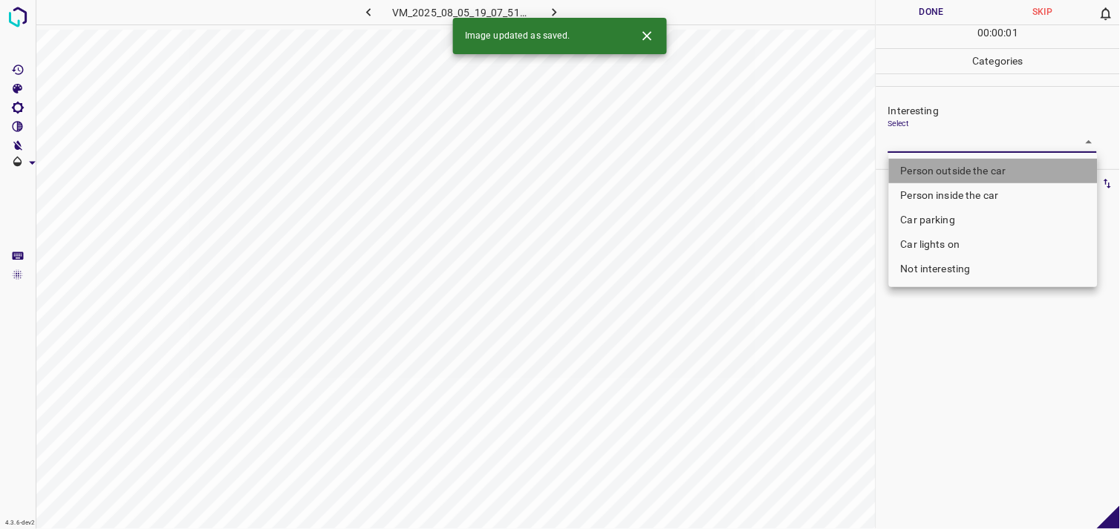
click at [967, 166] on li "Person outside the car" at bounding box center [993, 171] width 209 height 25
type input "Person outside the car"
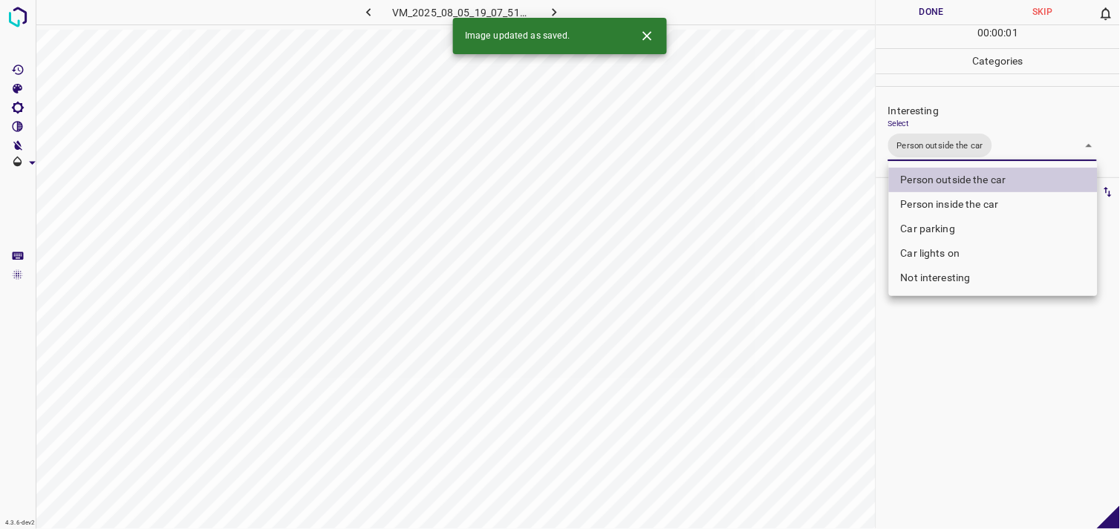
click at [982, 379] on div at bounding box center [560, 264] width 1120 height 529
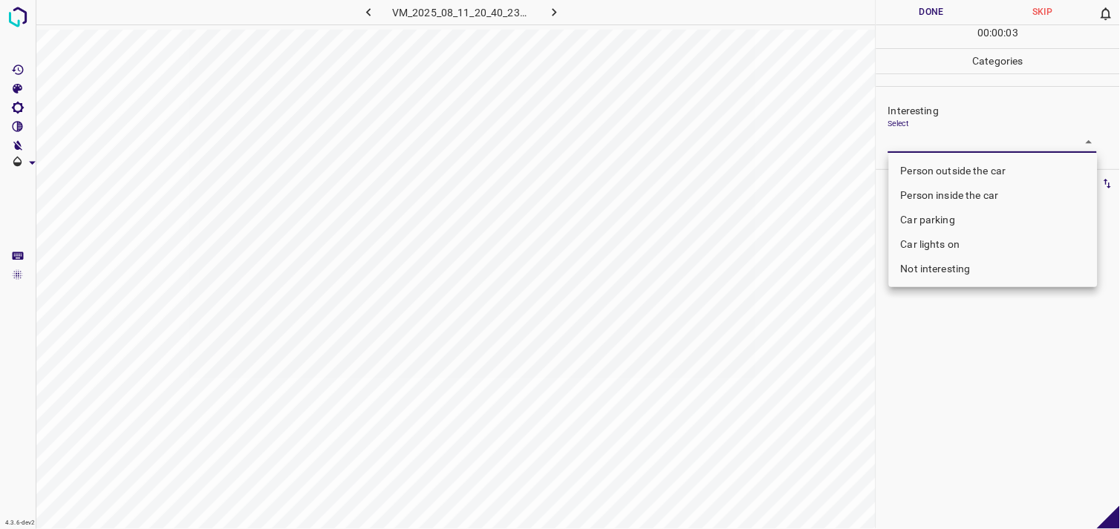
click at [952, 147] on body "4.3.6-dev2 VM_2025_08_11_20_40_23_327_01.gif Done Skip 0 00 : 00 : 03 Categorie…" at bounding box center [560, 264] width 1120 height 529
click at [971, 159] on li "Person outside the car" at bounding box center [993, 171] width 209 height 25
type input "Person outside the car"
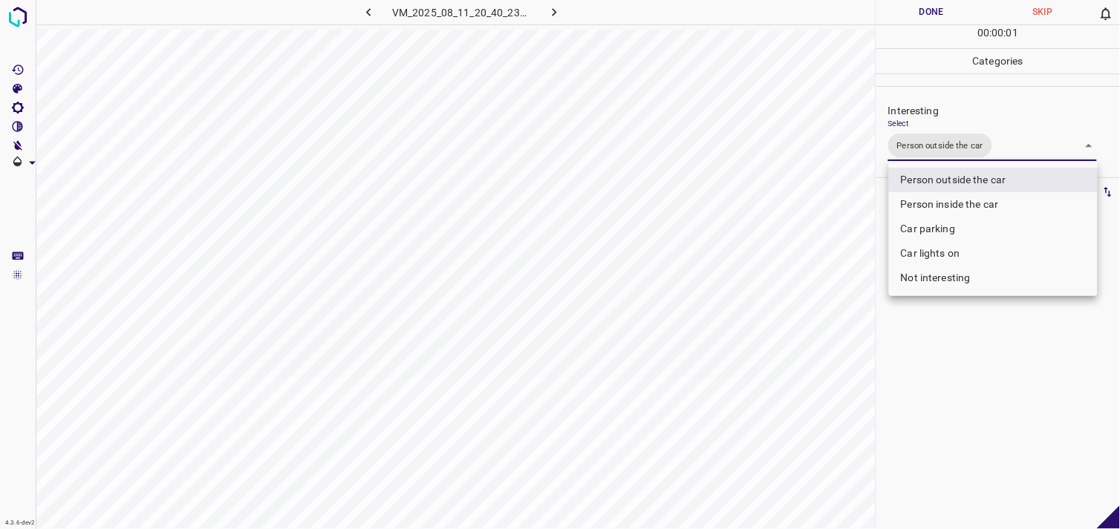
click at [953, 394] on div at bounding box center [560, 264] width 1120 height 529
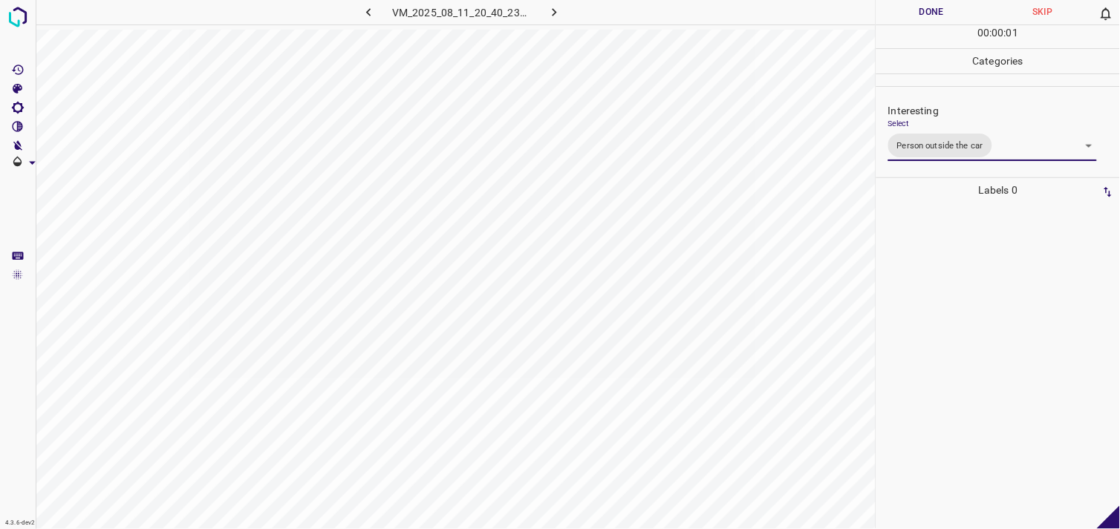
click at [965, 334] on div "Person outside the car Person inside the car Car parking Car lights on Not inte…" at bounding box center [560, 264] width 1120 height 529
click at [959, 138] on body "4.3.6-dev2 VM_2025_08_11_21_29_32_760_02.gif Done Skip 0 00 : 00 : 20 Categorie…" at bounding box center [560, 264] width 1120 height 529
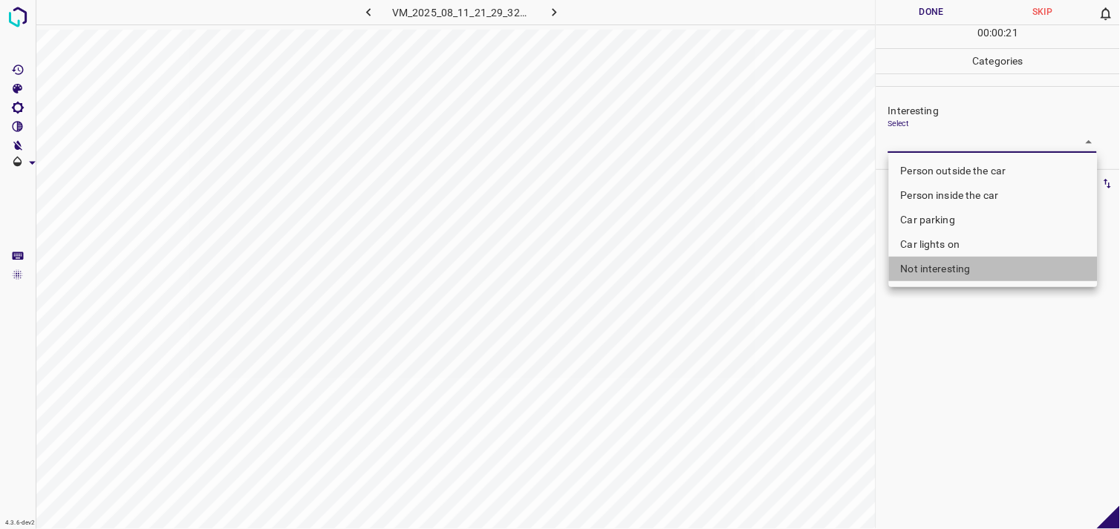
click at [948, 273] on li "Not interesting" at bounding box center [993, 269] width 209 height 25
type input "Not interesting"
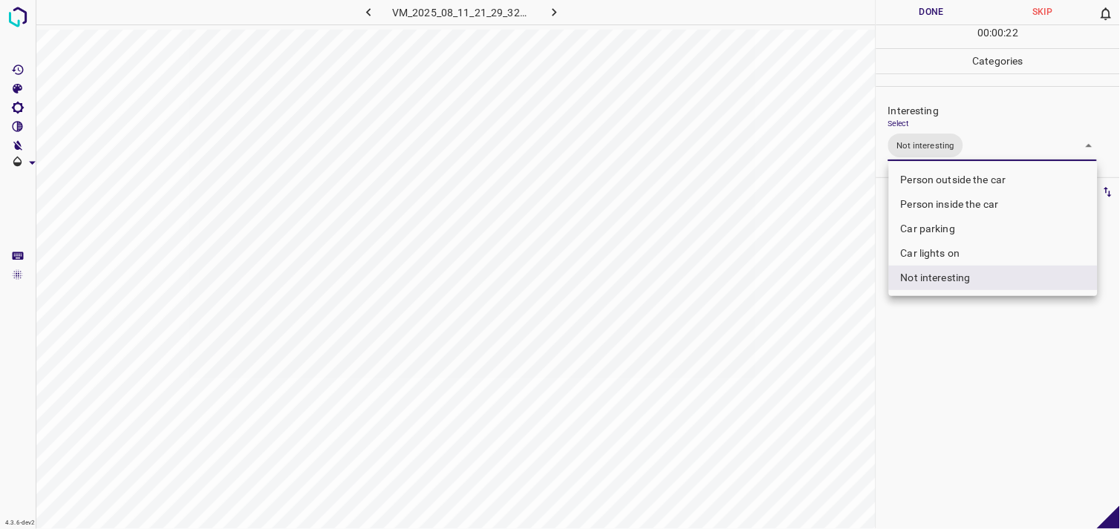
click at [982, 379] on div at bounding box center [560, 264] width 1120 height 529
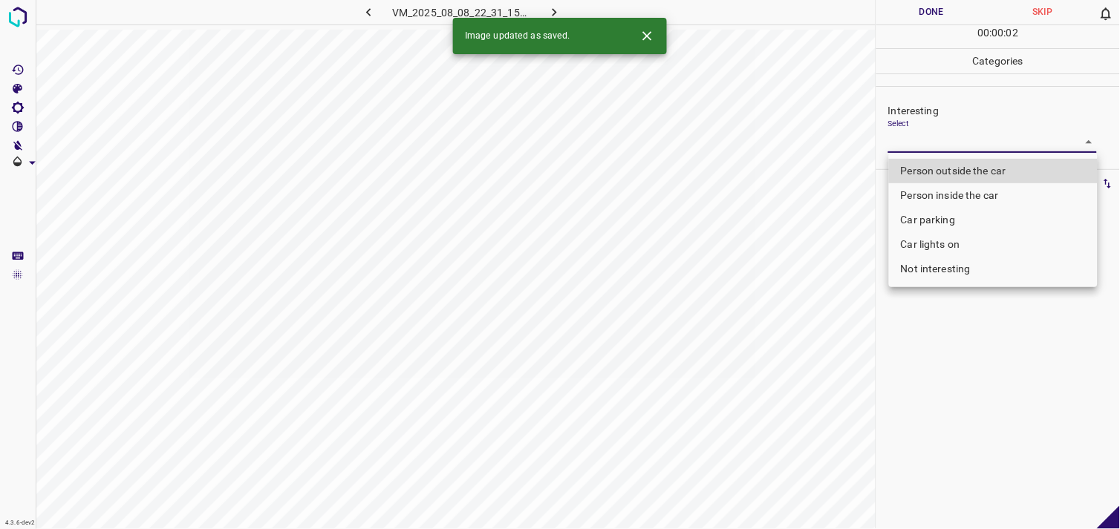
click at [936, 137] on body "4.3.6-dev2 VM_2025_08_08_22_31_15_775_03.gif Done Skip 0 00 : 00 : 02 Categorie…" at bounding box center [560, 264] width 1120 height 529
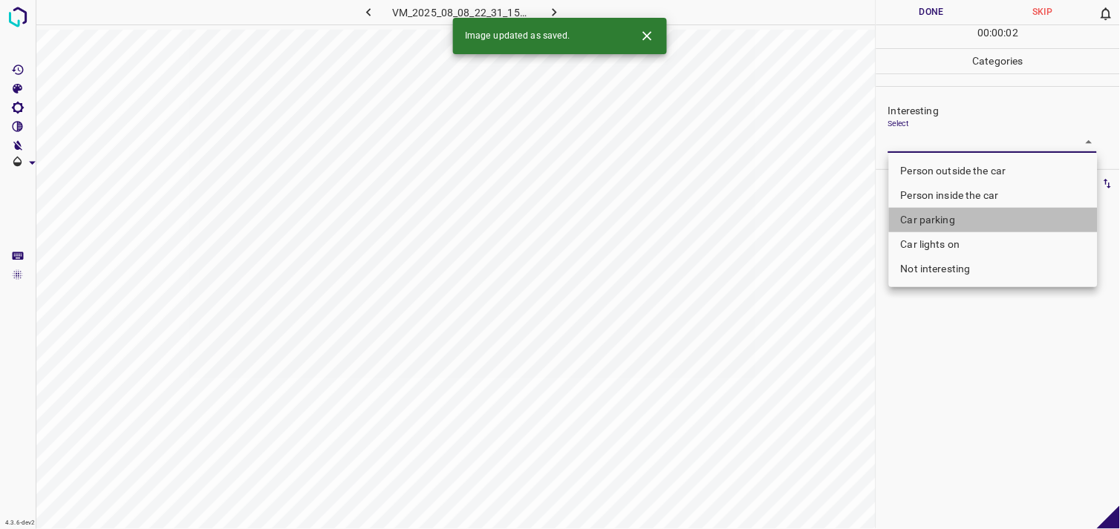
click at [936, 214] on li "Car parking" at bounding box center [993, 220] width 209 height 25
type input "Car parking"
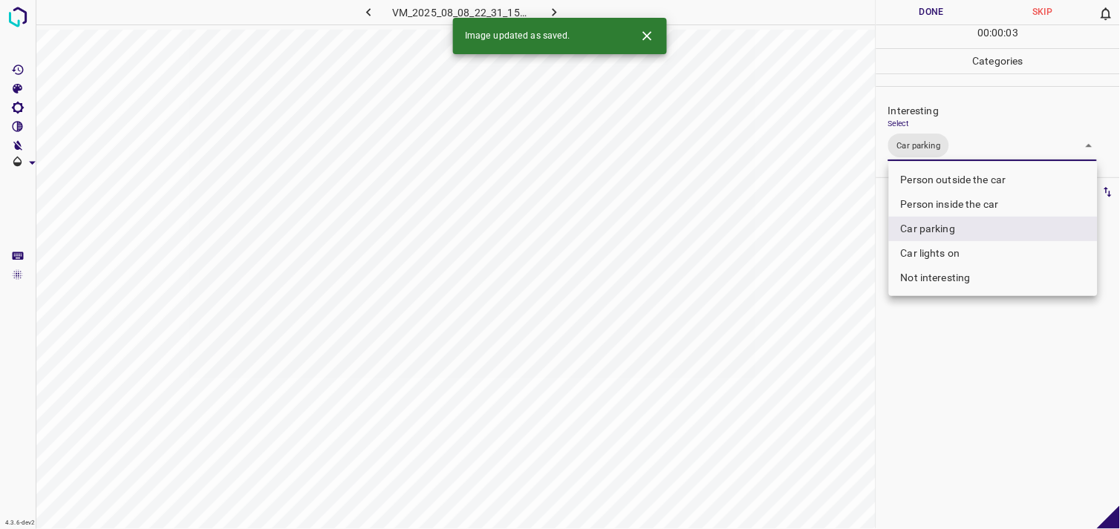
click at [962, 420] on div at bounding box center [560, 264] width 1120 height 529
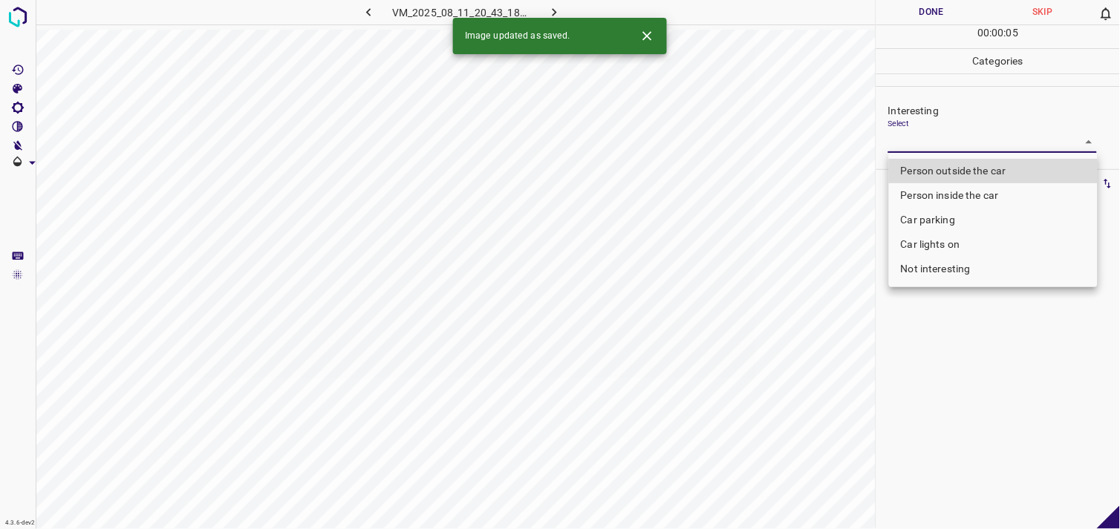
click at [939, 142] on body "4.3.6-dev2 VM_2025_08_11_20_43_18_322_08.gif Done Skip 0 00 : 00 : 05 Categorie…" at bounding box center [560, 264] width 1120 height 529
click at [960, 269] on li "Not interesting" at bounding box center [993, 269] width 209 height 25
type input "Not interesting"
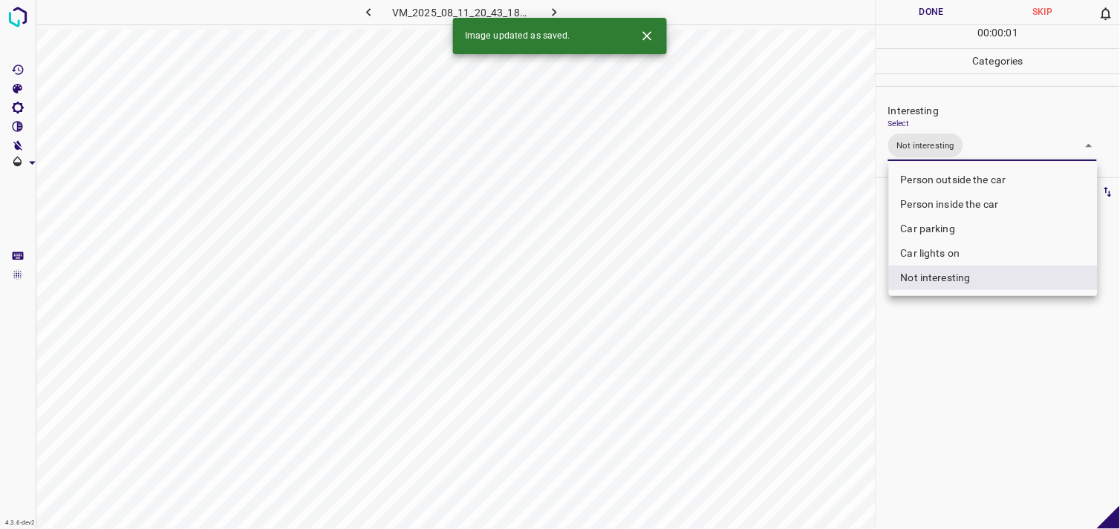
click at [998, 406] on div at bounding box center [560, 264] width 1120 height 529
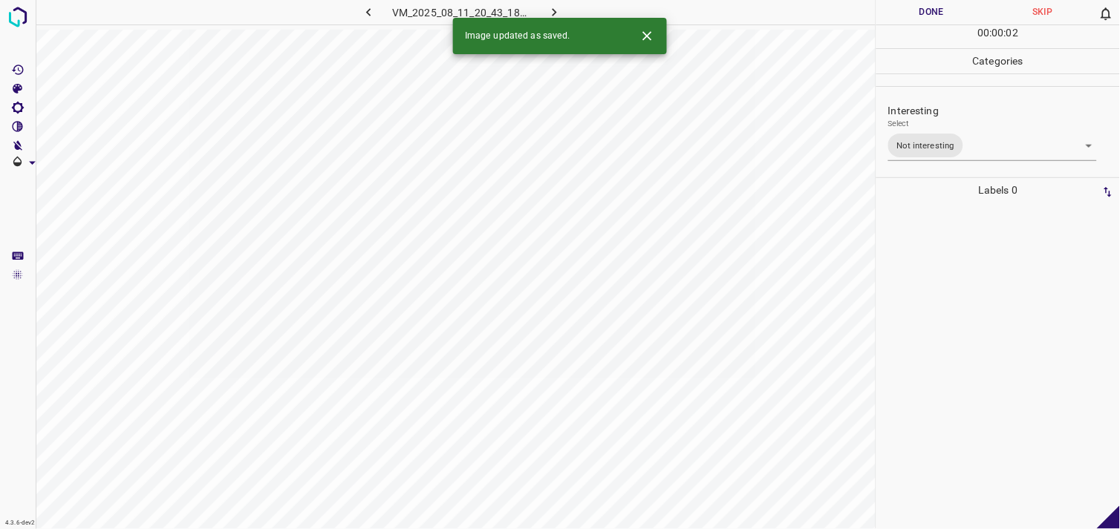
click at [985, 352] on div at bounding box center [998, 366] width 235 height 327
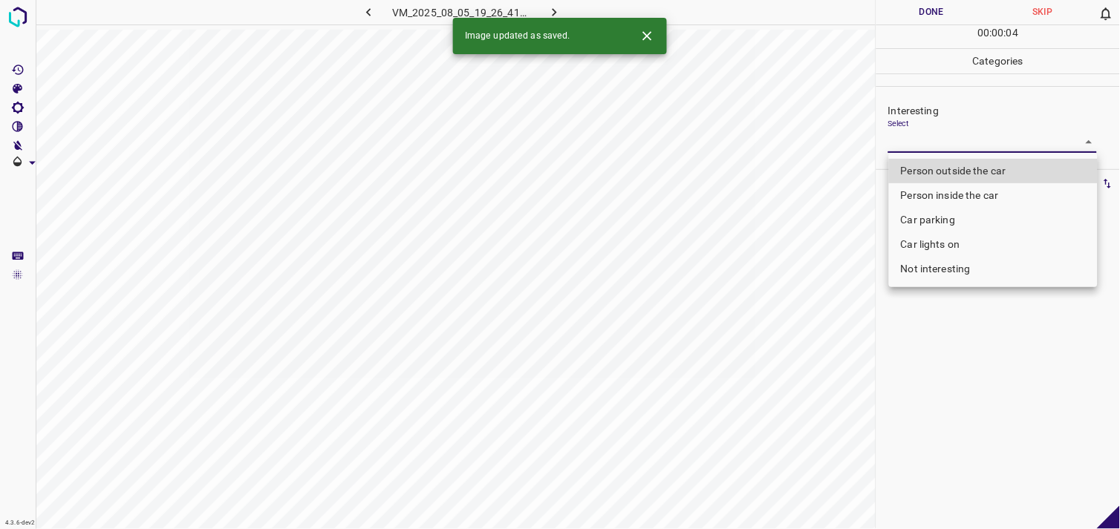
click at [965, 144] on body "4.3.6-dev2 VM_2025_08_05_19_26_41_761_00.gif Done Skip 0 00 : 00 : 04 Categorie…" at bounding box center [560, 264] width 1120 height 529
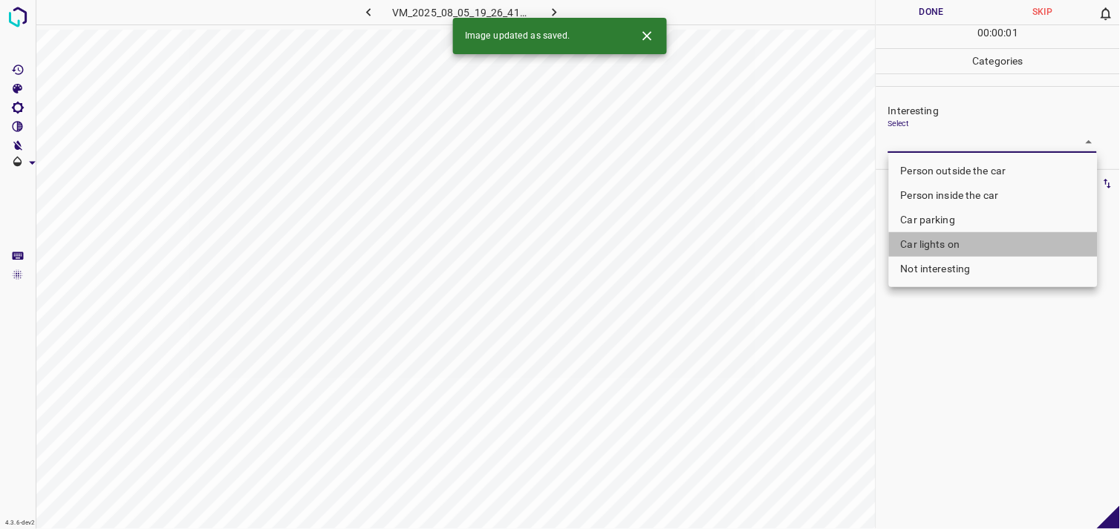
click at [973, 241] on li "Car lights on" at bounding box center [993, 244] width 209 height 25
type input "Car lights on"
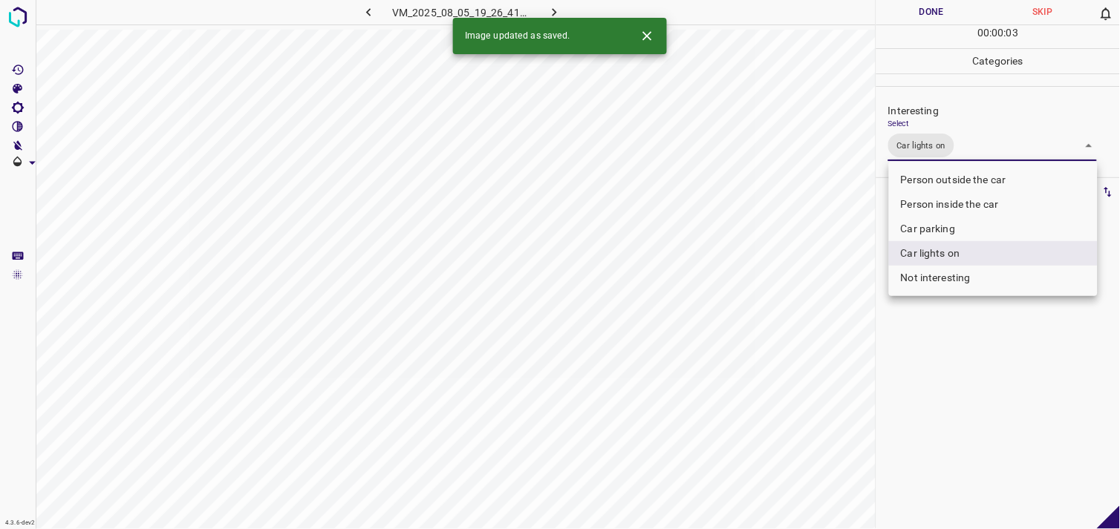
click at [976, 353] on div at bounding box center [560, 264] width 1120 height 529
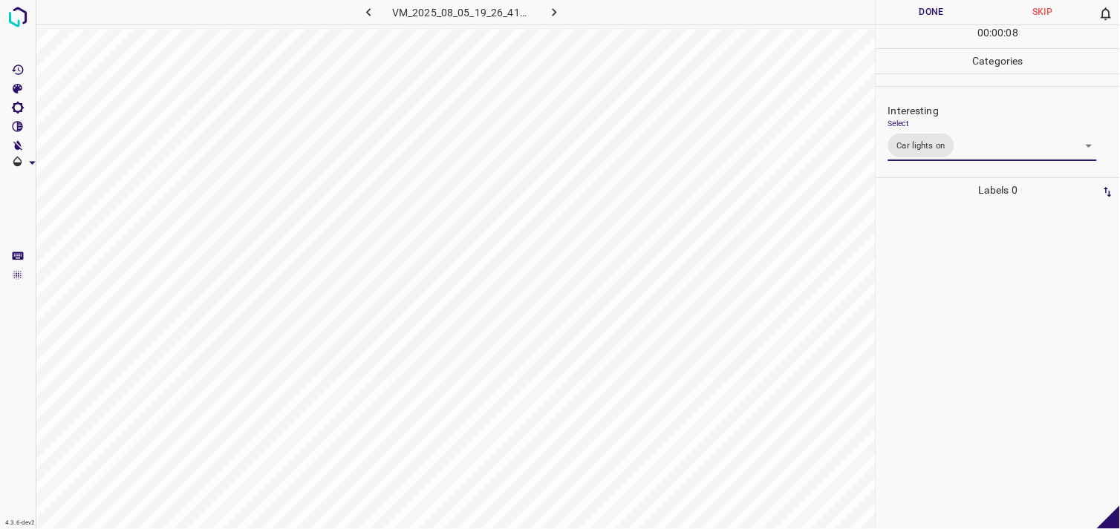
click at [968, 297] on div at bounding box center [998, 366] width 235 height 327
click at [979, 245] on div at bounding box center [998, 366] width 235 height 327
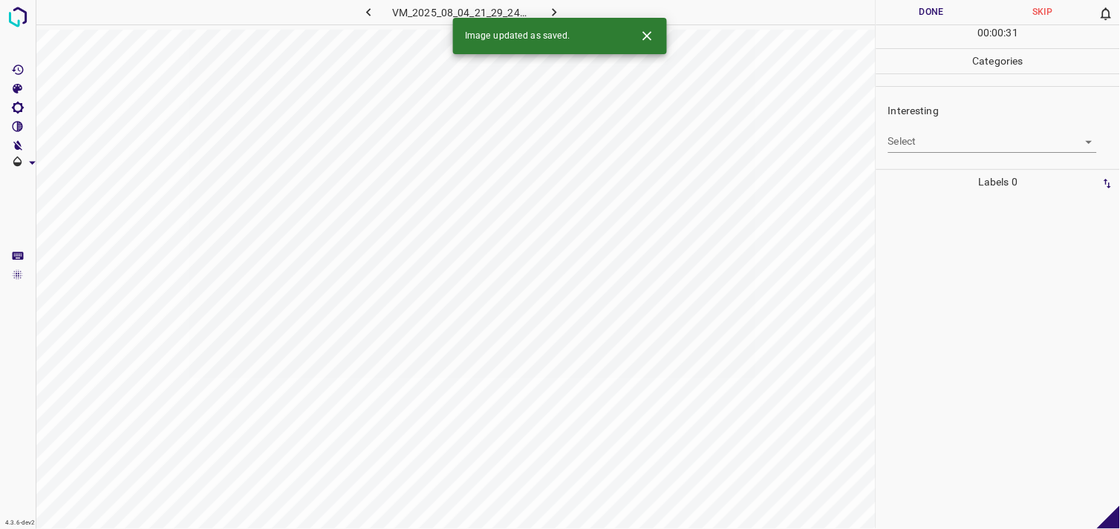
click at [945, 140] on body "4.3.6-dev2 VM_2025_08_04_21_29_24_010_05.gif Done Skip 0 00 : 00 : 31 Categorie…" at bounding box center [560, 264] width 1120 height 529
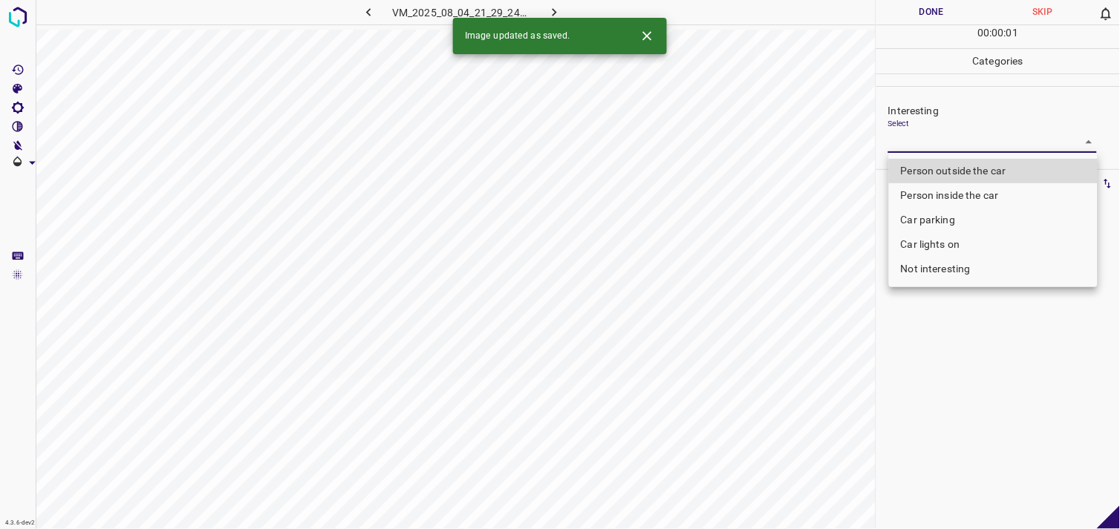
click at [962, 247] on li "Car lights on" at bounding box center [993, 244] width 209 height 25
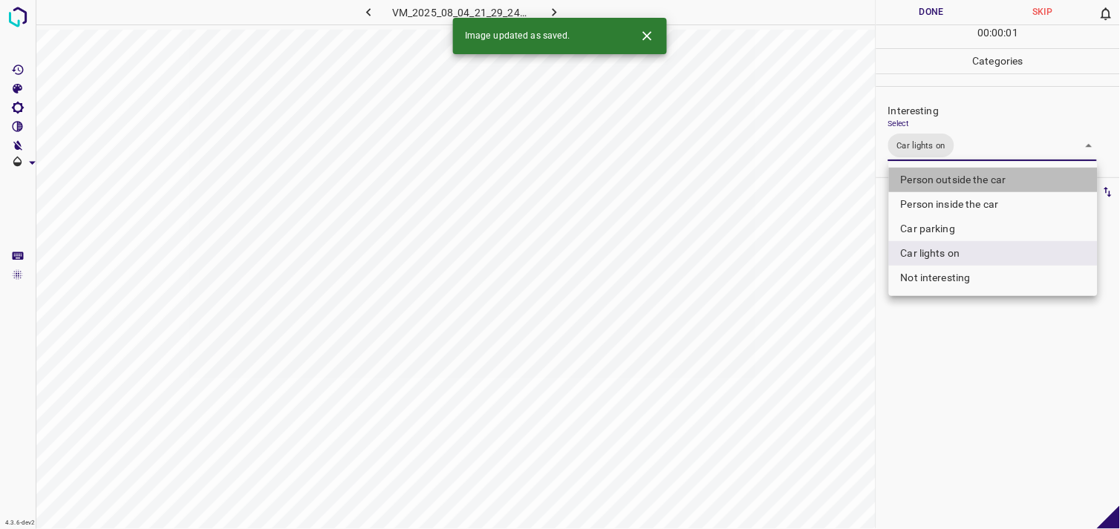
click at [990, 182] on li "Person outside the car" at bounding box center [993, 180] width 209 height 25
type input "Car lights on,Person outside the car"
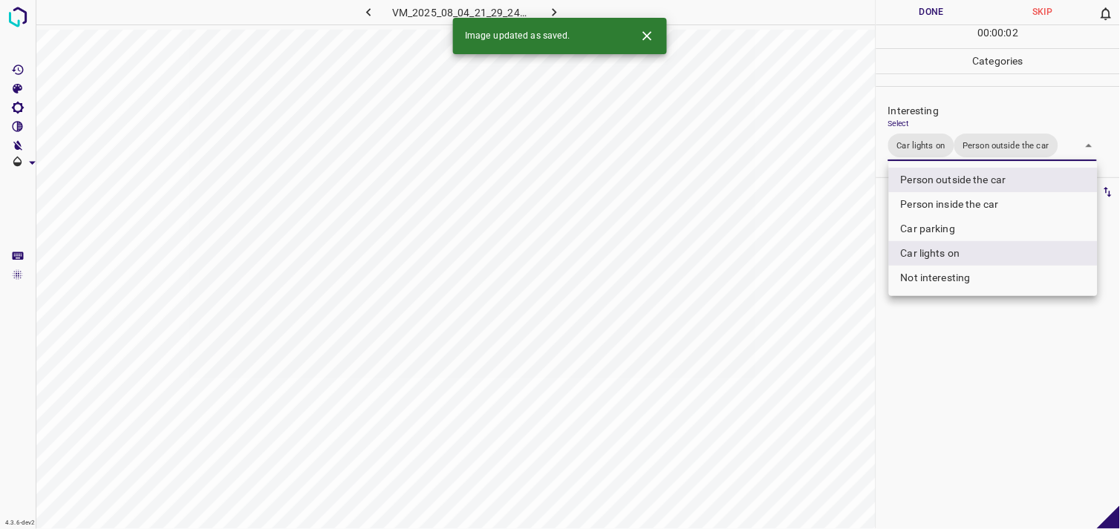
click at [974, 351] on div at bounding box center [560, 264] width 1120 height 529
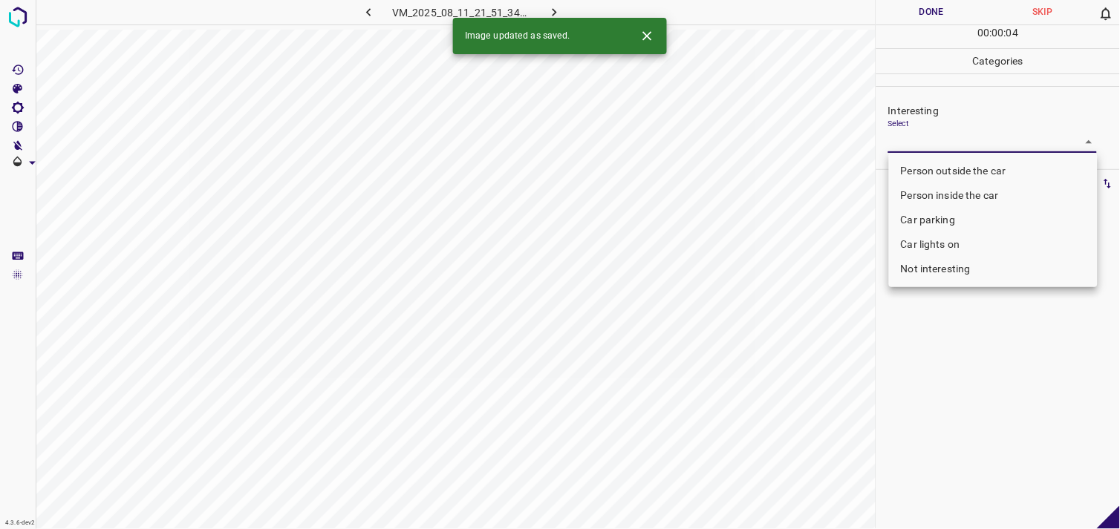
click at [912, 138] on body "4.3.6-dev2 VM_2025_08_11_21_51_34_375_12.gif Done Skip 0 00 : 00 : 04 Categorie…" at bounding box center [560, 264] width 1120 height 529
click at [954, 241] on li "Car lights on" at bounding box center [993, 244] width 209 height 25
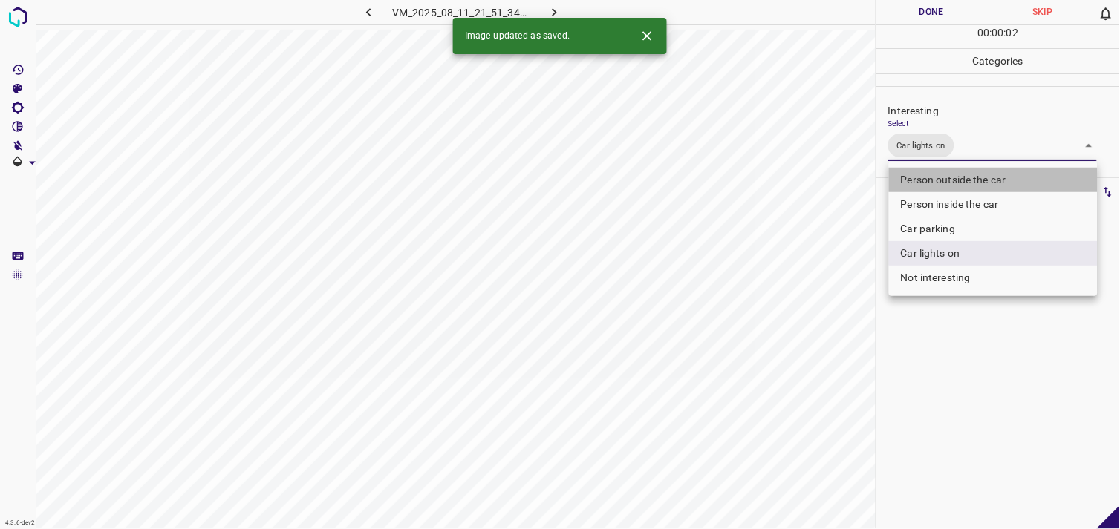
click at [970, 186] on li "Person outside the car" at bounding box center [993, 180] width 209 height 25
type input "Car lights on,Person outside the car"
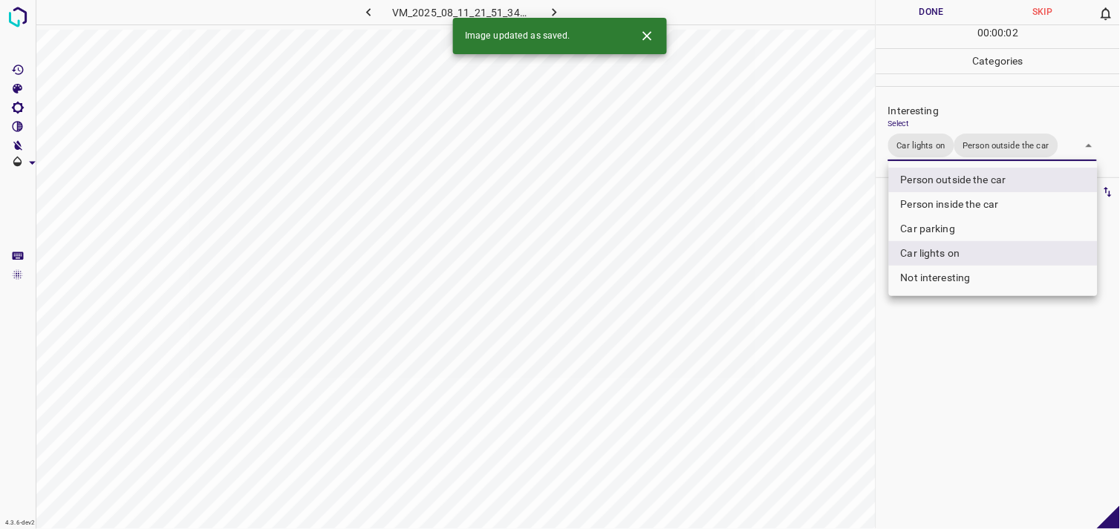
click at [1002, 413] on div at bounding box center [560, 264] width 1120 height 529
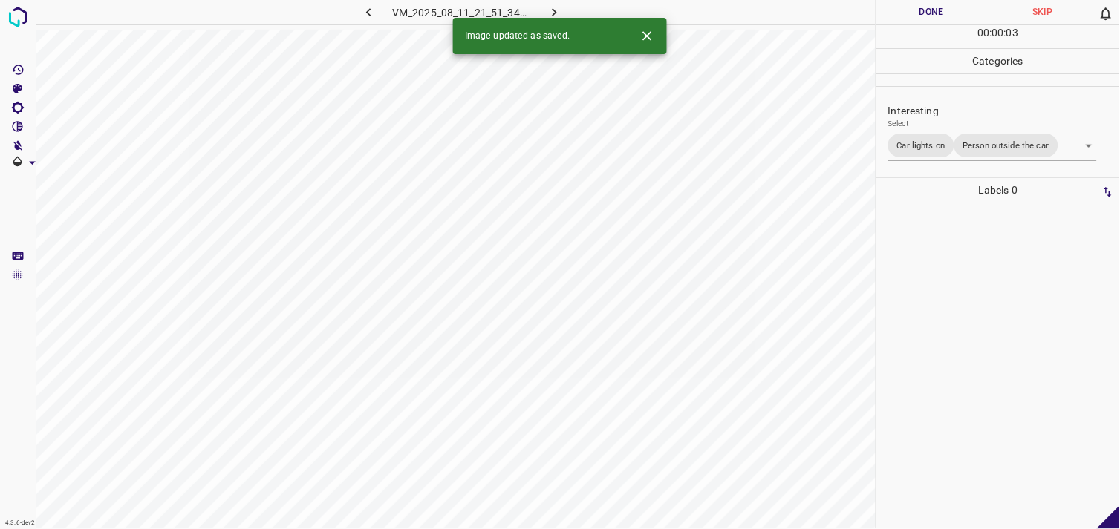
click at [995, 339] on div at bounding box center [998, 366] width 235 height 327
click at [960, 146] on body "4.3.6-dev2 VM_2025_08_08_22_47_15_603_00.gif Done Skip 0 00 : 00 : 05 Categorie…" at bounding box center [560, 264] width 1120 height 529
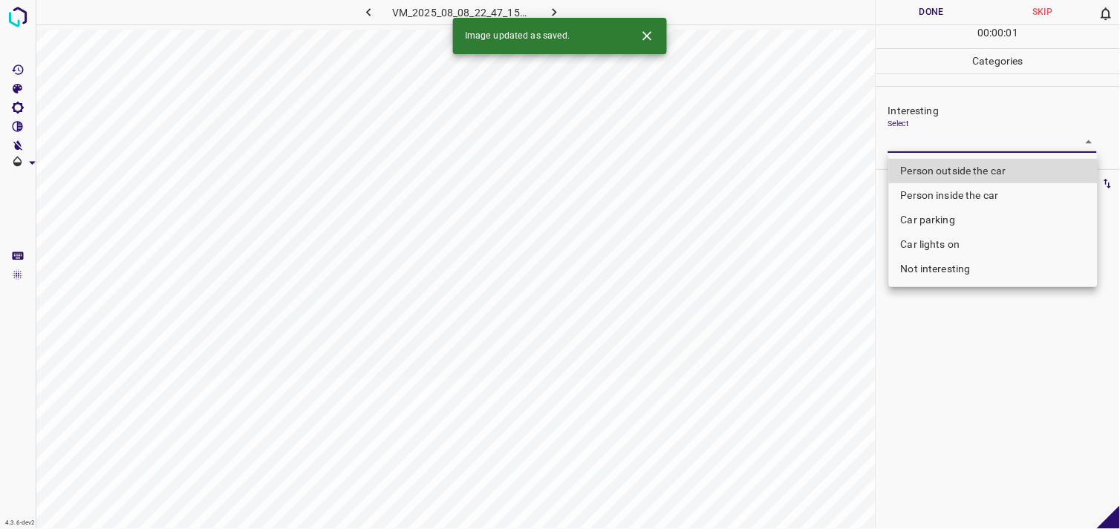
click at [993, 175] on li "Person outside the car" at bounding box center [993, 171] width 209 height 25
type input "Person outside the car"
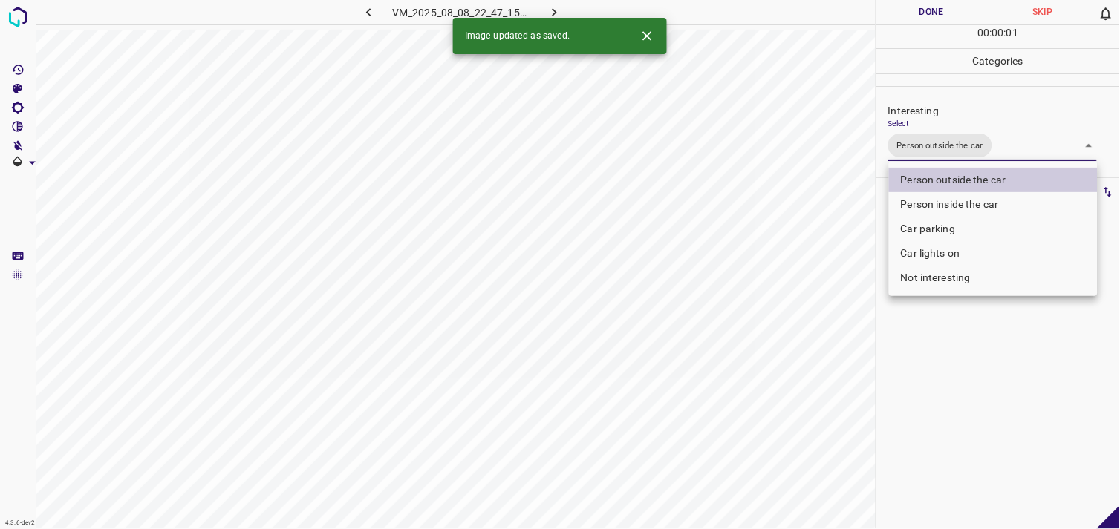
click at [973, 384] on div at bounding box center [560, 264] width 1120 height 529
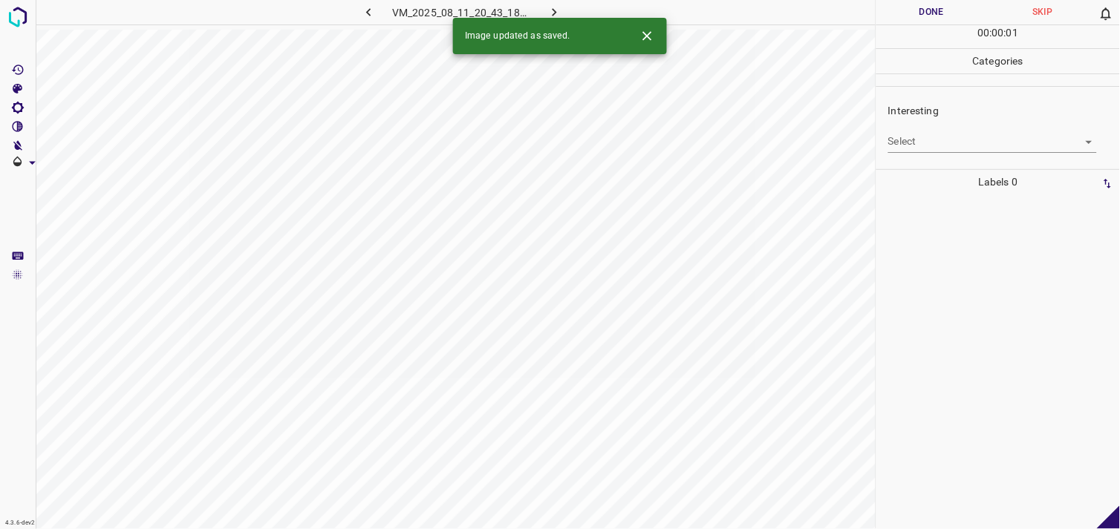
click at [965, 145] on body "4.3.6-dev2 VM_2025_08_11_20_43_18_322_00.gif Done Skip 0 00 : 00 : 01 Categorie…" at bounding box center [560, 264] width 1120 height 529
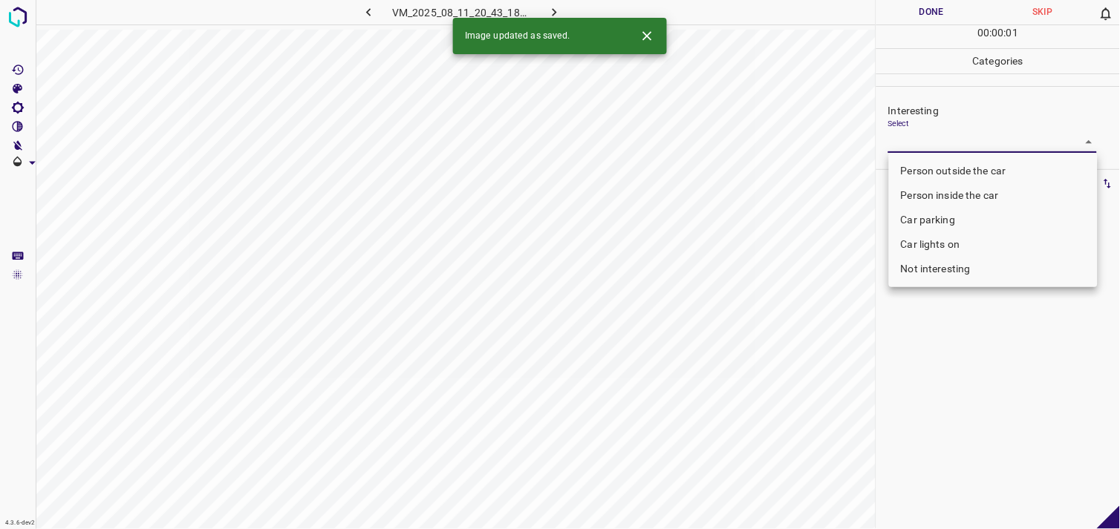
click at [963, 267] on li "Not interesting" at bounding box center [993, 269] width 209 height 25
type input "Not interesting"
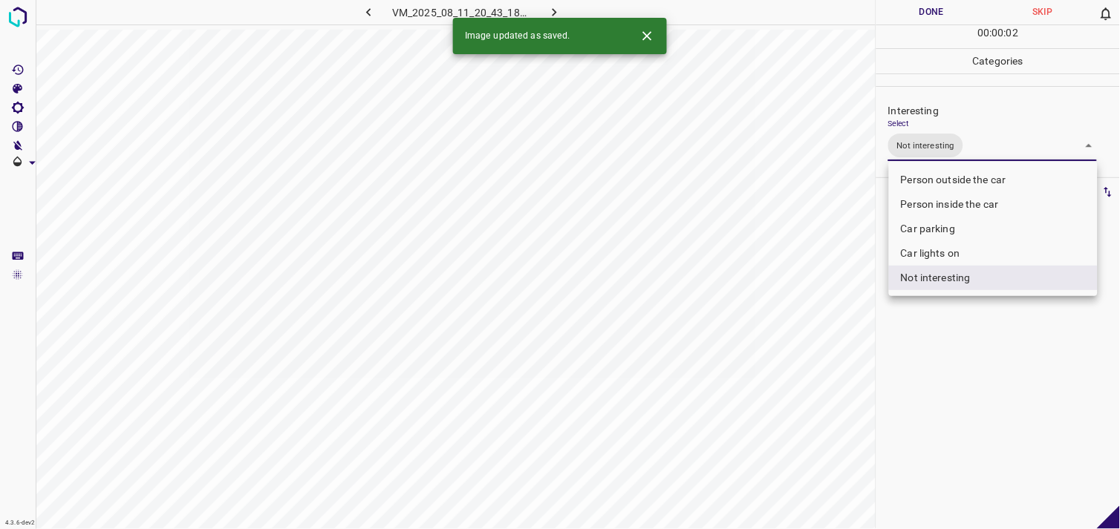
click at [967, 339] on div at bounding box center [560, 264] width 1120 height 529
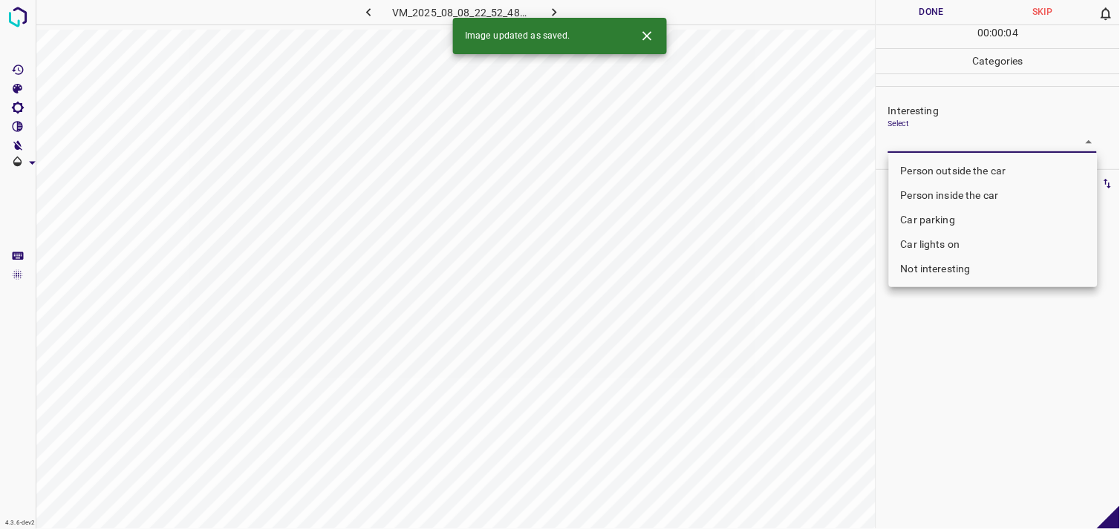
click at [956, 137] on body "4.3.6-dev2 VM_2025_08_08_22_52_48_355_05.gif Done Skip 0 00 : 00 : 04 Categorie…" at bounding box center [560, 264] width 1120 height 529
click at [950, 213] on li "Car parking" at bounding box center [993, 220] width 209 height 25
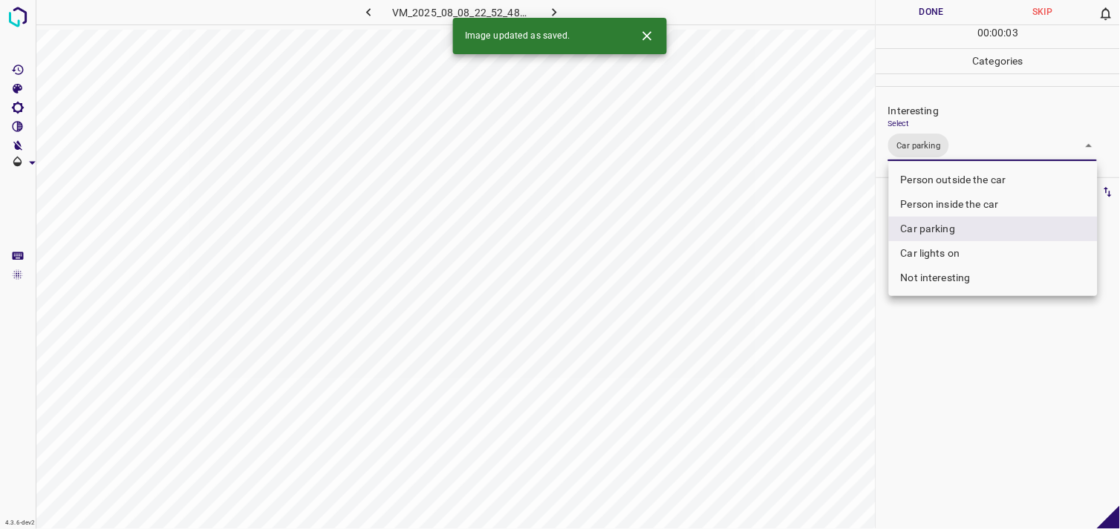
type input "Car parking"
click at [963, 368] on div at bounding box center [560, 264] width 1120 height 529
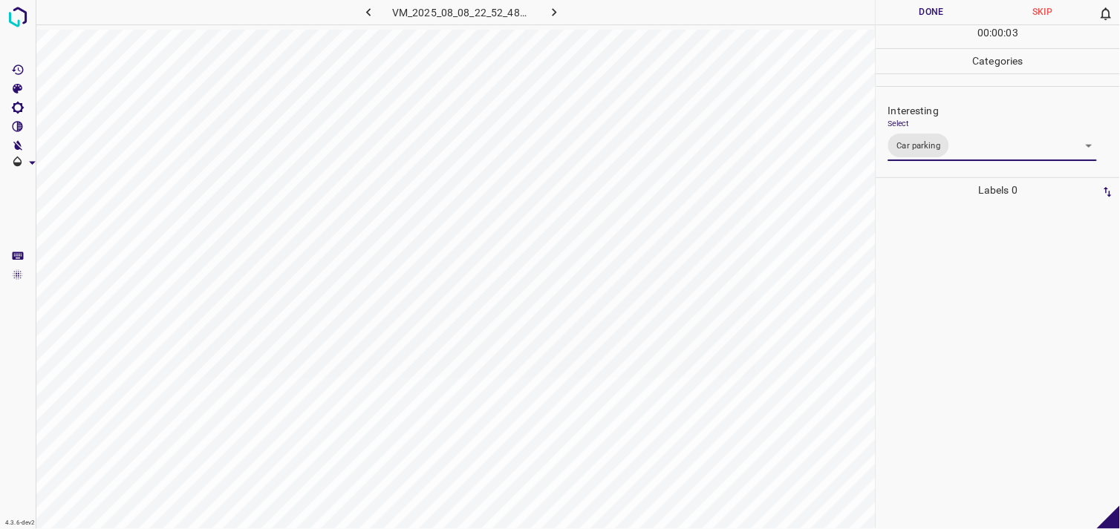
click at [962, 323] on div at bounding box center [998, 366] width 235 height 327
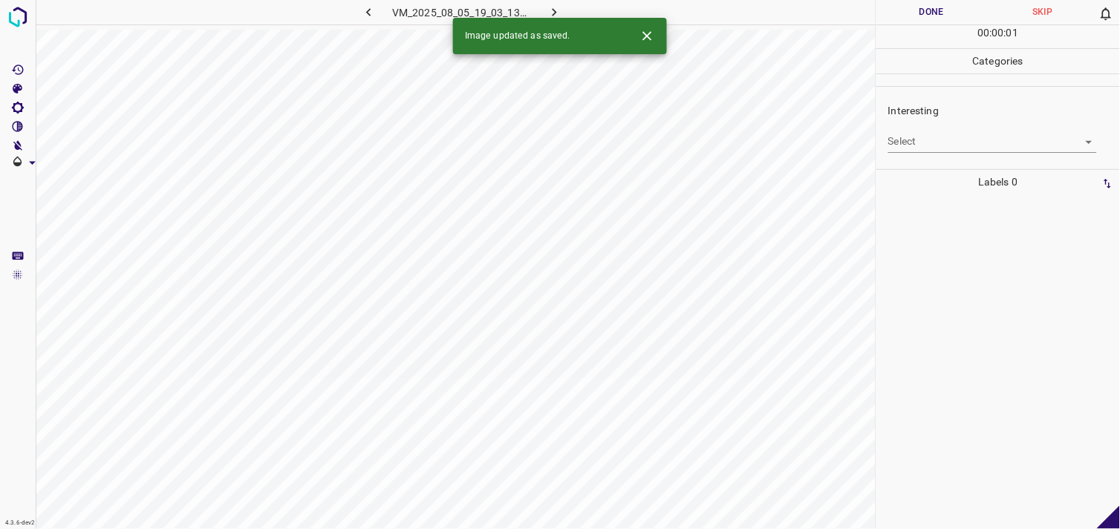
click at [926, 158] on div "Interesting Select ​" at bounding box center [998, 128] width 244 height 70
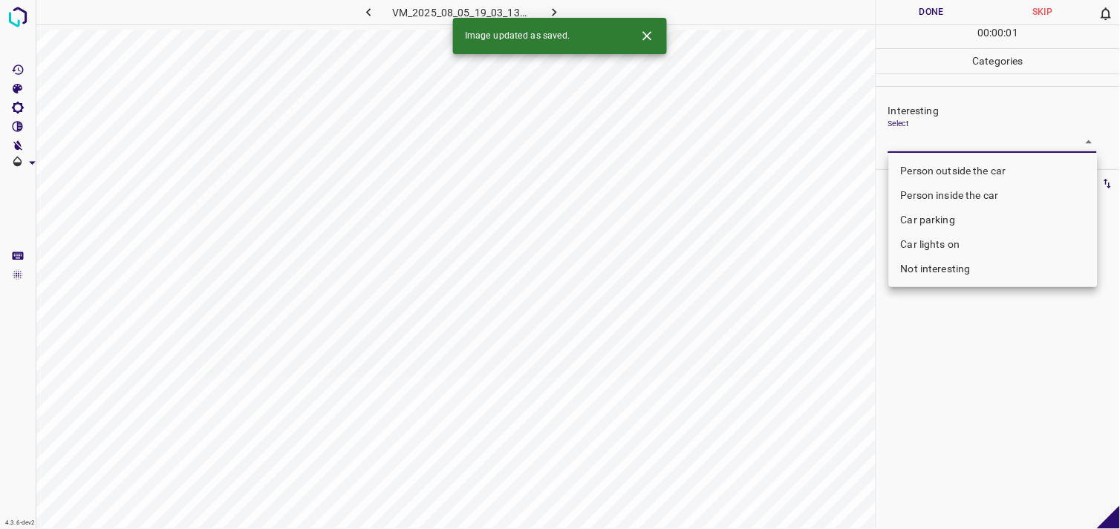
click at [930, 140] on body "4.3.6-dev2 VM_2025_08_05_19_03_13_110_00.gif Done Skip 0 00 : 00 : 01 Categorie…" at bounding box center [560, 264] width 1120 height 529
click at [933, 169] on li "Person outside the car" at bounding box center [993, 171] width 209 height 25
type input "Person outside the car"
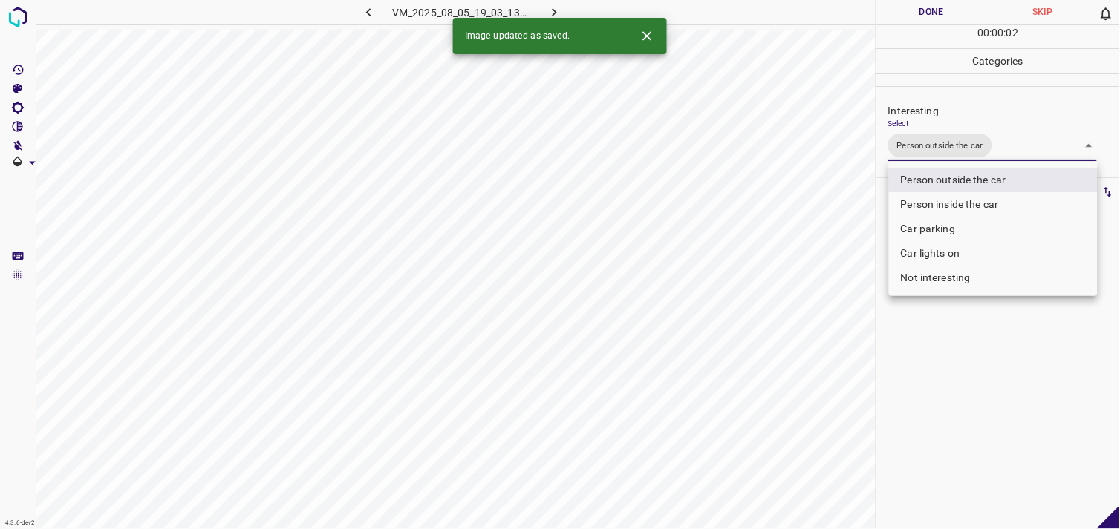
drag, startPoint x: 969, startPoint y: 475, endPoint x: 965, endPoint y: 329, distance: 146.3
click at [969, 472] on div at bounding box center [560, 264] width 1120 height 529
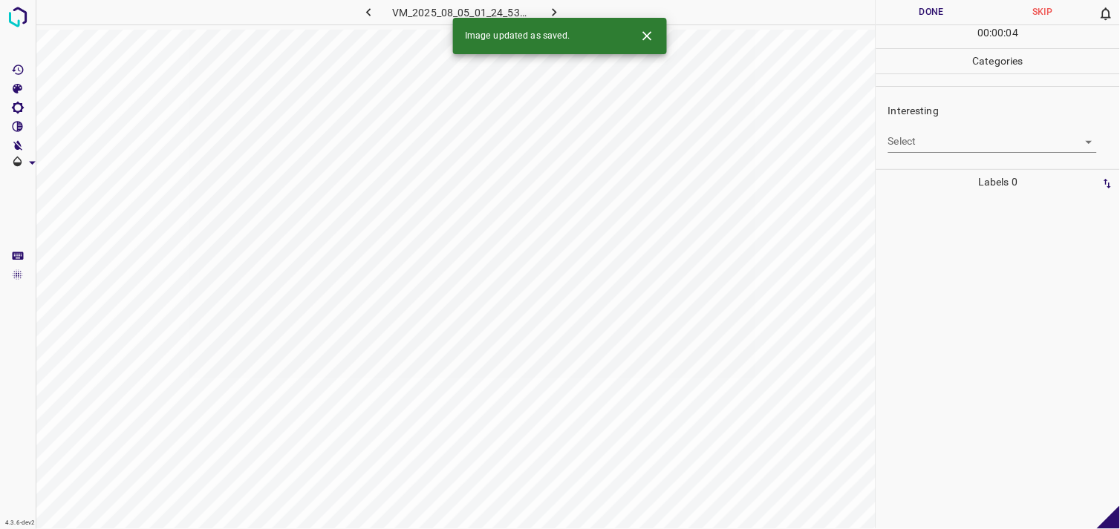
click at [973, 140] on body "4.3.6-dev2 VM_2025_08_05_01_24_53_458_00.gif Done Skip 0 00 : 00 : 04 Categorie…" at bounding box center [560, 264] width 1120 height 529
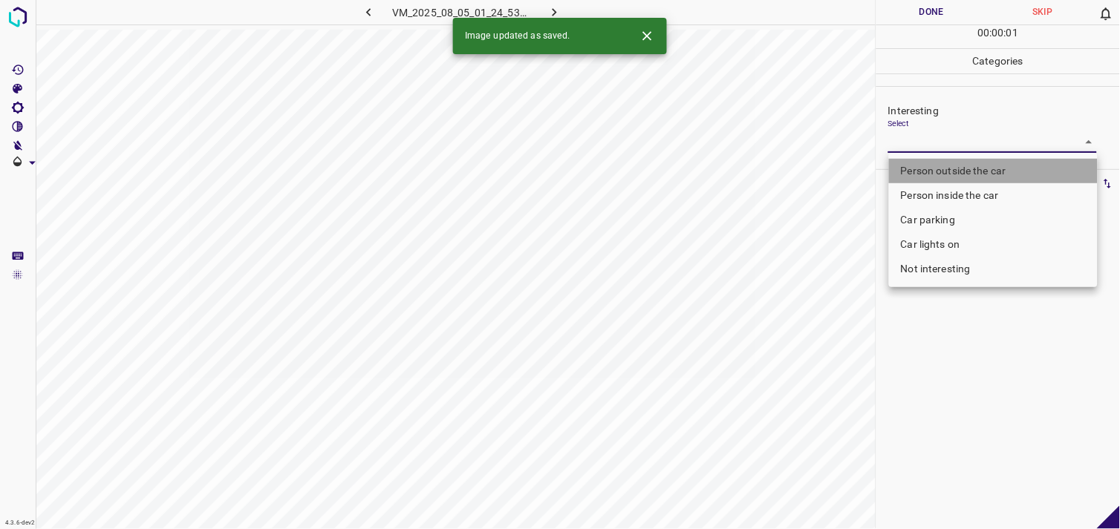
click at [976, 174] on li "Person outside the car" at bounding box center [993, 171] width 209 height 25
type input "Person outside the car"
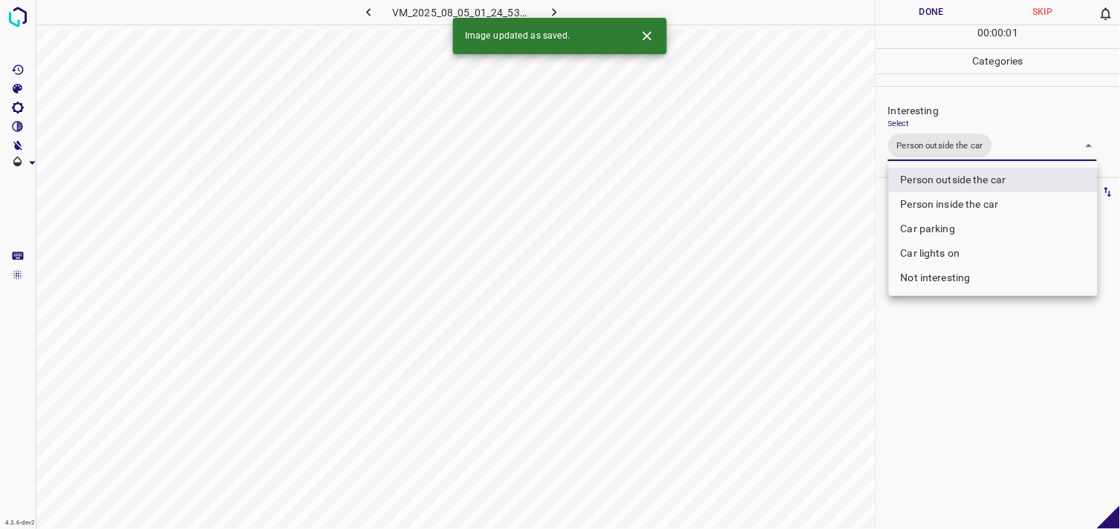
click at [994, 365] on div at bounding box center [560, 264] width 1120 height 529
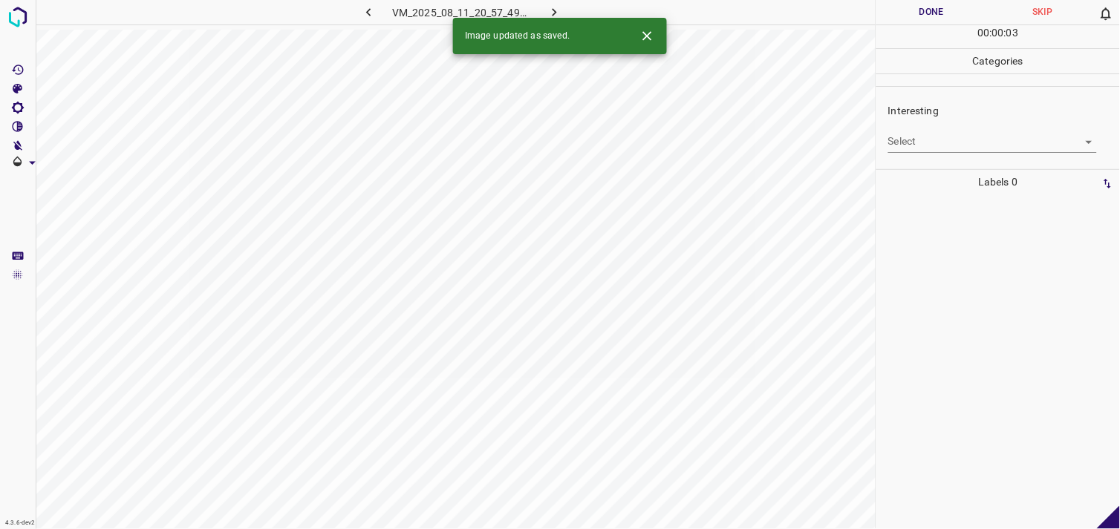
click at [933, 141] on body "4.3.6-dev2 VM_2025_08_11_20_57_49_914_00.gif Done Skip 0 00 : 00 : 03 Categorie…" at bounding box center [560, 264] width 1120 height 529
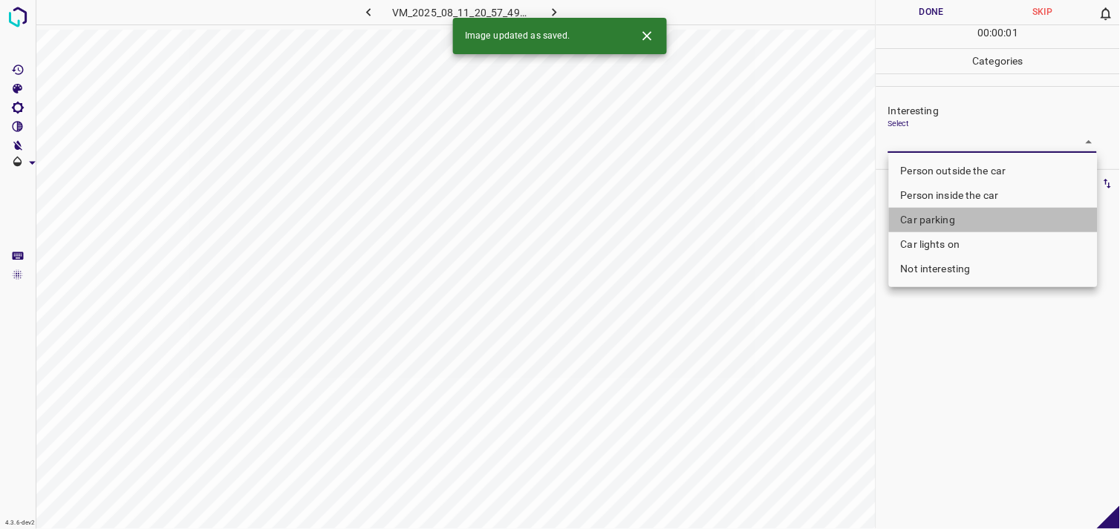
click at [964, 224] on li "Car parking" at bounding box center [993, 220] width 209 height 25
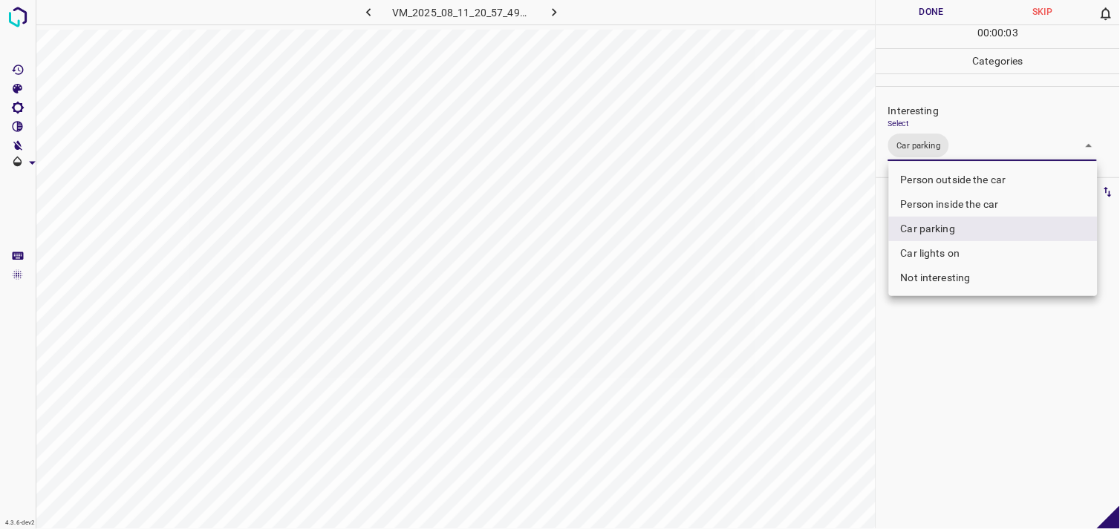
click at [956, 199] on li "Person inside the car" at bounding box center [993, 204] width 209 height 25
type input "Car parking,Person inside the car"
click at [973, 365] on div at bounding box center [560, 264] width 1120 height 529
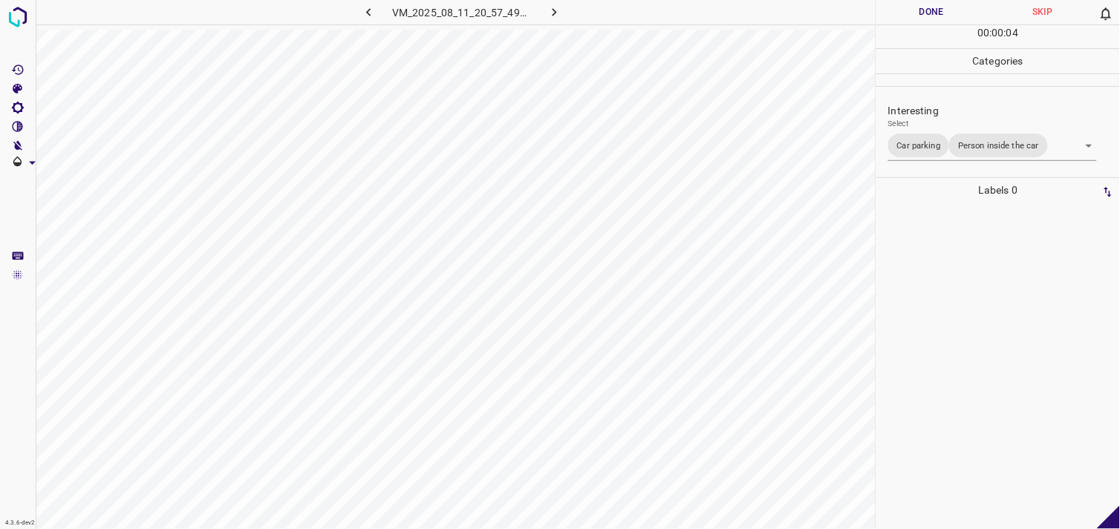
click at [967, 344] on div at bounding box center [998, 366] width 235 height 327
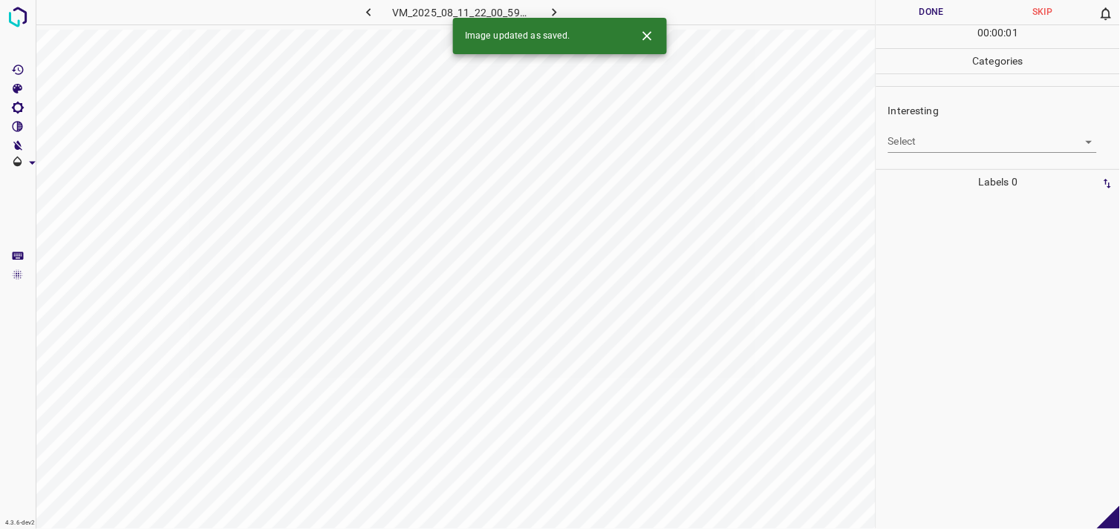
click at [959, 146] on body "4.3.6-dev2 VM_2025_08_11_22_00_59_750_04.gif Done Skip 0 00 : 00 : 01 Categorie…" at bounding box center [560, 264] width 1120 height 529
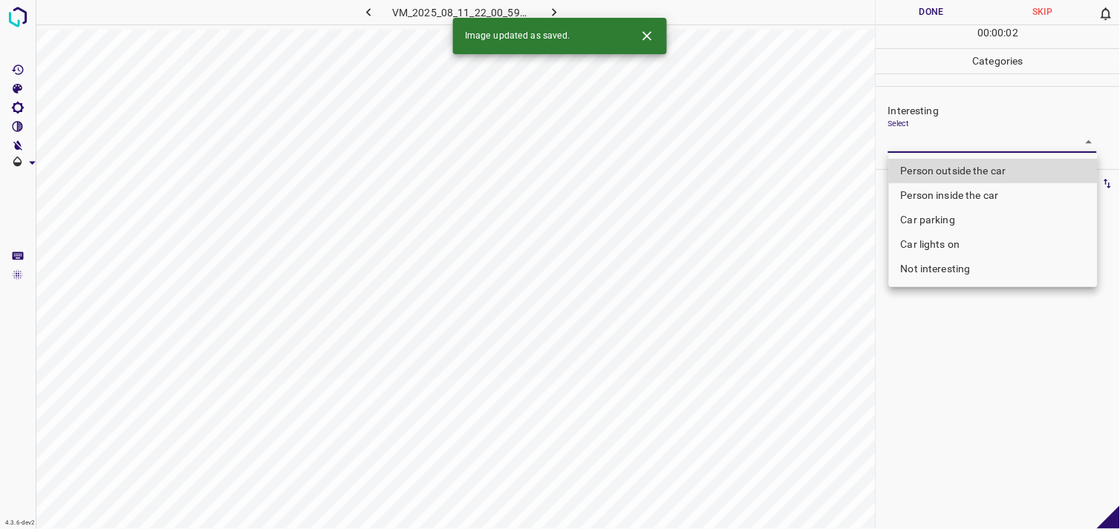
click at [950, 192] on li "Person inside the car" at bounding box center [993, 195] width 209 height 25
type input "Person inside the car"
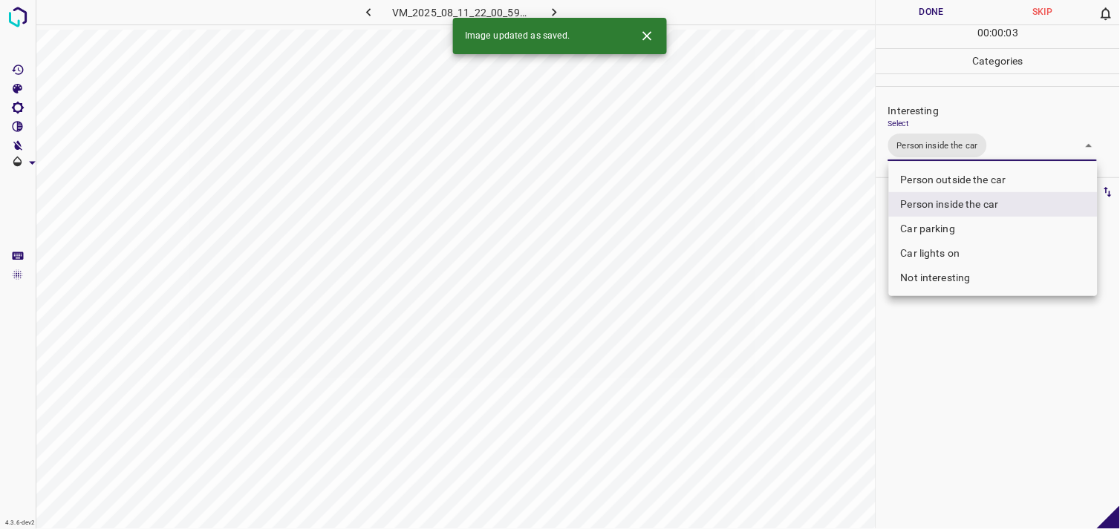
click at [976, 345] on div at bounding box center [560, 264] width 1120 height 529
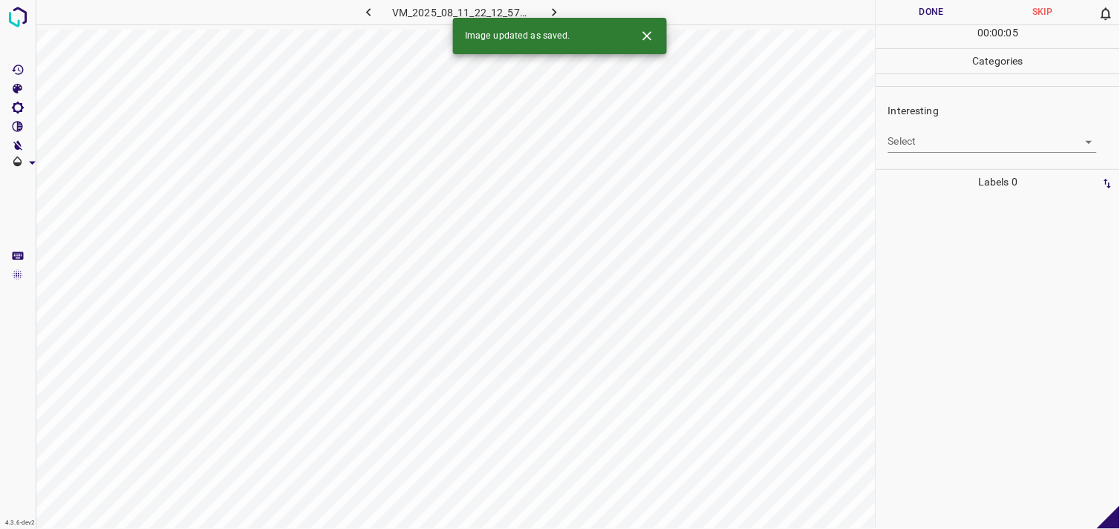
click at [944, 149] on body "4.3.6-dev2 VM_2025_08_11_22_12_57_842_00.gif Done Skip 0 00 : 00 : 05 Categorie…" at bounding box center [560, 264] width 1120 height 529
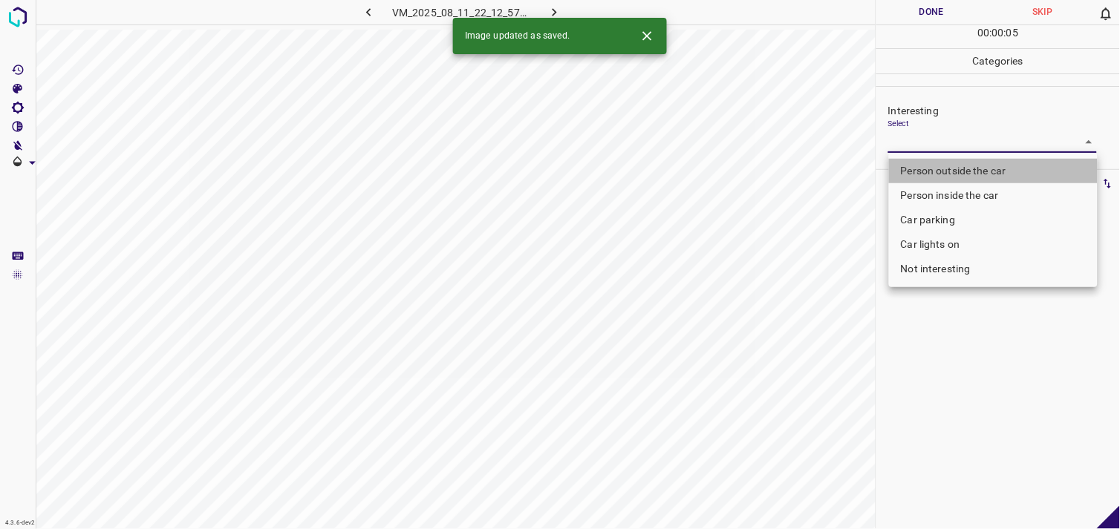
click at [953, 161] on li "Person outside the car" at bounding box center [993, 171] width 209 height 25
type input "Person outside the car"
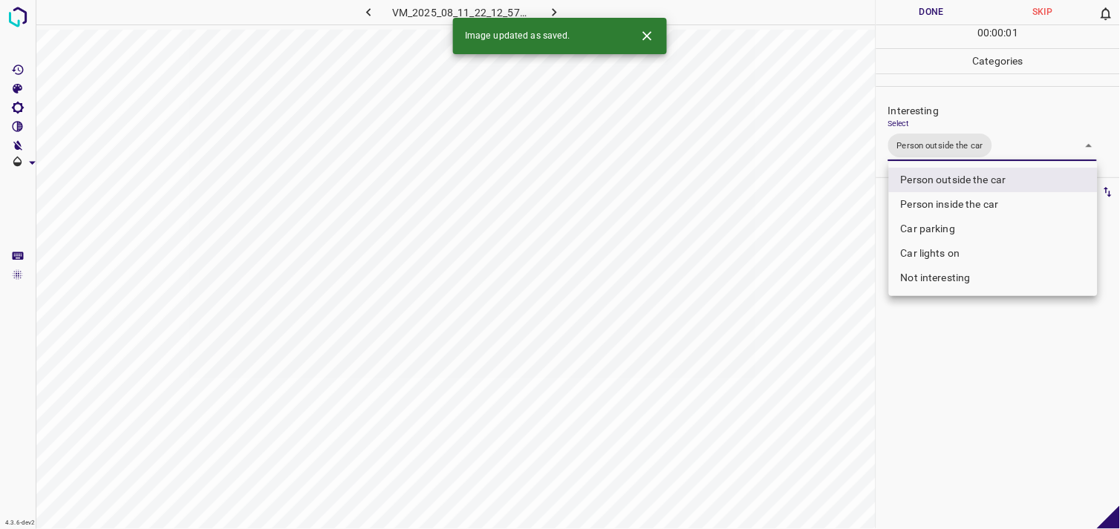
click at [996, 380] on div at bounding box center [560, 264] width 1120 height 529
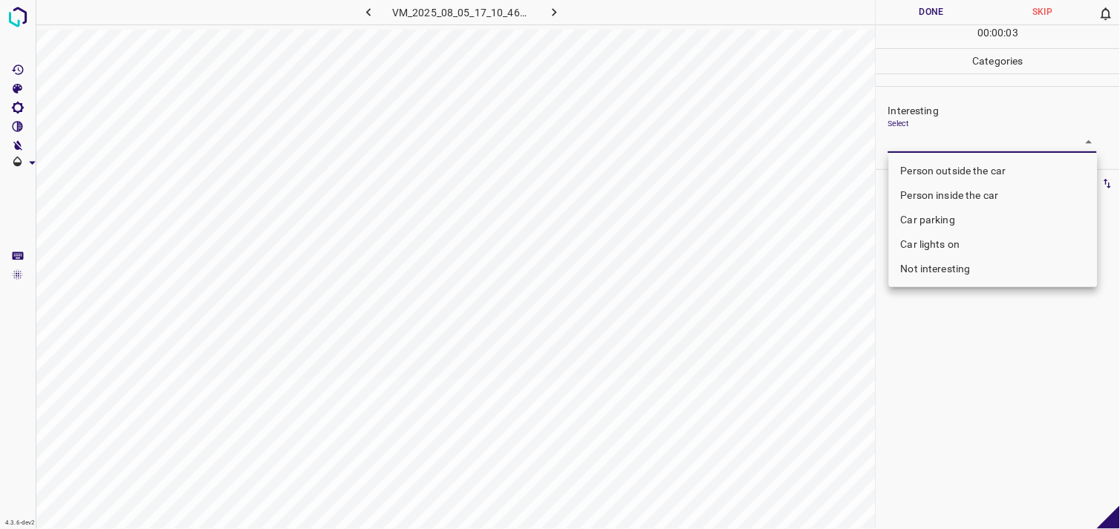
click at [954, 142] on body "4.3.6-dev2 VM_2025_08_05_17_10_46_322_01.gif Done Skip 0 00 : 00 : 03 Categorie…" at bounding box center [560, 264] width 1120 height 529
click at [968, 244] on li "Car lights on" at bounding box center [993, 244] width 209 height 25
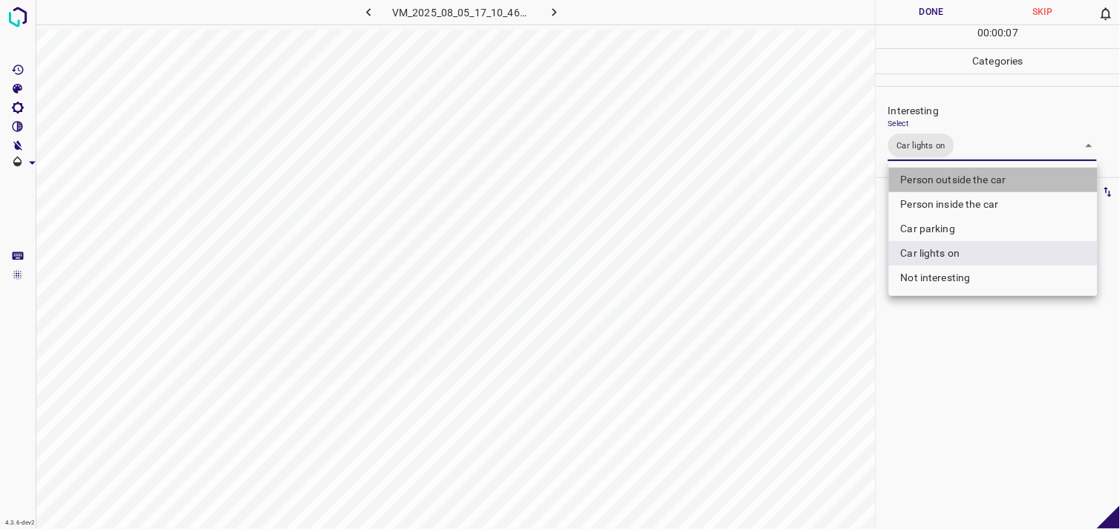
click at [981, 175] on li "Person outside the car" at bounding box center [993, 180] width 209 height 25
type input "Car lights on,Person outside the car"
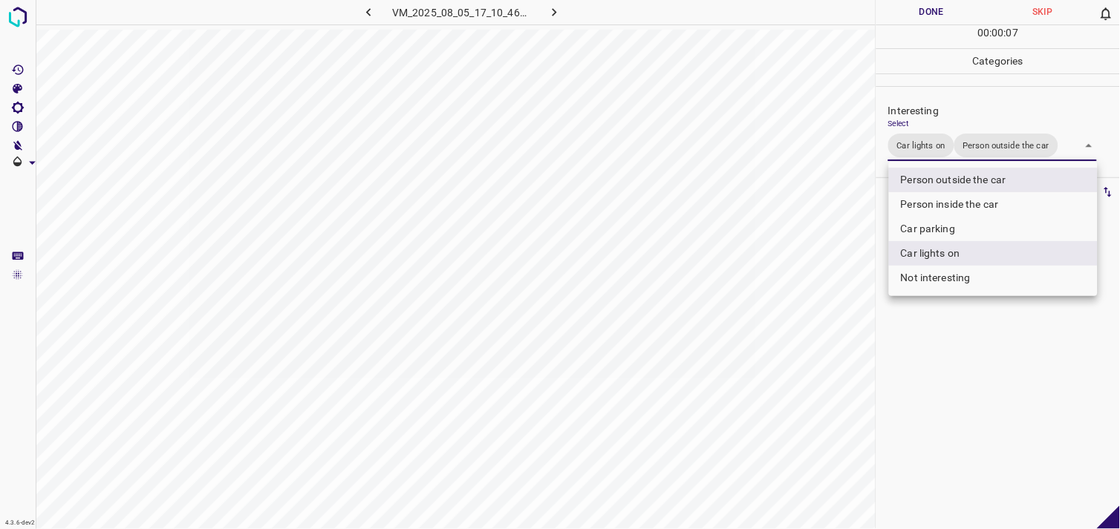
click at [998, 362] on div at bounding box center [560, 264] width 1120 height 529
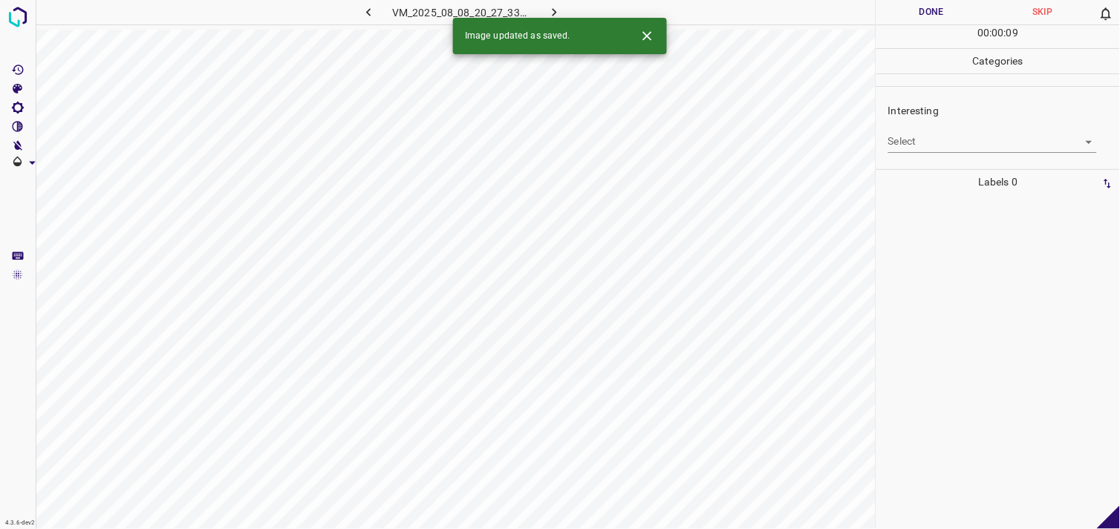
click at [937, 146] on body "4.3.6-dev2 VM_2025_08_08_20_27_33_796_03.gif Done Skip 0 00 : 00 : 09 Categorie…" at bounding box center [560, 264] width 1120 height 529
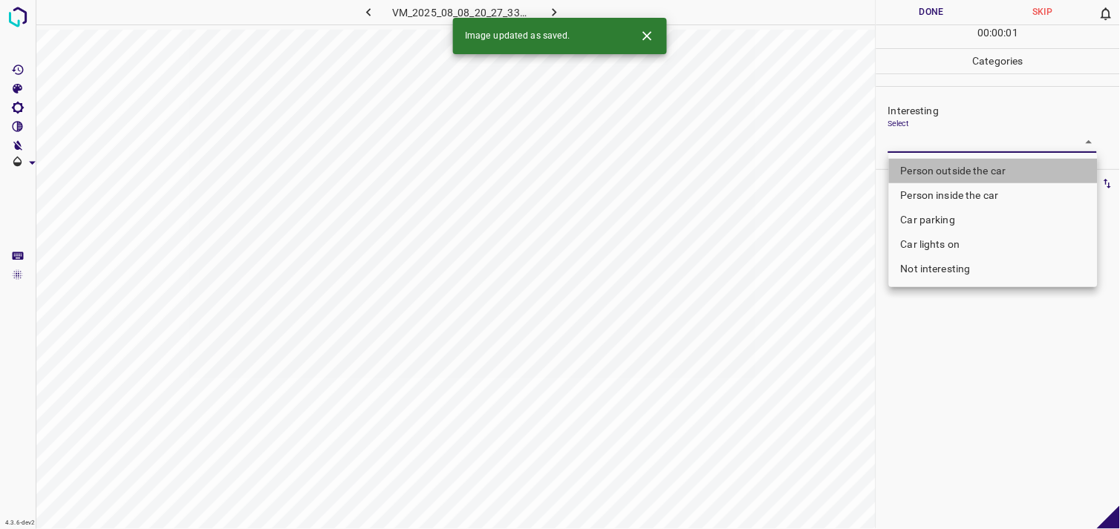
click at [964, 167] on li "Person outside the car" at bounding box center [993, 171] width 209 height 25
type input "Person outside the car"
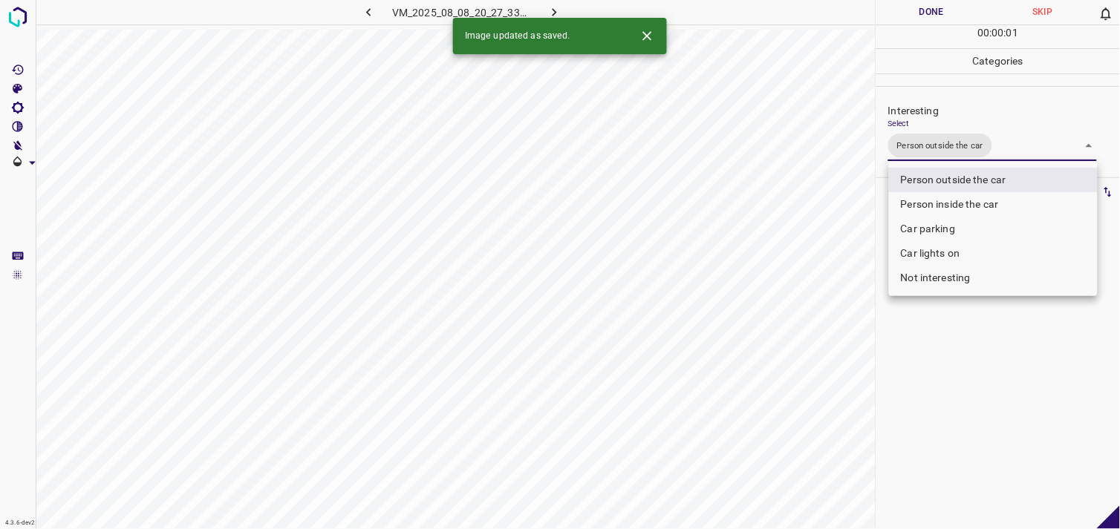
click at [976, 391] on div at bounding box center [560, 264] width 1120 height 529
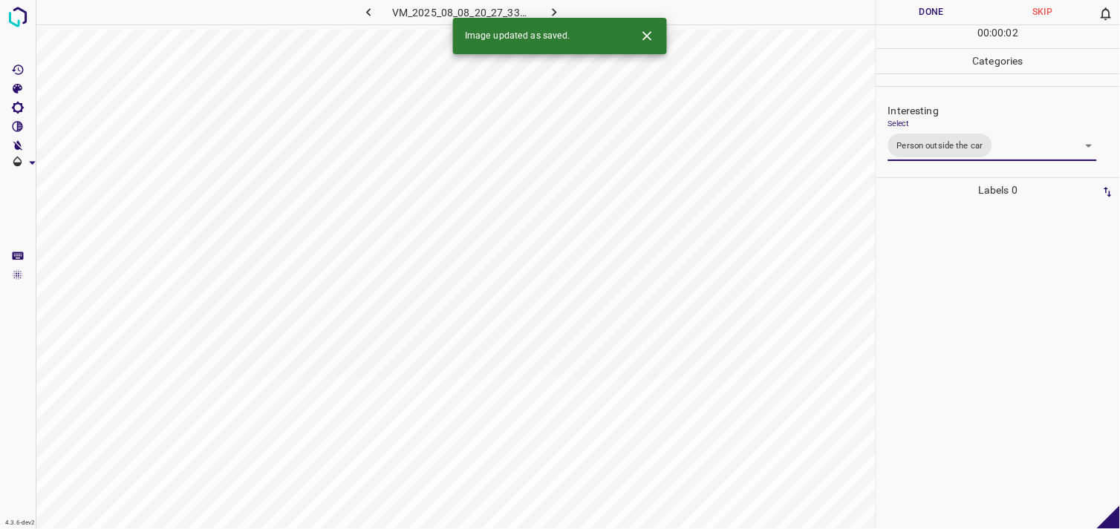
click at [980, 349] on div at bounding box center [998, 366] width 235 height 327
click at [945, 141] on body "4.3.6-dev2 VM_2025_08_11_20_40_23_327_06.gif Done Skip 0 00 : 00 : 03 Categorie…" at bounding box center [560, 264] width 1120 height 529
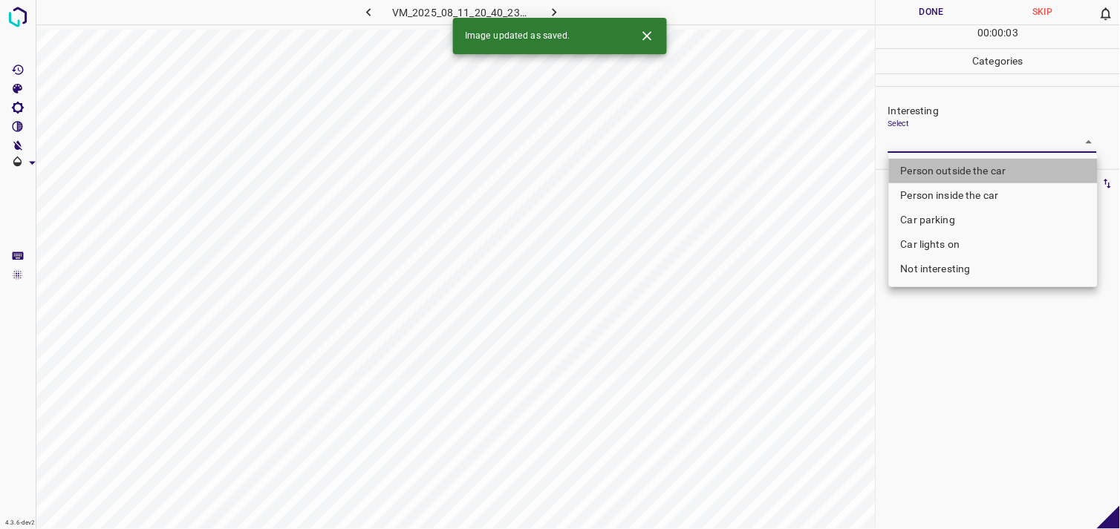
click at [966, 165] on li "Person outside the car" at bounding box center [993, 171] width 209 height 25
type input "Person outside the car"
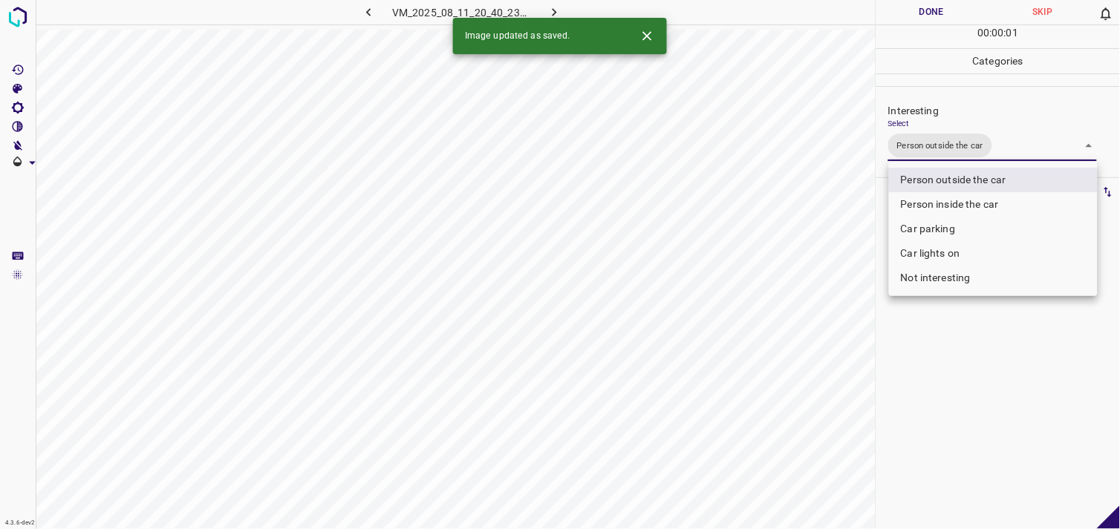
click at [1037, 403] on div at bounding box center [560, 264] width 1120 height 529
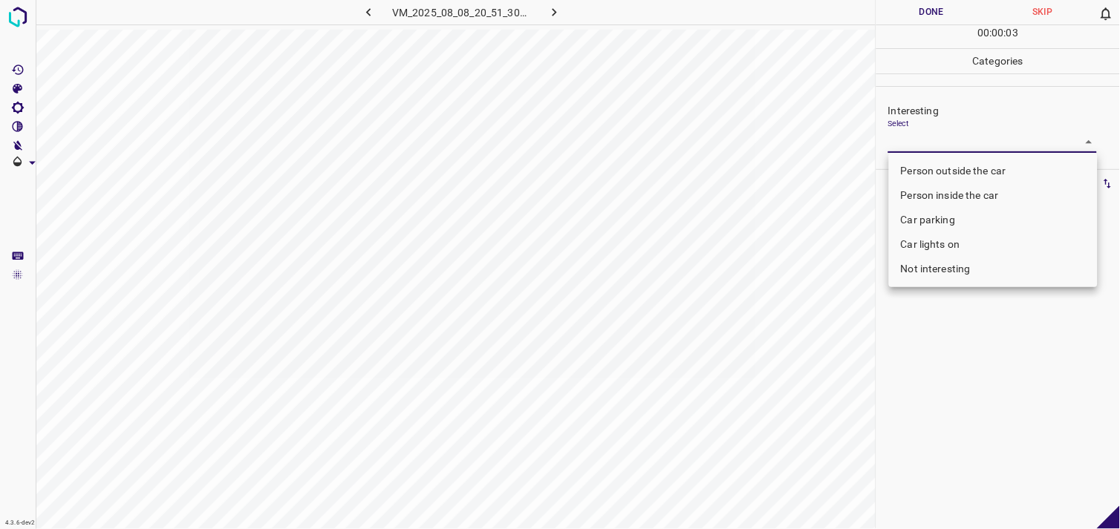
click at [955, 146] on body "4.3.6-dev2 VM_2025_08_08_20_51_30_702_01.gif Done Skip 0 00 : 00 : 03 Categorie…" at bounding box center [560, 264] width 1120 height 529
click at [962, 166] on li "Person outside the car" at bounding box center [993, 171] width 209 height 25
type input "Person outside the car"
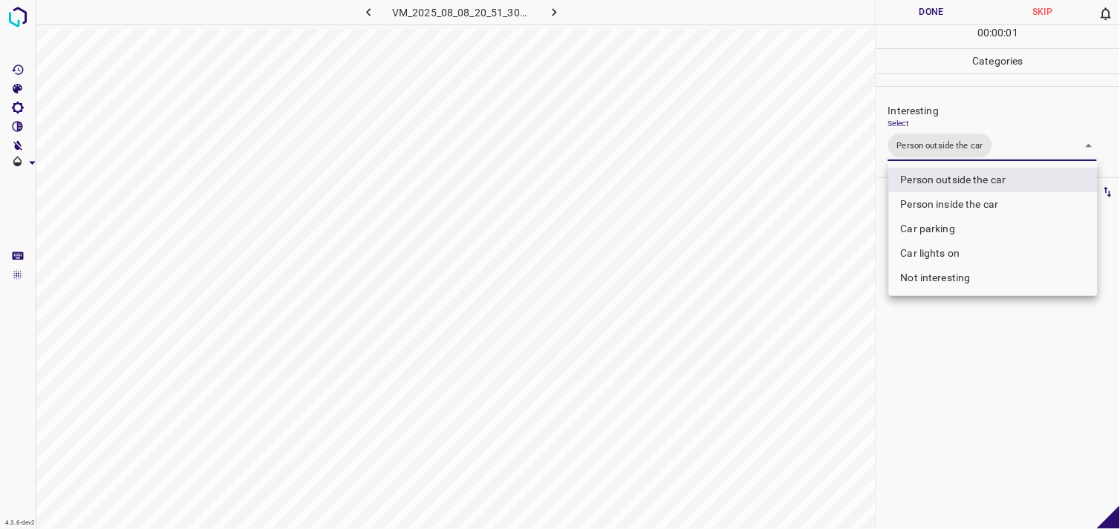
click at [970, 359] on div at bounding box center [560, 264] width 1120 height 529
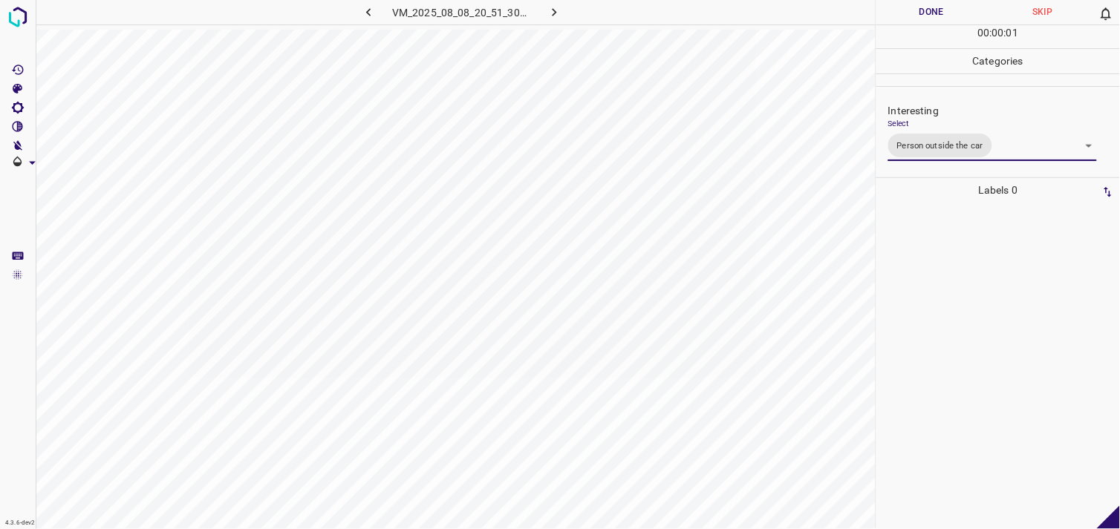
click at [968, 350] on div at bounding box center [998, 366] width 235 height 327
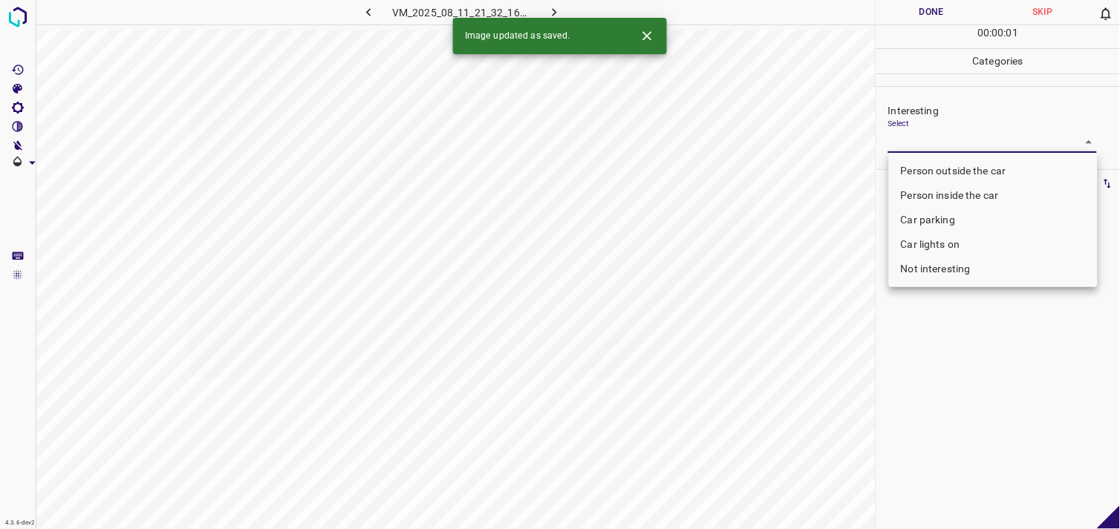
drag, startPoint x: 909, startPoint y: 143, endPoint x: 952, endPoint y: 240, distance: 105.7
click at [910, 145] on body "4.3.6-dev2 VM_2025_08_11_21_32_16_465_03.gif Done Skip 0 00 : 00 : 01 Categorie…" at bounding box center [560, 264] width 1120 height 529
click at [958, 257] on ul "Person outside the car Person inside the car Car parking Car lights on Not inte…" at bounding box center [993, 220] width 209 height 134
click at [955, 269] on li "Not interesting" at bounding box center [993, 269] width 209 height 25
type input "Not interesting"
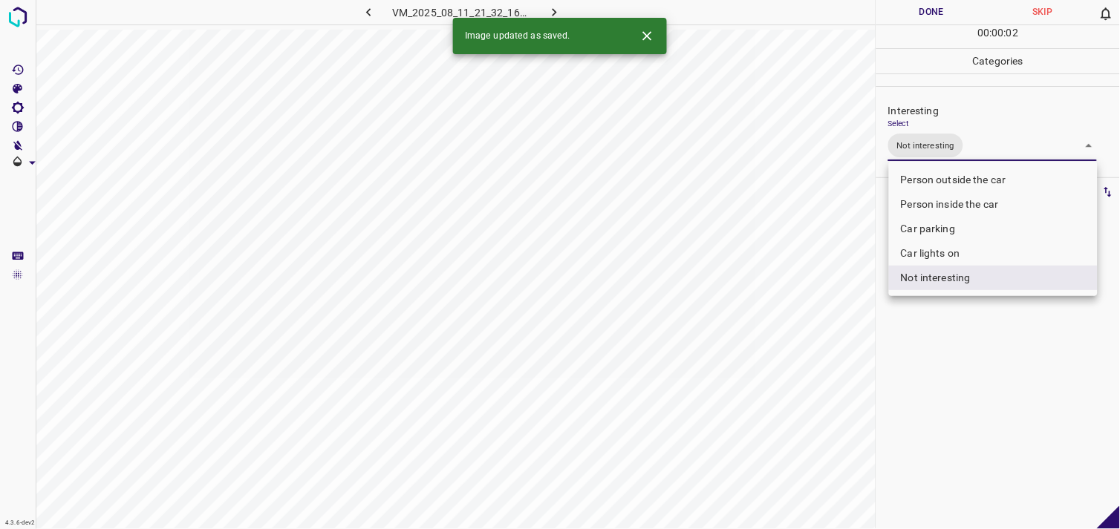
click at [968, 359] on div at bounding box center [560, 264] width 1120 height 529
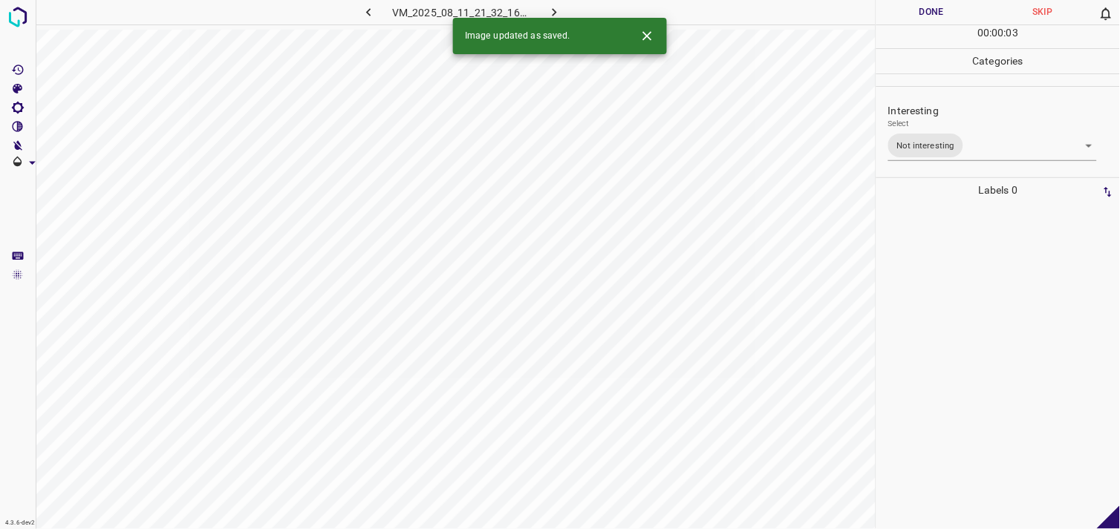
click at [954, 324] on div at bounding box center [998, 366] width 235 height 327
click at [946, 149] on body "4.3.6-dev2 VM_2025_08_05_17_23_17_058_04.gif Done Skip 0 00 : 00 : 04 Categorie…" at bounding box center [560, 264] width 1120 height 529
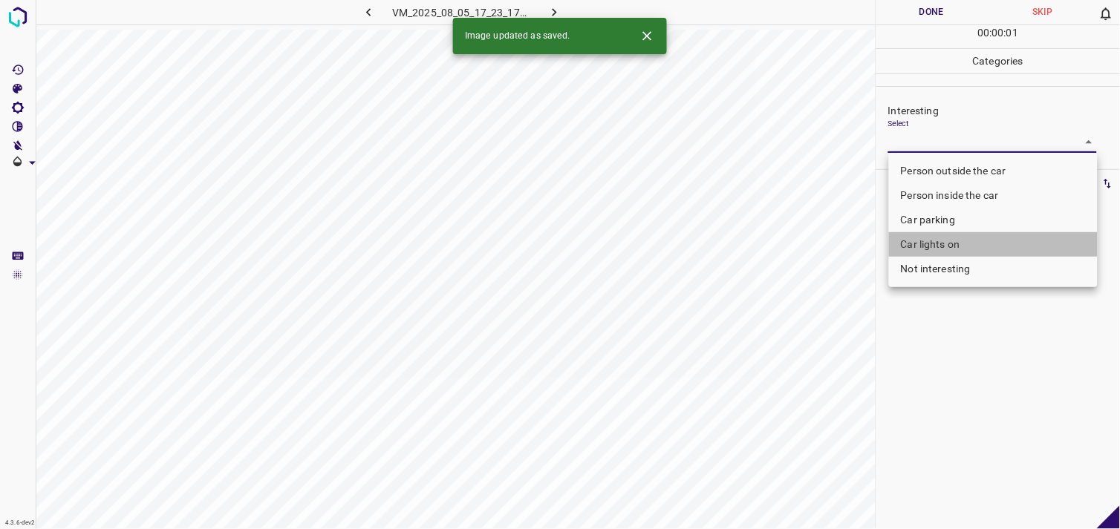
click at [948, 239] on li "Car lights on" at bounding box center [993, 244] width 209 height 25
type input "Car lights on"
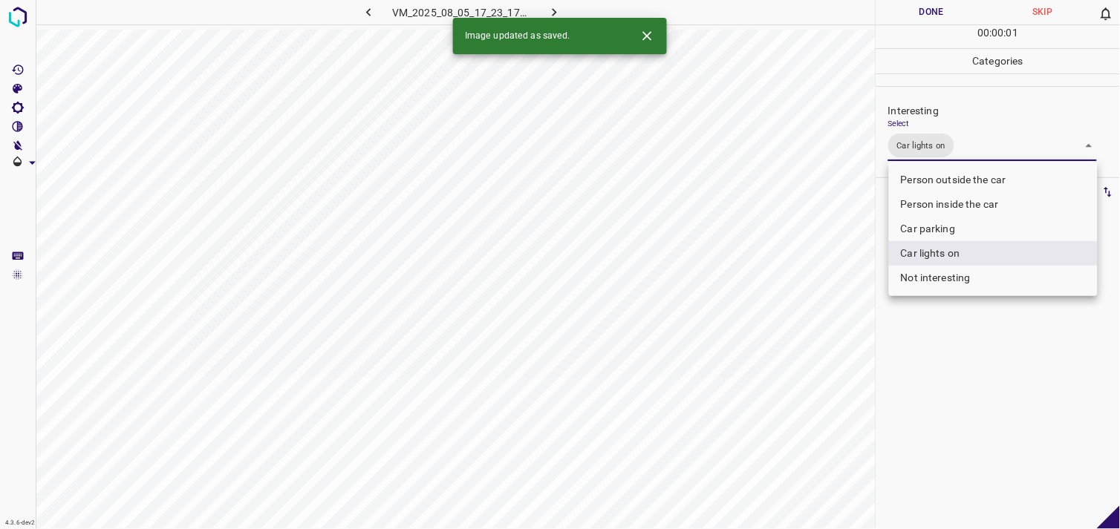
click at [938, 351] on div at bounding box center [560, 264] width 1120 height 529
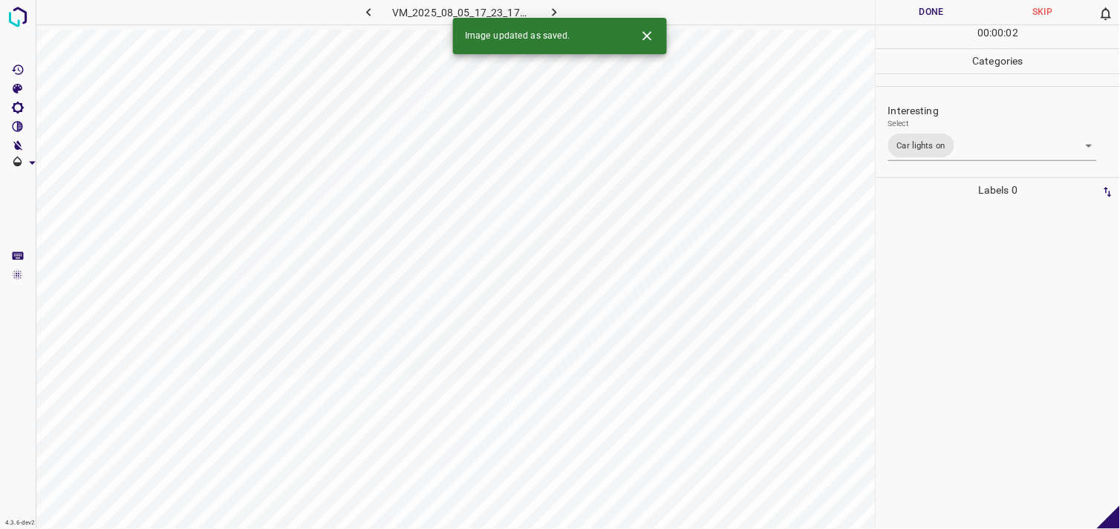
click at [948, 293] on div at bounding box center [998, 366] width 235 height 327
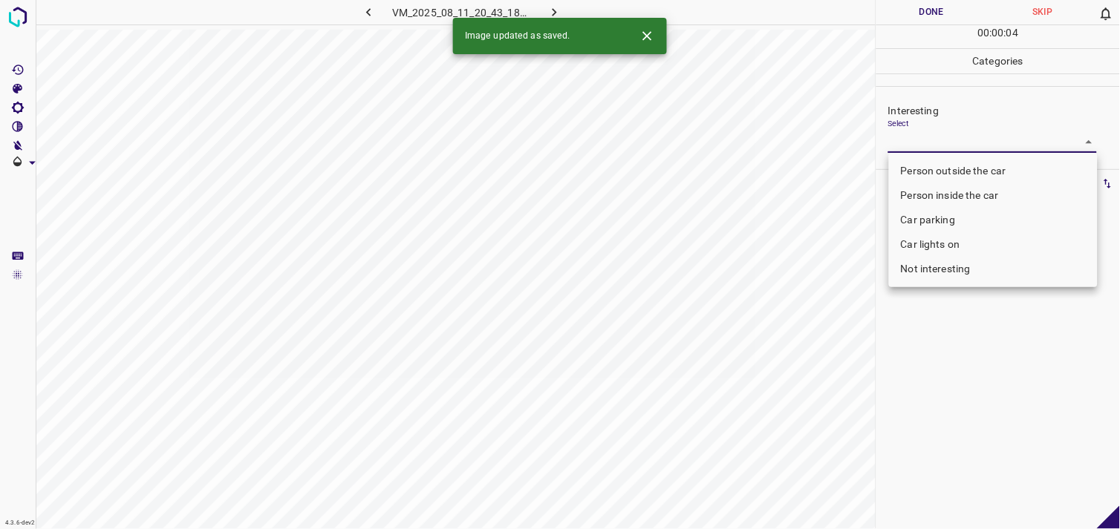
click at [915, 137] on body "4.3.6-dev2 VM_2025_08_11_20_43_18_322_07.gif Done Skip 0 00 : 00 : 04 Categorie…" at bounding box center [560, 264] width 1120 height 529
click at [946, 273] on li "Not interesting" at bounding box center [993, 269] width 209 height 25
type input "Not interesting"
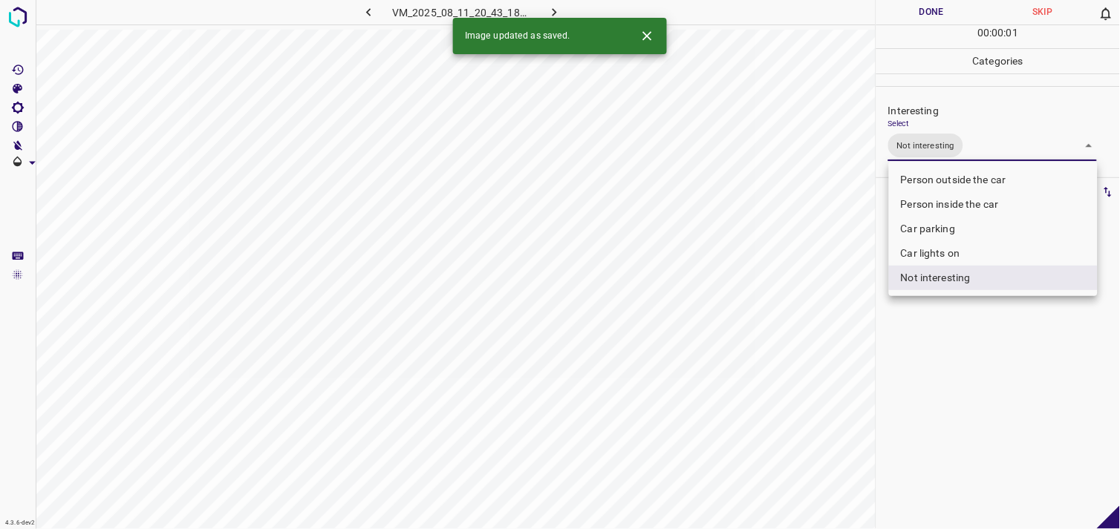
click at [960, 356] on div at bounding box center [560, 264] width 1120 height 529
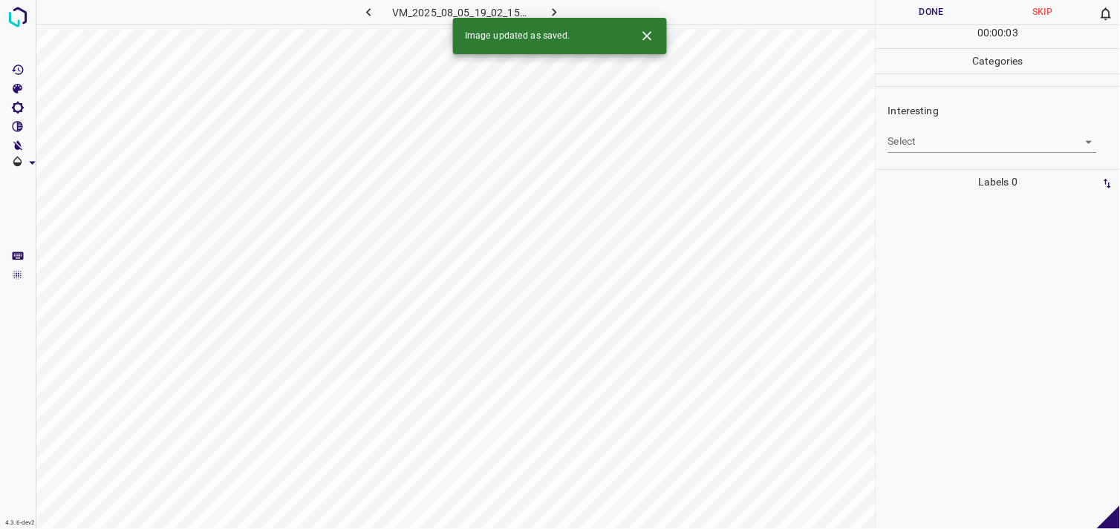
click at [956, 143] on body "4.3.6-dev2 VM_2025_08_05_19_02_15_365_03.gif Done Skip 0 00 : 00 : 03 Categorie…" at bounding box center [560, 264] width 1120 height 529
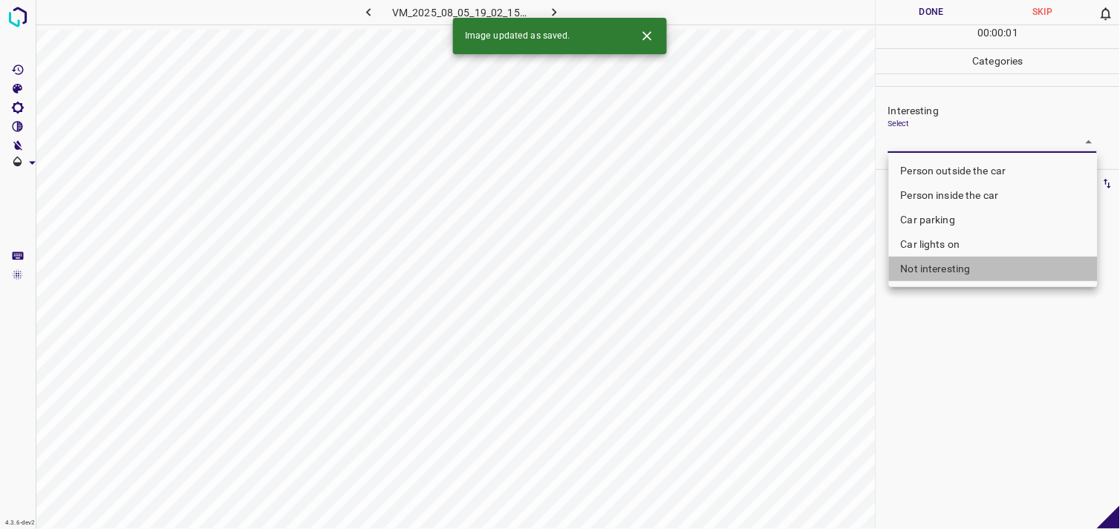
click at [971, 275] on li "Not interesting" at bounding box center [993, 269] width 209 height 25
type input "Not interesting"
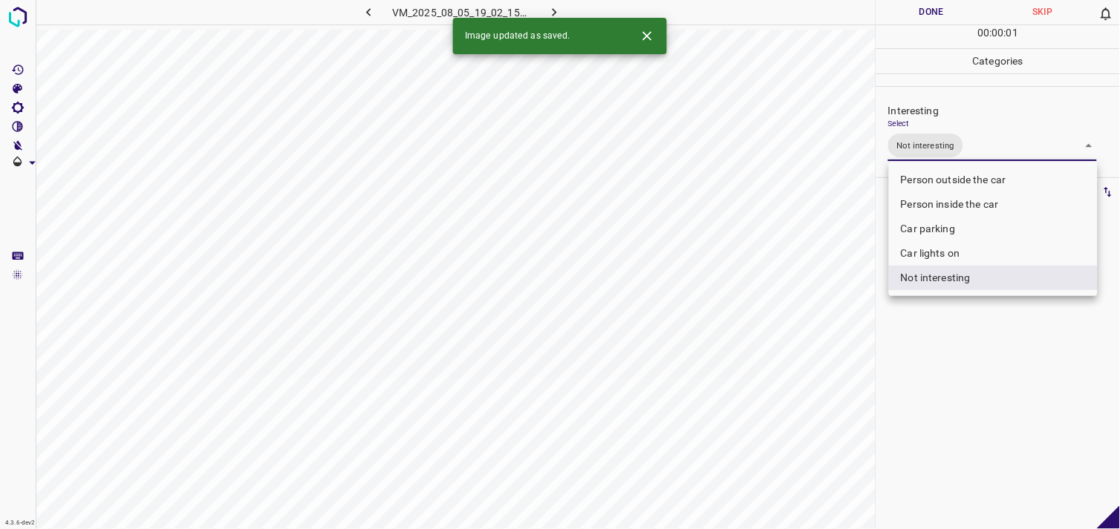
click at [1011, 420] on div at bounding box center [560, 264] width 1120 height 529
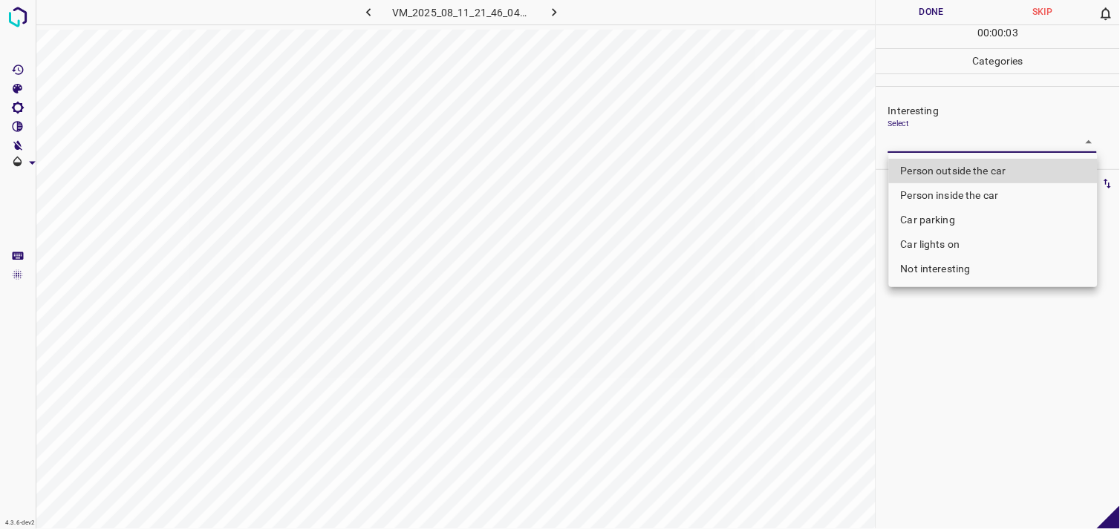
click at [964, 149] on body "4.3.6-dev2 VM_2025_08_11_21_46_04_821_00.gif Done Skip 0 00 : 00 : 03 Categorie…" at bounding box center [560, 264] width 1120 height 529
click at [968, 175] on li "Person outside the car" at bounding box center [993, 171] width 209 height 25
type input "Person outside the car"
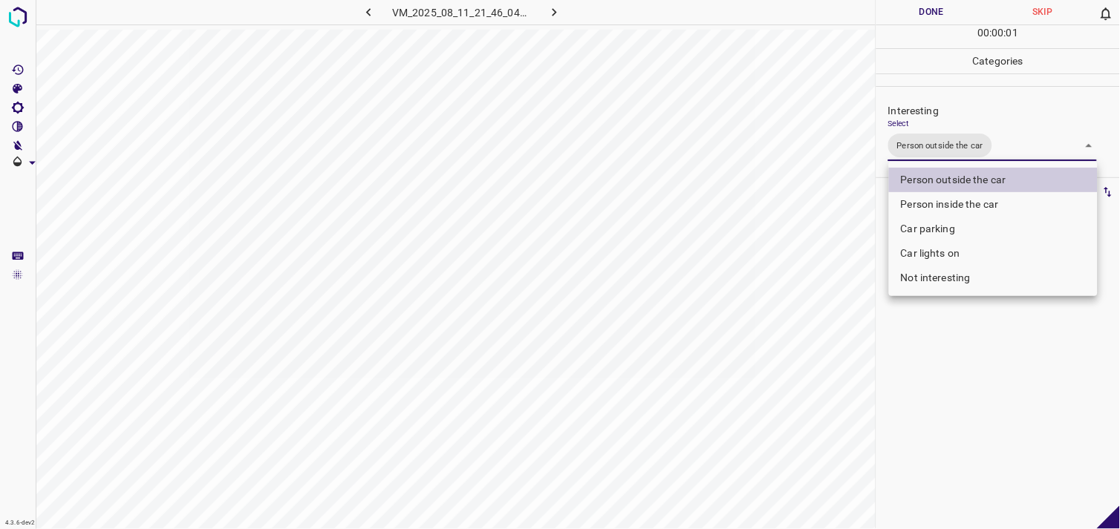
click at [962, 382] on div at bounding box center [560, 264] width 1120 height 529
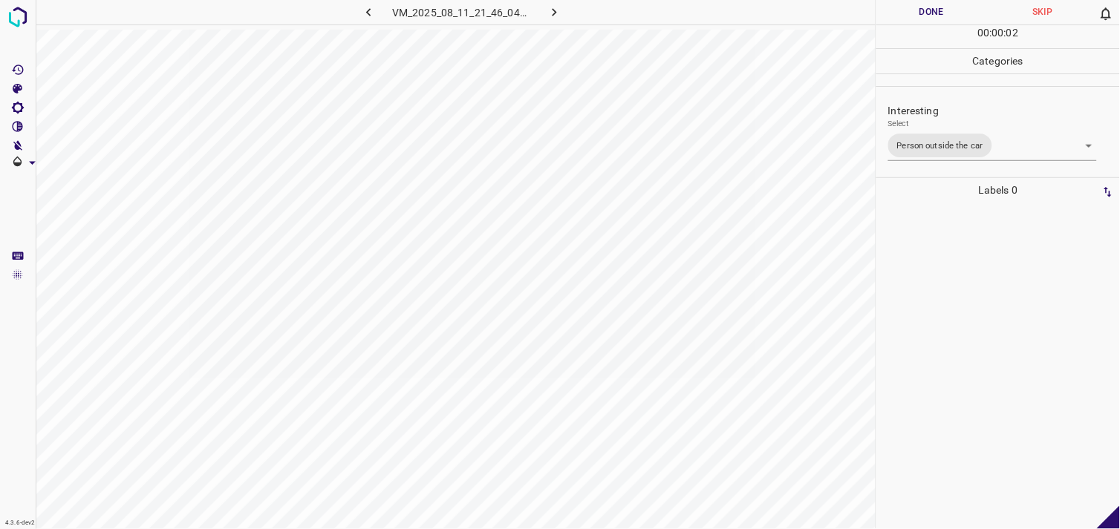
click at [953, 368] on div at bounding box center [998, 366] width 235 height 327
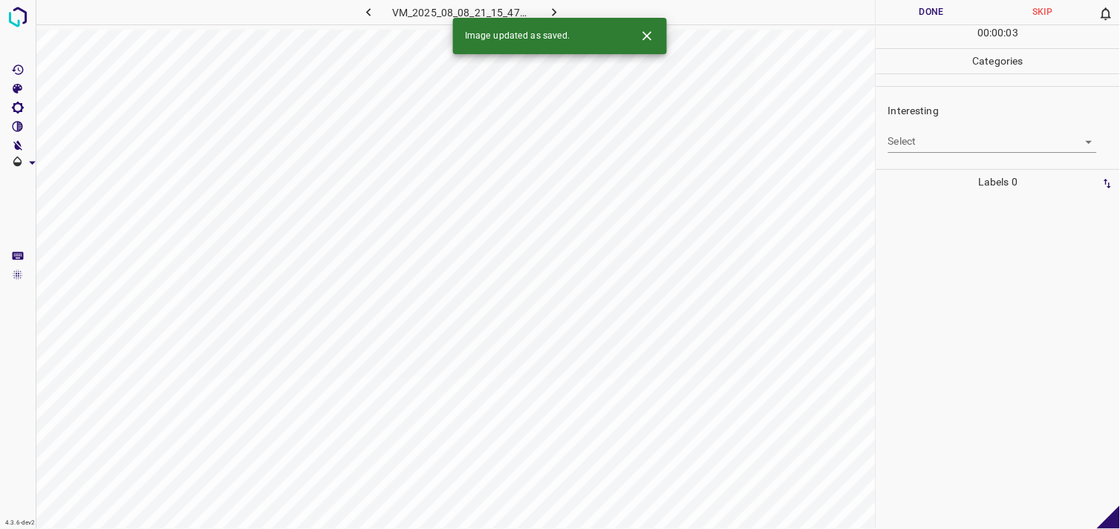
click at [969, 136] on body "4.3.6-dev2 VM_2025_08_08_21_15_47_339_00.gif Done Skip 0 00 : 00 : 03 Categorie…" at bounding box center [560, 264] width 1120 height 529
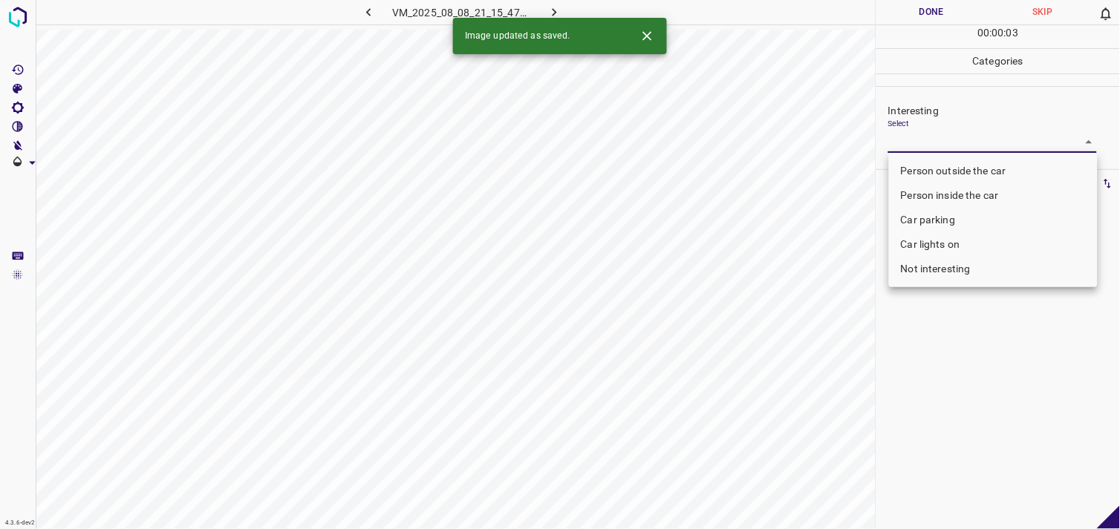
click at [978, 165] on li "Person outside the car" at bounding box center [993, 171] width 209 height 25
type input "Person outside the car"
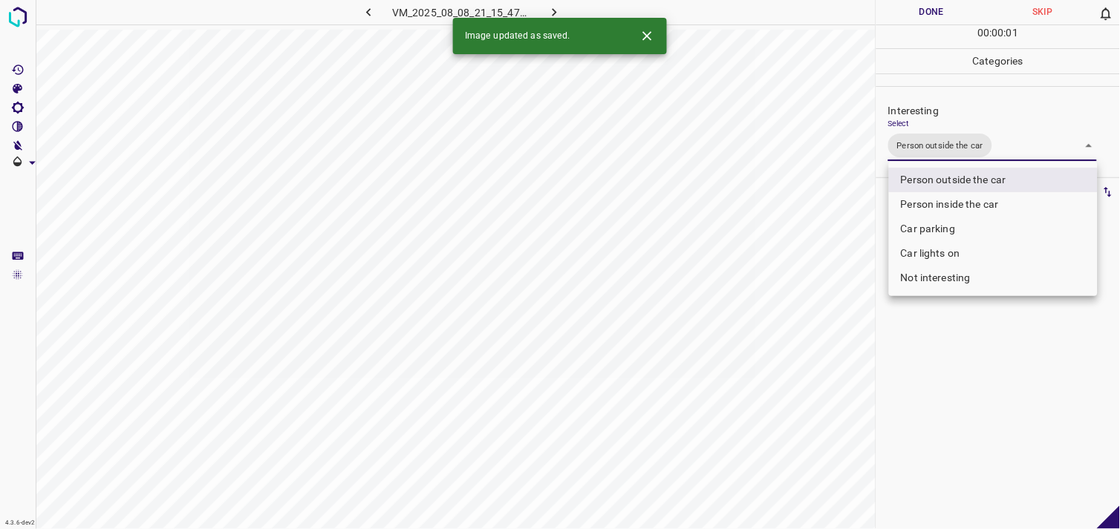
click at [965, 357] on div at bounding box center [560, 264] width 1120 height 529
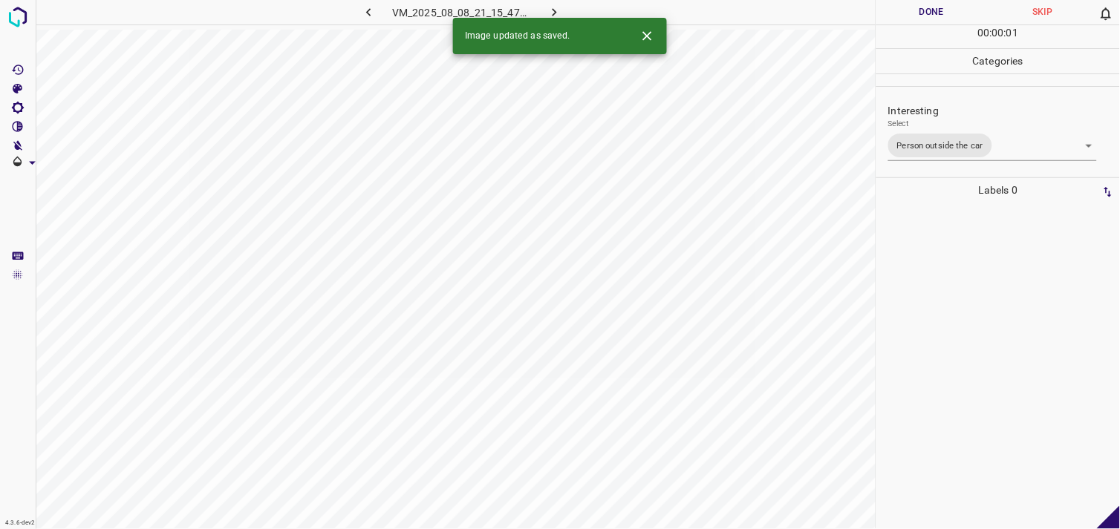
click at [978, 329] on div at bounding box center [998, 366] width 235 height 327
click at [966, 147] on body "4.3.6-dev2 VM_2025_08_05_17_38_08_464_00.gif Done Skip 0 00 : 00 : 01 Categorie…" at bounding box center [560, 264] width 1120 height 529
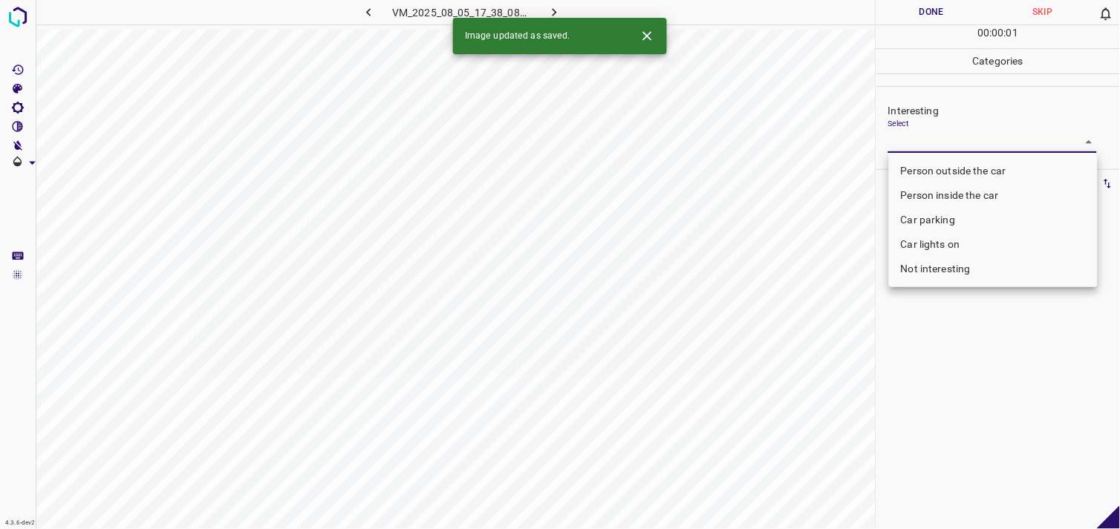
click at [973, 168] on li "Person outside the car" at bounding box center [993, 171] width 209 height 25
type input "Person outside the car"
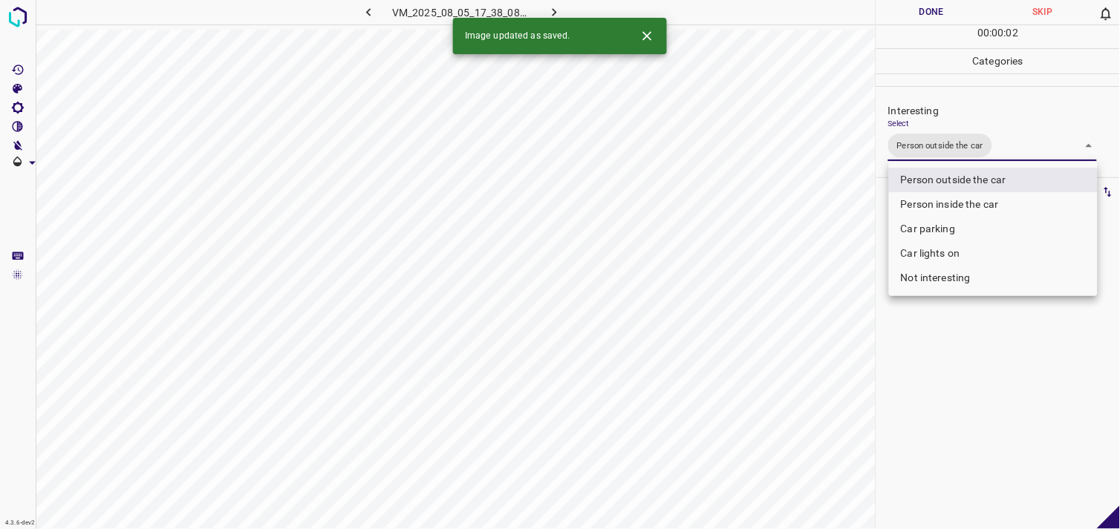
click at [991, 368] on div at bounding box center [560, 264] width 1120 height 529
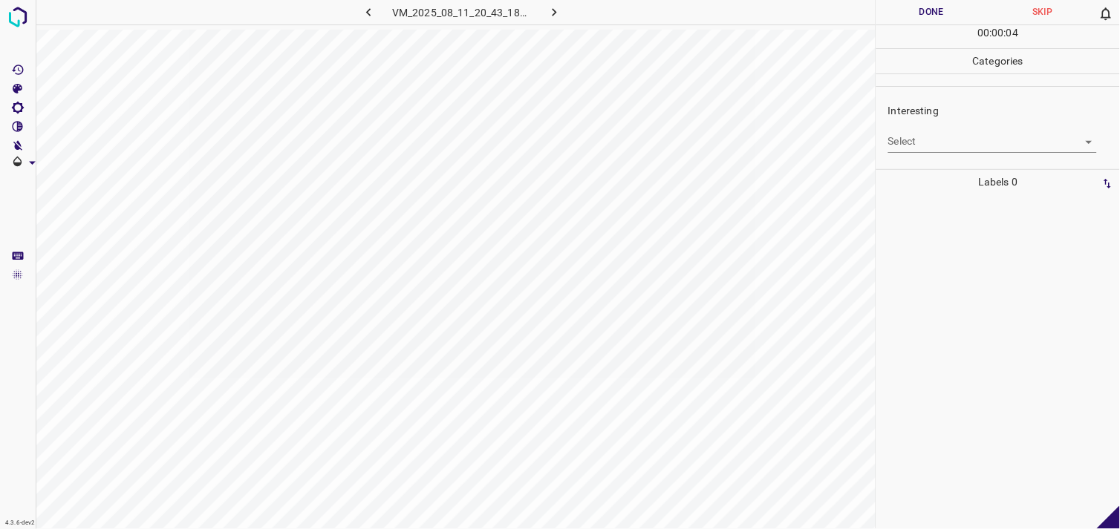
click at [973, 140] on body "4.3.6-dev2 VM_2025_08_11_20_43_18_322_01.gif Done Skip 0 00 : 00 : 04 Categorie…" at bounding box center [560, 264] width 1120 height 529
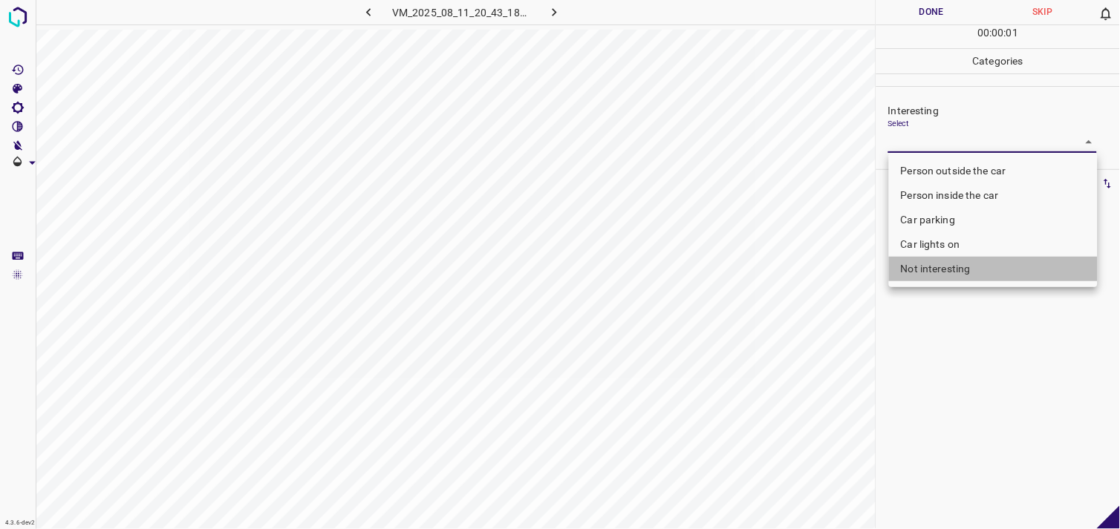
click at [955, 275] on li "Not interesting" at bounding box center [993, 269] width 209 height 25
type input "Not interesting"
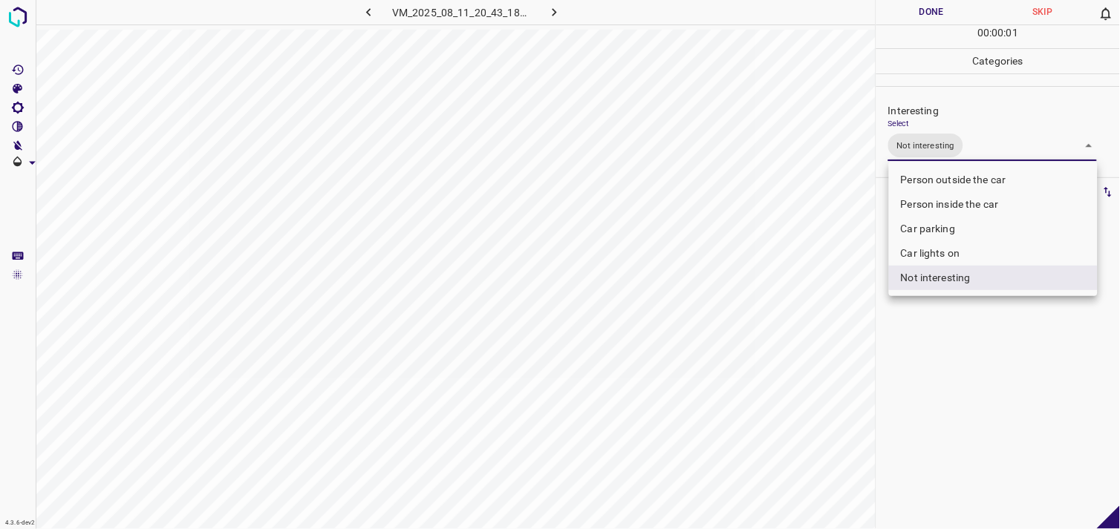
click at [958, 360] on div at bounding box center [560, 264] width 1120 height 529
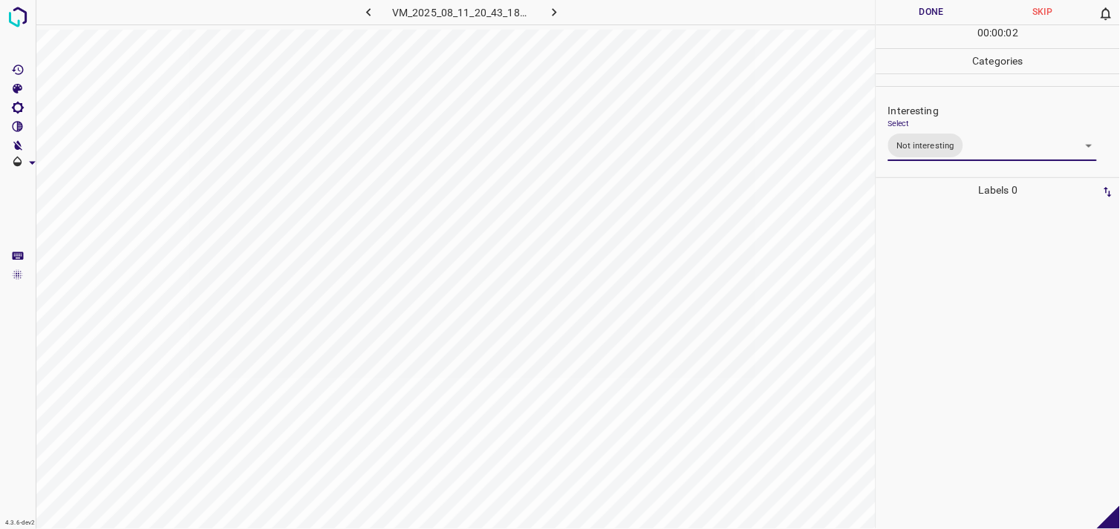
click at [959, 345] on div at bounding box center [998, 366] width 235 height 327
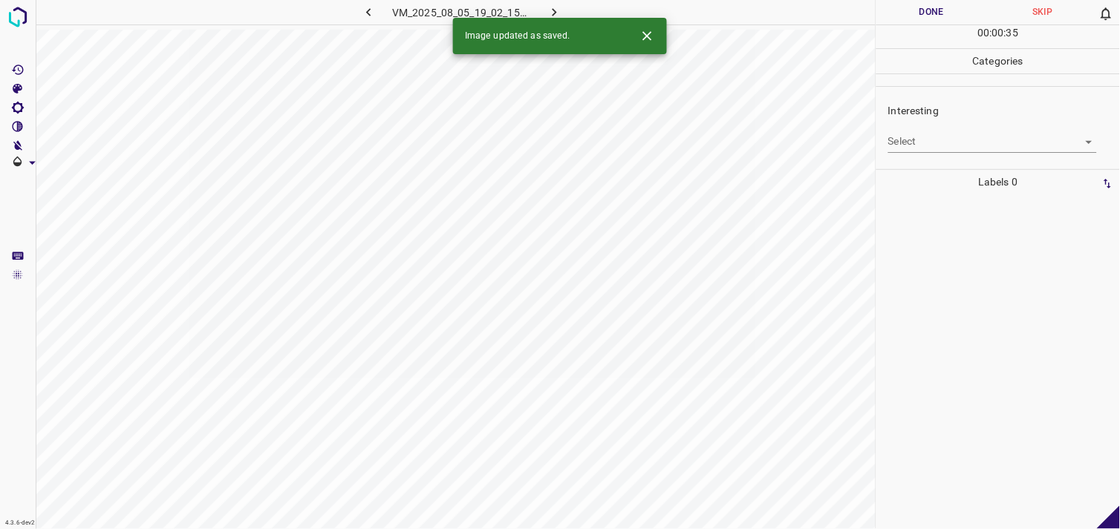
click at [996, 149] on body "4.3.6-dev2 VM_2025_08_05_19_02_15_365_02.gif Done Skip 0 00 : 00 : 35 Categorie…" at bounding box center [560, 264] width 1120 height 529
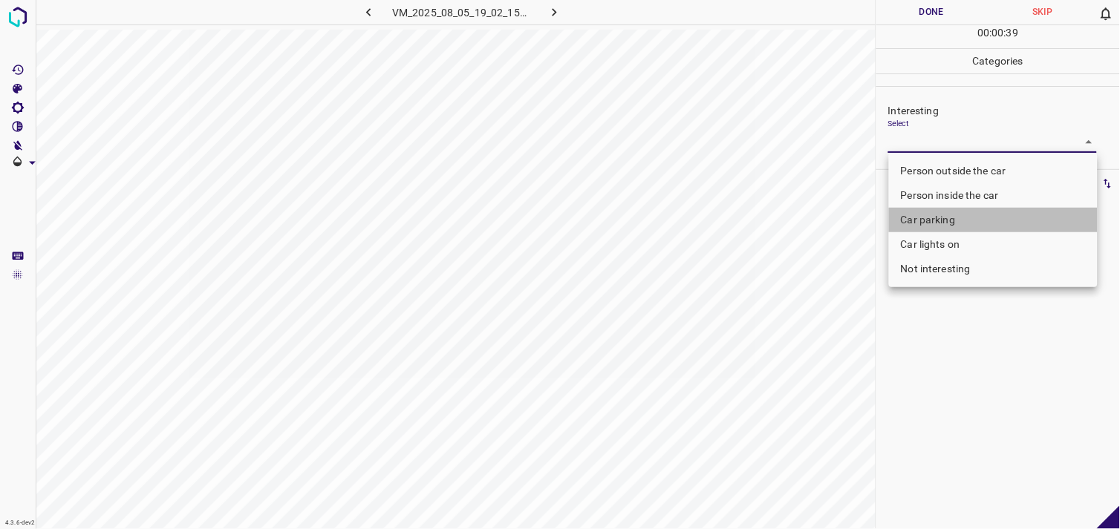
click at [962, 218] on li "Car parking" at bounding box center [993, 220] width 209 height 25
type input "Car parking"
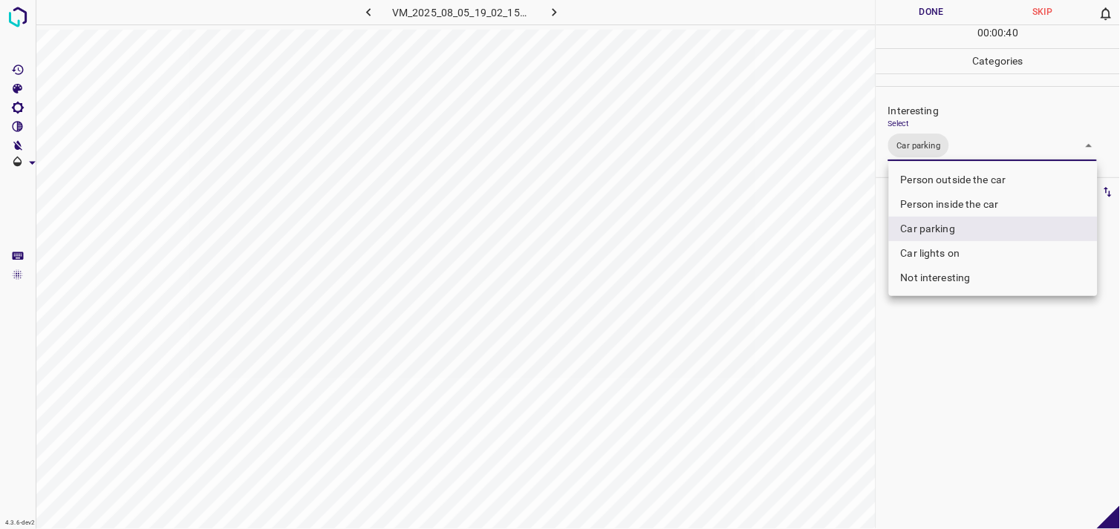
click at [958, 328] on div at bounding box center [560, 264] width 1120 height 529
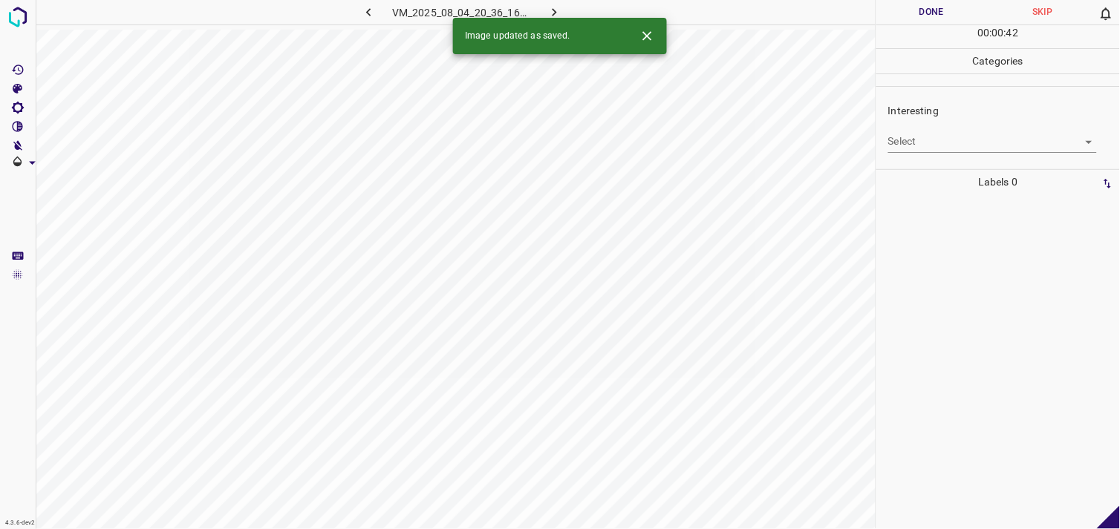
click at [933, 217] on div at bounding box center [998, 362] width 235 height 335
click at [948, 134] on body "4.3.6-dev2 VM_2025_08_04_20_36_16_125_02.gif Done Skip 0 00 : 00 : 01 Categorie…" at bounding box center [560, 264] width 1120 height 529
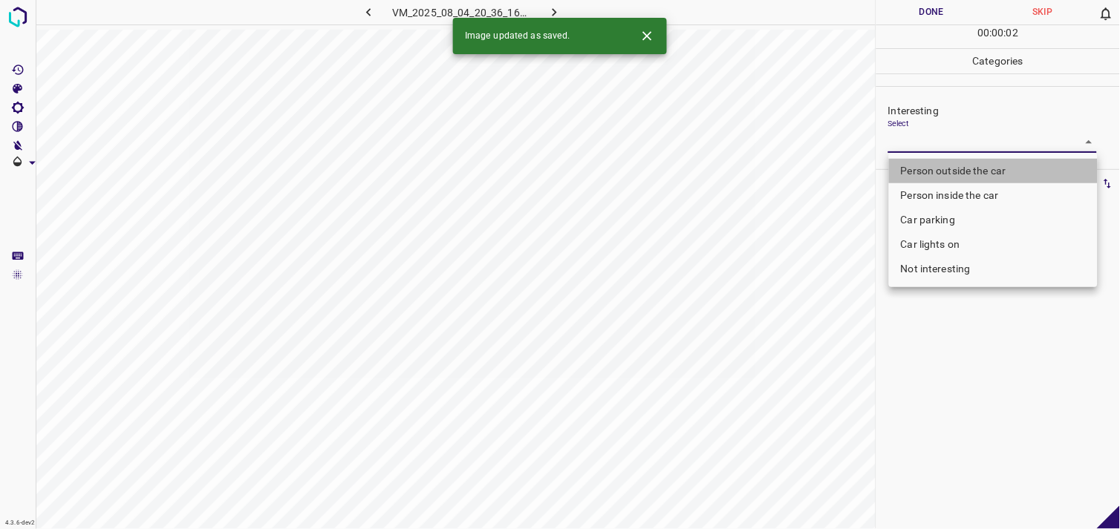
click at [961, 171] on li "Person outside the car" at bounding box center [993, 171] width 209 height 25
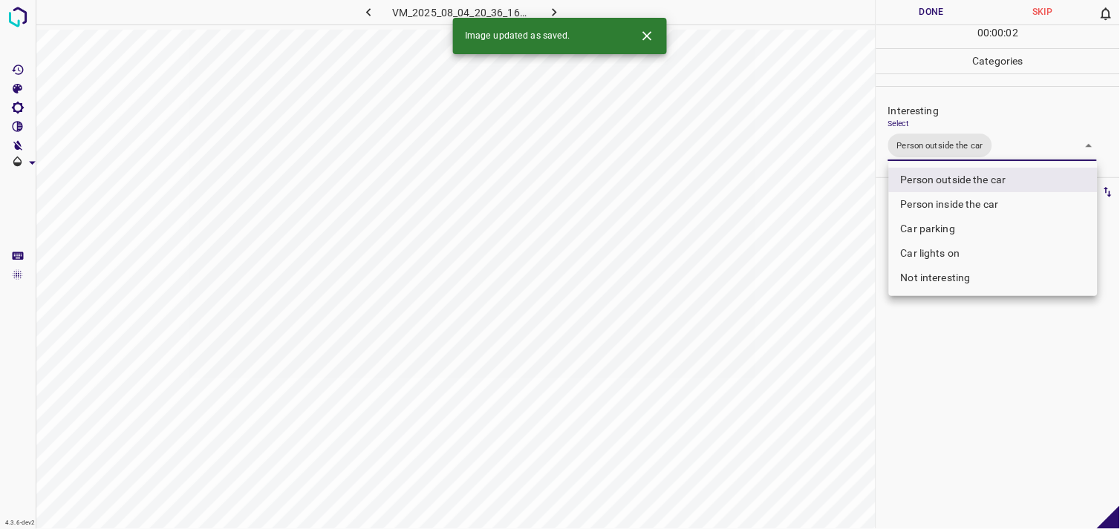
click at [970, 394] on div at bounding box center [560, 264] width 1120 height 529
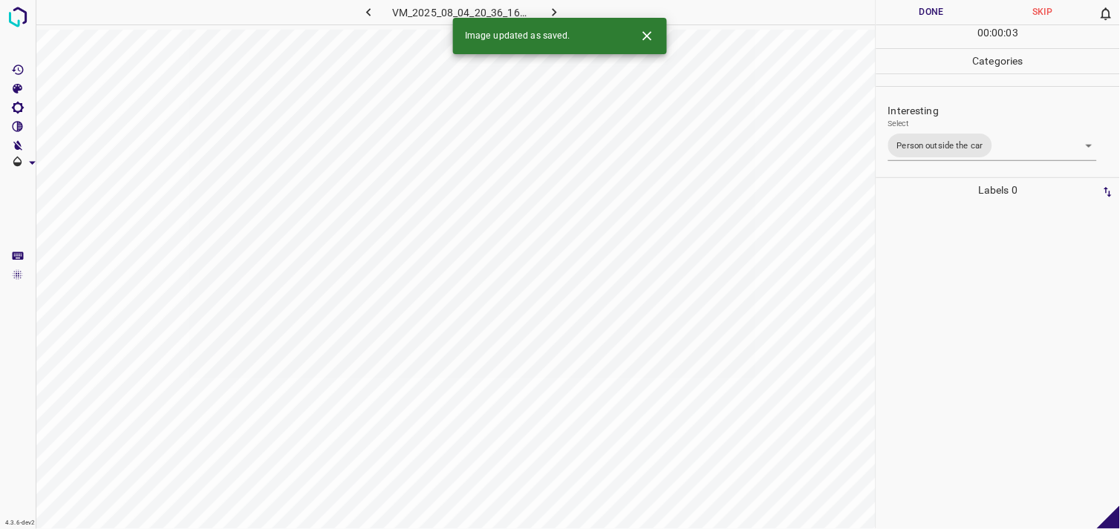
click at [971, 358] on div at bounding box center [998, 366] width 235 height 327
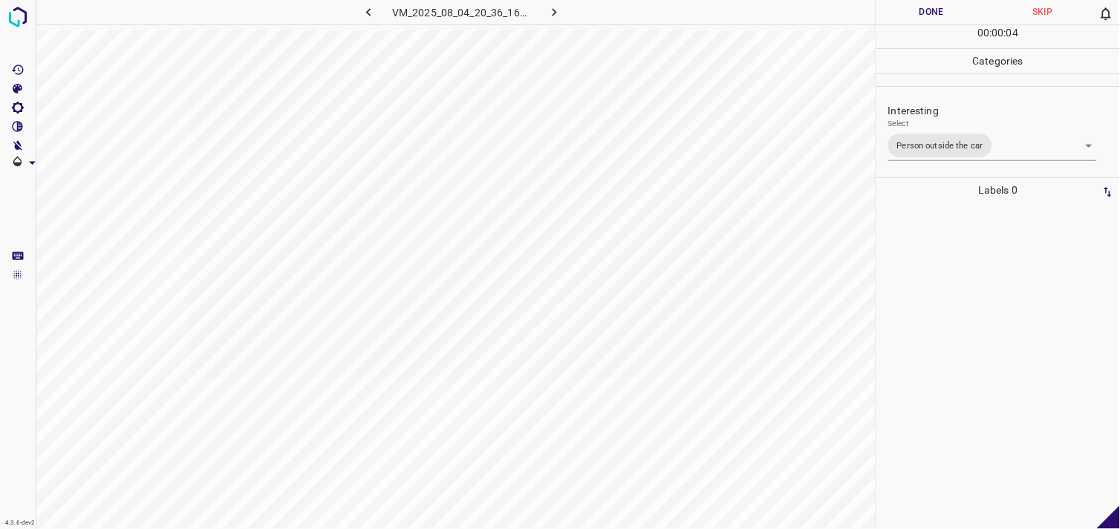
drag, startPoint x: 982, startPoint y: 169, endPoint x: 981, endPoint y: 159, distance: 9.8
click at [981, 165] on div "Interesting Select Person outside the car Person outside the car" at bounding box center [998, 132] width 244 height 79
click at [981, 154] on body "4.3.6-dev2 VM_2025_08_04_20_36_16_125_02.gif Done Skip 0 00 : 00 : 04 Categorie…" at bounding box center [560, 264] width 1120 height 529
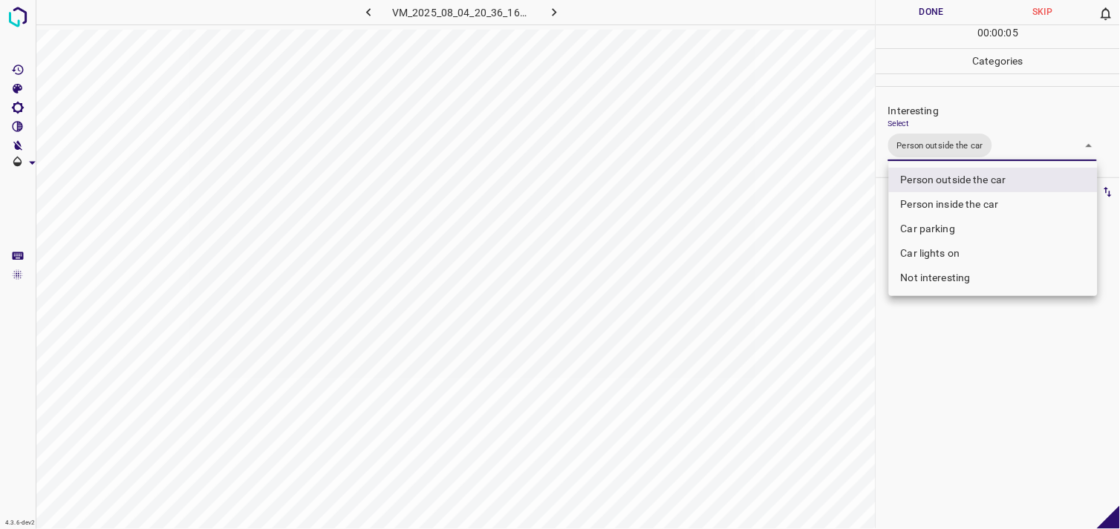
click at [983, 275] on li "Not interesting" at bounding box center [993, 278] width 209 height 25
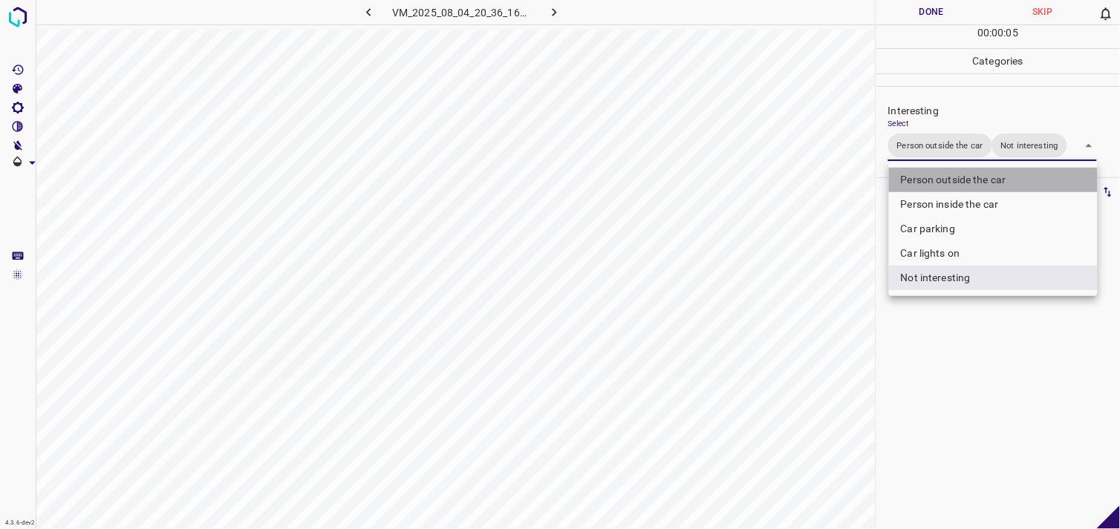
click at [974, 178] on li "Person outside the car" at bounding box center [993, 180] width 209 height 25
type input "Not interesting"
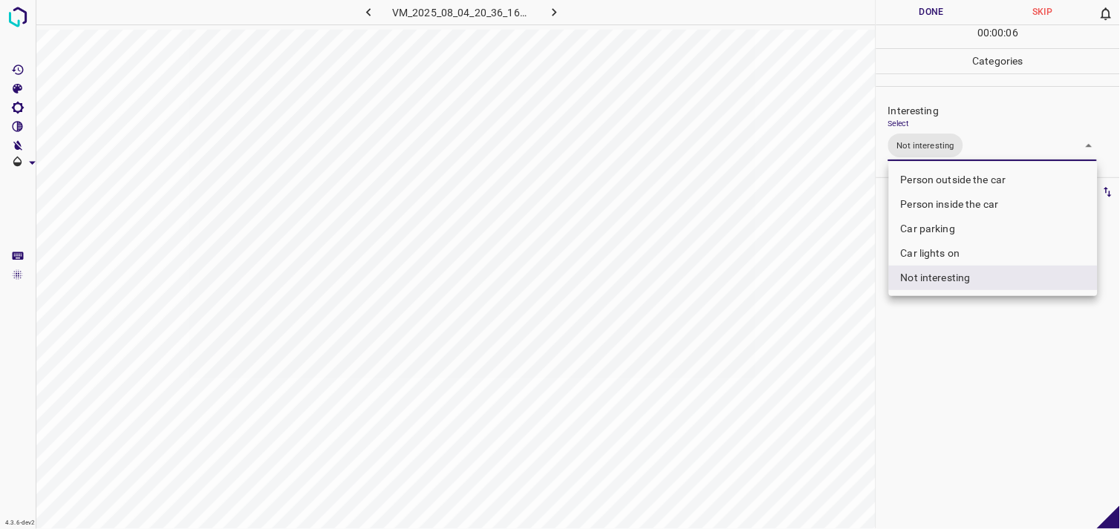
click at [984, 380] on div at bounding box center [560, 264] width 1120 height 529
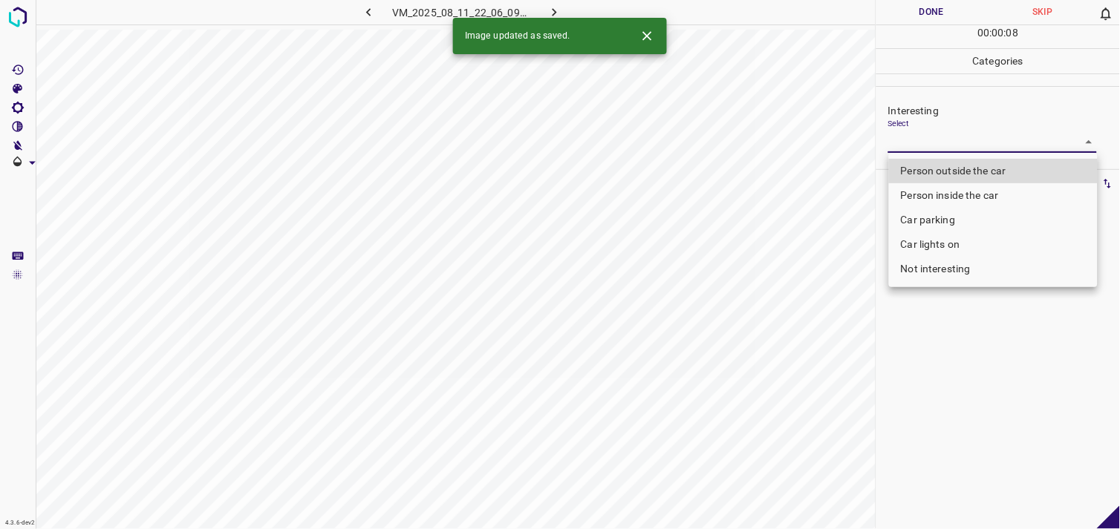
click at [958, 138] on body "4.3.6-dev2 VM_2025_08_11_22_06_09_012_00.gif Done Skip 0 00 : 00 : 08 Categorie…" at bounding box center [560, 264] width 1120 height 529
click at [969, 167] on li "Person outside the car" at bounding box center [993, 171] width 209 height 25
type input "Person outside the car"
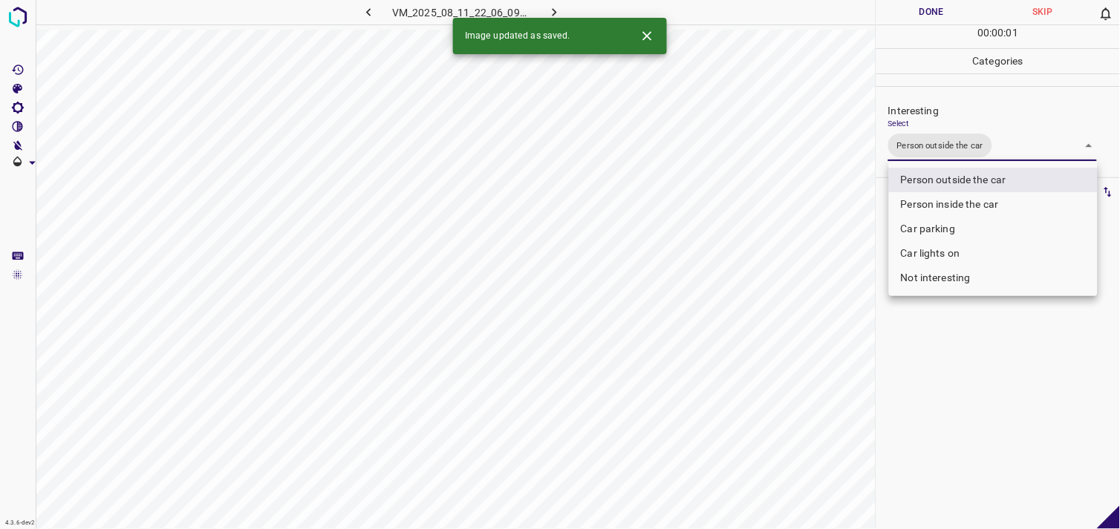
click at [974, 361] on div at bounding box center [560, 264] width 1120 height 529
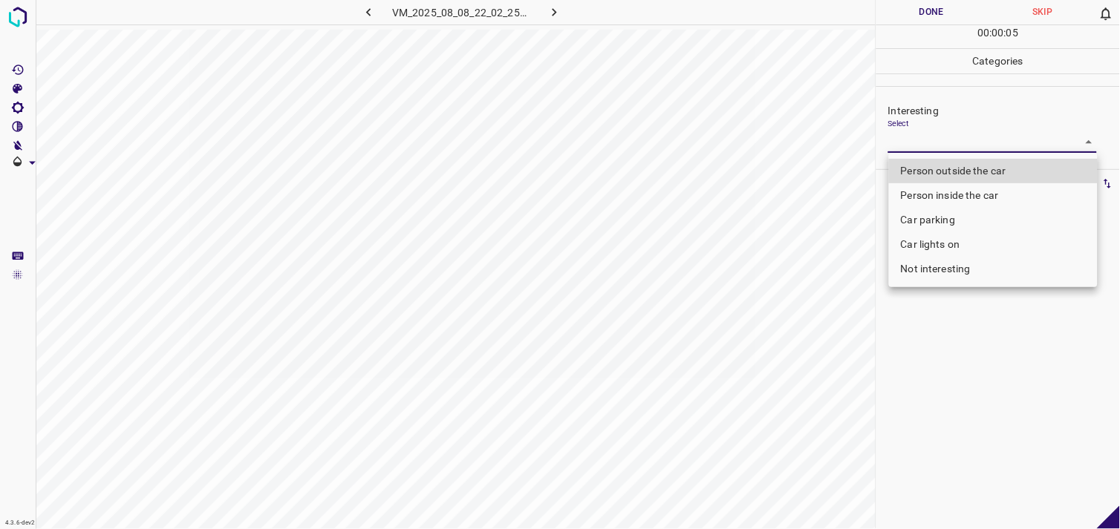
click at [938, 138] on body "4.3.6-dev2 VM_2025_08_08_22_02_25_444_03.gif Done Skip 0 00 : 00 : 05 Categorie…" at bounding box center [560, 264] width 1120 height 529
click at [968, 166] on li "Person outside the car" at bounding box center [993, 171] width 209 height 25
type input "Person outside the car"
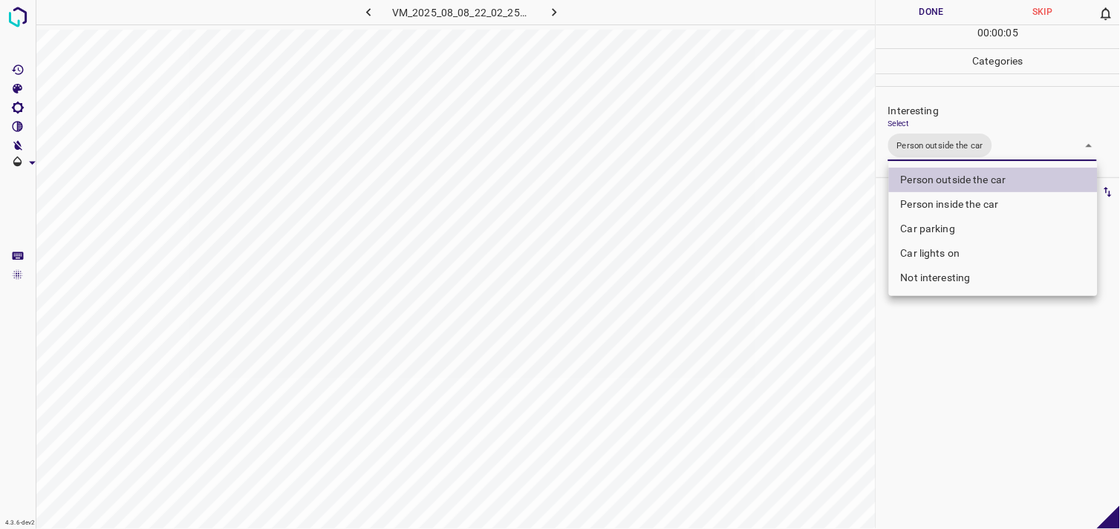
click at [997, 399] on div at bounding box center [560, 264] width 1120 height 529
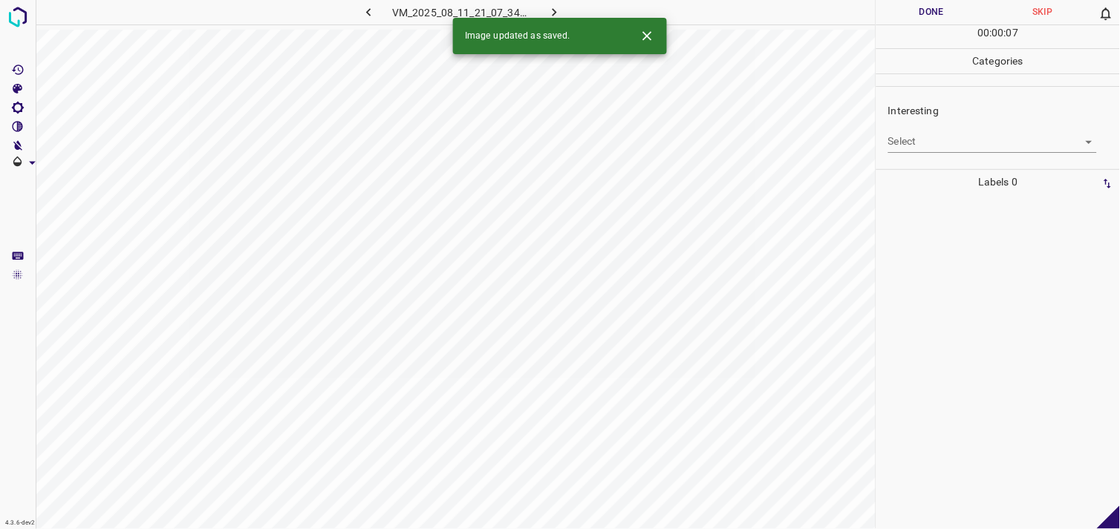
click at [939, 157] on div "Interesting Select ​" at bounding box center [998, 128] width 244 height 70
click at [947, 149] on body "4.3.6-dev2 VM_2025_08_11_21_07_34_191_02.gif Done Skip 0 00 : 00 : 01 Categorie…" at bounding box center [560, 264] width 1120 height 529
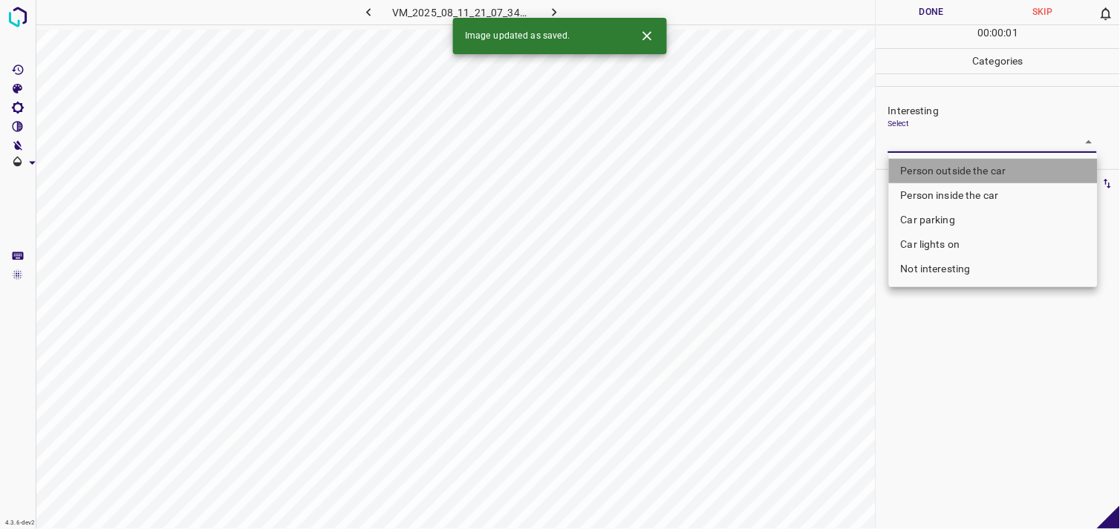
click at [956, 169] on li "Person outside the car" at bounding box center [993, 171] width 209 height 25
type input "Person outside the car"
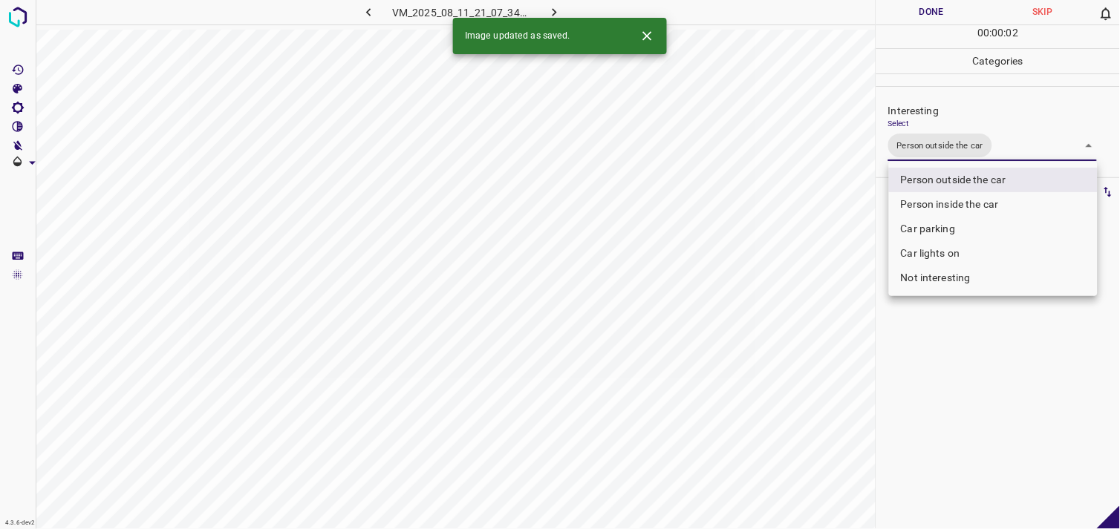
click at [956, 451] on div at bounding box center [560, 264] width 1120 height 529
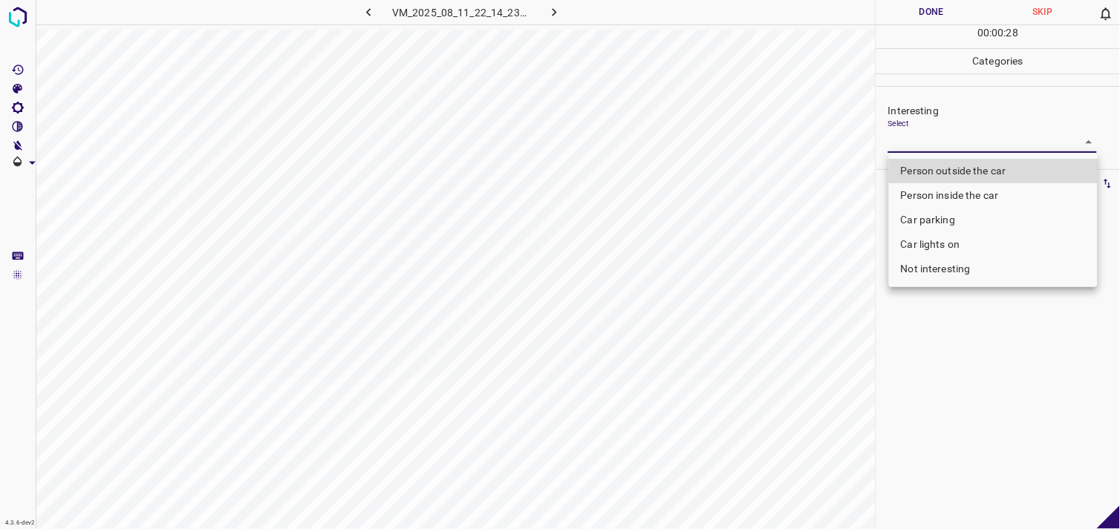
click at [952, 141] on body "4.3.6-dev2 VM_2025_08_11_22_14_23_521_08.gif Done Skip 0 00 : 00 : 28 Categorie…" at bounding box center [560, 264] width 1120 height 529
click at [971, 166] on li "Person outside the car" at bounding box center [993, 171] width 209 height 25
type input "Person outside the car"
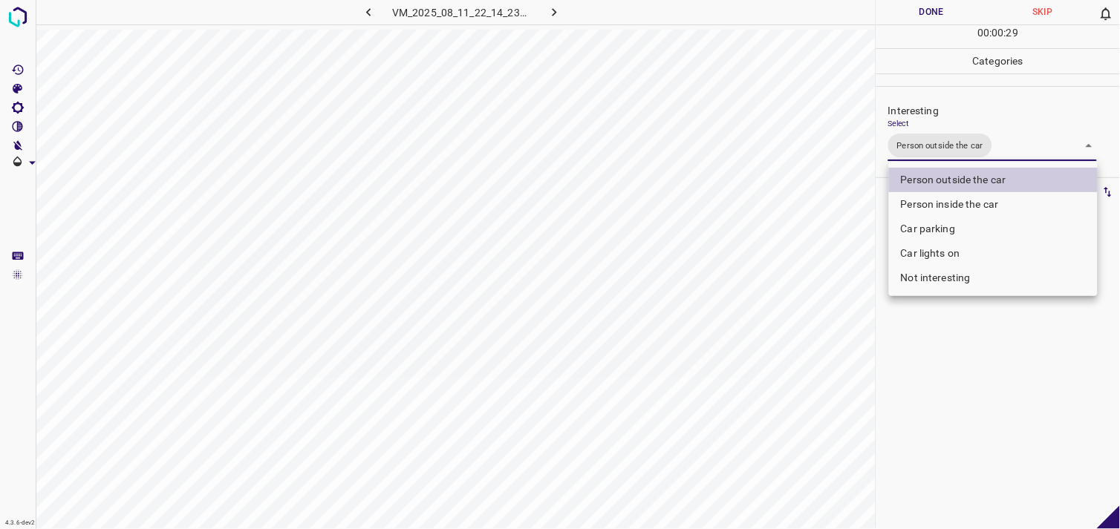
drag, startPoint x: 940, startPoint y: 419, endPoint x: 946, endPoint y: 394, distance: 25.9
click at [942, 417] on div at bounding box center [560, 264] width 1120 height 529
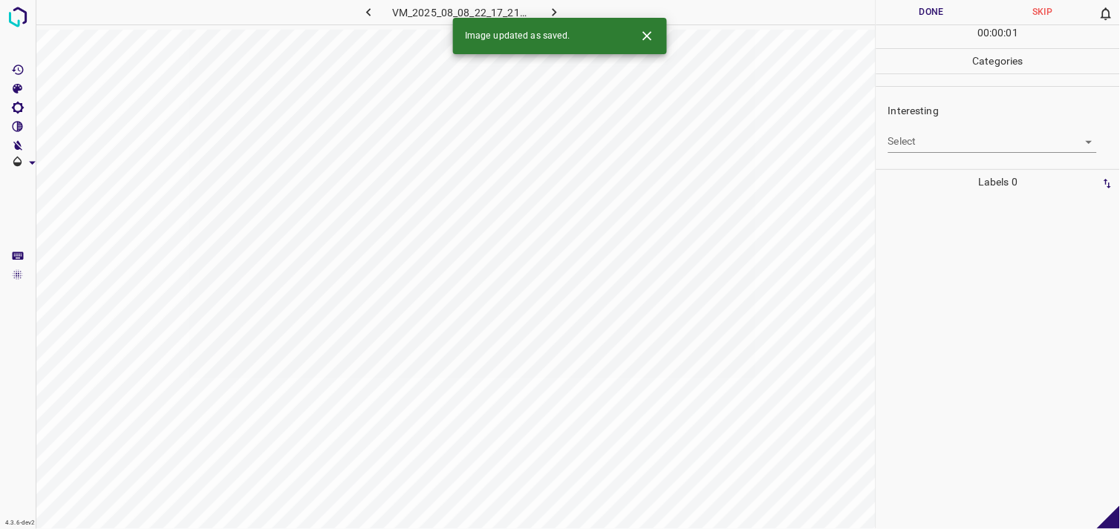
click at [955, 139] on body "4.3.6-dev2 VM_2025_08_08_22_17_21_538_12.gif Done Skip 0 00 : 00 : 01 Categorie…" at bounding box center [560, 264] width 1120 height 529
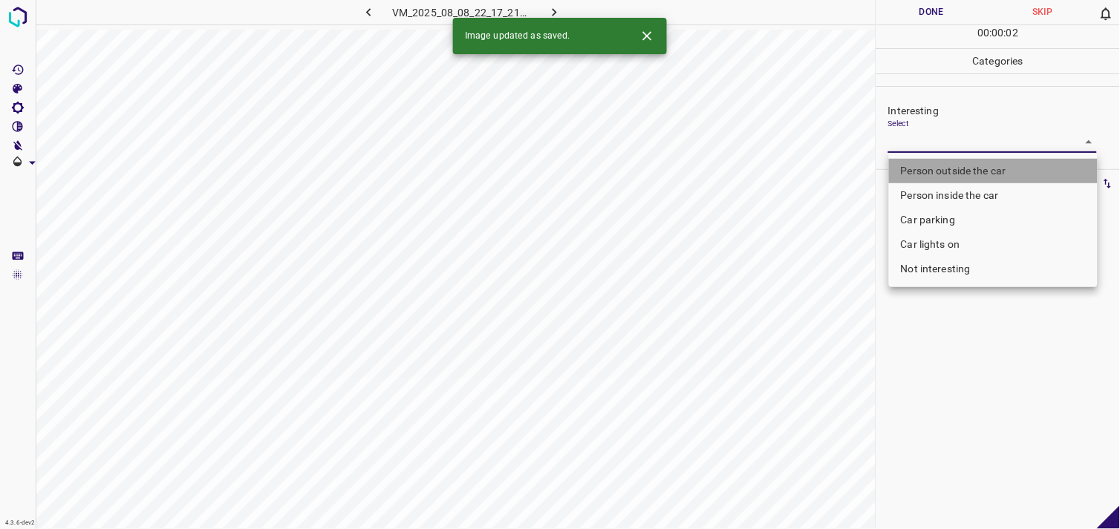
click at [969, 172] on li "Person outside the car" at bounding box center [993, 171] width 209 height 25
type input "Person outside the car"
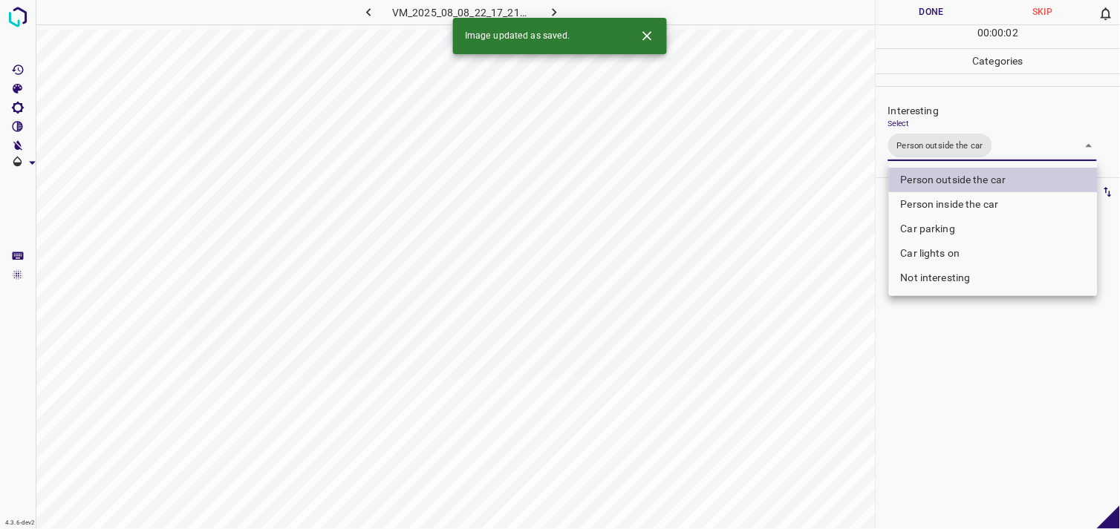
click at [968, 367] on div at bounding box center [560, 264] width 1120 height 529
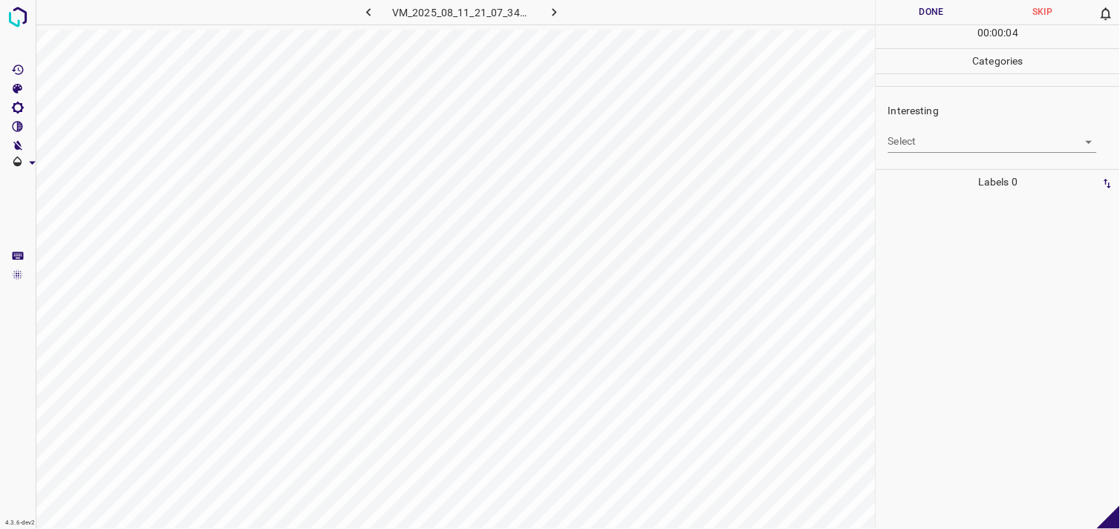
click at [969, 139] on body "4.3.6-dev2 VM_2025_08_11_21_07_34_191_03.gif Done Skip 0 00 : 00 : 04 Categorie…" at bounding box center [560, 264] width 1120 height 529
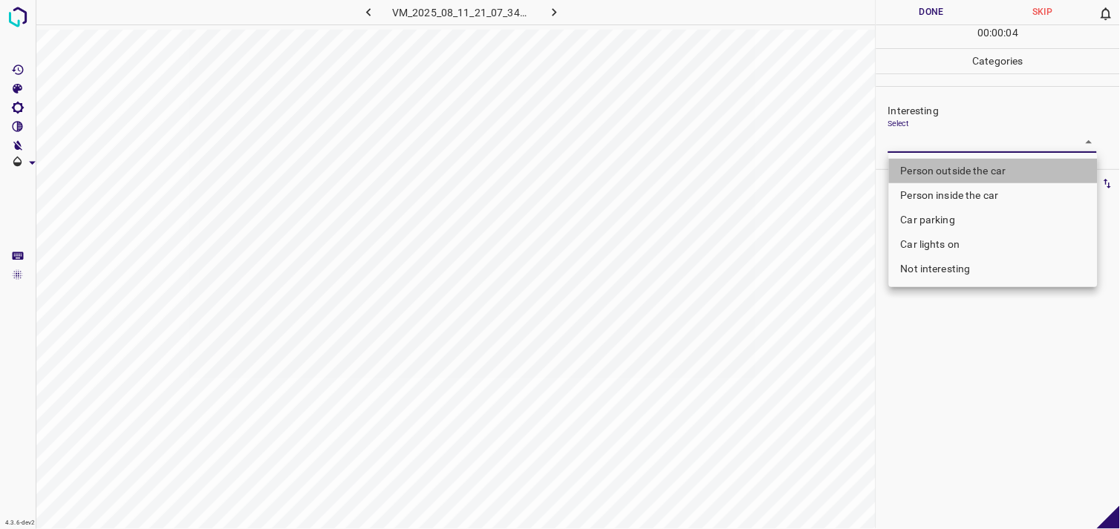
click at [989, 174] on li "Person outside the car" at bounding box center [993, 171] width 209 height 25
type input "Person outside the car"
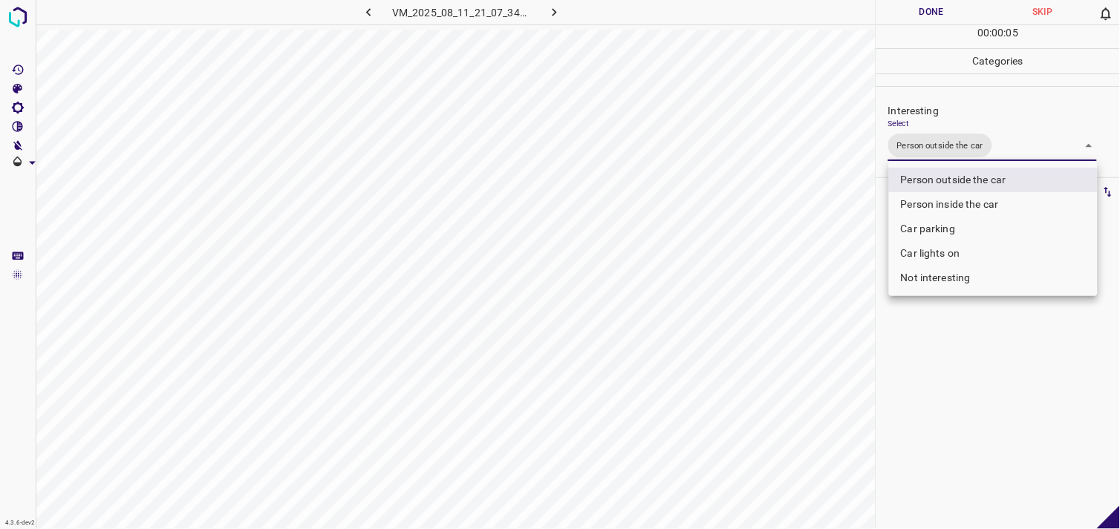
click at [978, 382] on div at bounding box center [560, 264] width 1120 height 529
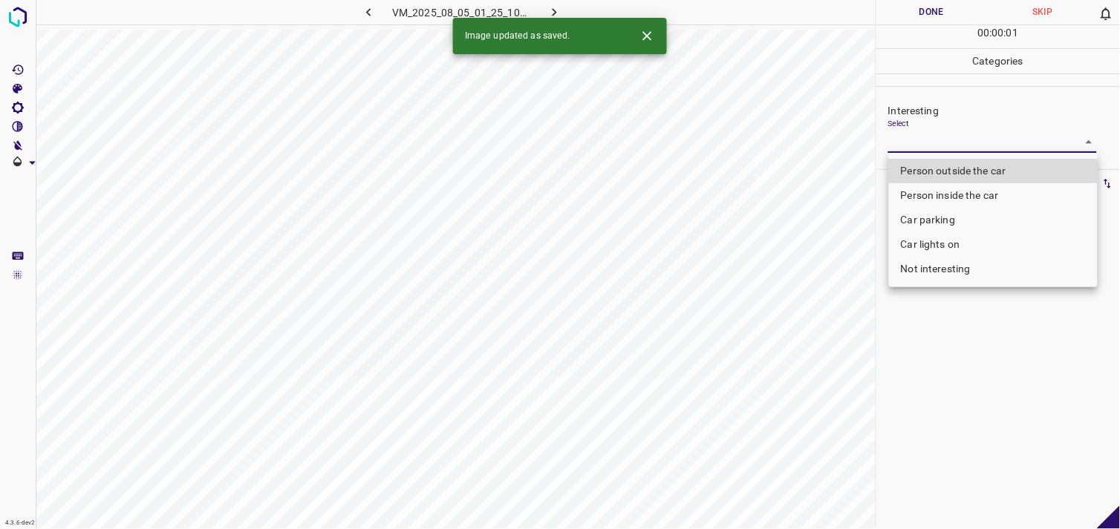
click at [934, 145] on body "4.3.6-dev2 VM_2025_08_05_01_25_10_279_09.gif Done Skip 0 00 : 00 : 01 Categorie…" at bounding box center [560, 264] width 1120 height 529
click at [961, 174] on li "Person outside the car" at bounding box center [993, 171] width 209 height 25
type input "Person outside the car"
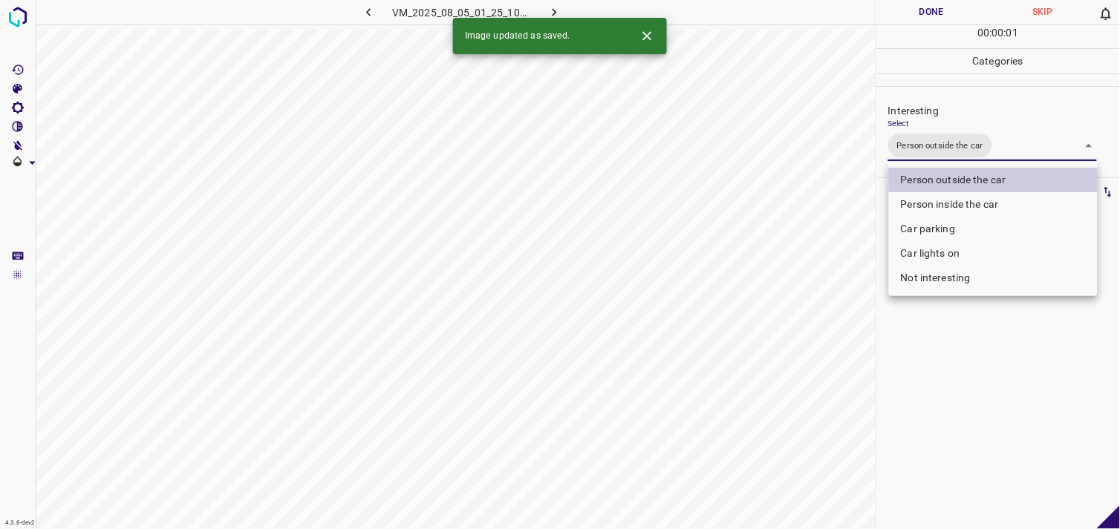
click at [966, 385] on div at bounding box center [560, 264] width 1120 height 529
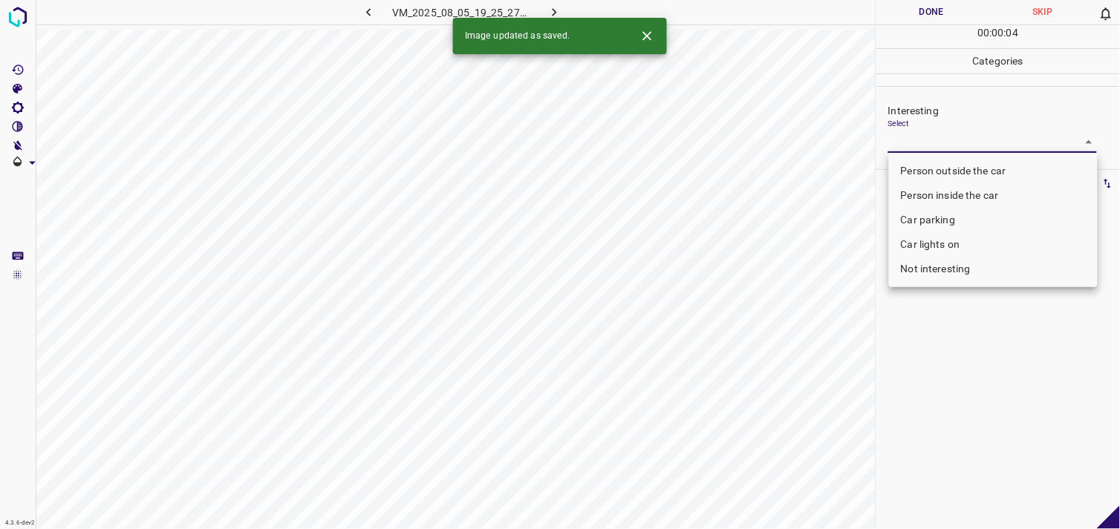
click at [948, 145] on body "4.3.6-dev2 VM_2025_08_05_19_25_27_761_07.gif Done Skip 0 00 : 00 : 04 Categorie…" at bounding box center [560, 264] width 1120 height 529
click at [966, 191] on li "Person inside the car" at bounding box center [993, 195] width 209 height 25
type input "Person inside the car"
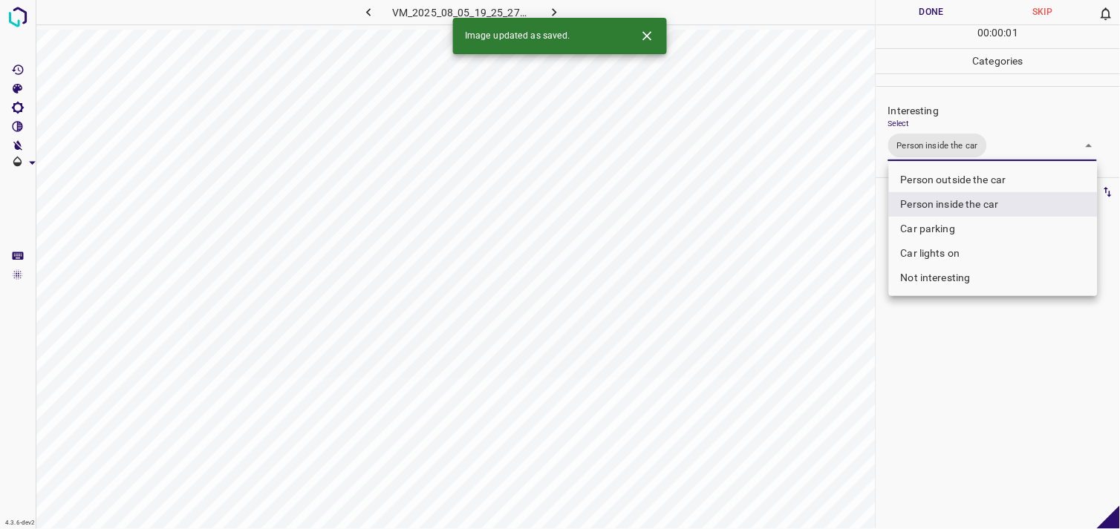
click at [969, 361] on div at bounding box center [560, 264] width 1120 height 529
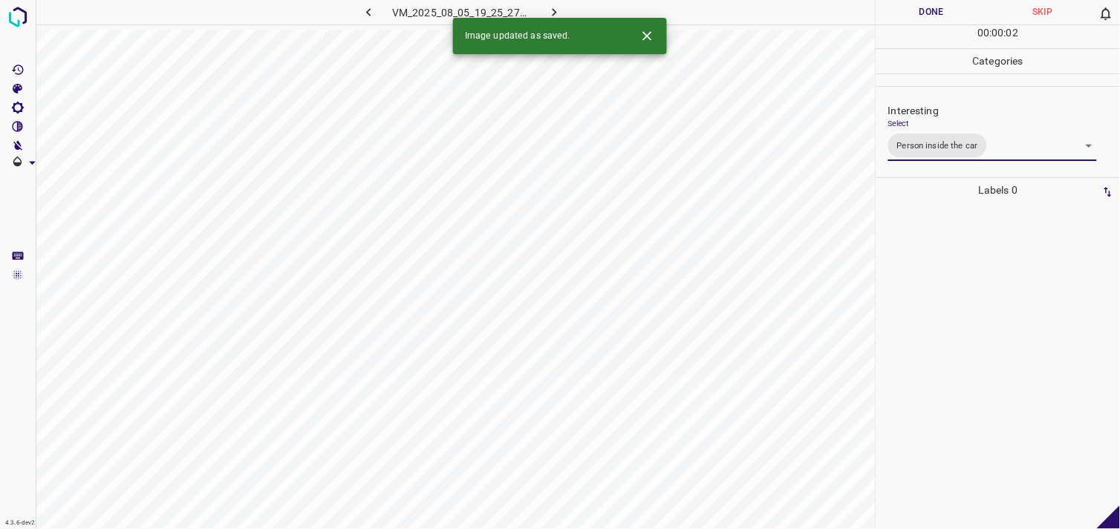
click at [956, 322] on div at bounding box center [998, 366] width 235 height 327
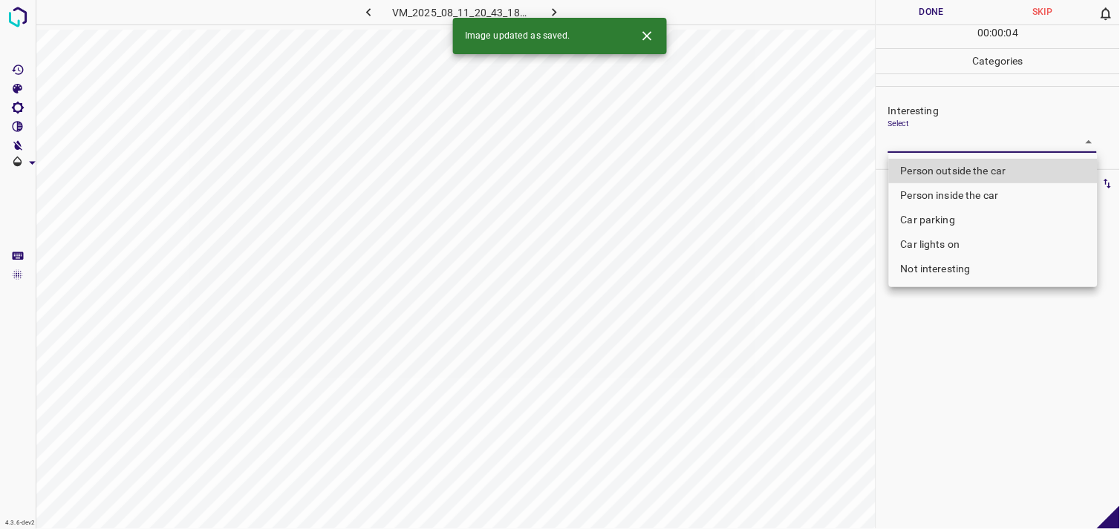
click at [968, 135] on body "4.3.6-dev2 VM_2025_08_11_20_43_18_322_05.gif Done Skip 0 00 : 00 : 04 Categorie…" at bounding box center [560, 264] width 1120 height 529
click at [967, 264] on li "Not interesting" at bounding box center [993, 269] width 209 height 25
type input "Not interesting"
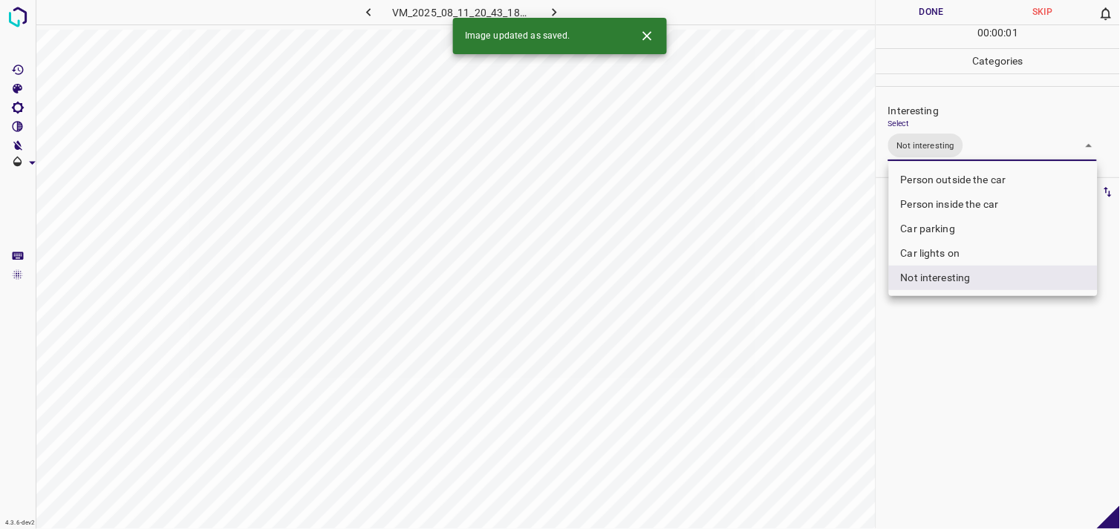
click at [990, 353] on div at bounding box center [560, 264] width 1120 height 529
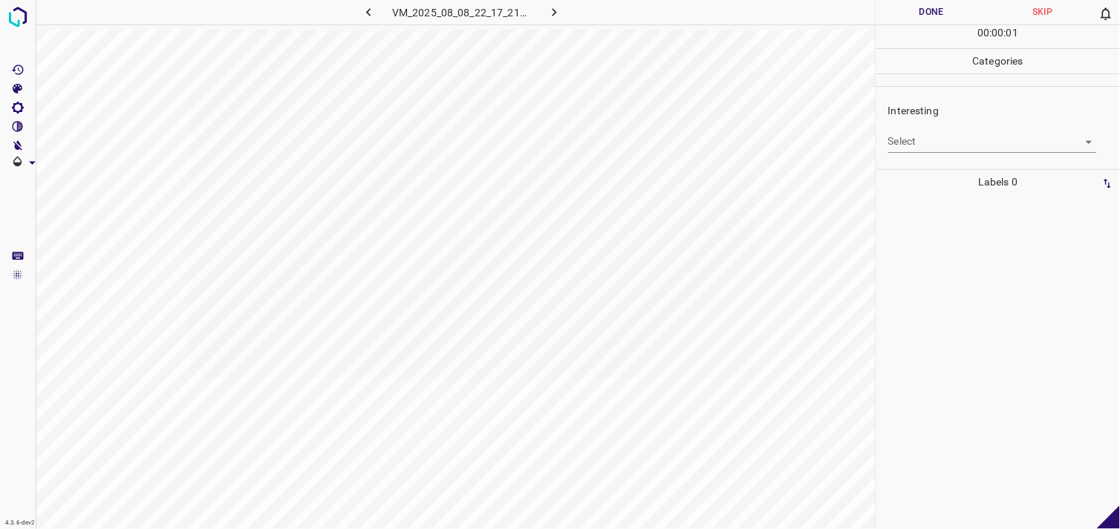
click at [940, 149] on body "4.3.6-dev2 VM_2025_08_08_22_17_21_538_08.gif Done Skip 0 00 : 00 : 01 Categorie…" at bounding box center [560, 264] width 1120 height 529
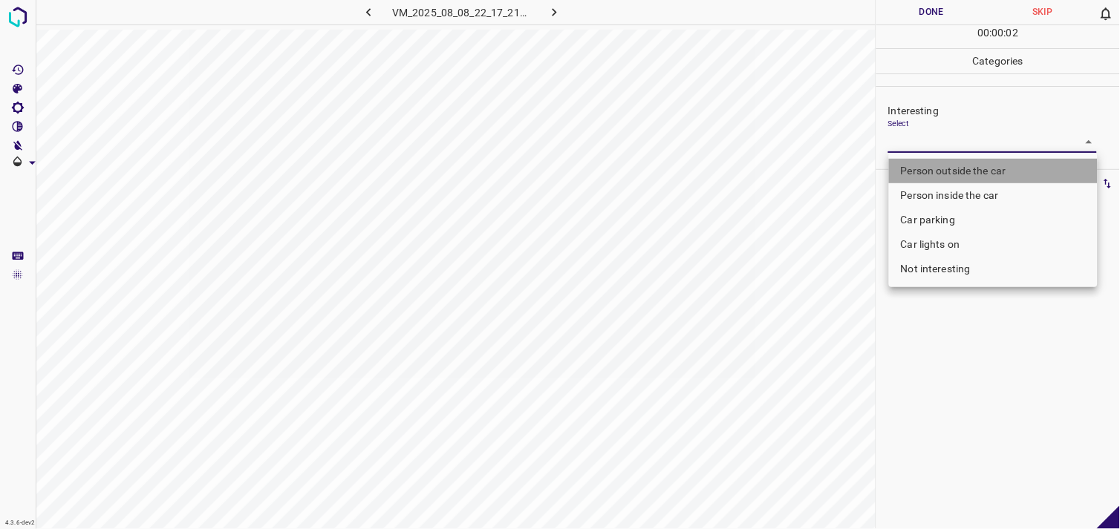
click at [954, 174] on li "Person outside the car" at bounding box center [993, 171] width 209 height 25
type input "Person outside the car"
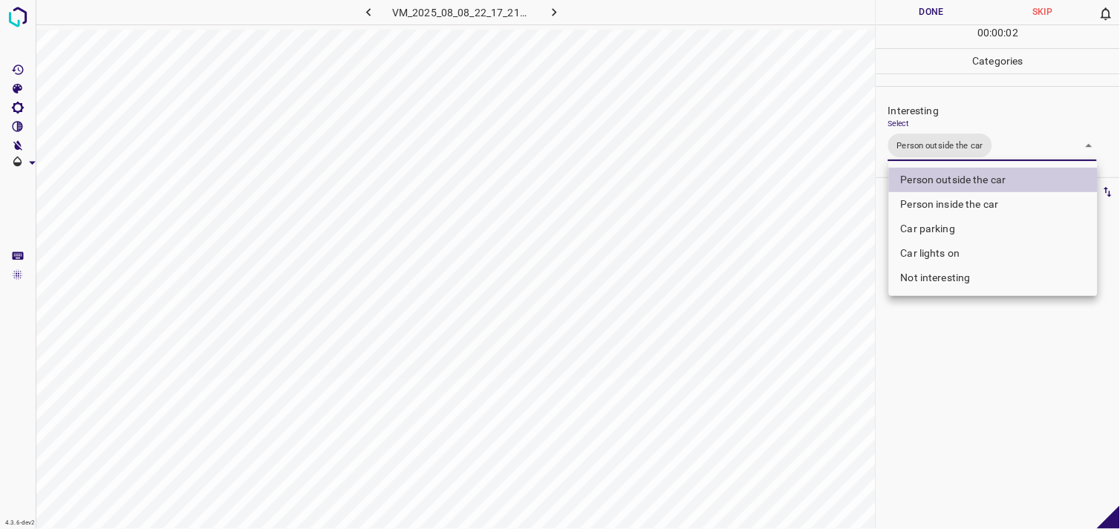
click at [980, 382] on div at bounding box center [560, 264] width 1120 height 529
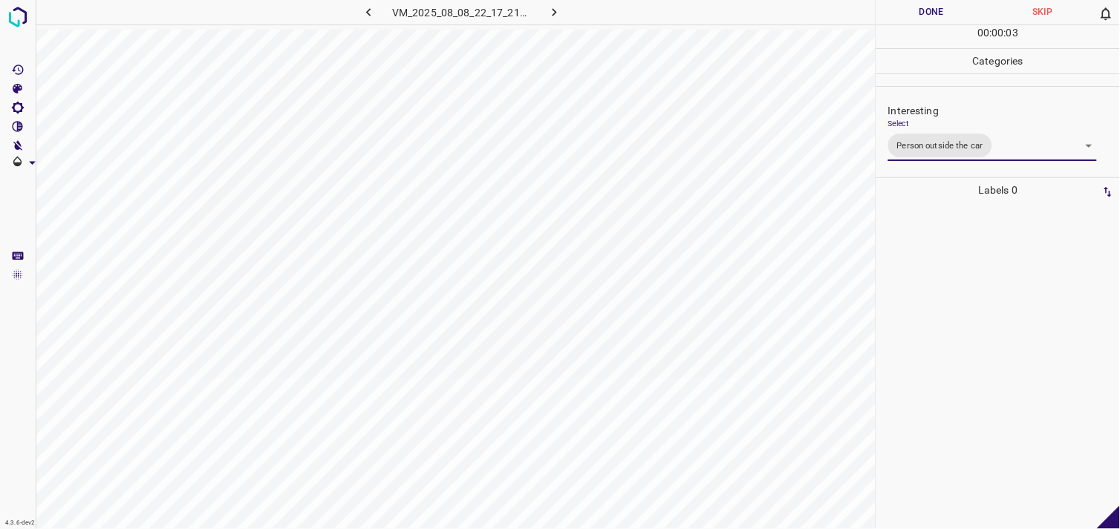
click at [971, 370] on div at bounding box center [998, 366] width 235 height 327
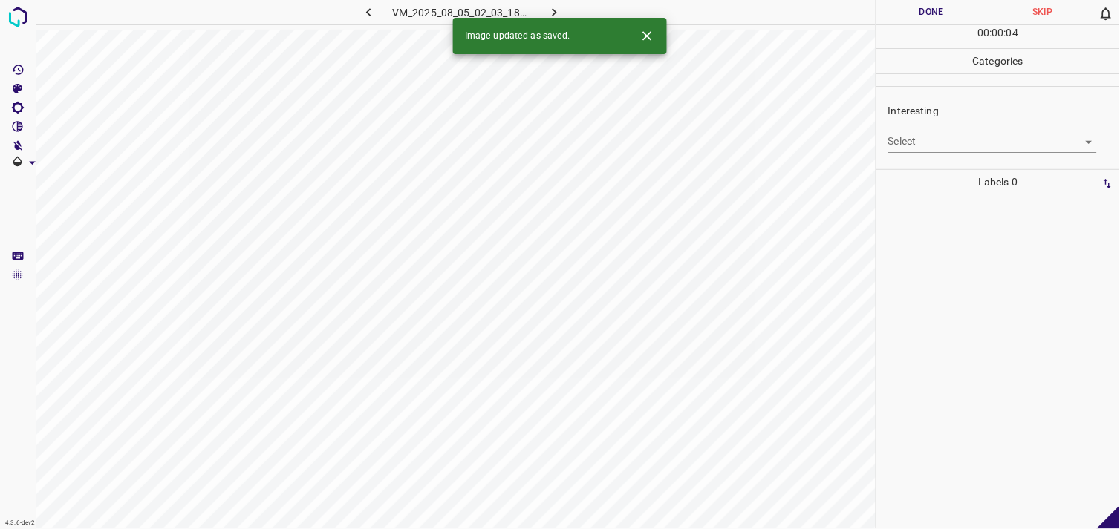
click at [952, 146] on body "4.3.6-dev2 VM_2025_08_05_02_03_18_161_01.gif Done Skip 0 00 : 00 : 04 Categorie…" at bounding box center [560, 264] width 1120 height 529
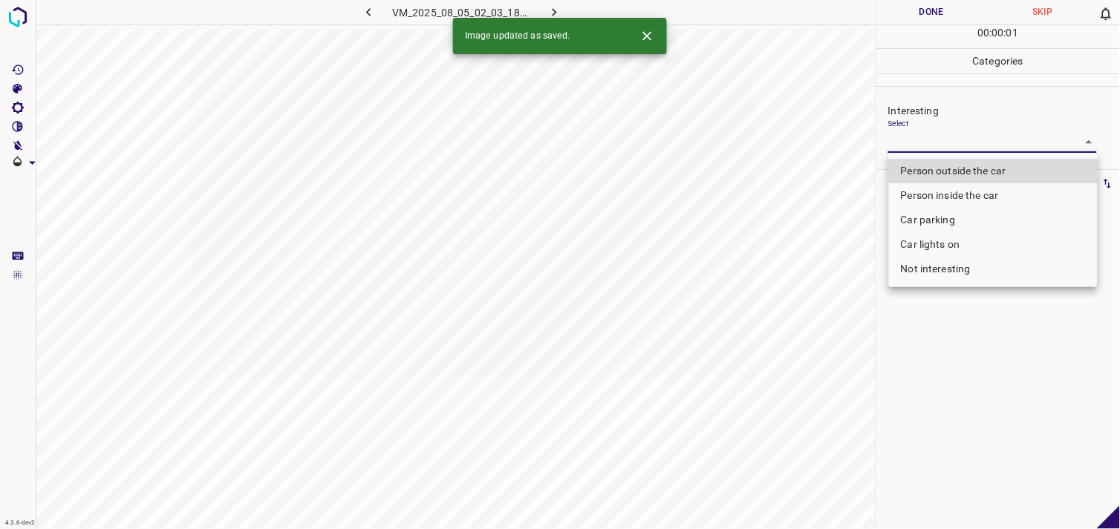
click at [951, 220] on li "Car parking" at bounding box center [993, 220] width 209 height 25
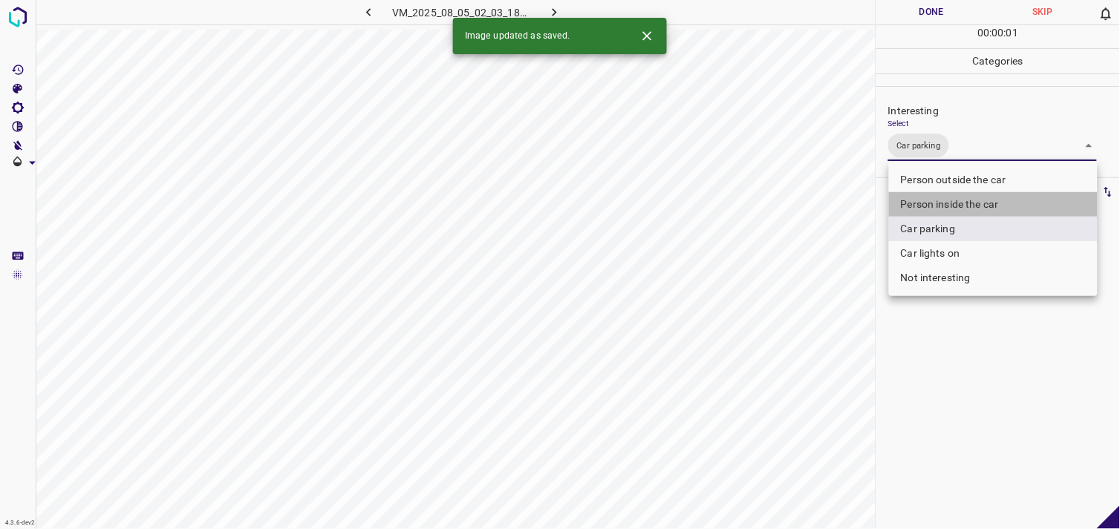
click at [959, 203] on li "Person inside the car" at bounding box center [993, 204] width 209 height 25
type input "Car parking,Person inside the car"
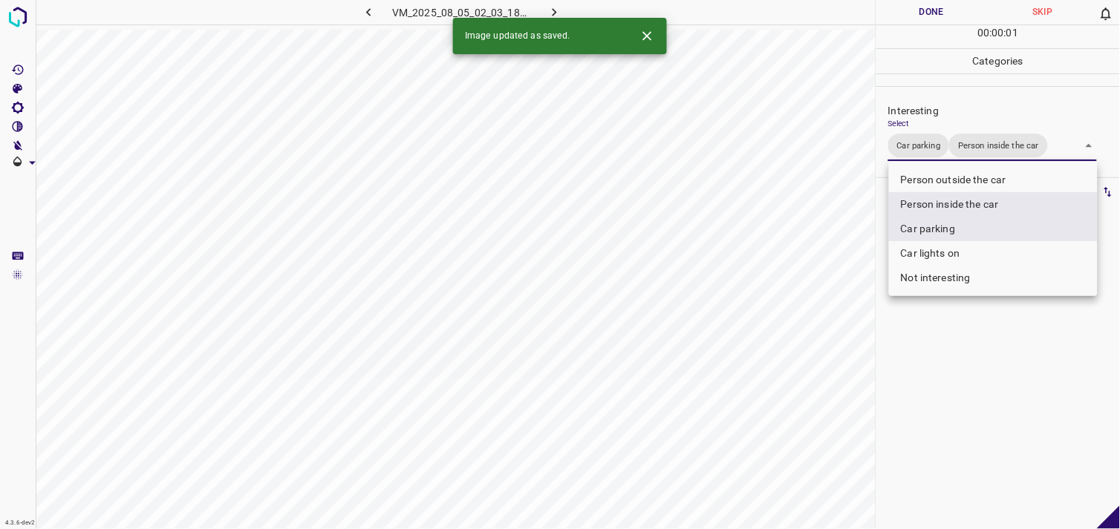
click at [982, 376] on div at bounding box center [560, 264] width 1120 height 529
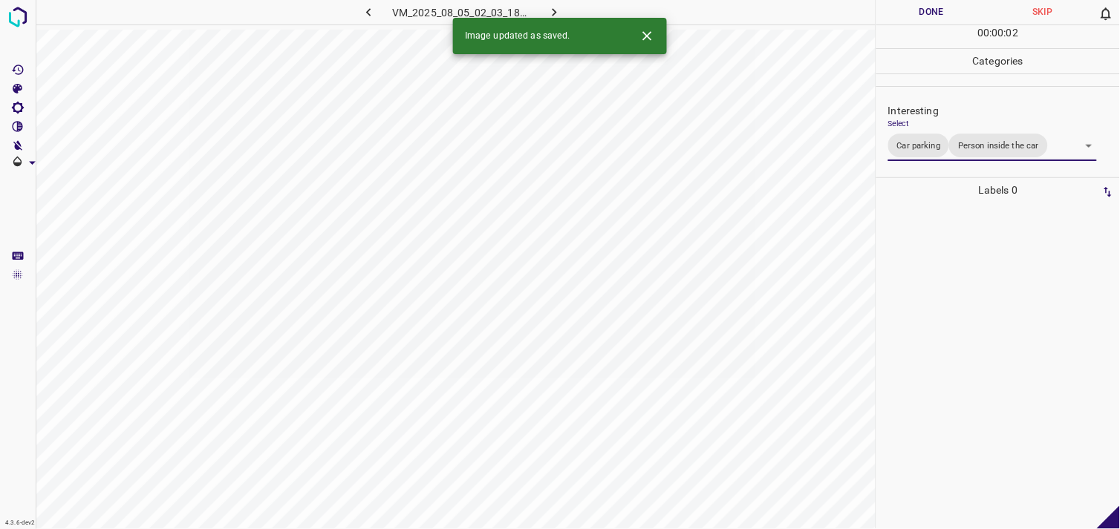
click at [980, 350] on div at bounding box center [998, 366] width 235 height 327
click at [954, 152] on body "4.3.6-dev2 VM_2025_08_11_23_16_52_098_04.gif Done Skip 0 00 : 00 : 04 Categorie…" at bounding box center [560, 264] width 1120 height 529
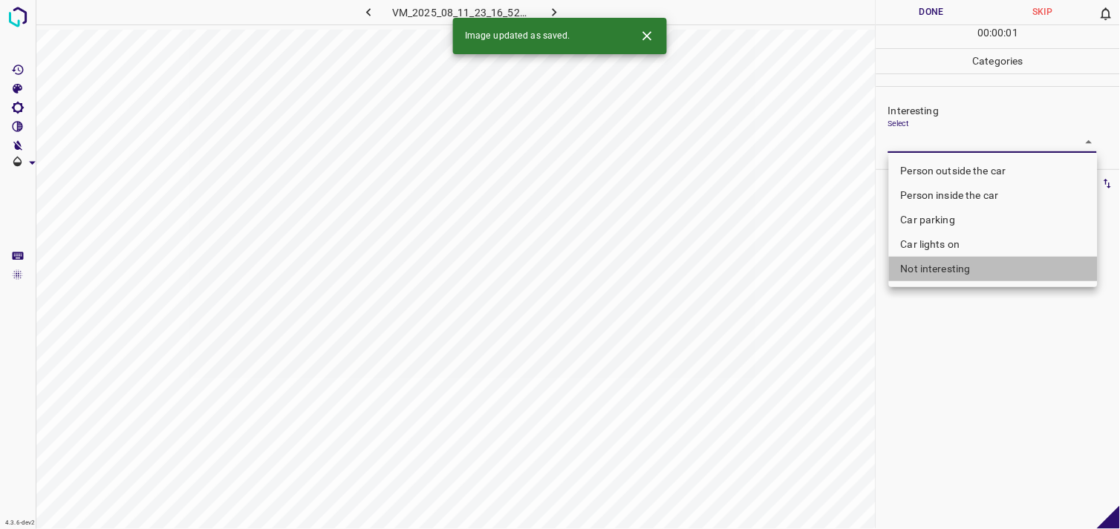
click at [962, 272] on li "Not interesting" at bounding box center [993, 269] width 209 height 25
type input "Not interesting"
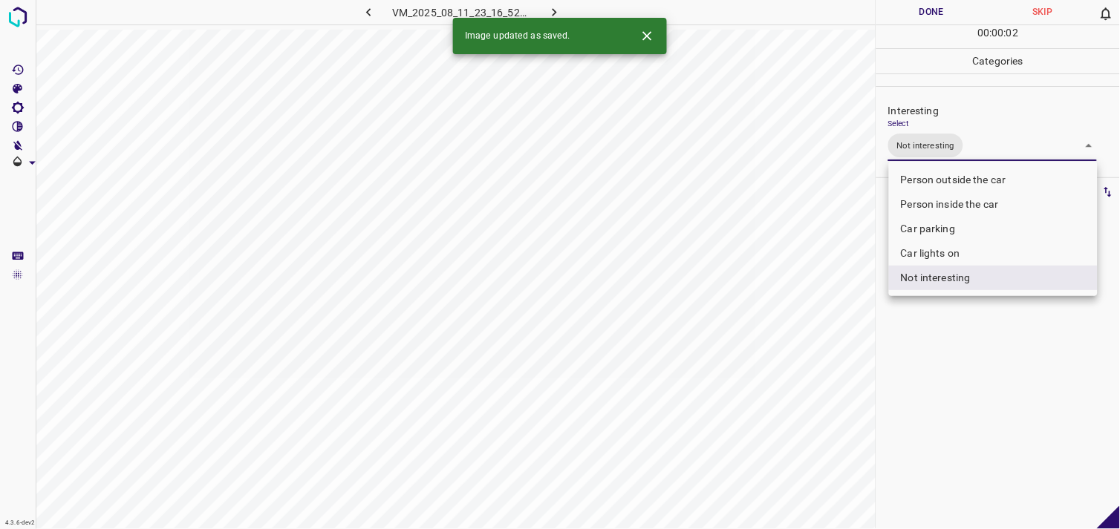
click at [988, 357] on div at bounding box center [560, 264] width 1120 height 529
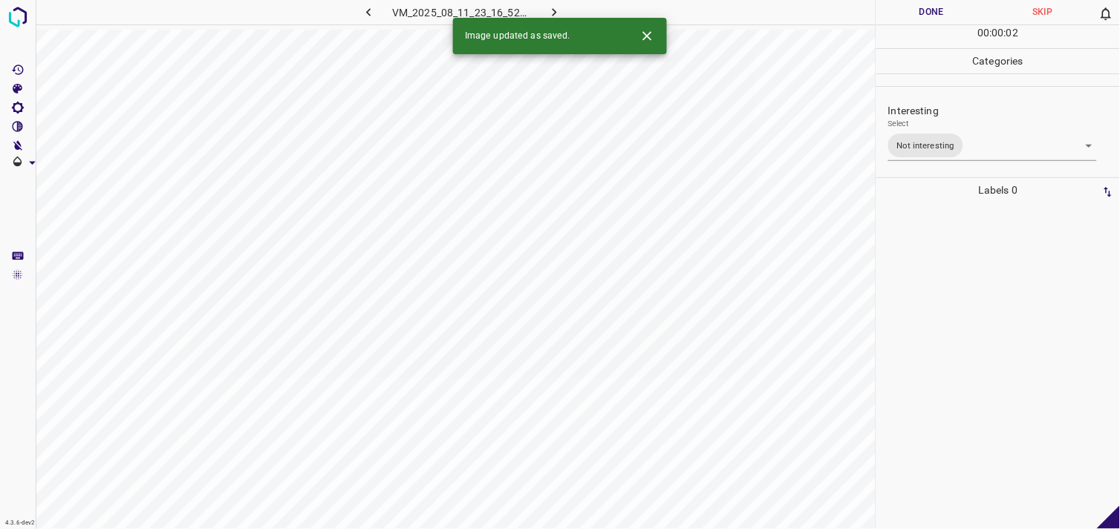
click at [981, 293] on div at bounding box center [998, 366] width 235 height 327
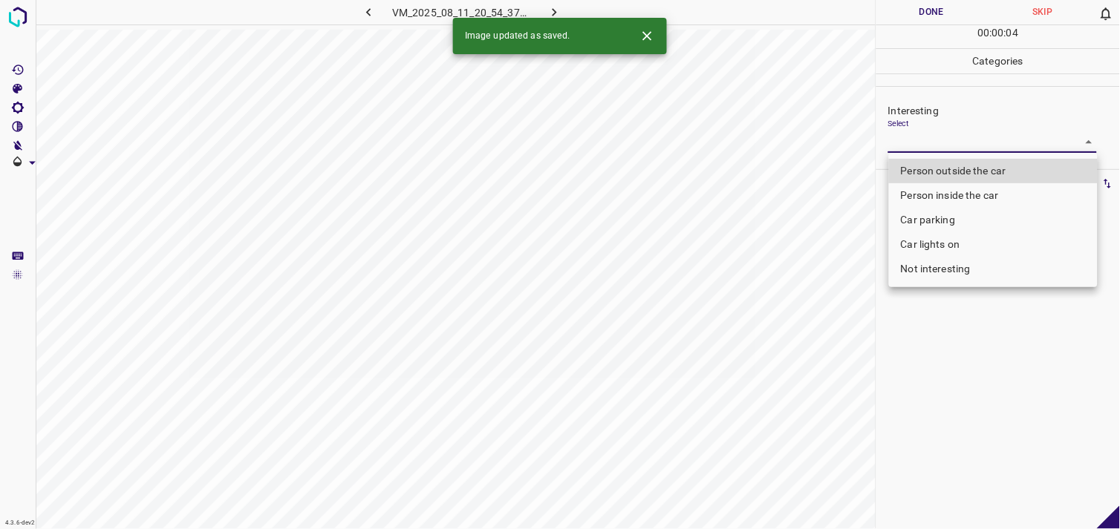
click at [914, 143] on body "4.3.6-dev2 VM_2025_08_11_20_54_37_003_01.gif Done Skip 0 00 : 00 : 04 Categorie…" at bounding box center [560, 264] width 1120 height 529
click at [939, 171] on li "Person outside the car" at bounding box center [993, 171] width 209 height 25
type input "Person outside the car"
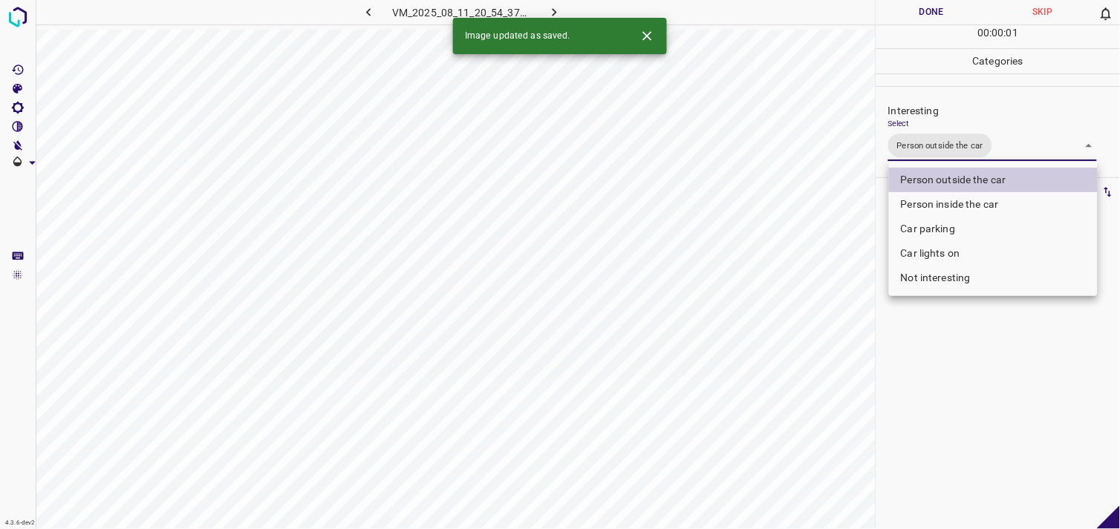
click at [1023, 410] on div at bounding box center [560, 264] width 1120 height 529
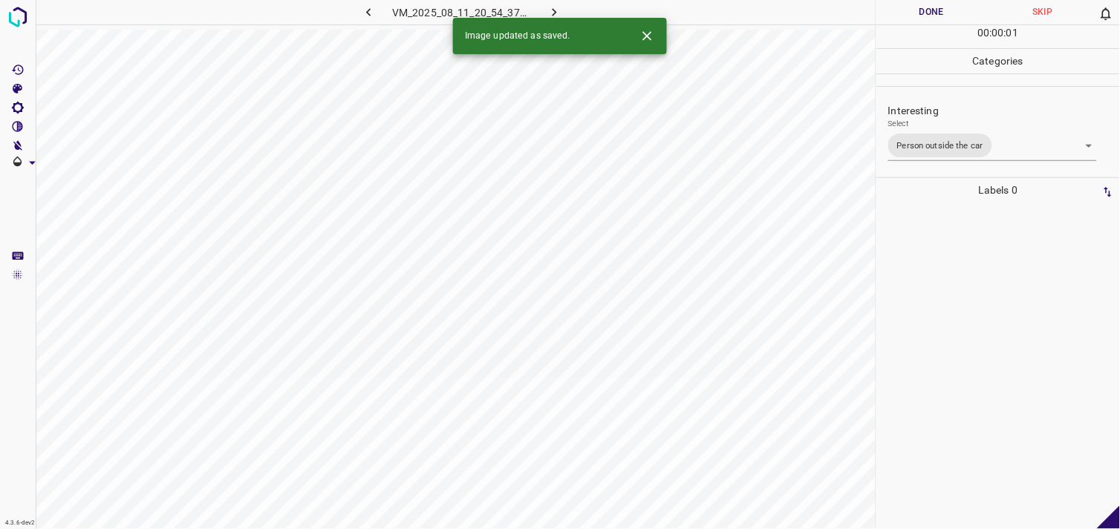
click at [999, 332] on div at bounding box center [998, 366] width 235 height 327
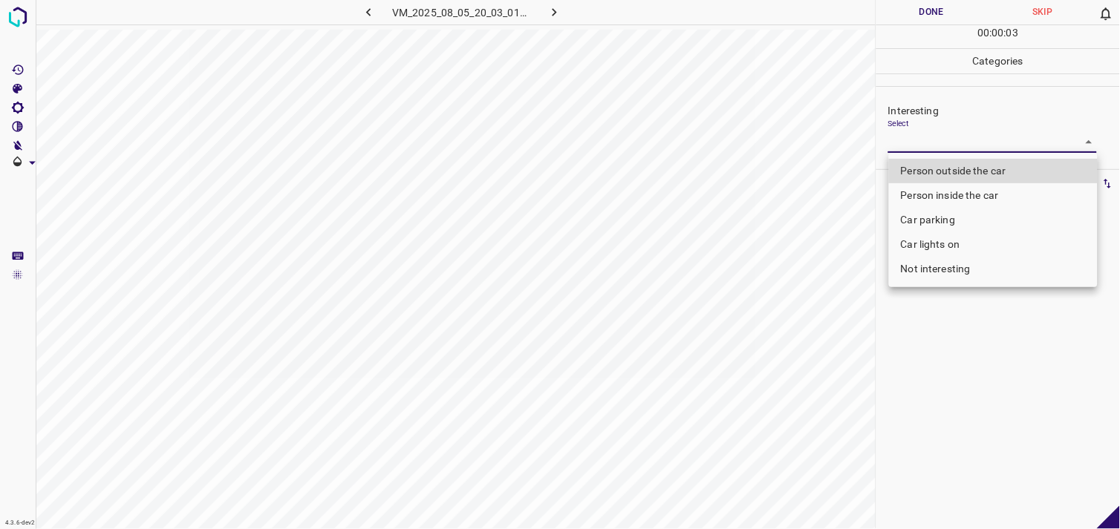
click at [953, 136] on body "4.3.6-dev2 VM_2025_08_05_20_03_01_434_00.gif Done Skip 0 00 : 00 : 03 Categorie…" at bounding box center [560, 264] width 1120 height 529
click at [969, 167] on li "Person outside the car" at bounding box center [993, 171] width 209 height 25
type input "Person outside the car"
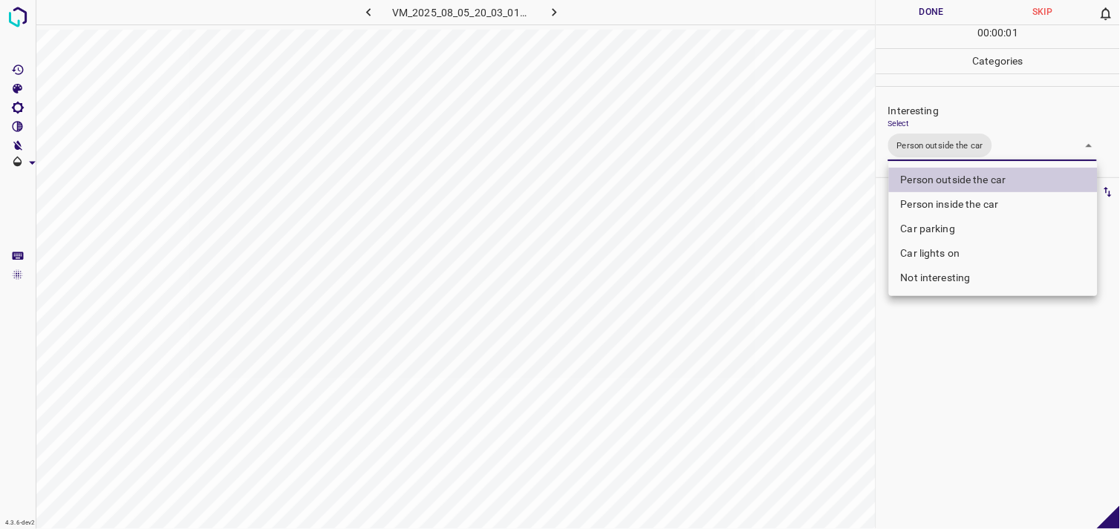
click at [958, 388] on div at bounding box center [560, 264] width 1120 height 529
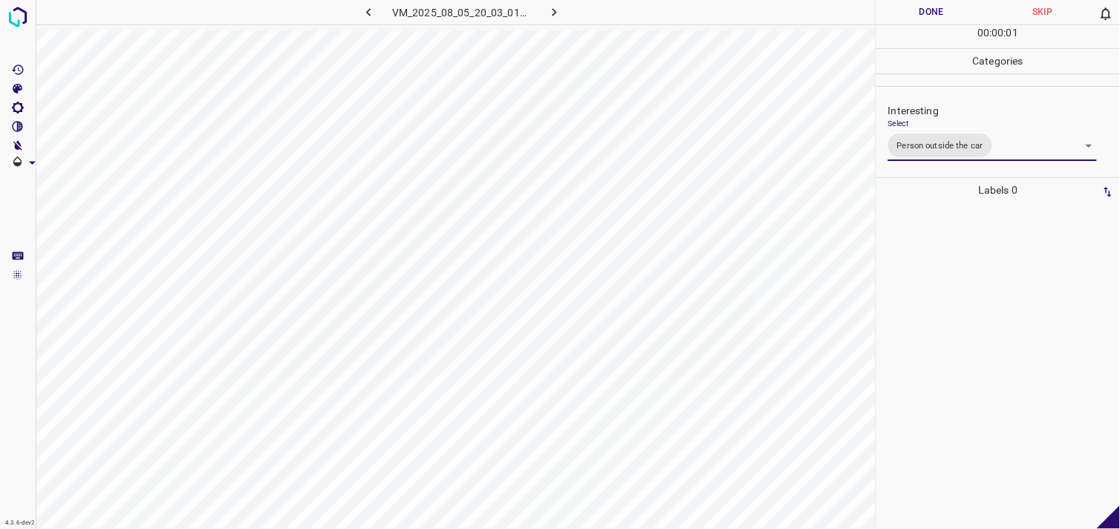
click at [967, 321] on div at bounding box center [998, 366] width 235 height 327
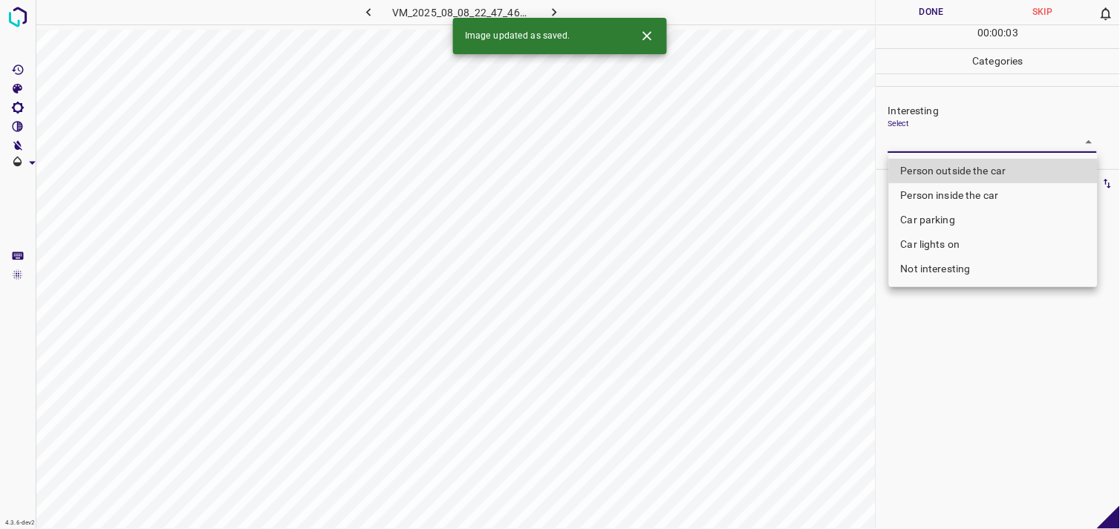
click at [976, 145] on body "4.3.6-dev2 VM_2025_08_08_22_47_46_753_05.gif Done Skip 0 00 : 00 : 03 Categorie…" at bounding box center [560, 264] width 1120 height 529
click at [980, 173] on li "Person outside the car" at bounding box center [993, 171] width 209 height 25
type input "Person outside the car"
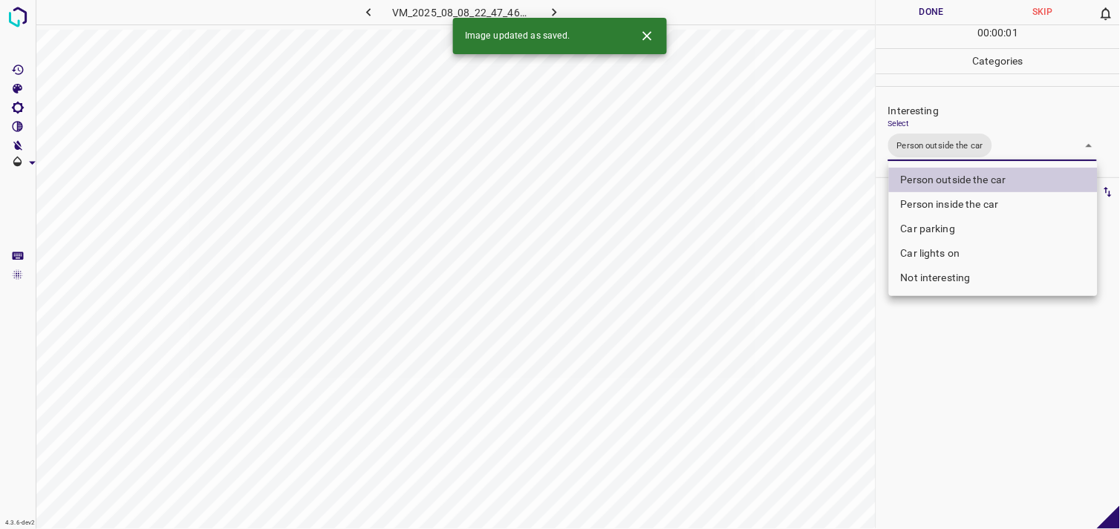
click at [981, 401] on div at bounding box center [560, 264] width 1120 height 529
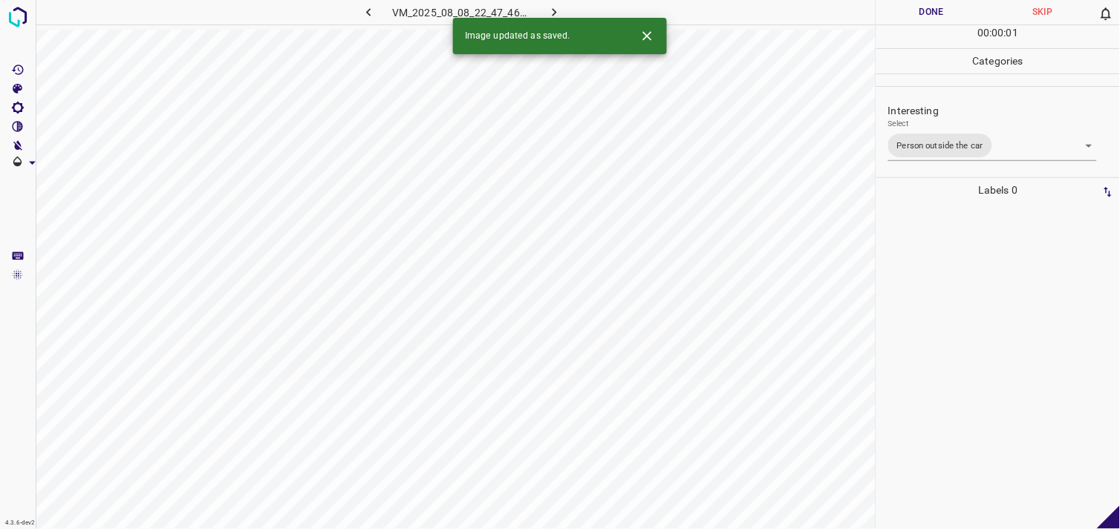
click at [975, 355] on div at bounding box center [998, 366] width 235 height 327
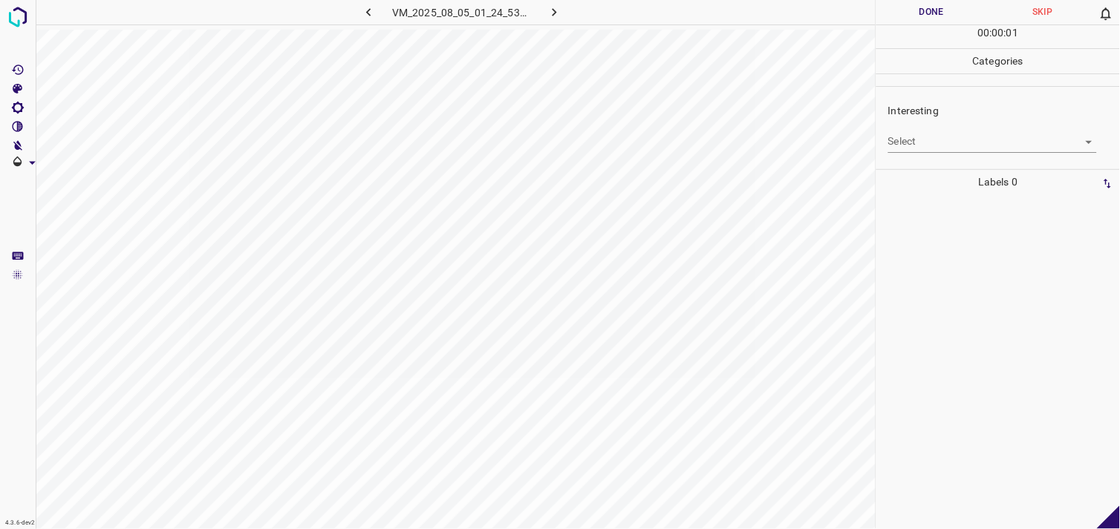
click at [962, 137] on body "4.3.6-dev2 VM_2025_08_05_01_24_53_458_03.gif Done Skip 0 00 : 00 : 01 Categorie…" at bounding box center [560, 264] width 1120 height 529
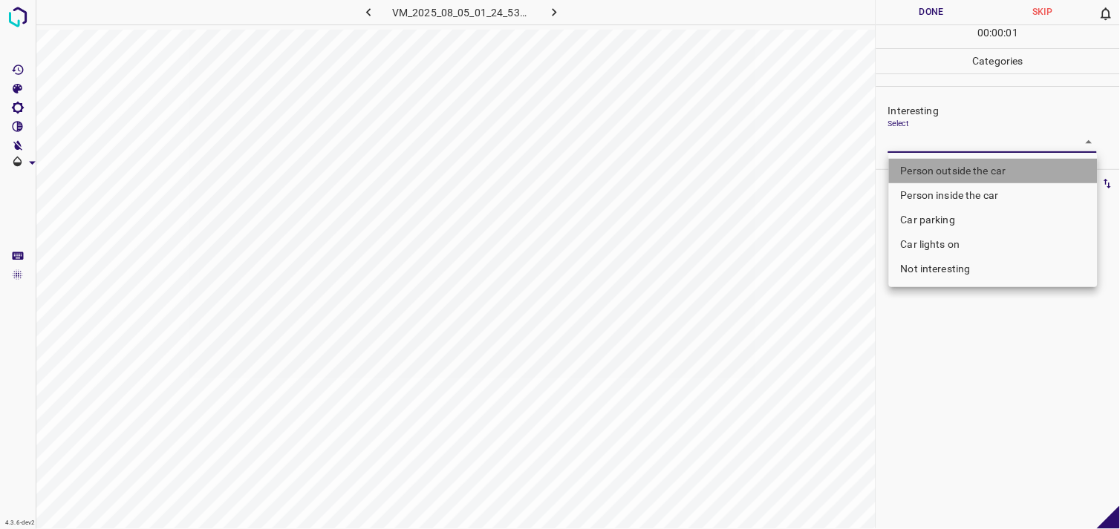
click at [991, 167] on li "Person outside the car" at bounding box center [993, 171] width 209 height 25
type input "Person outside the car"
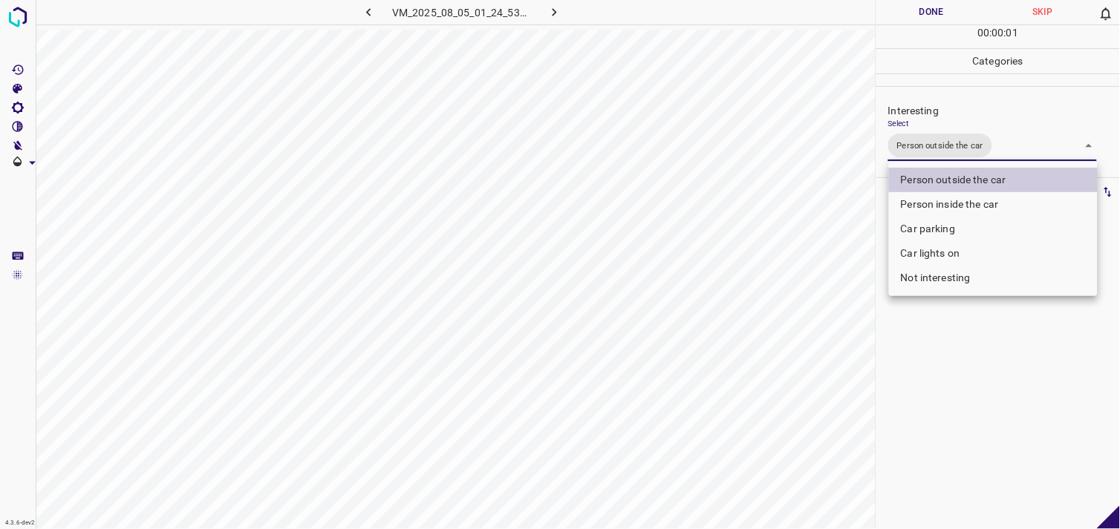
click at [998, 366] on div at bounding box center [560, 264] width 1120 height 529
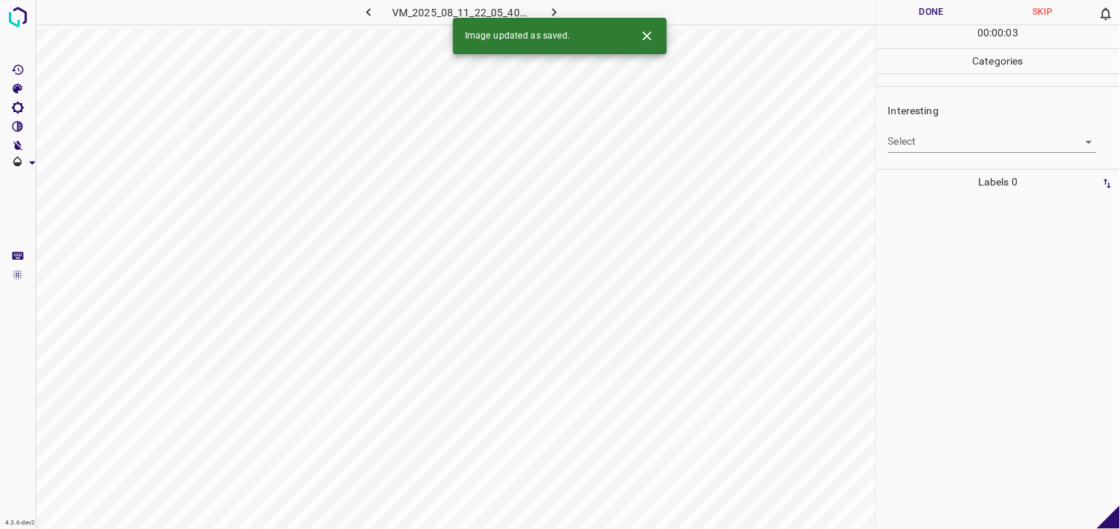
click at [885, 132] on div "Interesting Select ​" at bounding box center [998, 128] width 244 height 70
click at [906, 135] on body "4.3.6-dev2 VM_2025_08_11_22_05_40_953_03.gif Done Skip 0 00 : 00 : 03 Categorie…" at bounding box center [560, 264] width 1120 height 529
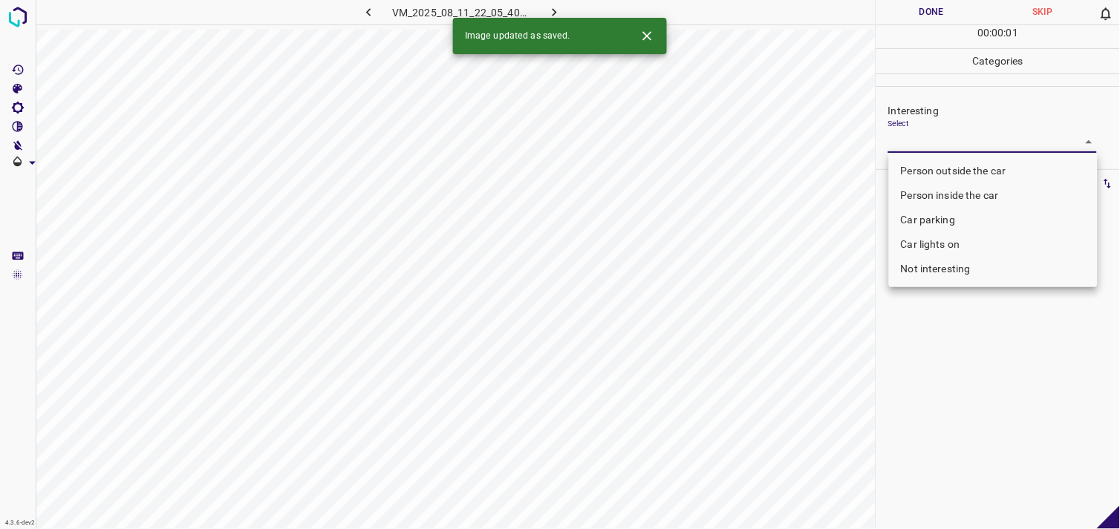
click at [985, 175] on li "Person outside the car" at bounding box center [993, 171] width 209 height 25
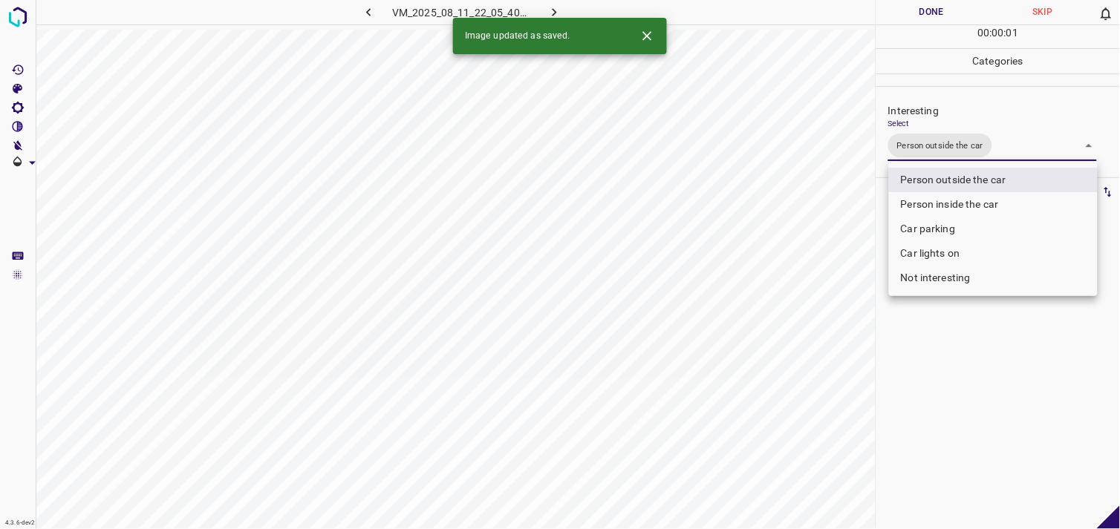
type input "Person outside the car"
click at [1005, 377] on div at bounding box center [560, 264] width 1120 height 529
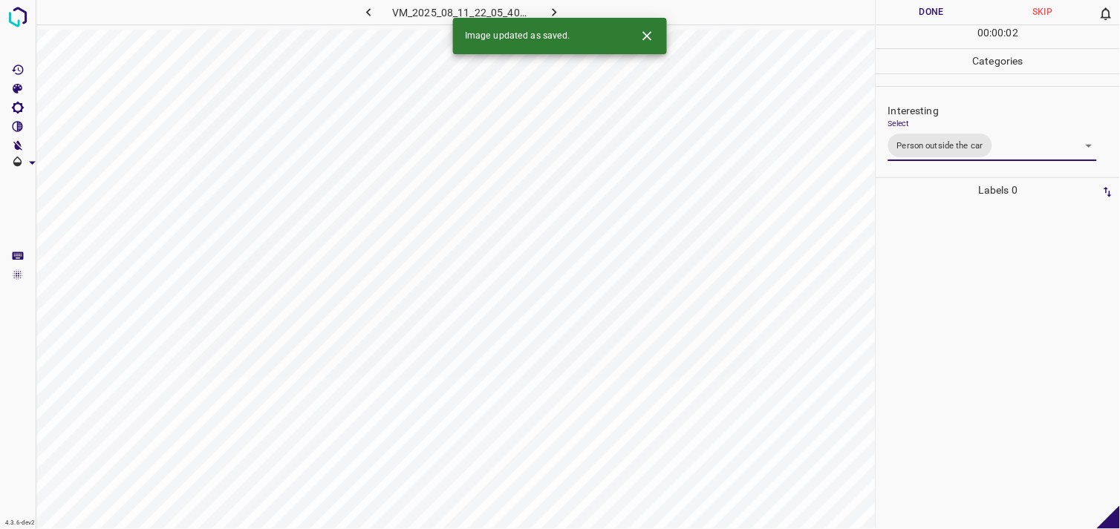
click at [991, 329] on div at bounding box center [998, 366] width 235 height 327
click at [936, 149] on body "4.3.6-dev2 VM_2025_08_11_20_54_37_003_02.gif Done Skip 0 00 : 00 : 03 Categorie…" at bounding box center [560, 264] width 1120 height 529
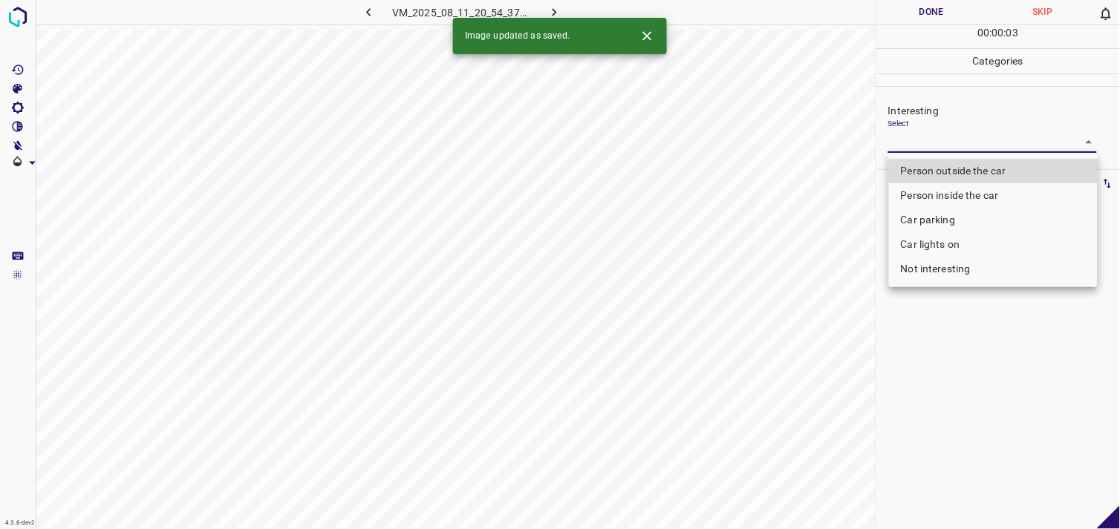
click at [956, 169] on li "Person outside the car" at bounding box center [993, 171] width 209 height 25
type input "Person outside the car"
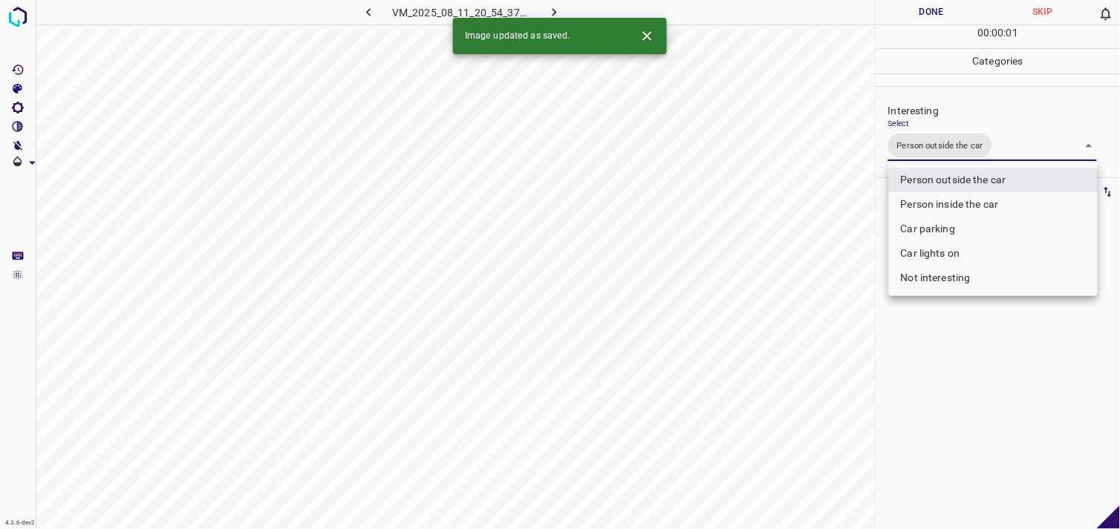
click at [953, 312] on div at bounding box center [560, 264] width 1120 height 529
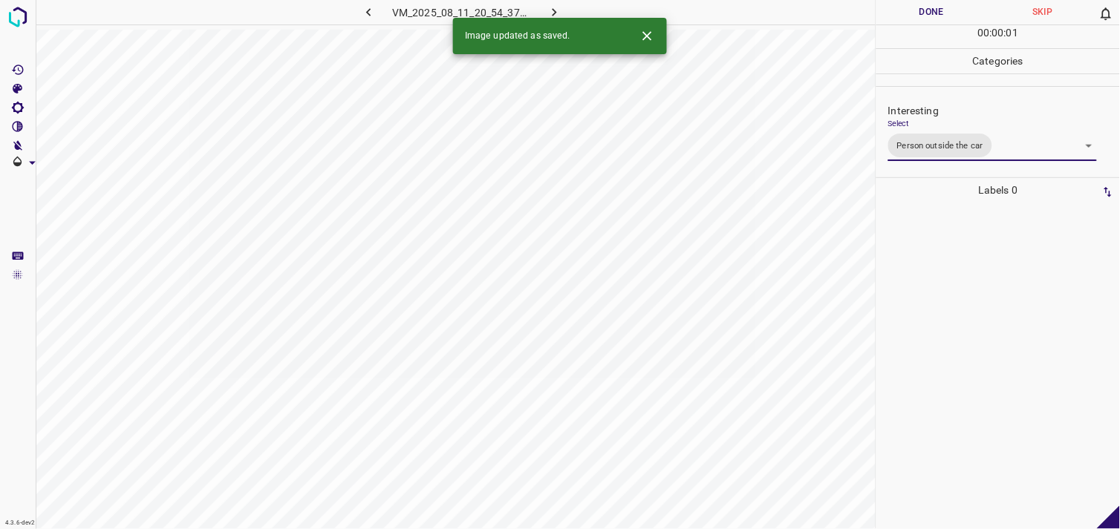
click at [966, 345] on div at bounding box center [998, 366] width 235 height 327
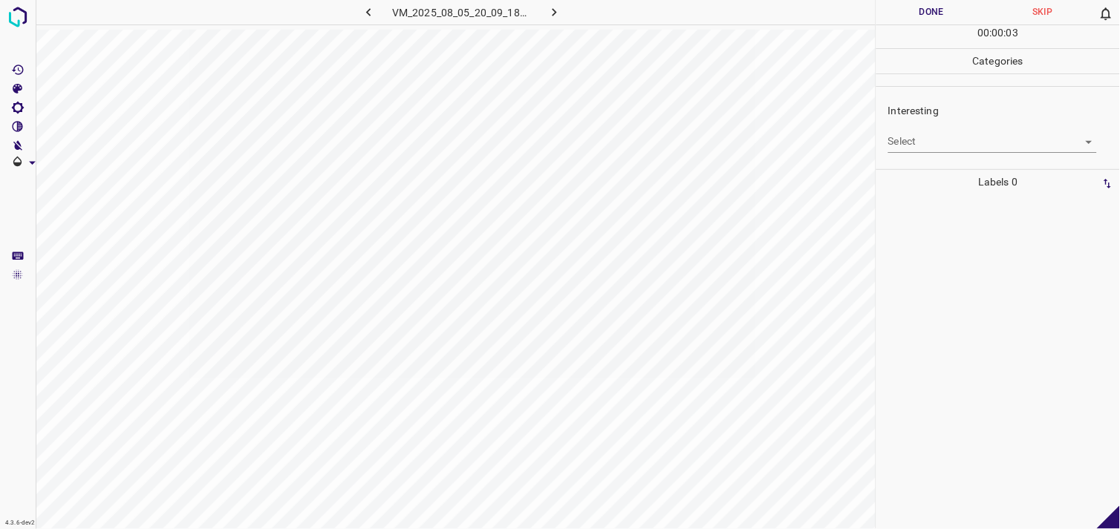
click at [945, 157] on div "Interesting Select ​" at bounding box center [998, 128] width 244 height 70
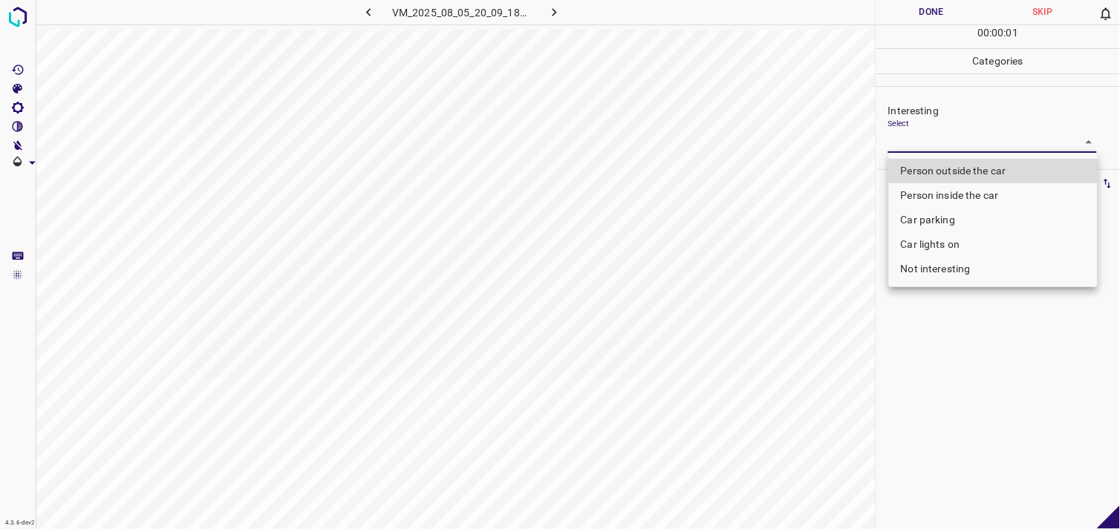
click at [954, 142] on body "4.3.6-dev2 VM_2025_08_05_20_09_18_297_00.gif Done Skip 0 00 : 00 : 01 Categorie…" at bounding box center [560, 264] width 1120 height 529
click at [976, 173] on li "Person outside the car" at bounding box center [993, 171] width 209 height 25
type input "Person outside the car"
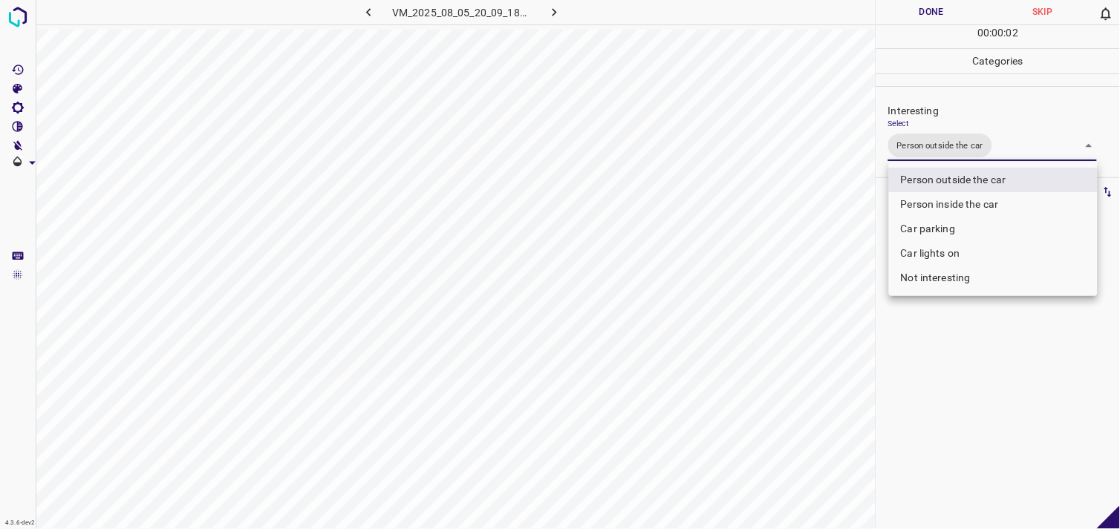
click at [976, 411] on div at bounding box center [560, 264] width 1120 height 529
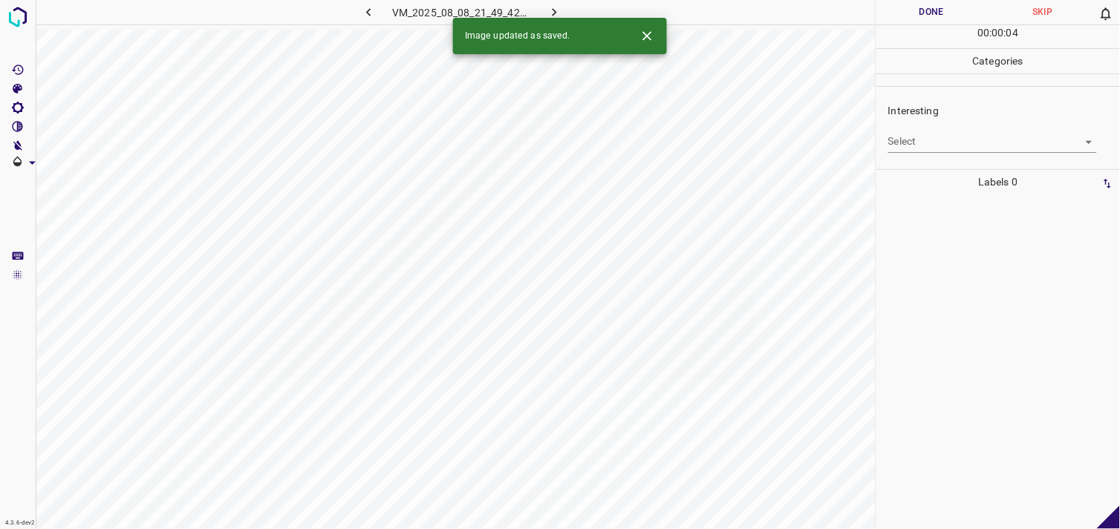
click at [962, 139] on body "4.3.6-dev2 VM_2025_08_08_21_49_42_884_06.gif Done Skip 0 00 : 00 : 04 Categorie…" at bounding box center [560, 264] width 1120 height 529
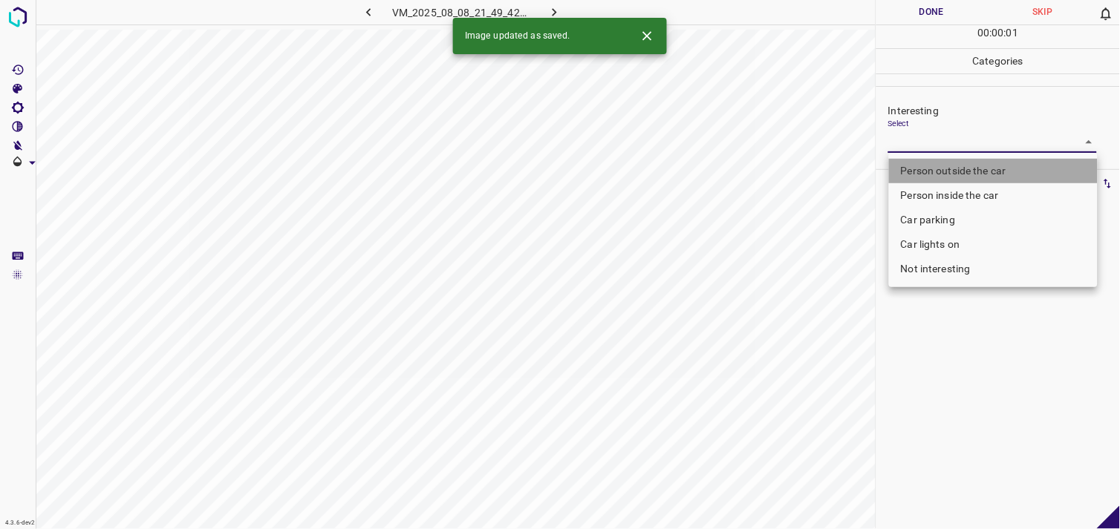
drag, startPoint x: 980, startPoint y: 168, endPoint x: 967, endPoint y: 339, distance: 172.1
click at [980, 169] on li "Person outside the car" at bounding box center [993, 171] width 209 height 25
type input "Person outside the car"
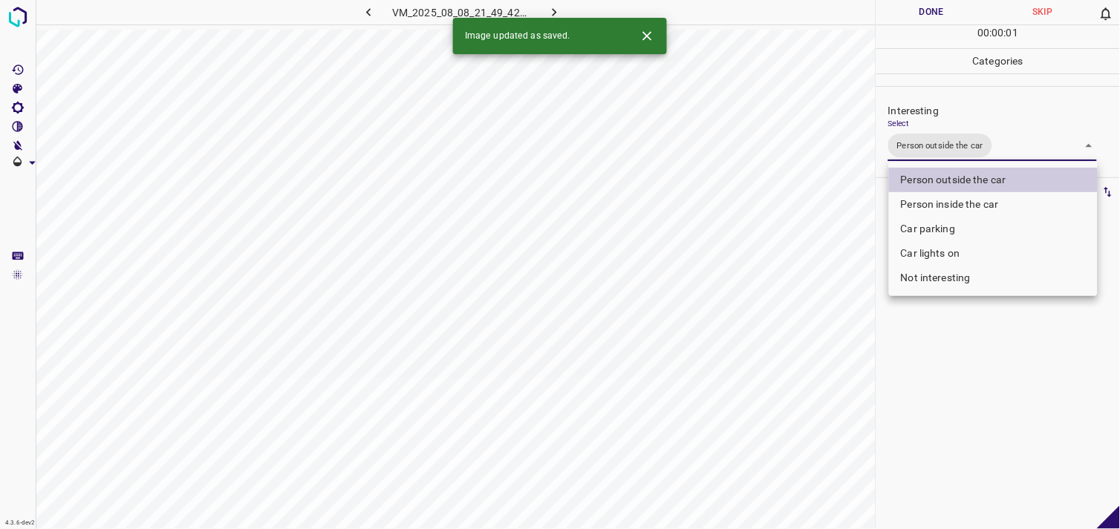
click at [974, 386] on div at bounding box center [560, 264] width 1120 height 529
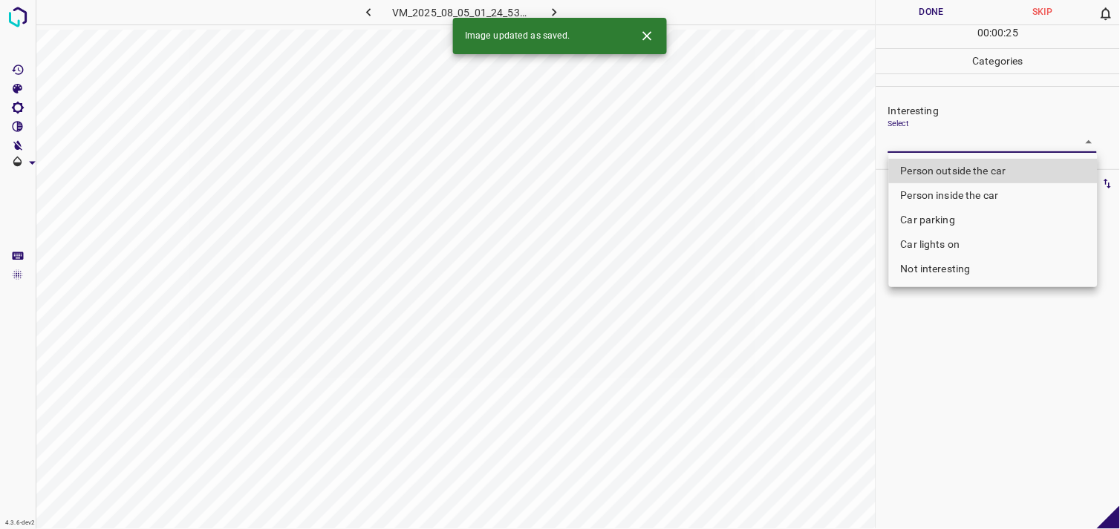
click at [922, 145] on body "4.3.6-dev2 VM_2025_08_05_01_24_53_458_06.gif Done Skip 0 00 : 00 : 25 Categorie…" at bounding box center [560, 264] width 1120 height 529
click at [979, 159] on li "Person outside the car" at bounding box center [993, 171] width 209 height 25
type input "Person outside the car"
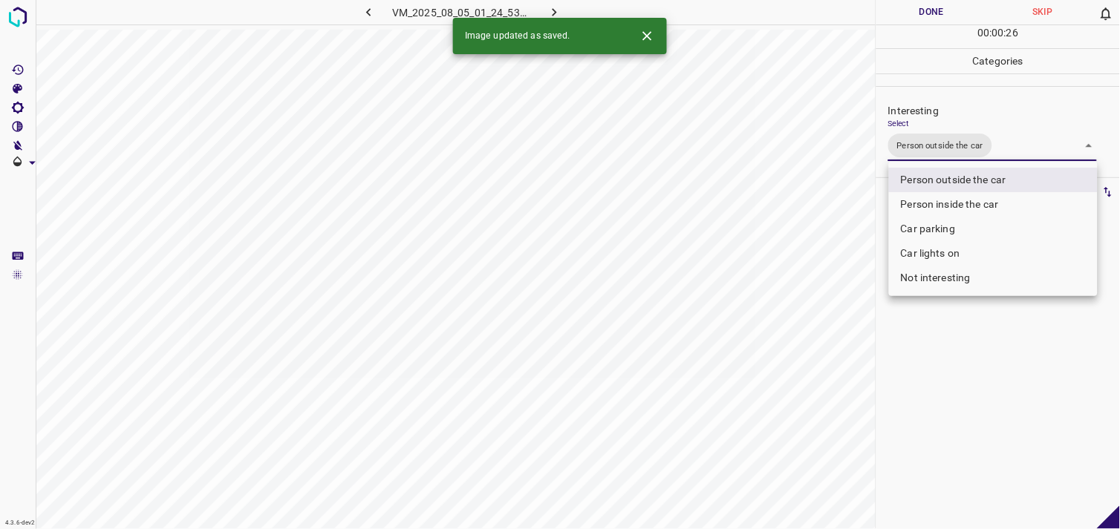
drag, startPoint x: 955, startPoint y: 446, endPoint x: 958, endPoint y: 365, distance: 81.7
click at [954, 446] on div at bounding box center [560, 264] width 1120 height 529
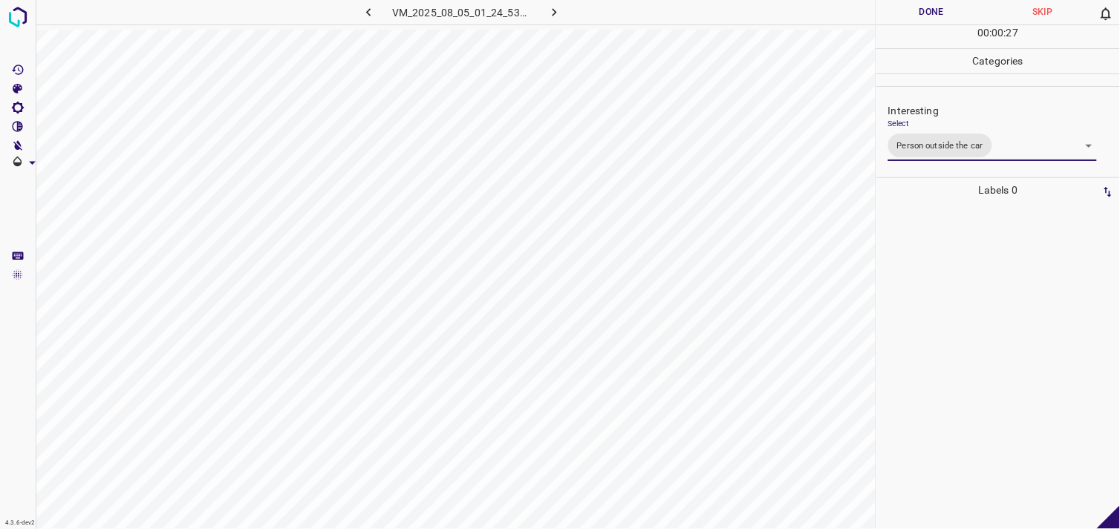
click at [960, 345] on div at bounding box center [998, 366] width 235 height 327
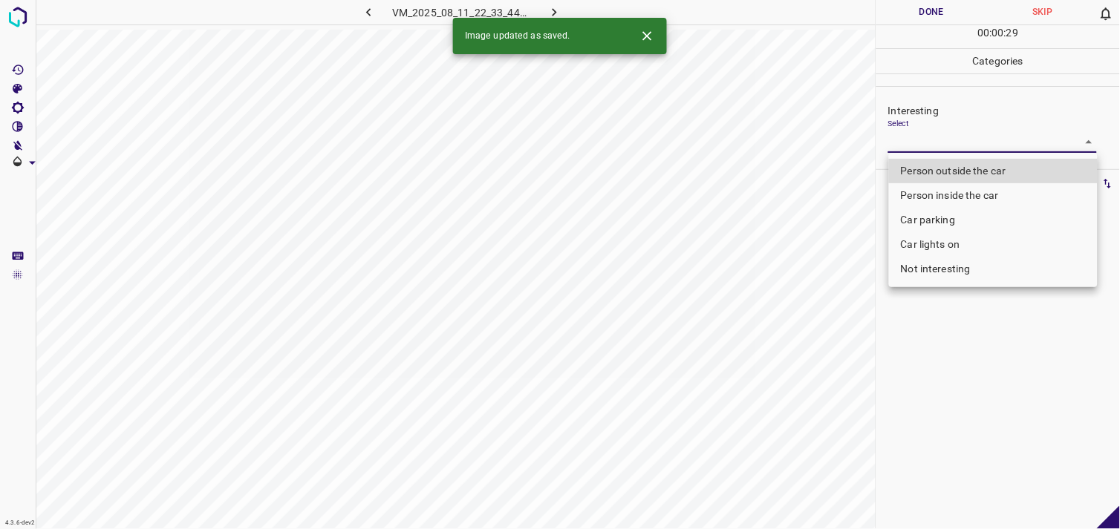
click at [940, 146] on body "4.3.6-dev2 VM_2025_08_11_22_33_44_529_02.gif Done Skip 0 00 : 00 : 29 Categorie…" at bounding box center [560, 264] width 1120 height 529
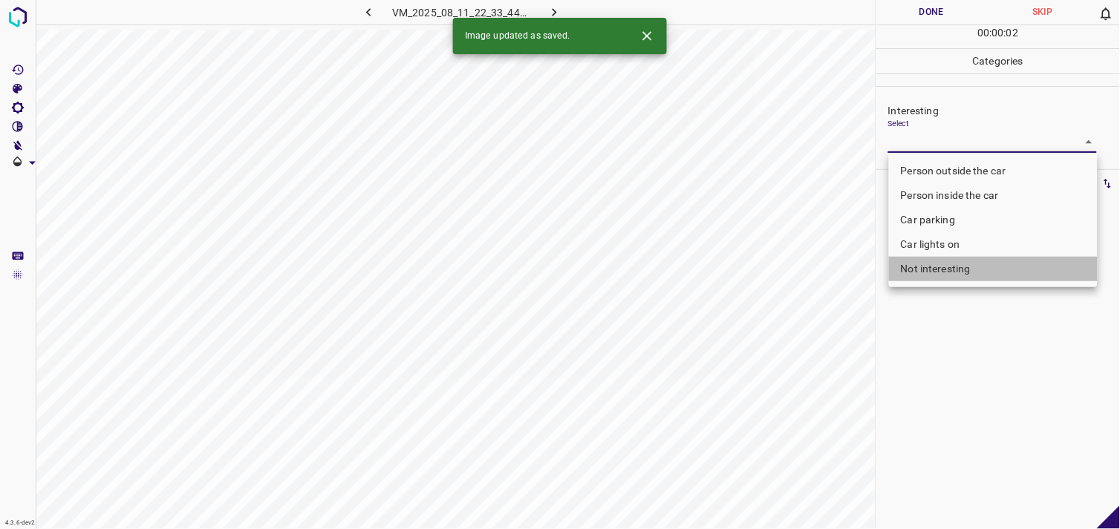
click at [948, 270] on li "Not interesting" at bounding box center [993, 269] width 209 height 25
type input "Not interesting"
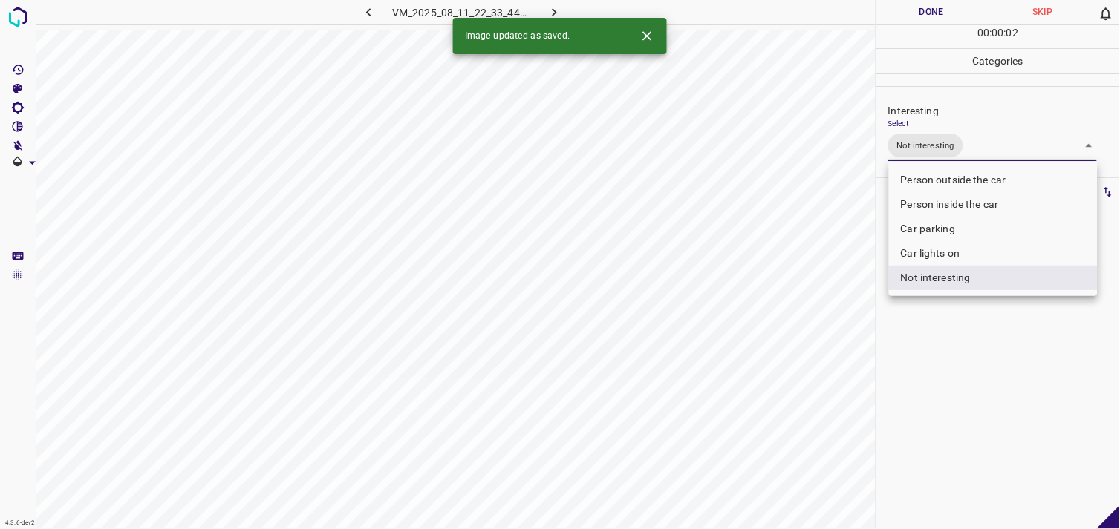
click at [953, 349] on div at bounding box center [560, 264] width 1120 height 529
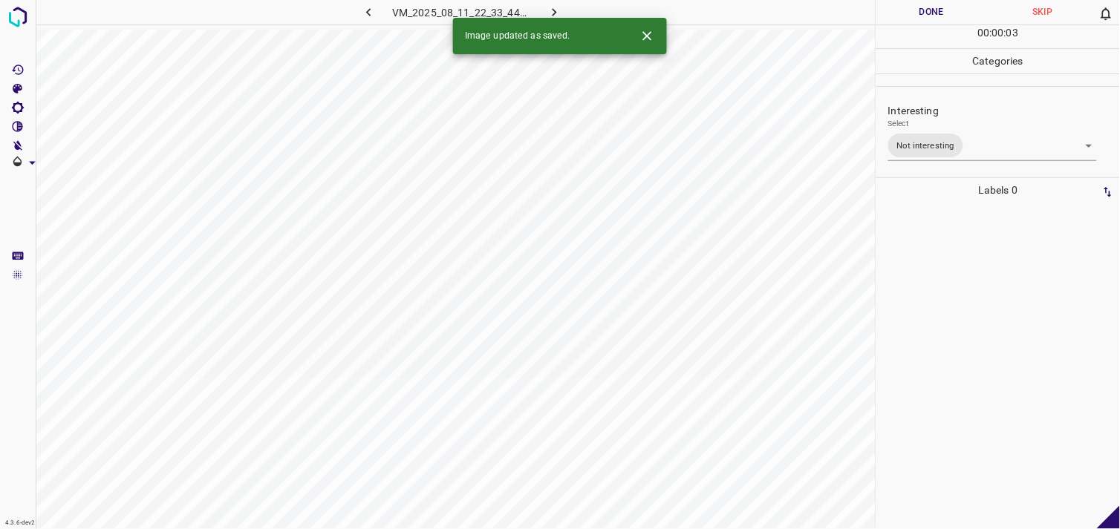
drag, startPoint x: 949, startPoint y: 312, endPoint x: 963, endPoint y: 292, distance: 24.5
click at [902, 138] on body "4.3.6-dev2 VM_2025_08_11_20_58_25_525_02.gif Done Skip 0 00 : 00 : 01 Categorie…" at bounding box center [560, 264] width 1120 height 529
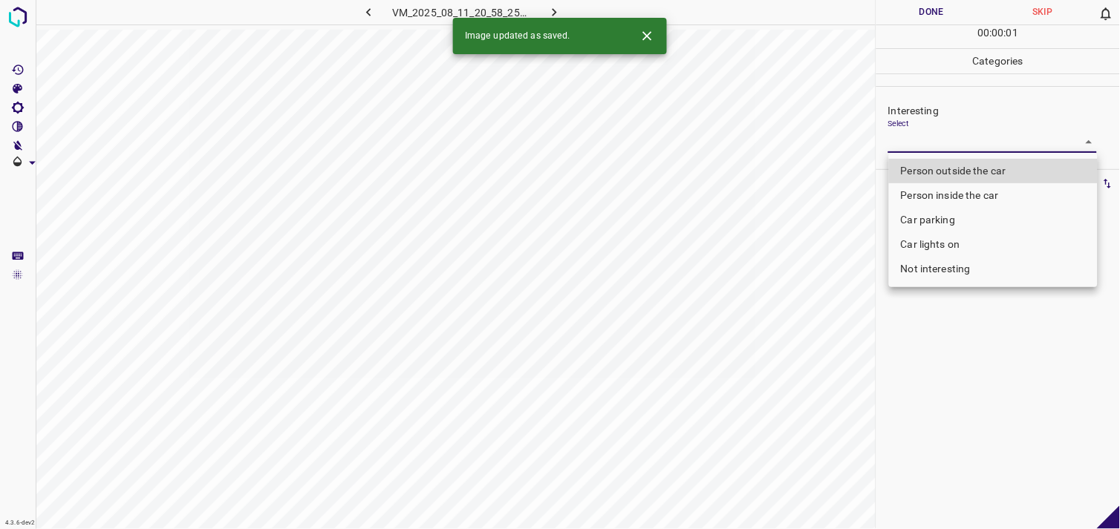
click at [932, 221] on li "Car parking" at bounding box center [993, 220] width 209 height 25
type input "Car parking"
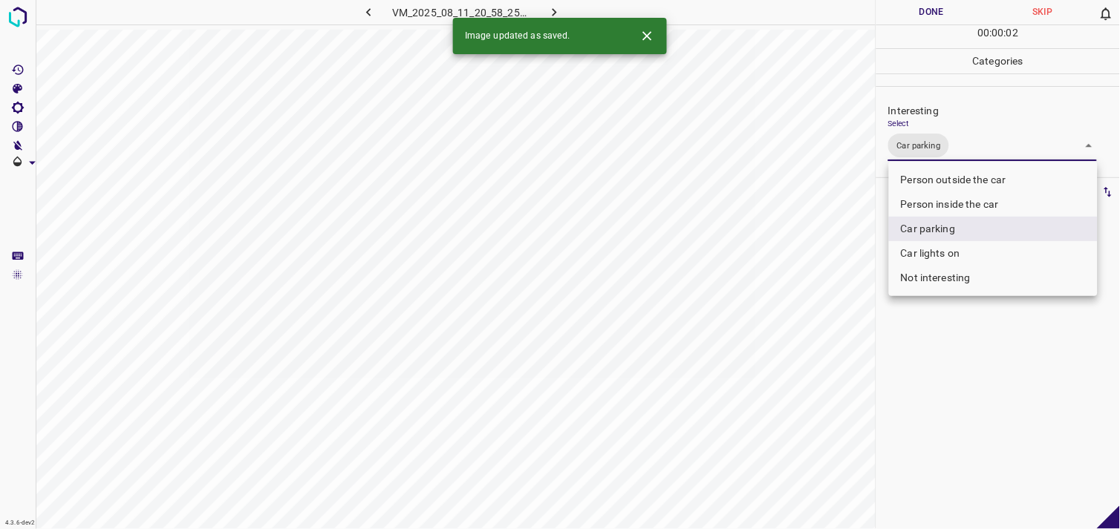
click at [955, 391] on div at bounding box center [560, 264] width 1120 height 529
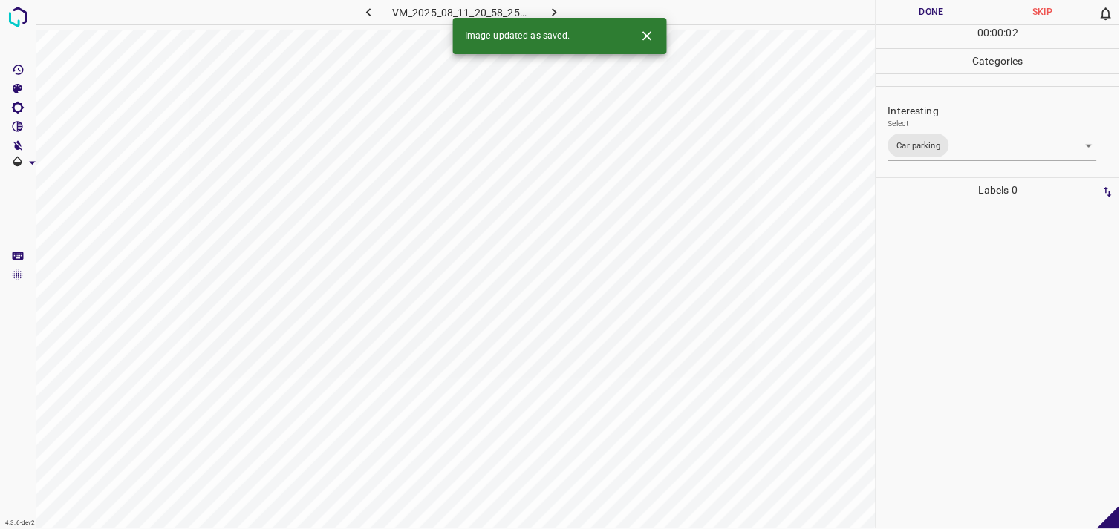
click at [964, 335] on div at bounding box center [998, 366] width 235 height 327
click at [956, 157] on div "Interesting Select ​" at bounding box center [998, 128] width 244 height 70
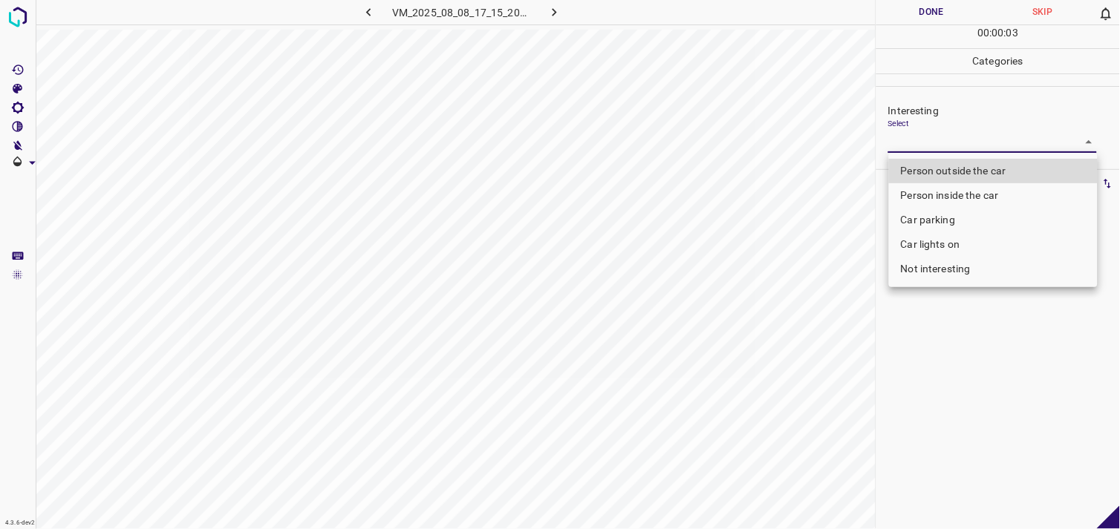
click at [956, 146] on body "4.3.6-dev2 VM_2025_08_08_17_15_20_018_03.gif Done Skip 0 00 : 00 : 03 Categorie…" at bounding box center [560, 264] width 1120 height 529
click at [988, 398] on div at bounding box center [560, 264] width 1120 height 529
click at [973, 139] on body "4.3.6-dev2 VM_2025_08_08_17_15_20_018_03.gif Done Skip 0 00 : 00 : 31 Categorie…" at bounding box center [560, 264] width 1120 height 529
click at [948, 227] on li "Car parking" at bounding box center [993, 220] width 209 height 25
type input "Car parking"
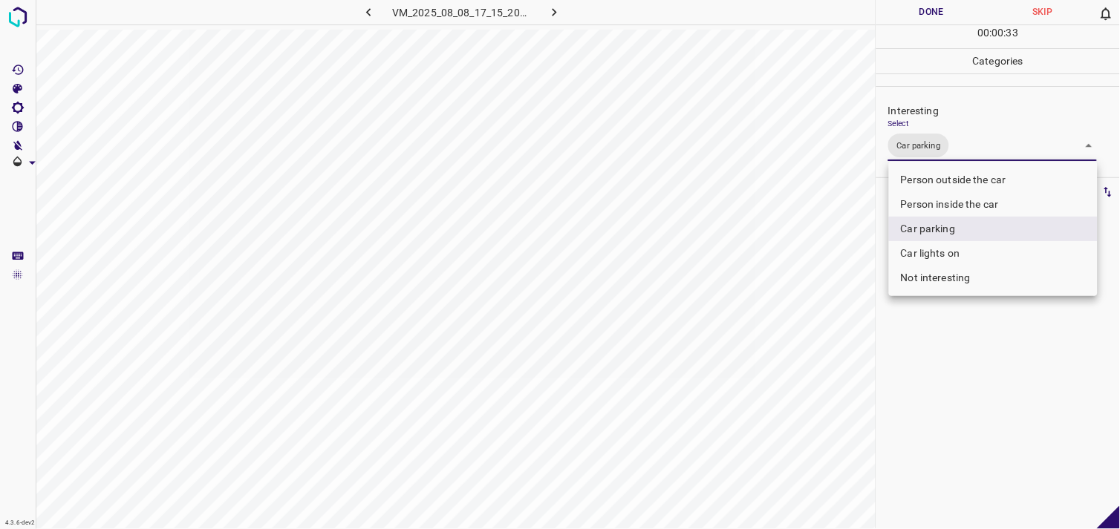
drag, startPoint x: 966, startPoint y: 372, endPoint x: 956, endPoint y: 369, distance: 10.1
click at [964, 372] on div at bounding box center [560, 264] width 1120 height 529
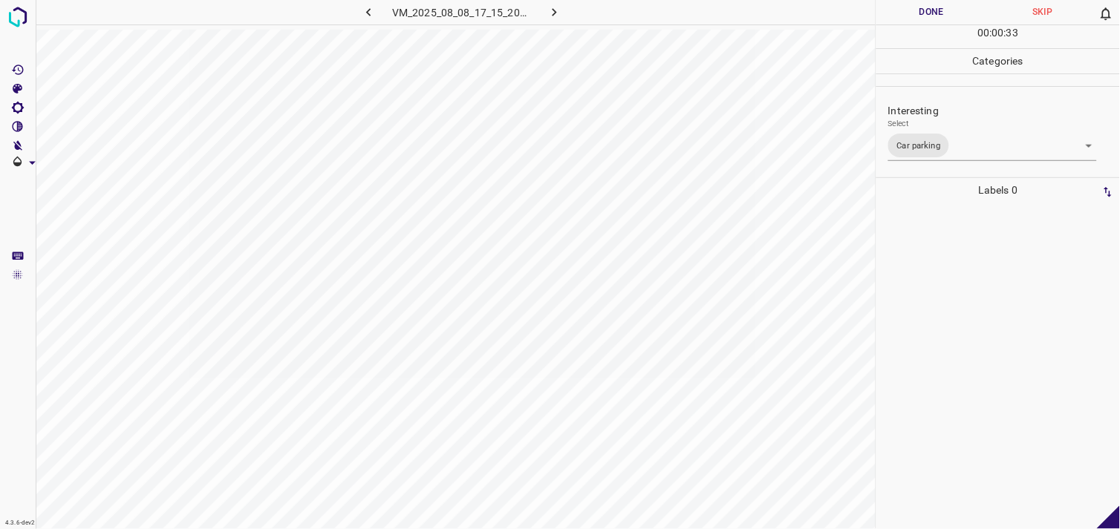
click at [953, 342] on div at bounding box center [998, 366] width 235 height 327
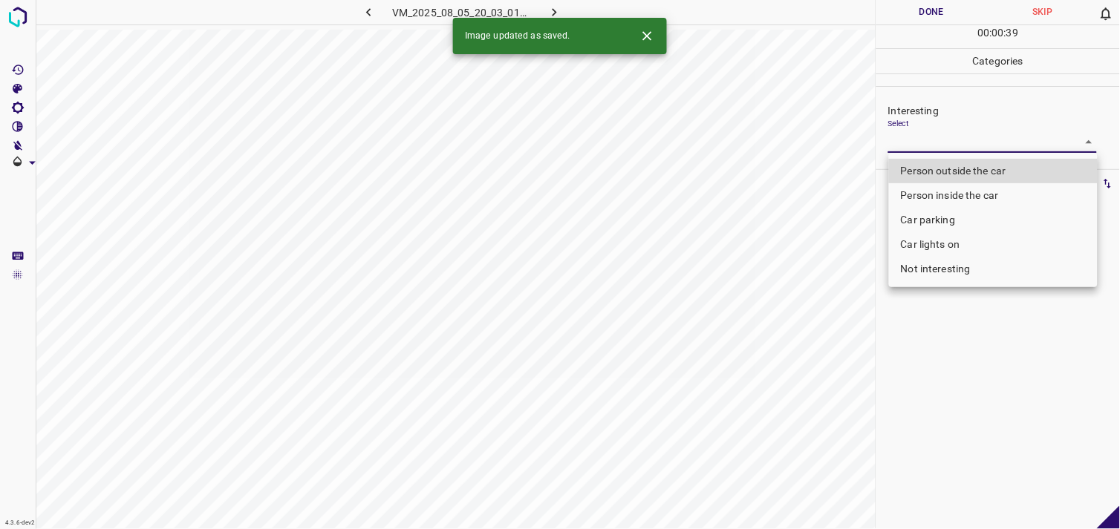
click at [940, 143] on body "4.3.6-dev2 VM_2025_08_05_20_03_01_434_03.gif Done Skip 0 00 : 00 : 39 Categorie…" at bounding box center [560, 264] width 1120 height 529
click at [978, 175] on li "Person outside the car" at bounding box center [993, 171] width 209 height 25
type input "Person outside the car"
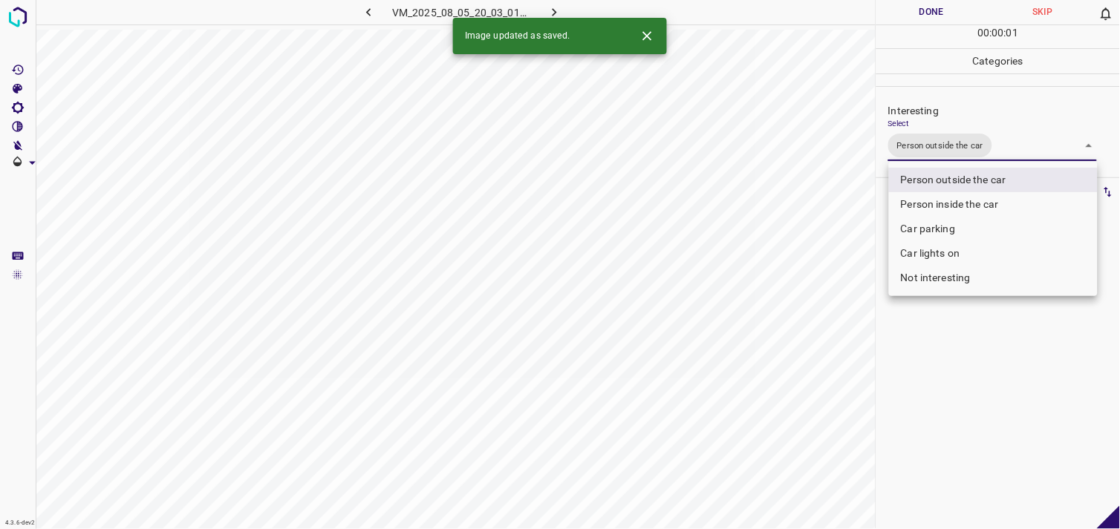
click at [975, 352] on div at bounding box center [560, 264] width 1120 height 529
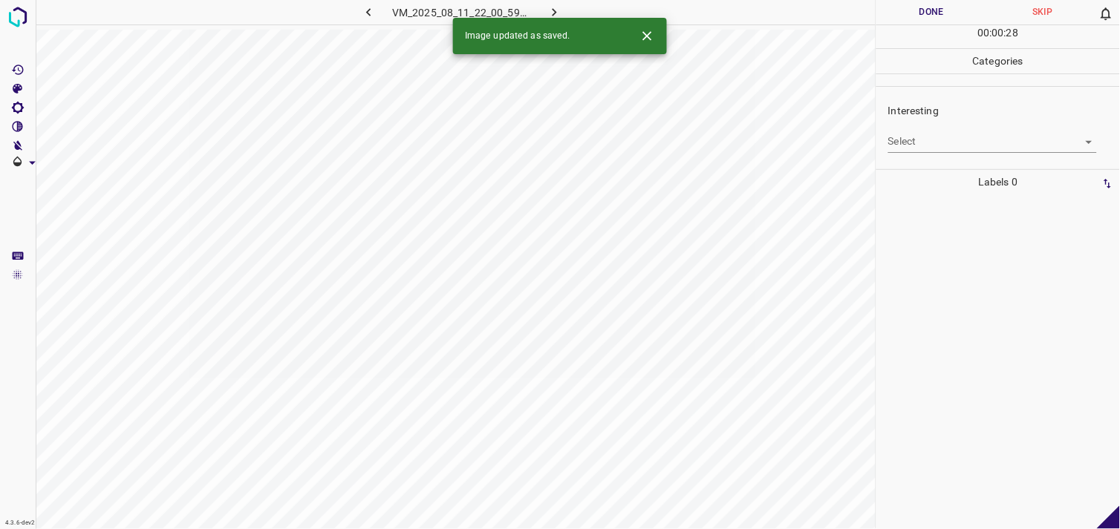
click at [985, 154] on div "Interesting Select ​" at bounding box center [998, 128] width 244 height 70
click at [979, 146] on body "4.3.6-dev2 VM_2025_08_11_22_00_59_750_02.gif Done Skip 0 00 : 00 : 29 Categorie…" at bounding box center [560, 264] width 1120 height 529
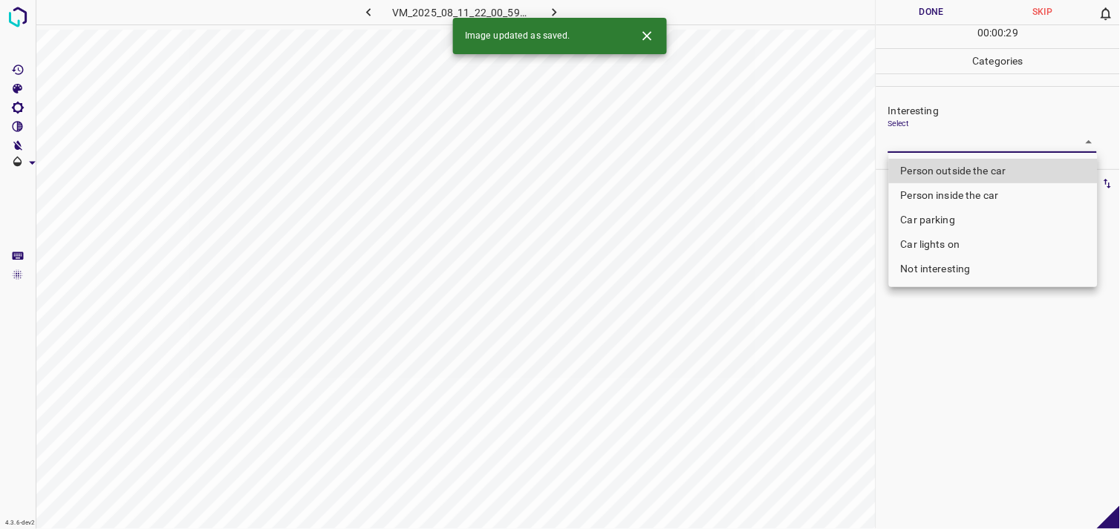
click at [991, 163] on li "Person outside the car" at bounding box center [993, 171] width 209 height 25
type input "Person outside the car"
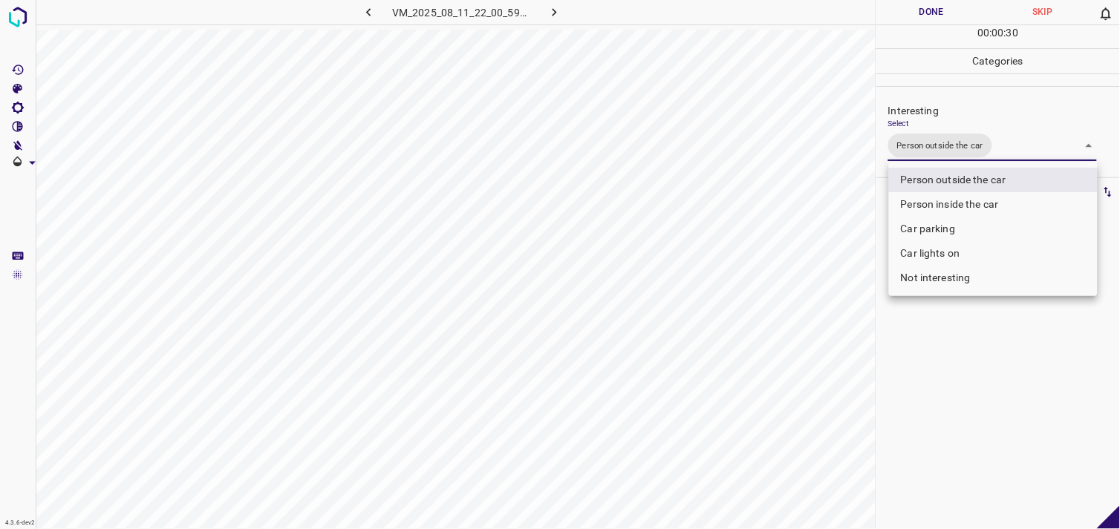
click at [973, 379] on div at bounding box center [560, 264] width 1120 height 529
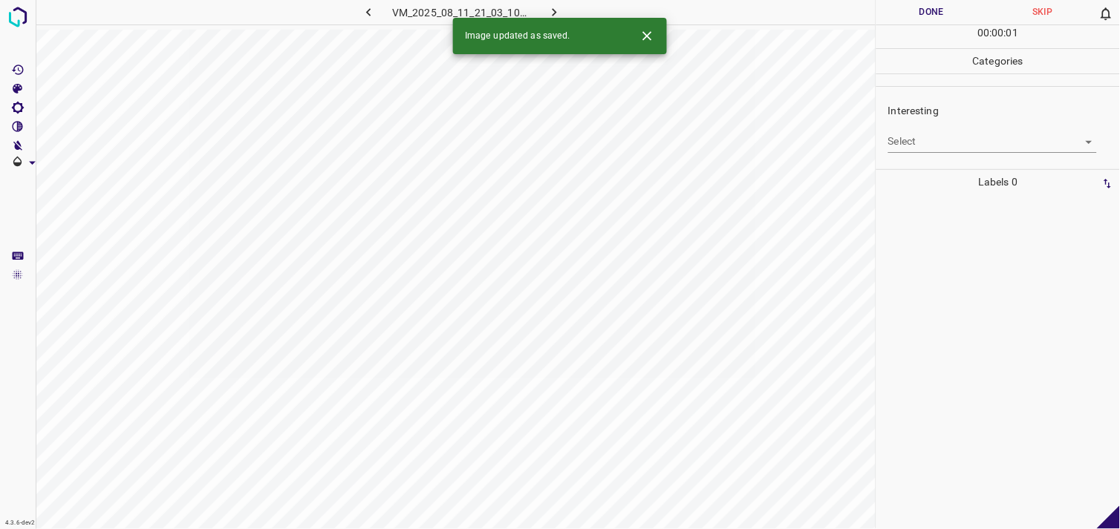
click at [997, 137] on body "4.3.6-dev2 VM_2025_08_11_21_03_10_308_01.gif Done Skip 0 00 : 00 : 01 Categorie…" at bounding box center [560, 264] width 1120 height 529
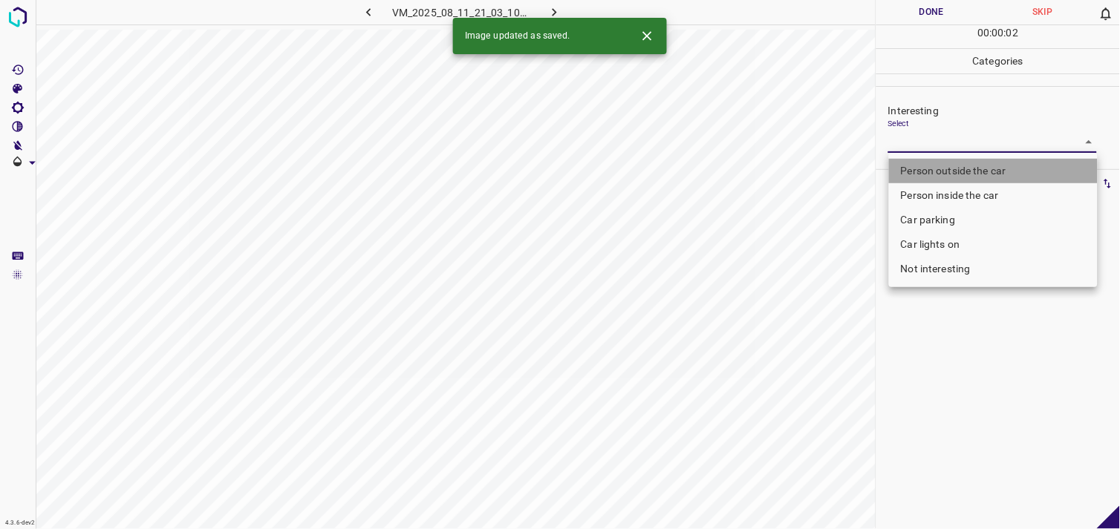
click at [1013, 162] on li "Person outside the car" at bounding box center [993, 171] width 209 height 25
type input "Person outside the car"
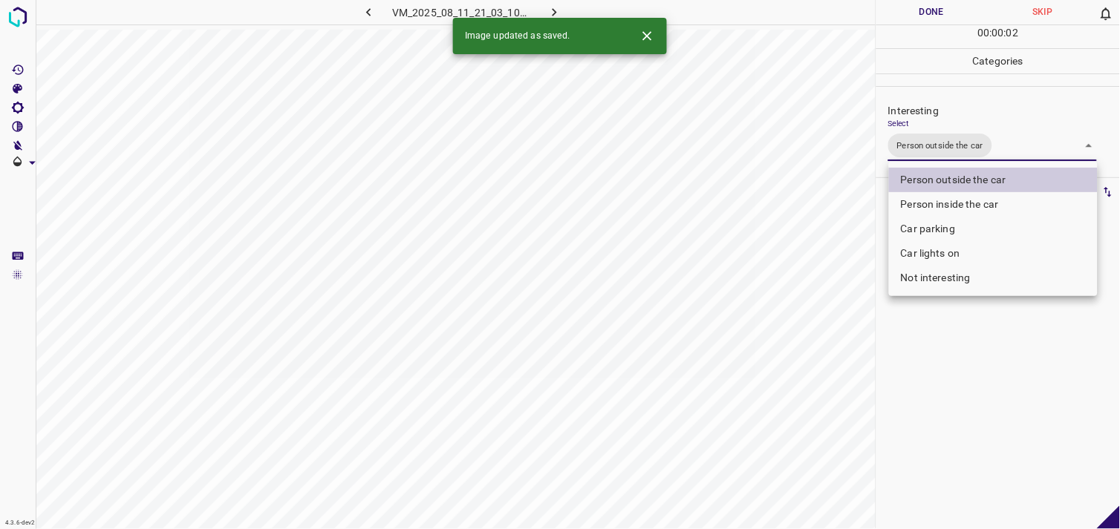
click at [971, 355] on div at bounding box center [560, 264] width 1120 height 529
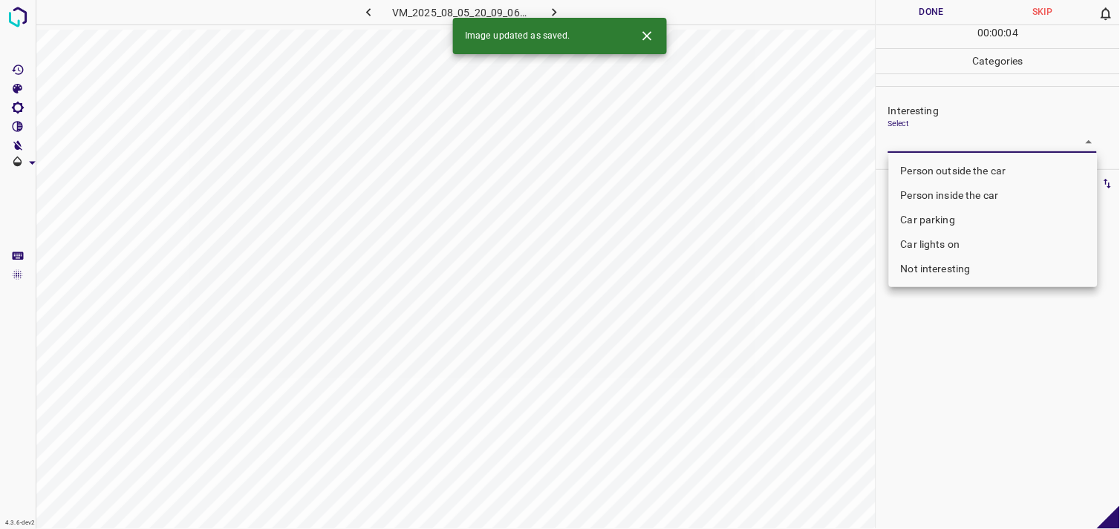
drag, startPoint x: 933, startPoint y: 141, endPoint x: 940, endPoint y: 156, distance: 16.3
click at [933, 144] on body "4.3.6-dev2 VM_2025_08_05_20_09_06_188_05.gif Done Skip 0 00 : 00 : 04 Categorie…" at bounding box center [560, 264] width 1120 height 529
click at [955, 218] on li "Car parking" at bounding box center [993, 220] width 209 height 25
type input "Car parking"
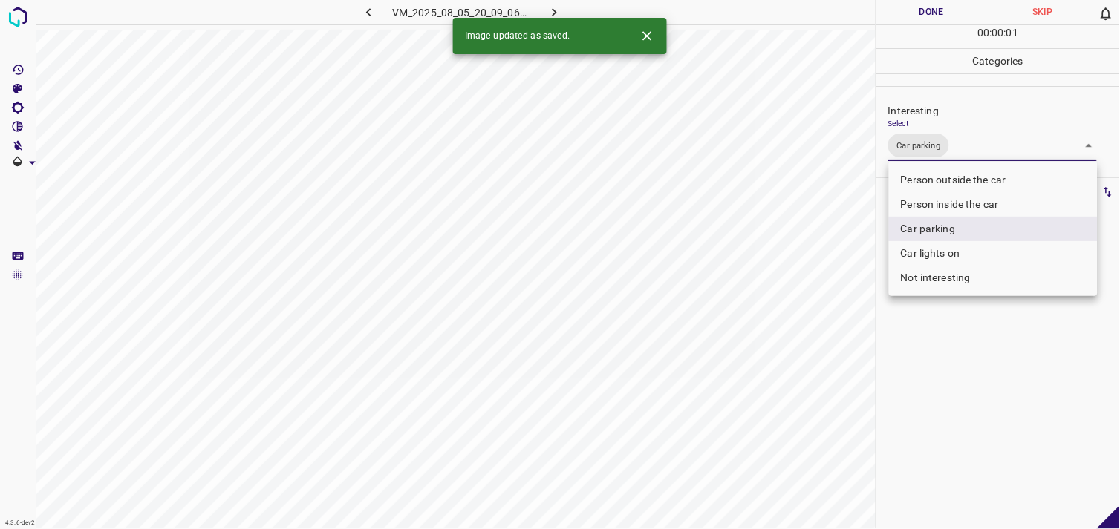
click at [1019, 388] on div at bounding box center [560, 264] width 1120 height 529
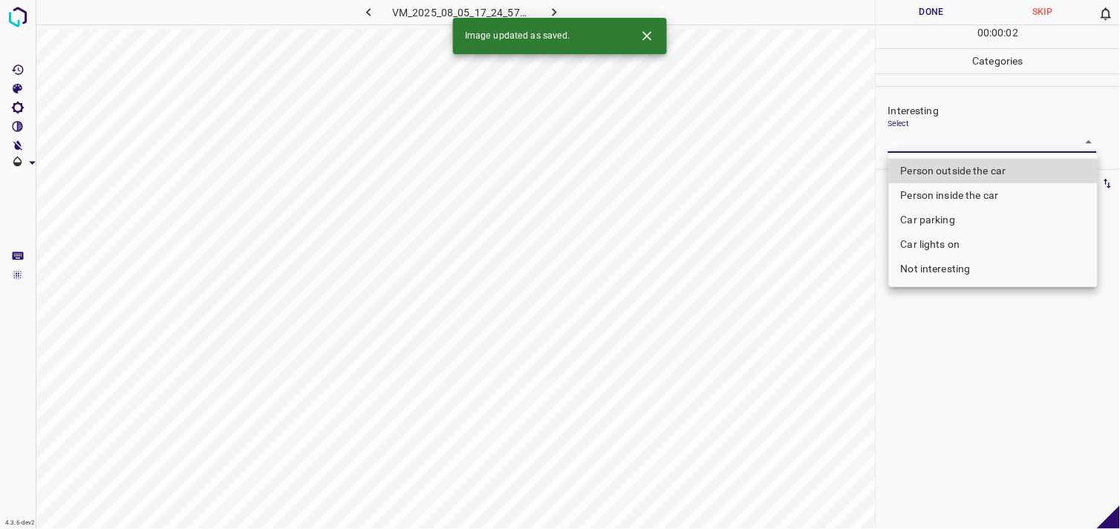
click at [941, 139] on body "4.3.6-dev2 VM_2025_08_05_17_24_57_319_03.gif Done Skip 0 00 : 00 : 02 Categorie…" at bounding box center [560, 264] width 1120 height 529
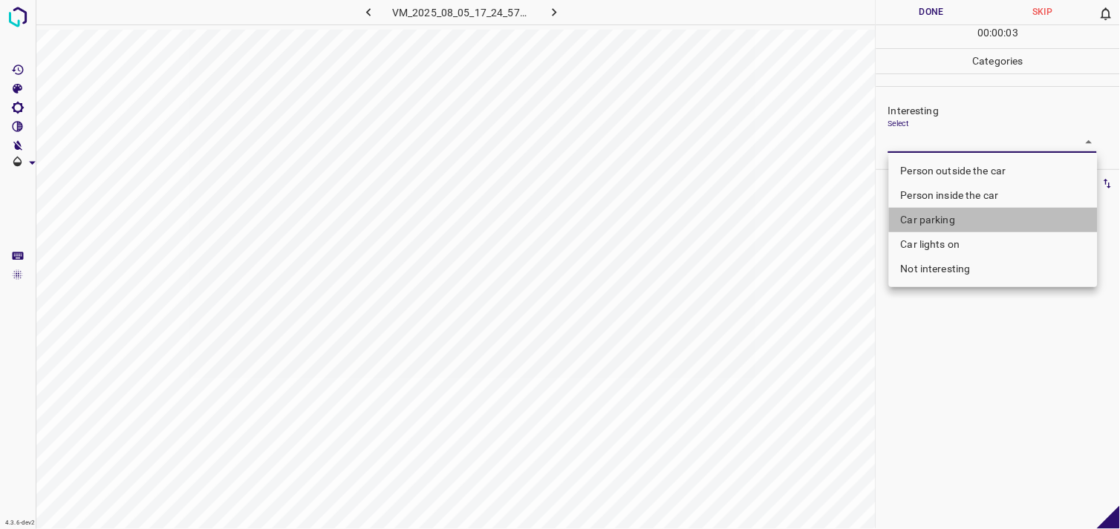
click at [954, 221] on li "Car parking" at bounding box center [993, 220] width 209 height 25
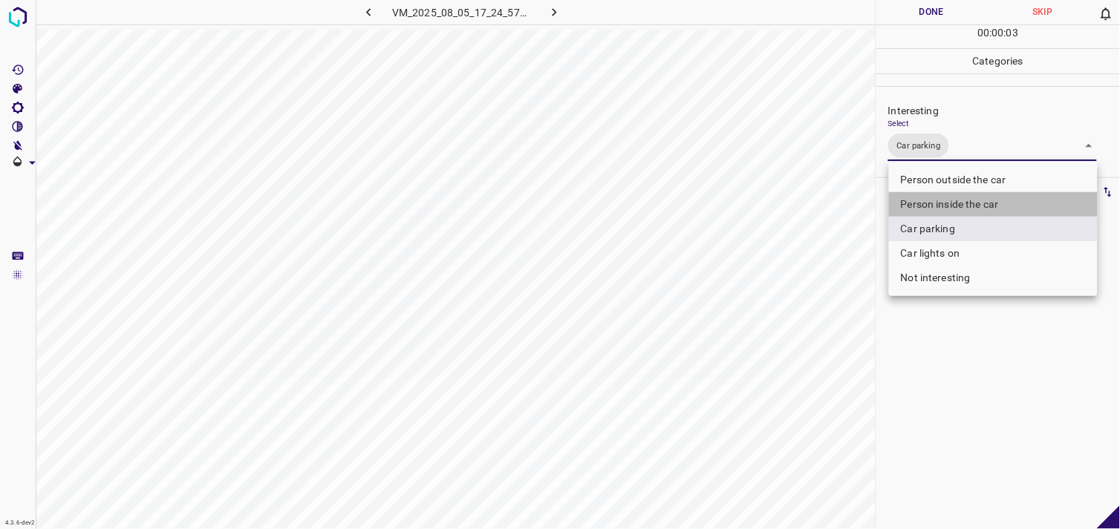
click at [958, 209] on li "Person inside the car" at bounding box center [993, 204] width 209 height 25
type input "Car parking,Person inside the car"
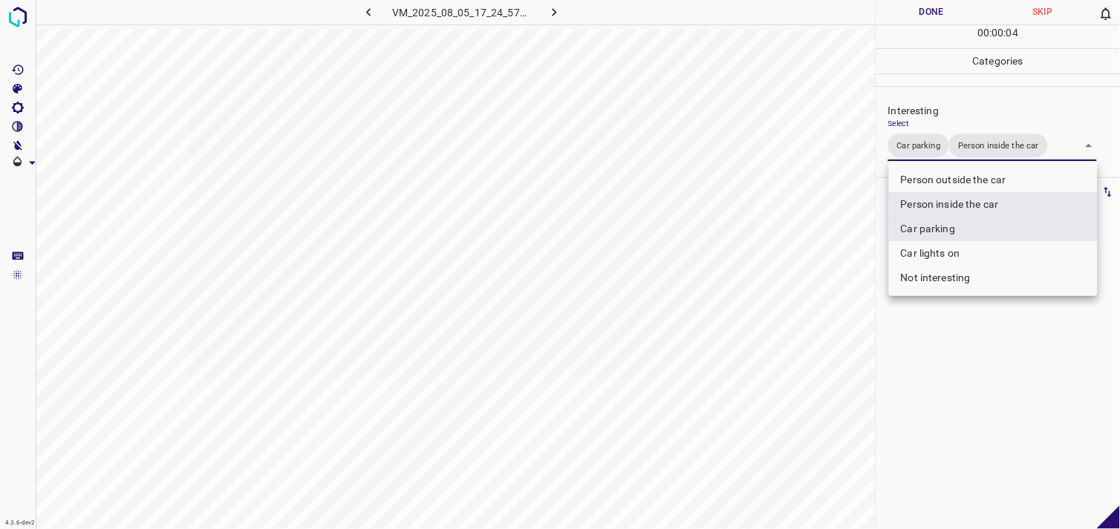
click at [960, 362] on div at bounding box center [560, 264] width 1120 height 529
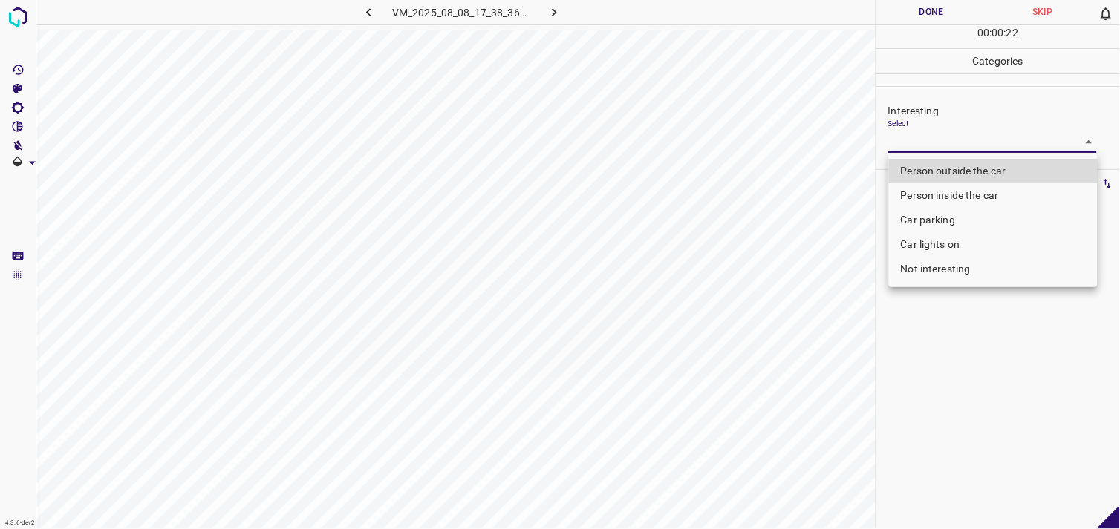
click at [946, 135] on body "4.3.6-dev2 VM_2025_08_08_17_38_36_099_00.gif Done Skip 0 00 : 00 : 22 Categorie…" at bounding box center [560, 264] width 1120 height 529
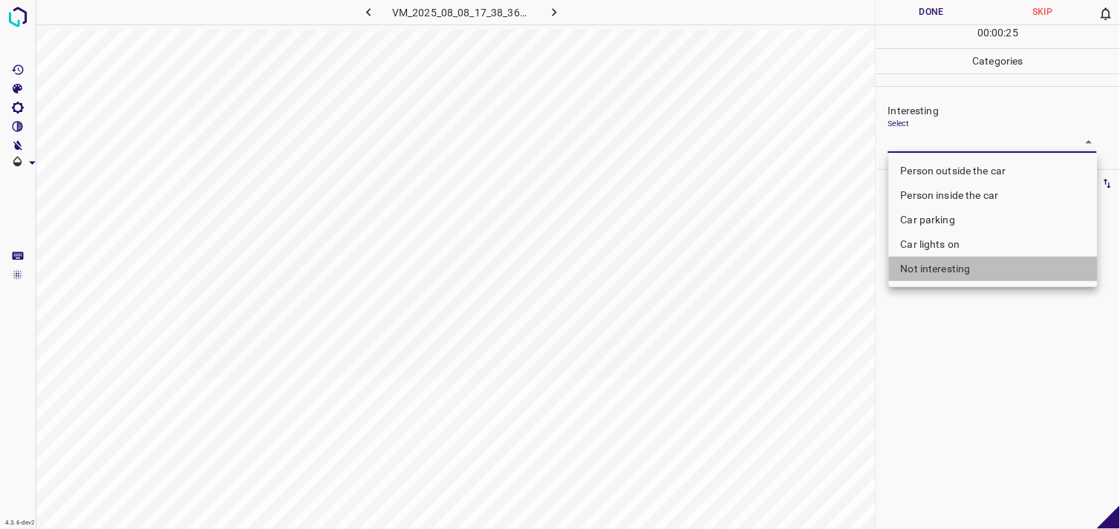
click at [956, 270] on li "Not interesting" at bounding box center [993, 269] width 209 height 25
type input "Not interesting"
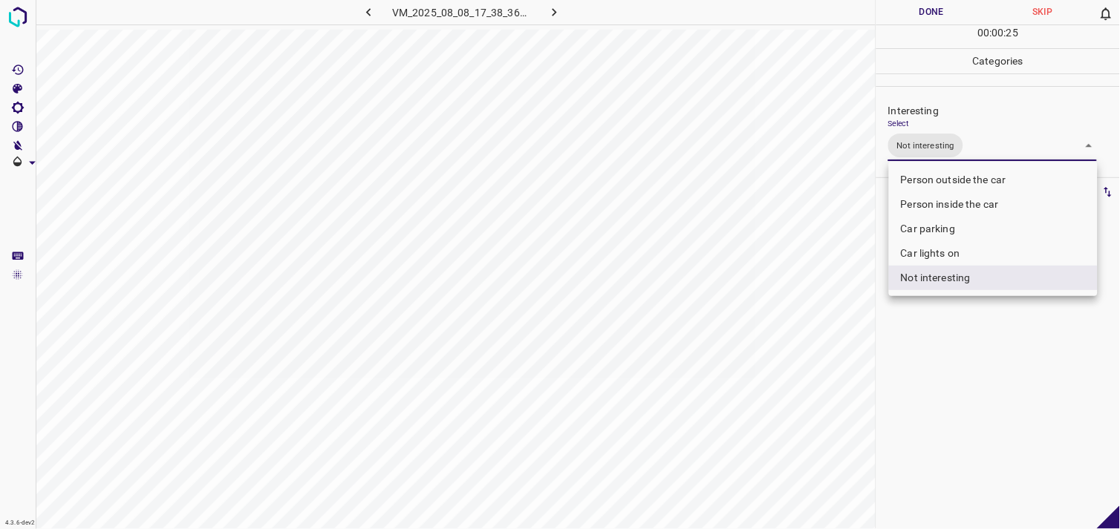
click at [937, 329] on div at bounding box center [560, 264] width 1120 height 529
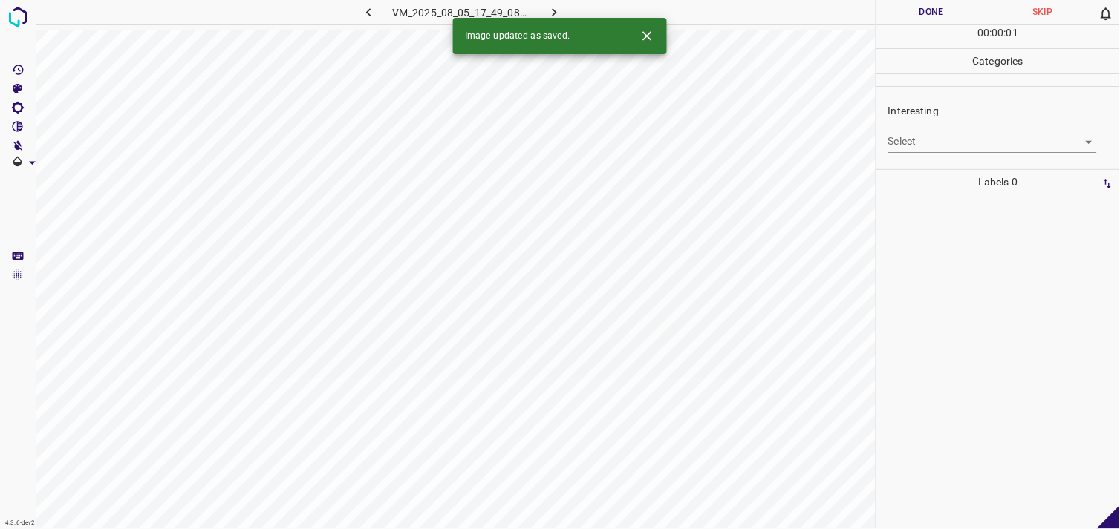
click at [941, 143] on body "4.3.6-dev2 VM_2025_08_05_17_49_08_467_05.gif Done Skip 0 00 : 00 : 01 Categorie…" at bounding box center [560, 264] width 1120 height 529
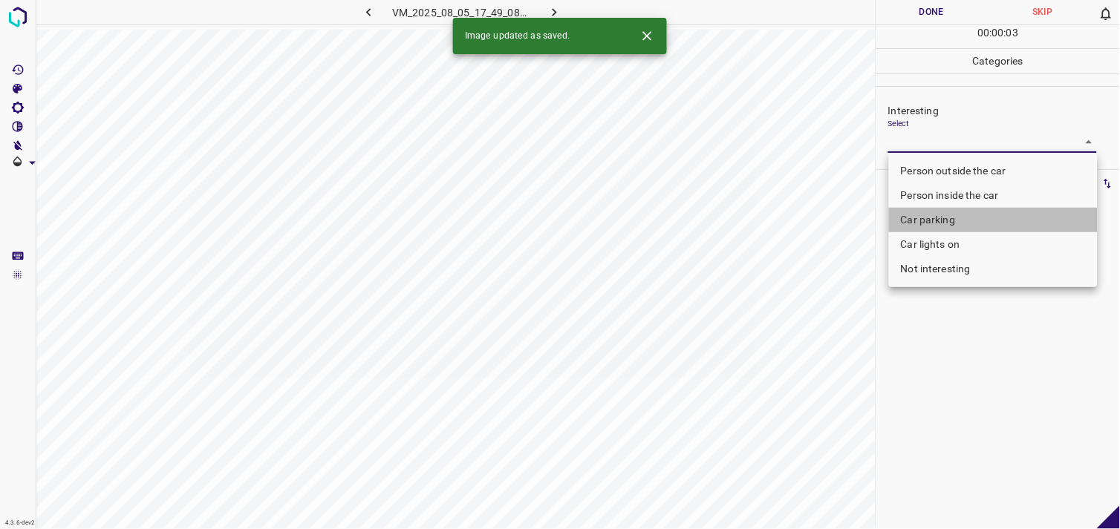
click at [936, 220] on li "Car parking" at bounding box center [993, 220] width 209 height 25
type input "Car parking"
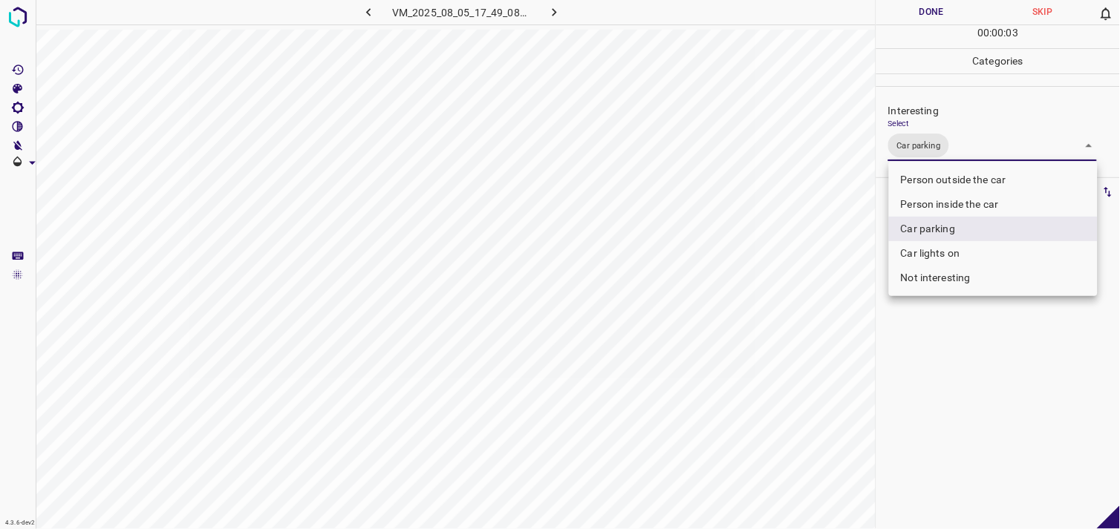
click at [1001, 435] on div at bounding box center [560, 264] width 1120 height 529
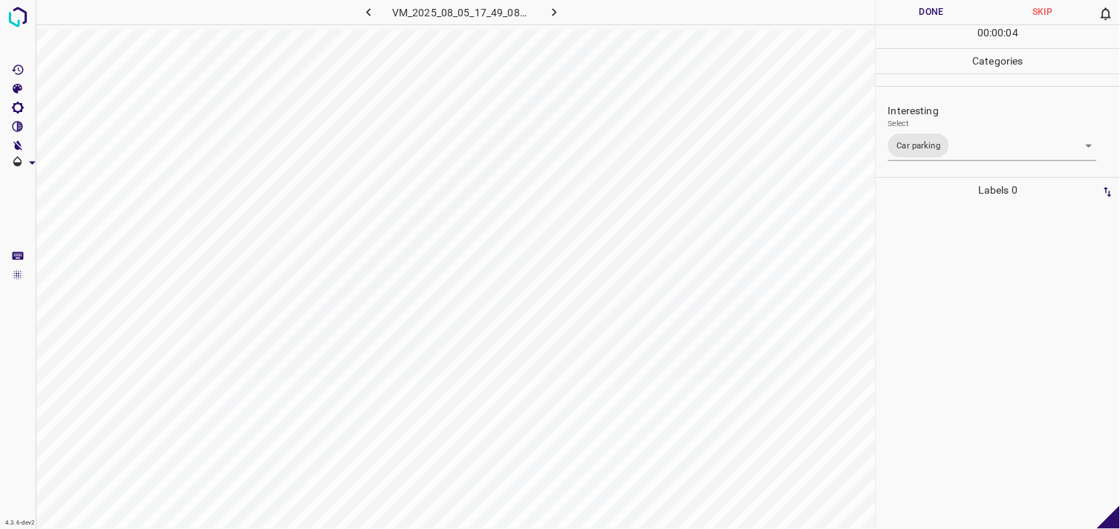
click at [962, 322] on div at bounding box center [998, 366] width 235 height 327
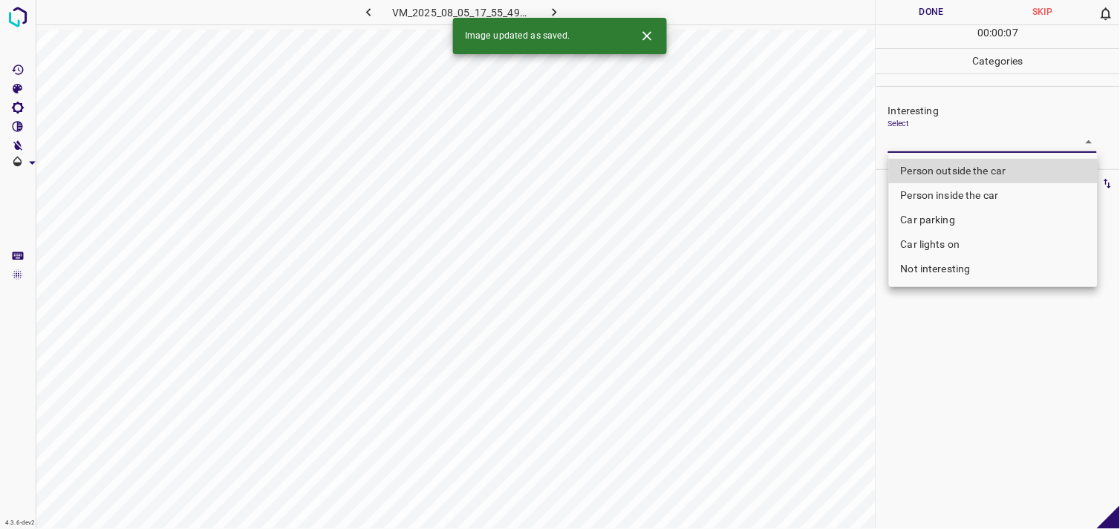
click at [912, 142] on body "4.3.6-dev2 VM_2025_08_05_17_55_49_881_02.gif Done Skip 0 00 : 00 : 07 Categorie…" at bounding box center [560, 264] width 1120 height 529
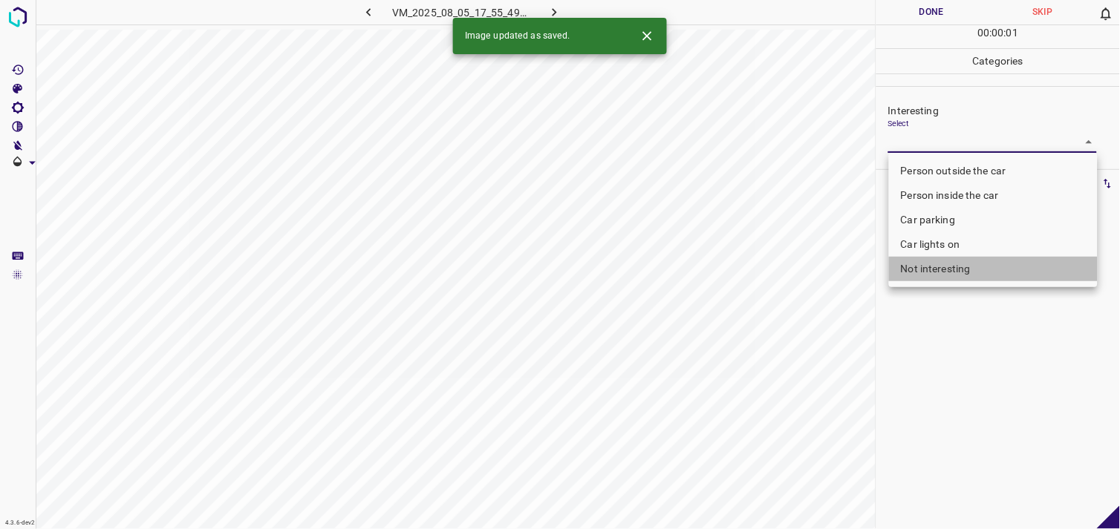
click at [937, 273] on li "Not interesting" at bounding box center [993, 269] width 209 height 25
type input "Not interesting"
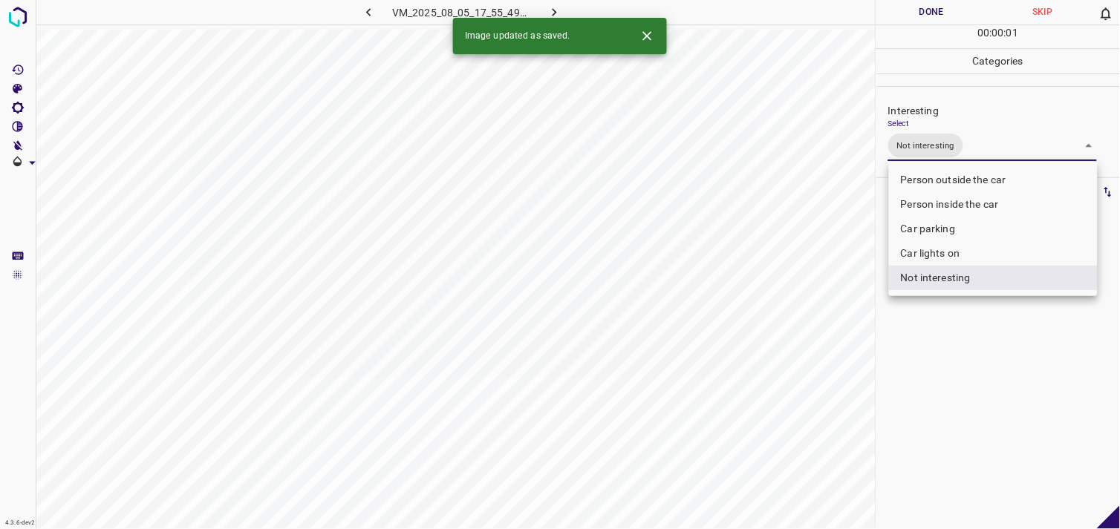
click at [933, 388] on div at bounding box center [560, 264] width 1120 height 529
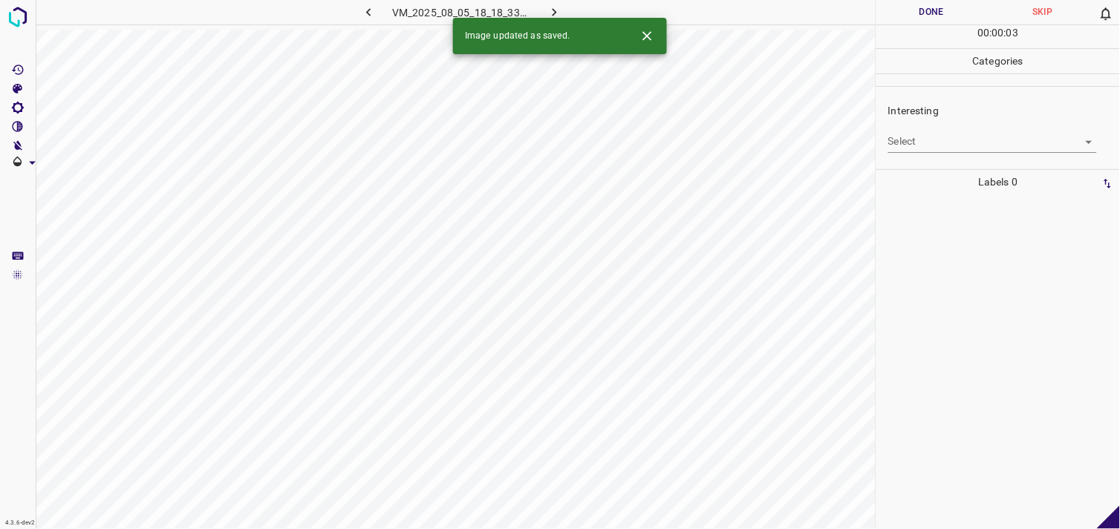
click at [908, 143] on body "4.3.6-dev2 VM_2025_08_05_18_18_33_376_06.gif Done Skip 0 00 : 00 : 03 Categorie…" at bounding box center [560, 264] width 1120 height 529
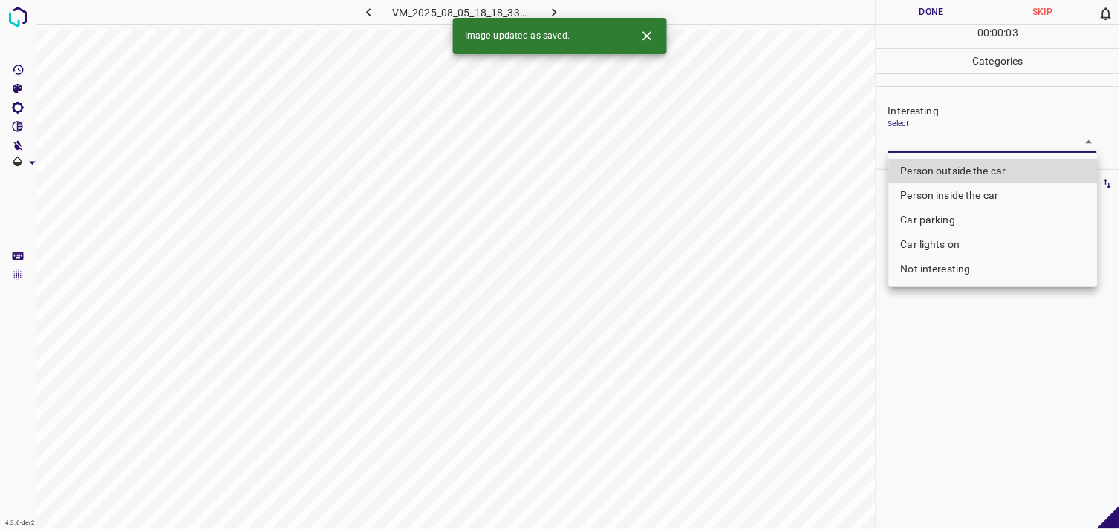
drag, startPoint x: 936, startPoint y: 157, endPoint x: 954, endPoint y: 172, distance: 23.8
click at [937, 157] on ul "Person outside the car Person inside the car Car parking Car lights on Not inte…" at bounding box center [993, 220] width 209 height 134
click at [953, 163] on li "Person outside the car" at bounding box center [993, 171] width 209 height 25
type input "Person outside the car"
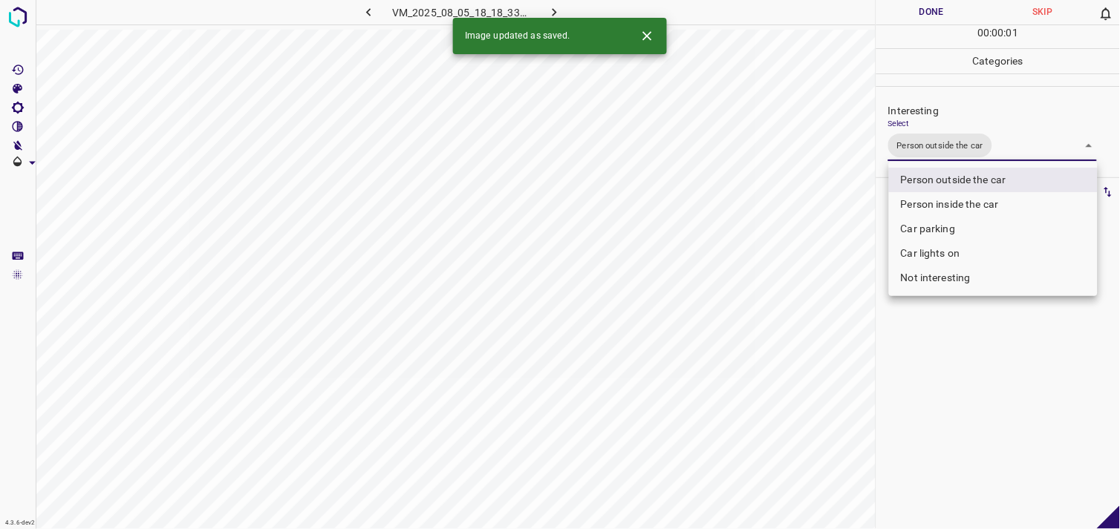
click at [978, 332] on div at bounding box center [560, 264] width 1120 height 529
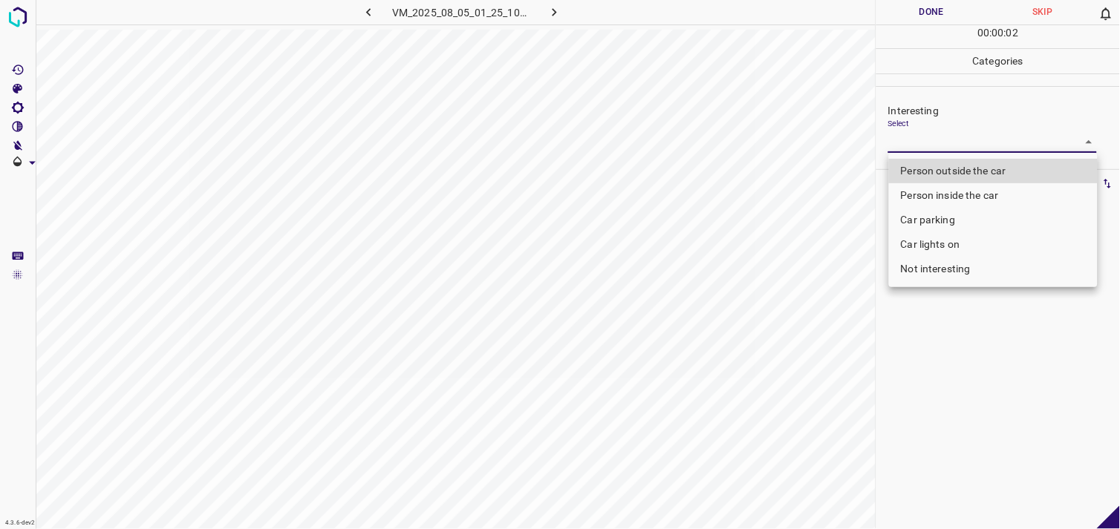
click at [927, 132] on body "4.3.6-dev2 VM_2025_08_05_01_25_10_279_06.gif Done Skip 0 00 : 00 : 02 Categorie…" at bounding box center [560, 264] width 1120 height 529
click at [941, 171] on li "Person outside the car" at bounding box center [993, 171] width 209 height 25
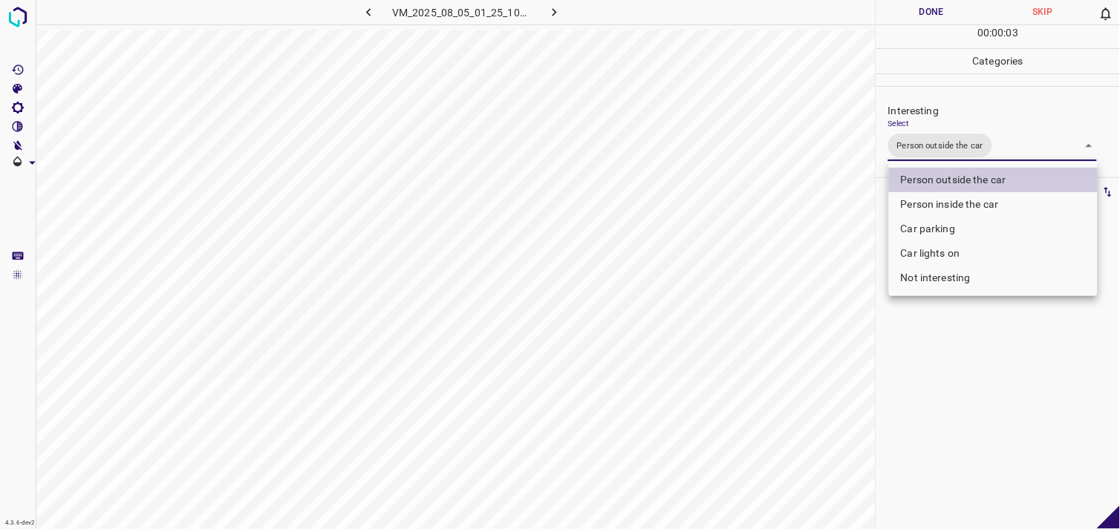
click at [1005, 357] on div at bounding box center [560, 264] width 1120 height 529
click at [966, 153] on body "4.3.6-dev2 VM_2025_08_05_01_25_10_279_06.gif Done Skip 0 00 : 00 : 04 Categorie…" at bounding box center [560, 264] width 1120 height 529
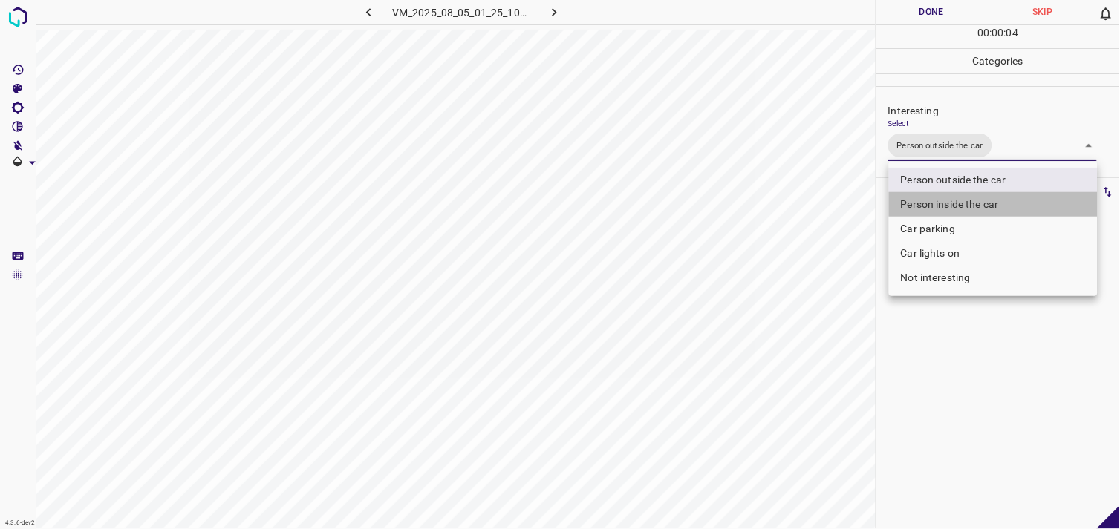
click at [959, 210] on li "Person inside the car" at bounding box center [993, 204] width 209 height 25
type input "Person outside the car,Person inside the car"
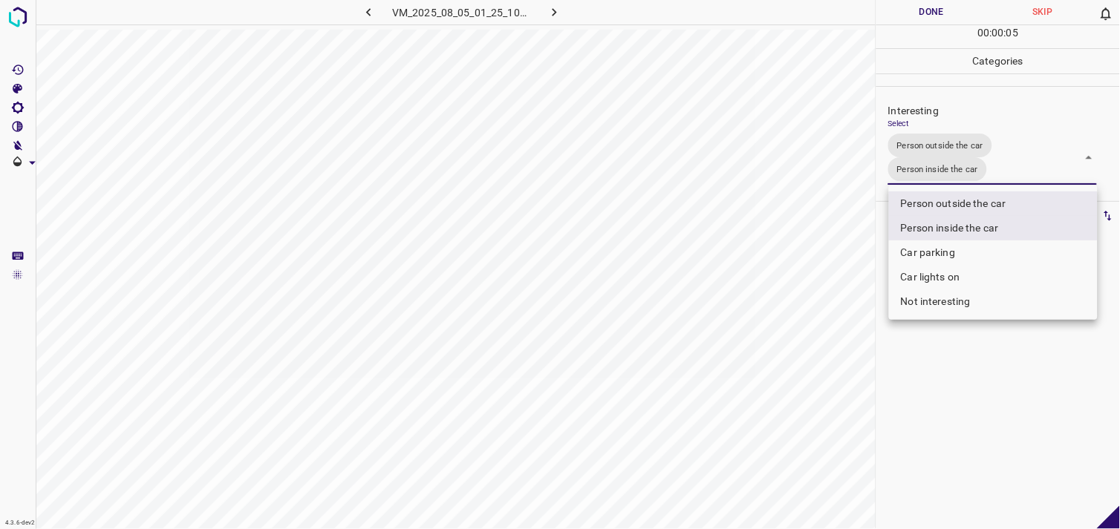
click at [969, 405] on div at bounding box center [560, 264] width 1120 height 529
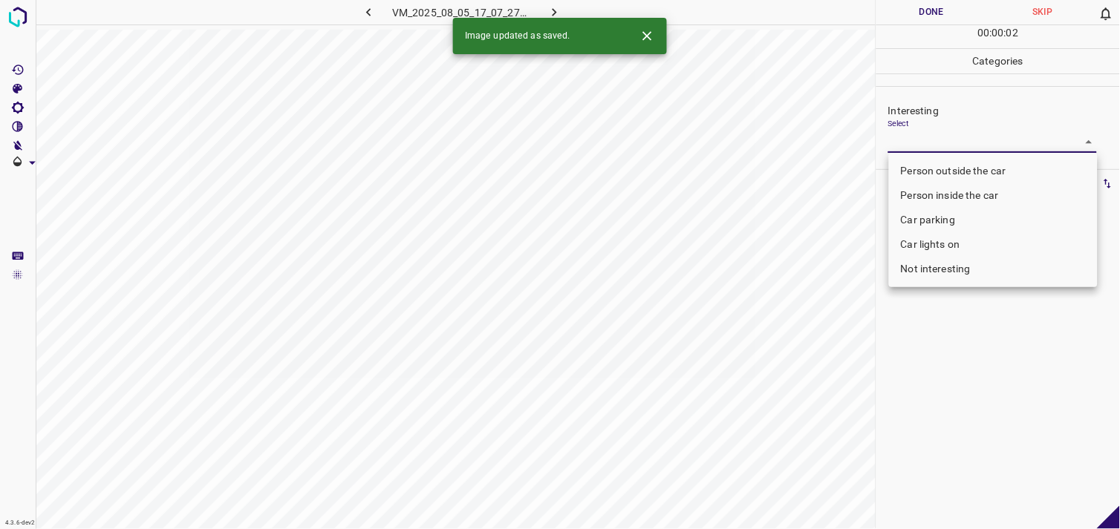
click at [967, 142] on body "4.3.6-dev2 VM_2025_08_05_17_07_27_529_03.gif Done Skip 0 00 : 00 : 02 Categorie…" at bounding box center [560, 264] width 1120 height 529
click at [974, 264] on li "Not interesting" at bounding box center [993, 269] width 209 height 25
type input "Not interesting"
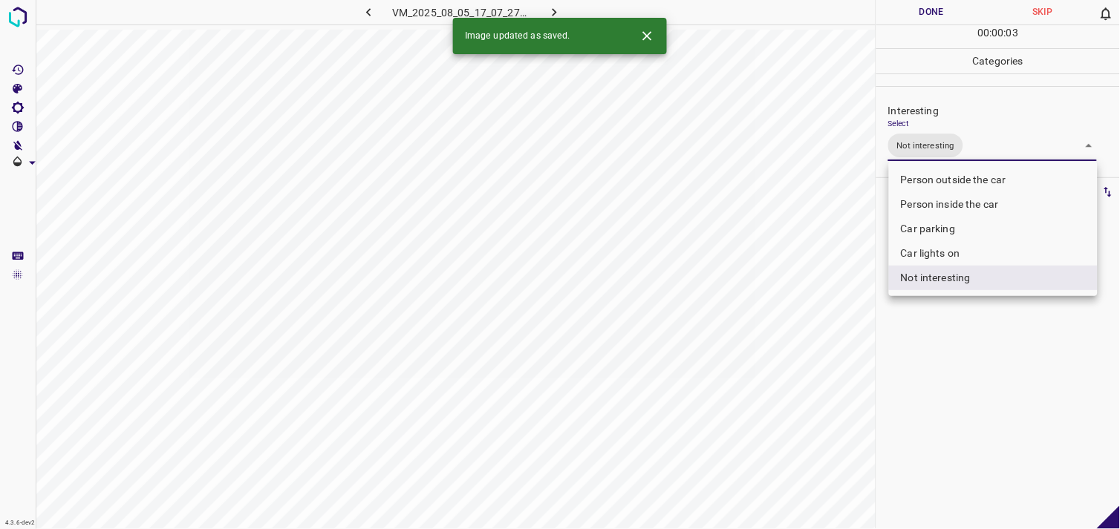
click at [968, 336] on div at bounding box center [560, 264] width 1120 height 529
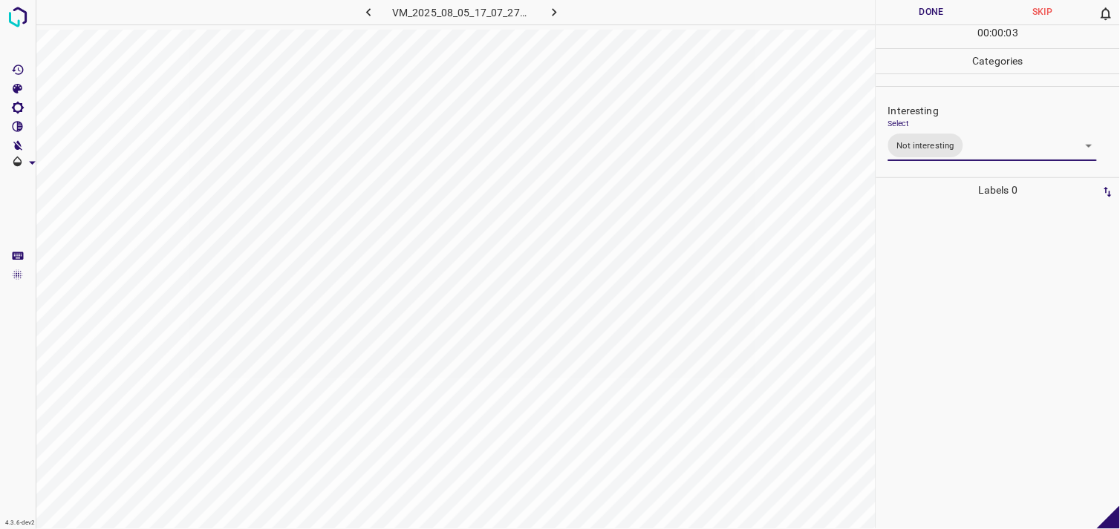
click at [968, 336] on div at bounding box center [998, 366] width 235 height 327
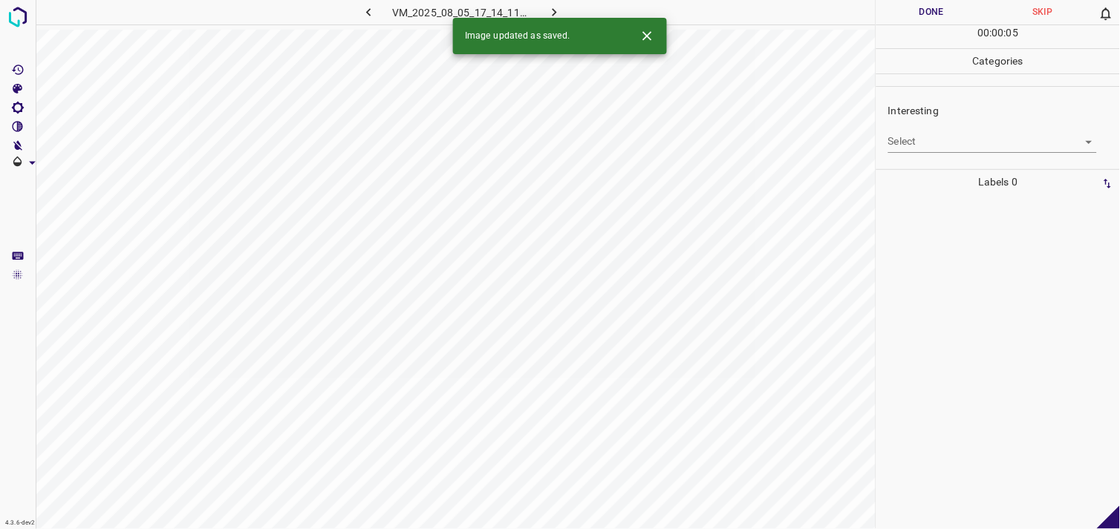
click at [948, 139] on body "4.3.6-dev2 VM_2025_08_05_17_14_11_012_04.gif Done Skip 0 00 : 00 : 05 Categorie…" at bounding box center [560, 264] width 1120 height 529
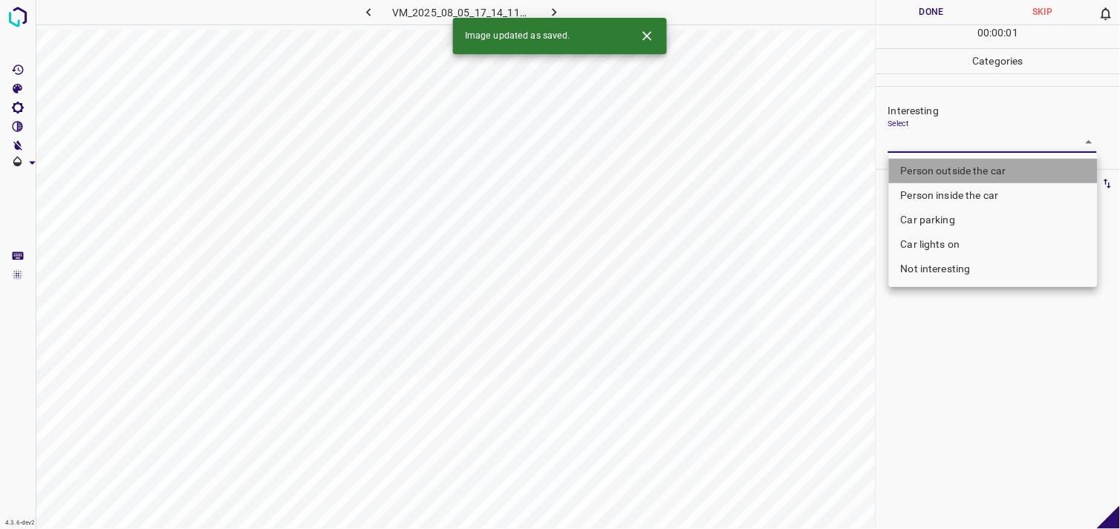
click at [960, 166] on li "Person outside the car" at bounding box center [993, 171] width 209 height 25
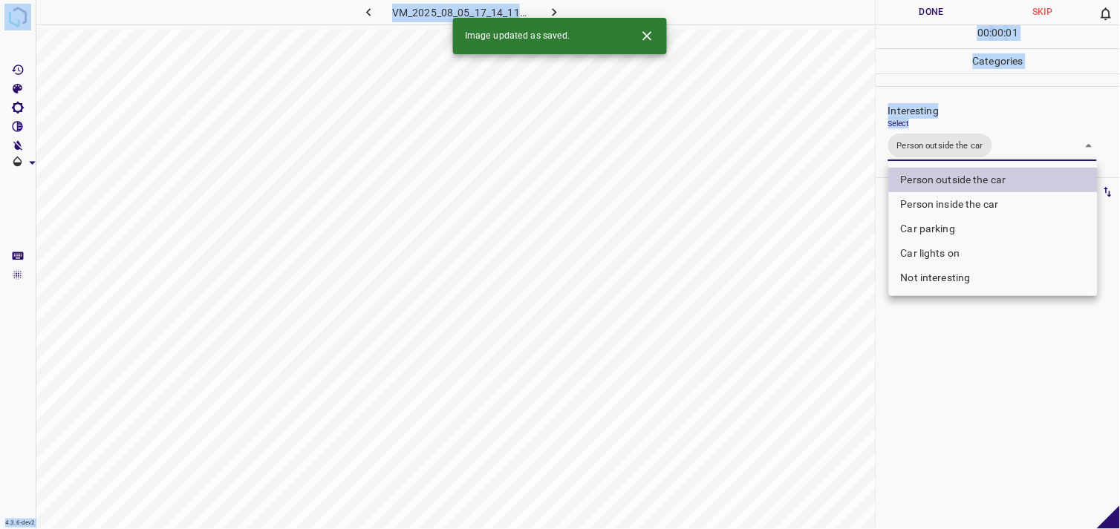
click at [962, 244] on li "Car lights on" at bounding box center [993, 253] width 209 height 25
type input "Person outside the car,Car lights on"
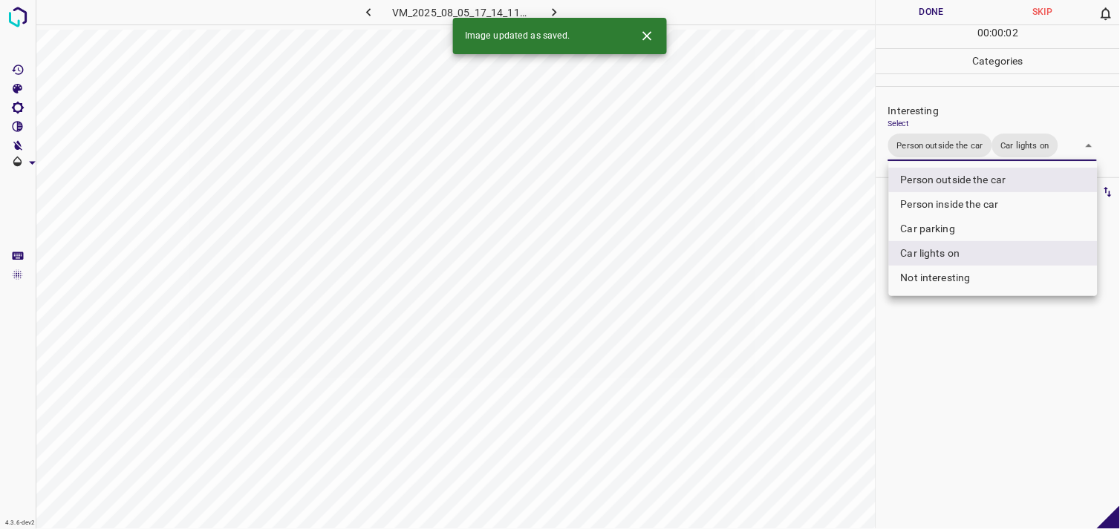
click at [985, 366] on div at bounding box center [560, 264] width 1120 height 529
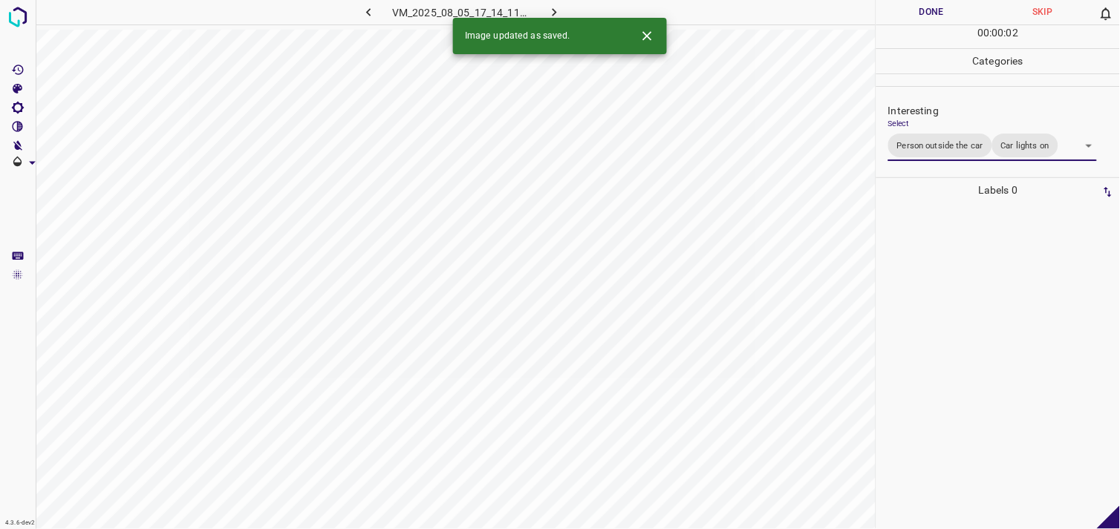
click at [984, 365] on div at bounding box center [998, 366] width 235 height 327
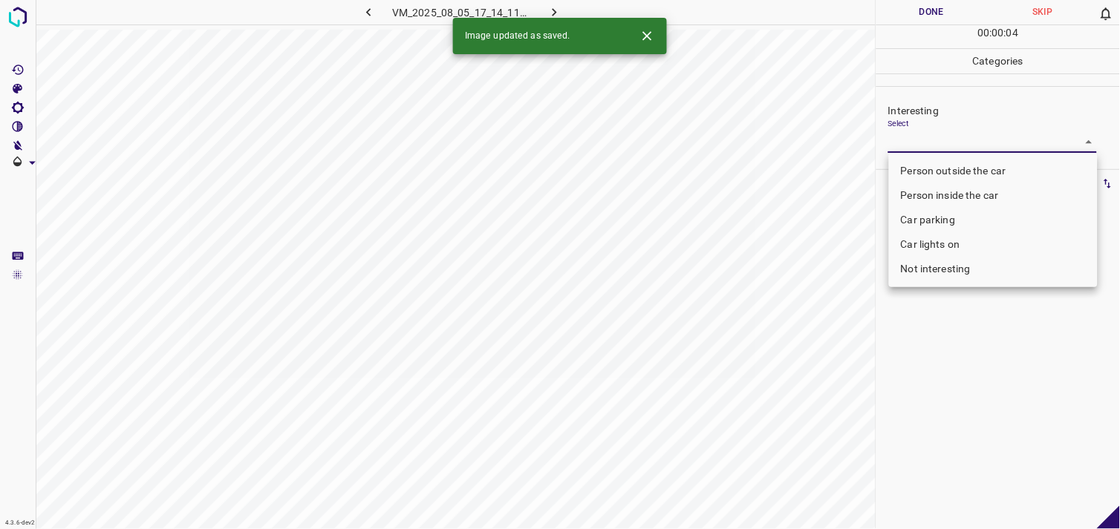
drag, startPoint x: 952, startPoint y: 142, endPoint x: 973, endPoint y: 191, distance: 53.2
click at [956, 143] on body "4.3.6-dev2 VM_2025_08_05_17_14_11_012_05.gif Done Skip 0 00 : 00 : 04 Categorie…" at bounding box center [560, 264] width 1120 height 529
click at [953, 240] on li "Car lights on" at bounding box center [993, 244] width 209 height 25
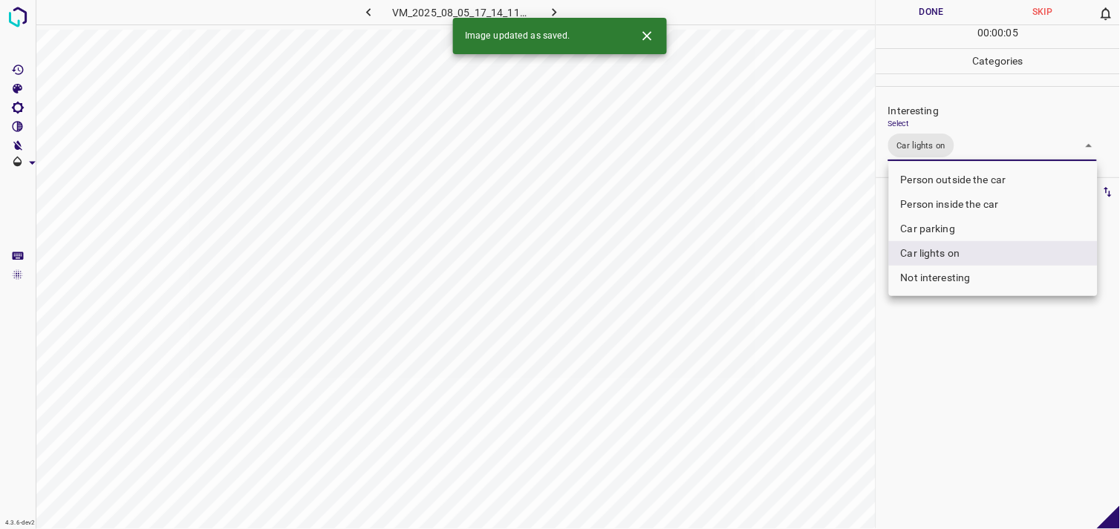
click at [982, 174] on li "Person outside the car" at bounding box center [993, 180] width 209 height 25
type input "Car lights on,Person outside the car"
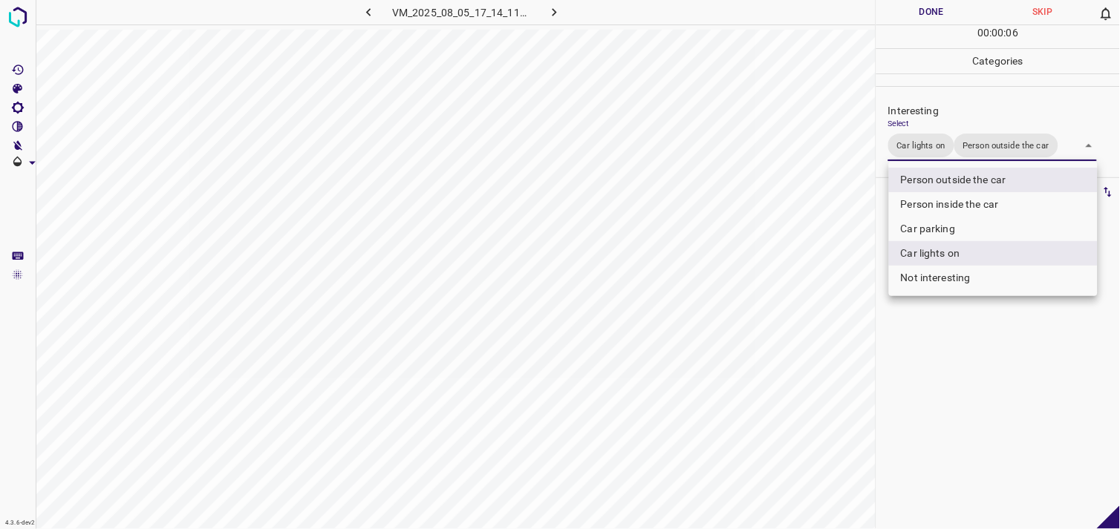
click at [969, 379] on div at bounding box center [560, 264] width 1120 height 529
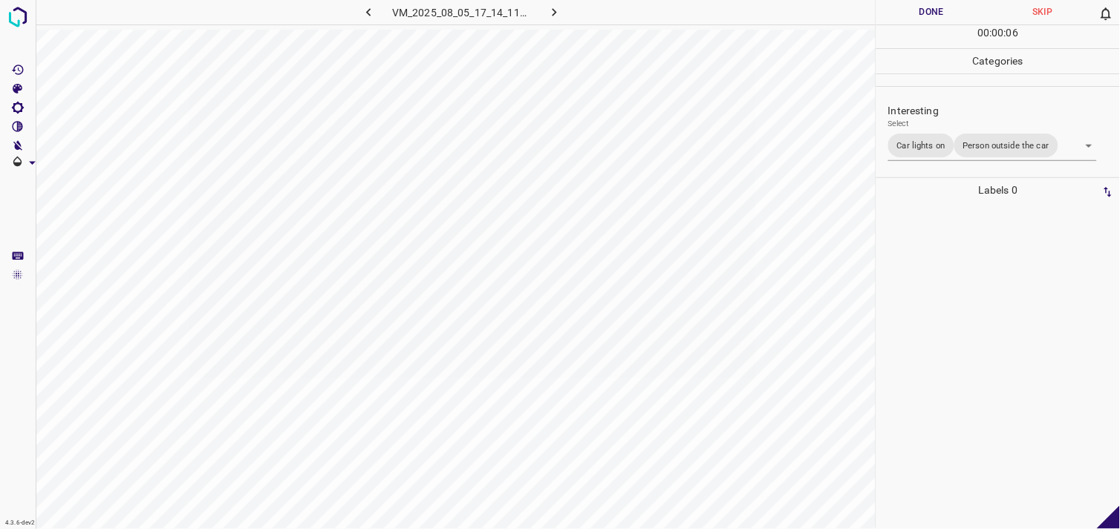
click at [980, 342] on div at bounding box center [998, 366] width 235 height 327
